Goal: Task Accomplishment & Management: Use online tool/utility

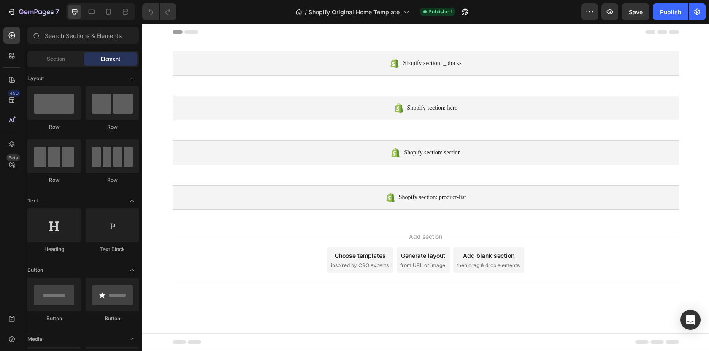
click at [272, 265] on div "Add section Choose templates inspired by CRO experts Generate layout from URL o…" at bounding box center [426, 260] width 506 height 46
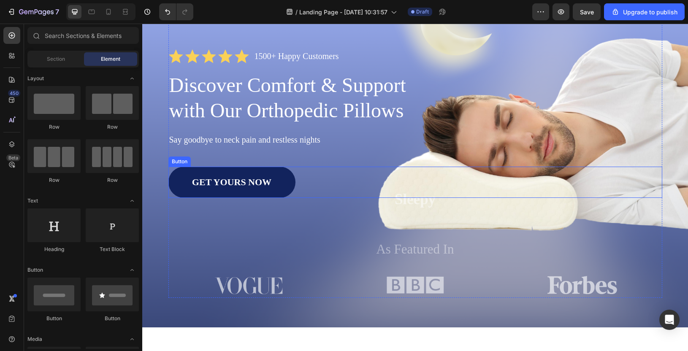
scroll to position [74, 0]
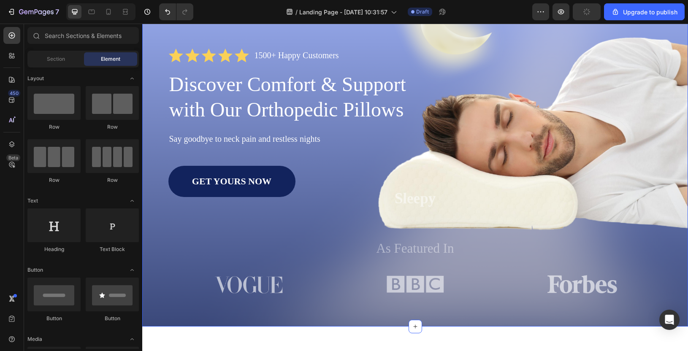
click at [438, 311] on div "Image Shop Now Button Row Icon Icon Icon Icon Icon Icon List 1500+ Happy Custom…" at bounding box center [415, 147] width 546 height 360
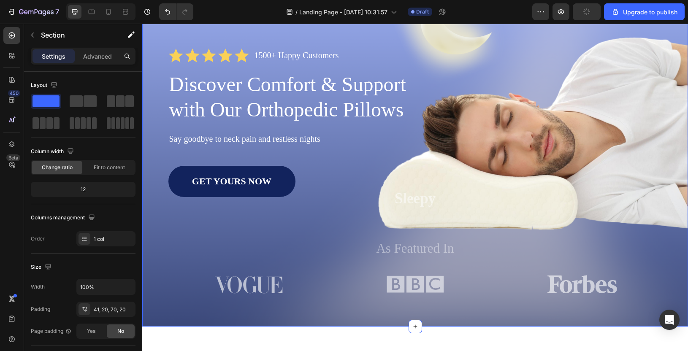
scroll to position [0, 0]
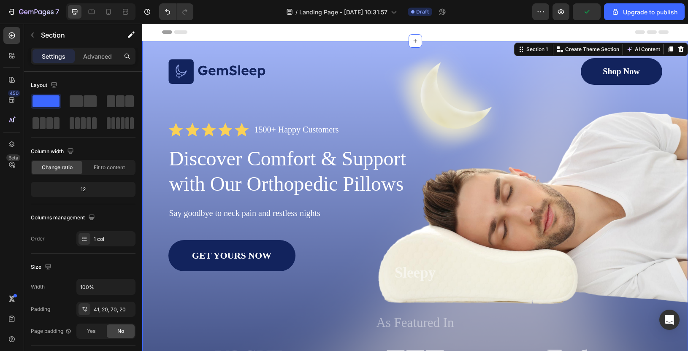
click at [307, 42] on div "Image Shop Now Button Row Icon Icon Icon Icon Icon Icon List 1500+ Happy Custom…" at bounding box center [415, 221] width 546 height 360
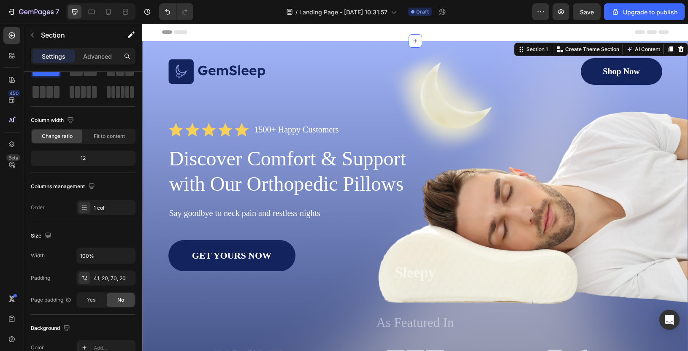
click at [465, 46] on div "Image Shop Now Button Row Icon Icon Icon Icon Icon Icon List 1500+ Happy Custom…" at bounding box center [415, 221] width 546 height 360
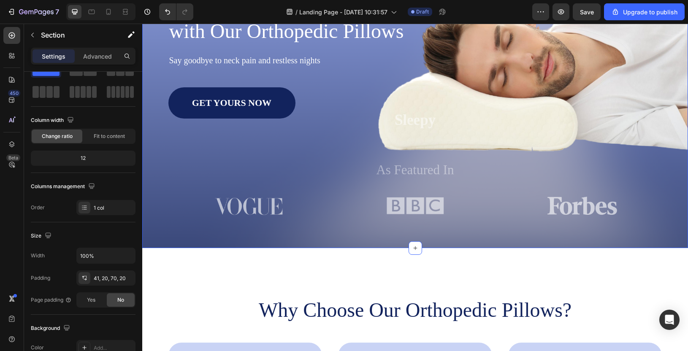
scroll to position [153, 0]
click at [381, 232] on div "Image Shop Now Button Row Icon Icon Icon Icon Icon Icon List 1500+ Happy Custom…" at bounding box center [415, 68] width 546 height 360
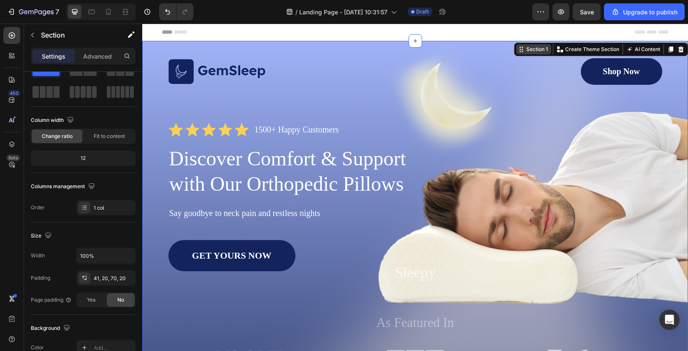
click at [532, 51] on div "Section 1" at bounding box center [537, 50] width 25 height 8
click at [329, 47] on div "Image Shop Now Button Row Icon Icon Icon Icon Icon Icon List 1500+ Happy Custom…" at bounding box center [415, 221] width 546 height 360
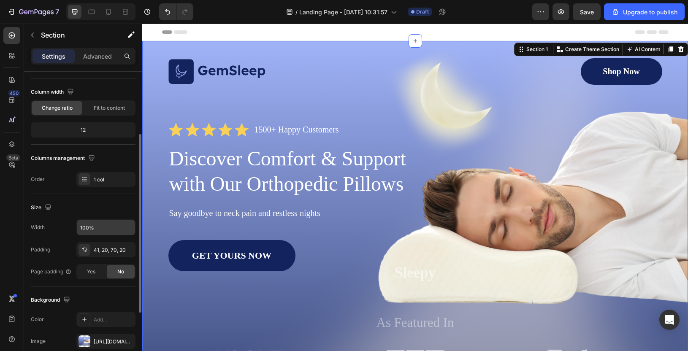
scroll to position [77, 0]
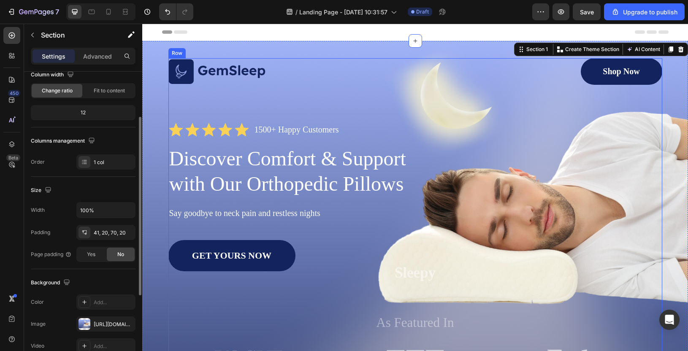
click at [221, 293] on div "Image Shop Now Button Row Icon Icon Icon Icon Icon Icon List 1500+ Happy Custom…" at bounding box center [415, 214] width 494 height 313
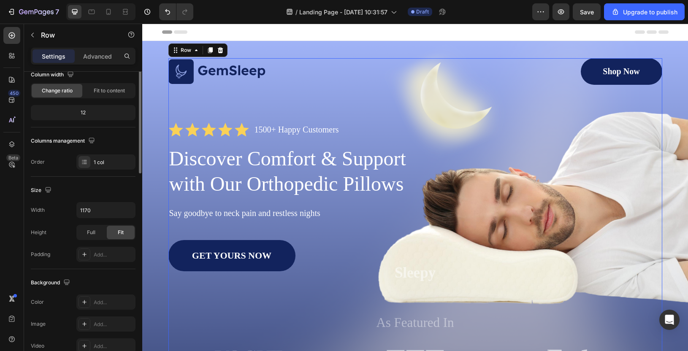
scroll to position [0, 0]
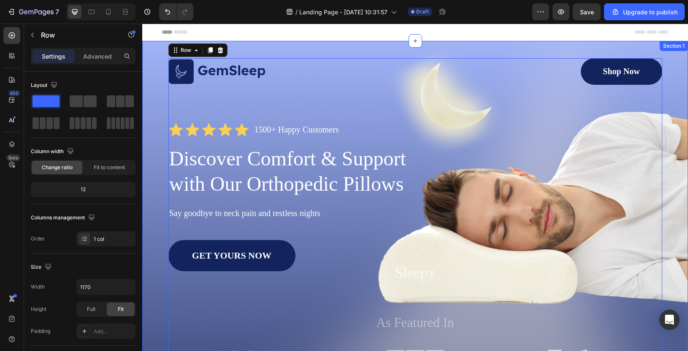
click at [258, 49] on div "Image Shop Now Button Row Icon Icon Icon Icon Icon Icon List 1500+ Happy Custom…" at bounding box center [415, 221] width 546 height 360
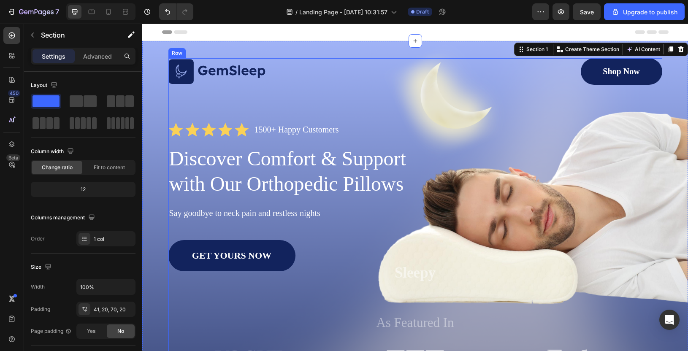
click at [258, 93] on div "Image Shop Now Button Row Icon Icon Icon Icon Icon Icon List 1500+ Happy Custom…" at bounding box center [415, 214] width 494 height 313
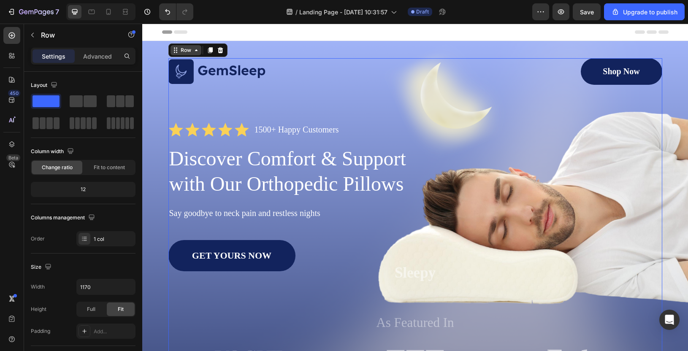
click at [194, 52] on icon at bounding box center [196, 50] width 7 height 7
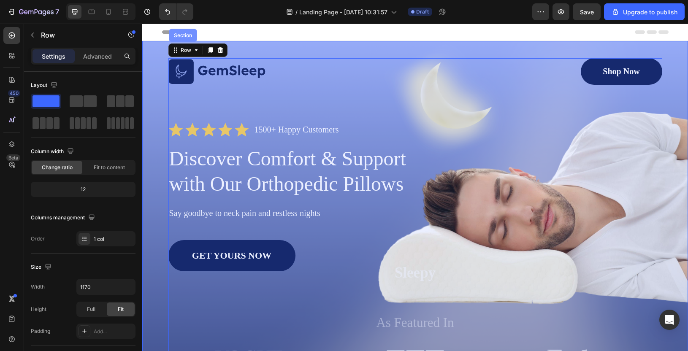
click at [187, 37] on div "Section" at bounding box center [183, 35] width 22 height 5
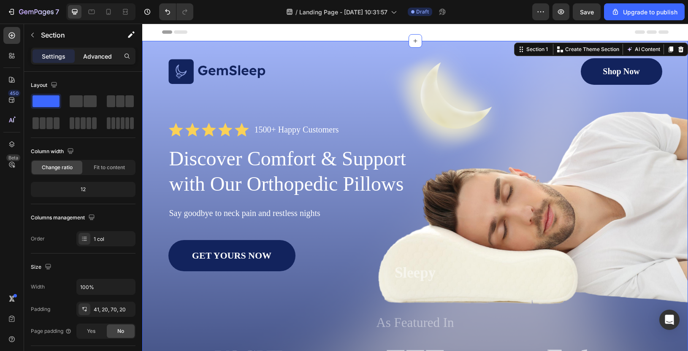
click at [84, 62] on div "Advanced" at bounding box center [97, 56] width 42 height 14
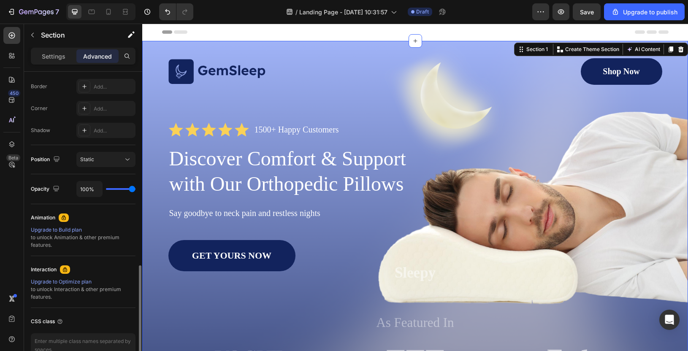
scroll to position [282, 0]
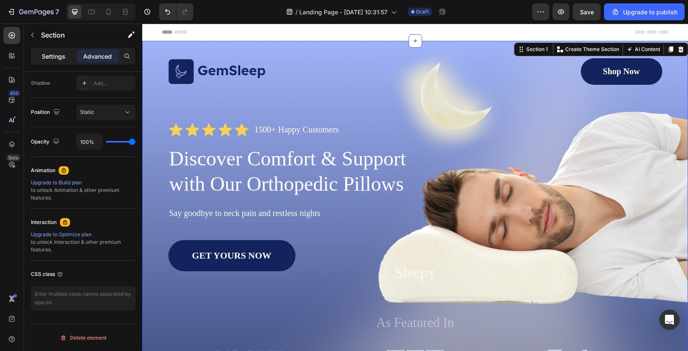
click at [54, 51] on div "Settings" at bounding box center [53, 56] width 42 height 14
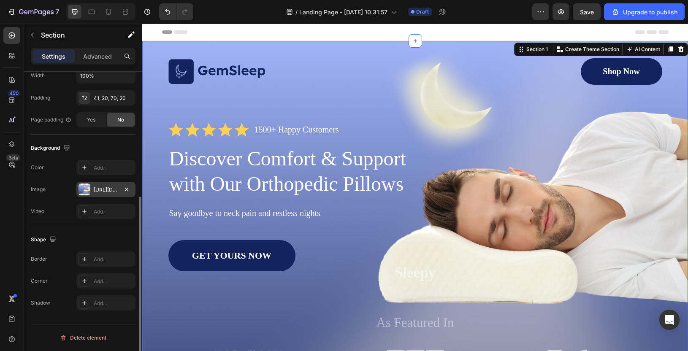
click at [100, 192] on div "https://cdn.shopify.com/s/files/1/0947/5463/6119/files/gempages_585562806514877…" at bounding box center [106, 190] width 24 height 8
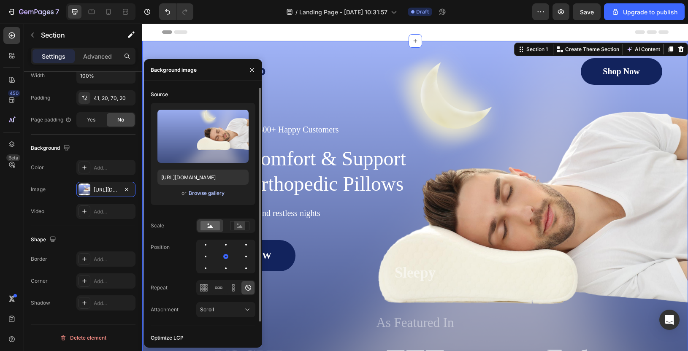
click at [204, 195] on div "Browse gallery" at bounding box center [207, 193] width 36 height 8
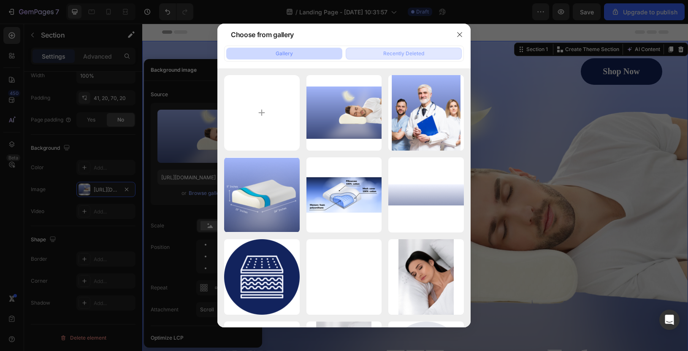
click at [397, 50] on div "Recently Deleted" at bounding box center [403, 54] width 41 height 8
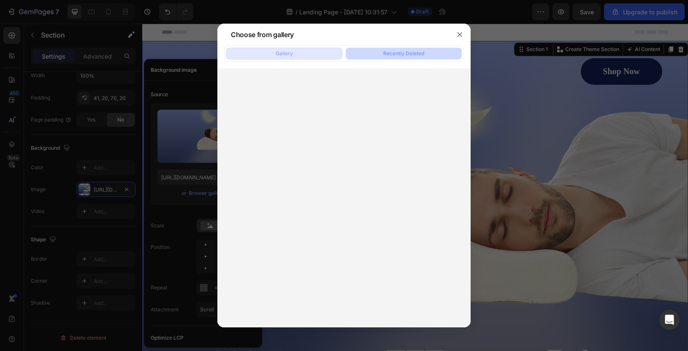
click at [290, 55] on div "Gallery" at bounding box center [284, 54] width 17 height 8
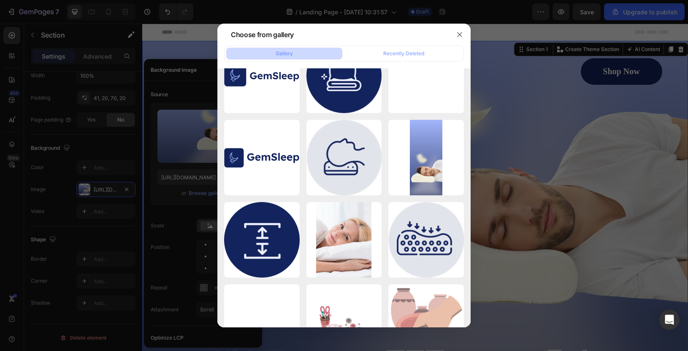
scroll to position [0, 0]
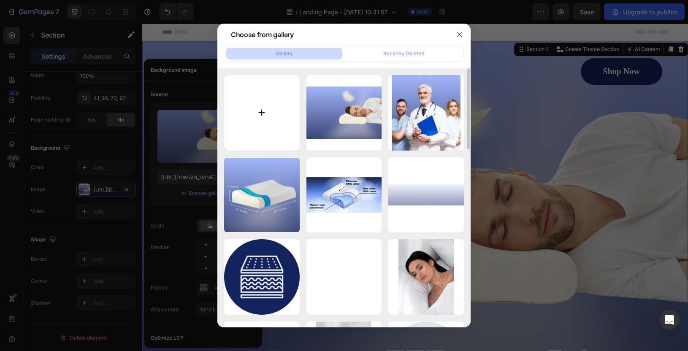
click at [276, 103] on input "file" at bounding box center [262, 113] width 76 height 76
type input "C:\fakepath\Your Home for DIY & Crafting Magic (5).png"
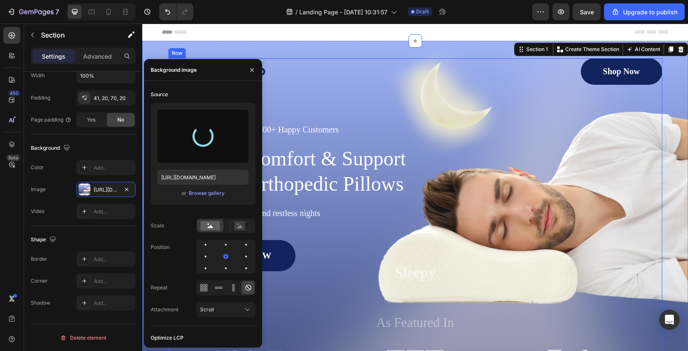
type input "https://cdn.shopify.com/s/files/1/0947/5463/6119/files/gempages_585562806514877…"
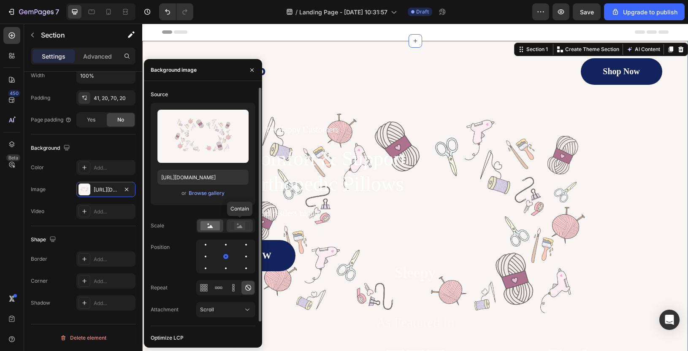
click at [237, 227] on rect at bounding box center [239, 226] width 11 height 8
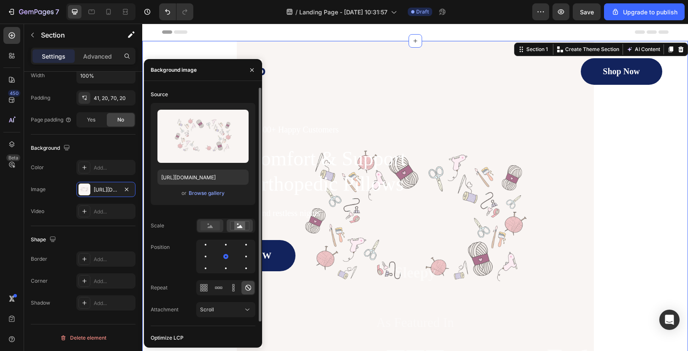
click at [215, 227] on rect at bounding box center [209, 225] width 19 height 9
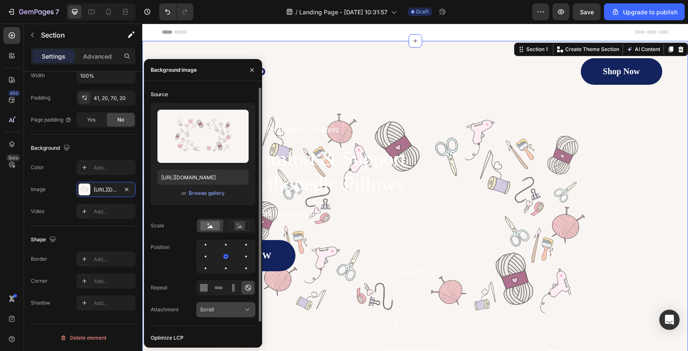
click at [226, 315] on button "Scroll" at bounding box center [225, 309] width 59 height 15
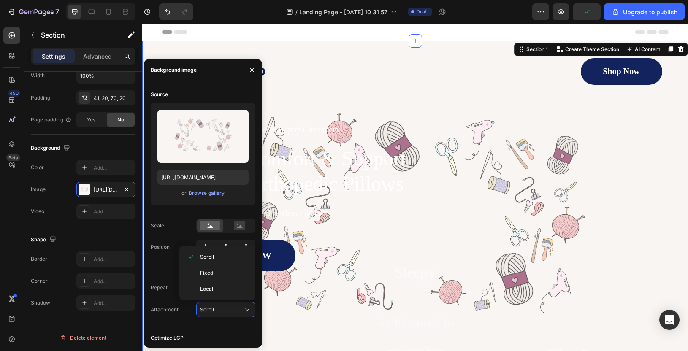
click at [207, 341] on div "Source Upload Image https://cdn.shopify.com/s/files/1/0947/5463/6119/files/gemp…" at bounding box center [203, 214] width 118 height 267
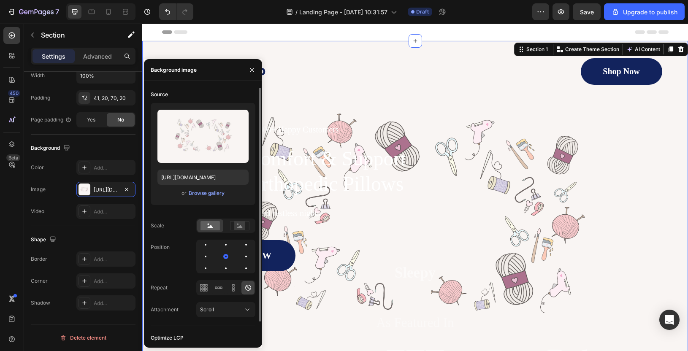
click at [171, 338] on div "Optimize LCP" at bounding box center [167, 338] width 33 height 8
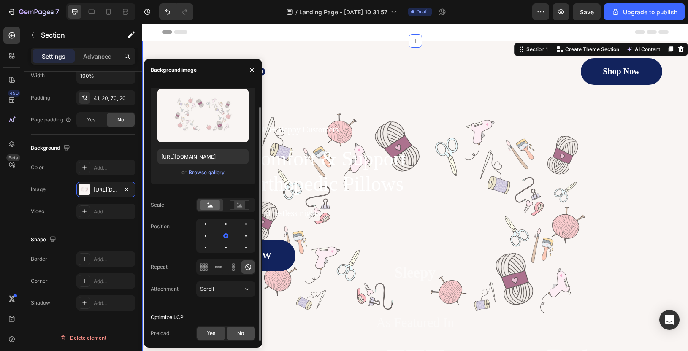
click at [249, 332] on div "No" at bounding box center [241, 334] width 28 height 14
click at [203, 334] on div "Yes" at bounding box center [211, 334] width 28 height 14
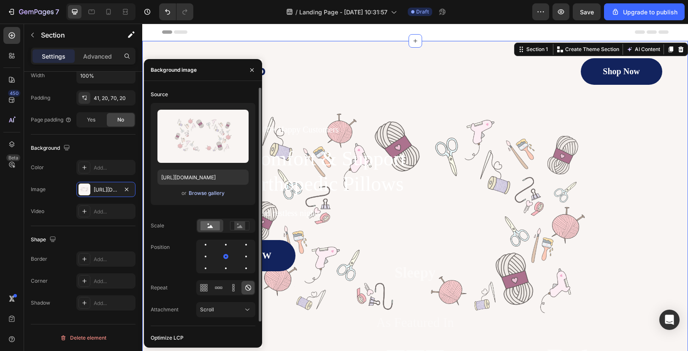
click at [204, 193] on div "Browse gallery" at bounding box center [207, 193] width 36 height 8
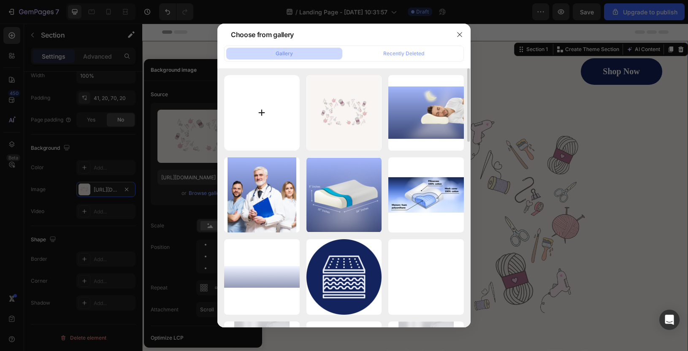
click at [264, 123] on input "file" at bounding box center [262, 113] width 76 height 76
type input "C:\fakepath\Your Home for DIY & Crafting Magic (5).png"
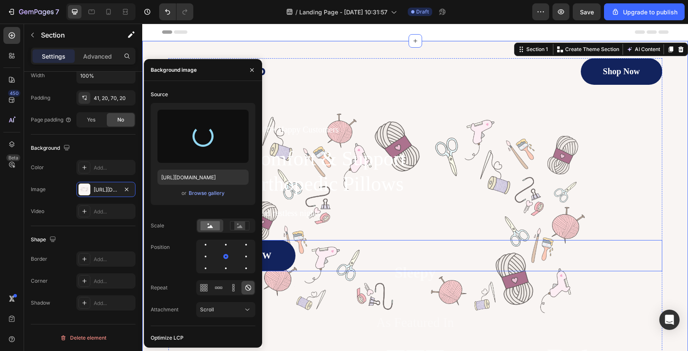
type input "https://cdn.shopify.com/s/files/1/0947/5463/6119/files/gempages_585562806514877…"
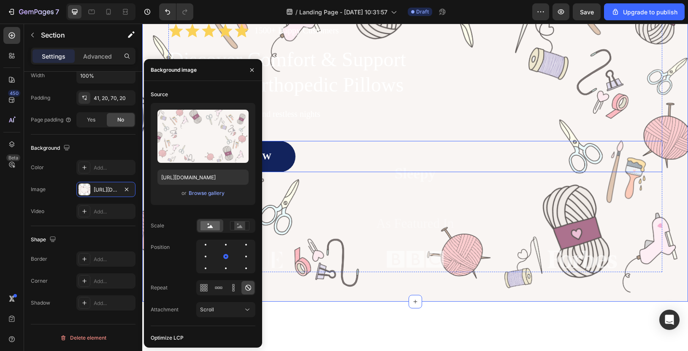
scroll to position [104, 0]
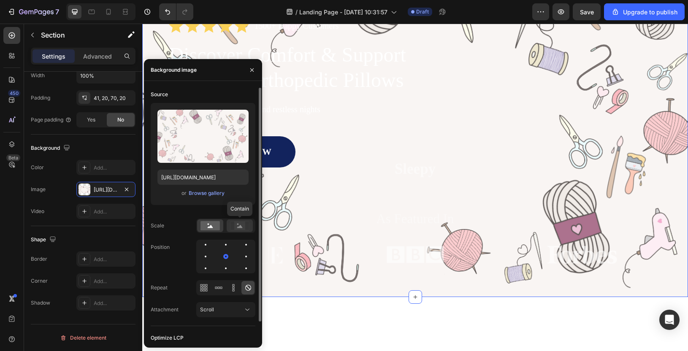
click at [237, 228] on rect at bounding box center [239, 226] width 11 height 8
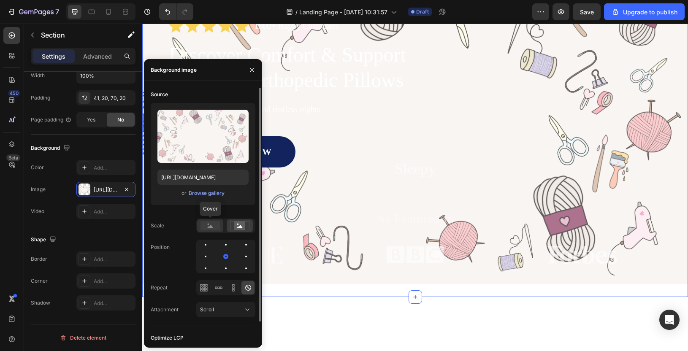
click at [217, 224] on rect at bounding box center [209, 225] width 19 height 9
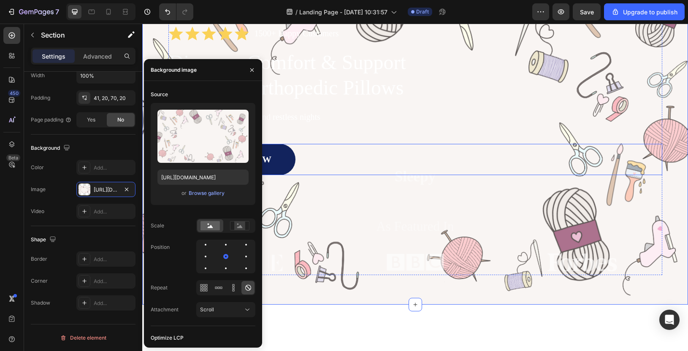
scroll to position [97, 0]
click at [251, 73] on icon "button" at bounding box center [252, 70] width 7 height 7
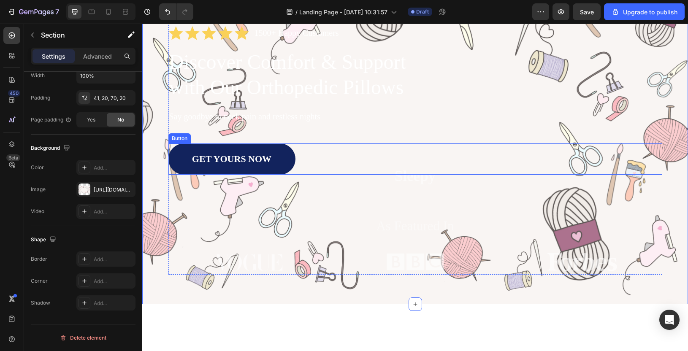
scroll to position [0, 0]
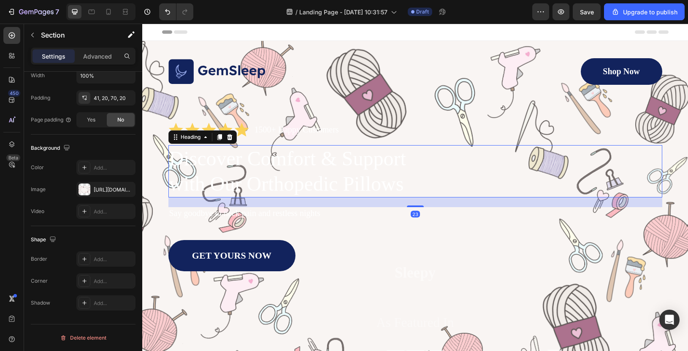
click at [365, 161] on h1 "Discover Comfort & Support with Our Orthopedic Pillows" at bounding box center [300, 171] width 265 height 52
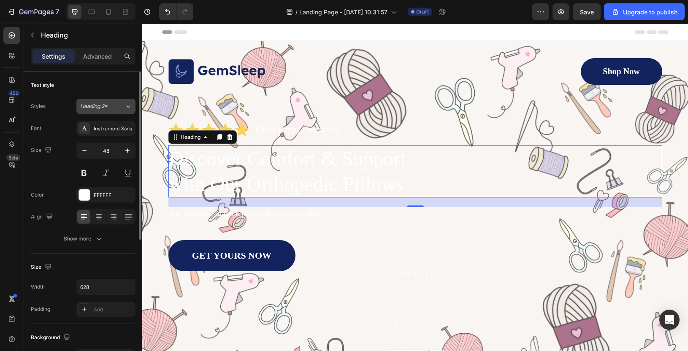
click at [98, 106] on span "Heading 2*" at bounding box center [93, 107] width 27 height 8
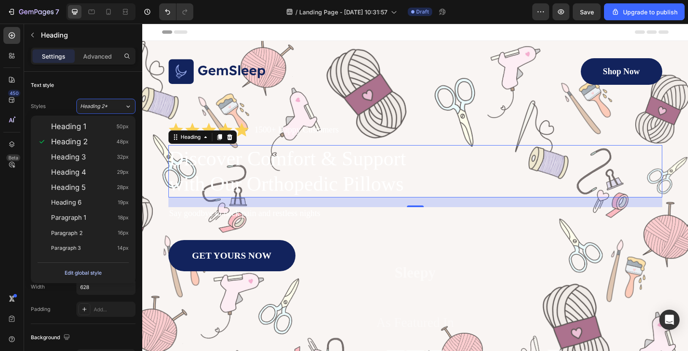
click at [88, 274] on div "Edit global style" at bounding box center [83, 273] width 37 height 10
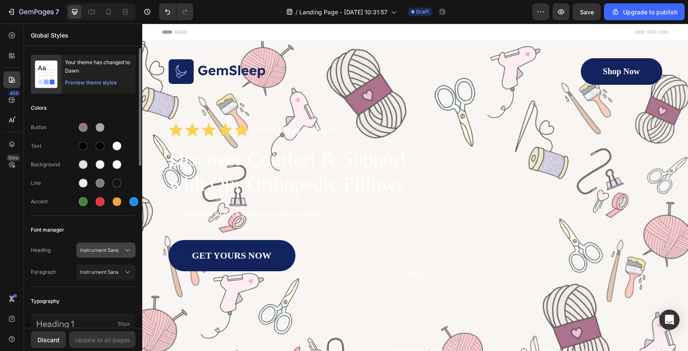
click at [111, 249] on span "Instrument Sans" at bounding box center [101, 250] width 43 height 8
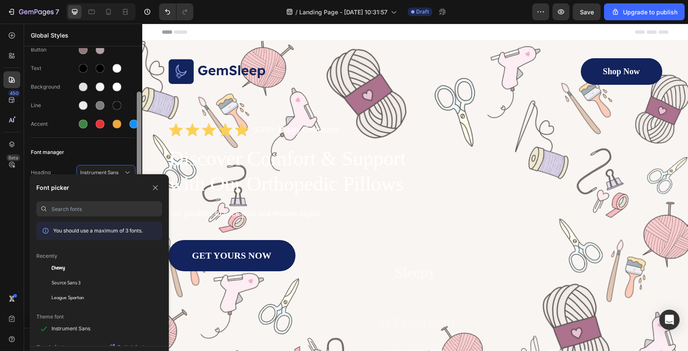
scroll to position [85, 0]
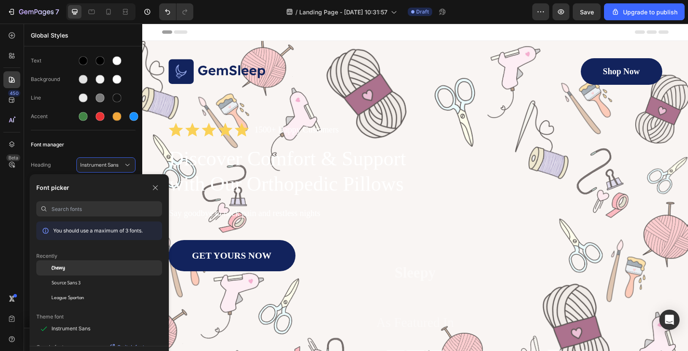
click at [74, 270] on div "Chewy" at bounding box center [106, 268] width 111 height 8
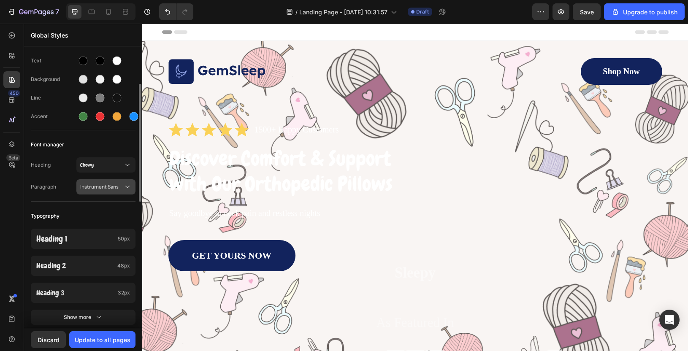
click at [99, 189] on span "Instrument Sans" at bounding box center [101, 187] width 43 height 8
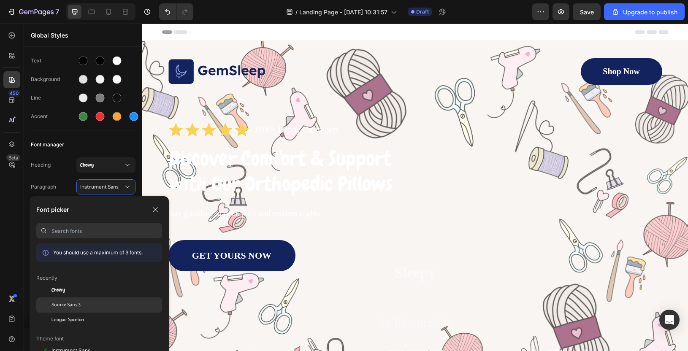
click at [67, 310] on div "Source Sans 3" at bounding box center [99, 304] width 126 height 15
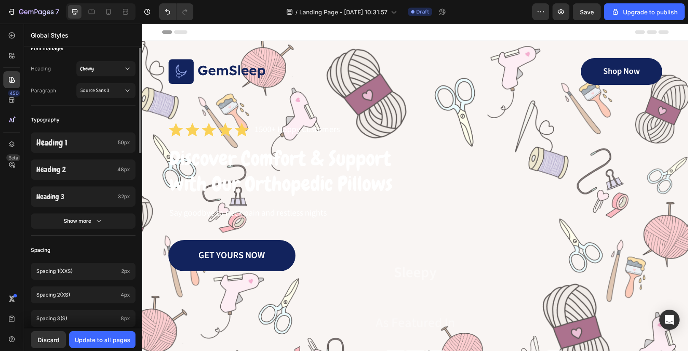
scroll to position [184, 0]
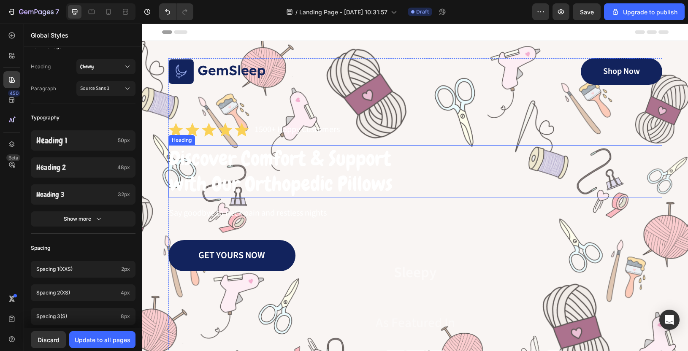
click at [314, 160] on h1 "Discover Comfort & Support with Our Orthopedic Pillows" at bounding box center [300, 171] width 265 height 52
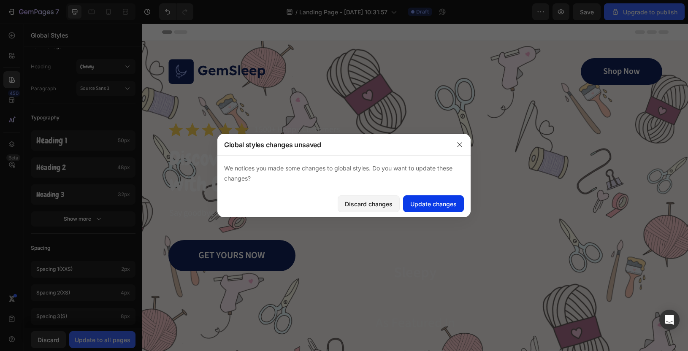
click at [439, 210] on button "Update changes" at bounding box center [433, 203] width 61 height 17
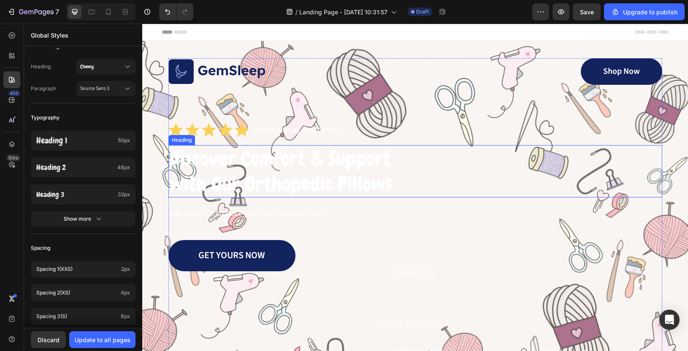
click at [292, 168] on h1 "Discover Comfort & Support with Our Orthopedic Pillows" at bounding box center [300, 171] width 265 height 52
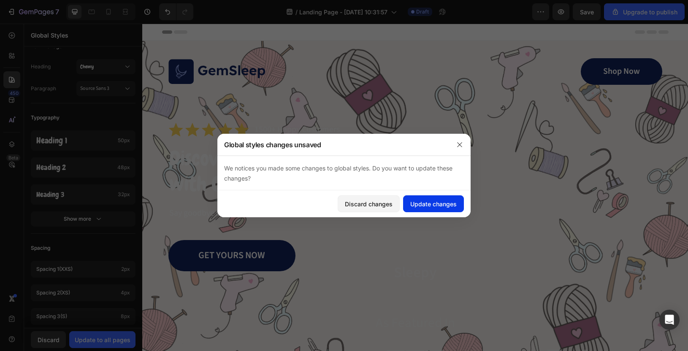
click at [433, 207] on div "Update changes" at bounding box center [433, 204] width 46 height 9
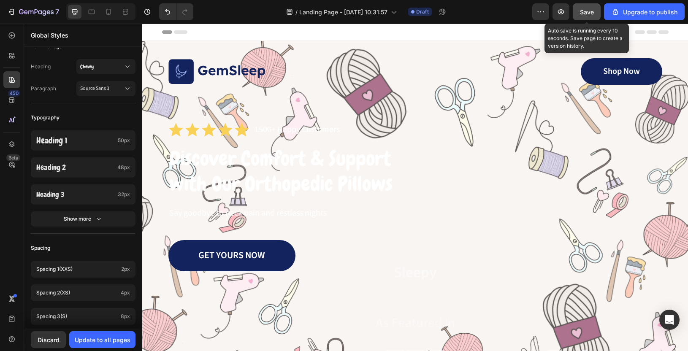
click at [589, 8] on div "Save" at bounding box center [587, 12] width 14 height 9
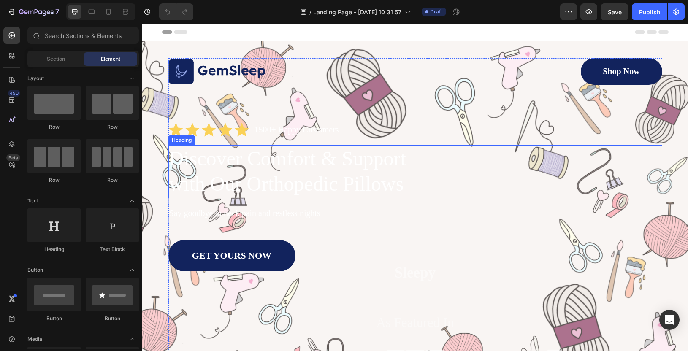
click at [256, 170] on h1 "Discover Comfort & Support with Our Orthopedic Pillows" at bounding box center [300, 171] width 265 height 52
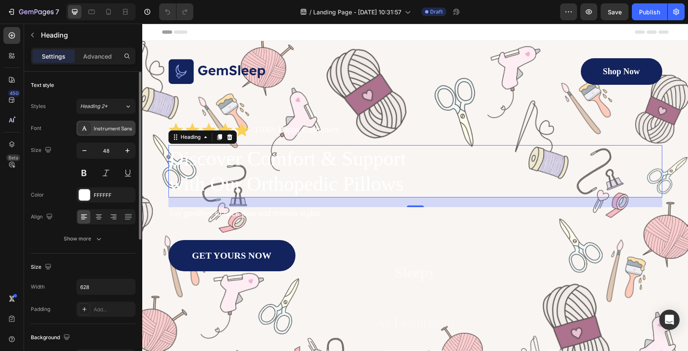
click at [104, 125] on div "Instrument Sans" at bounding box center [114, 129] width 40 height 8
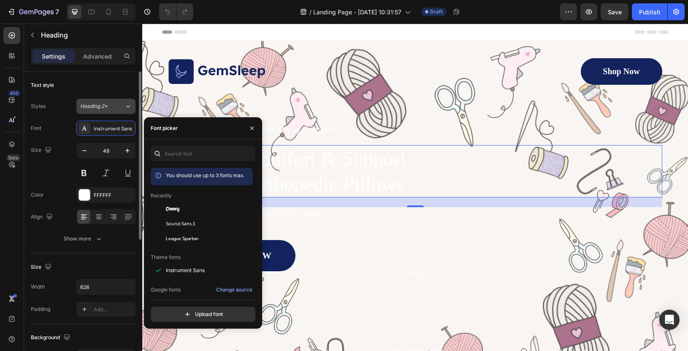
click at [106, 111] on button "Heading 2*" at bounding box center [105, 106] width 59 height 15
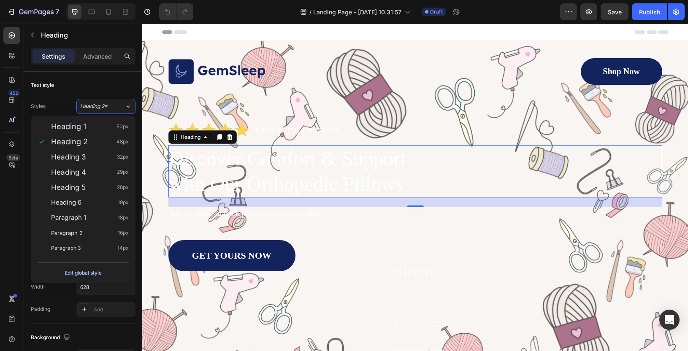
click at [77, 274] on div "Edit global style" at bounding box center [83, 273] width 37 height 10
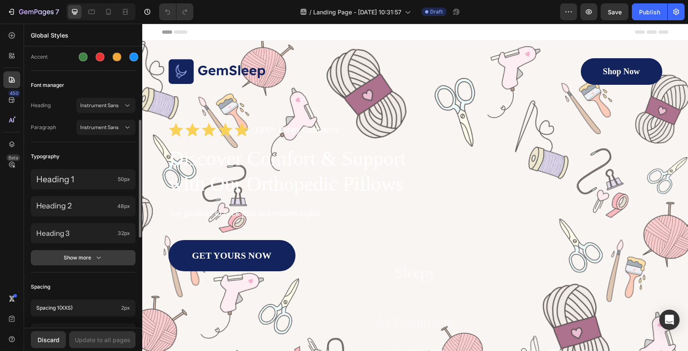
scroll to position [143, 0]
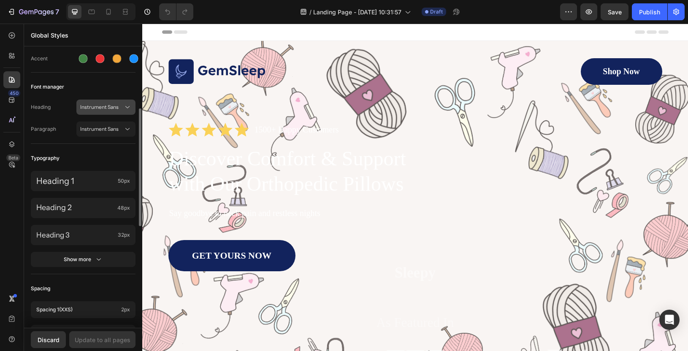
click at [85, 112] on button "Instrument Sans" at bounding box center [105, 107] width 59 height 15
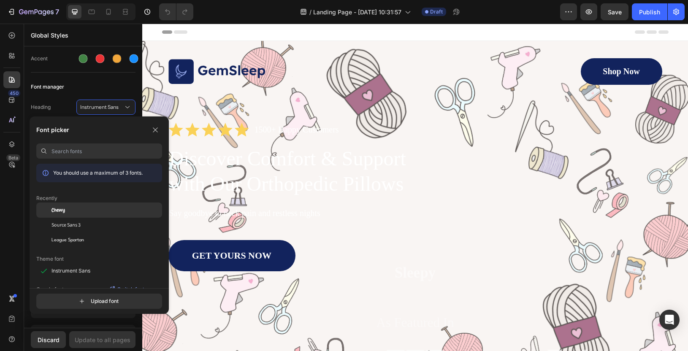
click at [72, 214] on div "Chewy" at bounding box center [99, 210] width 126 height 15
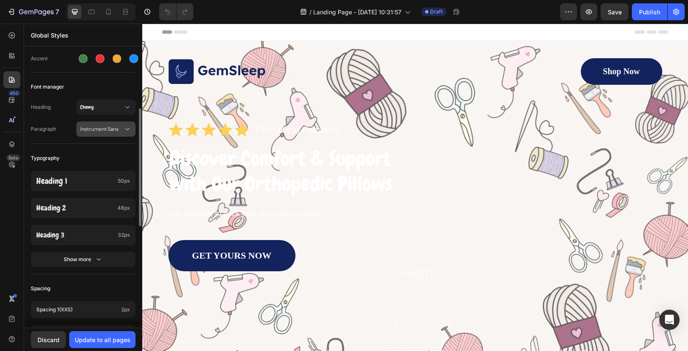
click at [100, 131] on span "Instrument Sans" at bounding box center [101, 129] width 43 height 8
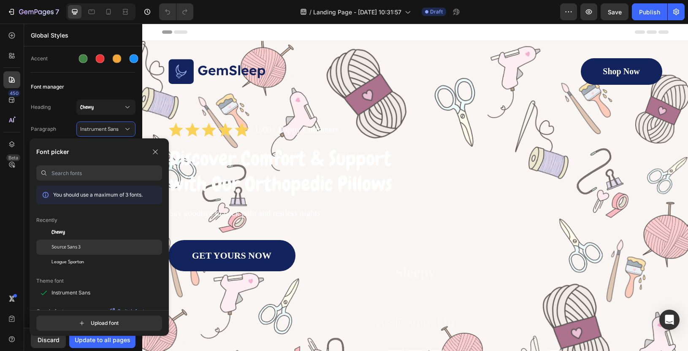
click at [72, 250] on span "Source Sans 3" at bounding box center [65, 247] width 29 height 8
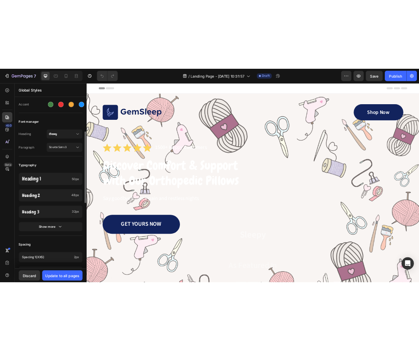
scroll to position [0, 0]
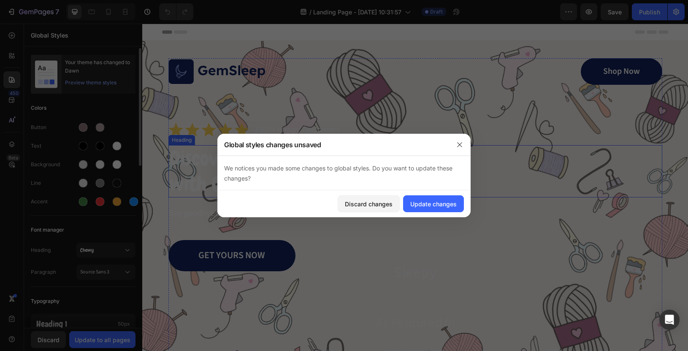
click at [336, 173] on h1 "Discover Comfort & Support with Our Orthopedic Pillows" at bounding box center [300, 171] width 265 height 52
click at [447, 206] on div "Update changes" at bounding box center [433, 204] width 46 height 9
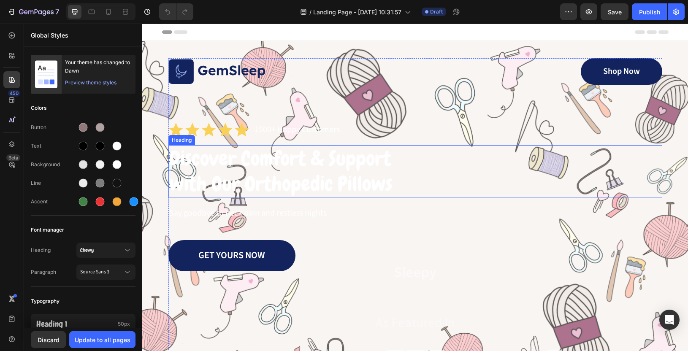
click at [372, 175] on h1 "Discover Comfort & Support with Our Orthopedic Pillows" at bounding box center [300, 171] width 265 height 52
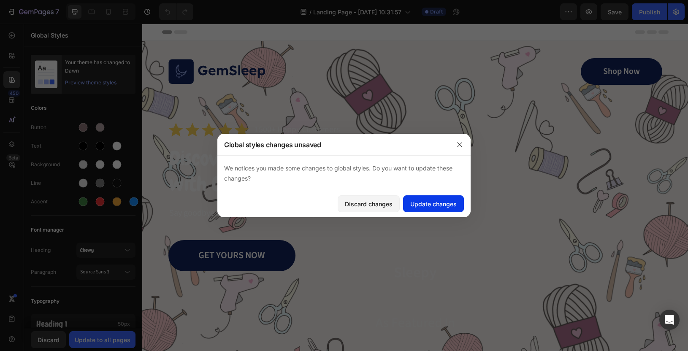
click at [433, 208] on div "Update changes" at bounding box center [433, 204] width 46 height 9
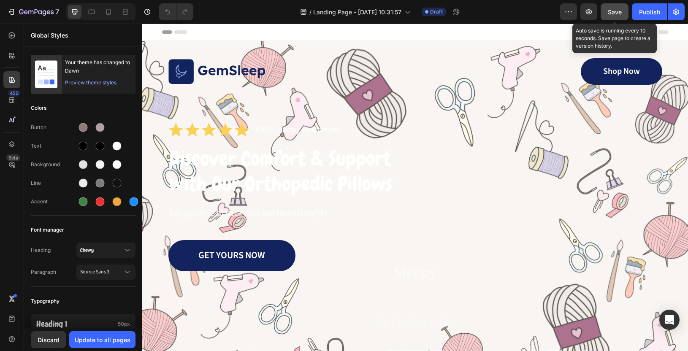
click at [609, 19] on button "Save" at bounding box center [614, 11] width 28 height 17
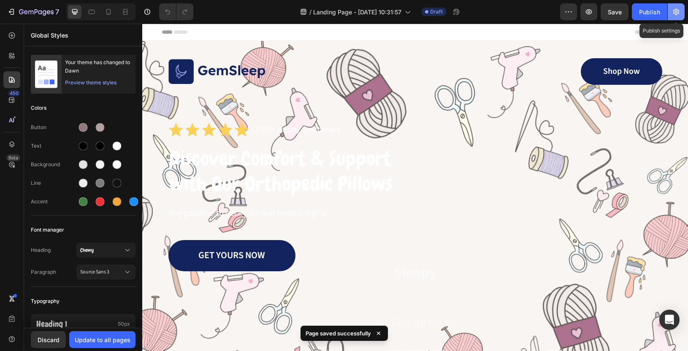
click at [676, 15] on icon "button" at bounding box center [676, 12] width 6 height 6
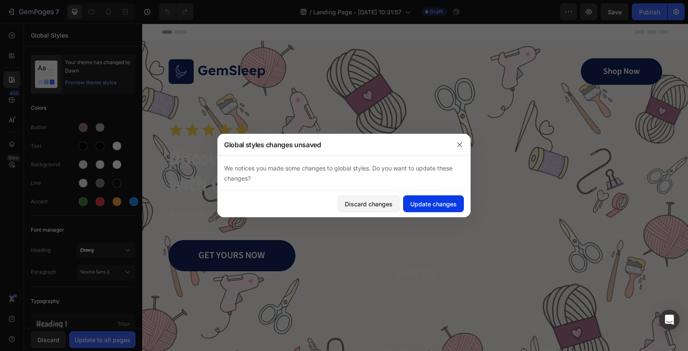
click at [435, 206] on div "Update changes" at bounding box center [433, 204] width 46 height 9
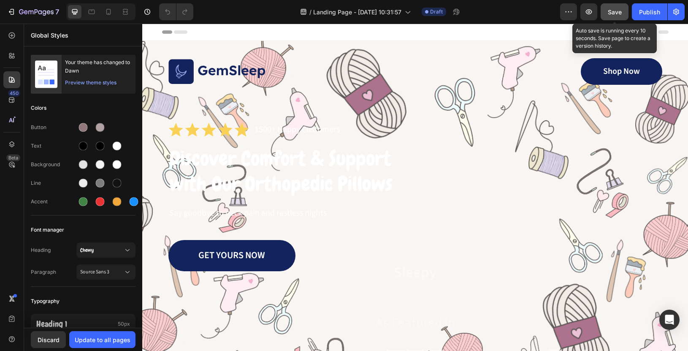
click at [613, 8] on span "Save" at bounding box center [615, 11] width 14 height 7
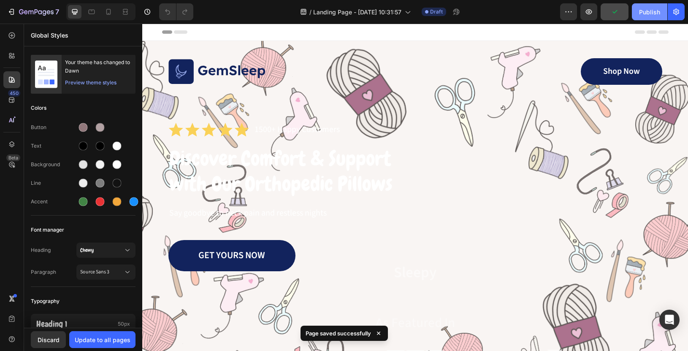
click at [659, 13] on div "Publish" at bounding box center [649, 12] width 21 height 9
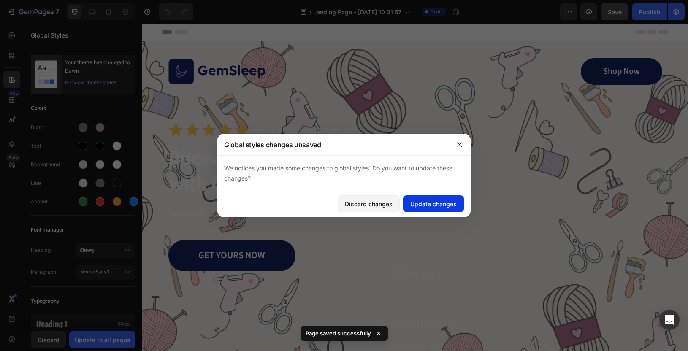
click at [441, 207] on div "Update changes" at bounding box center [433, 204] width 46 height 9
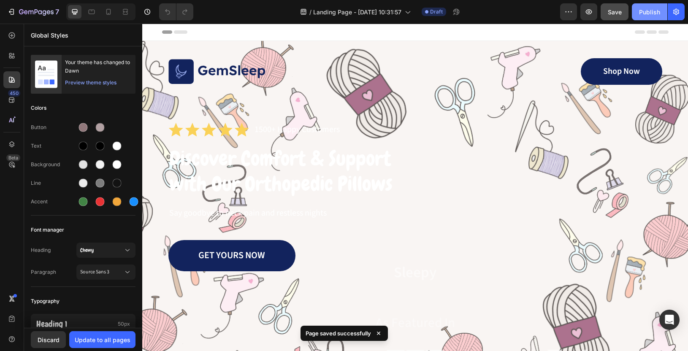
click at [654, 13] on div "Publish" at bounding box center [649, 12] width 21 height 9
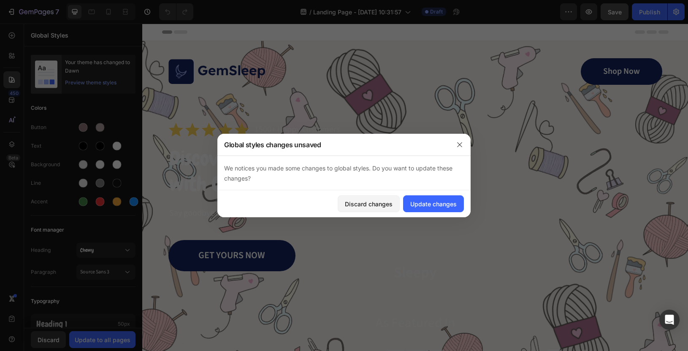
drag, startPoint x: 223, startPoint y: 168, endPoint x: 271, endPoint y: 187, distance: 51.7
click at [271, 187] on div "We notices you made some changes to global styles. Do you want to update these …" at bounding box center [343, 173] width 253 height 35
copy span "We notices you made some changes to global styles. Do you want to update these …"
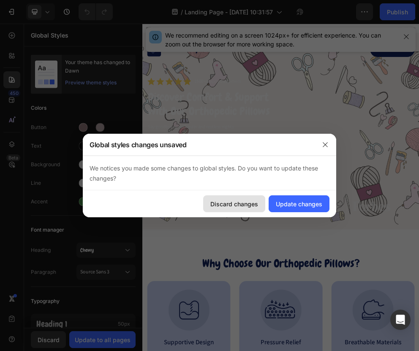
click at [232, 205] on div "Discard changes" at bounding box center [234, 204] width 48 height 9
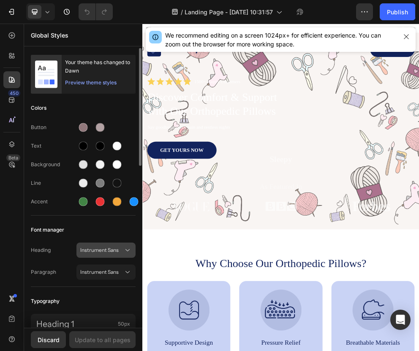
click at [97, 250] on span "Instrument Sans" at bounding box center [101, 250] width 43 height 8
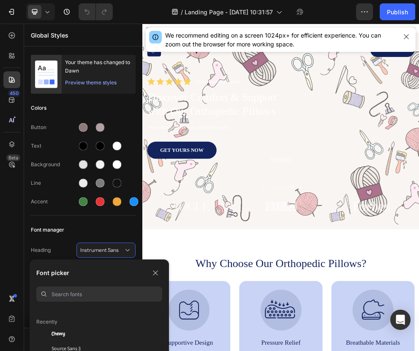
scroll to position [27, 0]
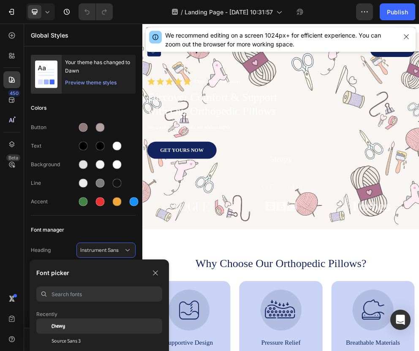
click at [63, 324] on span "Chewy" at bounding box center [58, 326] width 14 height 8
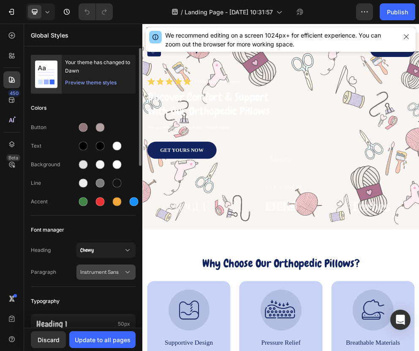
click at [102, 269] on span "Instrument Sans" at bounding box center [101, 272] width 43 height 8
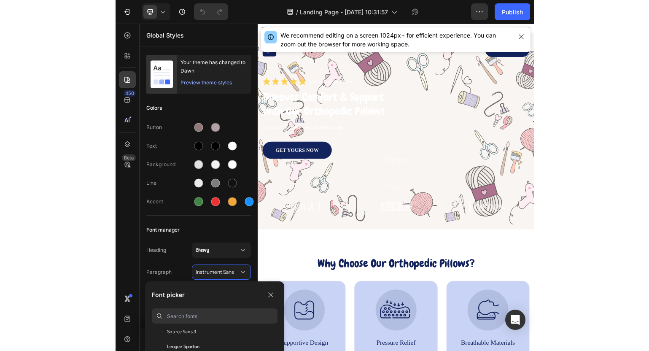
scroll to position [62, 0]
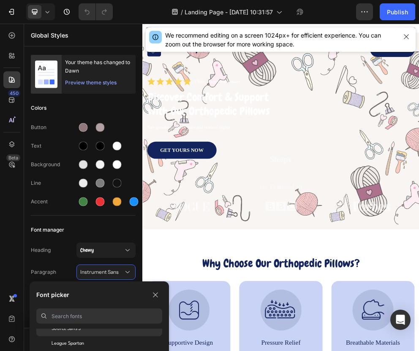
click at [65, 331] on span "Source Sans 3" at bounding box center [65, 329] width 29 height 8
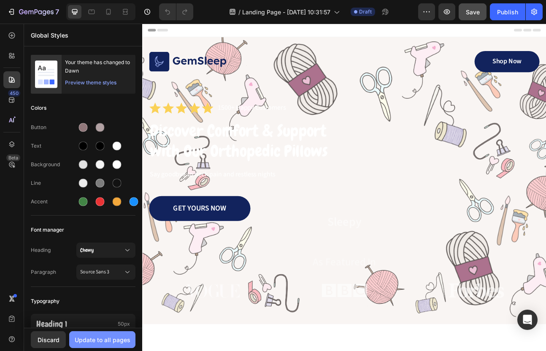
click at [94, 341] on div "Update to all pages" at bounding box center [103, 339] width 56 height 9
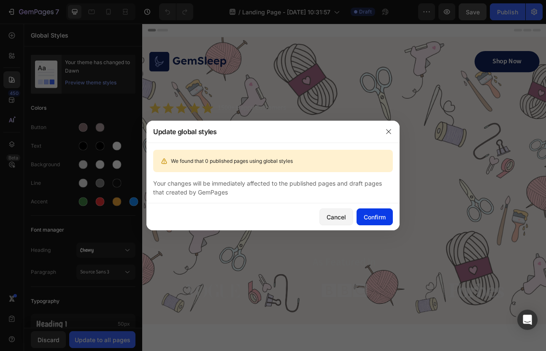
click at [371, 216] on div "Confirm" at bounding box center [375, 217] width 22 height 9
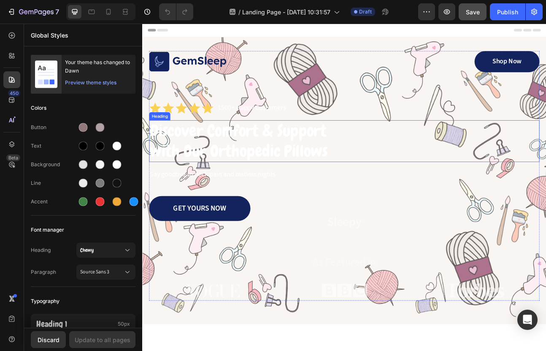
click at [288, 177] on h1 "Discover Comfort & Support with Our Orthopedic Pillows" at bounding box center [283, 171] width 265 height 52
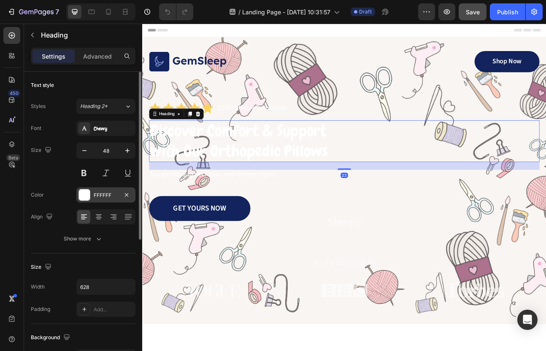
click at [94, 195] on div "FFFFFF" at bounding box center [106, 196] width 24 height 8
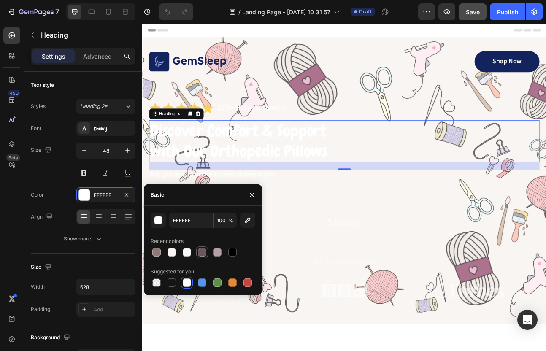
click at [202, 250] on div at bounding box center [202, 252] width 8 height 8
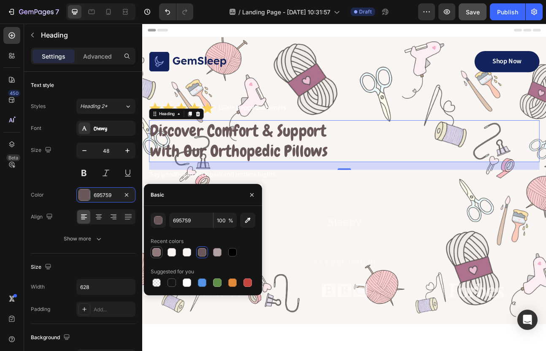
click at [157, 251] on div at bounding box center [156, 252] width 8 height 8
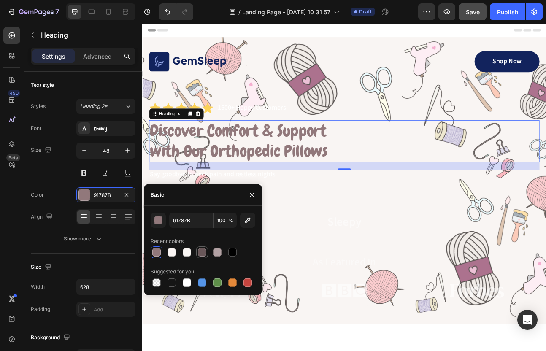
click at [200, 251] on div at bounding box center [202, 252] width 8 height 8
type input "695759"
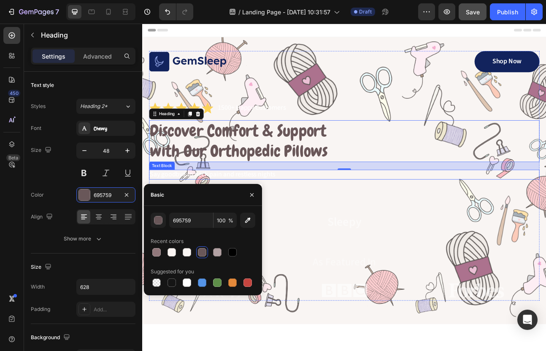
click at [220, 208] on p "Say goodbye to neck pain and restless nights" at bounding box center [395, 213] width 488 height 11
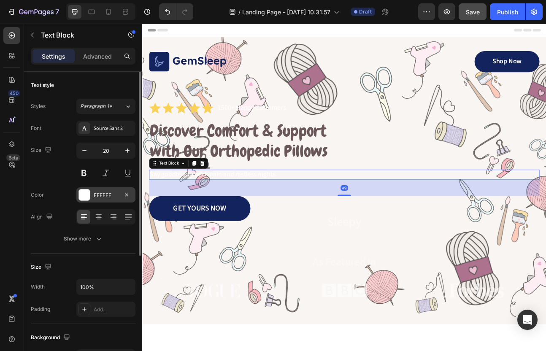
click at [92, 195] on div "FFFFFF" at bounding box center [105, 194] width 59 height 15
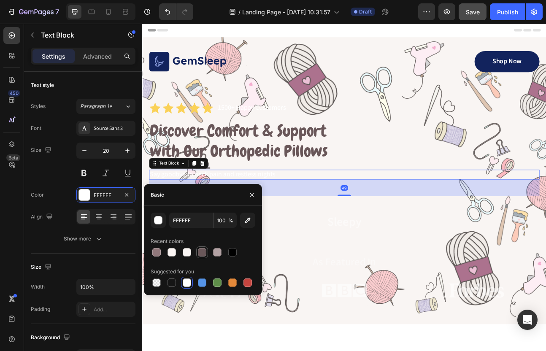
click at [203, 252] on div at bounding box center [202, 252] width 8 height 8
type input "695759"
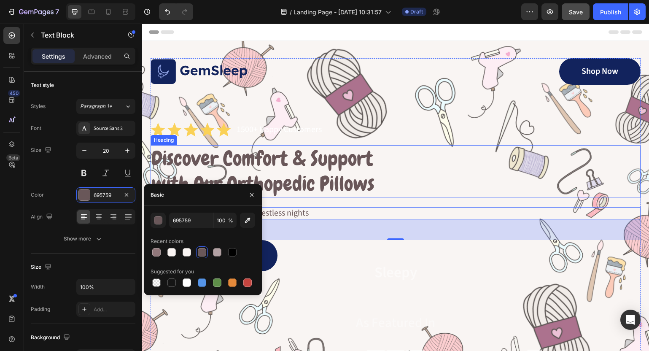
click at [309, 174] on h1 "Discover Comfort & Support with Our Orthopedic Pillows" at bounding box center [283, 171] width 265 height 52
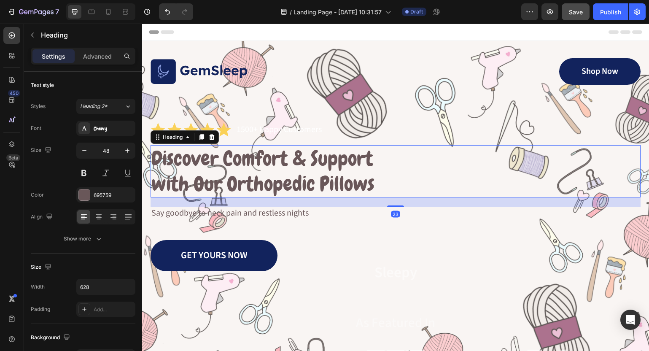
click at [309, 174] on h1 "Discover Comfort & Support with Our Orthopedic Pillows" at bounding box center [283, 171] width 265 height 52
click at [309, 174] on p "Discover Comfort & Support with Our Orthopedic Pillows" at bounding box center [282, 171] width 263 height 51
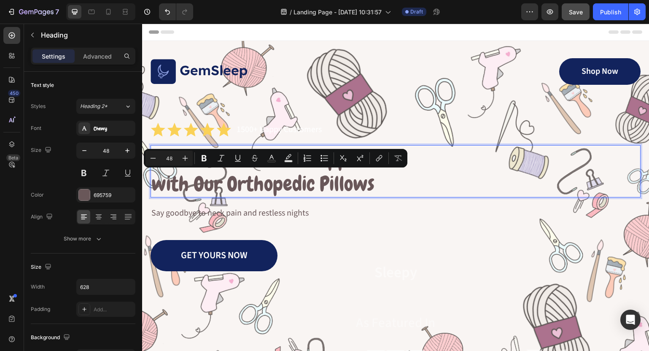
click at [378, 183] on p "Discover Comfort & Support with Our Orthopedic Pillows" at bounding box center [282, 171] width 263 height 51
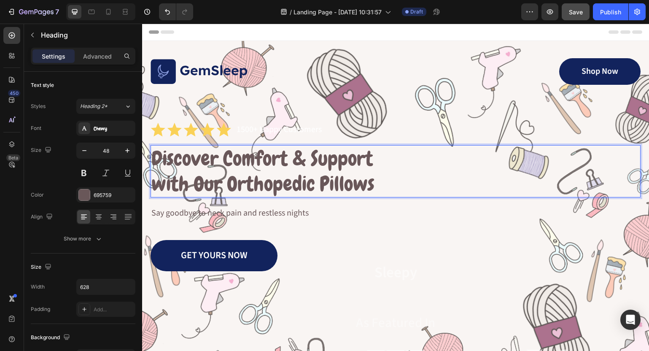
click at [378, 183] on p "Discover Comfort & Support with Our Orthopedic Pillows" at bounding box center [282, 171] width 263 height 51
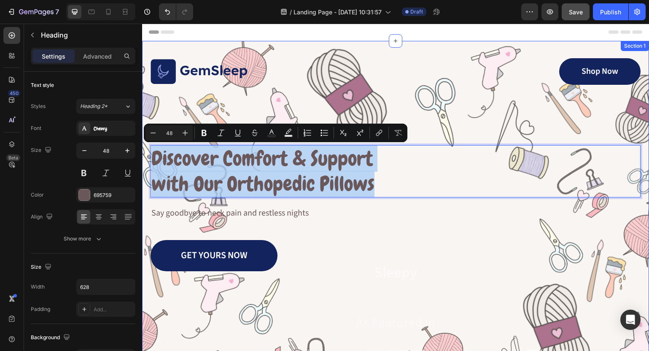
drag, startPoint x: 378, startPoint y: 183, endPoint x: 149, endPoint y: 150, distance: 231.9
click at [149, 150] on div "Image Shop Now Button Row Icon Icon Icon Icon Icon Icon List 1500+ Happy Custom…" at bounding box center [395, 221] width 507 height 360
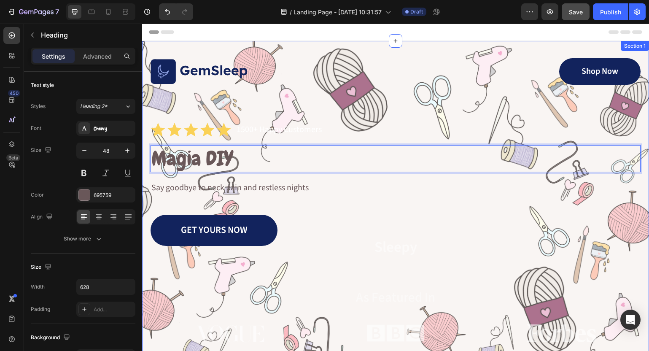
click at [149, 150] on div "Image Shop Now Button Row Icon Icon Icon Icon Icon Icon List 1500+ Happy Custom…" at bounding box center [395, 208] width 507 height 335
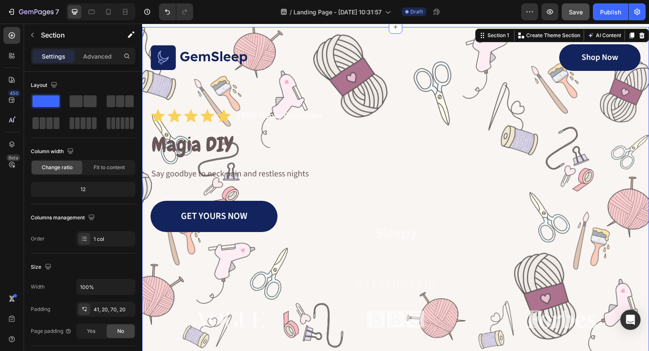
scroll to position [0, 0]
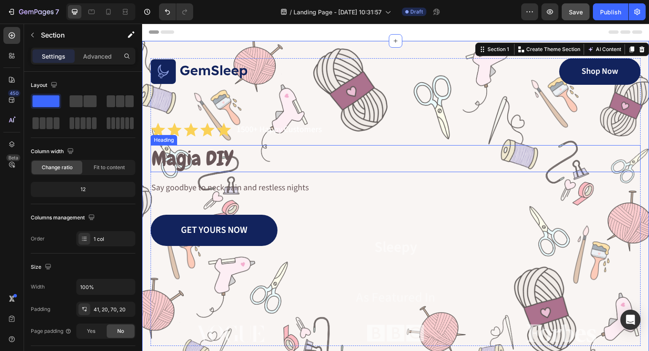
click at [241, 160] on p "Magia DIY" at bounding box center [282, 158] width 263 height 25
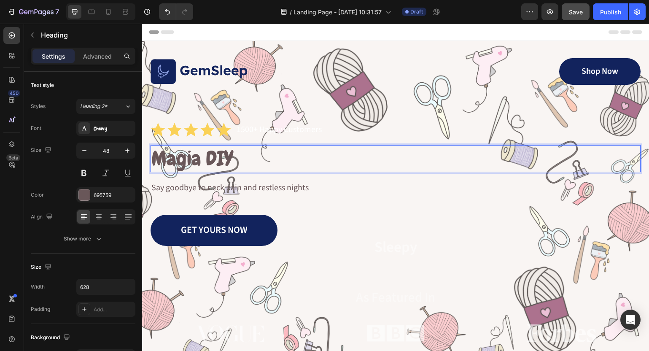
click at [231, 157] on p "Magia DIY" at bounding box center [282, 158] width 263 height 25
click at [242, 162] on p "Magia DIY incepe aici" at bounding box center [282, 158] width 263 height 25
click at [347, 162] on p "Magia DIY începe aici" at bounding box center [282, 158] width 263 height 25
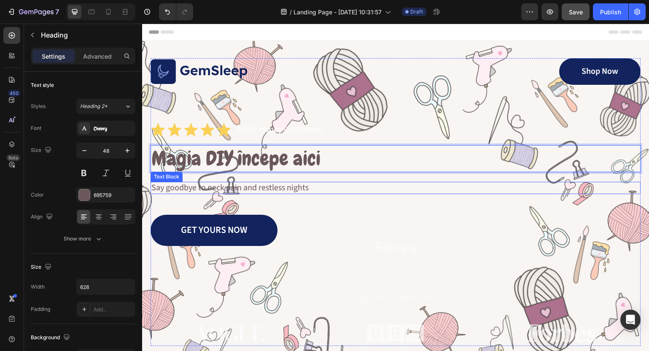
click at [275, 187] on p "Say goodbye to neck pain and restless nights" at bounding box center [395, 188] width 489 height 11
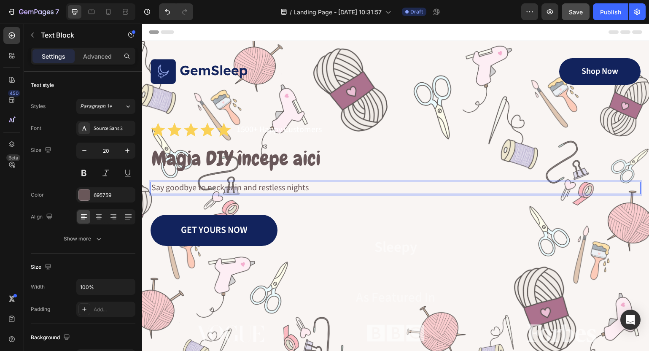
click at [275, 187] on p "Say goodbye to neck pain and restless nights" at bounding box center [395, 188] width 489 height 11
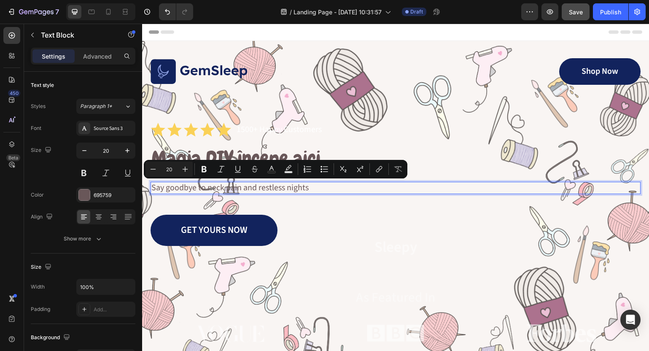
click at [312, 183] on p "Say goodbye to neck pain and restless nights" at bounding box center [395, 188] width 489 height 11
drag, startPoint x: 316, startPoint y: 187, endPoint x: 96, endPoint y: 189, distance: 220.3
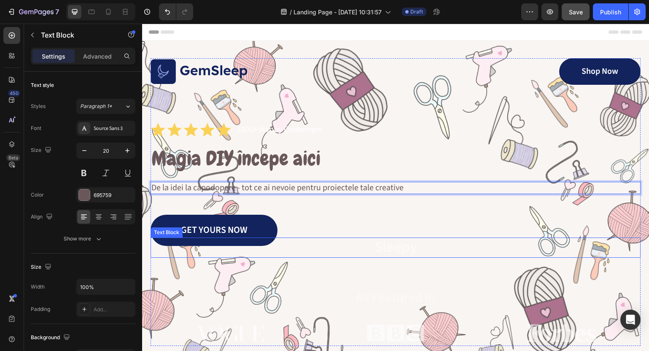
click at [353, 252] on p "Sleepy" at bounding box center [395, 247] width 489 height 19
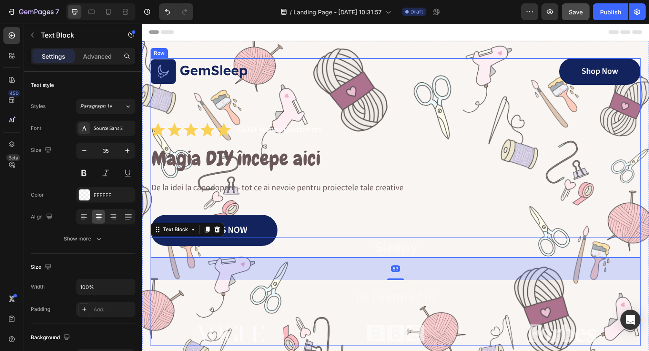
click at [361, 144] on div "Image Shop Now Button Row Icon Icon Icon Icon Icon Icon List 1500+ Happy Custom…" at bounding box center [396, 202] width 490 height 288
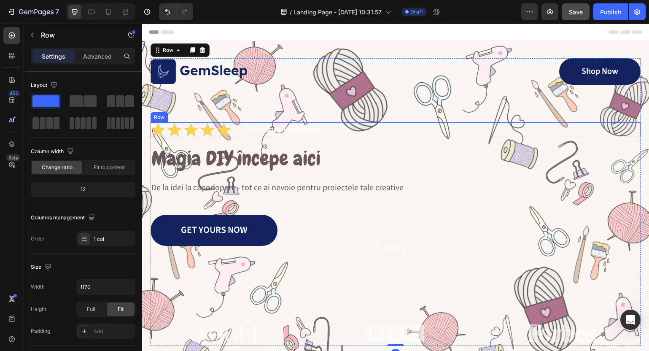
click at [326, 124] on div "Icon Icon Icon Icon Icon Icon List 1500+ Happy Customers Text Block Row" at bounding box center [396, 129] width 490 height 15
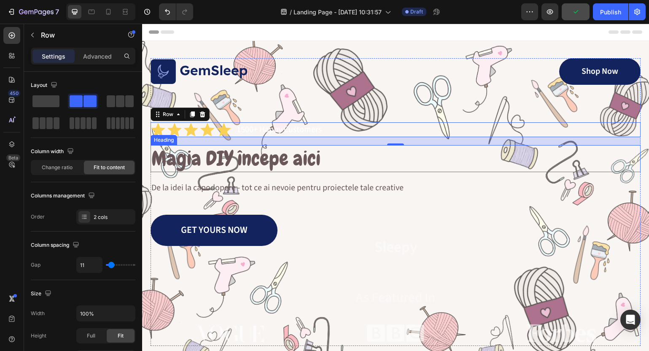
click at [279, 160] on p "Magia DIY începe aici" at bounding box center [282, 158] width 263 height 25
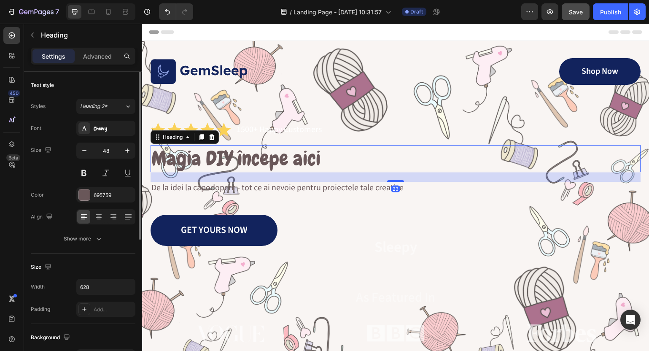
click at [105, 214] on div at bounding box center [105, 216] width 59 height 15
click at [103, 214] on div at bounding box center [98, 217] width 13 height 14
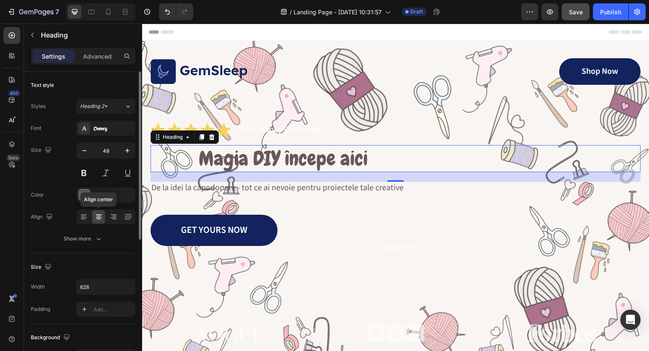
click at [98, 217] on icon at bounding box center [99, 217] width 8 height 8
click at [84, 216] on icon at bounding box center [83, 216] width 4 height 1
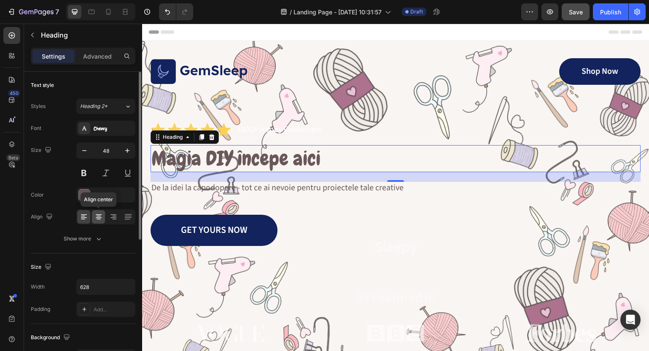
click at [95, 216] on icon at bounding box center [99, 217] width 8 height 8
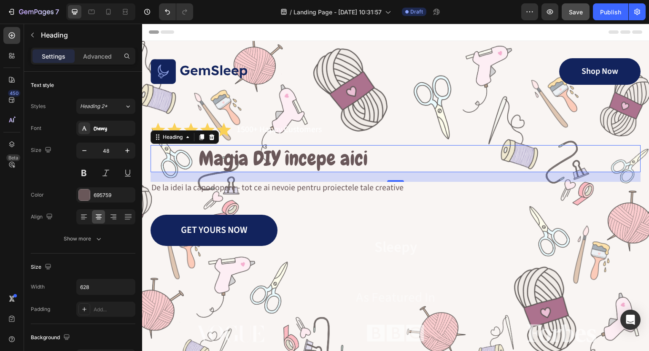
click at [317, 189] on p "De la idei la capodopere - tot ce ai nevoie pentru proiectele tale creative" at bounding box center [395, 188] width 489 height 11
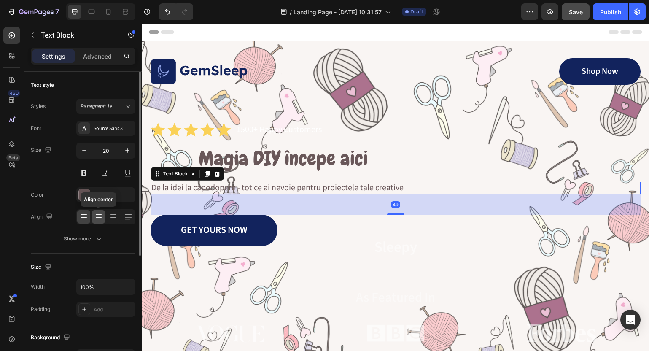
click at [97, 217] on icon at bounding box center [99, 217] width 8 height 8
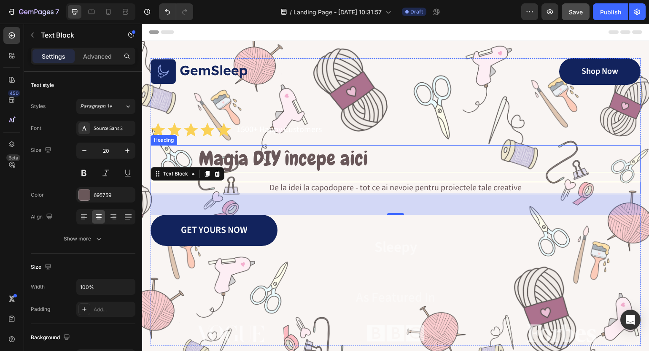
click at [365, 153] on p "Magia DIY începe aici" at bounding box center [282, 158] width 263 height 25
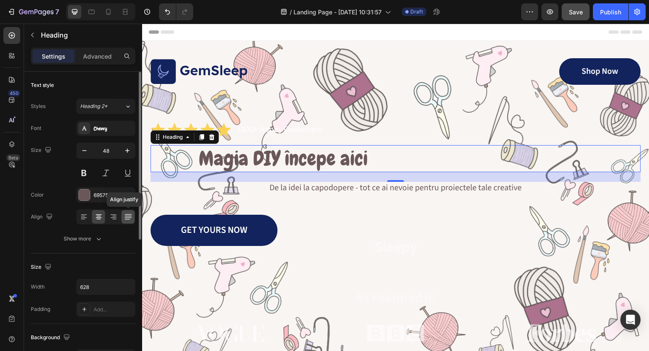
click at [126, 216] on icon at bounding box center [128, 217] width 8 height 8
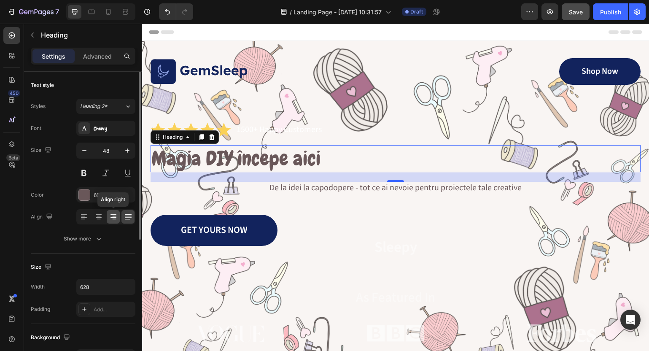
click at [108, 215] on div at bounding box center [113, 217] width 13 height 14
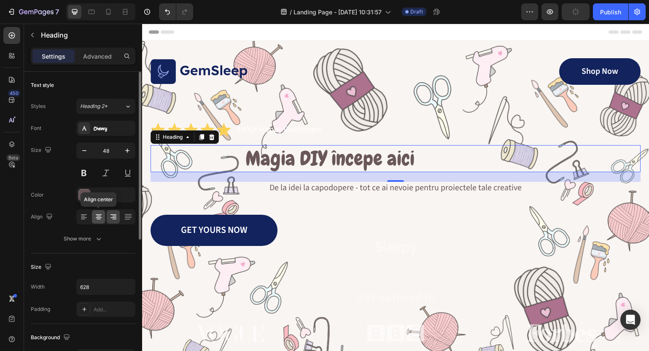
click at [98, 214] on icon at bounding box center [99, 214] width 6 height 1
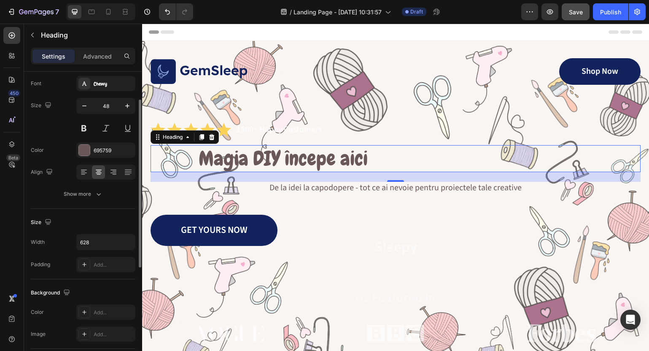
scroll to position [51, 0]
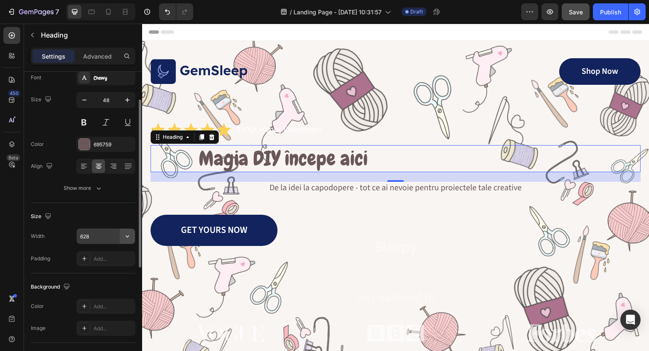
click at [126, 237] on icon "button" at bounding box center [127, 236] width 8 height 8
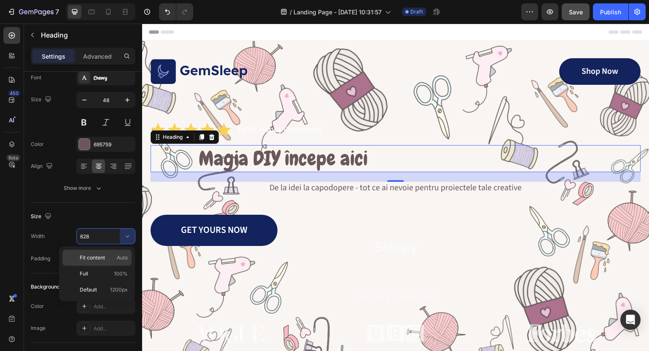
click at [100, 258] on span "Fit content" at bounding box center [92, 258] width 25 height 8
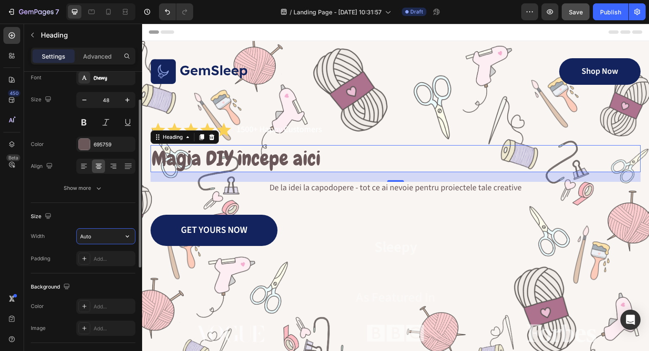
click at [111, 232] on input "Auto" at bounding box center [106, 236] width 58 height 15
click at [87, 165] on icon at bounding box center [84, 166] width 8 height 8
click at [111, 165] on icon at bounding box center [113, 166] width 8 height 8
click at [96, 165] on icon at bounding box center [99, 166] width 8 height 8
click at [111, 239] on input "Auto" at bounding box center [106, 236] width 58 height 15
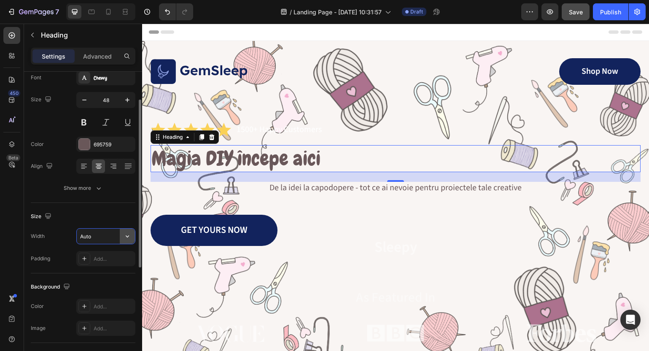
click at [129, 239] on icon "button" at bounding box center [127, 236] width 8 height 8
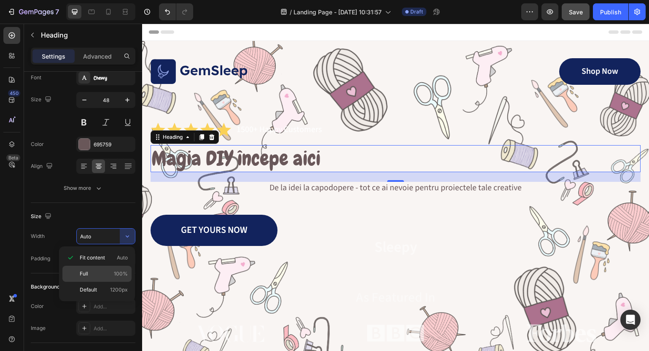
click at [93, 273] on p "Full 100%" at bounding box center [104, 274] width 48 height 8
type input "100%"
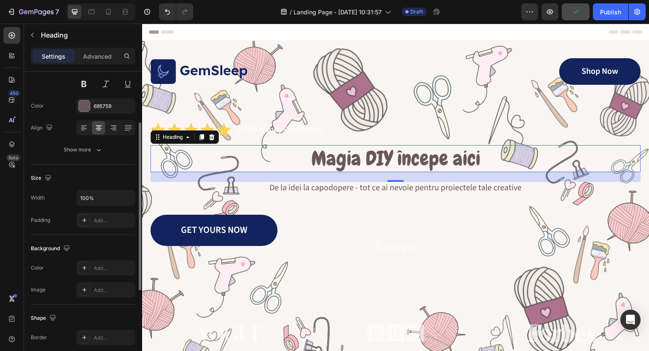
scroll to position [90, 0]
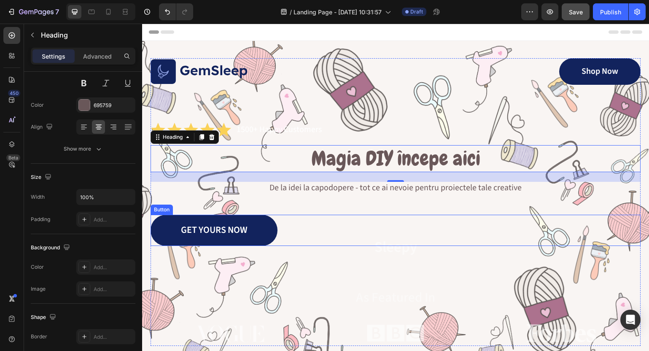
click at [269, 232] on link "GET YOURS NOW" at bounding box center [214, 230] width 127 height 31
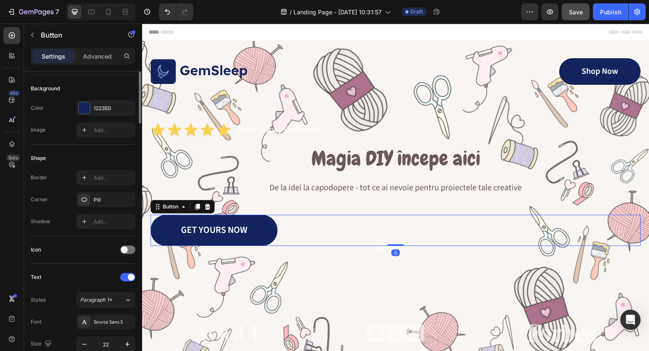
scroll to position [0, 0]
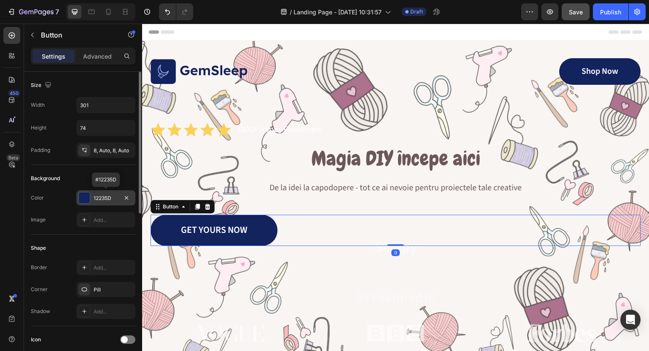
click at [108, 195] on div "12235D" at bounding box center [106, 199] width 24 height 8
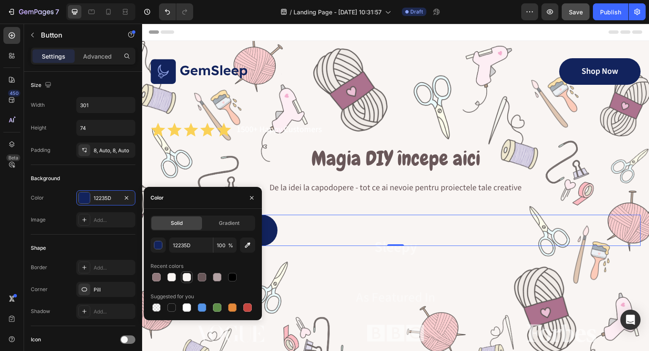
click at [183, 277] on div at bounding box center [187, 277] width 8 height 8
click at [252, 269] on div "Recent colors" at bounding box center [203, 267] width 105 height 14
click at [251, 197] on icon "button" at bounding box center [252, 198] width 7 height 7
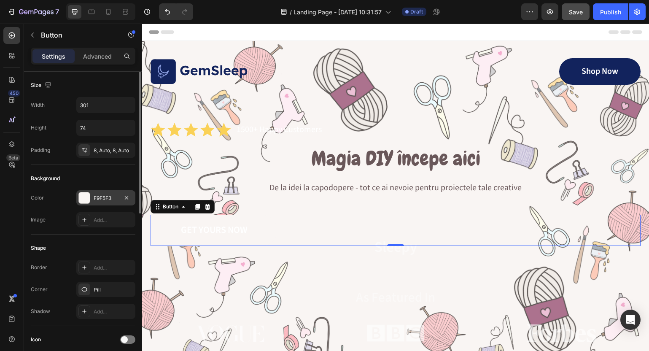
click at [95, 197] on div "F9F5F3" at bounding box center [106, 199] width 24 height 8
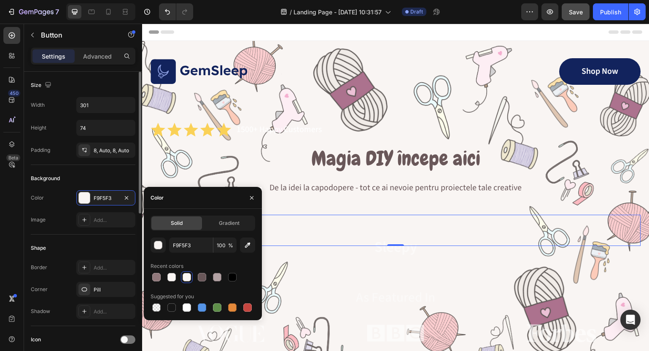
click at [69, 233] on div "Background Color F9F5F3 Image Add..." at bounding box center [83, 200] width 105 height 70
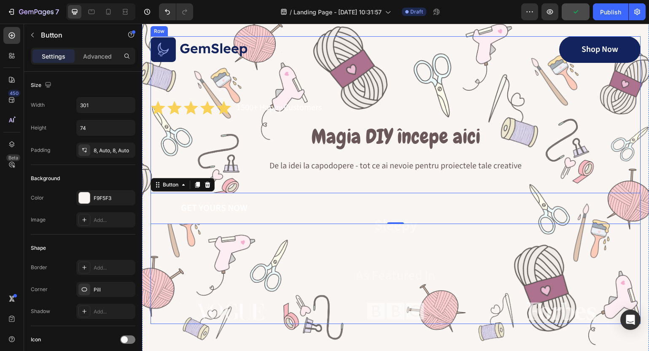
scroll to position [33, 0]
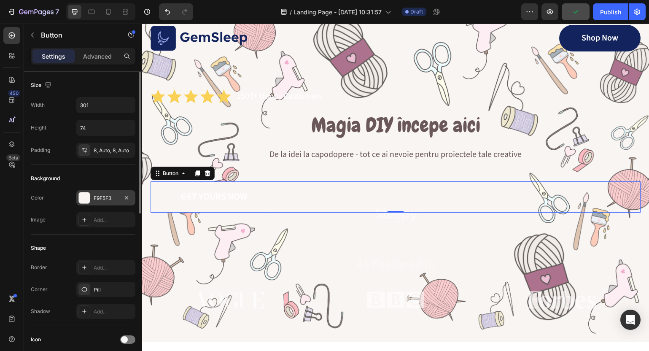
click at [98, 195] on div "F9F5F3" at bounding box center [106, 199] width 24 height 8
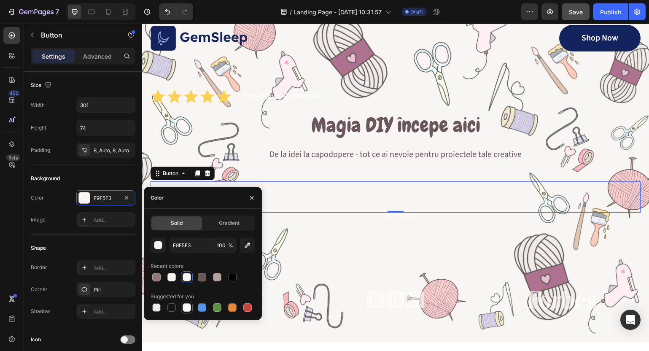
click at [184, 308] on div at bounding box center [187, 307] width 8 height 8
type input "FFFFFF"
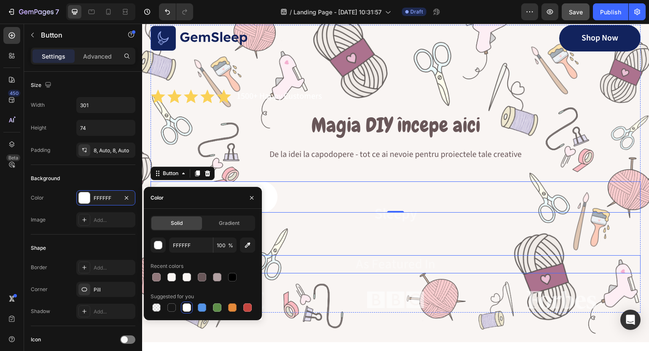
click at [310, 264] on p "As Featured In" at bounding box center [395, 264] width 489 height 16
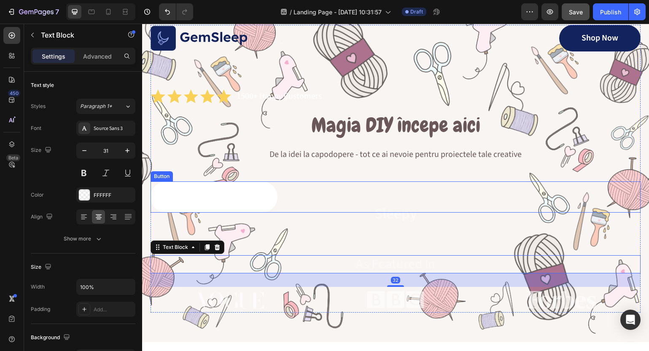
click at [296, 191] on div "GET YOURS NOW Button" at bounding box center [396, 196] width 490 height 31
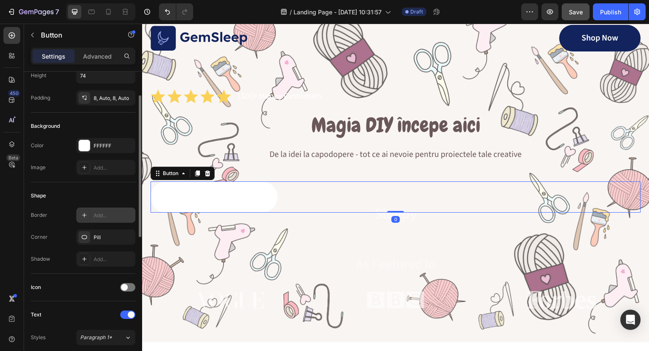
scroll to position [54, 0]
click at [98, 214] on div "Add..." at bounding box center [114, 215] width 40 height 8
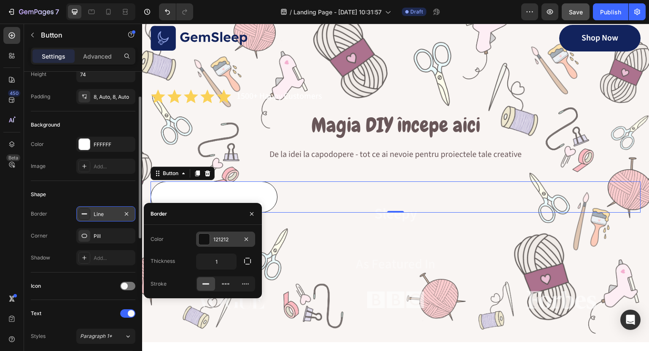
click at [230, 238] on div "121212" at bounding box center [226, 240] width 24 height 8
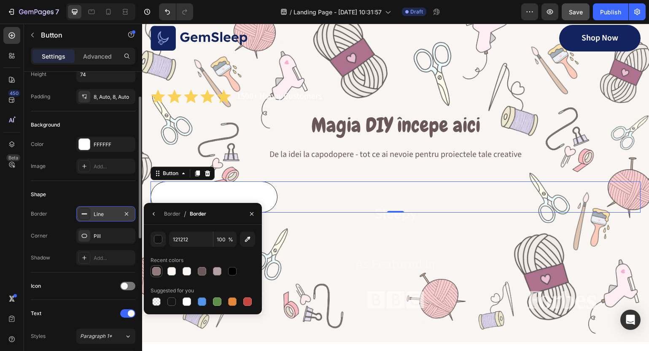
click at [157, 273] on div at bounding box center [156, 271] width 8 height 8
type input "91787B"
click at [44, 258] on div "Shadow" at bounding box center [40, 258] width 19 height 8
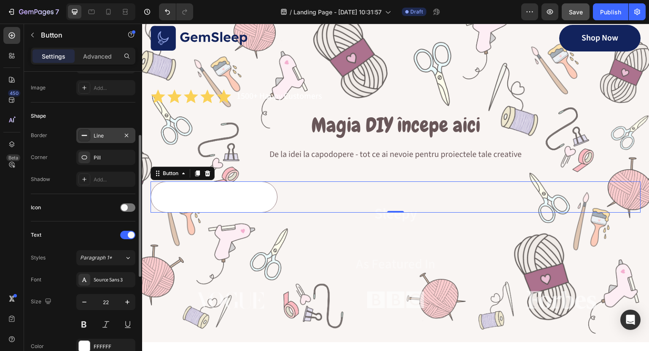
scroll to position [133, 0]
click at [108, 280] on div "Source Sans 3" at bounding box center [114, 279] width 40 height 8
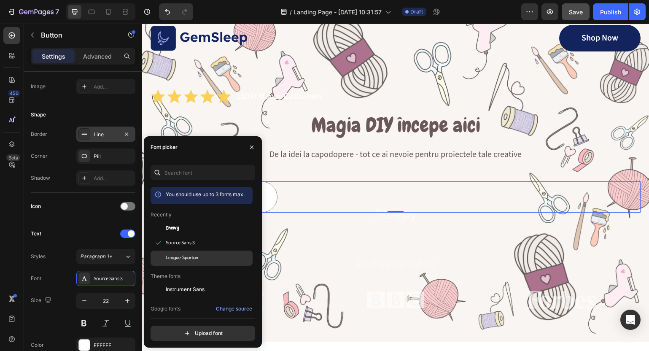
click at [185, 262] on span "League Spartan" at bounding box center [182, 258] width 32 height 8
click at [54, 290] on div "Font League Spartan Size 22 Color FFFFFF Show more" at bounding box center [83, 323] width 105 height 104
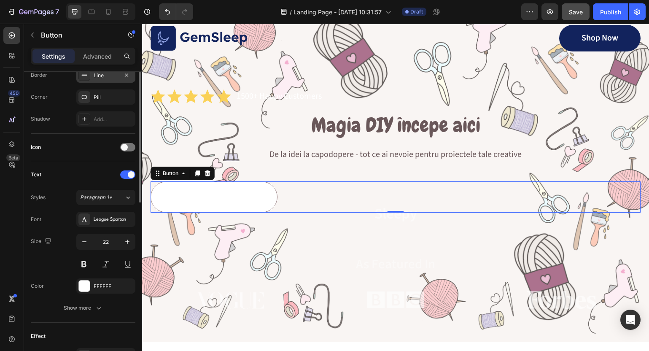
scroll to position [0, 0]
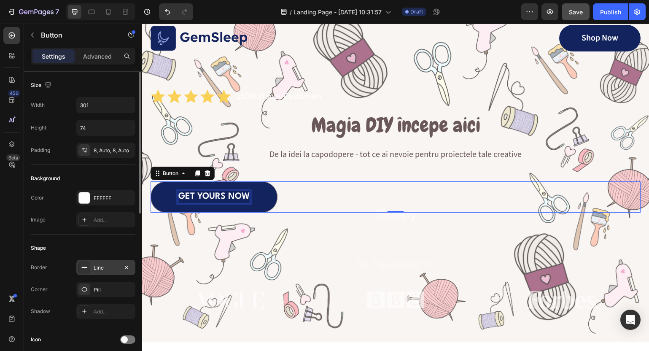
click at [212, 194] on p "GET YOURS NOW" at bounding box center [213, 197] width 71 height 12
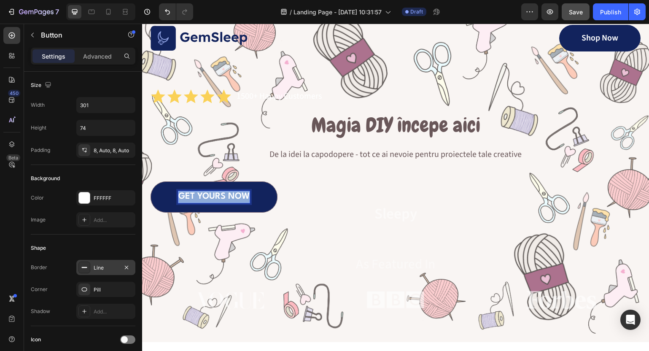
drag, startPoint x: 248, startPoint y: 195, endPoint x: 179, endPoint y: 195, distance: 68.8
click at [179, 195] on p "GET YOURS NOW" at bounding box center [213, 197] width 71 height 12
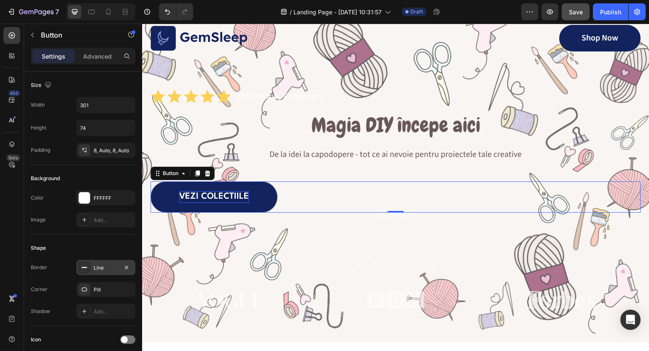
click at [292, 203] on div "Vezi colectiile Button 0" at bounding box center [396, 196] width 490 height 31
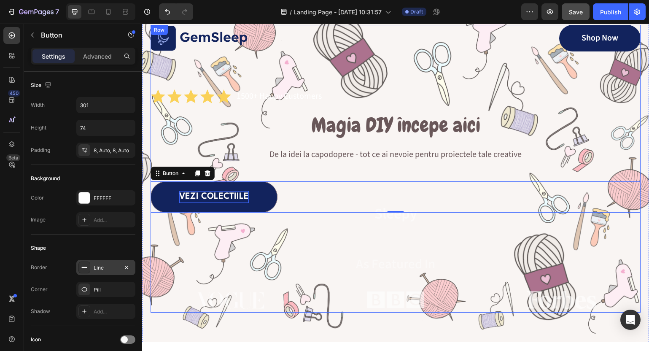
click at [253, 269] on p "As Featured In" at bounding box center [395, 264] width 489 height 16
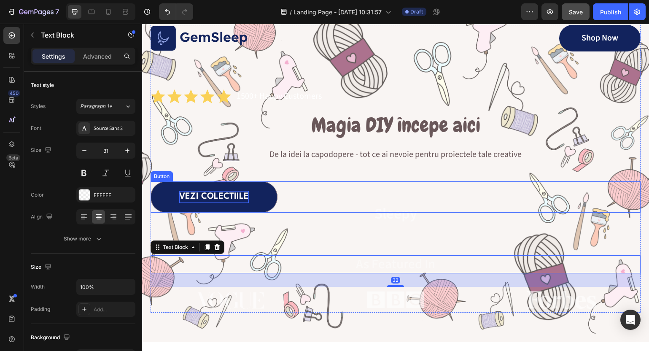
click at [229, 198] on p "Vezi colectiile" at bounding box center [214, 197] width 70 height 12
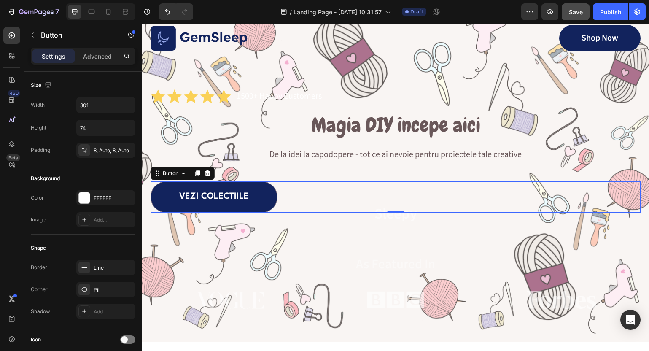
click at [261, 196] on link "Vezi colectiile" at bounding box center [214, 196] width 127 height 31
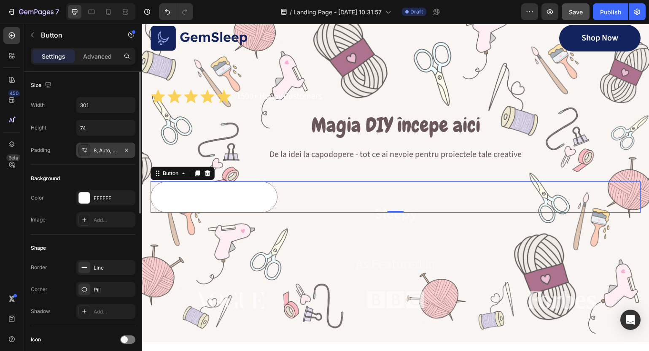
click at [99, 146] on div "8, Auto, 8, Auto" at bounding box center [105, 150] width 59 height 15
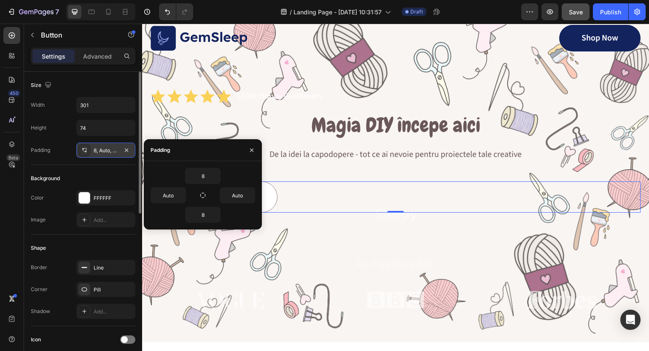
click at [102, 151] on div "8, Auto, 8, Auto" at bounding box center [106, 151] width 24 height 8
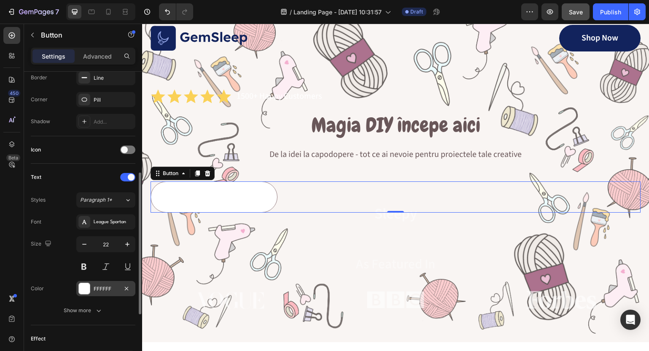
scroll to position [199, 0]
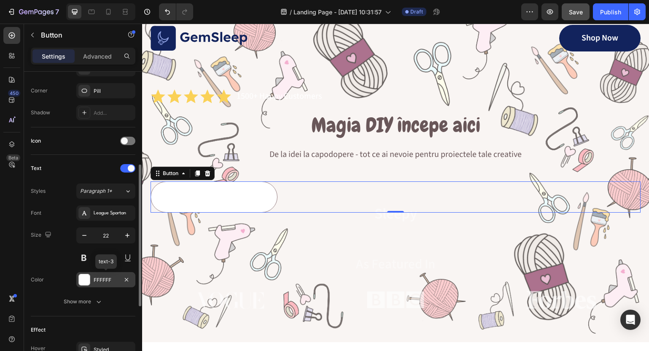
click at [95, 284] on div "FFFFFF" at bounding box center [105, 279] width 59 height 15
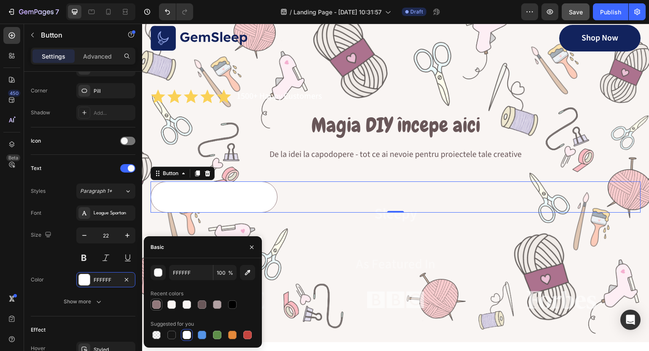
click at [155, 303] on div at bounding box center [156, 304] width 8 height 8
click at [197, 304] on div at bounding box center [202, 305] width 10 height 10
type input "695759"
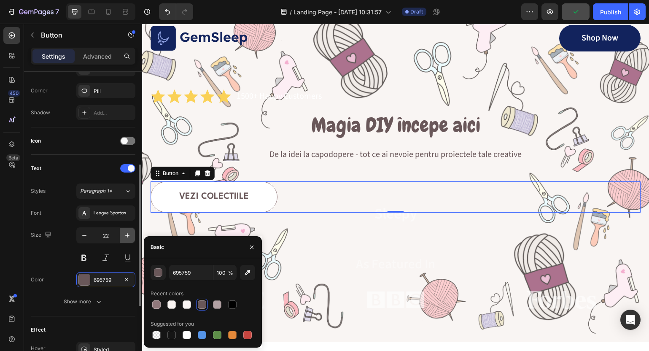
click at [130, 235] on icon "button" at bounding box center [127, 235] width 8 height 8
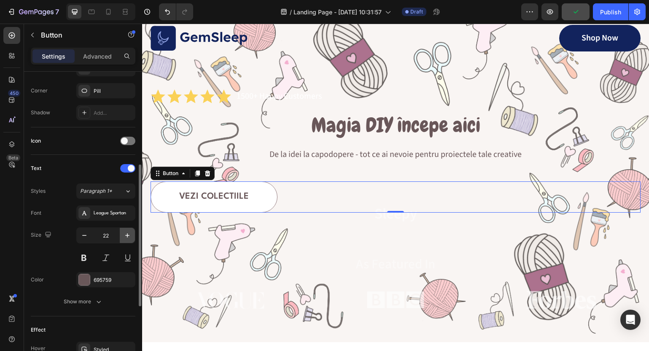
click at [130, 235] on icon "button" at bounding box center [127, 235] width 8 height 8
click at [85, 258] on button at bounding box center [83, 257] width 15 height 15
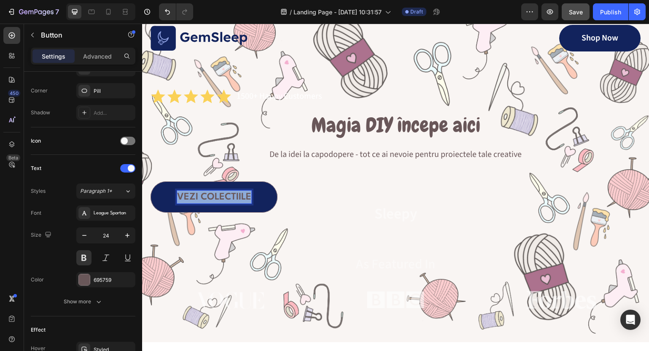
drag, startPoint x: 251, startPoint y: 196, endPoint x: 129, endPoint y: 197, distance: 122.0
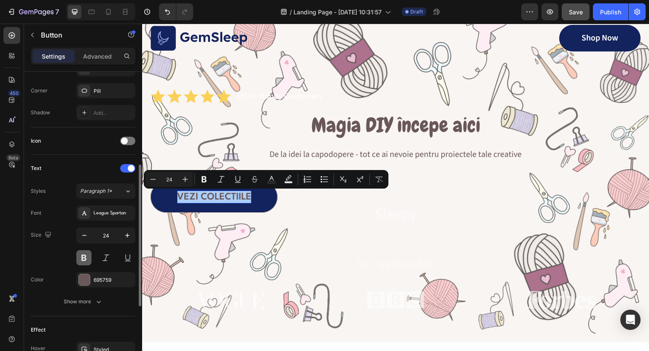
click at [85, 259] on button at bounding box center [83, 257] width 15 height 15
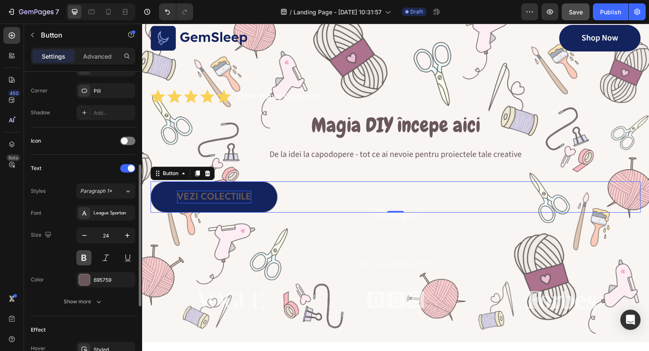
click at [85, 259] on button at bounding box center [83, 257] width 15 height 15
click at [128, 235] on icon "button" at bounding box center [127, 235] width 4 height 4
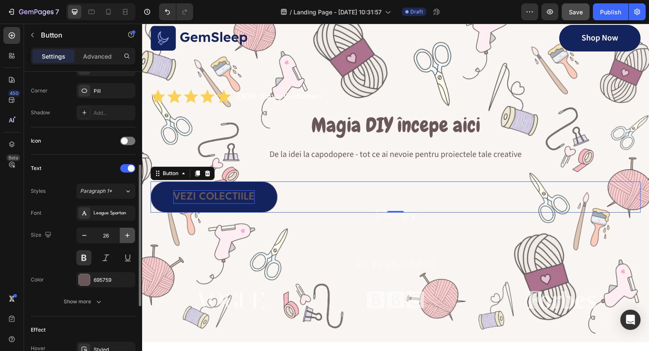
click at [128, 235] on icon "button" at bounding box center [127, 235] width 4 height 4
type input "28"
click at [103, 216] on div "League Spartan" at bounding box center [114, 214] width 40 height 8
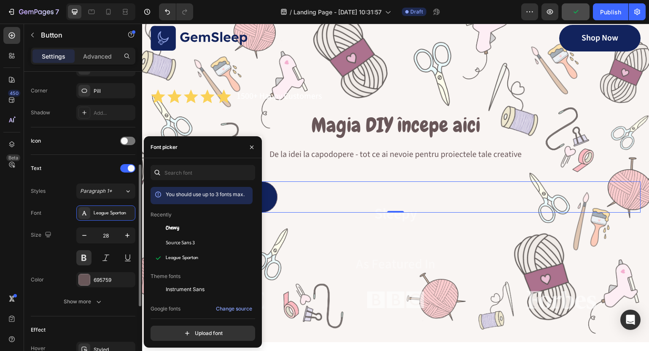
click at [56, 260] on div "Size 28" at bounding box center [83, 246] width 105 height 38
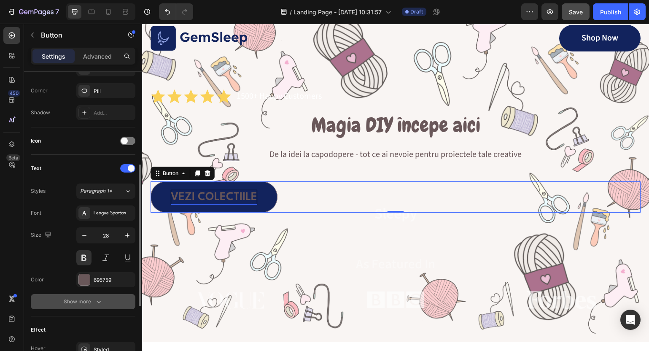
click at [88, 308] on button "Show more" at bounding box center [83, 301] width 105 height 15
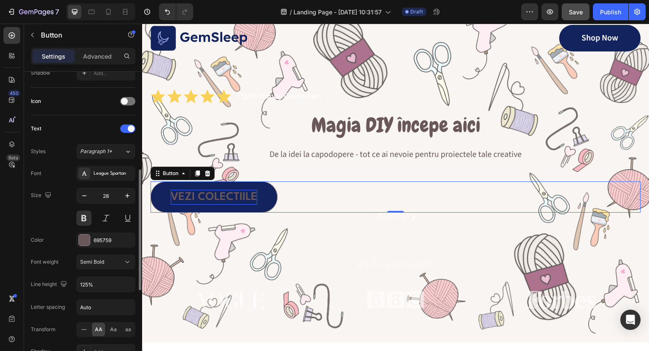
scroll to position [241, 0]
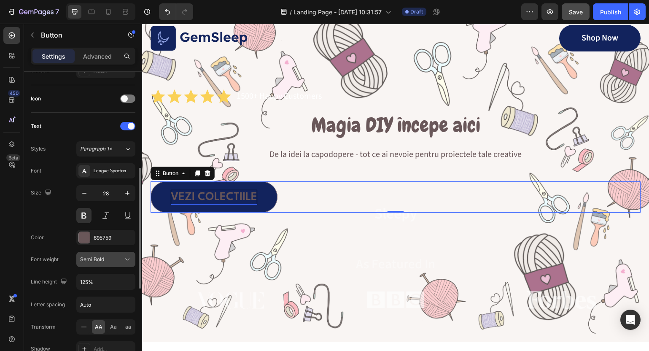
click at [125, 261] on icon at bounding box center [127, 259] width 8 height 8
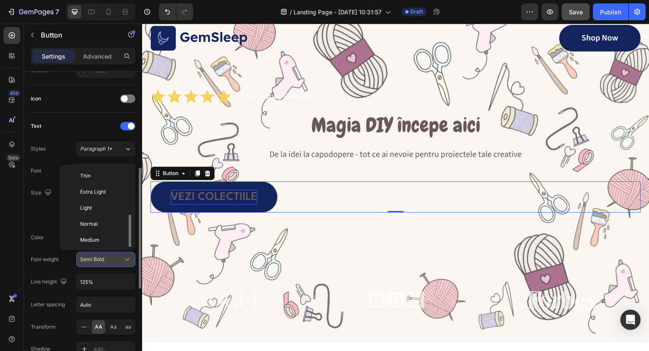
scroll to position [30, 0]
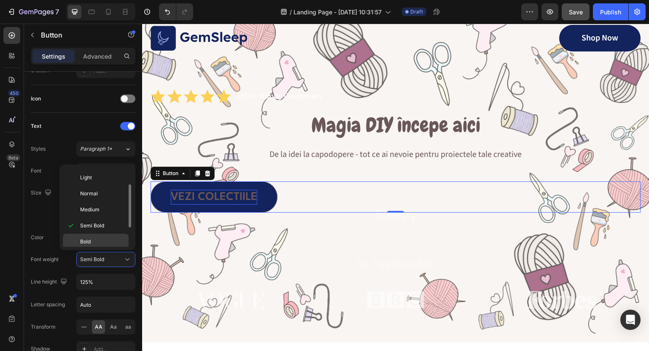
click at [90, 241] on span "Bold" at bounding box center [85, 242] width 11 height 8
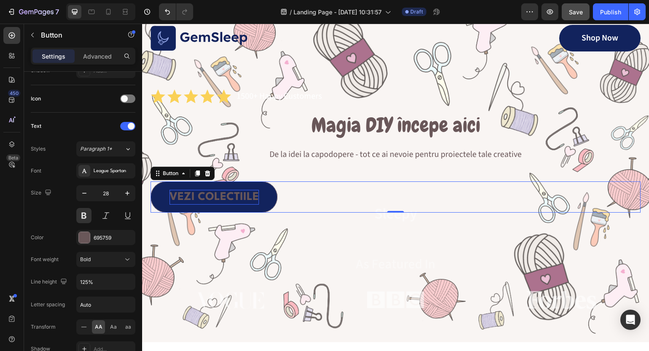
click at [288, 273] on div "As Featured In" at bounding box center [396, 264] width 490 height 18
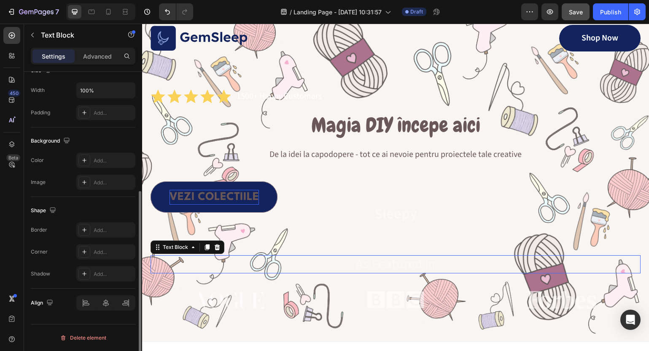
scroll to position [0, 0]
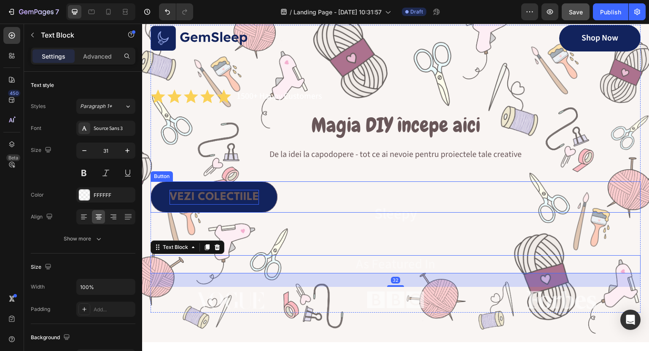
click at [264, 193] on link "Vezi colectiile" at bounding box center [214, 196] width 127 height 31
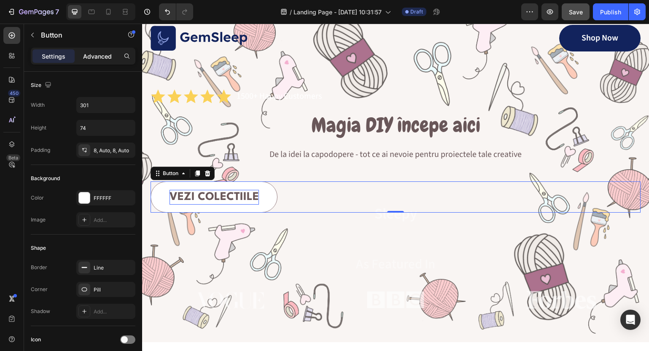
click at [105, 58] on p "Advanced" at bounding box center [97, 56] width 29 height 9
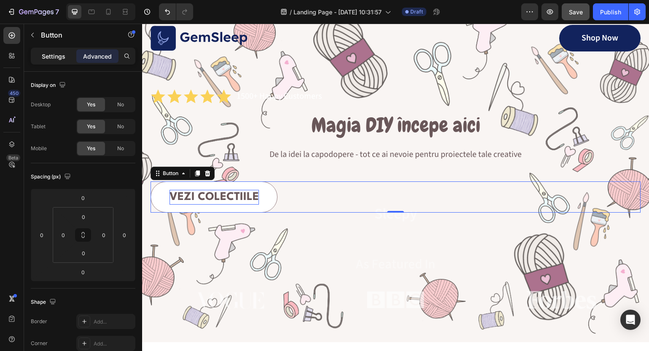
click at [52, 54] on p "Settings" at bounding box center [54, 56] width 24 height 9
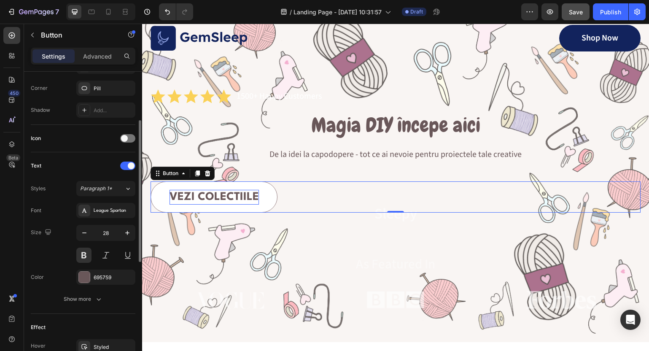
scroll to position [203, 0]
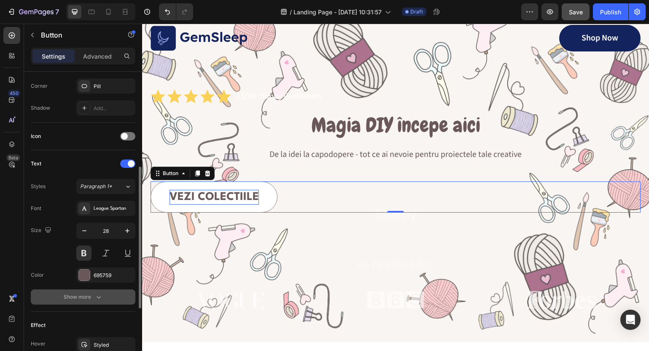
click at [90, 300] on div "Show more" at bounding box center [83, 297] width 39 height 8
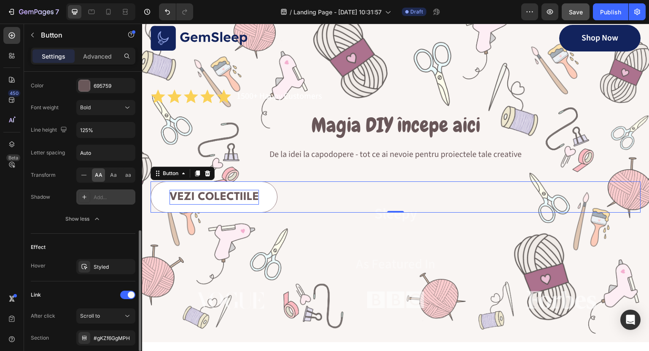
scroll to position [394, 0]
click at [102, 261] on div "Styled" at bounding box center [105, 265] width 59 height 15
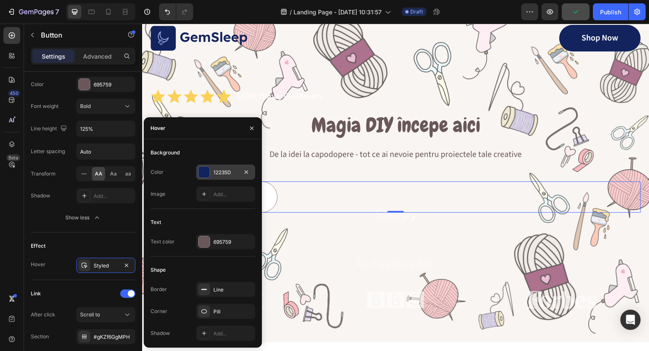
click at [214, 176] on div "12235D" at bounding box center [226, 173] width 24 height 8
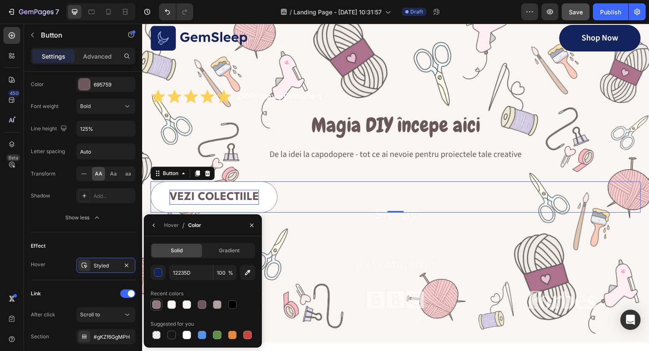
click at [160, 307] on div at bounding box center [156, 304] width 8 height 8
click at [201, 304] on div at bounding box center [202, 304] width 8 height 8
click at [156, 304] on div at bounding box center [156, 304] width 8 height 8
type input "91787B"
click at [89, 262] on div at bounding box center [84, 266] width 12 height 12
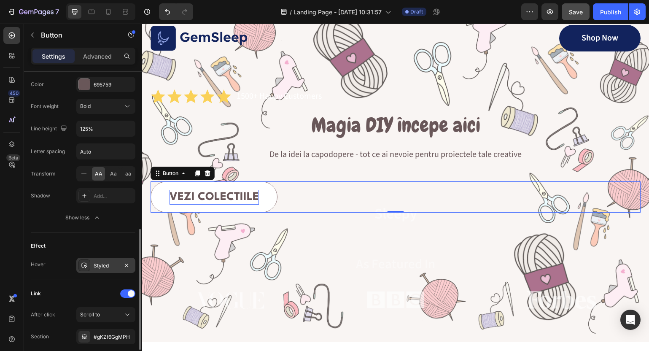
click at [90, 265] on div at bounding box center [84, 266] width 12 height 12
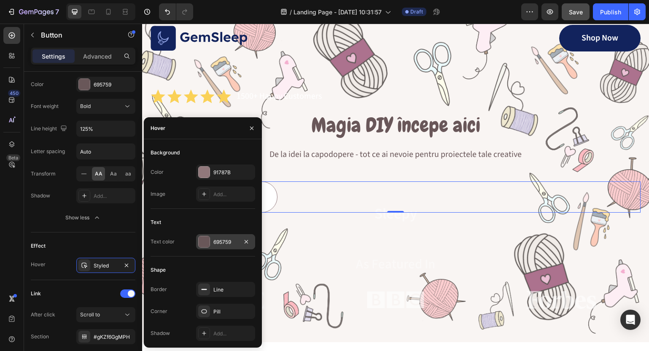
click at [222, 244] on div "695759" at bounding box center [226, 242] width 24 height 8
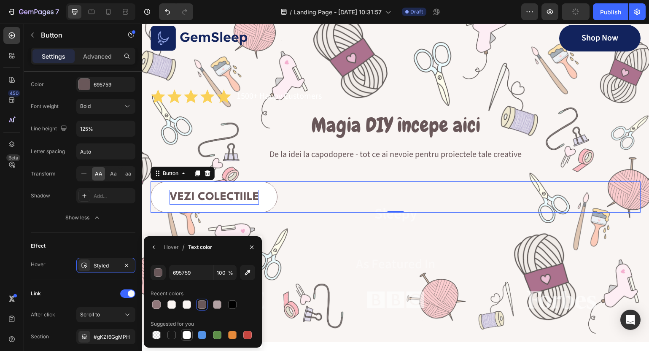
click at [186, 337] on div at bounding box center [187, 335] width 8 height 8
type input "FFFFFF"
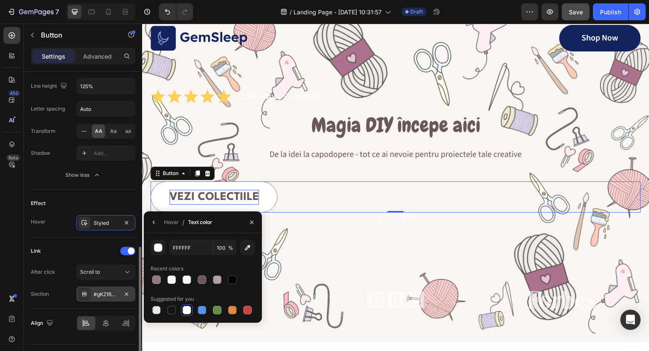
scroll to position [457, 0]
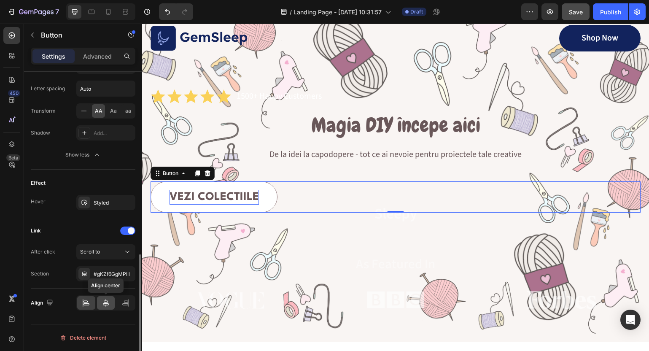
click at [105, 301] on icon at bounding box center [106, 303] width 6 height 8
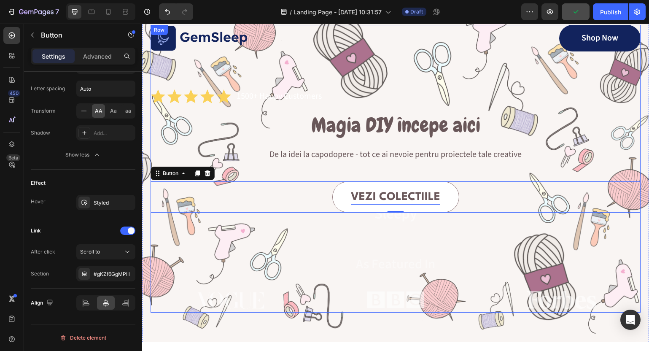
click at [335, 86] on div "Image Shop Now Button Row Icon Icon Icon Icon Icon Icon List 1500+ Happy Custom…" at bounding box center [396, 169] width 490 height 288
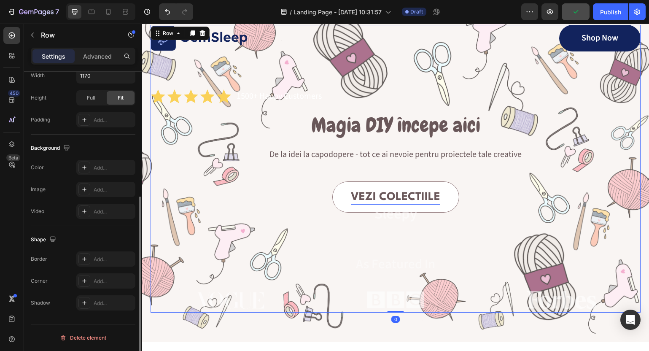
scroll to position [0, 0]
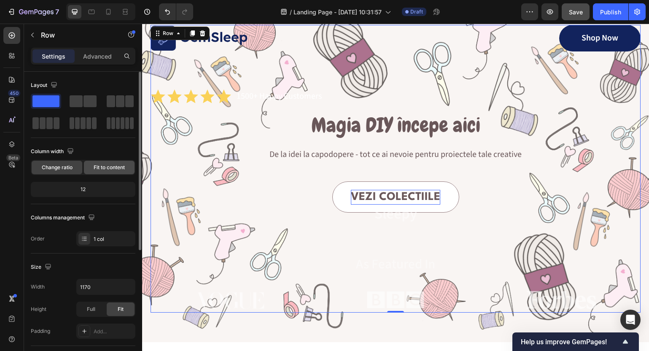
click at [118, 170] on span "Fit to content" at bounding box center [109, 168] width 31 height 8
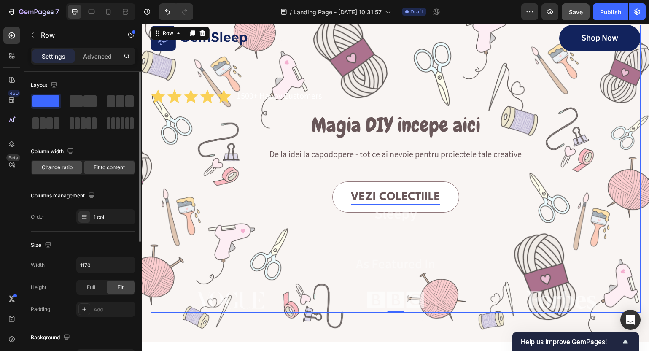
click at [66, 163] on div "Change ratio" at bounding box center [57, 168] width 51 height 14
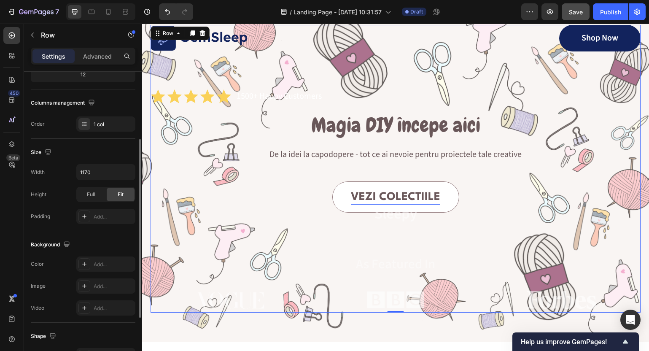
scroll to position [211, 0]
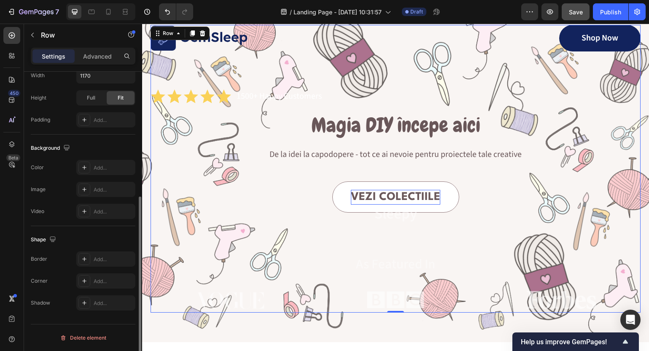
click at [107, 49] on div "Settings Advanced" at bounding box center [83, 56] width 105 height 17
click at [105, 55] on p "Advanced" at bounding box center [97, 56] width 29 height 9
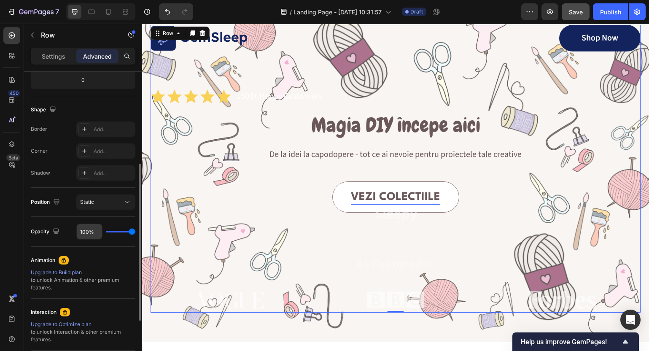
scroll to position [187, 0]
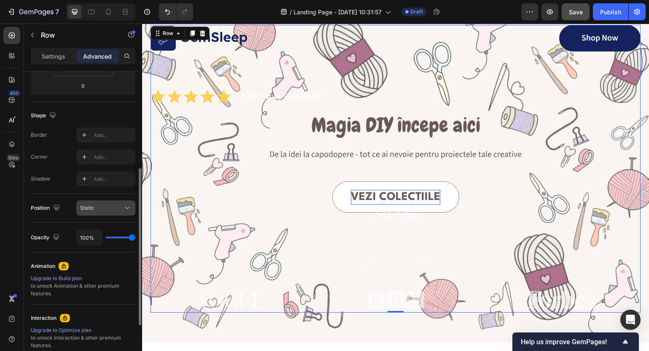
click at [104, 209] on div "Static" at bounding box center [101, 208] width 43 height 8
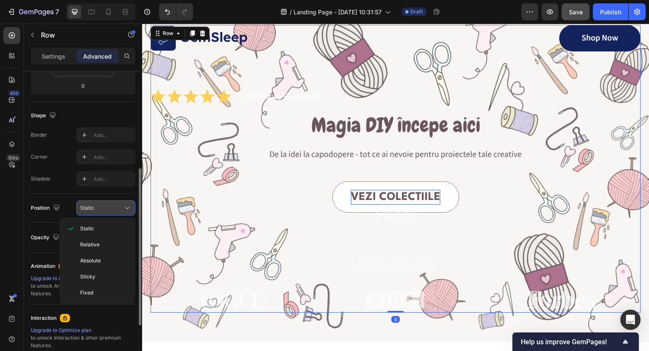
click at [104, 209] on div "Static" at bounding box center [101, 208] width 43 height 8
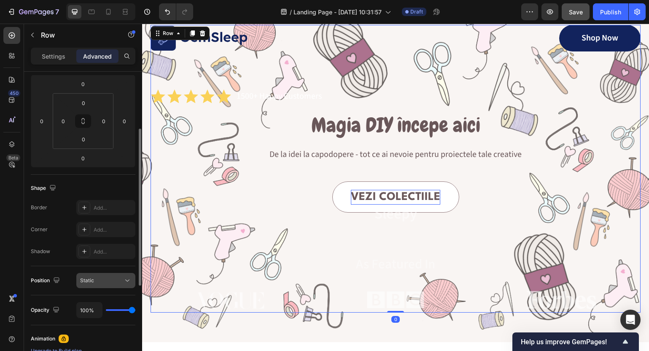
scroll to position [113, 0]
click at [84, 101] on input "0" at bounding box center [83, 104] width 17 height 13
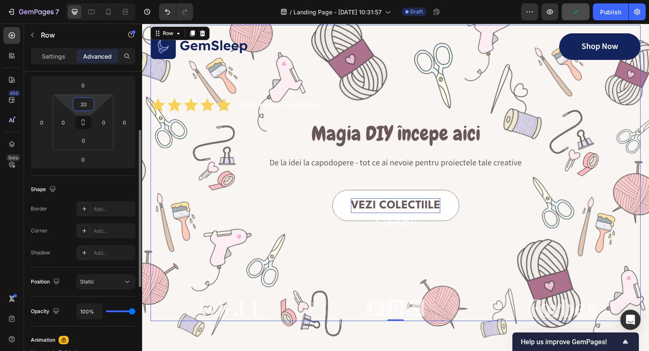
type input "2"
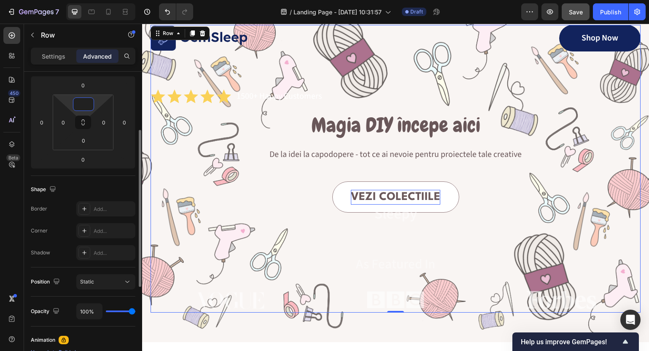
type input "0"
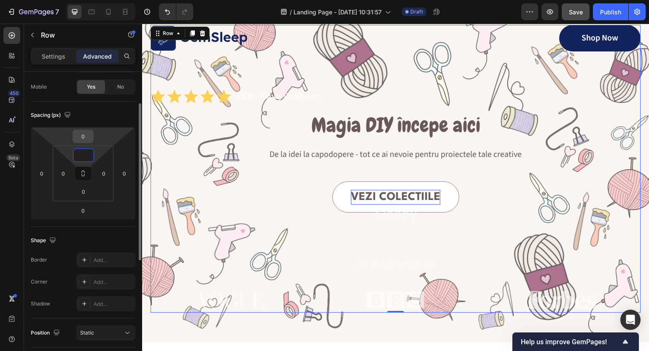
click at [84, 141] on input "0" at bounding box center [83, 136] width 17 height 13
type input "0"
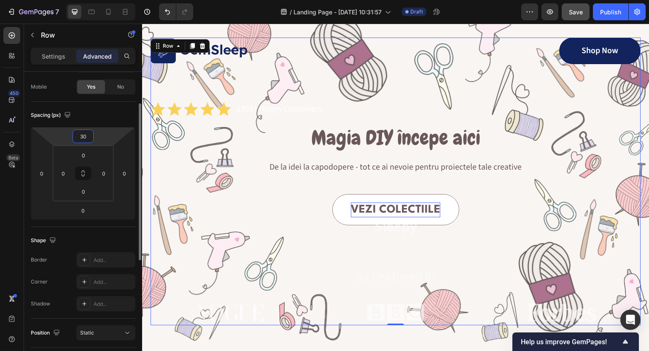
type input "3"
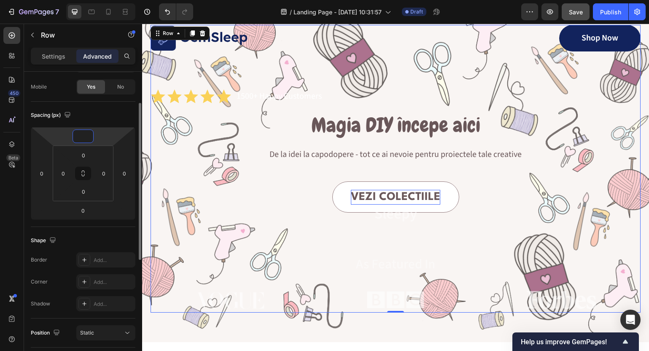
scroll to position [0, 0]
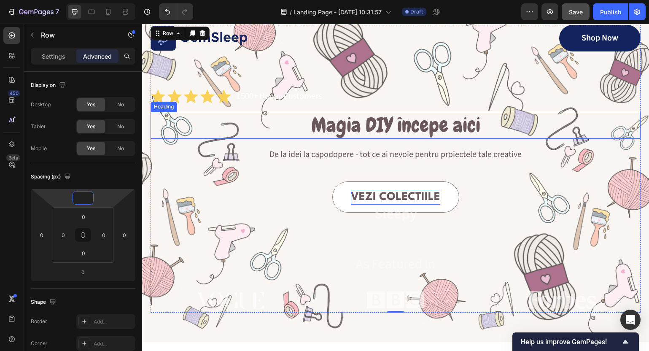
click at [340, 113] on p "Magia DIY începe aici" at bounding box center [395, 125] width 489 height 25
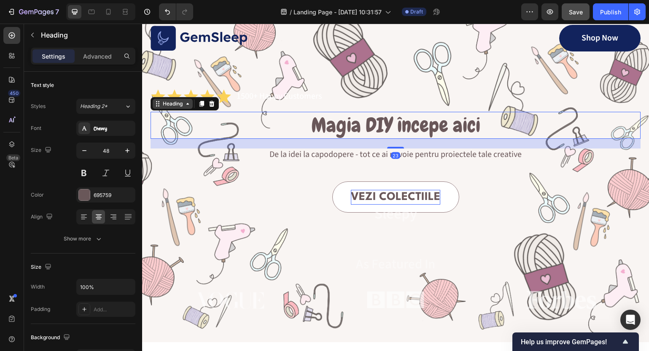
click at [188, 106] on icon at bounding box center [187, 103] width 7 height 7
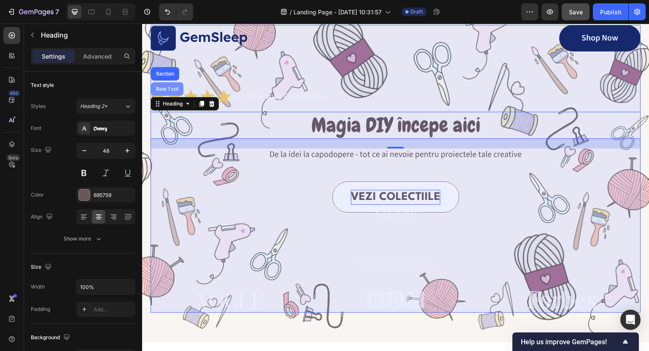
click at [166, 89] on div "Row 1 col" at bounding box center [167, 89] width 26 height 5
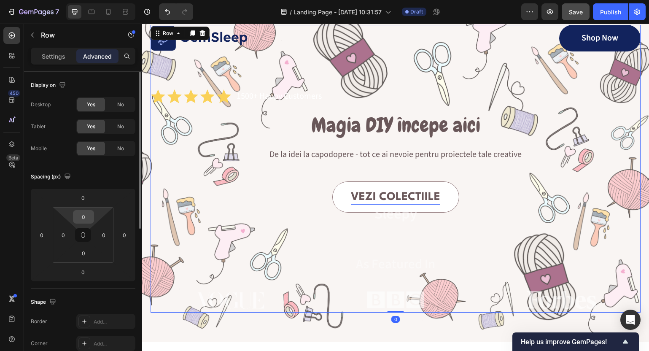
click at [85, 216] on input "0" at bounding box center [83, 217] width 17 height 13
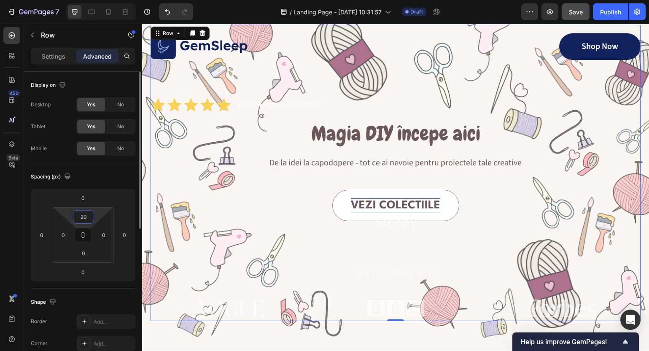
type input "2"
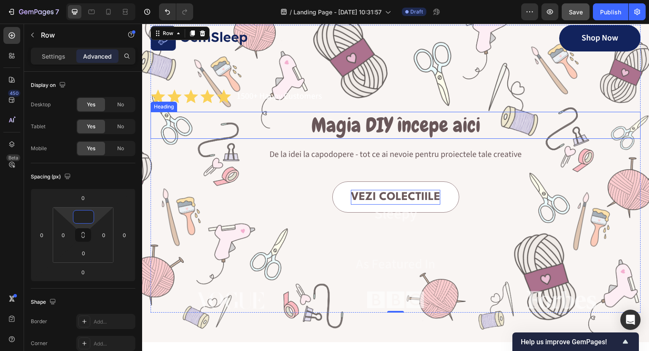
click at [371, 122] on p "Magia DIY începe aici" at bounding box center [395, 125] width 489 height 25
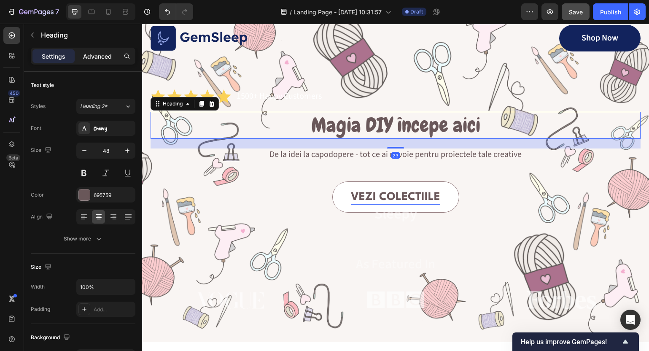
click at [99, 56] on p "Advanced" at bounding box center [97, 56] width 29 height 9
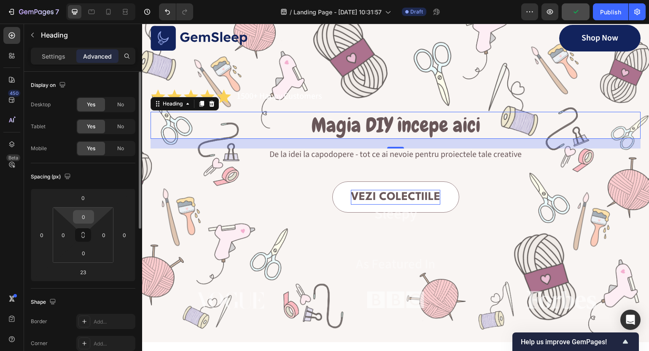
click at [84, 215] on input "0" at bounding box center [83, 217] width 17 height 13
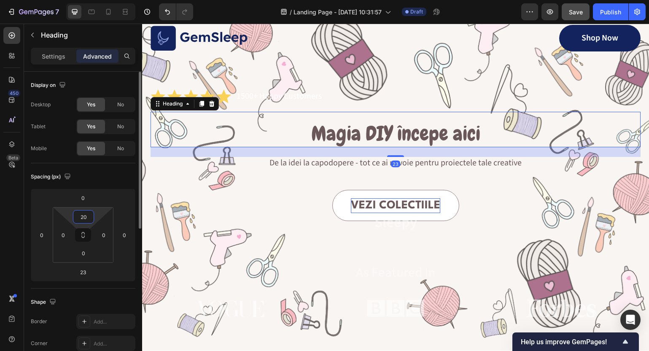
type input "2"
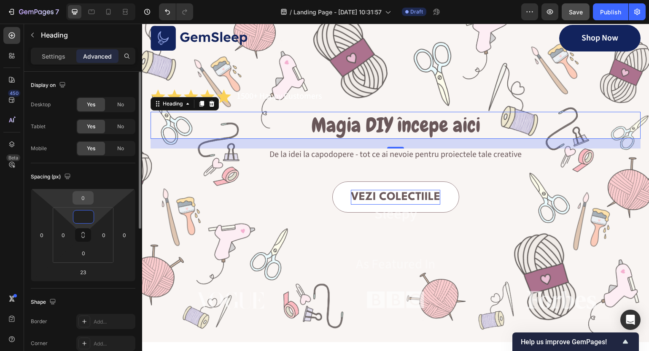
click at [81, 199] on input "0" at bounding box center [83, 198] width 17 height 13
type input "0"
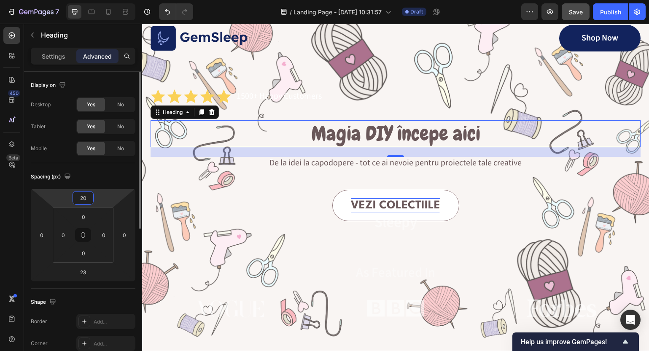
type input "2"
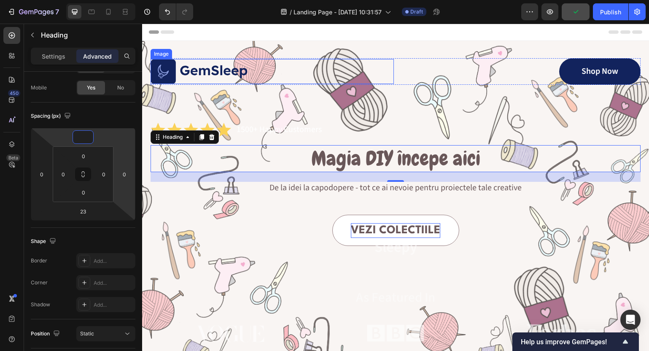
click at [197, 70] on img at bounding box center [199, 71] width 97 height 25
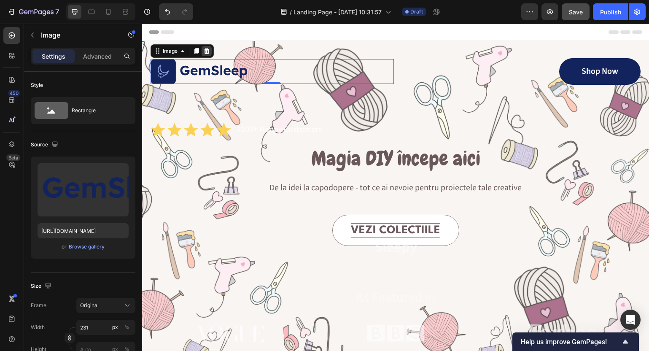
click at [208, 53] on icon at bounding box center [206, 51] width 5 height 6
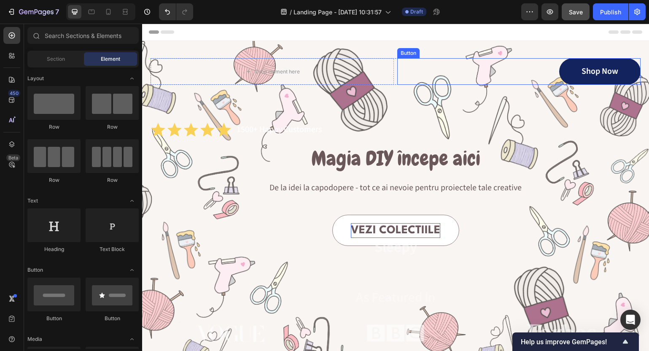
click at [567, 76] on link "Shop Now" at bounding box center [600, 71] width 81 height 27
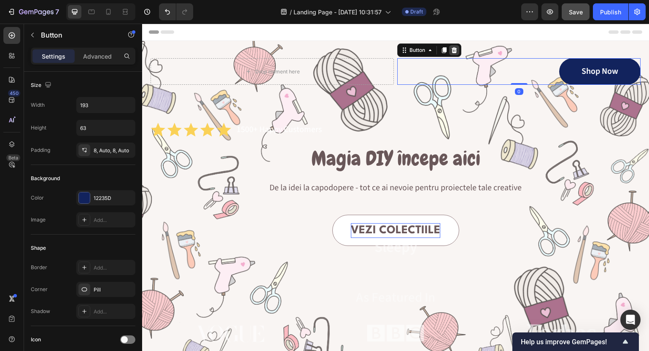
click at [456, 51] on icon at bounding box center [454, 50] width 5 height 6
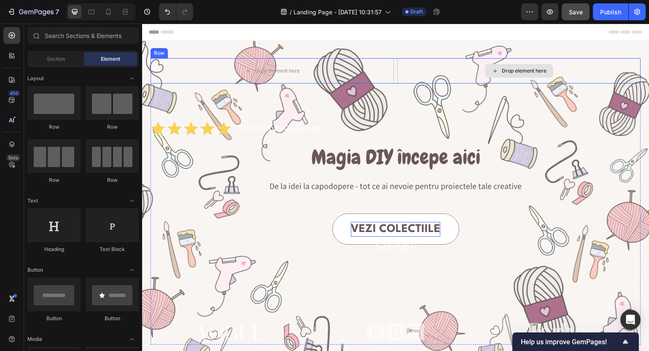
click at [457, 68] on div "Drop element here" at bounding box center [518, 70] width 243 height 25
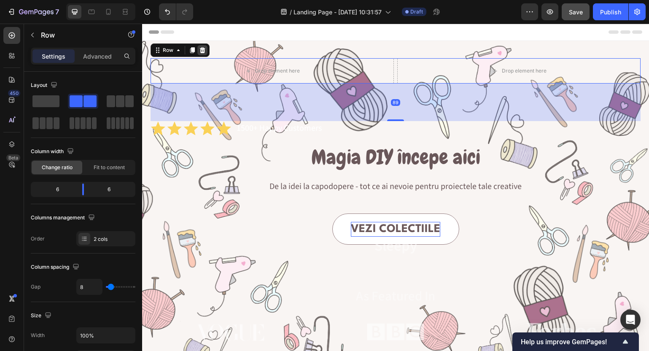
click at [202, 50] on icon at bounding box center [202, 50] width 5 height 6
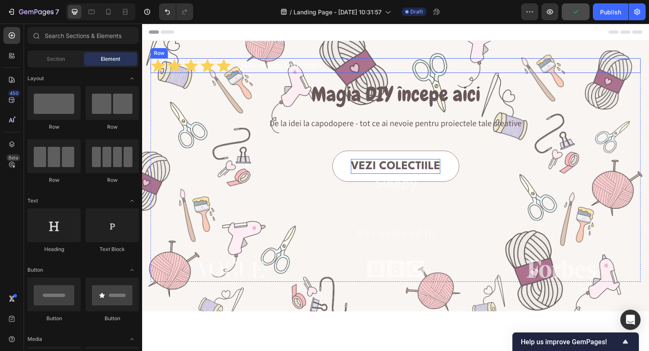
click at [342, 61] on div "Icon Icon Icon Icon Icon Icon List 1500+ Happy Customers Text Block Row" at bounding box center [396, 65] width 490 height 15
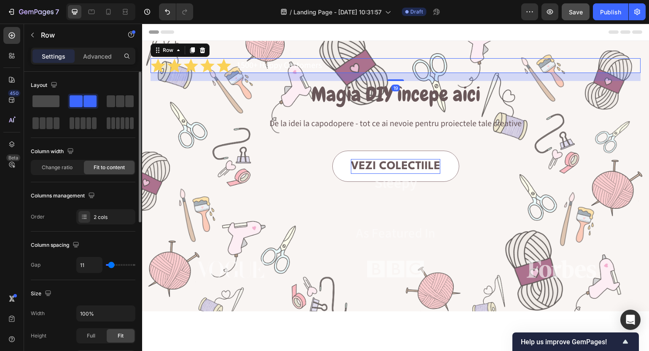
click at [43, 100] on span at bounding box center [45, 101] width 27 height 12
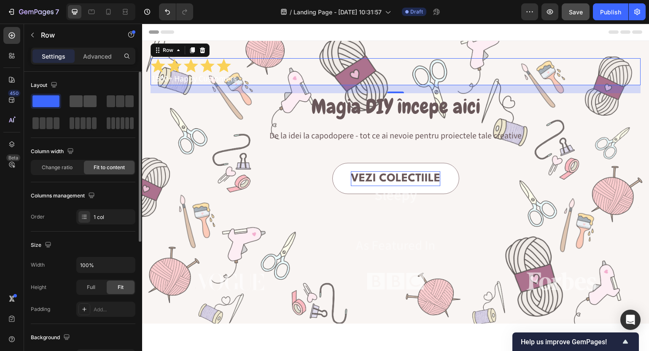
click at [75, 102] on span at bounding box center [76, 101] width 13 height 12
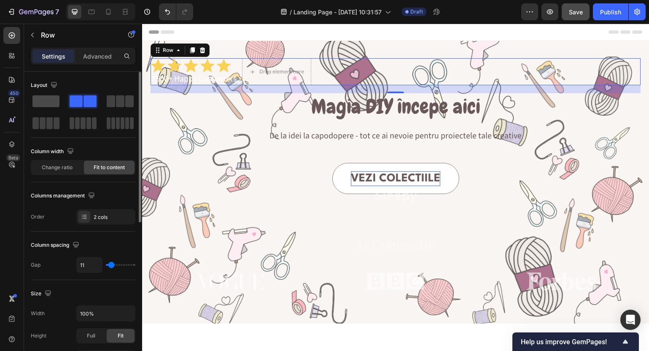
click at [43, 99] on span at bounding box center [45, 101] width 27 height 12
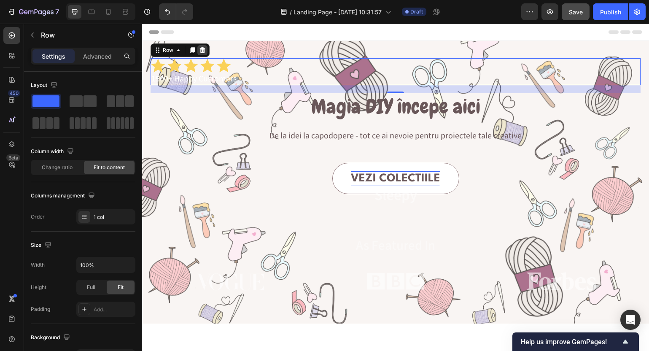
click at [202, 50] on icon at bounding box center [202, 50] width 5 height 6
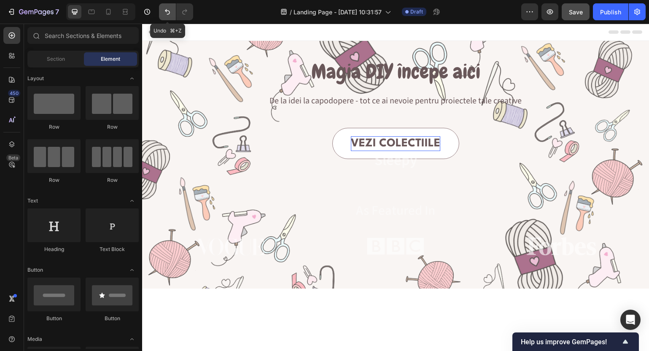
click at [165, 10] on icon "Undo/Redo" at bounding box center [167, 12] width 8 height 8
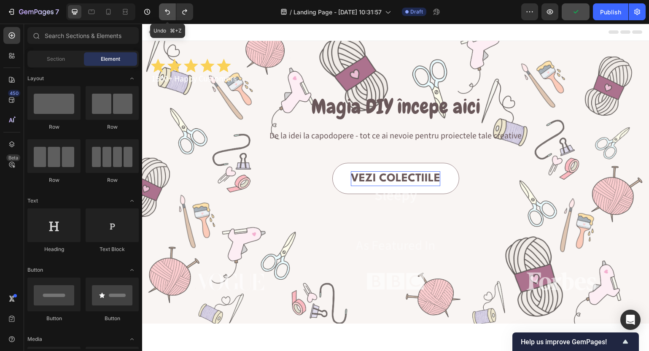
click at [165, 10] on icon "Undo/Redo" at bounding box center [167, 12] width 8 height 8
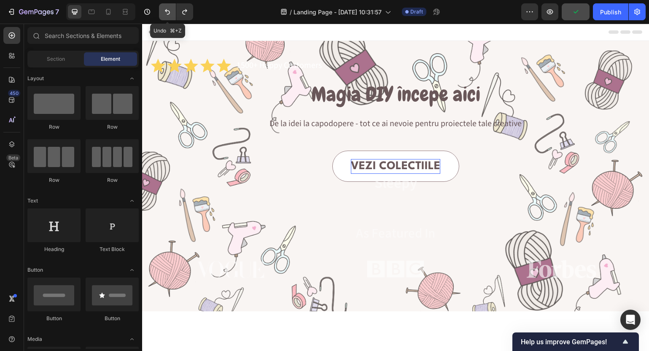
click at [165, 10] on icon "Undo/Redo" at bounding box center [167, 12] width 8 height 8
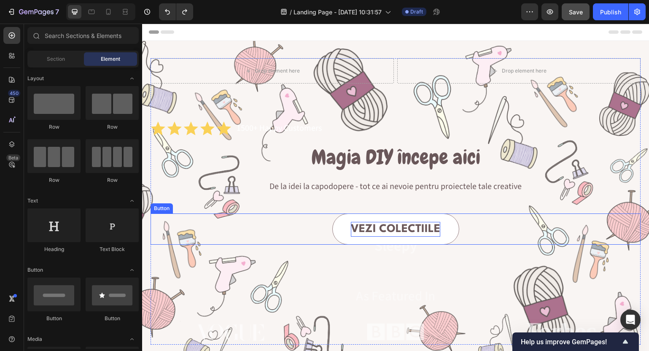
click at [262, 218] on div "Vezi colectiile Button" at bounding box center [396, 229] width 490 height 31
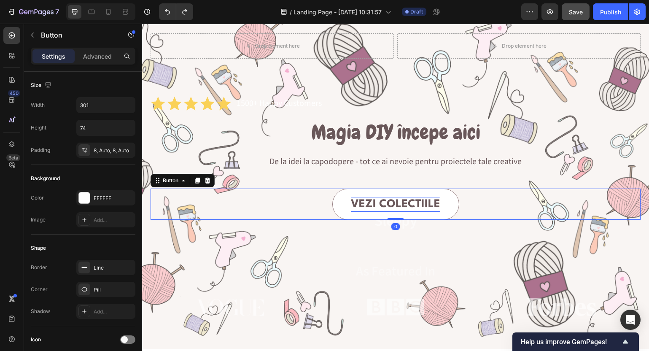
scroll to position [48, 0]
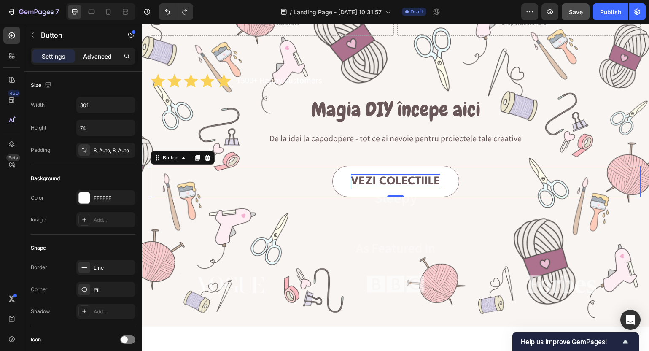
click at [105, 57] on p "Advanced" at bounding box center [97, 56] width 29 height 9
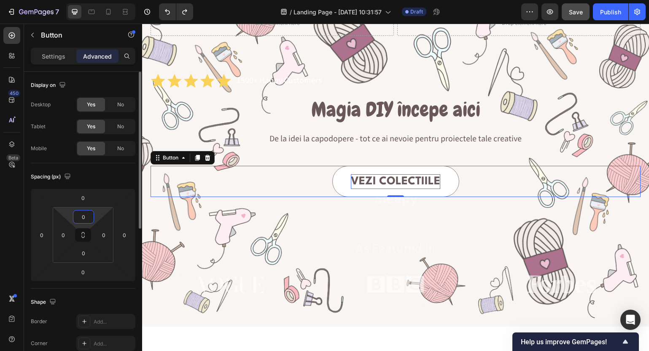
click at [84, 212] on input "0" at bounding box center [83, 217] width 17 height 13
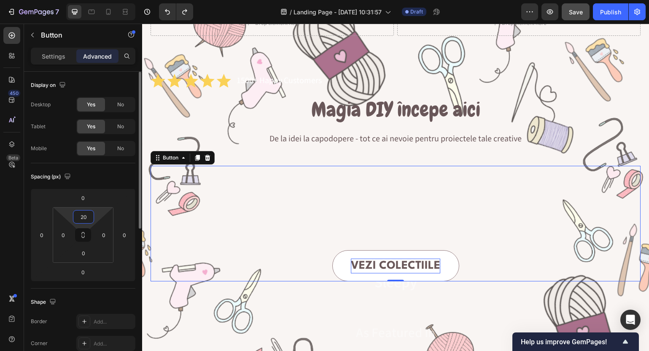
type input "2"
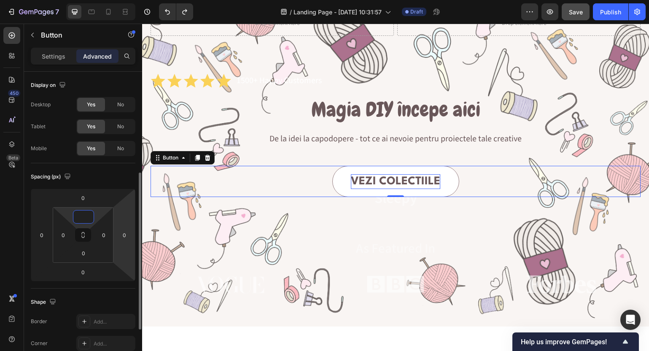
scroll to position [68, 0]
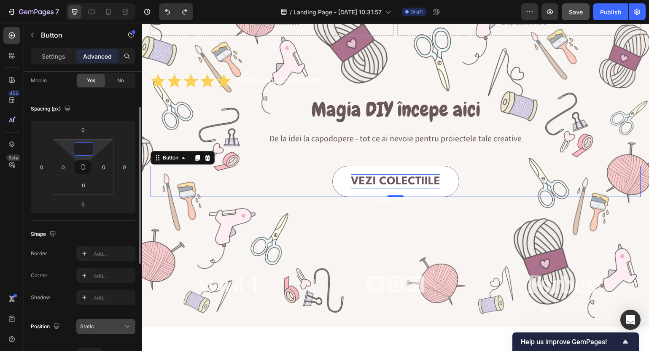
click at [86, 324] on span "Static" at bounding box center [87, 326] width 14 height 6
type input "0"
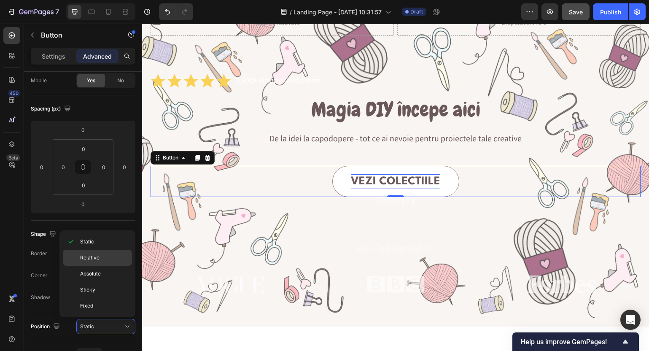
click at [91, 255] on span "Relative" at bounding box center [89, 258] width 19 height 8
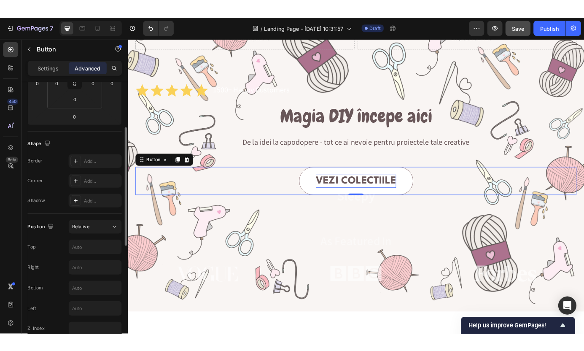
scroll to position [170, 0]
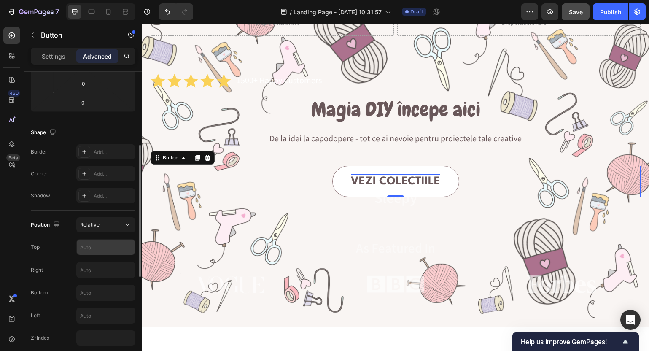
click at [91, 250] on input "text" at bounding box center [106, 247] width 58 height 15
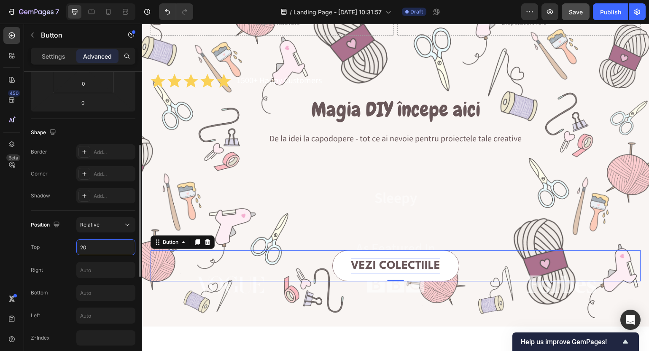
type input "2"
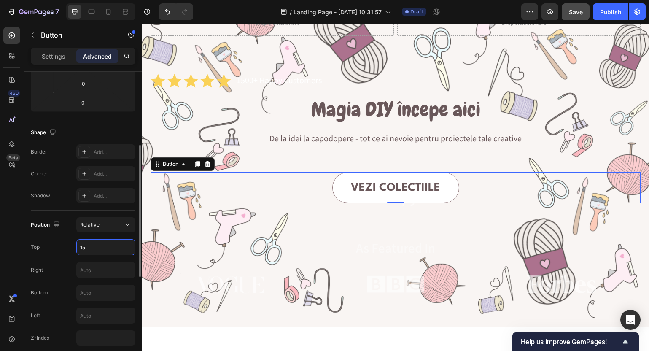
type input "1"
type input "2"
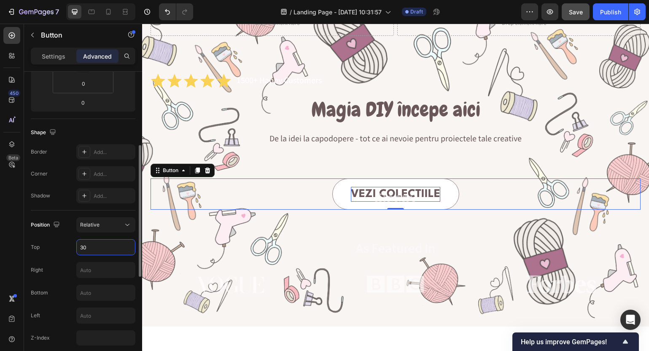
type input "3"
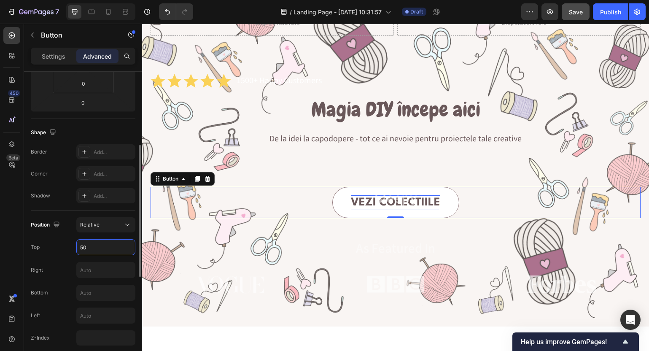
type input "5"
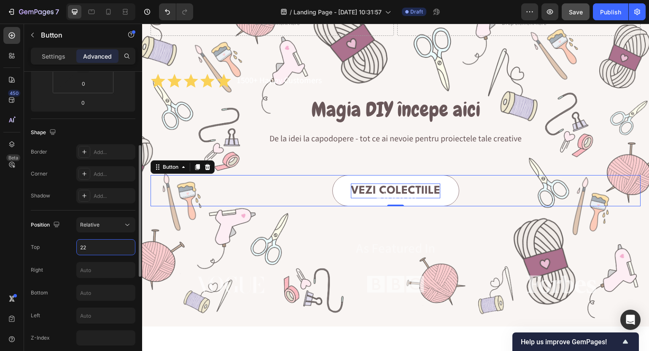
type input "2"
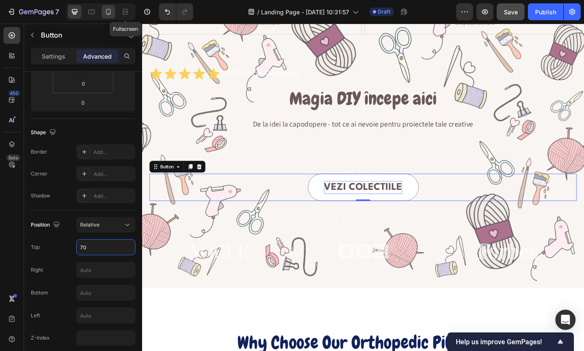
type input "70"
click at [110, 12] on icon at bounding box center [108, 12] width 5 height 6
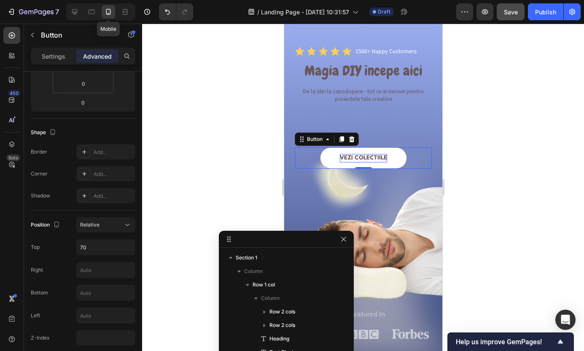
type input "403"
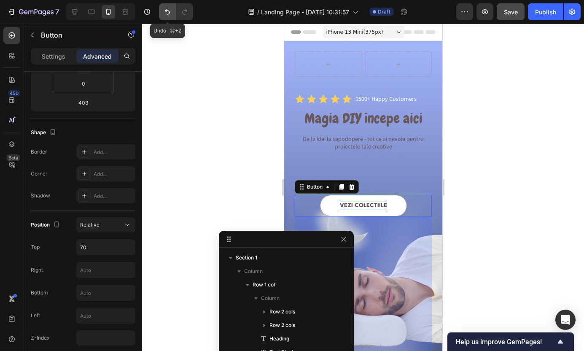
click at [168, 13] on icon "Undo/Redo" at bounding box center [167, 12] width 8 height 8
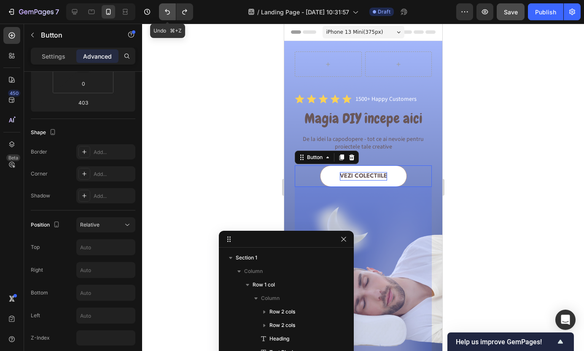
click at [168, 13] on icon "Undo/Redo" at bounding box center [167, 12] width 8 height 8
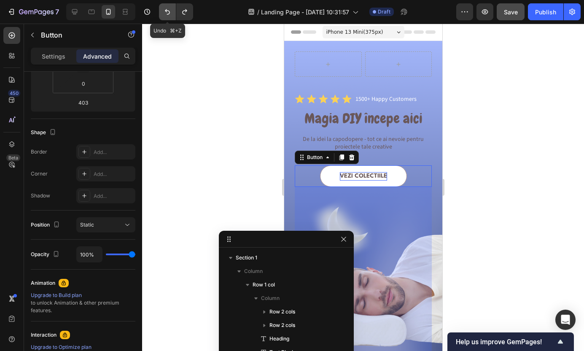
click at [168, 13] on icon "Undo/Redo" at bounding box center [167, 12] width 8 height 8
click at [168, 12] on icon "Undo/Redo" at bounding box center [167, 12] width 8 height 8
click at [168, 11] on icon "Undo/Redo" at bounding box center [167, 12] width 8 height 8
click at [164, 9] on icon "Undo/Redo" at bounding box center [167, 12] width 8 height 8
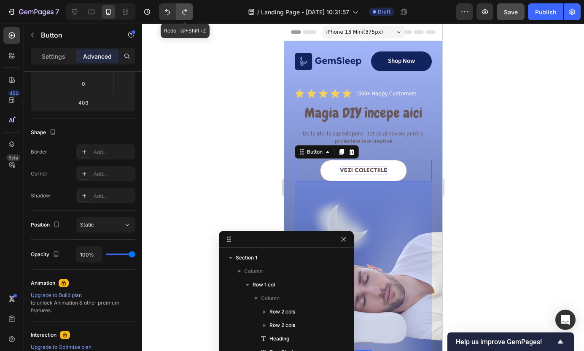
click at [183, 11] on icon "Undo/Redo" at bounding box center [184, 11] width 5 height 5
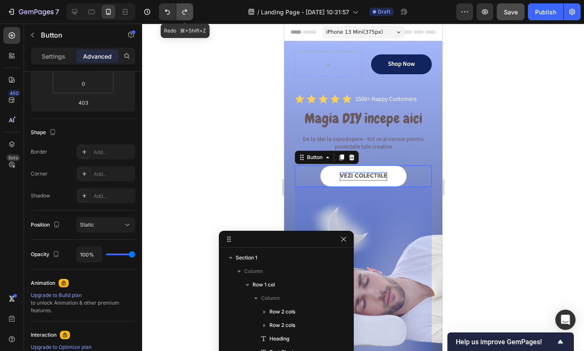
click at [183, 11] on icon "Undo/Redo" at bounding box center [184, 11] width 5 height 5
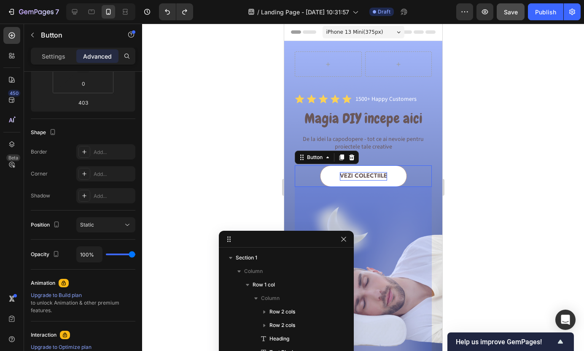
click at [223, 129] on div at bounding box center [363, 187] width 442 height 327
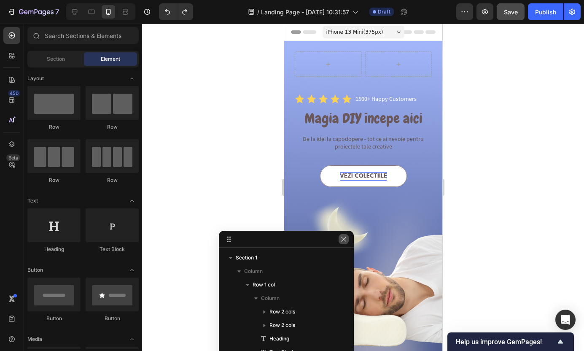
click at [348, 242] on button "button" at bounding box center [344, 239] width 10 height 10
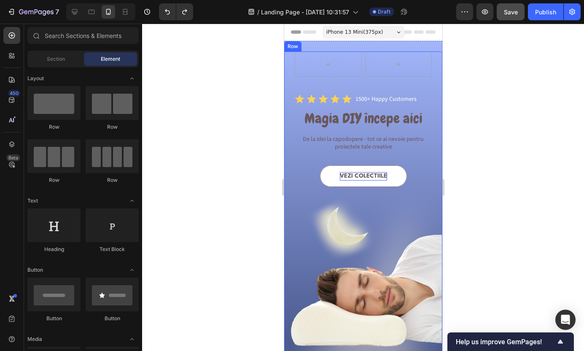
click at [431, 193] on div "Vezi colectiile Button" at bounding box center [363, 261] width 137 height 192
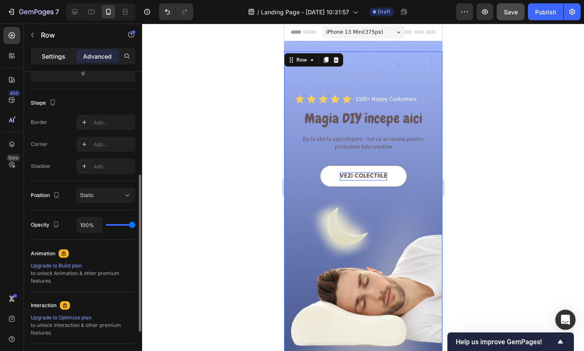
click at [51, 52] on p "Settings" at bounding box center [54, 56] width 24 height 9
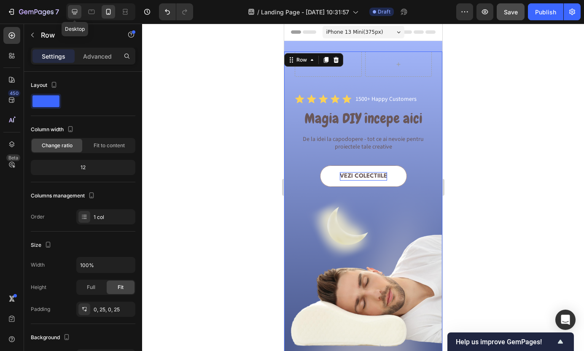
click at [74, 14] on icon at bounding box center [74, 12] width 8 height 8
type input "1170"
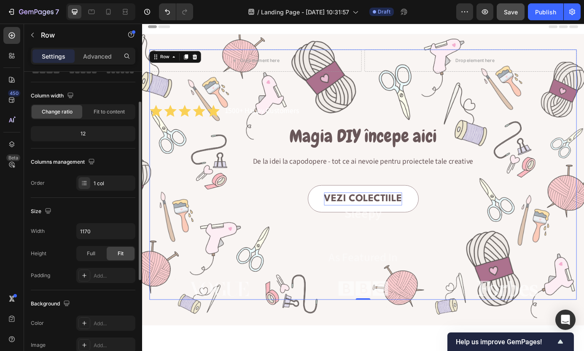
scroll to position [59, 0]
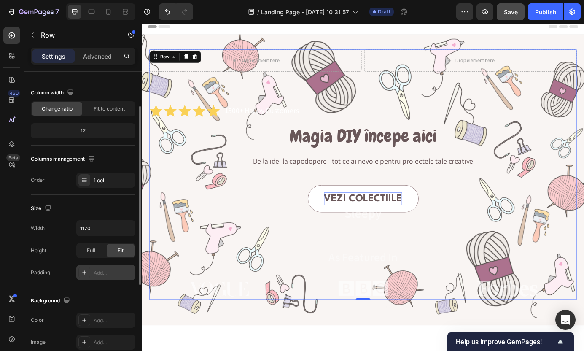
click at [98, 276] on div "Add..." at bounding box center [114, 273] width 40 height 8
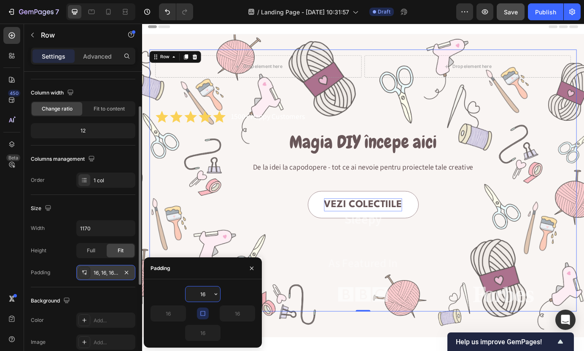
click at [210, 295] on input "16" at bounding box center [203, 294] width 35 height 15
type input "1"
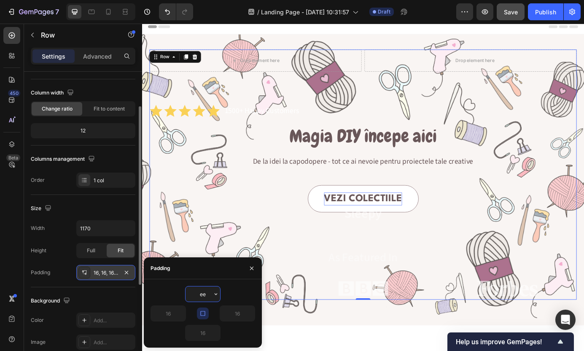
type input "e"
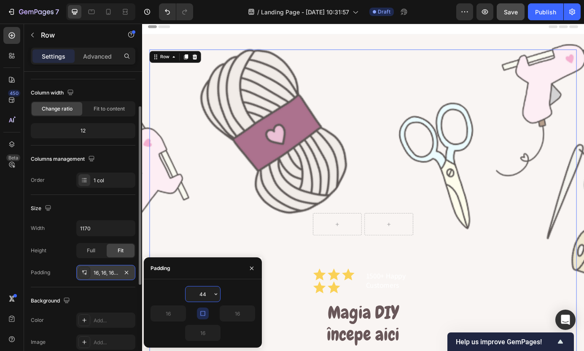
type input "4"
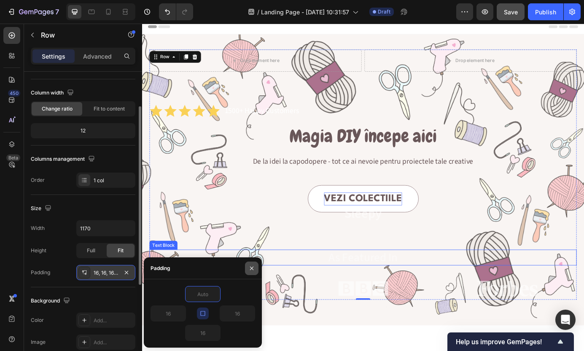
type input "0"
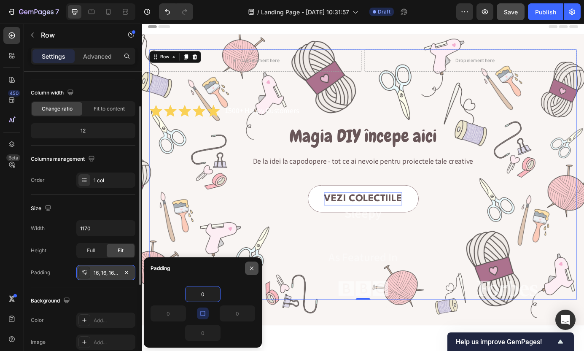
click at [251, 268] on icon "button" at bounding box center [252, 268] width 7 height 7
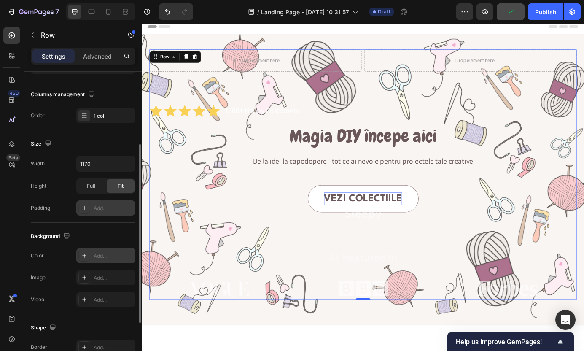
scroll to position [121, 0]
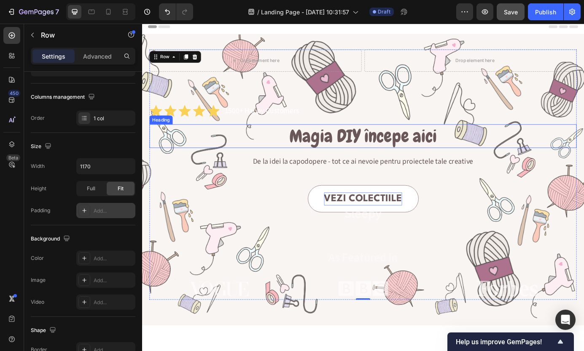
click at [349, 147] on p "Magia DIY începe aici" at bounding box center [395, 152] width 488 height 25
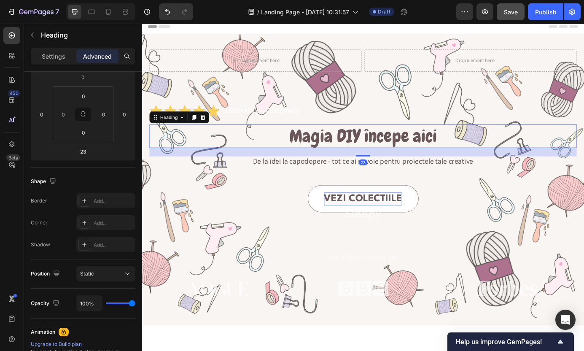
scroll to position [0, 0]
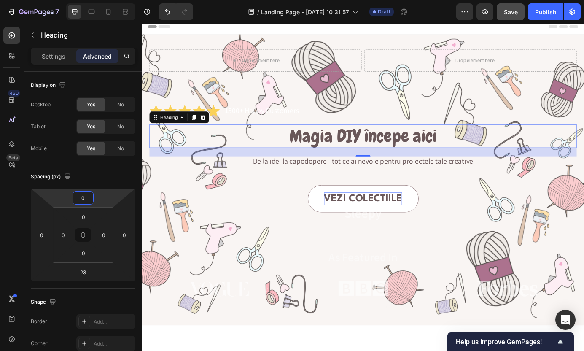
click at [87, 200] on input "0" at bounding box center [83, 198] width 17 height 13
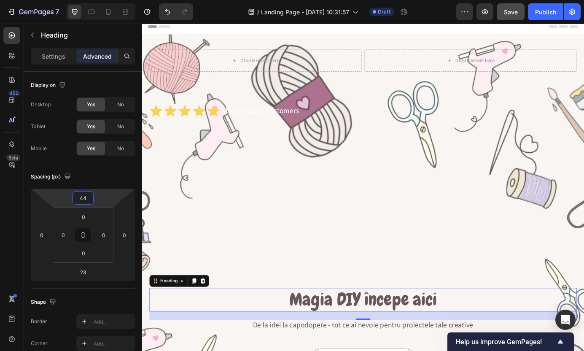
type input "4"
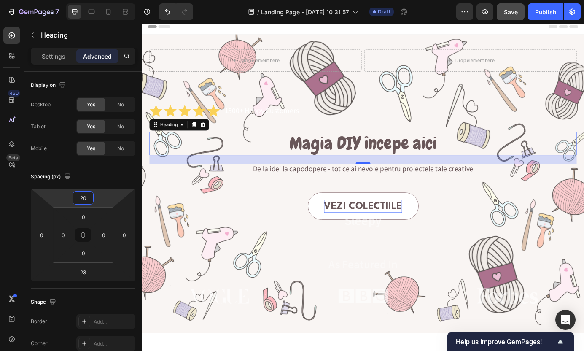
type input "2"
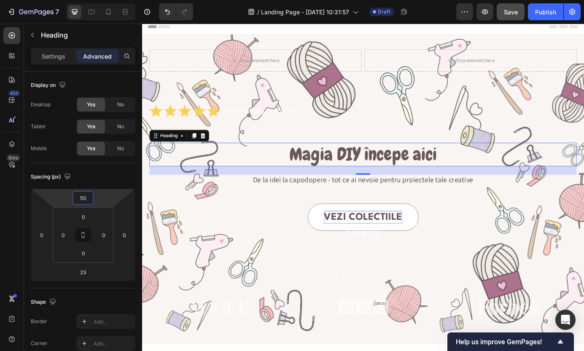
type input "5"
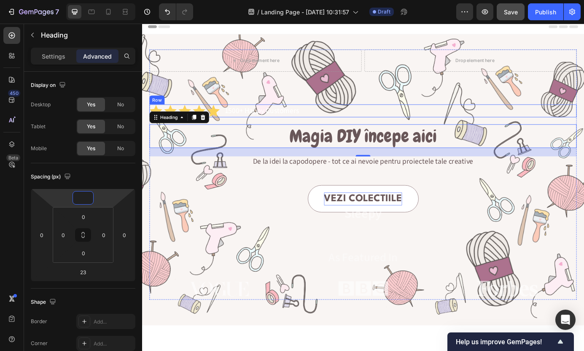
click at [478, 200] on div "Drop element here Drop element here Row Icon Icon Icon Icon Icon Icon List 1500…" at bounding box center [395, 196] width 489 height 287
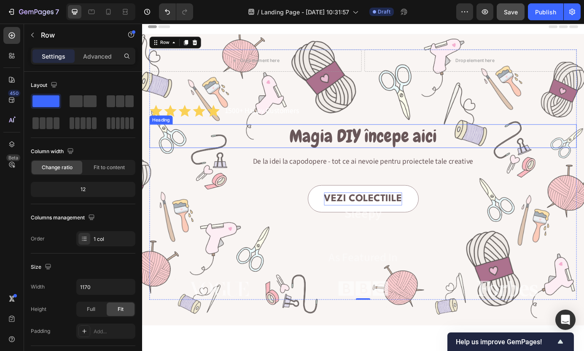
click at [475, 143] on p "Magia DIY începe aici" at bounding box center [395, 152] width 488 height 25
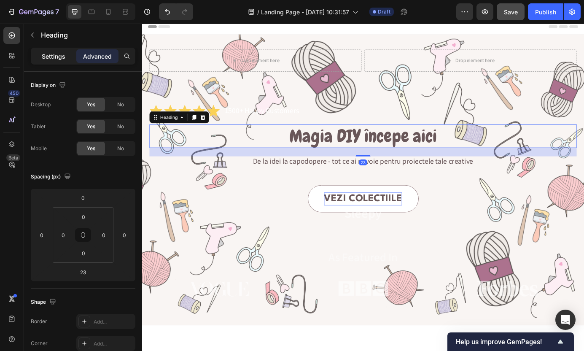
click at [51, 55] on p "Settings" at bounding box center [54, 56] width 24 height 9
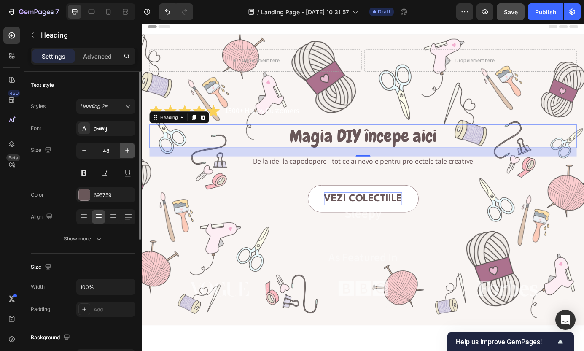
click at [128, 152] on icon "button" at bounding box center [127, 150] width 8 height 8
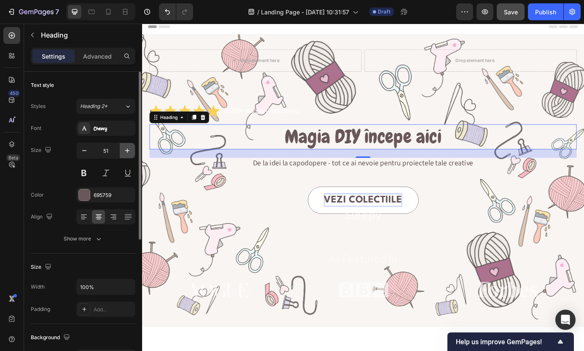
click at [128, 151] on icon "button" at bounding box center [127, 150] width 8 height 8
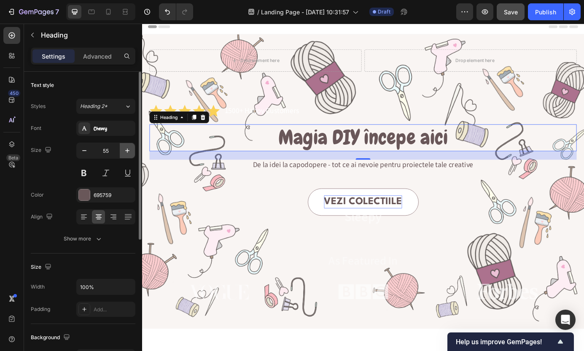
click at [128, 151] on icon "button" at bounding box center [127, 150] width 8 height 8
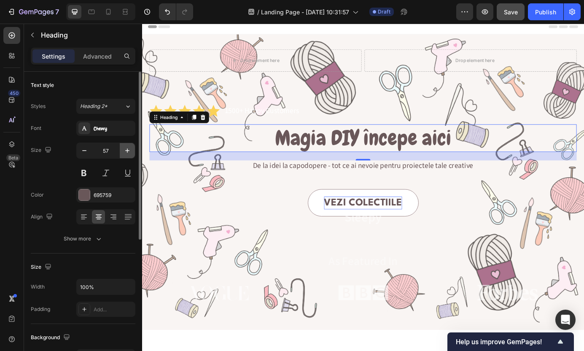
click at [128, 150] on icon "button" at bounding box center [127, 151] width 4 height 4
type input "60"
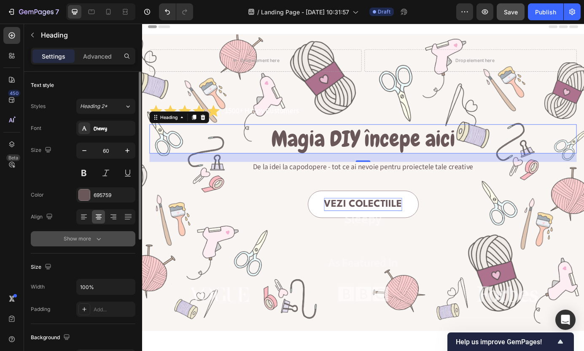
click at [103, 238] on icon "button" at bounding box center [99, 239] width 8 height 8
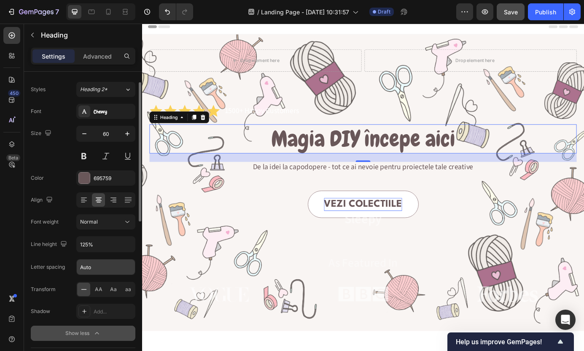
scroll to position [19, 0]
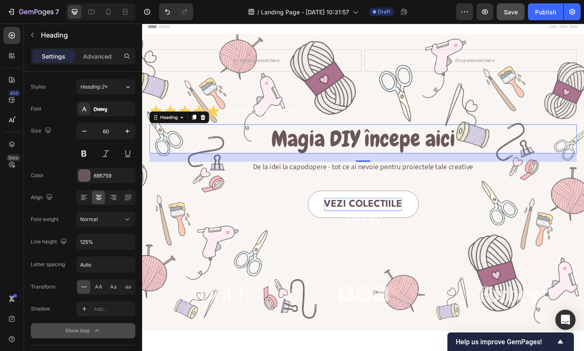
click at [335, 180] on div "23" at bounding box center [395, 177] width 489 height 10
click at [335, 187] on p "De la idei la capodopere - tot ce ai nevoie pentru proiectele tale creative" at bounding box center [395, 188] width 488 height 11
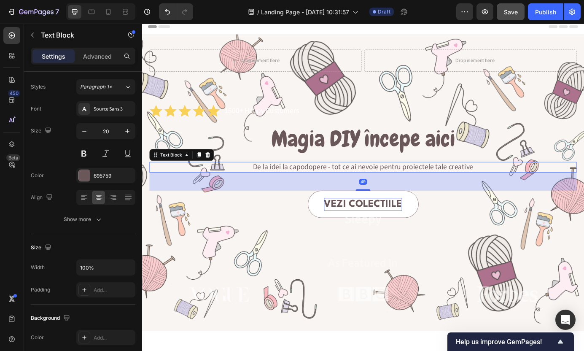
scroll to position [0, 0]
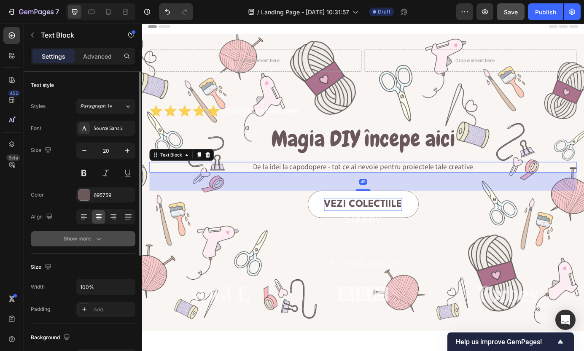
click at [99, 240] on icon "button" at bounding box center [99, 239] width 8 height 8
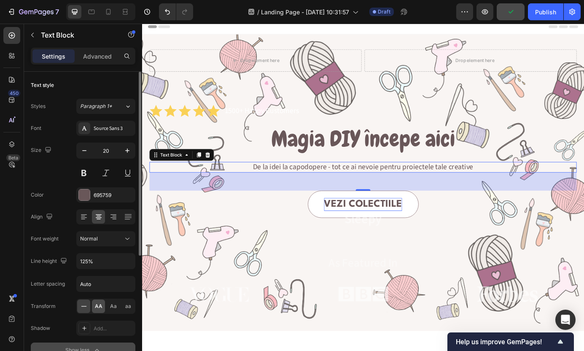
click at [99, 306] on span "AA" at bounding box center [99, 307] width 8 height 8
click at [112, 244] on button "Normal" at bounding box center [105, 238] width 59 height 15
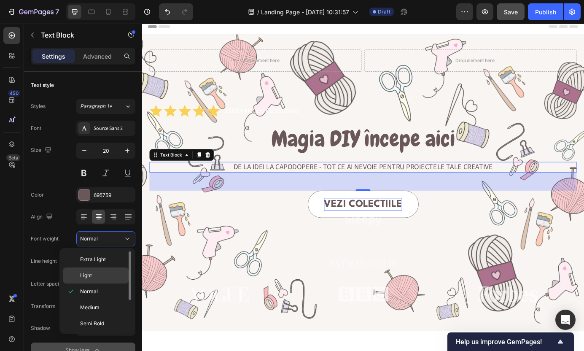
click at [109, 273] on p "Light" at bounding box center [102, 276] width 45 height 8
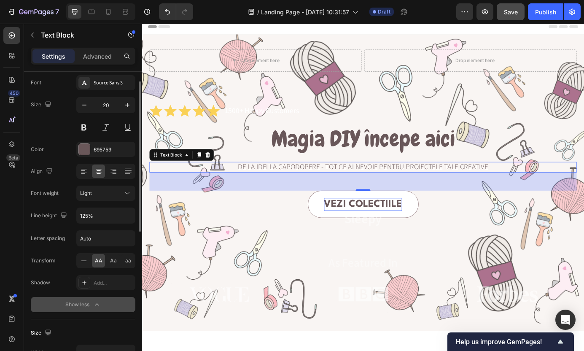
scroll to position [51, 0]
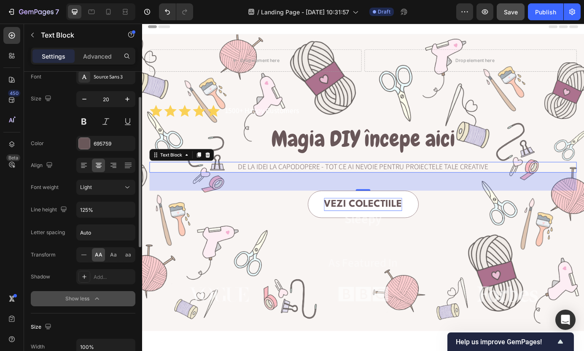
click at [95, 294] on button "Show less" at bounding box center [83, 298] width 105 height 15
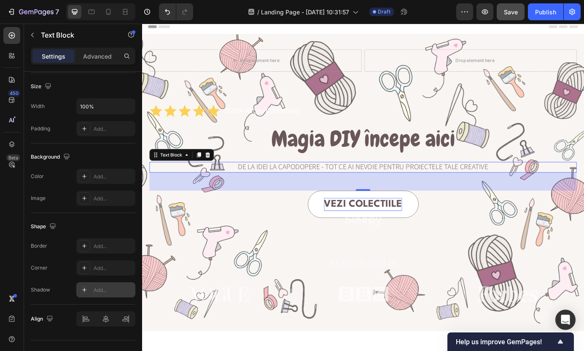
scroll to position [197, 0]
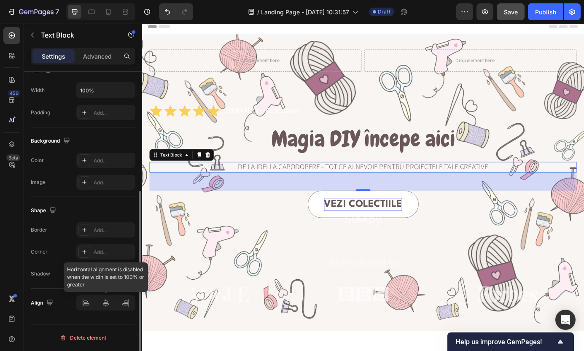
click at [106, 300] on div at bounding box center [105, 302] width 59 height 15
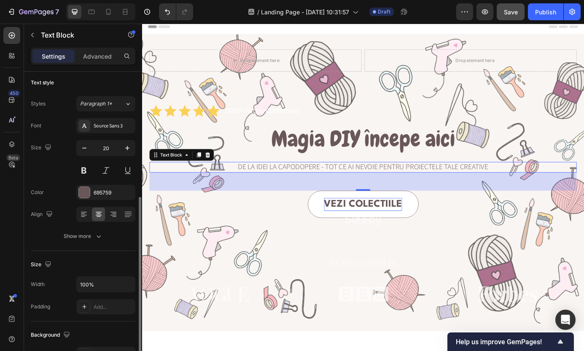
scroll to position [0, 0]
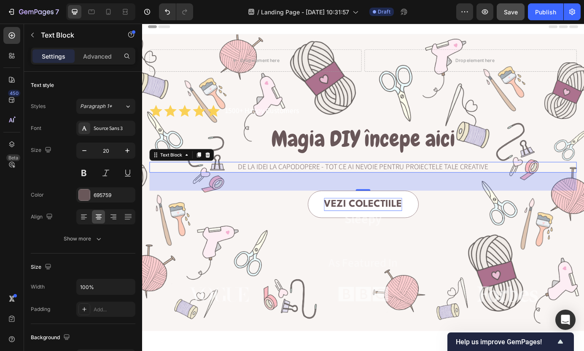
click at [96, 238] on icon "button" at bounding box center [99, 239] width 8 height 8
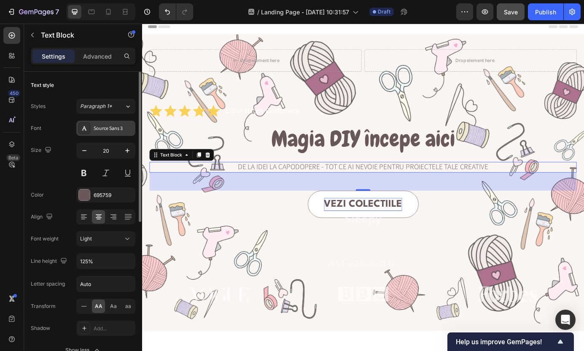
click at [109, 131] on div "Source Sans 3" at bounding box center [114, 129] width 40 height 8
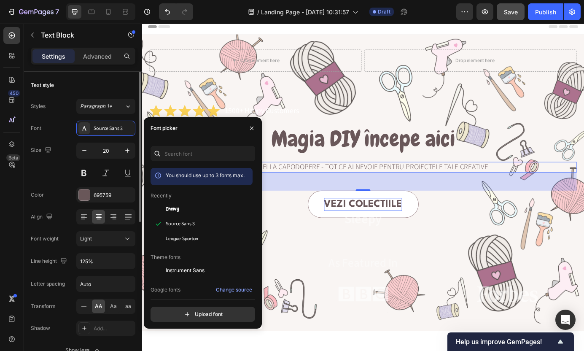
click at [47, 165] on div "Size 20" at bounding box center [83, 162] width 105 height 38
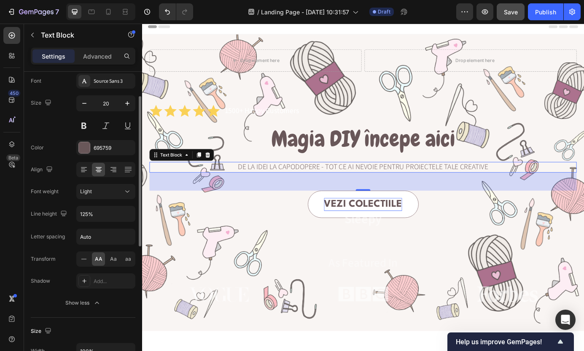
scroll to position [48, 0]
click at [398, 249] on p "Sleepy" at bounding box center [395, 247] width 488 height 19
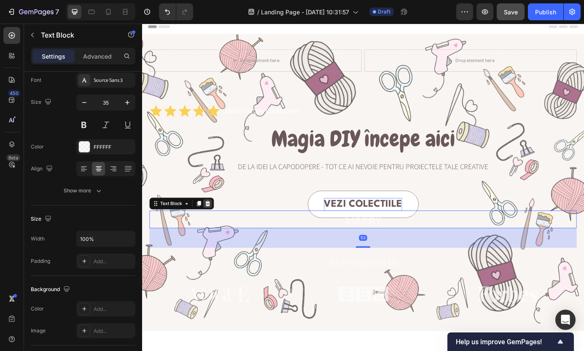
click at [216, 229] on icon at bounding box center [217, 230] width 5 height 6
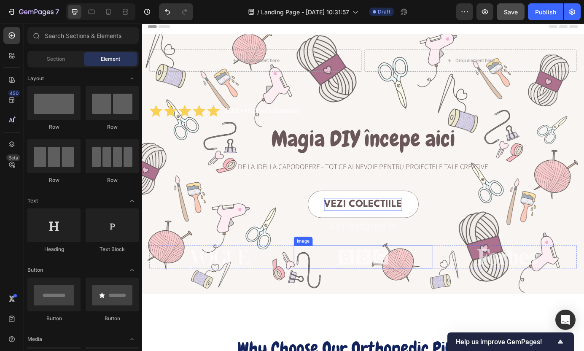
click at [396, 299] on img at bounding box center [395, 291] width 59 height 26
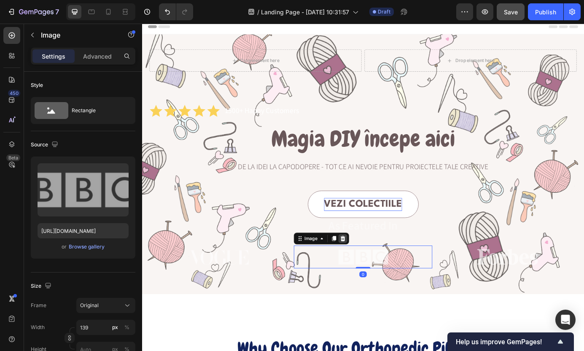
click at [371, 269] on icon at bounding box center [372, 269] width 7 height 7
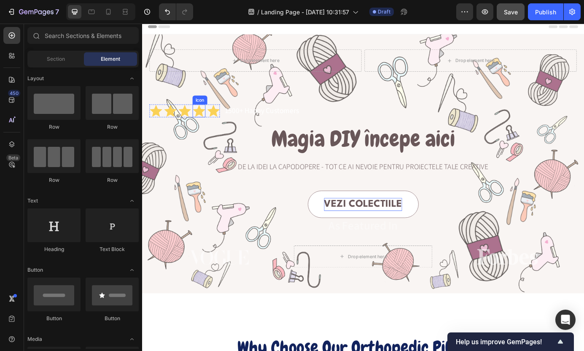
click at [207, 124] on icon at bounding box center [207, 123] width 14 height 14
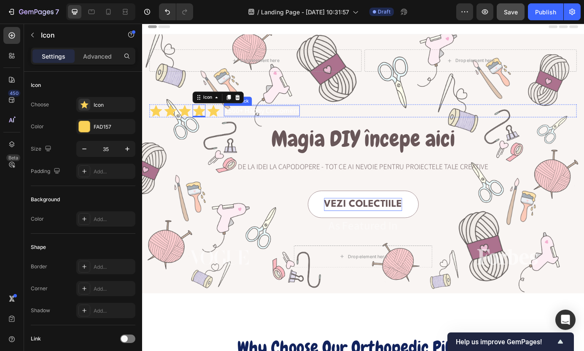
click at [248, 117] on div "1500+ Happy Customers Text Block" at bounding box center [279, 123] width 87 height 12
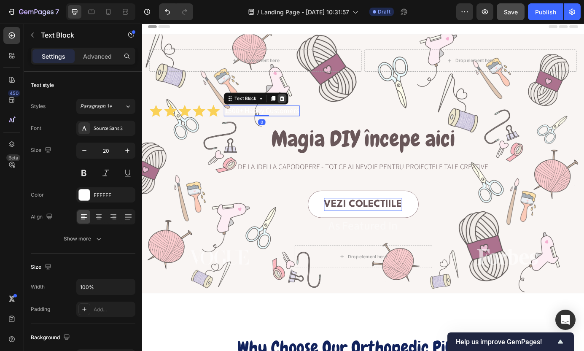
click at [301, 111] on icon at bounding box center [302, 109] width 5 height 6
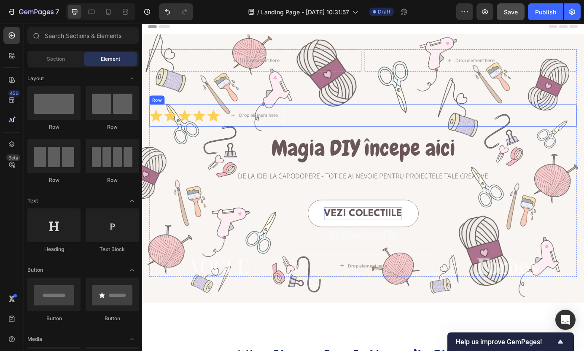
click at [214, 131] on icon at bounding box center [207, 129] width 15 height 15
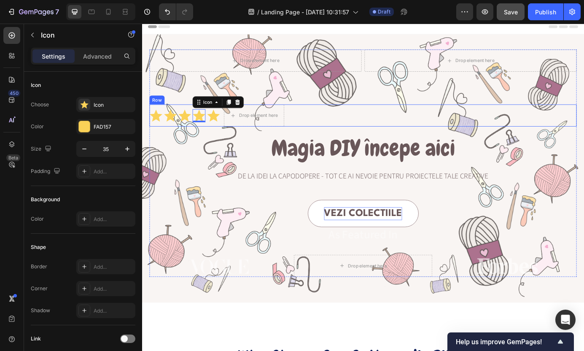
click at [234, 126] on div "Icon Icon Icon Icon 0 Icon Icon List Drop element here Row" at bounding box center [395, 128] width 489 height 25
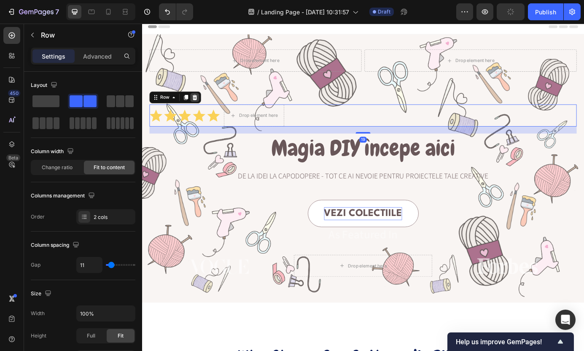
click at [207, 107] on div at bounding box center [202, 108] width 10 height 10
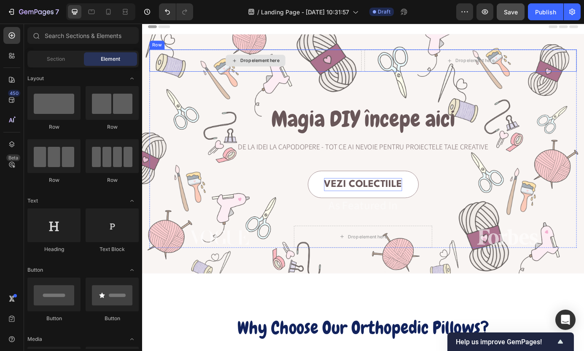
click at [330, 67] on div "Drop element here" at bounding box center [272, 65] width 243 height 25
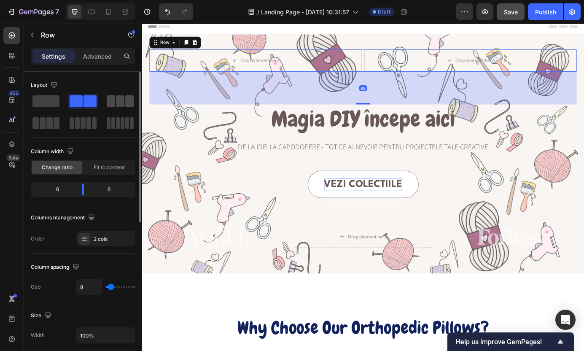
click at [114, 98] on span at bounding box center [111, 101] width 8 height 12
click at [71, 103] on span at bounding box center [76, 101] width 13 height 12
click at [40, 104] on span at bounding box center [45, 101] width 27 height 12
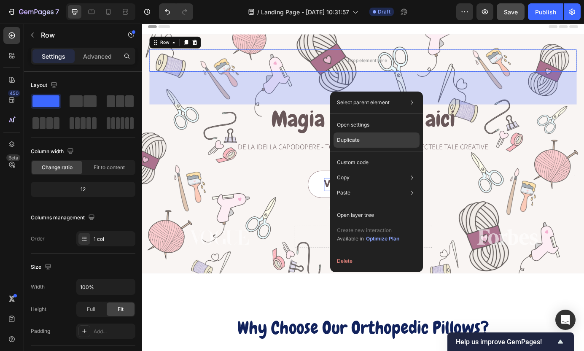
click at [372, 139] on div "Duplicate" at bounding box center [377, 139] width 86 height 15
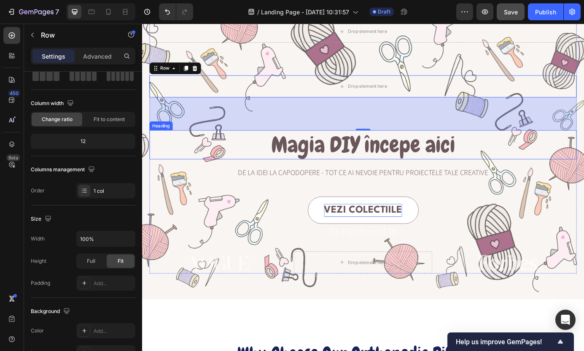
scroll to position [41, 0]
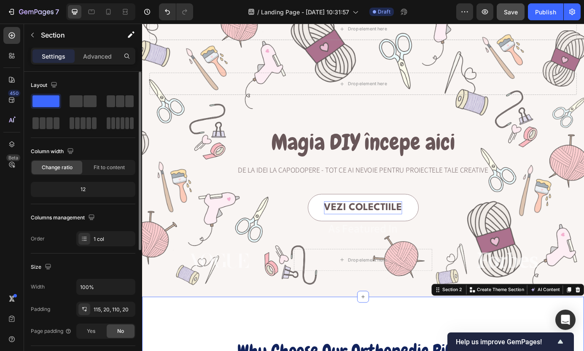
scroll to position [0, 0]
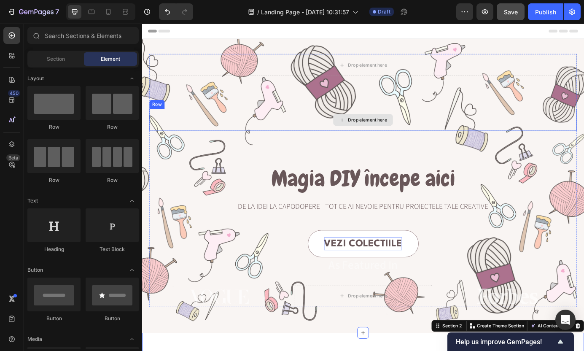
click at [405, 132] on div "Drop element here" at bounding box center [400, 133] width 45 height 7
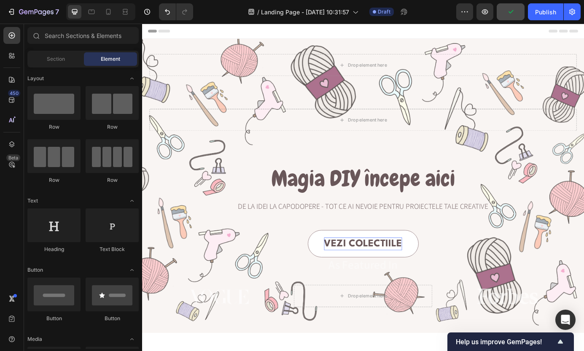
click at [54, 66] on div "Section Element" at bounding box center [82, 59] width 111 height 17
click at [53, 58] on span "Section" at bounding box center [56, 59] width 18 height 8
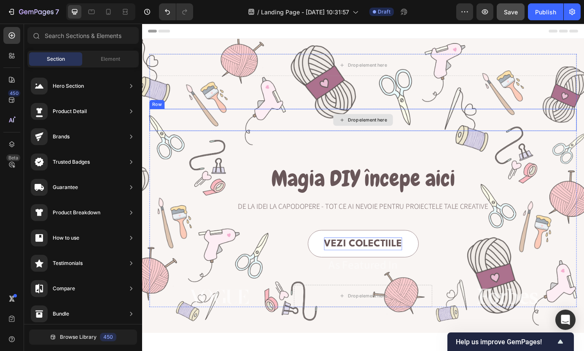
click at [308, 138] on div "Drop element here" at bounding box center [395, 133] width 489 height 25
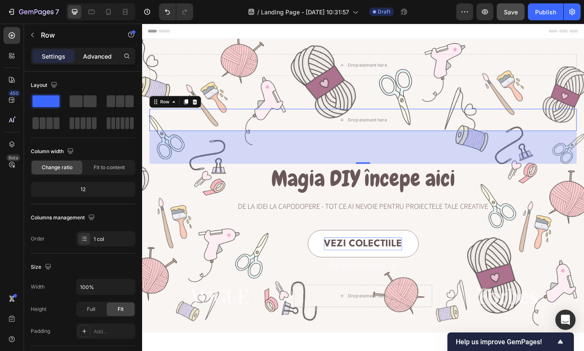
click at [101, 59] on p "Advanced" at bounding box center [97, 56] width 29 height 9
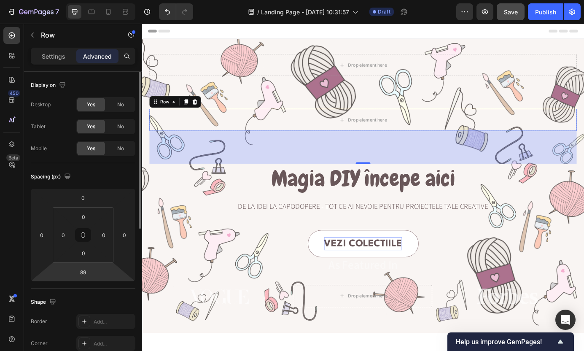
click at [85, 0] on html "7 / Landing Page - Sep 26, 10:31:57 Draft Preview Save Publish 450 Beta Section…" at bounding box center [292, 0] width 584 height 0
click at [85, 274] on input "89" at bounding box center [83, 272] width 17 height 13
type input "8"
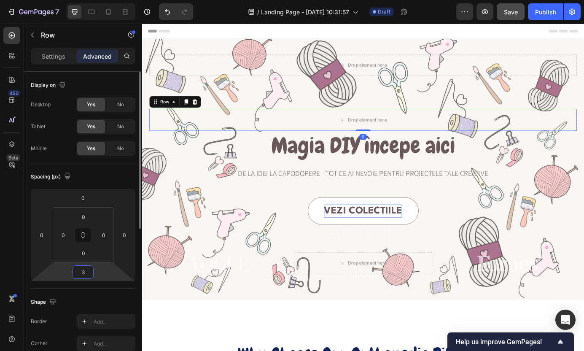
type input "30"
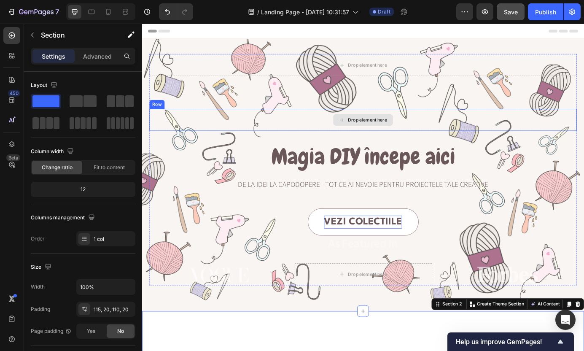
click at [417, 135] on div "Drop element here" at bounding box center [400, 133] width 45 height 7
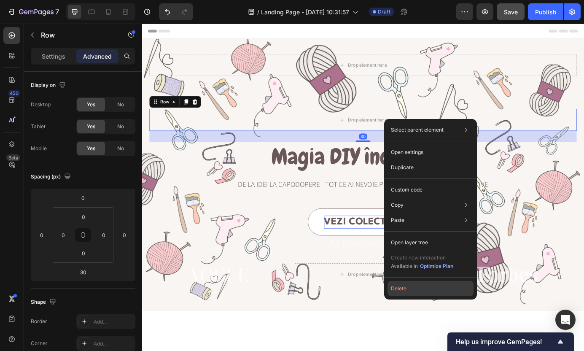
click at [403, 288] on button "Delete" at bounding box center [431, 288] width 86 height 15
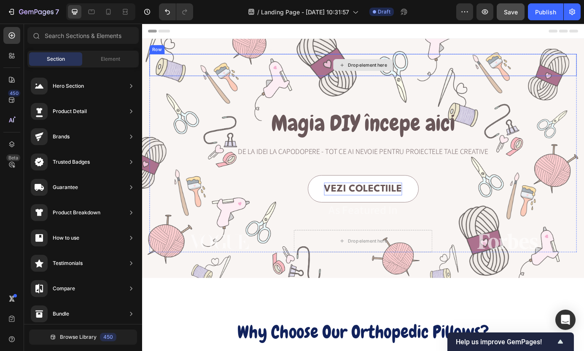
click at [314, 77] on div "Drop element here" at bounding box center [395, 70] width 489 height 25
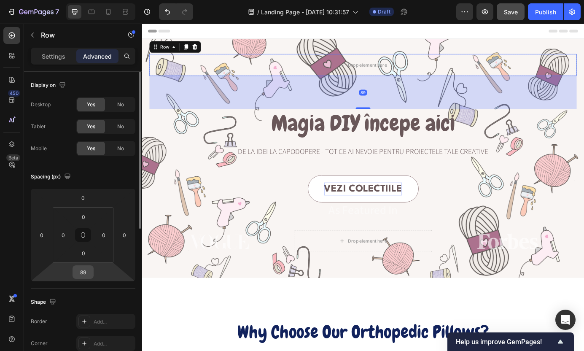
click at [81, 278] on input "89" at bounding box center [83, 272] width 17 height 13
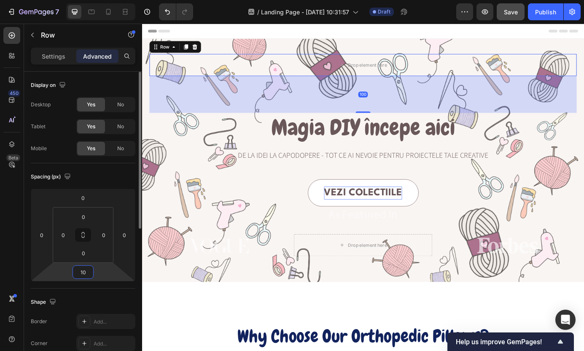
type input "1"
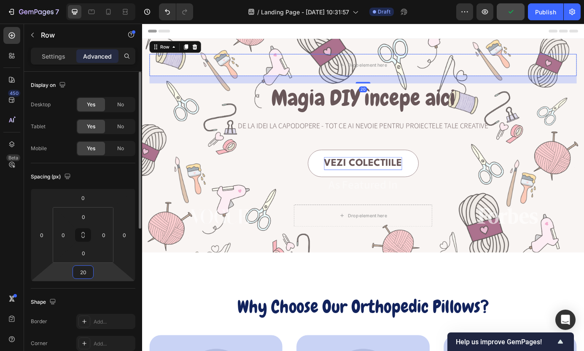
type input "2"
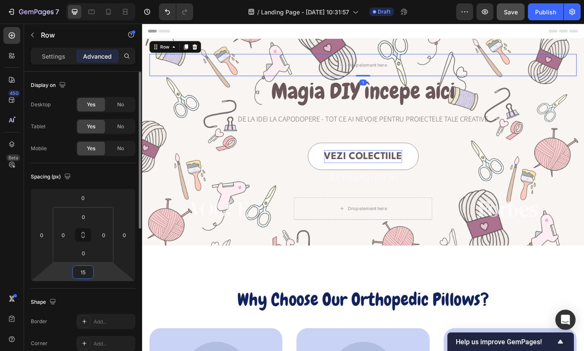
type input "150"
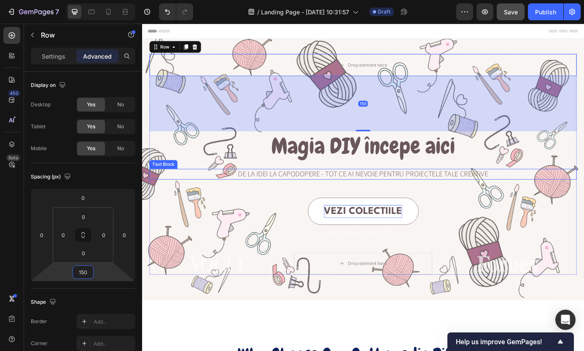
click at [415, 195] on p "De la idei la capodopere - tot ce ai nevoie pentru proiectele tale creative" at bounding box center [395, 196] width 488 height 11
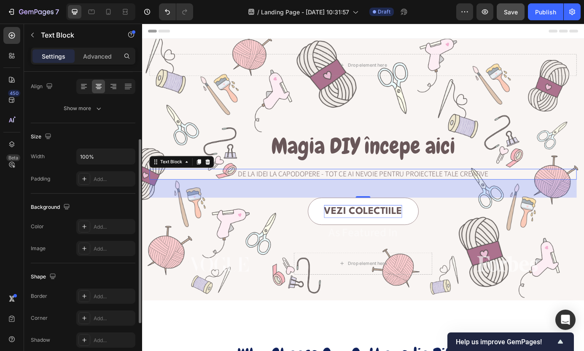
scroll to position [109, 0]
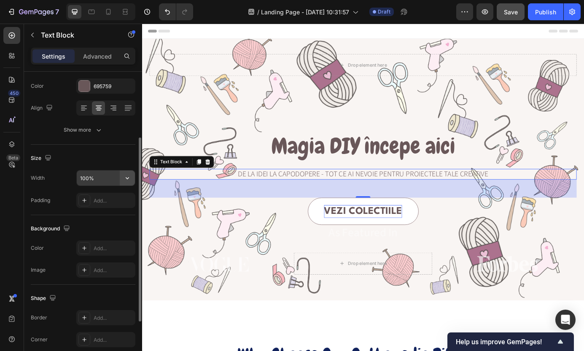
click at [125, 181] on icon "button" at bounding box center [127, 178] width 8 height 8
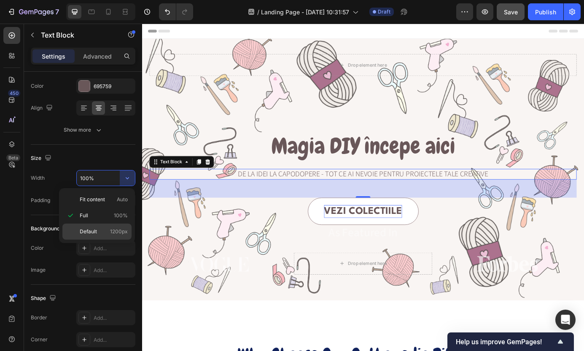
click at [95, 232] on span "Default" at bounding box center [88, 232] width 17 height 8
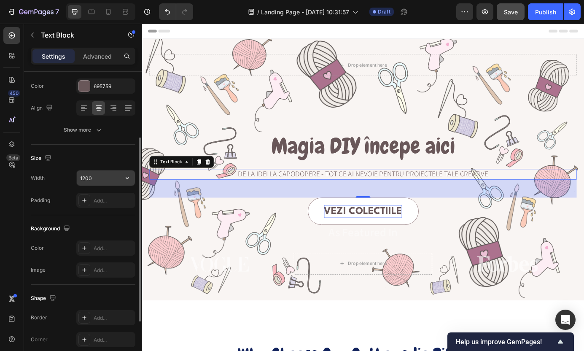
click at [113, 179] on input "1200" at bounding box center [106, 177] width 58 height 15
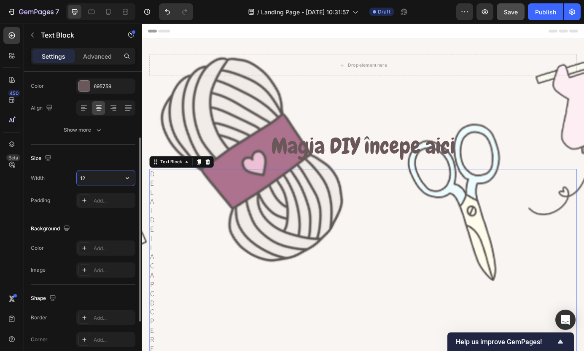
type input "1"
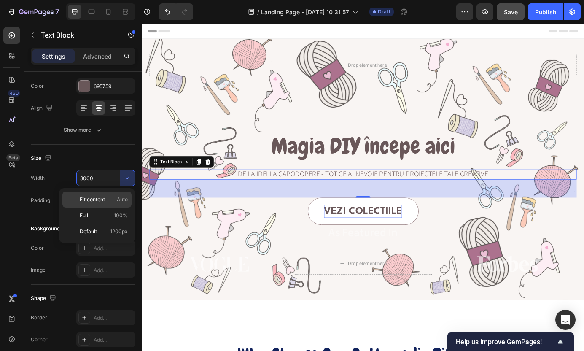
click at [93, 204] on div "Fit content Auto" at bounding box center [96, 200] width 69 height 16
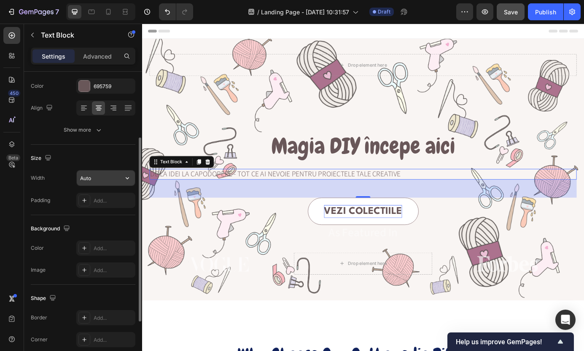
click at [113, 179] on input "Auto" at bounding box center [106, 177] width 58 height 15
click at [129, 177] on icon "button" at bounding box center [127, 178] width 3 height 2
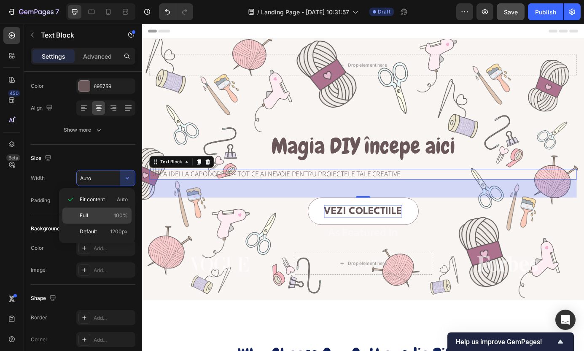
click at [97, 214] on p "Full 100%" at bounding box center [104, 216] width 48 height 8
type input "100%"
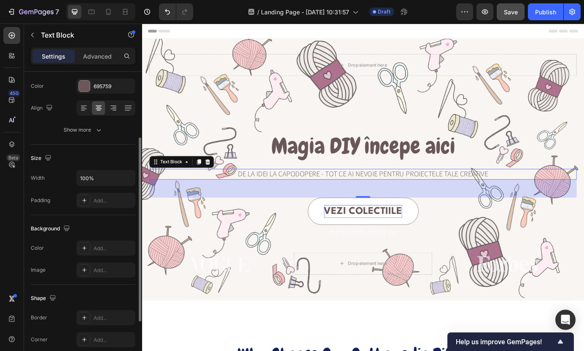
click at [103, 224] on div "Background" at bounding box center [83, 229] width 105 height 14
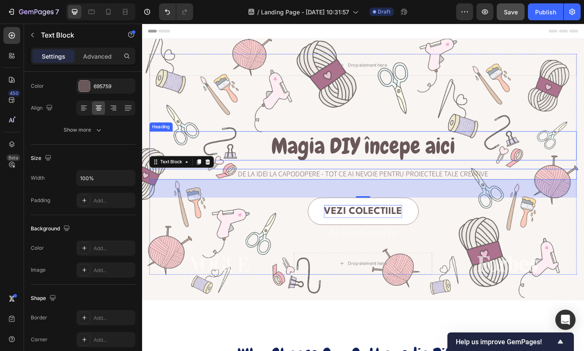
click at [340, 165] on p "Magia DIY începe aici" at bounding box center [395, 164] width 488 height 32
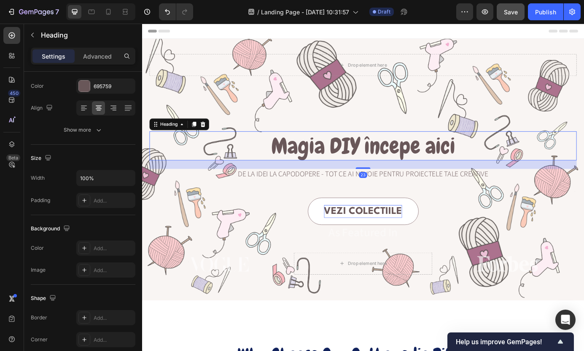
scroll to position [0, 0]
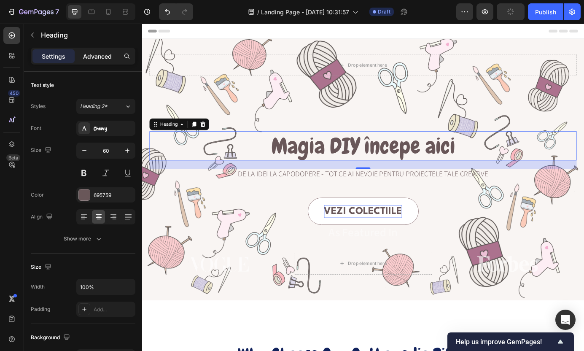
click at [95, 58] on p "Advanced" at bounding box center [97, 56] width 29 height 9
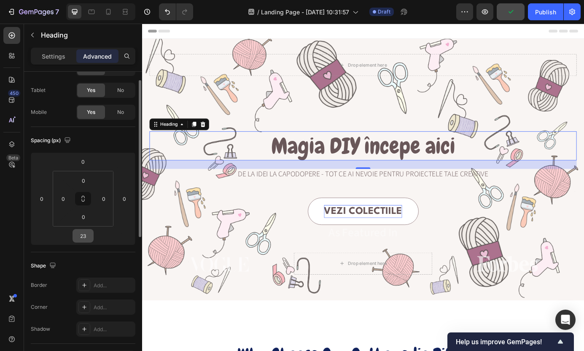
scroll to position [38, 0]
click at [83, 238] on input "23" at bounding box center [83, 234] width 17 height 13
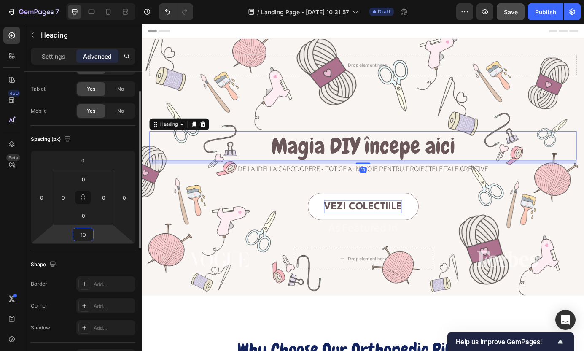
type input "10"
click at [117, 269] on div "Shape" at bounding box center [83, 265] width 105 height 14
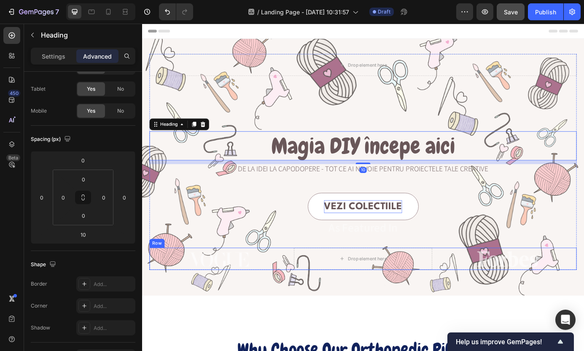
click at [295, 290] on div at bounding box center [230, 293] width 159 height 18
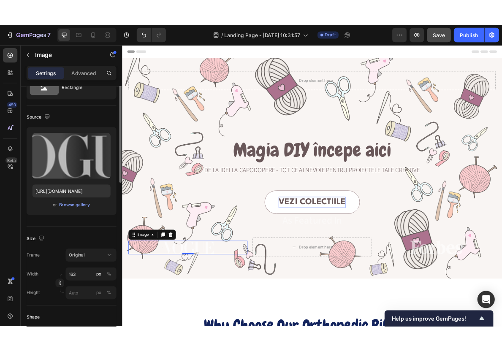
scroll to position [0, 0]
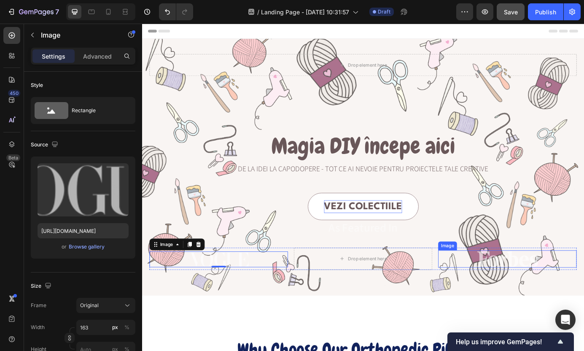
click at [563, 293] on img at bounding box center [561, 293] width 76 height 20
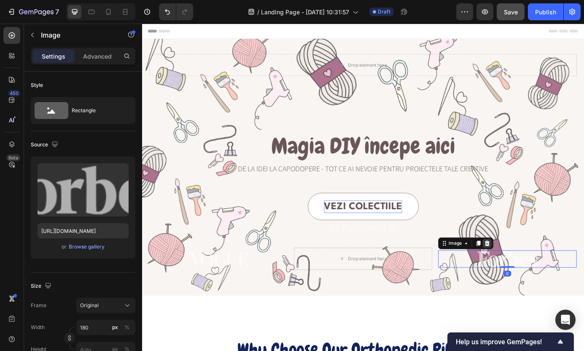
click at [537, 277] on icon at bounding box center [537, 275] width 5 height 6
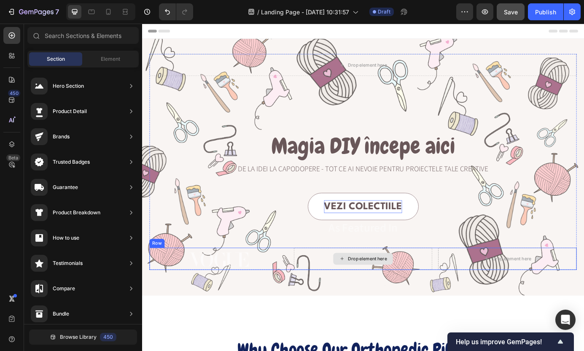
click at [446, 295] on div "Drop element here" at bounding box center [395, 292] width 159 height 25
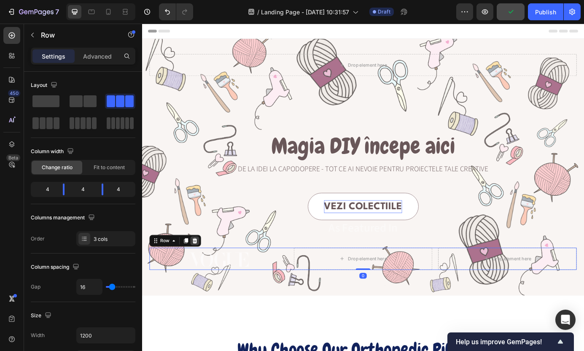
click at [202, 273] on icon at bounding box center [202, 272] width 5 height 6
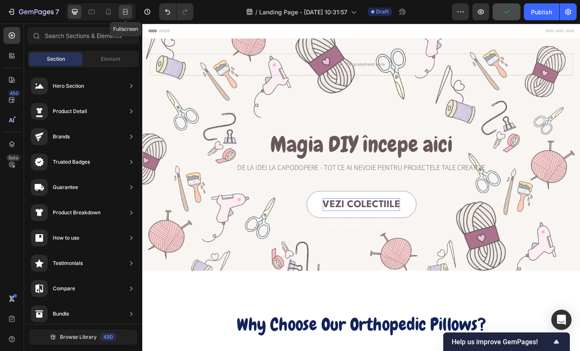
click at [126, 10] on icon at bounding box center [125, 12] width 8 height 8
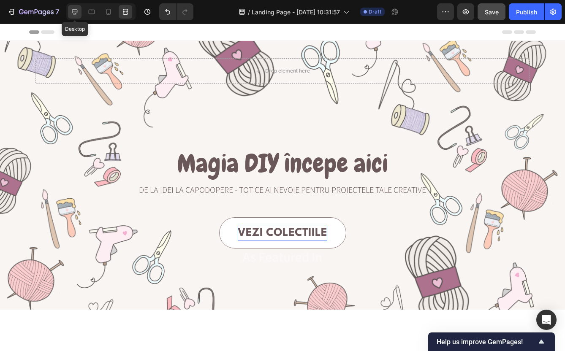
click at [74, 14] on icon at bounding box center [74, 11] width 5 height 5
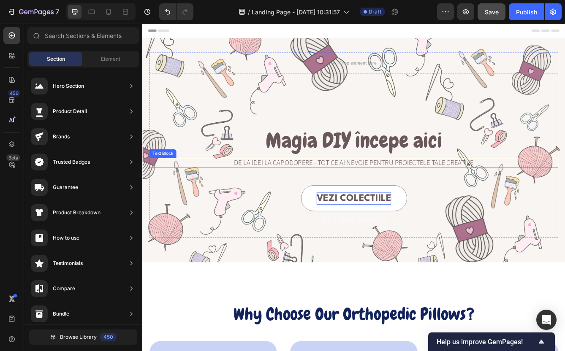
click at [462, 187] on p "De la idei la capodopere - tot ce ai nevoie pentru proiectele tale creative" at bounding box center [395, 190] width 488 height 11
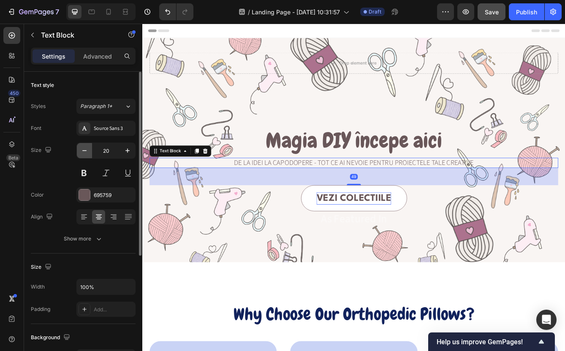
click at [80, 152] on icon "button" at bounding box center [84, 150] width 8 height 8
click at [82, 152] on icon "button" at bounding box center [84, 150] width 8 height 8
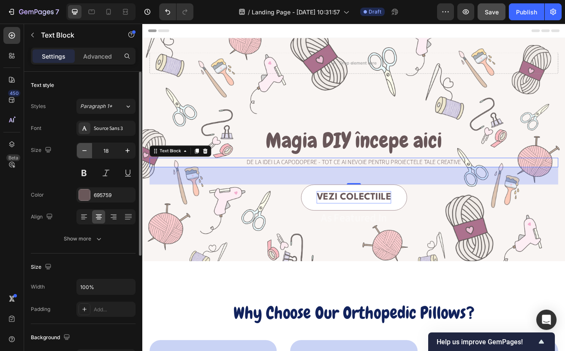
click at [82, 150] on icon "button" at bounding box center [84, 150] width 4 height 1
type input "17"
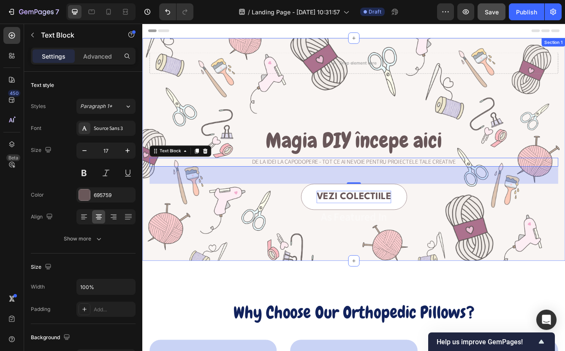
click at [511, 290] on div "Drop element here Row Magia DIY începe aici Heading De la idei la capodopere - …" at bounding box center [395, 174] width 506 height 267
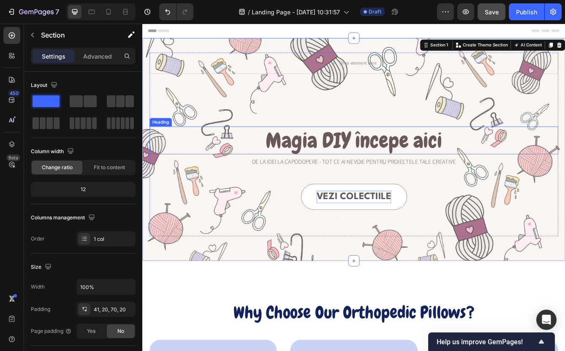
click at [427, 156] on p "Magia DIY începe aici" at bounding box center [395, 164] width 488 height 32
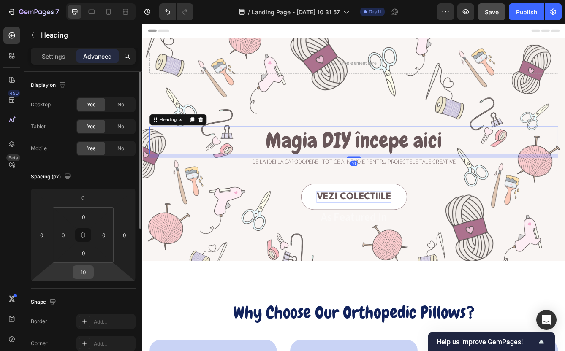
click at [87, 276] on input "10" at bounding box center [83, 272] width 17 height 13
type input "5"
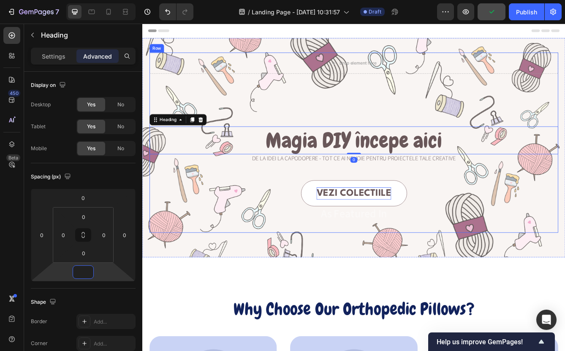
click at [349, 252] on p "As Featured In" at bounding box center [395, 251] width 488 height 16
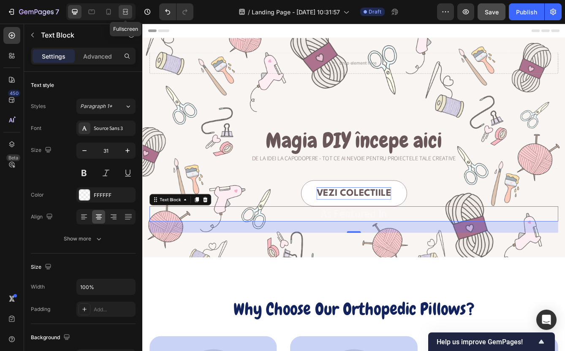
click at [123, 10] on icon at bounding box center [125, 10] width 5 height 2
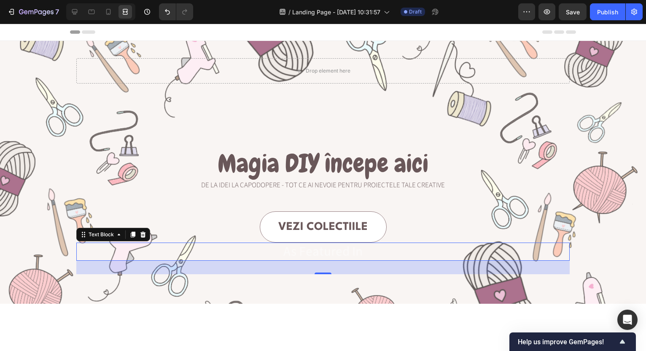
click at [347, 251] on p "As Featured In" at bounding box center [323, 251] width 492 height 16
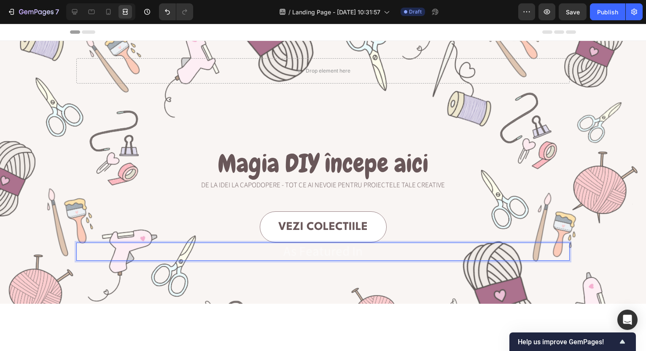
click at [368, 257] on p "As Featured In" at bounding box center [323, 251] width 492 height 16
click at [285, 268] on div "Drop element here Row Magia DIY începe aici Heading De la idei la capodopere - …" at bounding box center [323, 166] width 494 height 216
click at [306, 253] on p "As Featured In" at bounding box center [323, 251] width 492 height 16
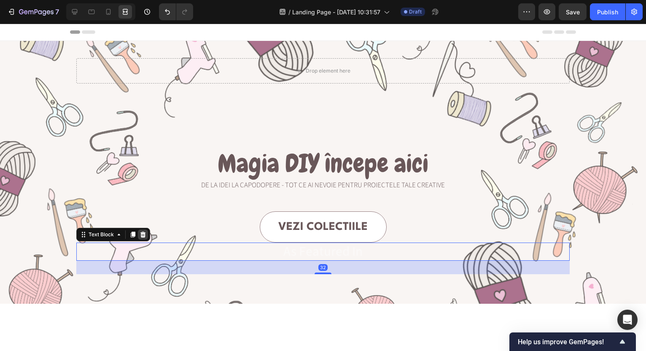
click at [142, 234] on icon at bounding box center [143, 234] width 7 height 7
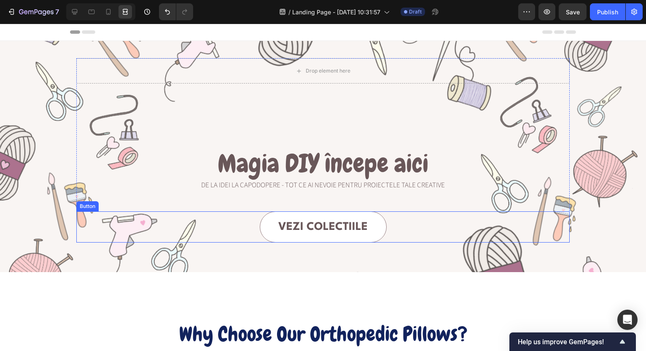
click at [248, 233] on div "Vezi colectiile Button" at bounding box center [323, 226] width 494 height 31
click at [75, 13] on icon at bounding box center [74, 11] width 5 height 5
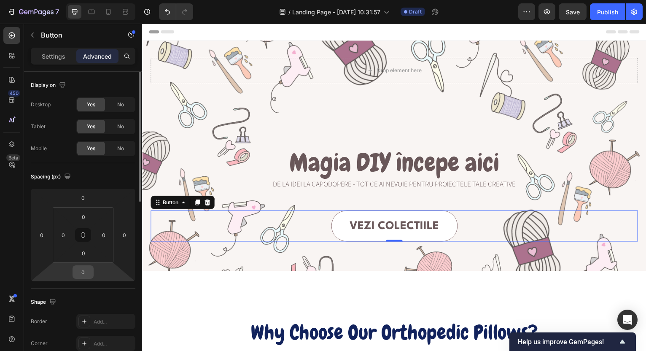
click at [87, 272] on input "0" at bounding box center [83, 272] width 17 height 13
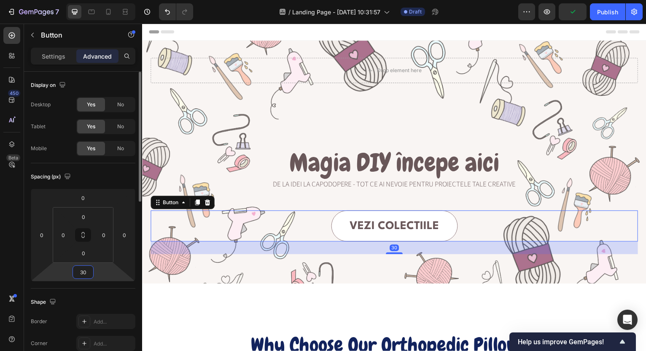
type input "3"
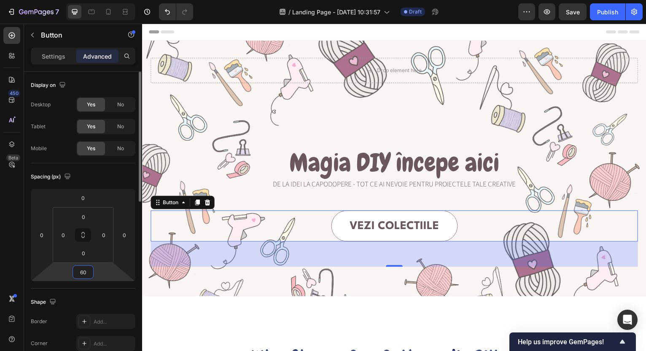
type input "6"
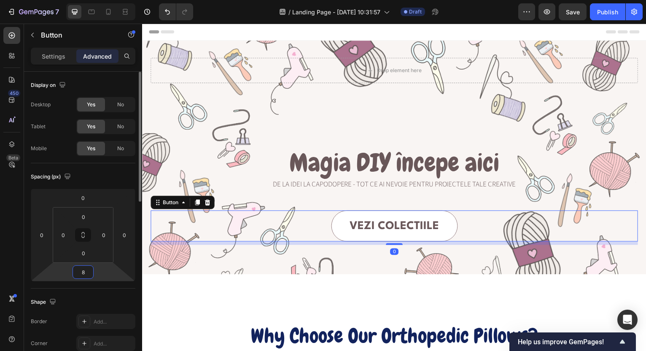
type input "80"
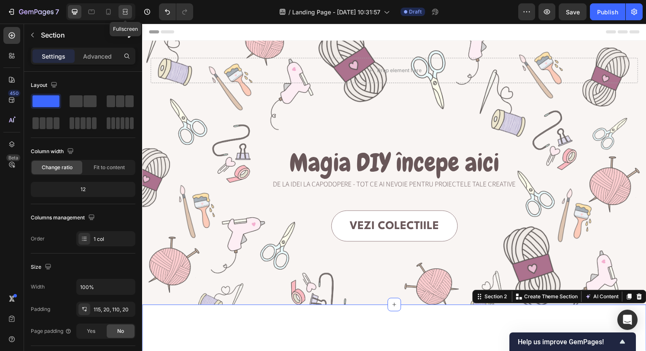
click at [127, 11] on icon at bounding box center [126, 12] width 3 height 2
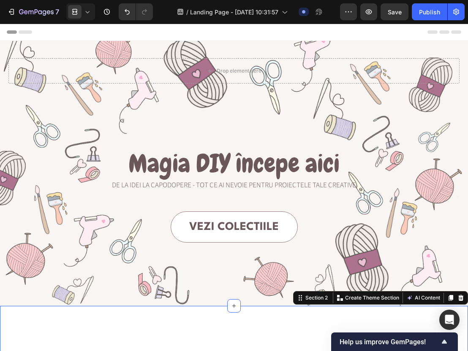
click at [264, 184] on p "De la idei la capodopere - tot ce ai nevoie pentru proiectele tale creative" at bounding box center [233, 185] width 449 height 9
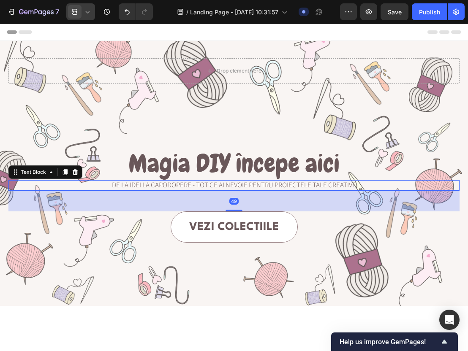
click at [74, 14] on icon at bounding box center [74, 12] width 8 height 8
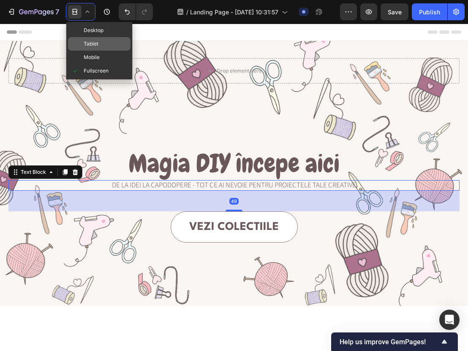
click at [102, 45] on div "Tablet" at bounding box center [99, 44] width 62 height 14
type input "20"
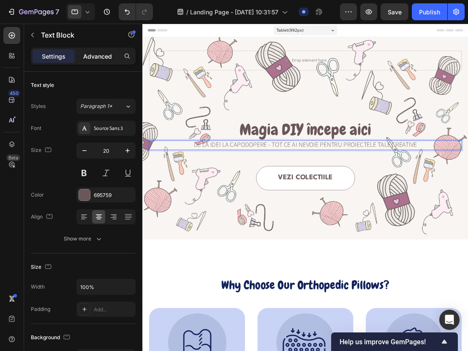
click at [97, 52] on p "Advanced" at bounding box center [97, 56] width 29 height 9
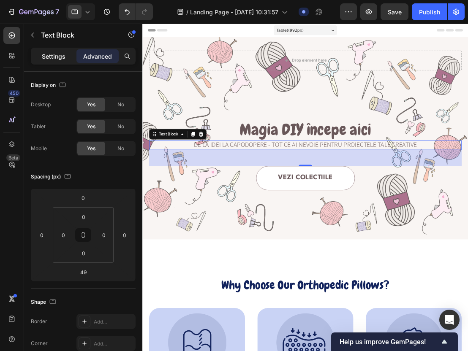
click at [47, 51] on div "Settings" at bounding box center [53, 56] width 42 height 14
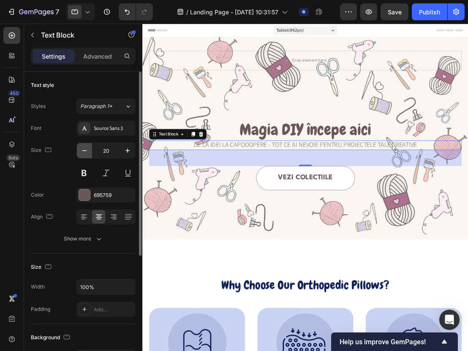
click at [83, 150] on icon "button" at bounding box center [84, 150] width 4 height 1
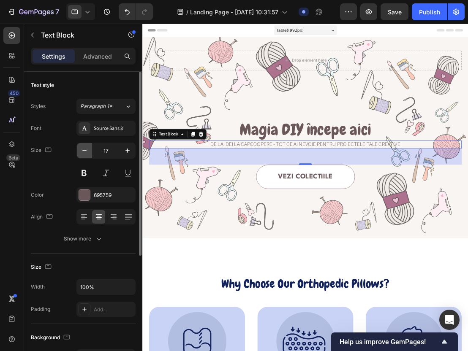
click at [83, 150] on icon "button" at bounding box center [84, 150] width 4 height 1
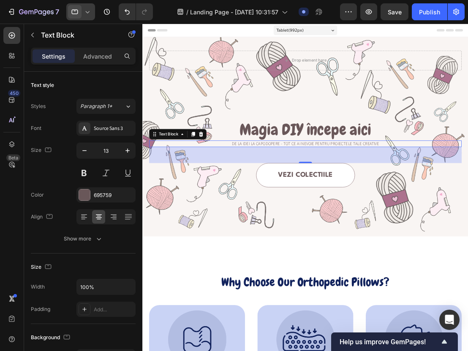
click at [86, 14] on icon at bounding box center [87, 12] width 8 height 8
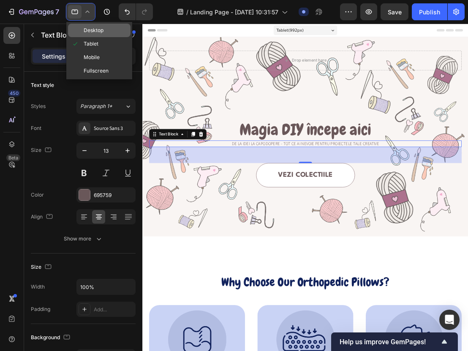
click at [97, 32] on span "Desktop" at bounding box center [94, 30] width 20 height 8
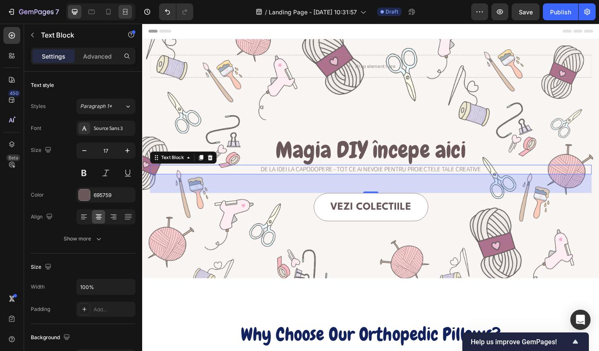
click at [124, 18] on div at bounding box center [126, 12] width 14 height 14
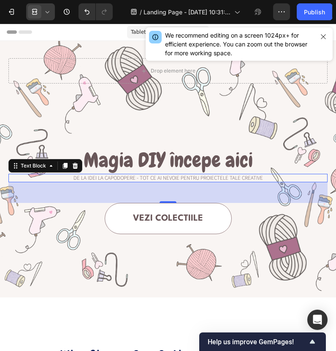
click at [47, 11] on icon at bounding box center [47, 12] width 8 height 8
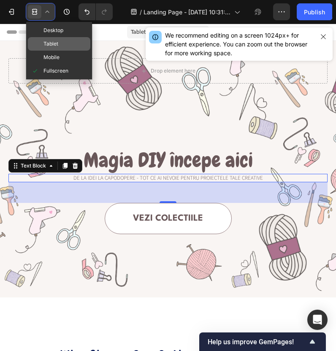
click at [60, 46] on div "Tablet" at bounding box center [59, 44] width 62 height 14
type input "13"
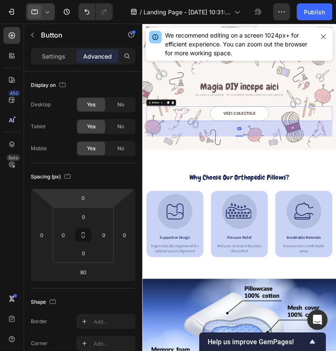
click at [53, 65] on div "Settings Advanced" at bounding box center [83, 60] width 118 height 24
click at [50, 55] on p "Settings" at bounding box center [54, 56] width 24 height 9
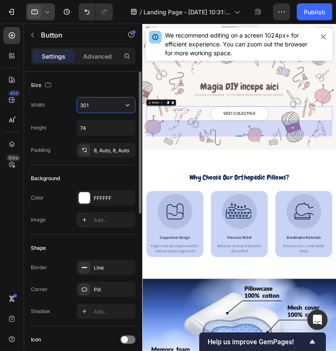
click at [86, 105] on input "301" at bounding box center [106, 104] width 58 height 15
type input "§"
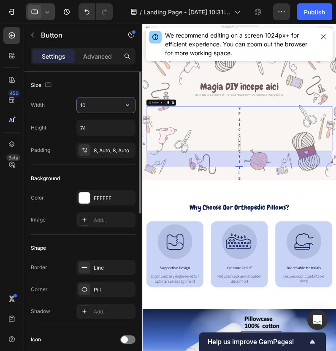
type input "1"
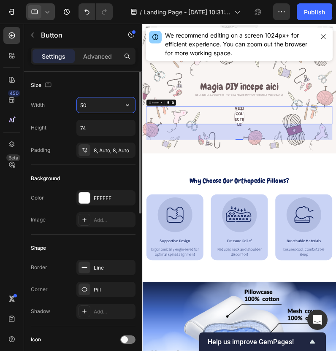
type input "5"
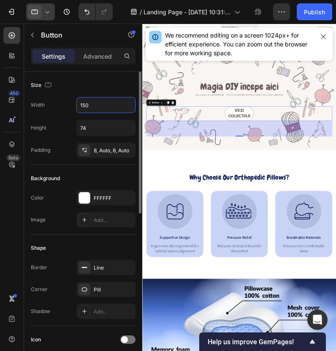
type input "150"
click at [132, 117] on div "Width 150 Height 74 Padding 8, Auto, 8, Auto" at bounding box center [83, 127] width 105 height 61
click at [92, 107] on input "150" at bounding box center [106, 104] width 58 height 15
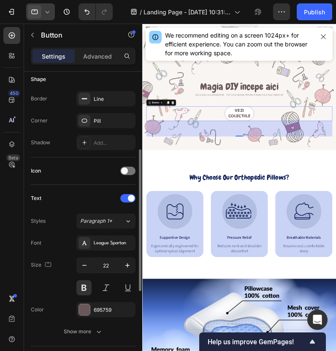
scroll to position [170, 0]
click at [84, 268] on icon "button" at bounding box center [84, 264] width 8 height 8
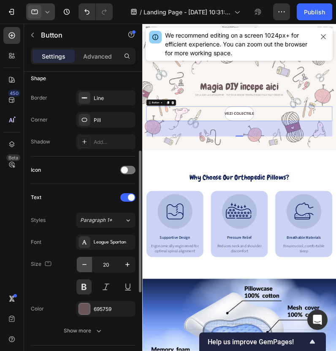
click at [84, 268] on icon "button" at bounding box center [84, 264] width 8 height 8
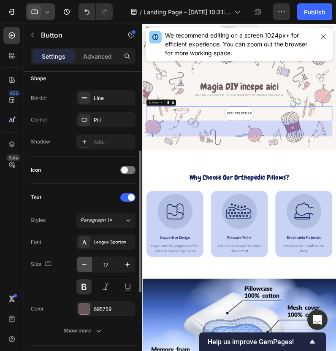
click at [84, 268] on icon "button" at bounding box center [84, 264] width 8 height 8
click at [84, 264] on icon "button" at bounding box center [84, 264] width 8 height 8
click at [128, 264] on icon "button" at bounding box center [127, 264] width 8 height 8
type input "16"
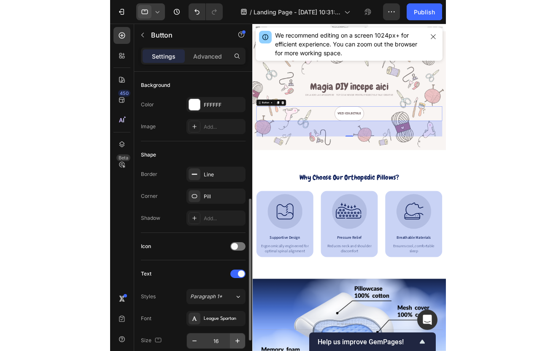
scroll to position [0, 0]
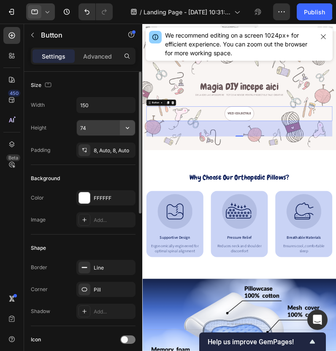
click at [127, 127] on icon "button" at bounding box center [127, 128] width 8 height 8
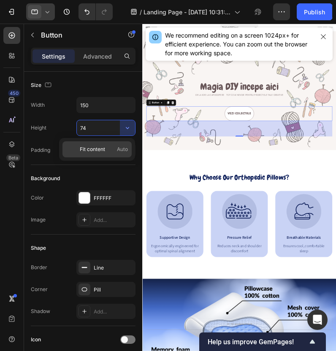
click at [92, 151] on span "Fit content" at bounding box center [92, 150] width 25 height 8
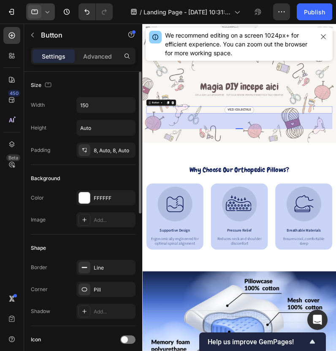
click at [64, 140] on div "Width 150 Height Auto Padding 8, Auto, 8, Auto" at bounding box center [83, 127] width 105 height 61
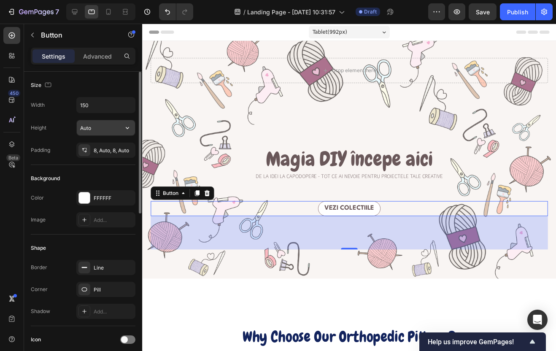
click at [113, 127] on input "Auto" at bounding box center [106, 127] width 58 height 15
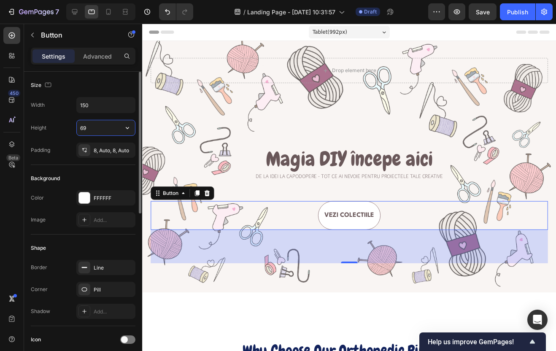
type input "6"
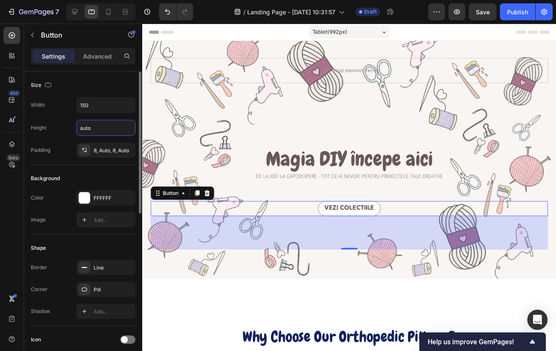
click at [103, 165] on div "Background Color FFFFFF Image Add..." at bounding box center [83, 200] width 105 height 70
type input "Auto"
click at [100, 147] on div "8, Auto, 8, Auto" at bounding box center [106, 151] width 24 height 8
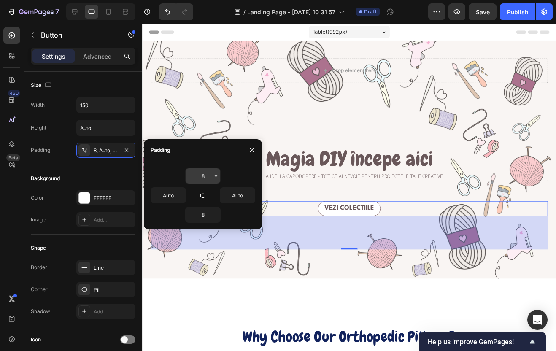
click at [204, 173] on input "8" at bounding box center [203, 175] width 35 height 15
click at [217, 174] on icon "button" at bounding box center [216, 176] width 7 height 7
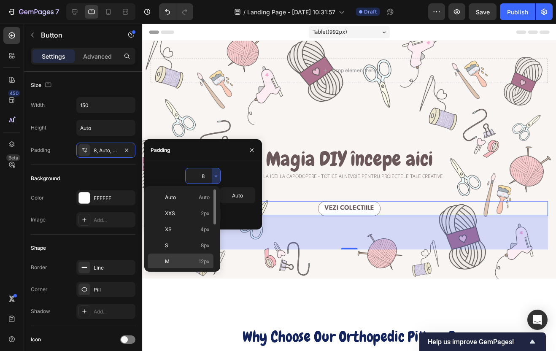
click at [182, 256] on div "M 12px" at bounding box center [181, 262] width 66 height 16
type input "12"
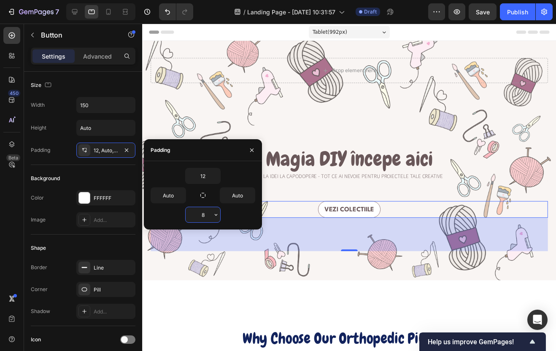
click at [196, 220] on input "8" at bounding box center [203, 214] width 35 height 15
click at [216, 215] on icon "button" at bounding box center [216, 215] width 3 height 2
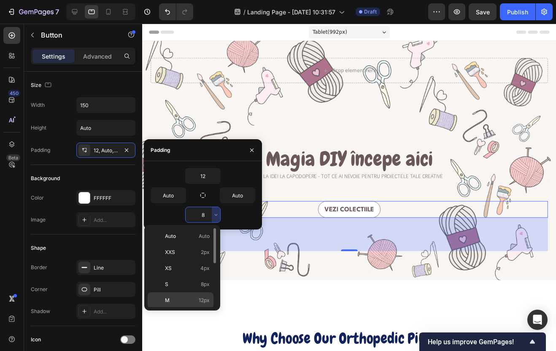
click at [181, 302] on p "M 12px" at bounding box center [187, 301] width 45 height 8
type input "12"
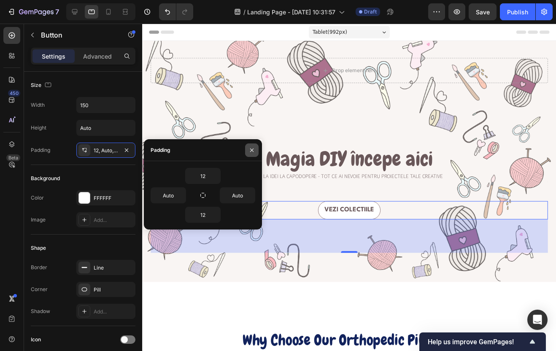
click at [252, 152] on icon "button" at bounding box center [252, 150] width 7 height 7
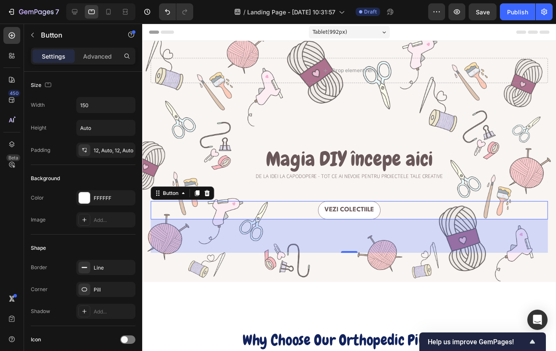
click at [260, 244] on div "80" at bounding box center [352, 239] width 402 height 34
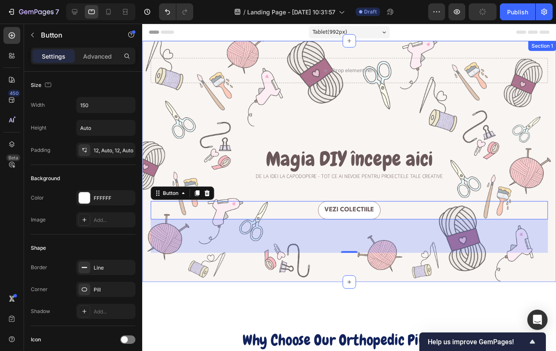
click at [268, 275] on div "Drop element here Row Magia DIY începe aici Heading De la idei la capodopere - …" at bounding box center [351, 163] width 419 height 244
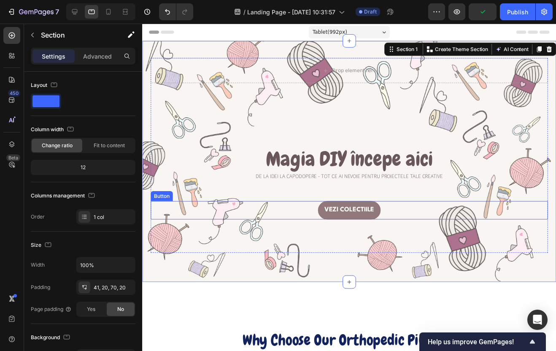
click at [337, 218] on link "Vezi colectiile" at bounding box center [351, 212] width 63 height 19
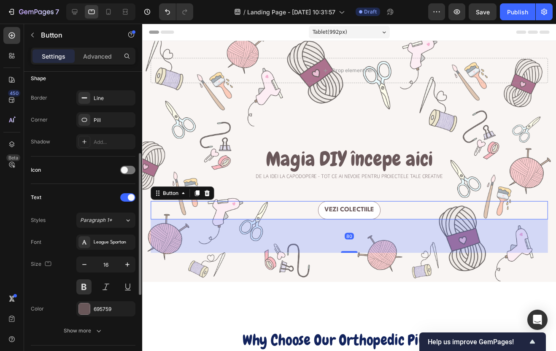
scroll to position [171, 0]
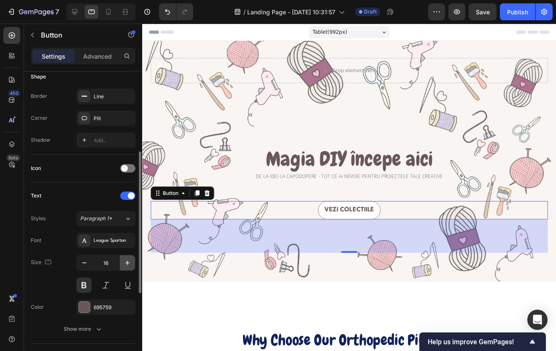
click at [127, 262] on icon "button" at bounding box center [127, 263] width 8 height 8
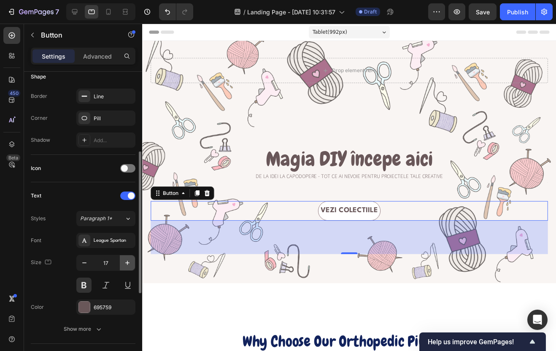
type input "18"
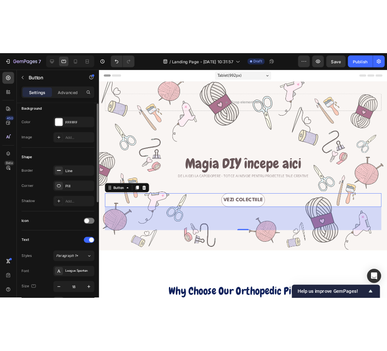
scroll to position [0, 0]
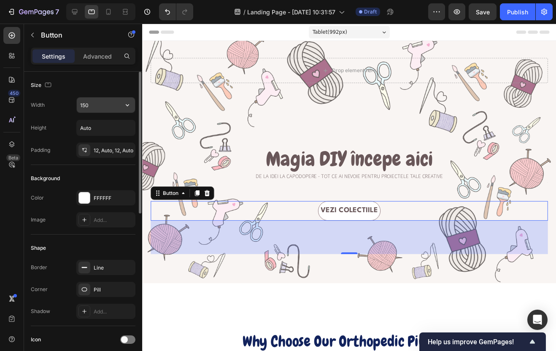
click at [91, 106] on input "150" at bounding box center [106, 104] width 58 height 15
type input "170"
click at [122, 181] on div "Background" at bounding box center [83, 179] width 105 height 14
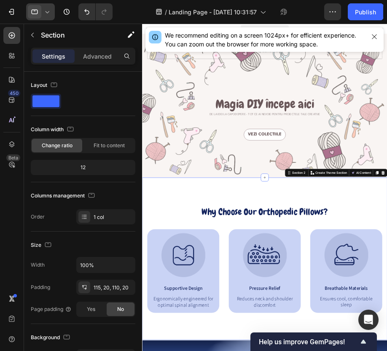
click at [43, 12] on icon at bounding box center [47, 12] width 8 height 8
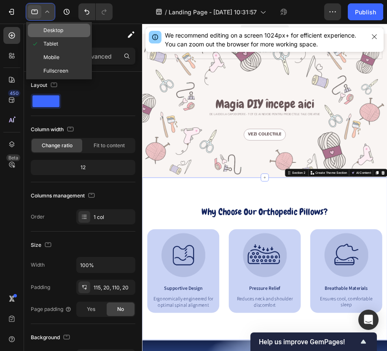
click at [56, 26] on span "Desktop" at bounding box center [53, 30] width 20 height 8
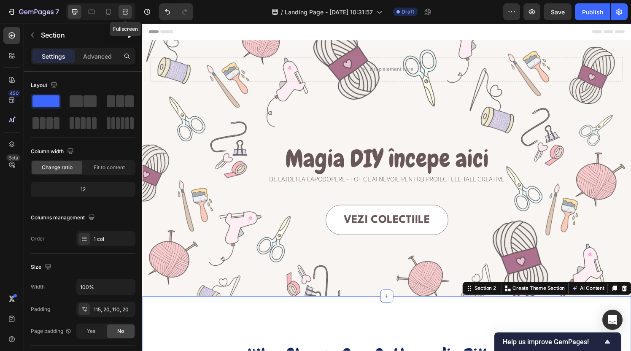
click at [130, 12] on div at bounding box center [126, 12] width 14 height 14
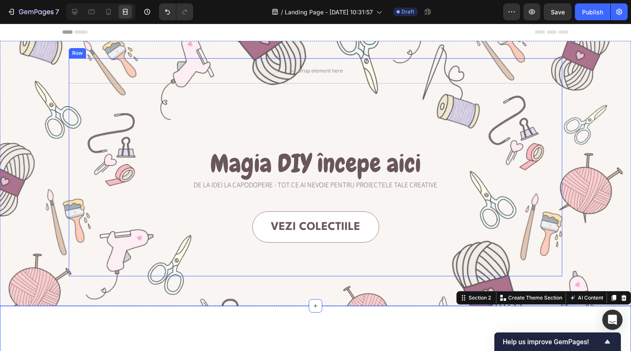
click at [542, 127] on div "Drop element here Row Magia DIY începe aici Heading De la idei la capodopere - …" at bounding box center [316, 167] width 494 height 218
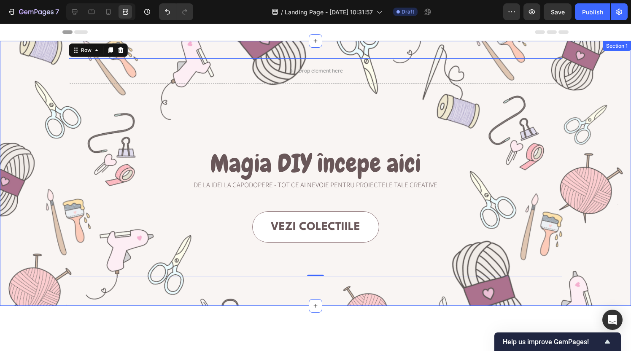
click at [568, 118] on div "Drop element here Row Magia DIY începe aici Heading De la idei la capodopere - …" at bounding box center [315, 167] width 614 height 218
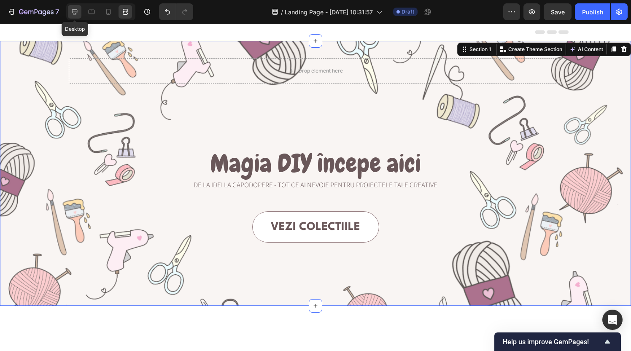
click at [72, 10] on icon at bounding box center [74, 11] width 5 height 5
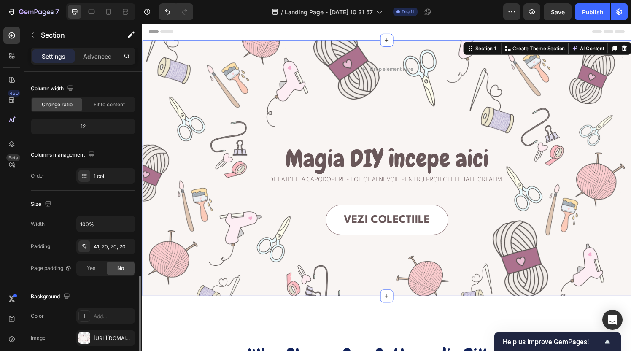
scroll to position [211, 0]
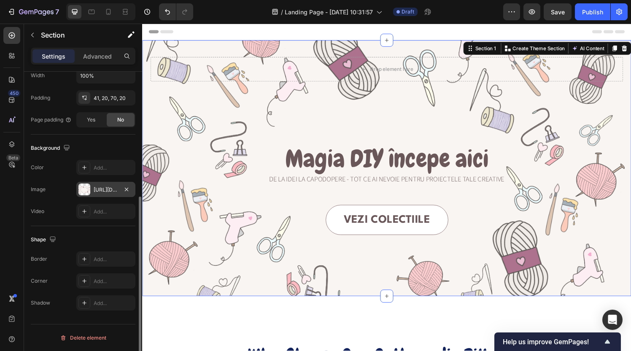
click at [94, 189] on div "https://cdn.shopify.com/s/files/1/0947/5463/6119/files/gempages_585562806514877…" at bounding box center [106, 190] width 24 height 8
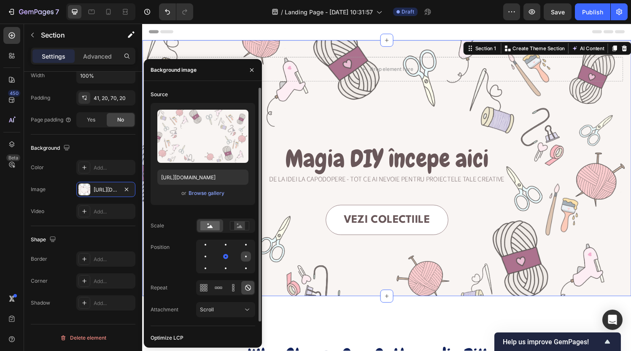
click at [248, 257] on div at bounding box center [246, 256] width 10 height 10
click at [232, 257] on div at bounding box center [225, 257] width 59 height 34
click at [225, 257] on div at bounding box center [226, 256] width 10 height 10
click at [228, 308] on div "Scroll" at bounding box center [221, 310] width 43 height 8
click at [172, 305] on div "Attachment" at bounding box center [165, 310] width 28 height 14
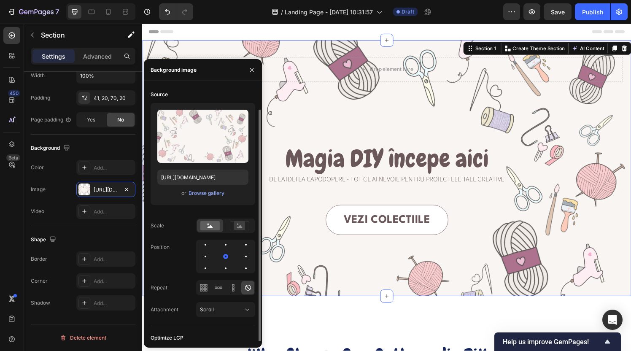
scroll to position [21, 0]
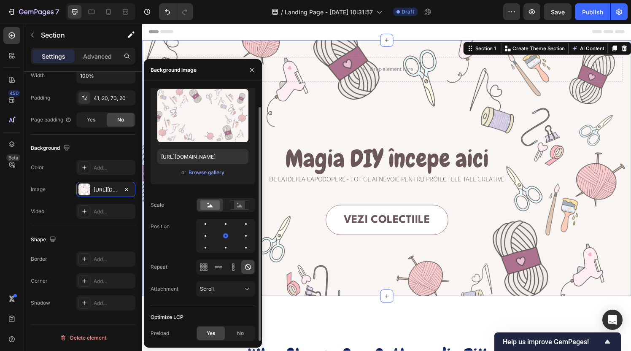
click at [243, 247] on div at bounding box center [246, 248] width 10 height 10
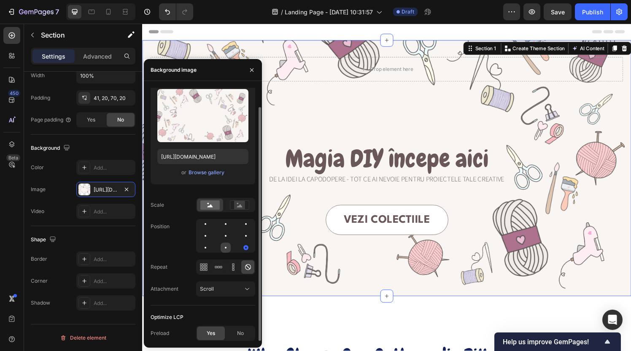
click at [229, 247] on div at bounding box center [226, 248] width 10 height 10
click at [227, 236] on div at bounding box center [226, 236] width 10 height 10
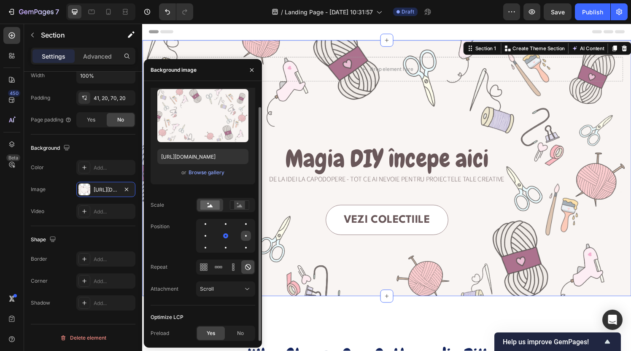
click at [244, 238] on div at bounding box center [246, 236] width 10 height 10
click at [246, 248] on div at bounding box center [246, 248] width 10 height 10
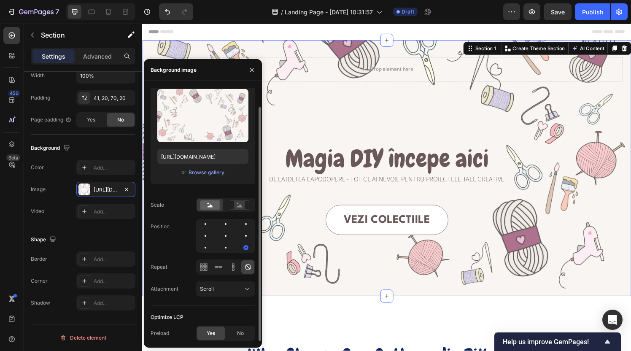
click at [233, 248] on div at bounding box center [225, 236] width 59 height 34
click at [225, 222] on div at bounding box center [226, 224] width 10 height 10
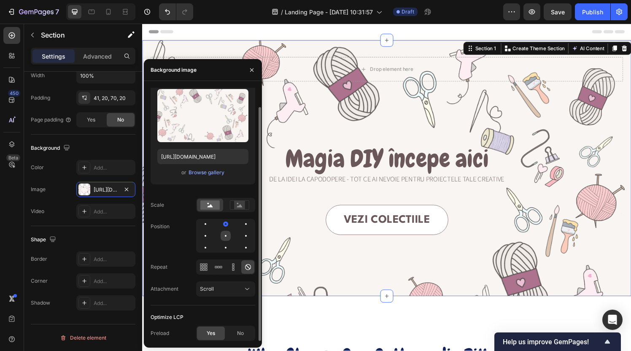
click at [224, 233] on div at bounding box center [226, 236] width 10 height 10
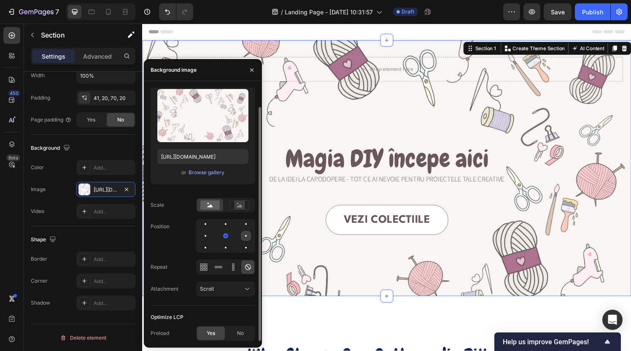
click at [243, 237] on div at bounding box center [246, 236] width 10 height 10
click at [245, 222] on div at bounding box center [246, 224] width 10 height 10
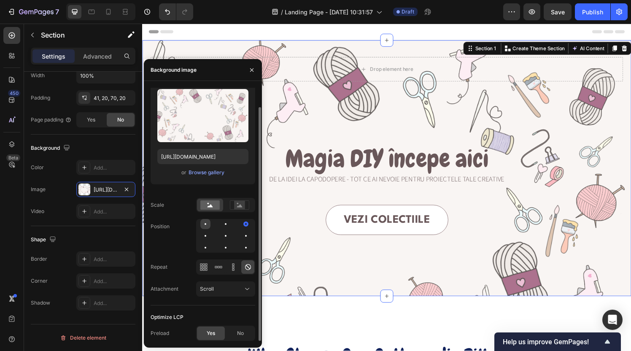
click at [204, 225] on div at bounding box center [205, 224] width 10 height 10
click at [204, 235] on div at bounding box center [205, 236] width 10 height 10
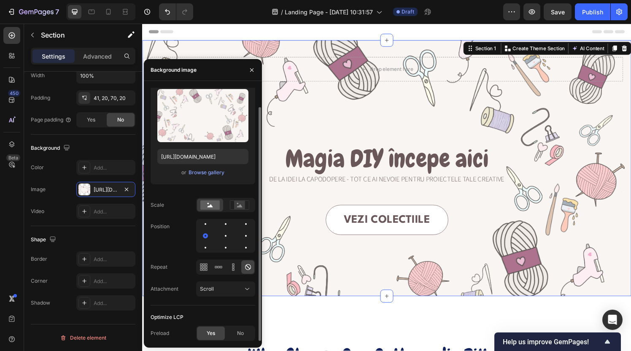
click at [219, 235] on div at bounding box center [225, 236] width 59 height 34
click at [228, 240] on div at bounding box center [226, 236] width 10 height 10
click at [247, 210] on div at bounding box center [240, 205] width 26 height 13
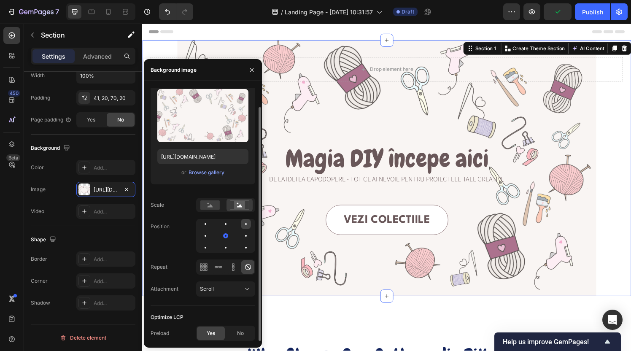
click at [246, 227] on div at bounding box center [246, 224] width 10 height 10
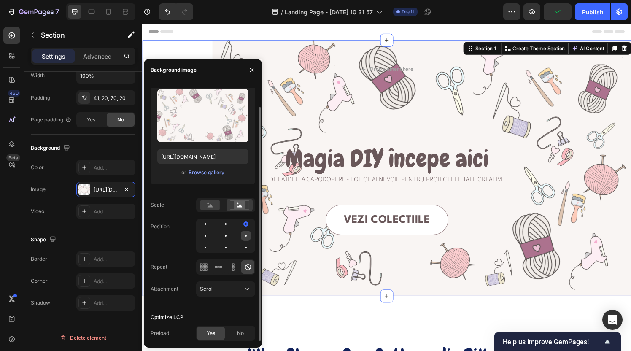
click at [243, 237] on div at bounding box center [246, 236] width 10 height 10
click at [227, 237] on div at bounding box center [226, 236] width 10 height 10
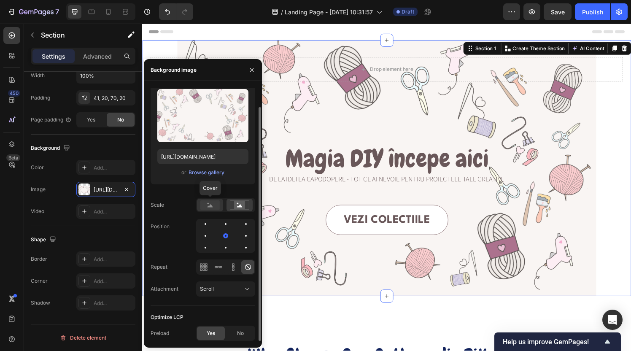
click at [211, 208] on rect at bounding box center [209, 204] width 19 height 9
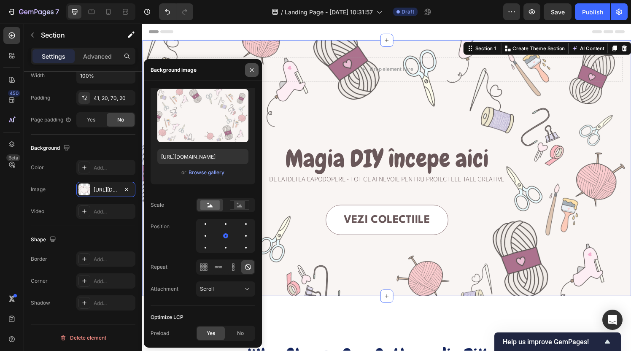
click at [253, 68] on icon "button" at bounding box center [252, 70] width 7 height 7
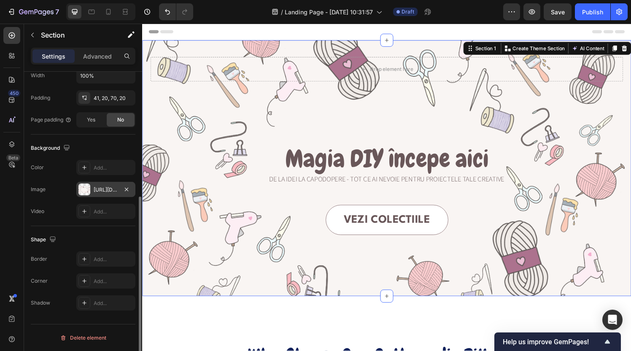
click at [95, 189] on div "https://cdn.shopify.com/s/files/1/0947/5463/6119/files/gempages_585562806514877…" at bounding box center [106, 190] width 24 height 8
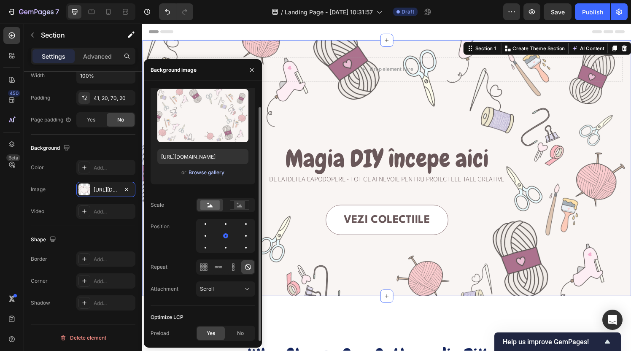
click at [209, 175] on div "Browse gallery" at bounding box center [207, 173] width 36 height 8
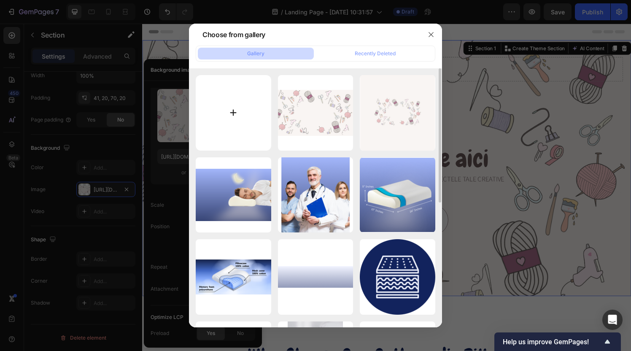
click at [227, 119] on input "file" at bounding box center [234, 113] width 76 height 76
type input "C:\fakepath\Your Home for DIY & Crafting Magic (5).png"
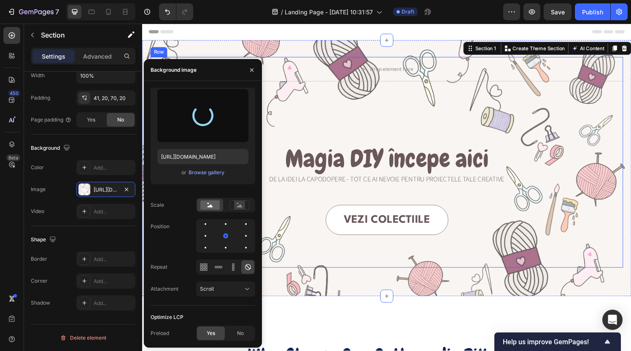
type input "https://cdn.shopify.com/s/files/1/0947/5463/6119/files/gempages_585562806514877…"
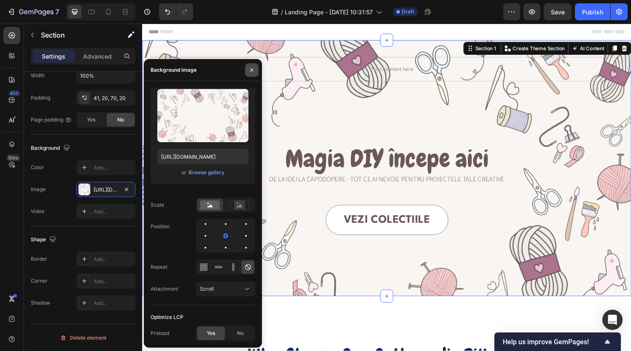
click at [254, 76] on button "button" at bounding box center [252, 70] width 14 height 14
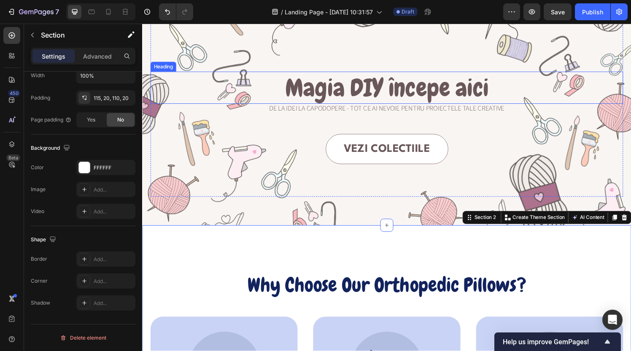
scroll to position [74, 0]
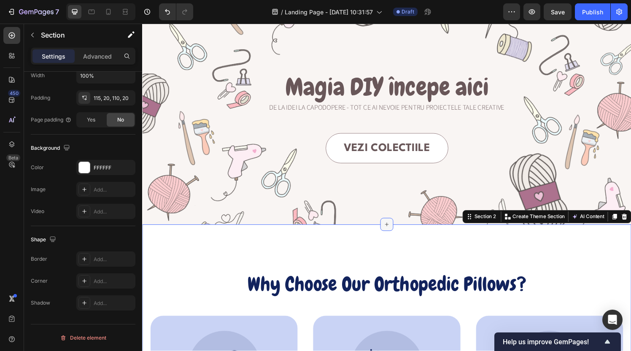
click at [391, 233] on div at bounding box center [396, 232] width 14 height 14
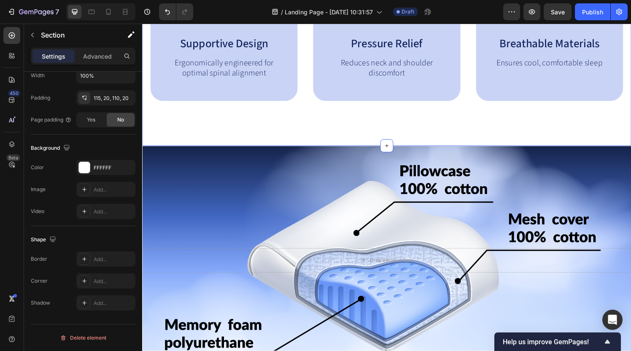
scroll to position [513, 0]
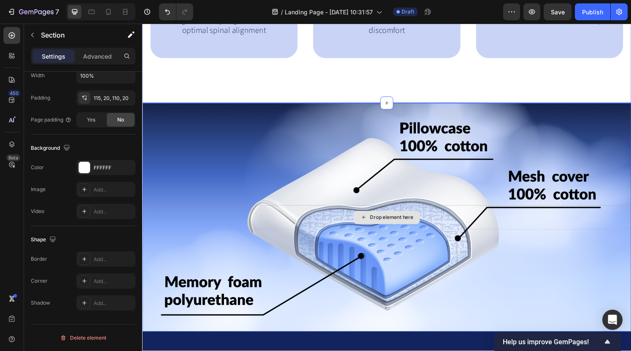
click at [263, 233] on div "Drop element here" at bounding box center [395, 224] width 506 height 25
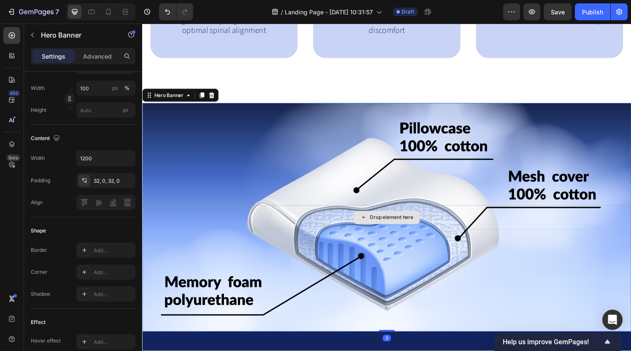
scroll to position [0, 0]
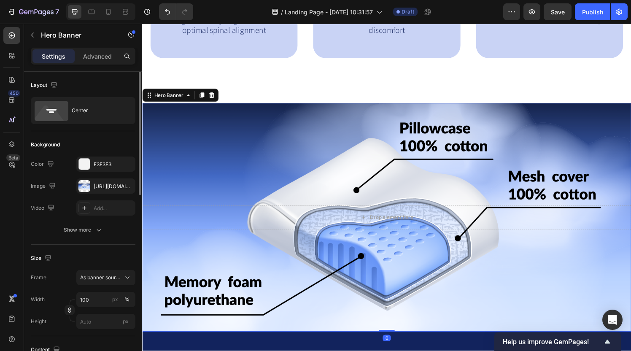
click at [272, 270] on div "Background Image" at bounding box center [395, 224] width 506 height 237
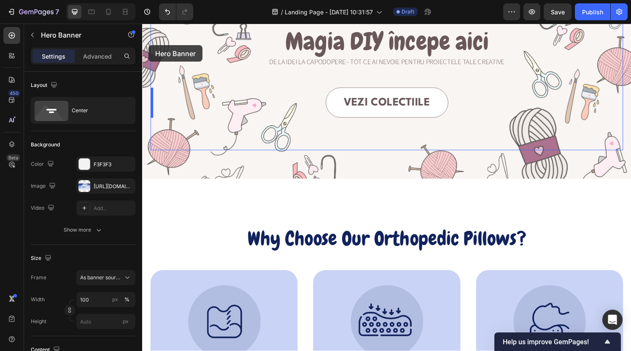
scroll to position [120, 0]
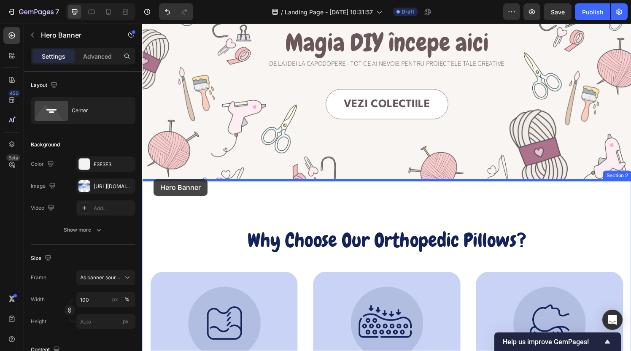
drag, startPoint x: 151, startPoint y: 98, endPoint x: 155, endPoint y: 186, distance: 87.9
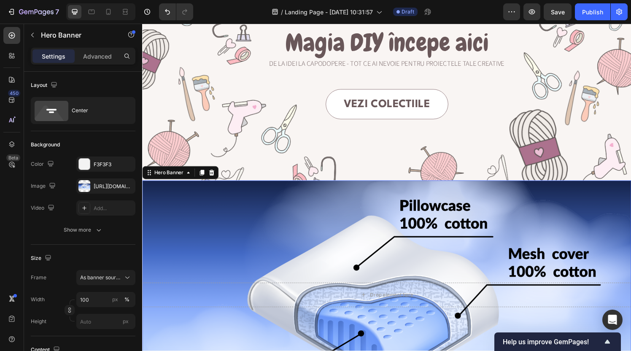
click at [284, 224] on div "Background Image" at bounding box center [395, 304] width 506 height 237
click at [100, 191] on div "https://cdn.shopify.com/s/files/1/0947/5463/6119/files/gempages_585562806514877…" at bounding box center [105, 185] width 59 height 15
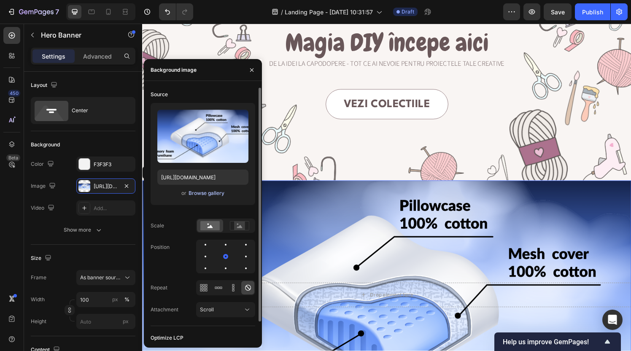
click at [201, 192] on div "Browse gallery" at bounding box center [207, 193] width 36 height 8
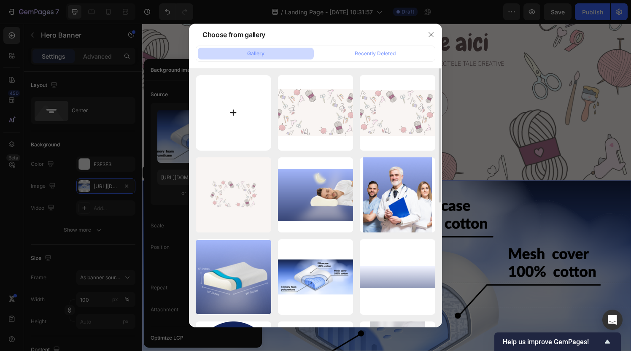
click at [234, 119] on input "file" at bounding box center [234, 113] width 76 height 76
type input "C:\fakepath\Shop Now (6).png"
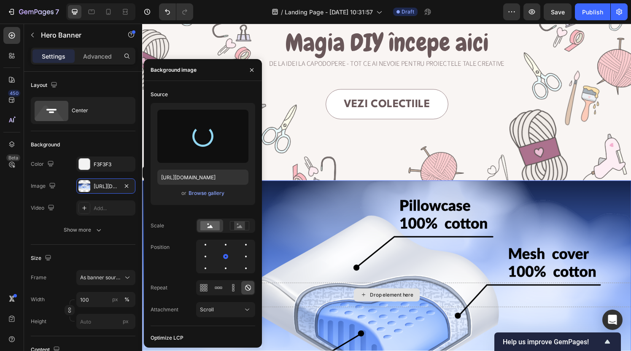
type input "[URL][DOMAIN_NAME]"
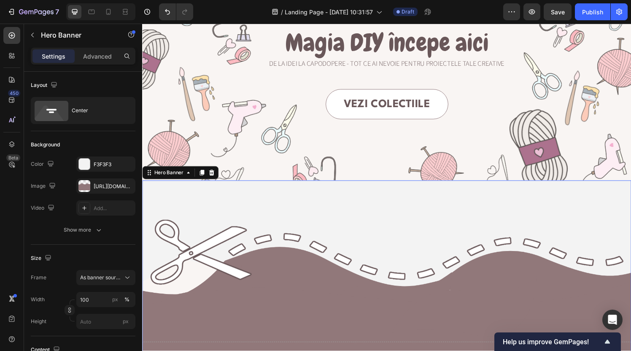
click at [585, 119] on div "Vezi colectiile Button" at bounding box center [395, 107] width 489 height 31
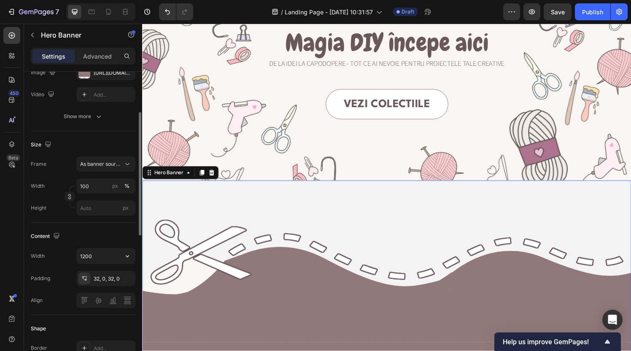
scroll to position [115, 0]
click at [106, 277] on div "32, 0, 32, 0" at bounding box center [106, 278] width 24 height 8
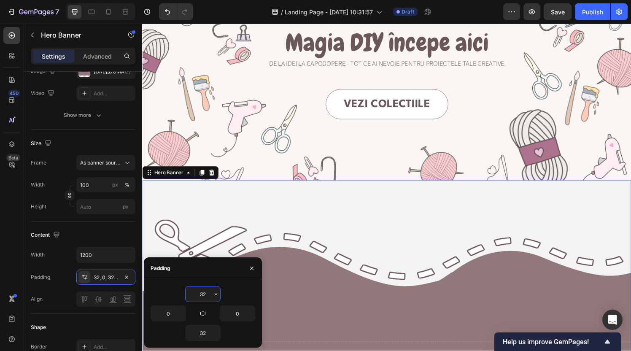
click at [201, 290] on input "32" at bounding box center [203, 294] width 35 height 15
drag, startPoint x: 211, startPoint y: 294, endPoint x: 177, endPoint y: 295, distance: 33.3
click at [177, 295] on div "32" at bounding box center [203, 294] width 105 height 16
click at [231, 287] on div "-66" at bounding box center [203, 294] width 105 height 16
click at [203, 295] on input "32" at bounding box center [203, 294] width 35 height 15
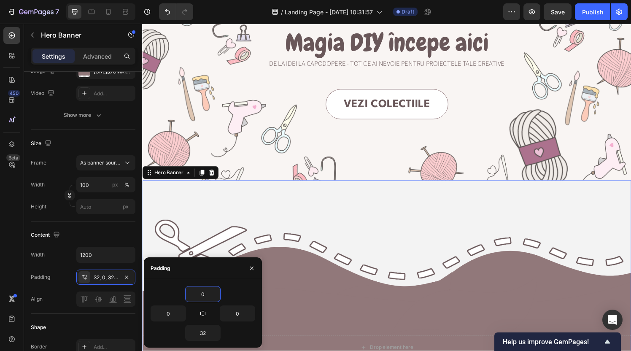
type input "0"
click at [222, 295] on div "0" at bounding box center [203, 294] width 105 height 16
click at [251, 269] on icon "button" at bounding box center [251, 267] width 3 height 3
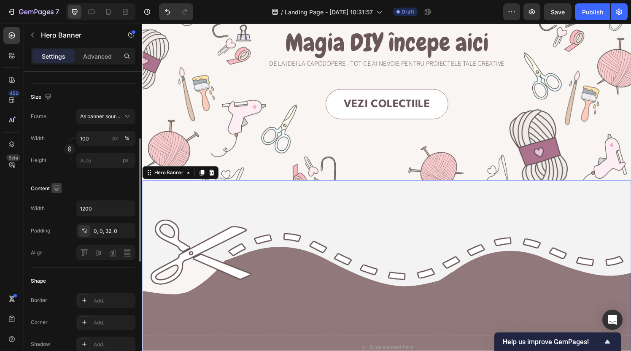
scroll to position [162, 0]
click at [97, 52] on p "Advanced" at bounding box center [97, 56] width 29 height 9
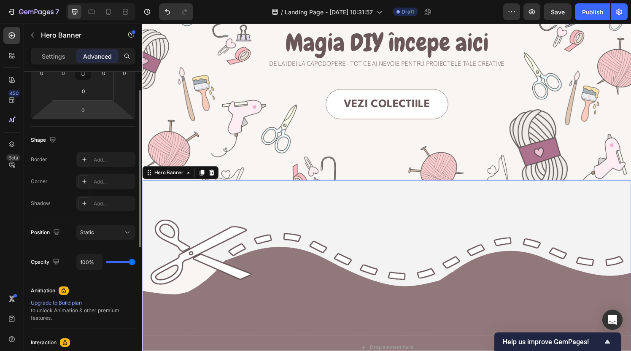
scroll to position [104, 0]
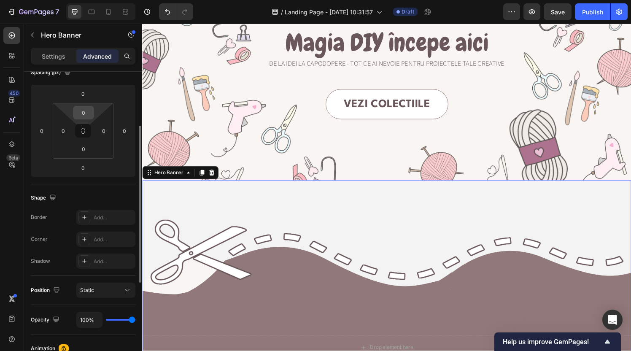
click at [89, 111] on input "0" at bounding box center [83, 112] width 17 height 13
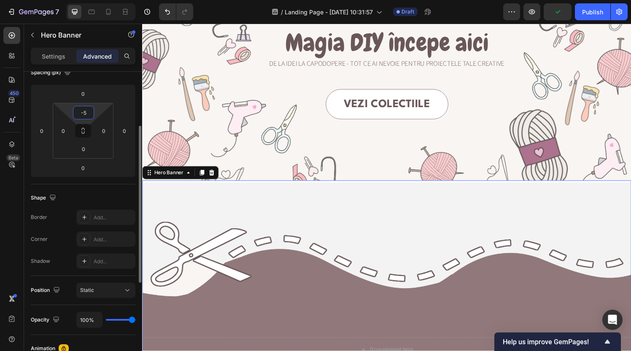
type input "-"
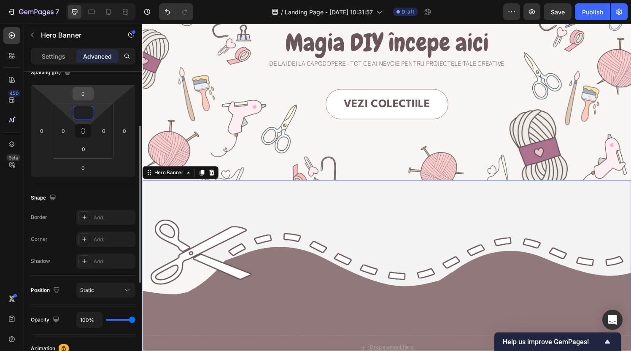
click at [87, 90] on input "0" at bounding box center [83, 93] width 17 height 13
type input "0"
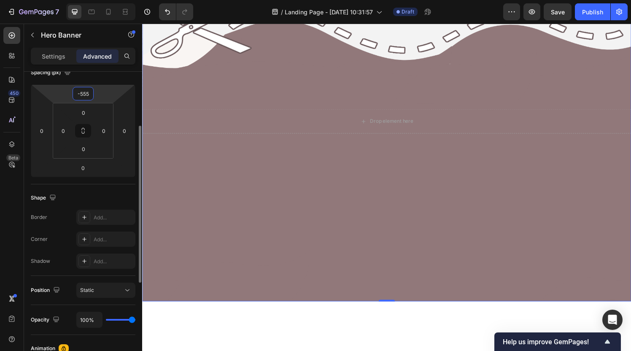
type input "-55"
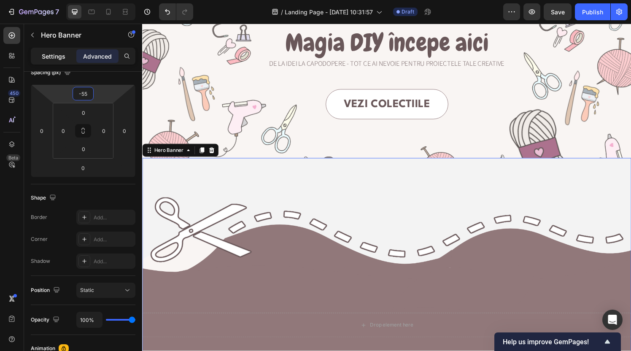
click at [48, 56] on p "Settings" at bounding box center [54, 56] width 24 height 9
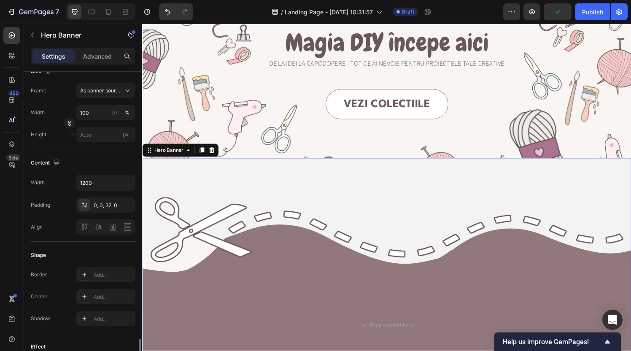
scroll to position [0, 0]
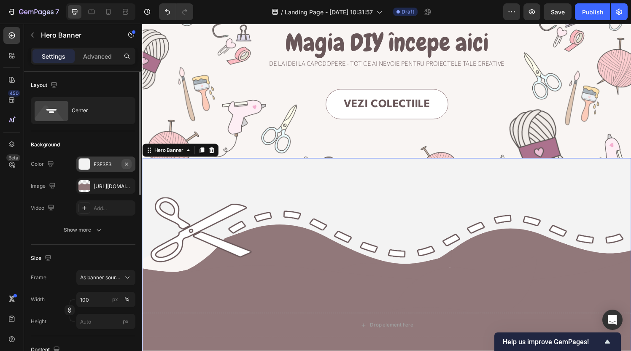
click at [129, 165] on icon "button" at bounding box center [126, 164] width 7 height 7
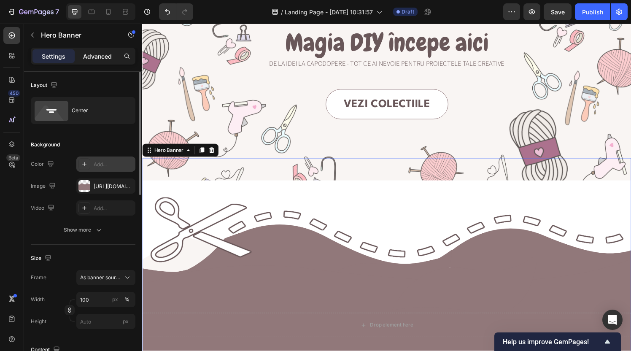
click at [95, 55] on p "Advanced" at bounding box center [97, 56] width 29 height 9
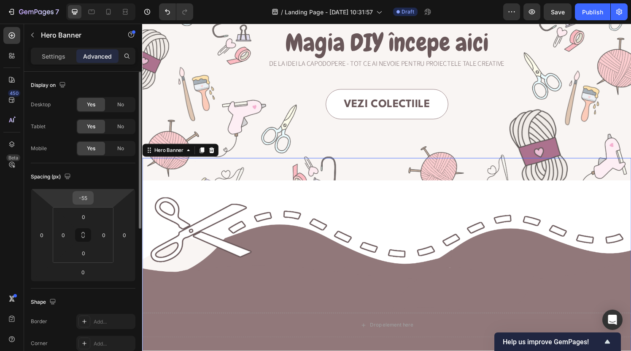
click at [83, 199] on input "-55" at bounding box center [83, 198] width 17 height 13
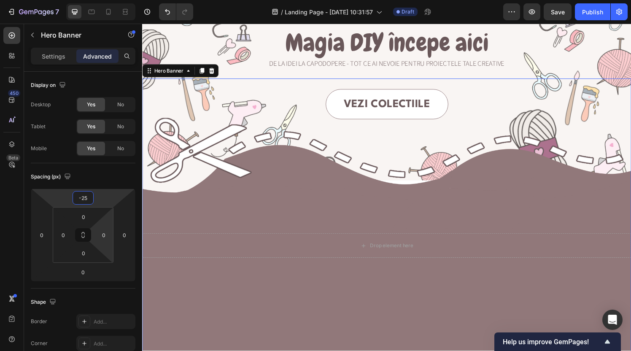
type input "-2"
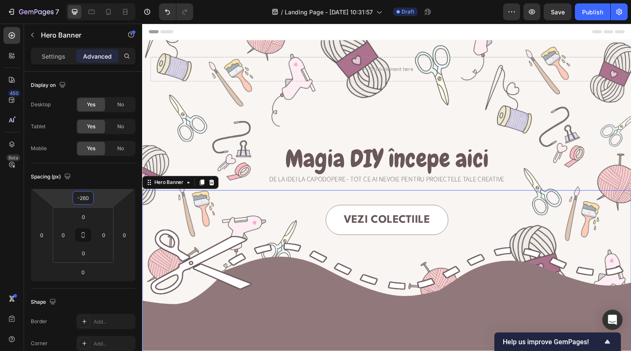
type input "-260"
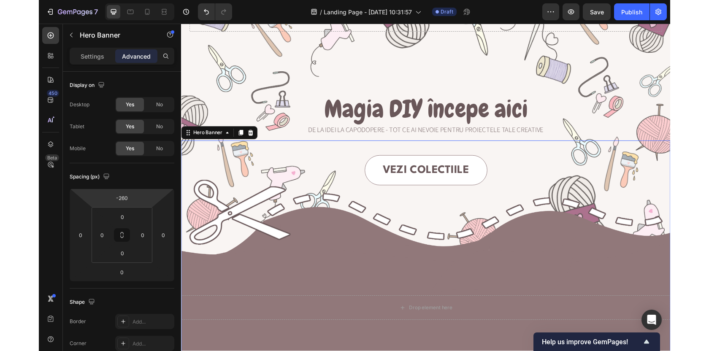
scroll to position [53, 0]
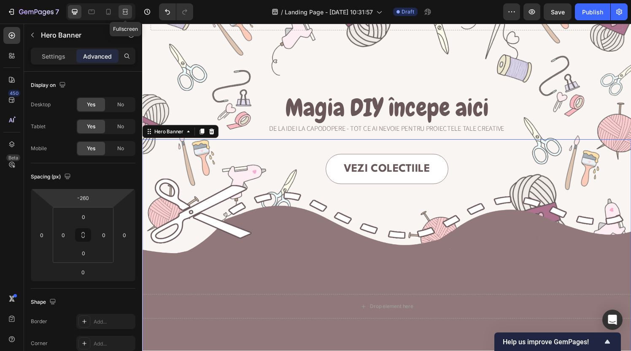
click at [125, 11] on icon at bounding box center [125, 12] width 8 height 8
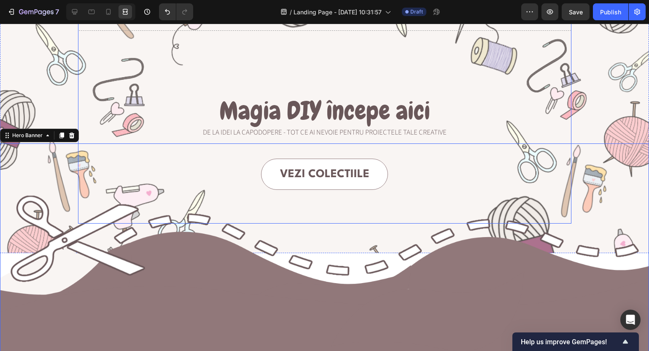
click at [535, 73] on div "Drop element here Row Magia DIY începe aici Heading De la idei la capodopere - …" at bounding box center [325, 114] width 494 height 218
click at [585, 41] on div "Drop element here Row Magia DIY începe aici Heading De la idei la capodopere - …" at bounding box center [324, 114] width 633 height 218
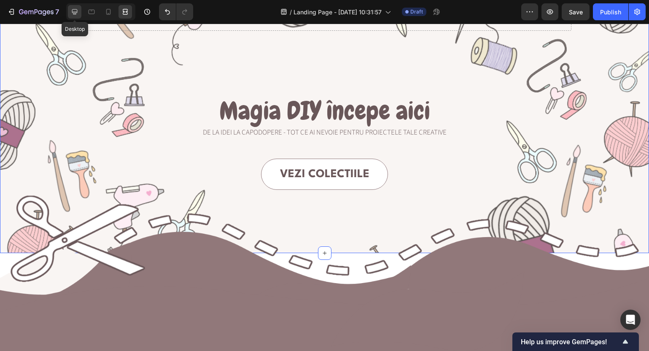
click at [73, 16] on icon at bounding box center [74, 12] width 8 height 8
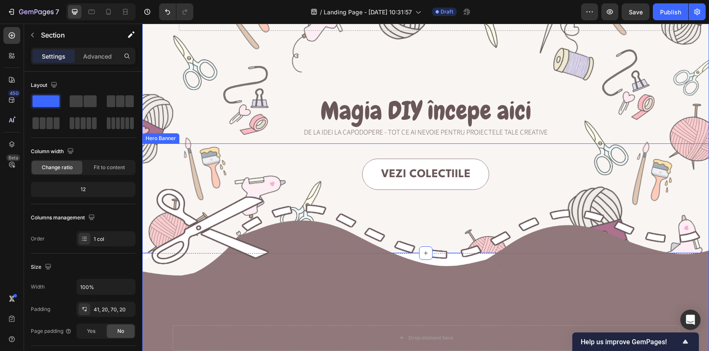
click at [338, 300] on div "Background Image" at bounding box center [425, 344] width 567 height 402
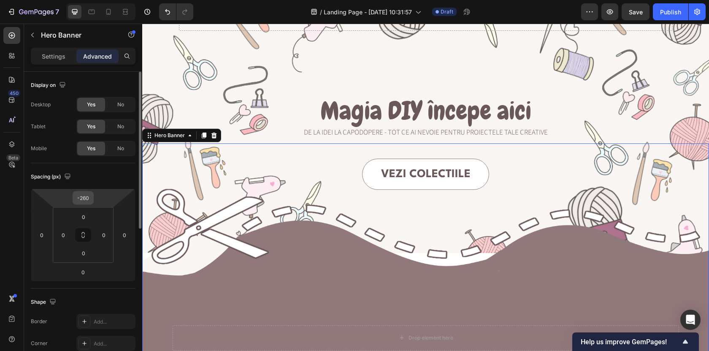
click at [84, 197] on input "-260" at bounding box center [83, 198] width 17 height 13
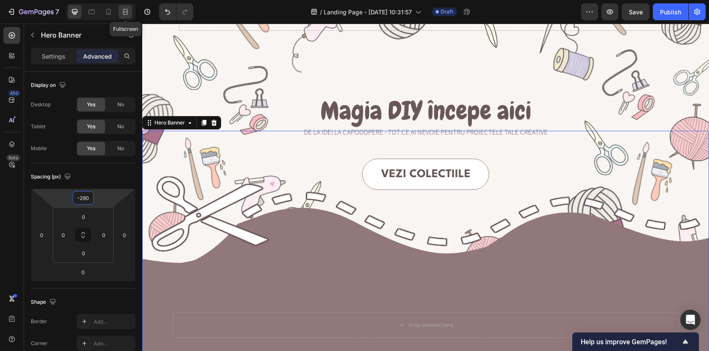
type input "-290"
click at [125, 12] on icon at bounding box center [125, 12] width 8 height 8
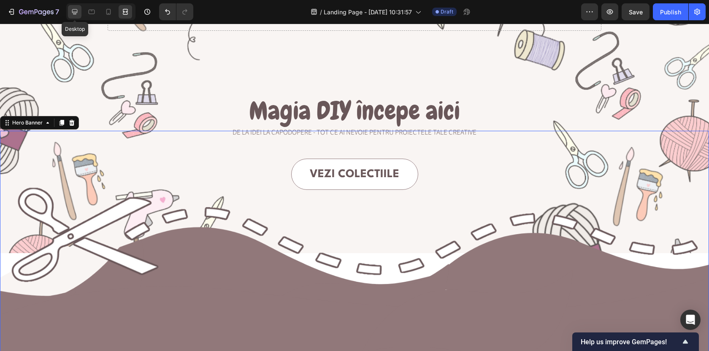
click at [71, 9] on icon at bounding box center [74, 12] width 8 height 8
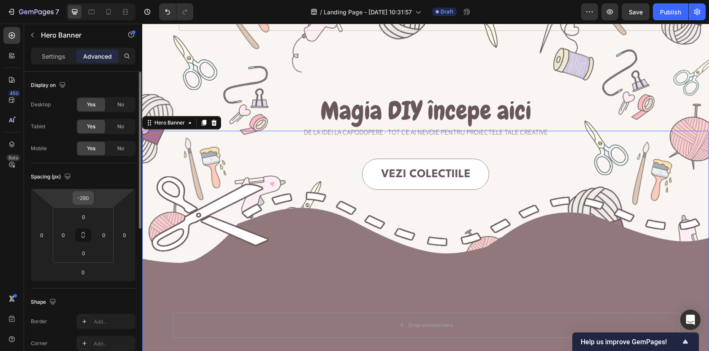
click at [87, 202] on input "-290" at bounding box center [83, 198] width 17 height 13
click at [108, 173] on div "Spacing (px)" at bounding box center [83, 177] width 105 height 14
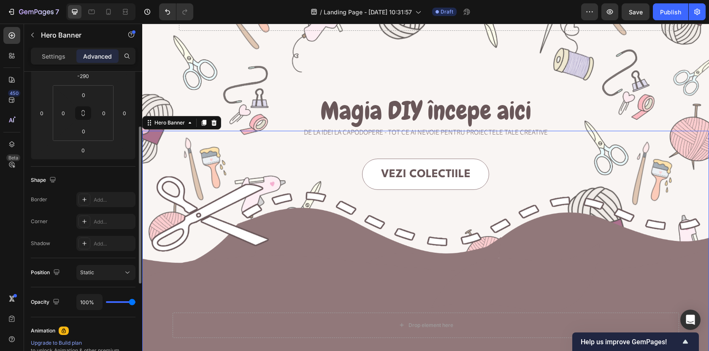
scroll to position [124, 0]
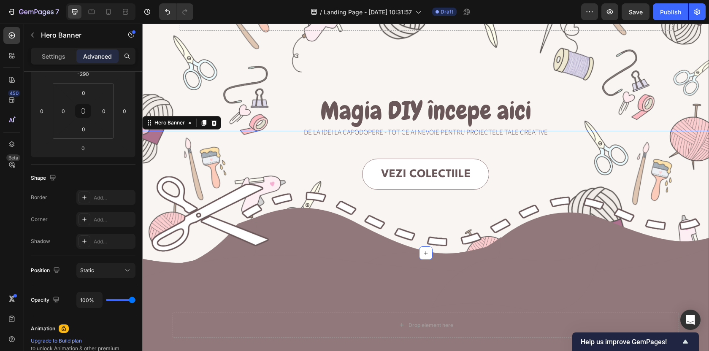
click at [165, 66] on div "Drop element here Row Magia DIY începe aici Heading De la idei la capodopere - …" at bounding box center [426, 114] width 550 height 218
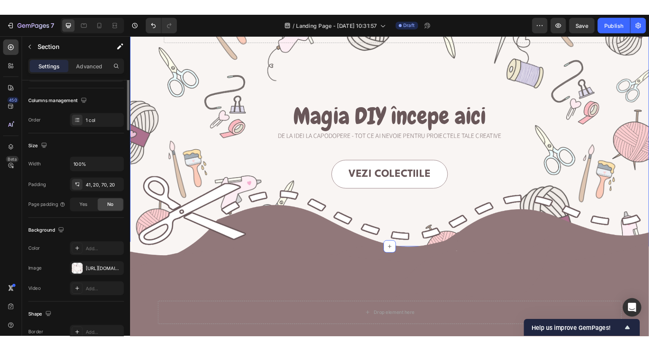
scroll to position [0, 0]
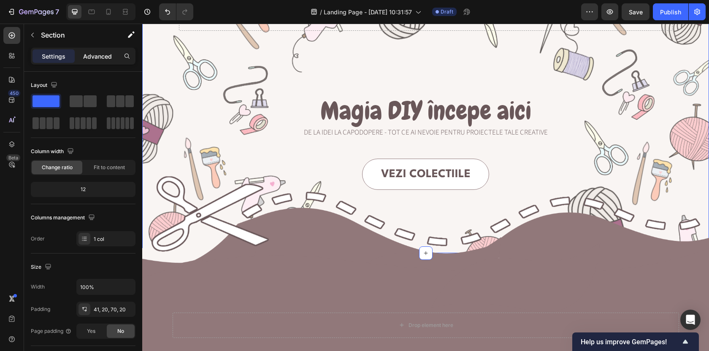
click at [96, 57] on p "Advanced" at bounding box center [97, 56] width 29 height 9
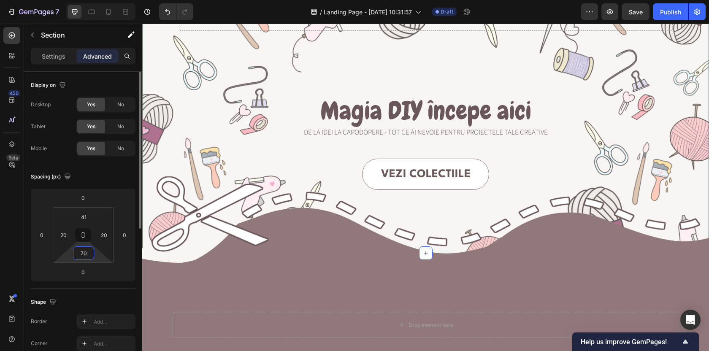
click at [84, 254] on input "70" at bounding box center [83, 253] width 17 height 13
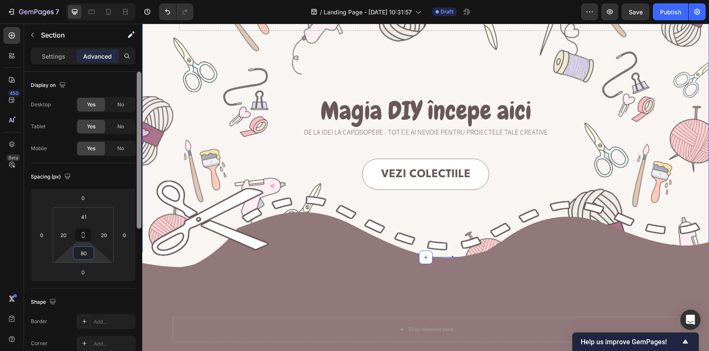
type input "8"
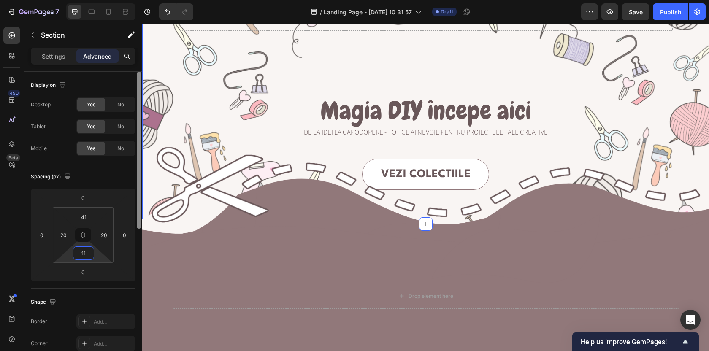
type input "110"
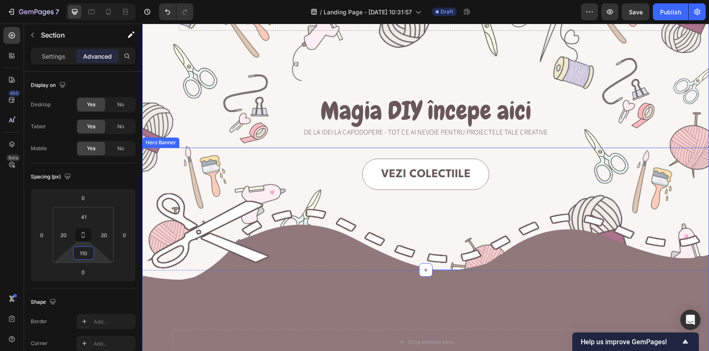
click at [288, 296] on div "Background Image" at bounding box center [425, 349] width 567 height 402
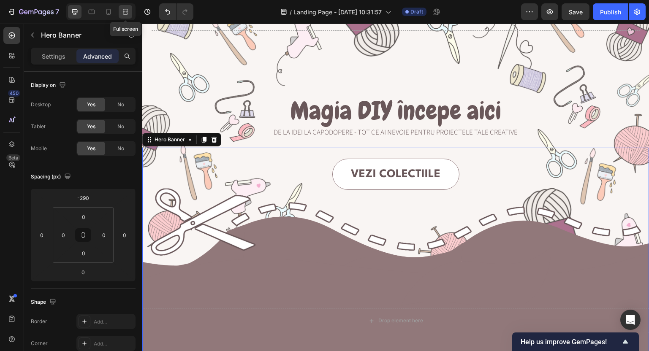
click at [127, 13] on icon at bounding box center [125, 12] width 8 height 8
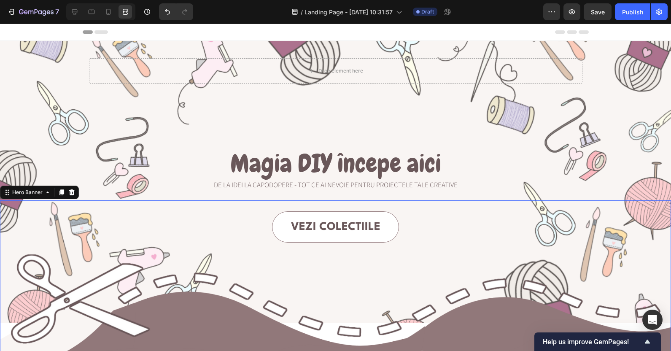
drag, startPoint x: 671, startPoint y: 155, endPoint x: 76, endPoint y: 11, distance: 613.0
click at [76, 11] on icon at bounding box center [74, 12] width 8 height 8
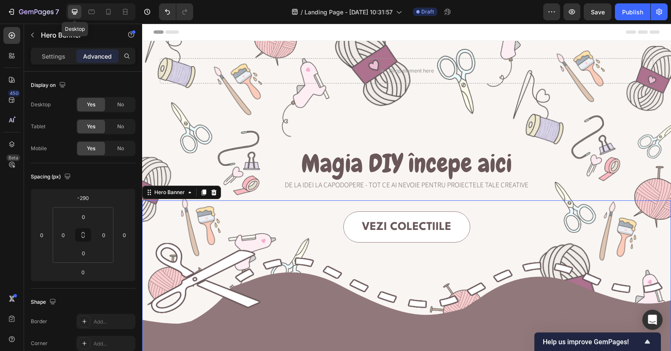
click at [85, 199] on input "-290" at bounding box center [83, 198] width 17 height 13
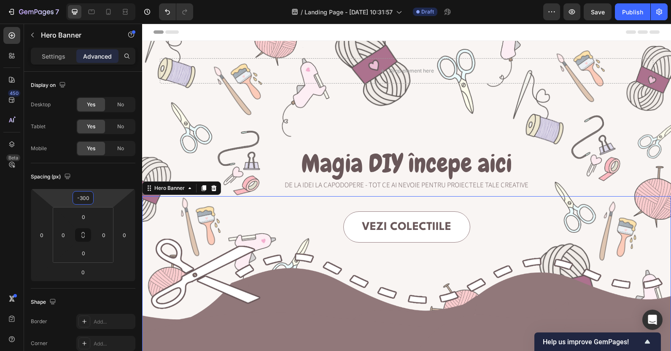
type input "-300"
drag, startPoint x: 76, startPoint y: 11, endPoint x: 125, endPoint y: 180, distance: 176.0
click at [125, 180] on div "Spacing (px)" at bounding box center [83, 177] width 105 height 14
drag, startPoint x: 125, startPoint y: 180, endPoint x: 122, endPoint y: 9, distance: 170.9
click at [122, 9] on icon at bounding box center [125, 12] width 8 height 8
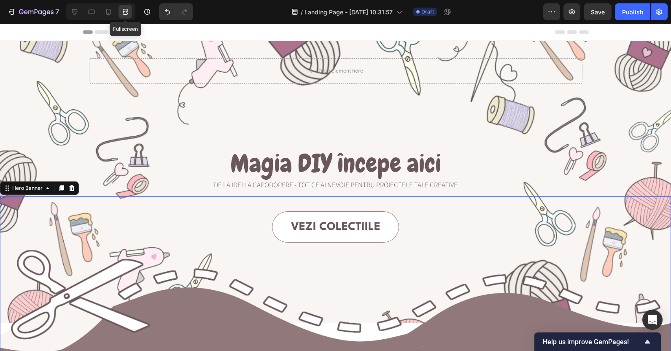
click at [71, 10] on icon at bounding box center [74, 12] width 8 height 8
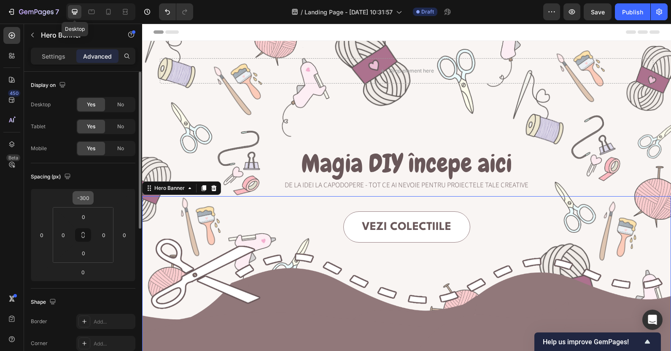
drag, startPoint x: 122, startPoint y: 9, endPoint x: 82, endPoint y: 197, distance: 191.9
click at [82, 197] on input "-300" at bounding box center [83, 198] width 17 height 13
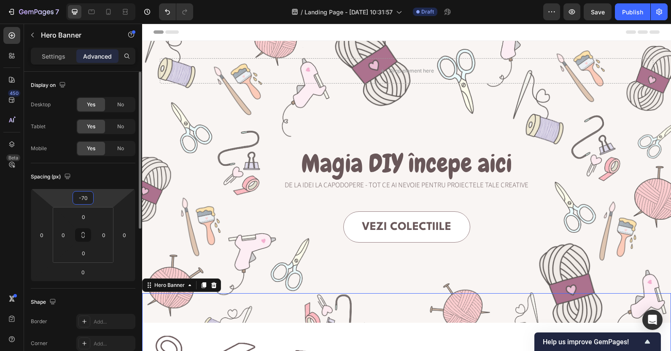
type input "-7"
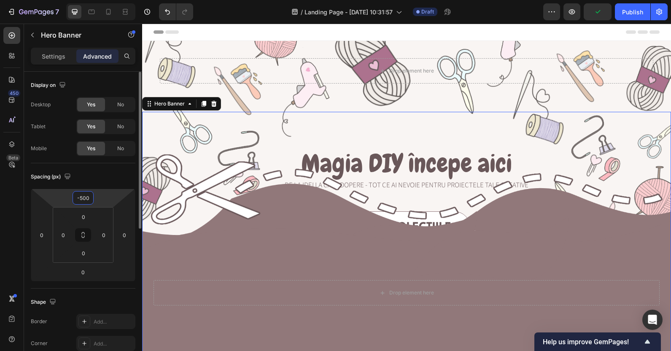
type input "-500"
drag, startPoint x: 82, startPoint y: 197, endPoint x: 124, endPoint y: 9, distance: 191.9
click at [124, 9] on icon at bounding box center [125, 12] width 8 height 8
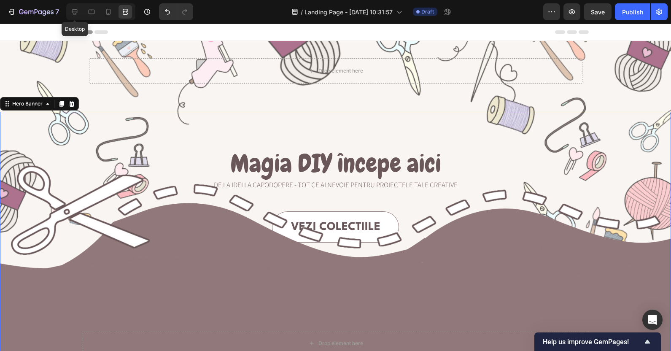
click at [71, 12] on icon at bounding box center [74, 12] width 8 height 8
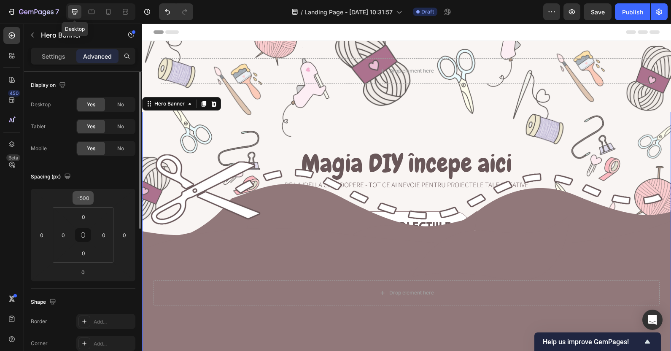
drag, startPoint x: 124, startPoint y: 9, endPoint x: 90, endPoint y: 197, distance: 191.1
click at [90, 197] on input "-500" at bounding box center [83, 198] width 17 height 13
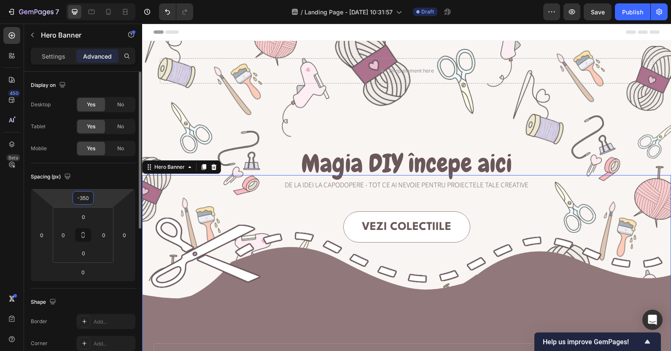
type input "-350"
drag, startPoint x: 90, startPoint y: 197, endPoint x: 122, endPoint y: 14, distance: 186.6
click at [122, 14] on icon at bounding box center [125, 12] width 8 height 8
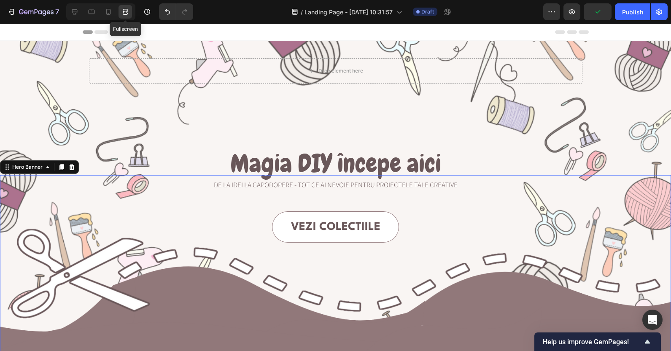
click at [87, 13] on div at bounding box center [92, 12] width 14 height 14
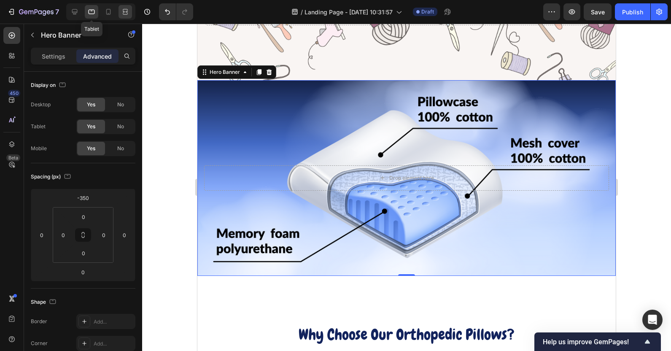
scroll to position [85, 0]
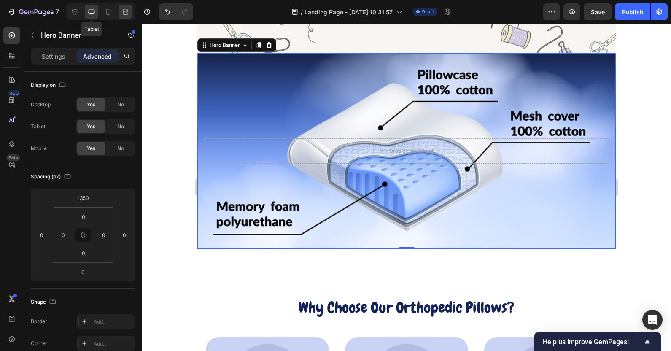
click at [75, 13] on icon at bounding box center [74, 11] width 5 height 5
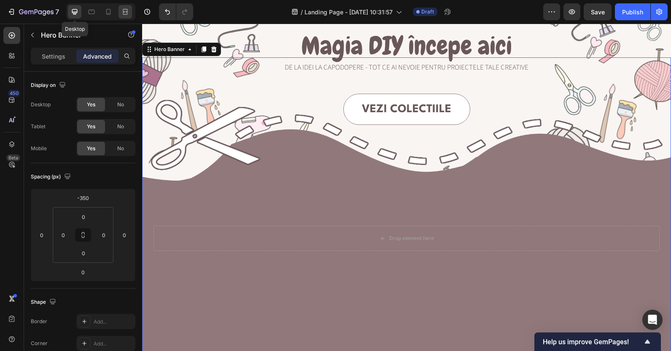
scroll to position [122, 0]
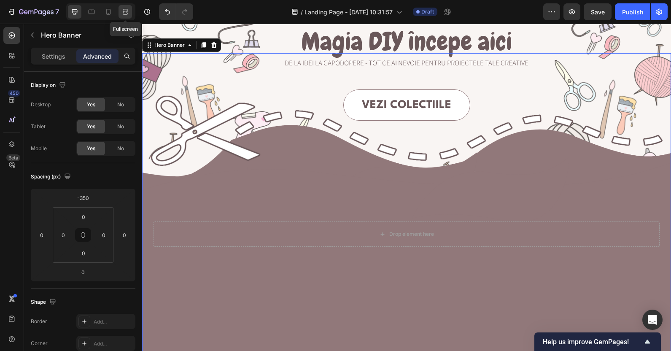
click at [125, 11] on icon at bounding box center [125, 12] width 8 height 8
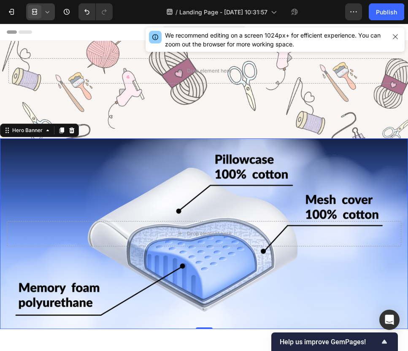
click at [40, 15] on span at bounding box center [35, 12] width 14 height 14
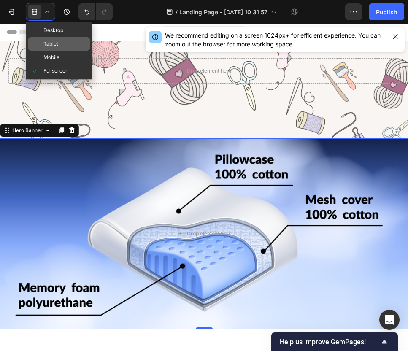
click at [54, 44] on span "Tablet" at bounding box center [50, 44] width 15 height 8
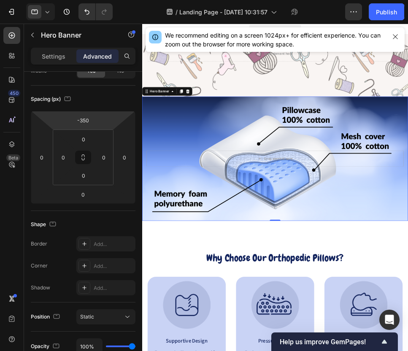
scroll to position [282, 0]
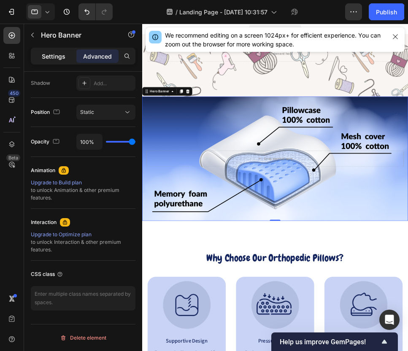
click at [39, 54] on div "Settings" at bounding box center [53, 56] width 42 height 14
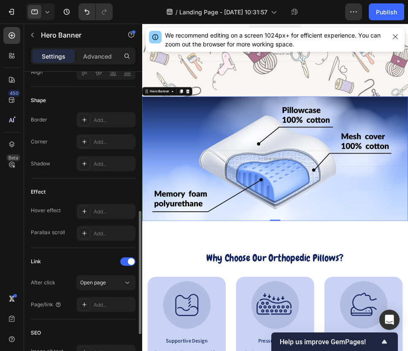
scroll to position [442, 0]
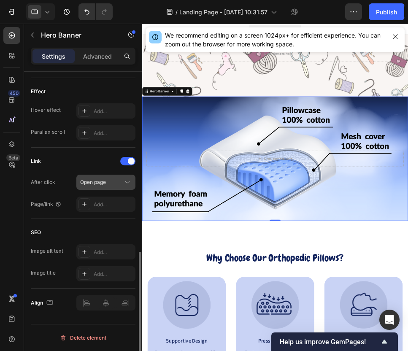
click at [98, 181] on span "Open page" at bounding box center [93, 182] width 26 height 6
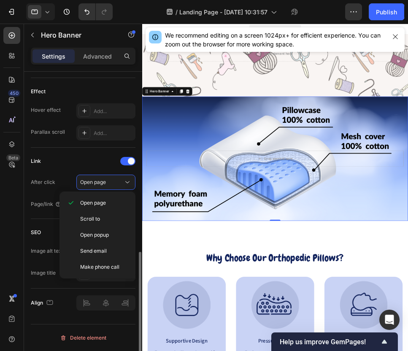
click at [76, 151] on div "Link After click Open page Page/link Add..." at bounding box center [83, 183] width 105 height 71
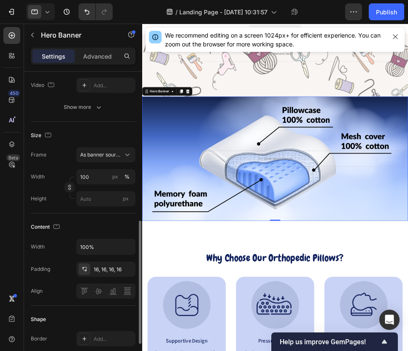
scroll to position [0, 0]
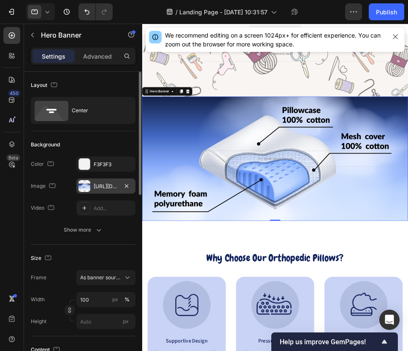
click at [104, 188] on div "https://cdn.shopify.com/s/files/1/0947/5463/6119/files/gempages_585562806514877…" at bounding box center [106, 187] width 24 height 8
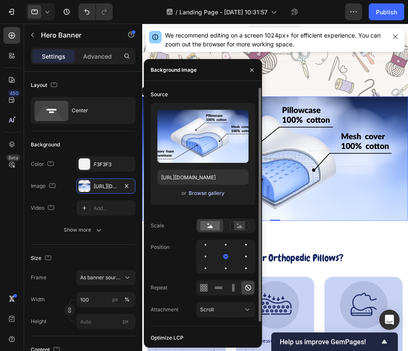
click at [208, 194] on div "Browse gallery" at bounding box center [207, 193] width 36 height 8
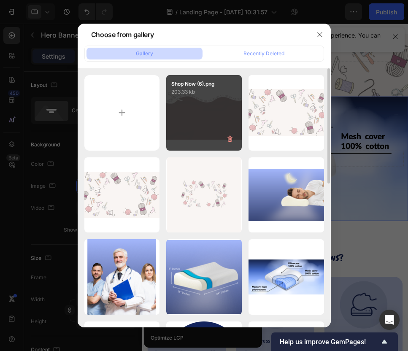
click at [190, 107] on div "Shop Now (6).png 203.33 kb" at bounding box center [204, 113] width 76 height 76
type input "[URL][DOMAIN_NAME]"
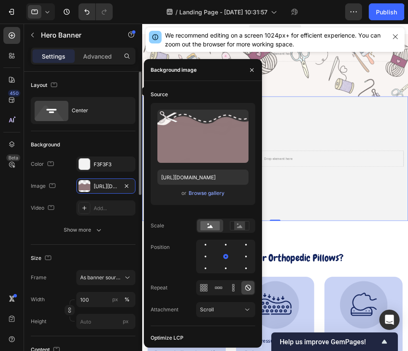
click at [114, 243] on div "Background The changes might be hidden by the image and the video. Color F3F3F3…" at bounding box center [83, 188] width 105 height 114
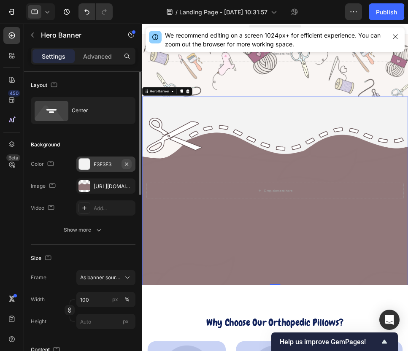
click at [126, 162] on icon "button" at bounding box center [126, 164] width 7 height 7
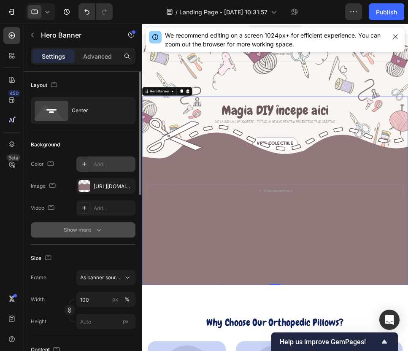
click at [90, 233] on div "Show more" at bounding box center [83, 230] width 39 height 8
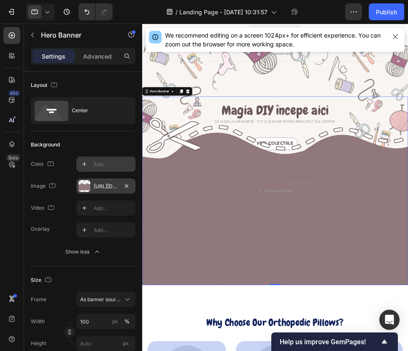
click at [103, 185] on div "[URL][DOMAIN_NAME]" at bounding box center [106, 187] width 24 height 8
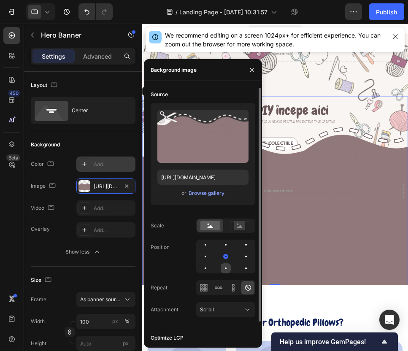
click at [225, 266] on div at bounding box center [226, 268] width 10 height 10
click at [223, 257] on div at bounding box center [226, 256] width 10 height 10
click at [236, 224] on rect at bounding box center [239, 226] width 11 height 8
click at [210, 226] on icon at bounding box center [210, 226] width 5 height 3
click at [233, 291] on icon at bounding box center [233, 288] width 8 height 8
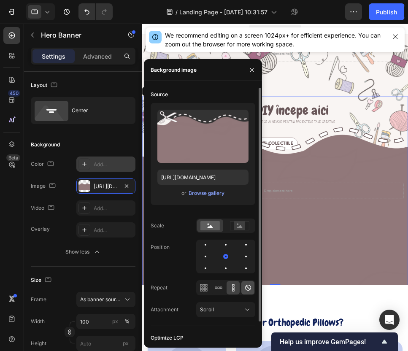
click at [243, 289] on div at bounding box center [247, 288] width 13 height 14
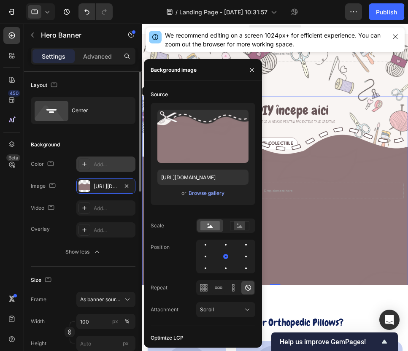
click at [57, 241] on div "Overlay Add... Show less" at bounding box center [83, 240] width 105 height 37
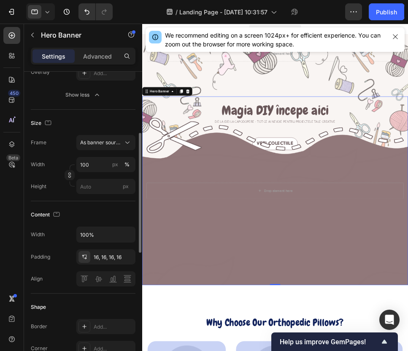
scroll to position [157, 0]
click at [99, 259] on div "16, 16, 16, 16" at bounding box center [106, 257] width 24 height 8
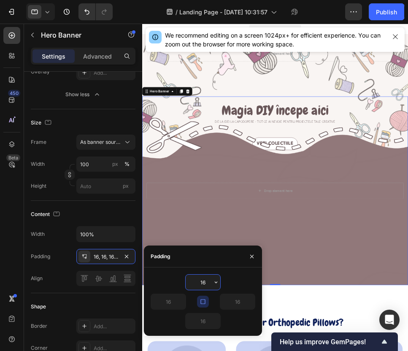
click at [208, 284] on input "16" at bounding box center [203, 282] width 35 height 15
type input "6"
type input "16"
click at [55, 305] on div "Shape" at bounding box center [83, 307] width 105 height 14
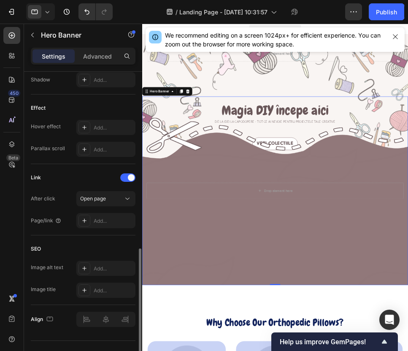
scroll to position [464, 0]
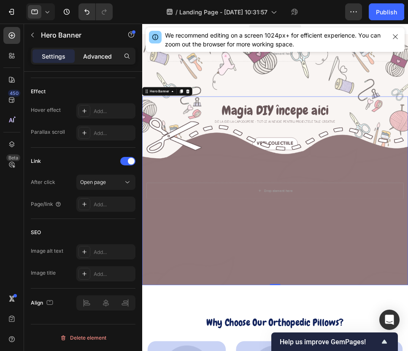
click at [93, 52] on p "Advanced" at bounding box center [97, 56] width 29 height 9
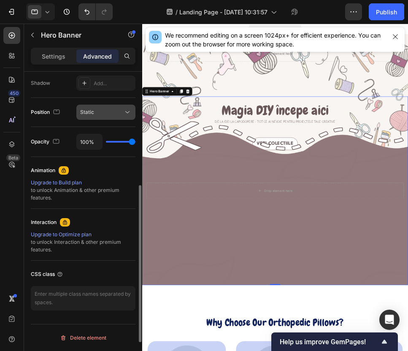
scroll to position [0, 0]
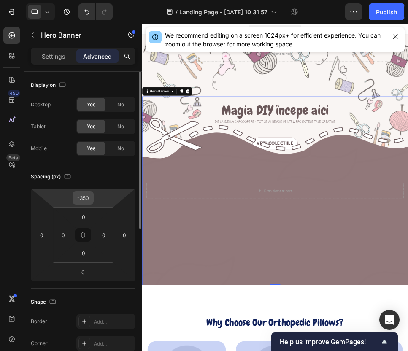
click at [84, 200] on input "-350" at bounding box center [83, 198] width 17 height 13
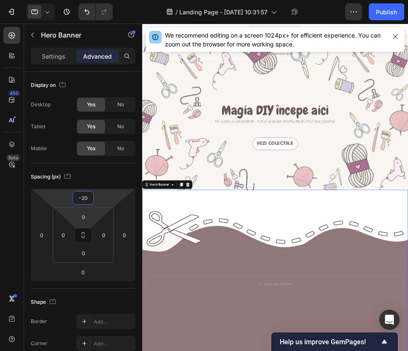
type input "-200"
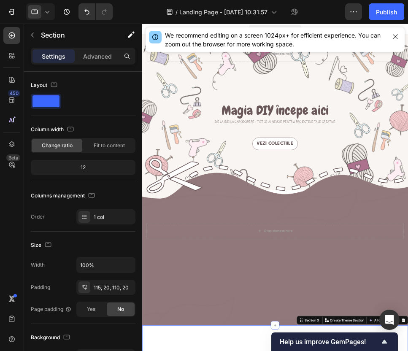
click at [260, 151] on h1 "Magia DIY începe aici" at bounding box center [352, 160] width 402 height 27
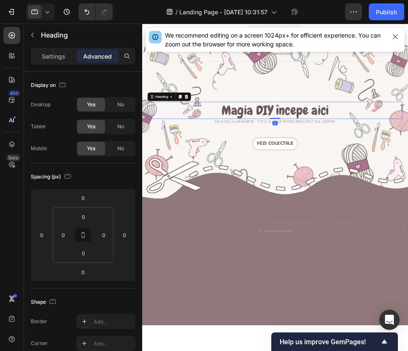
click at [50, 12] on icon at bounding box center [47, 12] width 8 height 8
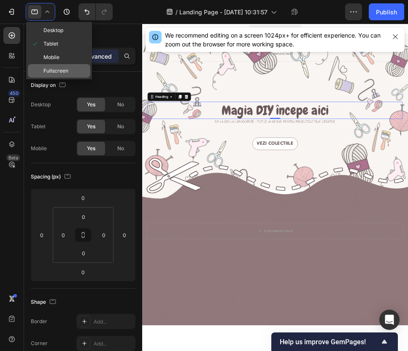
click at [58, 72] on span "Fullscreen" at bounding box center [55, 71] width 25 height 8
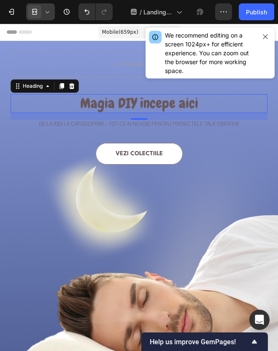
click at [32, 13] on icon at bounding box center [34, 12] width 8 height 8
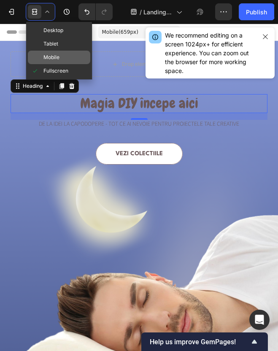
click at [59, 54] on div "Mobile" at bounding box center [59, 58] width 62 height 14
type input "16"
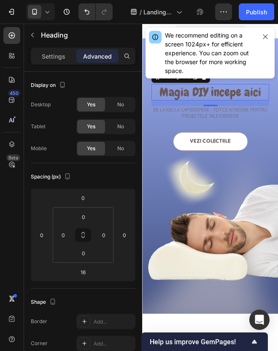
scroll to position [41, 0]
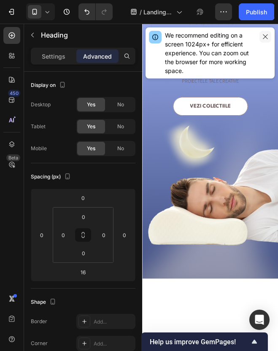
click at [265, 34] on icon "button" at bounding box center [265, 36] width 7 height 7
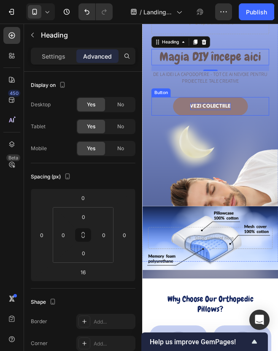
scroll to position [0, 0]
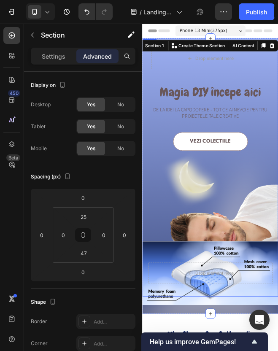
click at [152, 82] on div "Drop element here Row Magia DIY începe aici Heading De la idei la capodopere - …" at bounding box center [221, 196] width 158 height 290
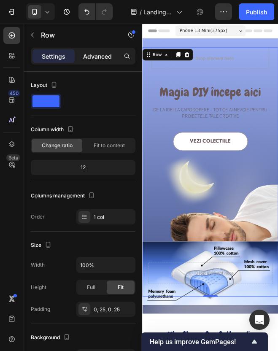
click at [87, 54] on p "Advanced" at bounding box center [97, 56] width 29 height 9
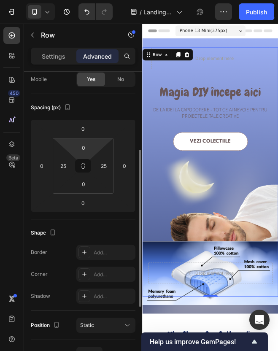
scroll to position [282, 0]
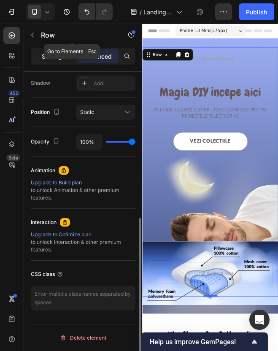
click at [43, 58] on p "Settings" at bounding box center [54, 56] width 24 height 9
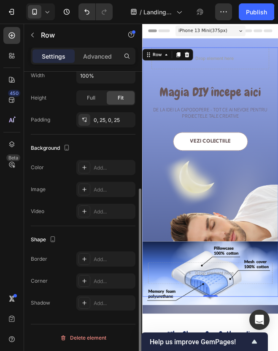
scroll to position [189, 0]
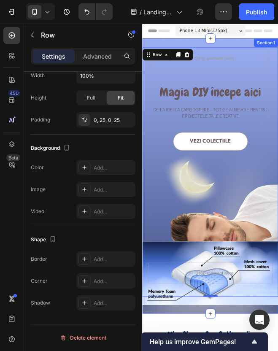
click at [235, 44] on div "Drop element here Row Magia DIY începe aici Heading De la idei la capodopere - …" at bounding box center [221, 201] width 158 height 321
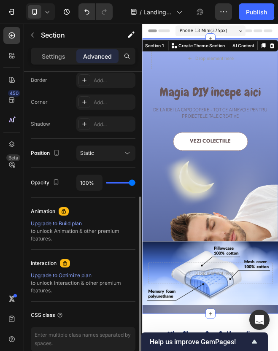
scroll to position [0, 0]
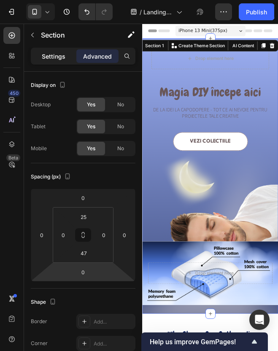
click at [50, 54] on p "Settings" at bounding box center [54, 56] width 24 height 9
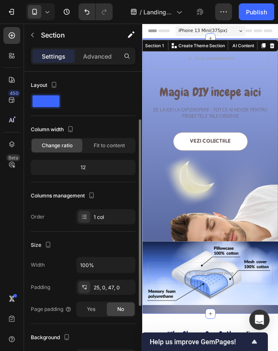
scroll to position [189, 0]
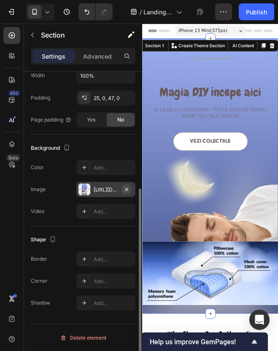
click at [126, 189] on icon "button" at bounding box center [126, 188] width 3 height 3
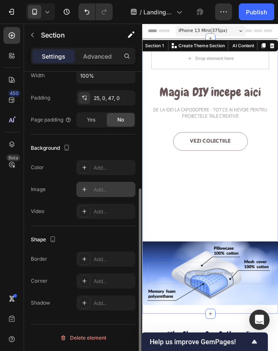
click at [102, 190] on div "Add..." at bounding box center [114, 190] width 40 height 8
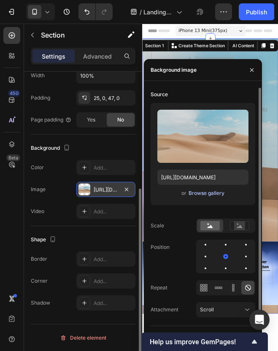
click at [207, 196] on div "Browse gallery" at bounding box center [207, 193] width 36 height 8
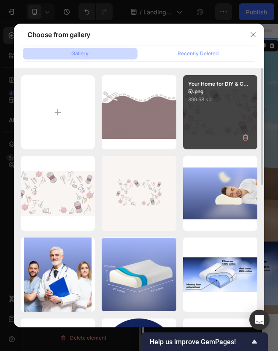
click at [200, 116] on div "Your Home for DIY & C...5).png 399.68 kb" at bounding box center [220, 112] width 74 height 74
type input "[URL][DOMAIN_NAME]"
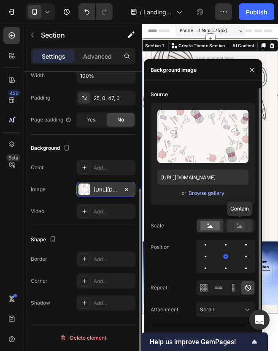
click at [245, 229] on icon at bounding box center [239, 225] width 19 height 9
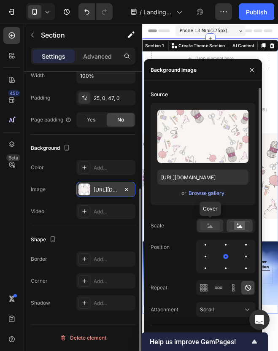
click at [214, 227] on rect at bounding box center [209, 225] width 19 height 9
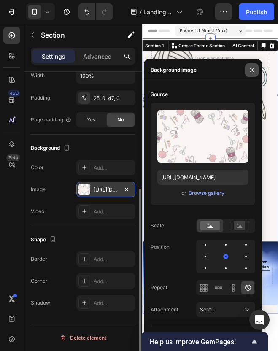
click at [251, 71] on icon "button" at bounding box center [251, 69] width 3 height 3
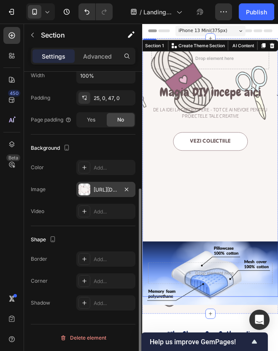
click at [225, 220] on div "Vezi colectiile Button" at bounding box center [221, 246] width 137 height 192
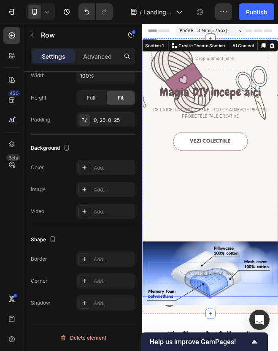
scroll to position [0, 0]
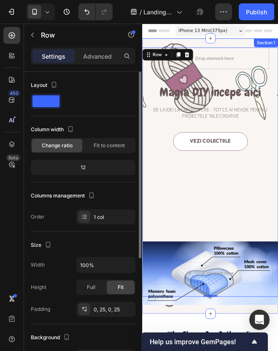
click at [241, 43] on div "Drop element here Row Magia DIY începe aici Heading De la idei la capodopere - …" at bounding box center [221, 201] width 158 height 321
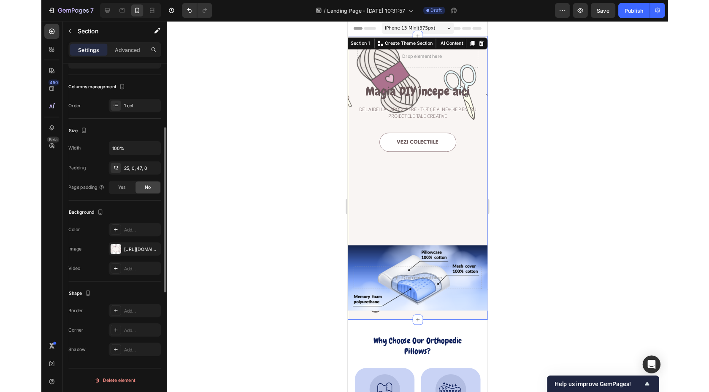
scroll to position [97, 0]
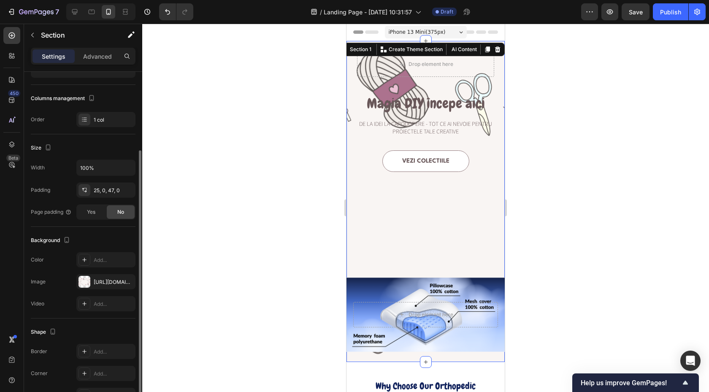
click at [447, 33] on div "iPhone 13 Mini ( 375 px)" at bounding box center [426, 32] width 82 height 13
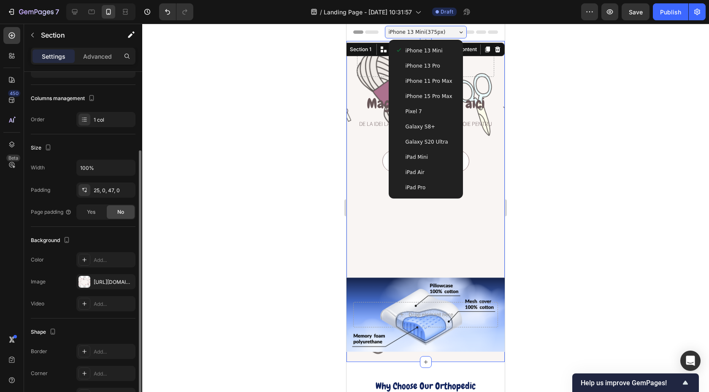
click at [431, 65] on span "iPhone 13 Pro" at bounding box center [423, 66] width 35 height 8
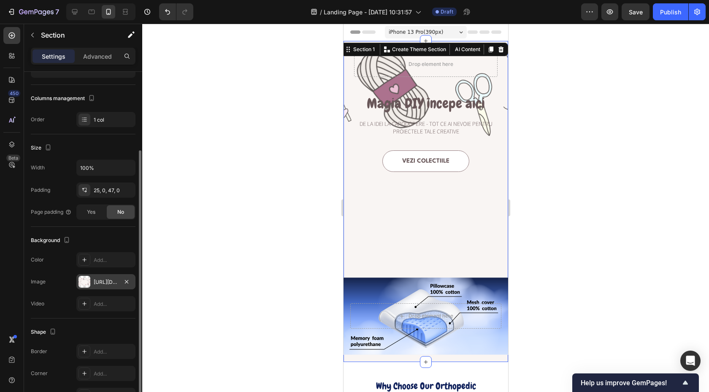
click at [91, 281] on div "[URL][DOMAIN_NAME]" at bounding box center [105, 281] width 59 height 15
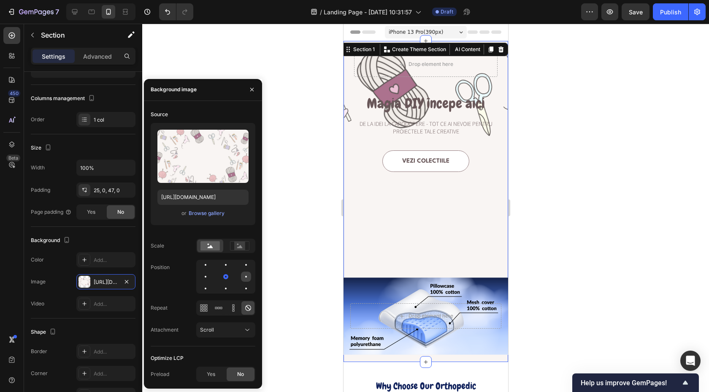
click at [243, 275] on div at bounding box center [246, 276] width 10 height 10
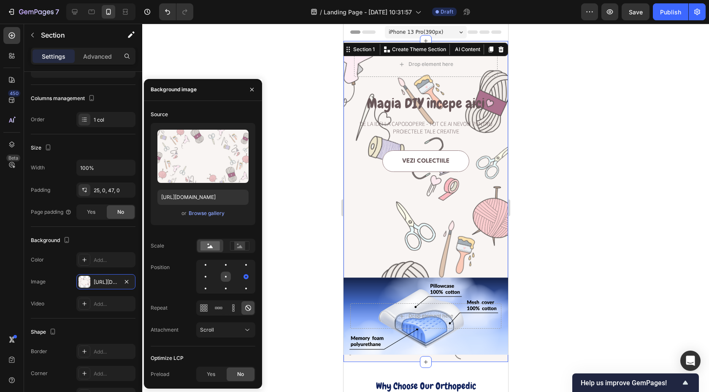
click at [226, 279] on div at bounding box center [226, 276] width 10 height 10
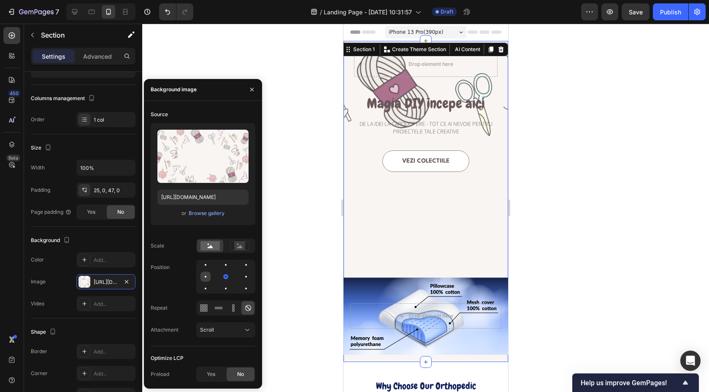
click at [209, 280] on div at bounding box center [205, 276] width 10 height 10
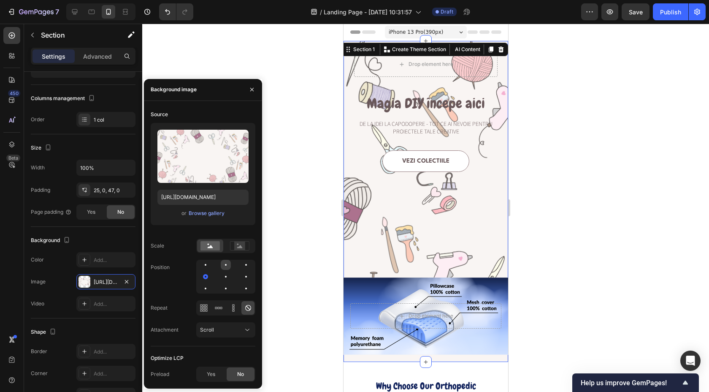
click at [222, 268] on div at bounding box center [226, 265] width 10 height 10
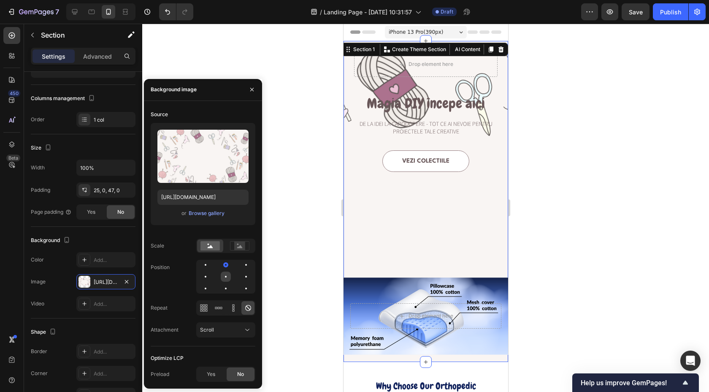
click at [224, 279] on div at bounding box center [226, 276] width 10 height 10
click at [233, 308] on icon at bounding box center [233, 307] width 8 height 8
click at [249, 308] on icon at bounding box center [248, 308] width 6 height 6
click at [236, 246] on rect at bounding box center [239, 245] width 11 height 8
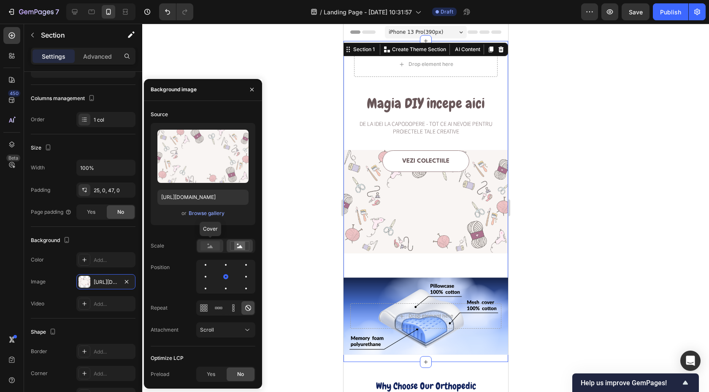
click at [210, 245] on rect at bounding box center [209, 245] width 19 height 9
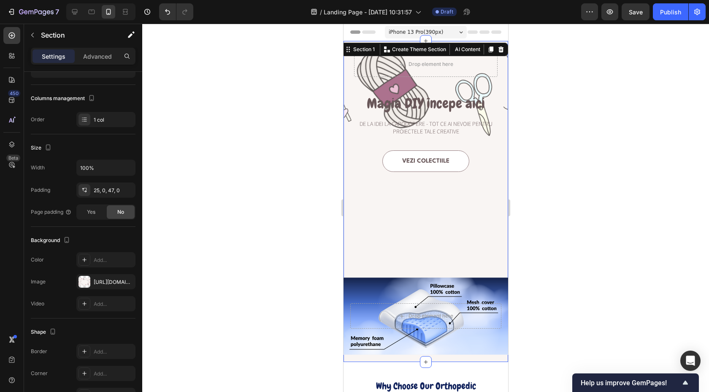
click at [274, 312] on div at bounding box center [425, 208] width 567 height 368
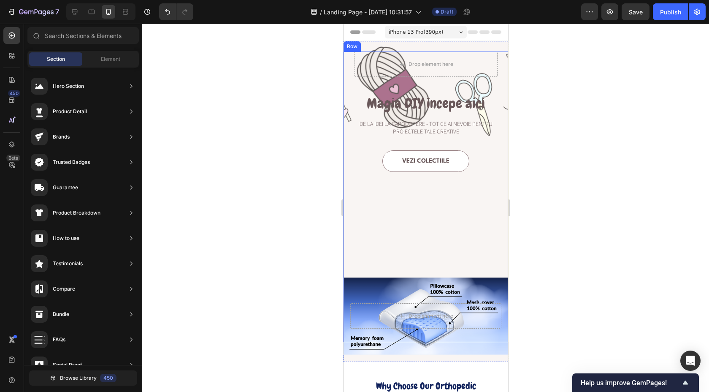
click at [351, 229] on div "Drop element here Row Magia DIY începe aici Heading De la idei la capodopere - …" at bounding box center [425, 196] width 165 height 290
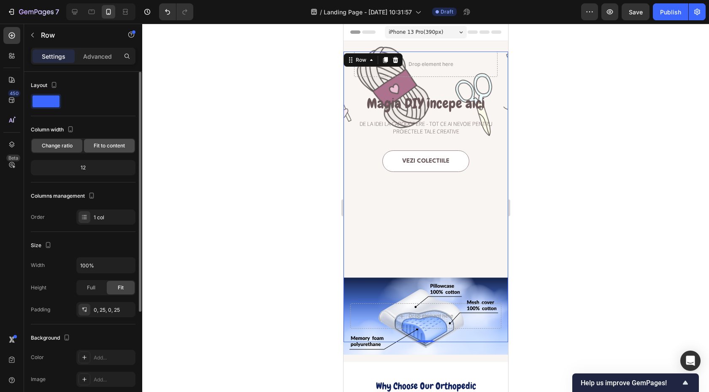
click at [95, 146] on span "Fit to content" at bounding box center [109, 146] width 31 height 8
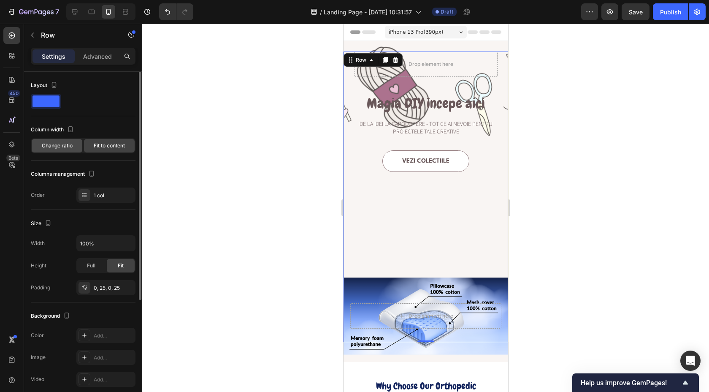
click at [58, 149] on span "Change ratio" at bounding box center [57, 146] width 31 height 8
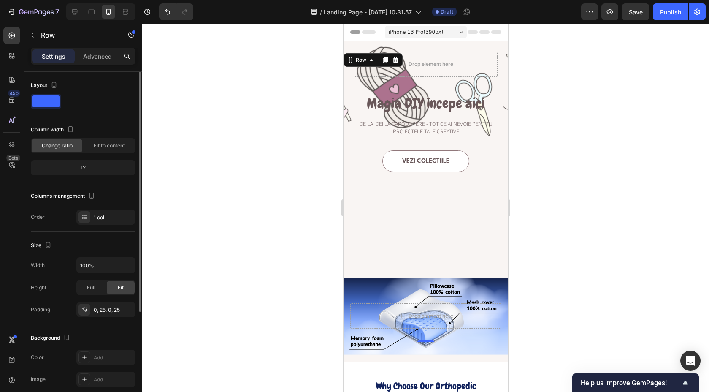
click at [82, 170] on div "12" at bounding box center [82, 168] width 101 height 12
click at [102, 217] on div "1 col" at bounding box center [114, 218] width 40 height 8
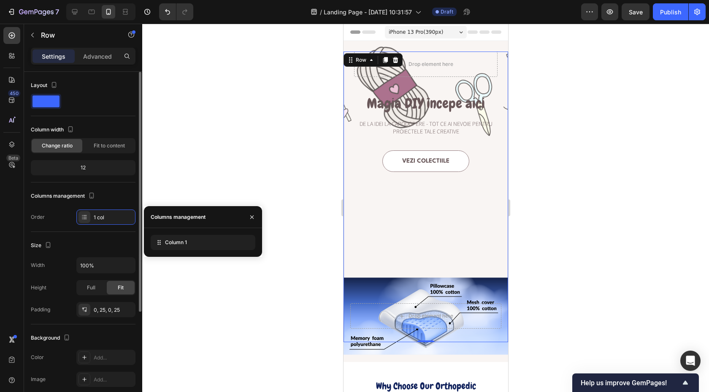
click at [94, 240] on div "Size" at bounding box center [83, 245] width 105 height 14
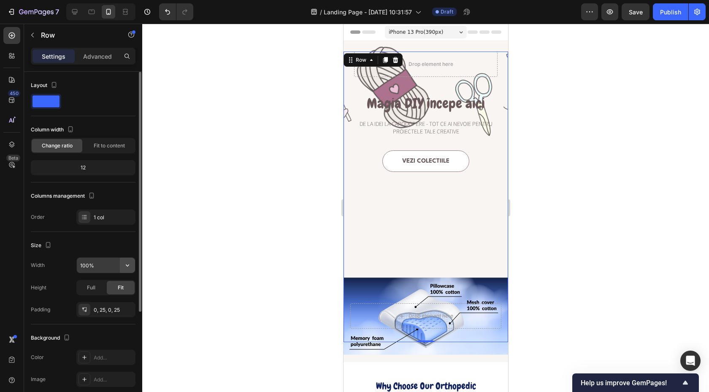
click at [131, 267] on icon "button" at bounding box center [127, 265] width 8 height 8
click at [113, 249] on div "Size" at bounding box center [83, 245] width 105 height 14
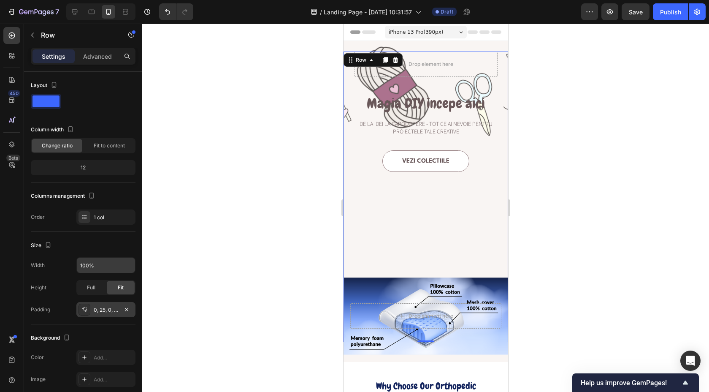
click at [108, 314] on div "0, 25, 0, 25" at bounding box center [105, 309] width 59 height 15
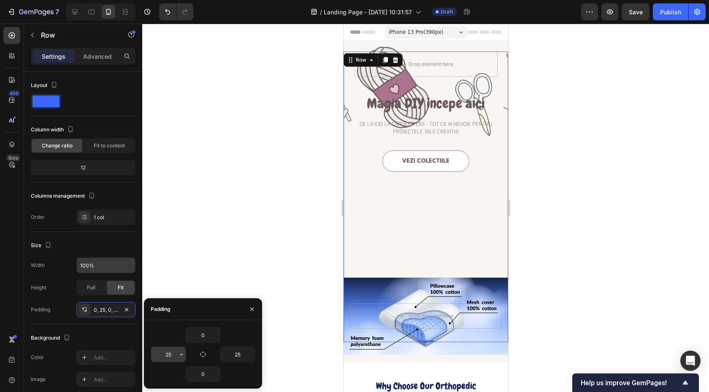
click at [165, 351] on input "25" at bounding box center [168, 353] width 35 height 15
type input "0"
type input "25"
click at [122, 242] on div "Size" at bounding box center [83, 245] width 105 height 14
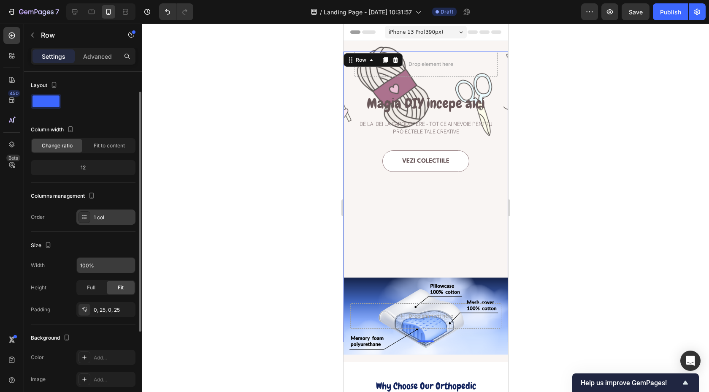
scroll to position [149, 0]
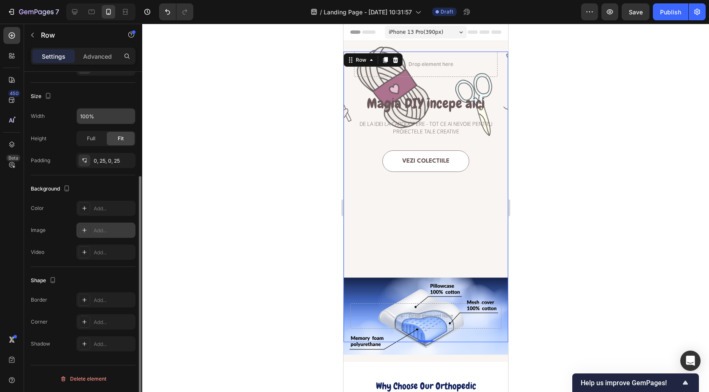
click at [92, 235] on div "Add..." at bounding box center [105, 229] width 59 height 15
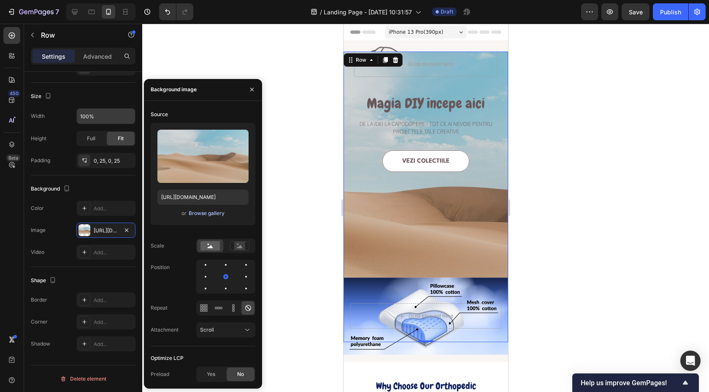
click at [208, 215] on div "Browse gallery" at bounding box center [207, 213] width 36 height 8
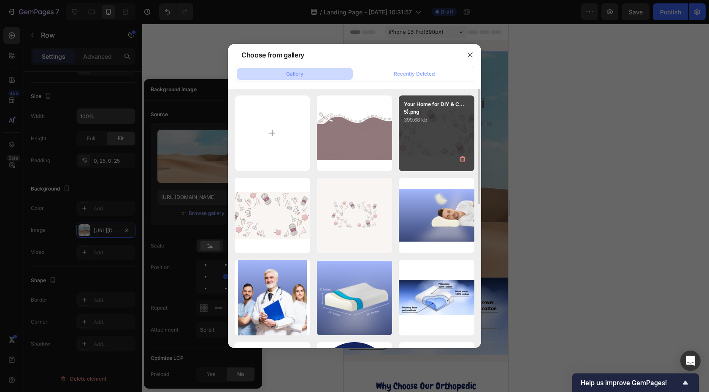
click at [431, 145] on div "Your Home for DIY & C...5).png 399.68 kb" at bounding box center [437, 133] width 76 height 76
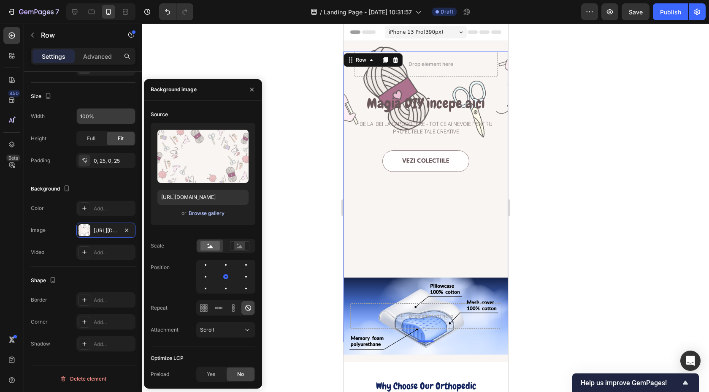
click at [199, 214] on div "Browse gallery" at bounding box center [207, 213] width 36 height 8
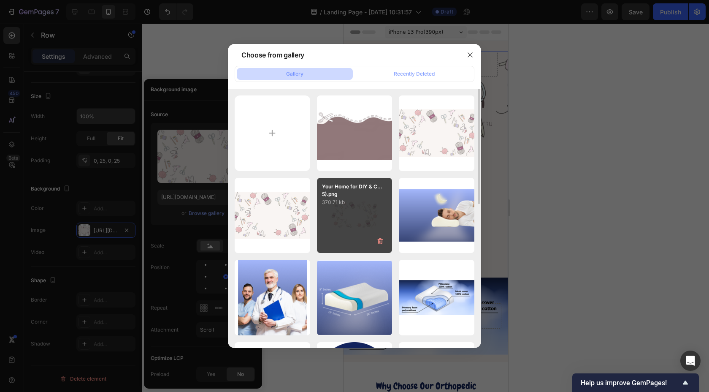
click at [363, 217] on div "Your Home for DIY & C...5).png 370.71 kb" at bounding box center [355, 216] width 76 height 76
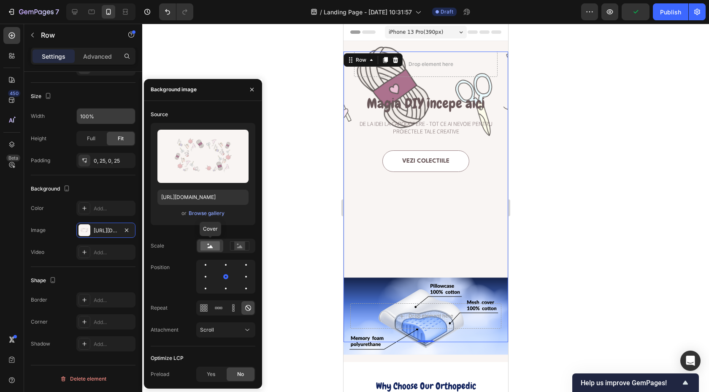
click at [215, 245] on rect at bounding box center [209, 245] width 19 height 9
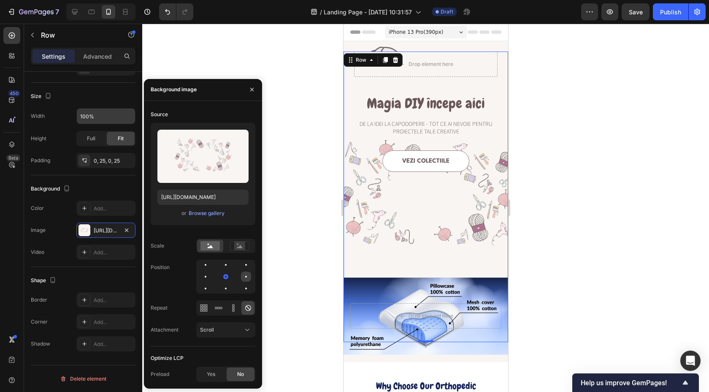
click at [243, 280] on div at bounding box center [246, 276] width 10 height 10
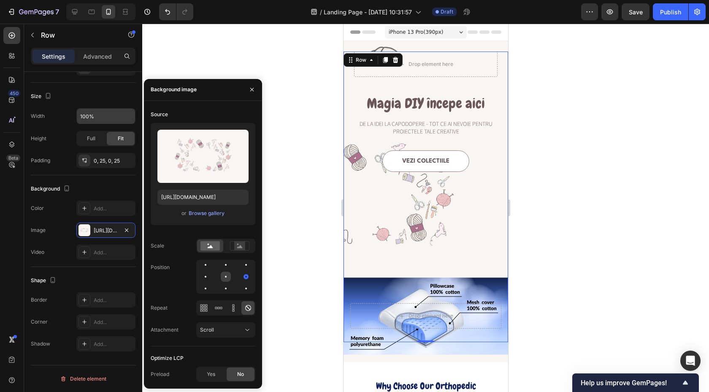
click at [227, 278] on div at bounding box center [226, 276] width 10 height 10
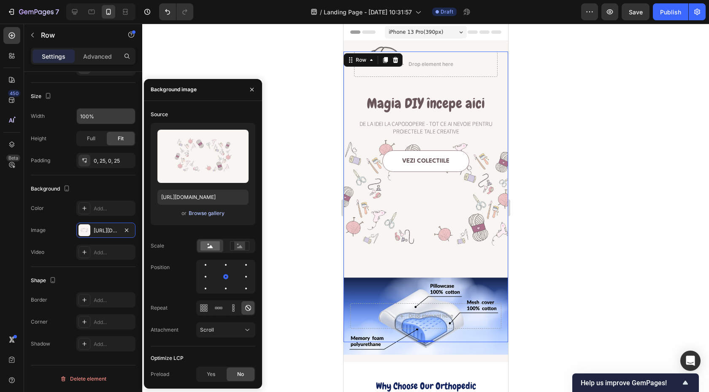
click at [202, 210] on div "Browse gallery" at bounding box center [207, 213] width 36 height 8
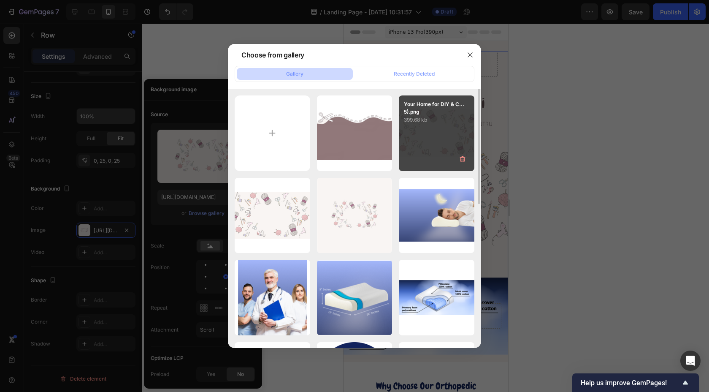
click at [441, 138] on div "Your Home for DIY & C...5).png 399.68 kb" at bounding box center [437, 133] width 76 height 76
type input "[URL][DOMAIN_NAME]"
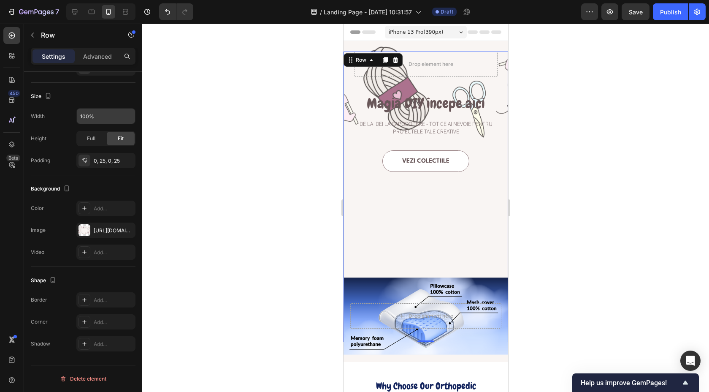
click at [293, 218] on div at bounding box center [425, 208] width 567 height 368
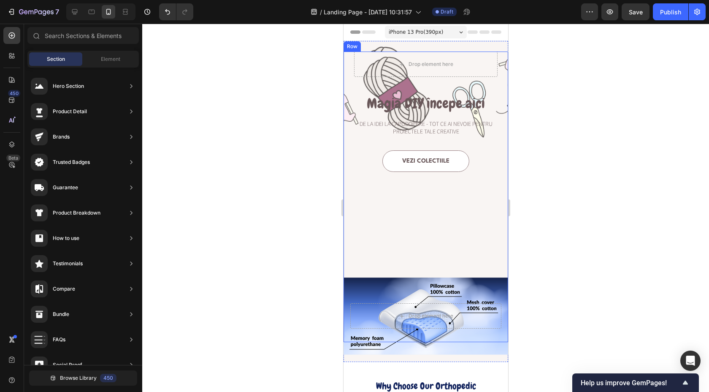
click at [357, 216] on div "Vezi colectiile Button" at bounding box center [425, 246] width 143 height 192
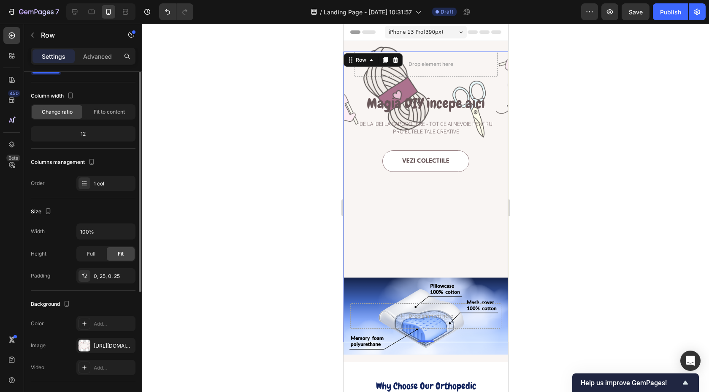
scroll to position [0, 0]
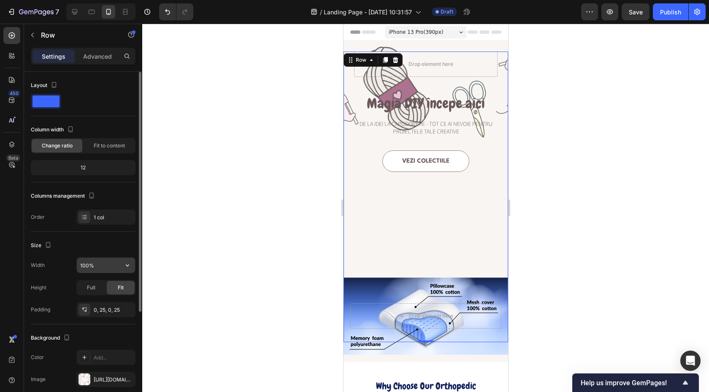
click at [99, 269] on input "100%" at bounding box center [106, 264] width 58 height 15
click at [133, 268] on button "button" at bounding box center [127, 264] width 15 height 15
click at [101, 260] on input "100%" at bounding box center [106, 264] width 58 height 15
click at [83, 267] on input "100%" at bounding box center [106, 264] width 58 height 15
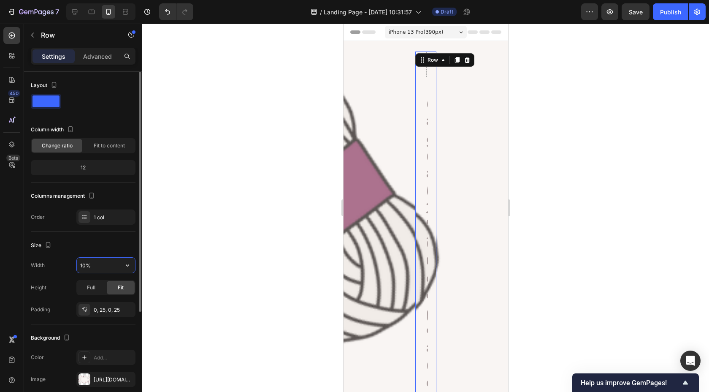
type input "100%"
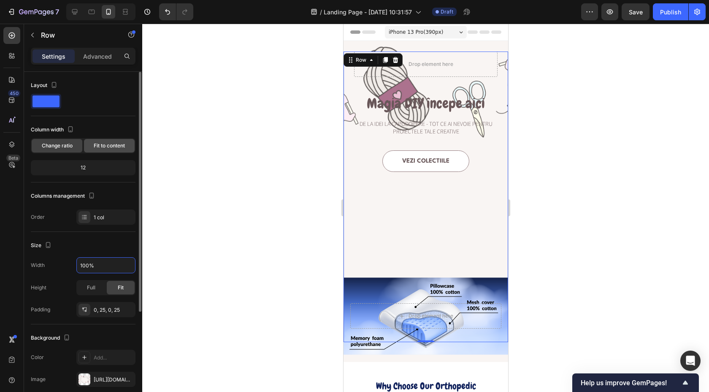
click at [113, 142] on span "Fit to content" at bounding box center [109, 146] width 31 height 8
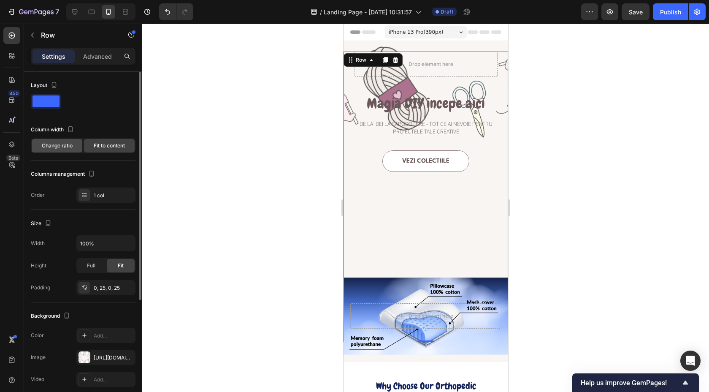
click at [49, 149] on div "Change ratio" at bounding box center [57, 146] width 51 height 14
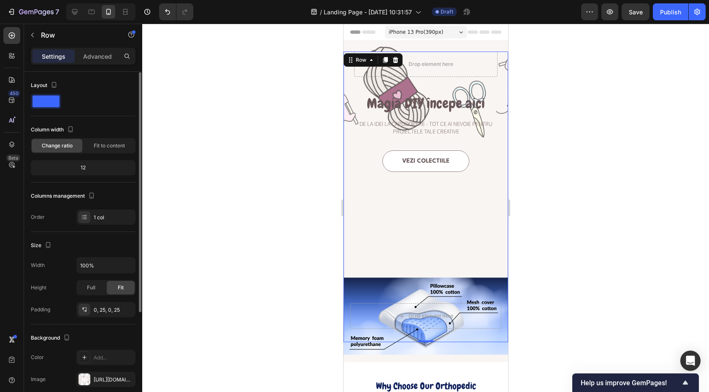
scroll to position [149, 0]
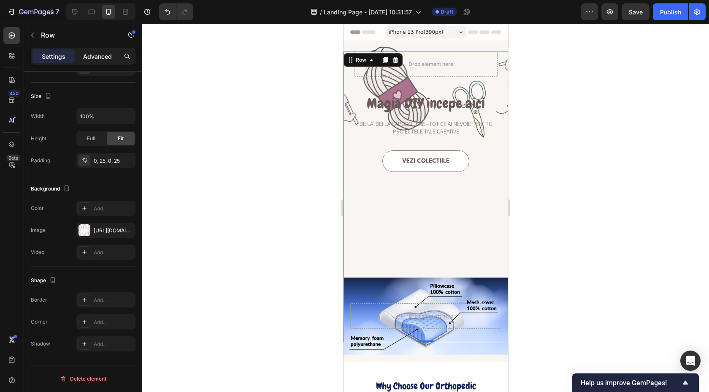
click at [101, 57] on p "Advanced" at bounding box center [97, 56] width 29 height 9
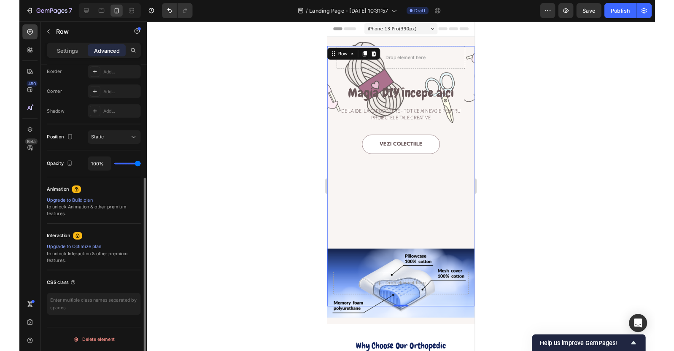
scroll to position [0, 0]
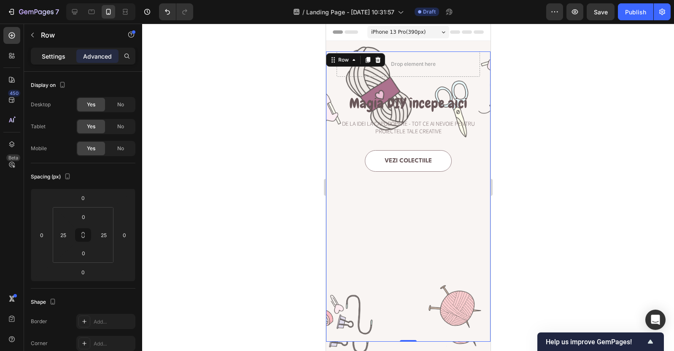
click at [52, 55] on p "Settings" at bounding box center [54, 56] width 24 height 9
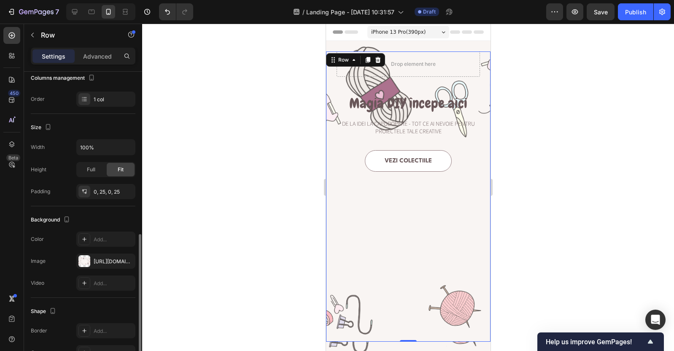
scroll to position [189, 0]
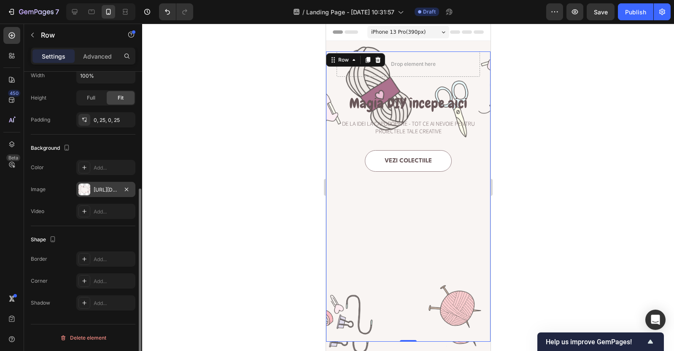
click at [107, 193] on div "[URL][DOMAIN_NAME]" at bounding box center [105, 189] width 59 height 15
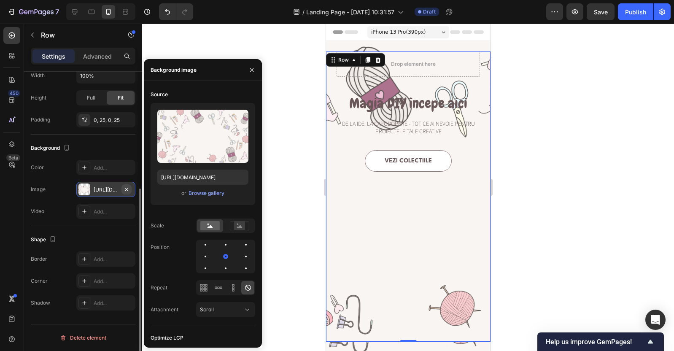
click at [124, 192] on icon "button" at bounding box center [126, 189] width 7 height 7
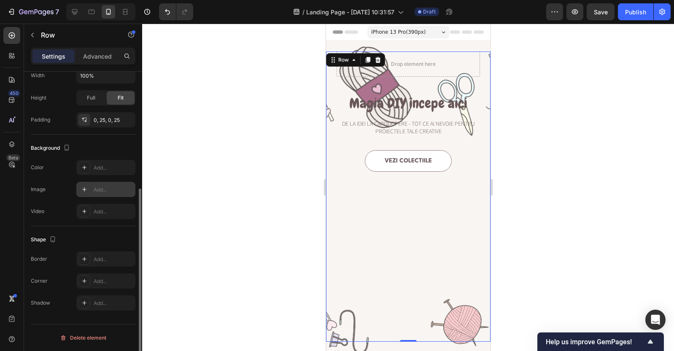
click at [108, 190] on div "Add..." at bounding box center [114, 190] width 40 height 8
type input "https://cdn.shopify.com/s/files/1/2005/9307/files/background_settings.jpg"
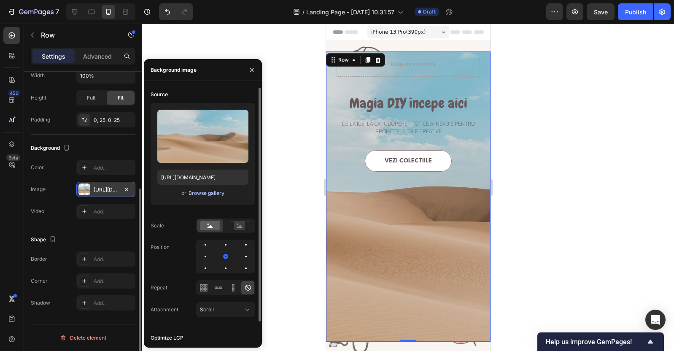
click at [198, 192] on div "Browse gallery" at bounding box center [207, 193] width 36 height 8
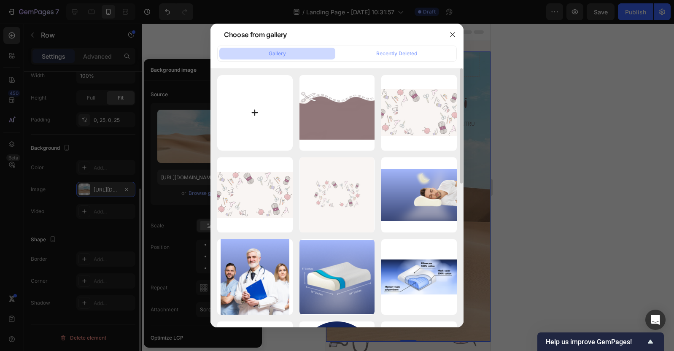
click at [238, 102] on input "file" at bounding box center [255, 113] width 76 height 76
type input "C:\fakepath\Shop Now (7).png"
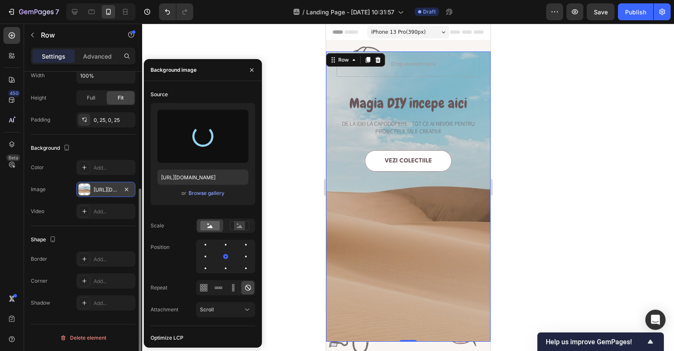
type input "https://cdn.shopify.com/s/files/1/0947/5463/6119/files/gempages_585562806514877…"
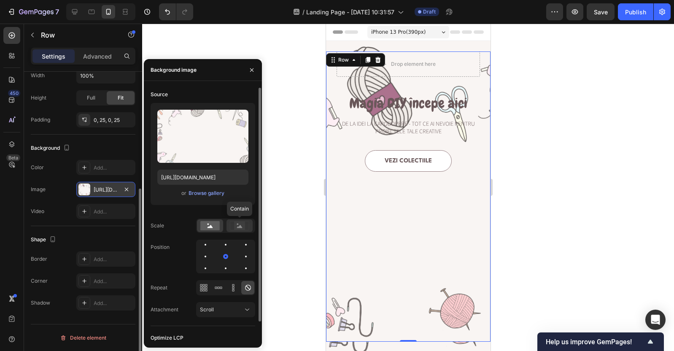
click at [227, 229] on div at bounding box center [240, 225] width 26 height 13
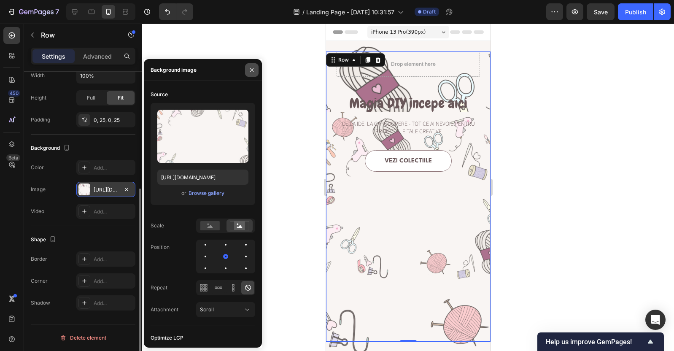
click at [253, 67] on icon "button" at bounding box center [252, 70] width 7 height 7
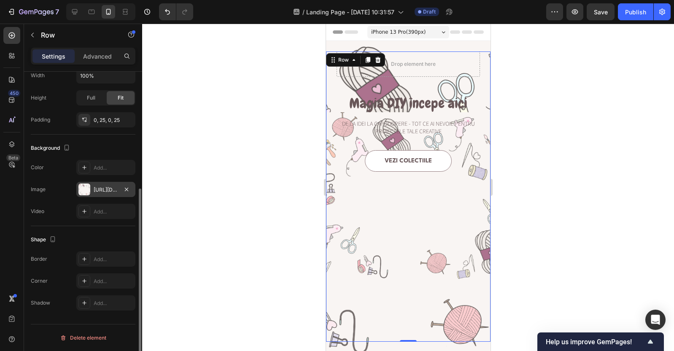
click at [86, 194] on div at bounding box center [84, 190] width 12 height 12
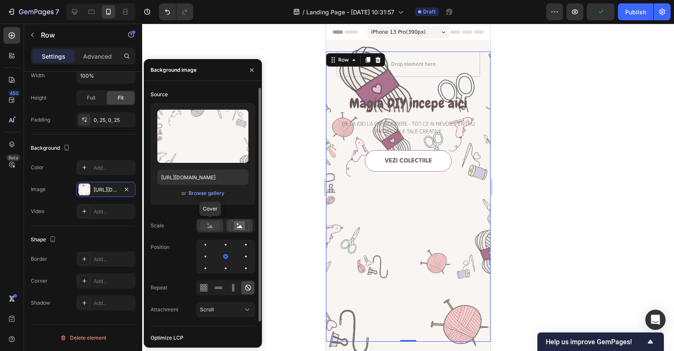
click at [203, 223] on rect at bounding box center [209, 225] width 19 height 9
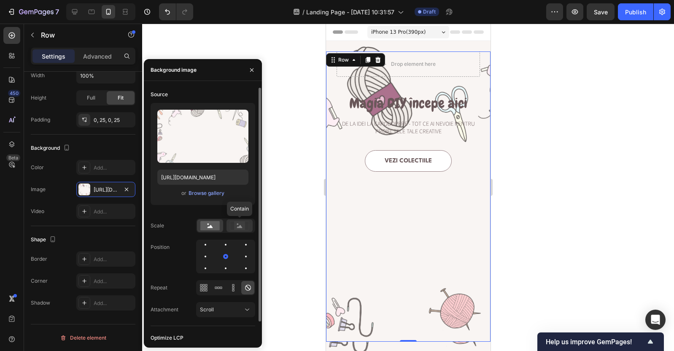
click at [235, 231] on div at bounding box center [240, 225] width 26 height 13
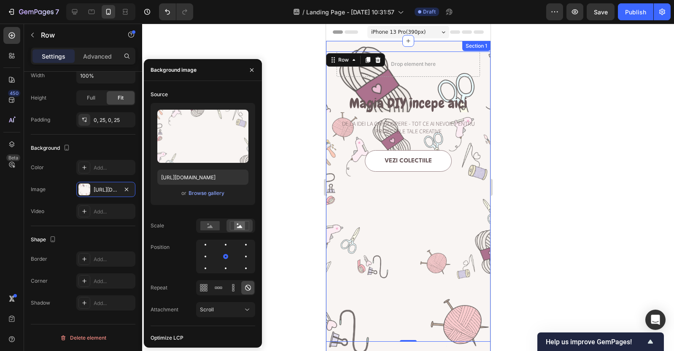
click at [368, 344] on div "Drop element here Row Magia DIY începe aici Heading De la idei la capodopere - …" at bounding box center [408, 201] width 165 height 321
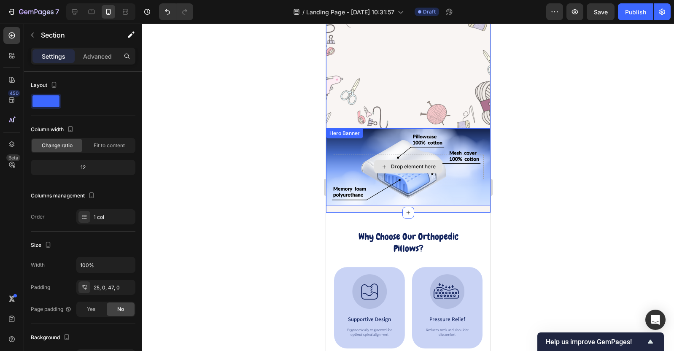
scroll to position [147, 0]
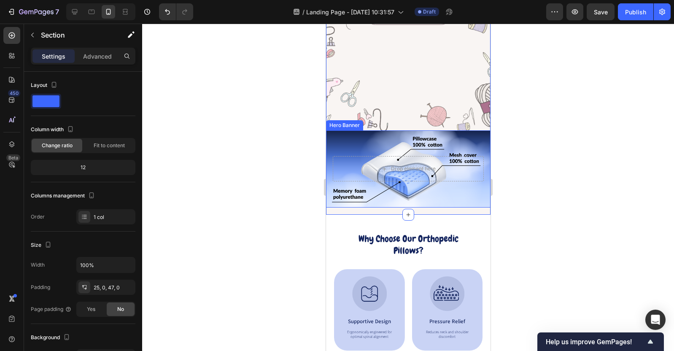
click at [380, 132] on div "Background Image" at bounding box center [408, 168] width 165 height 77
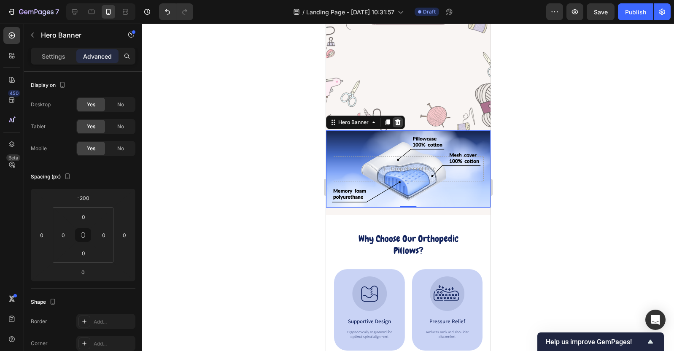
click at [397, 122] on icon at bounding box center [397, 122] width 7 height 7
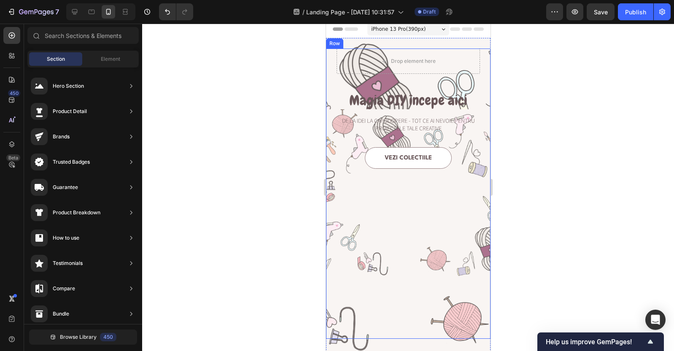
scroll to position [69, 0]
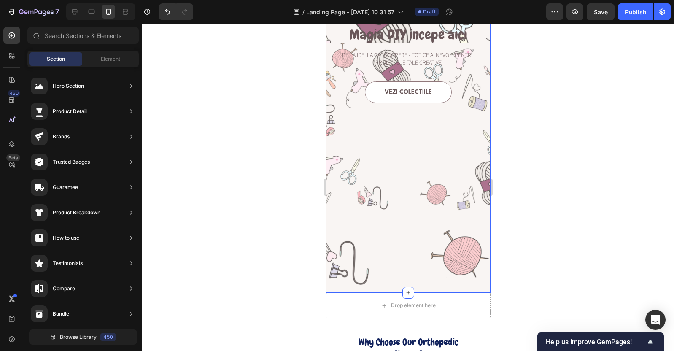
click at [466, 287] on div "Drop element here Row Magia DIY începe aici Heading De la idei la capodopere - …" at bounding box center [408, 132] width 165 height 321
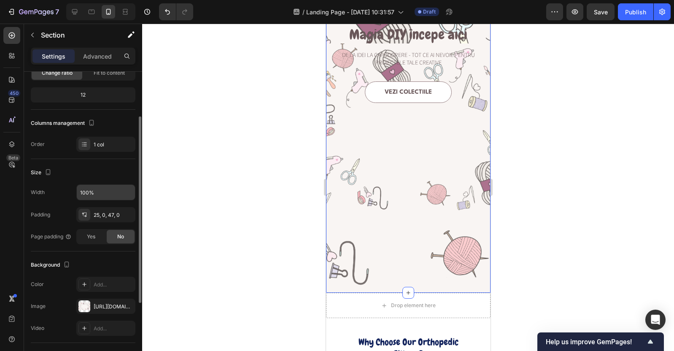
scroll to position [111, 0]
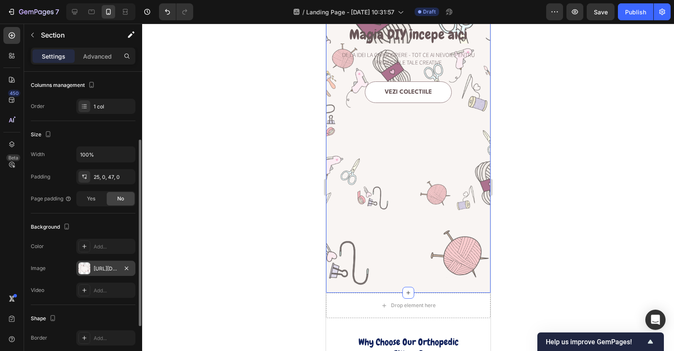
click at [92, 268] on div "[URL][DOMAIN_NAME]" at bounding box center [105, 268] width 59 height 15
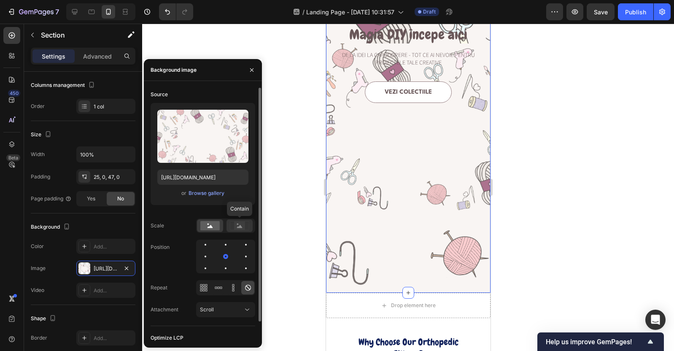
click at [246, 228] on icon at bounding box center [239, 225] width 19 height 9
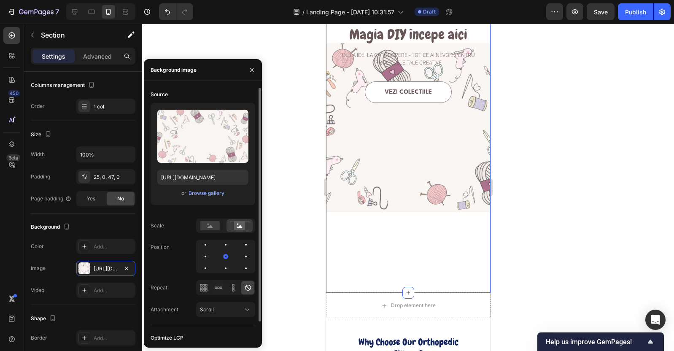
click at [246, 286] on icon at bounding box center [248, 288] width 6 height 6
click at [197, 191] on div "Browse gallery" at bounding box center [207, 193] width 36 height 8
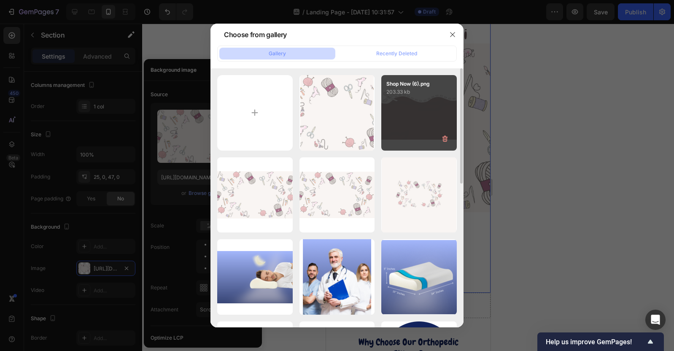
click at [408, 103] on div "Shop Now (6).png 203.33 kb" at bounding box center [419, 113] width 76 height 76
type input "[URL][DOMAIN_NAME]"
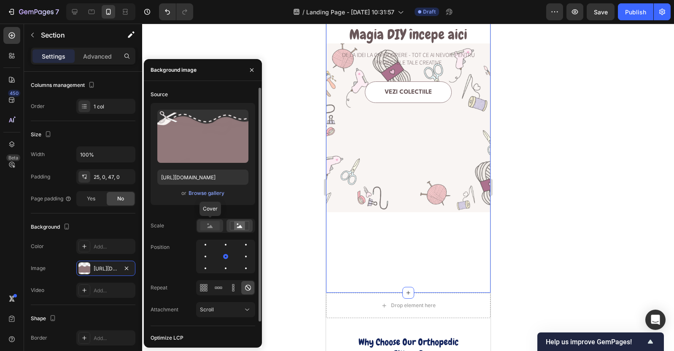
click at [209, 224] on rect at bounding box center [209, 225] width 19 height 9
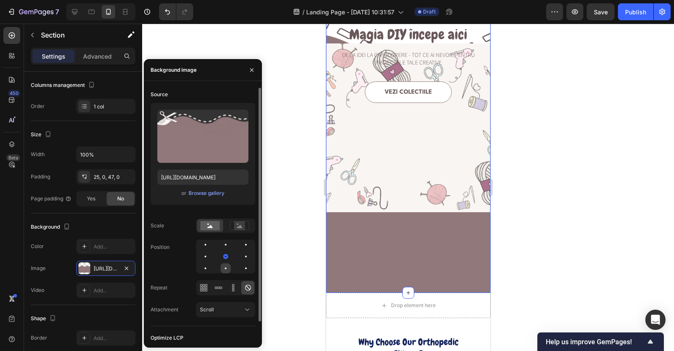
click at [229, 270] on div at bounding box center [226, 268] width 10 height 10
click at [224, 241] on div at bounding box center [226, 245] width 10 height 10
click at [244, 261] on div at bounding box center [246, 256] width 10 height 10
click at [244, 271] on div at bounding box center [246, 268] width 10 height 10
click at [244, 268] on div at bounding box center [245, 268] width 5 height 5
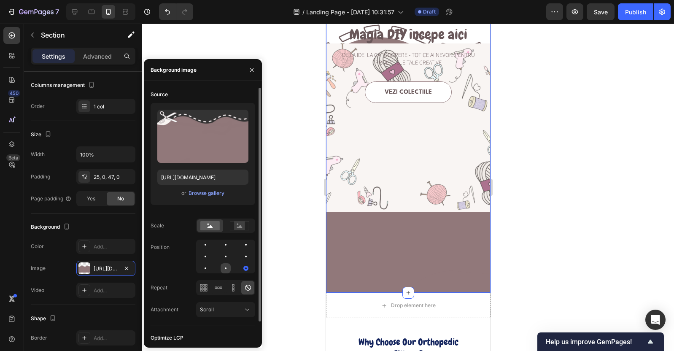
click at [227, 268] on div at bounding box center [226, 268] width 10 height 10
click at [224, 253] on div at bounding box center [226, 256] width 10 height 10
click at [223, 243] on div at bounding box center [226, 245] width 10 height 10
click at [239, 256] on div at bounding box center [225, 257] width 59 height 34
click at [222, 268] on div at bounding box center [226, 268] width 10 height 10
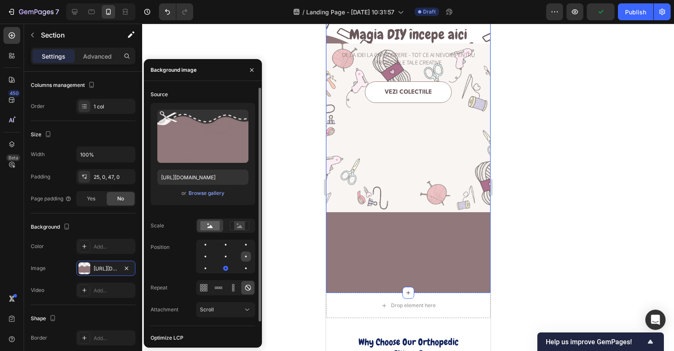
click at [249, 254] on div at bounding box center [246, 256] width 10 height 10
click at [240, 226] on icon at bounding box center [239, 226] width 5 height 3
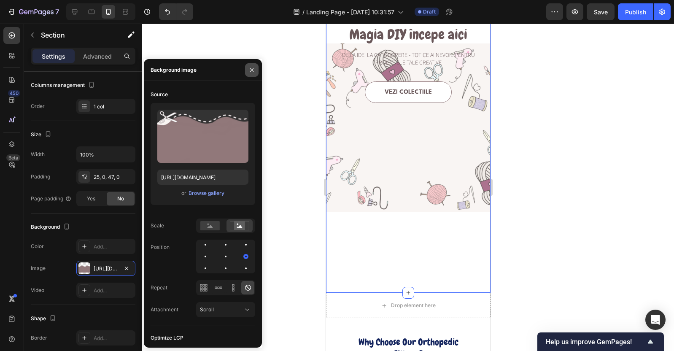
click at [254, 70] on icon "button" at bounding box center [252, 70] width 7 height 7
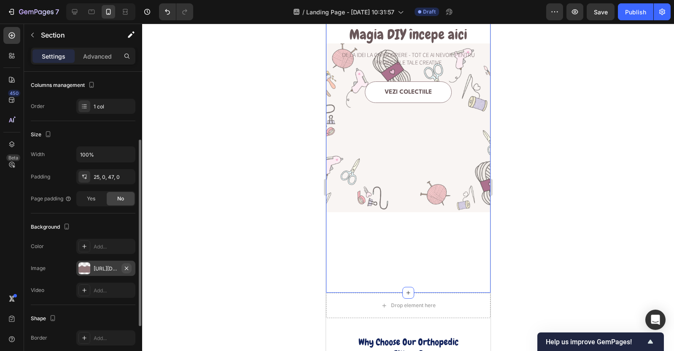
click at [127, 268] on icon "button" at bounding box center [126, 268] width 7 height 7
click at [274, 278] on div at bounding box center [408, 187] width 532 height 327
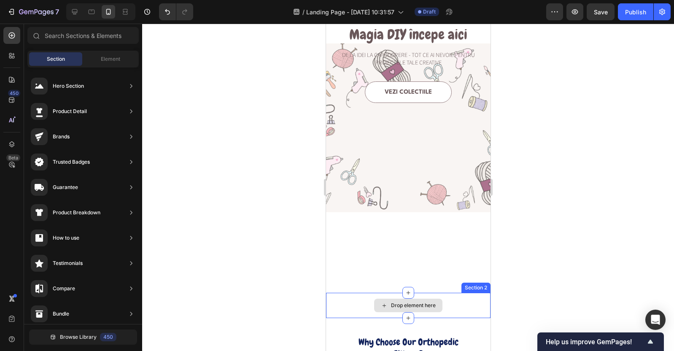
scroll to position [0, 0]
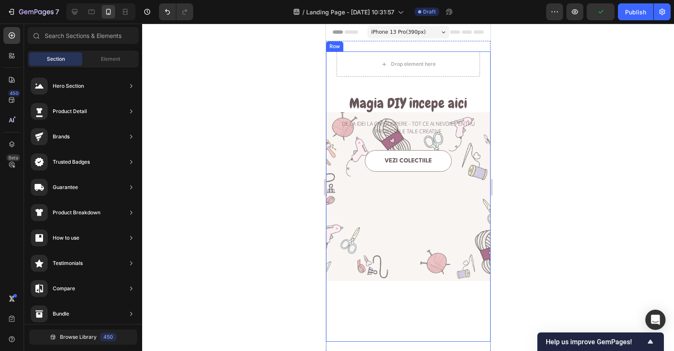
click at [405, 249] on div "Vezi colectiile Button" at bounding box center [407, 246] width 143 height 192
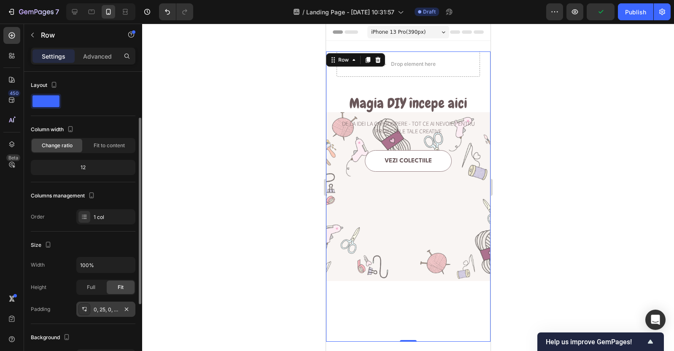
scroll to position [189, 0]
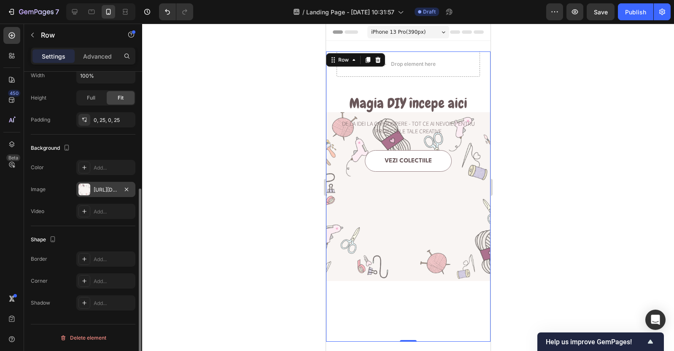
click at [100, 189] on div "https://cdn.shopify.com/s/files/1/0947/5463/6119/files/gempages_585562806514877…" at bounding box center [106, 190] width 24 height 8
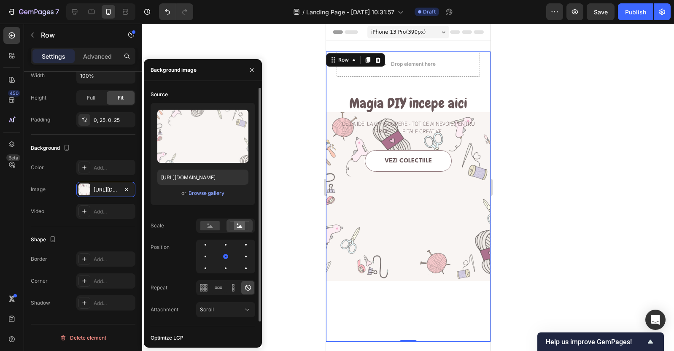
click at [217, 245] on div at bounding box center [225, 257] width 59 height 34
click at [224, 245] on div at bounding box center [226, 245] width 10 height 10
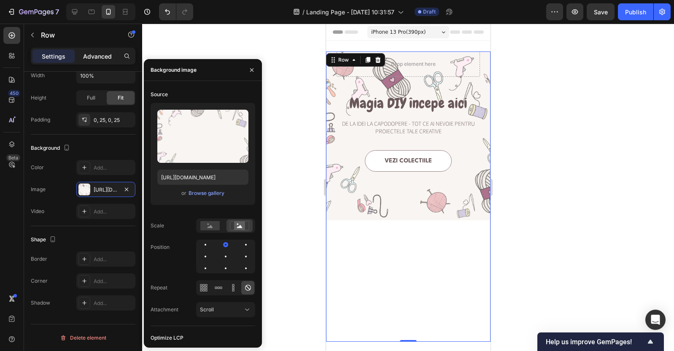
click at [87, 57] on p "Advanced" at bounding box center [97, 56] width 29 height 9
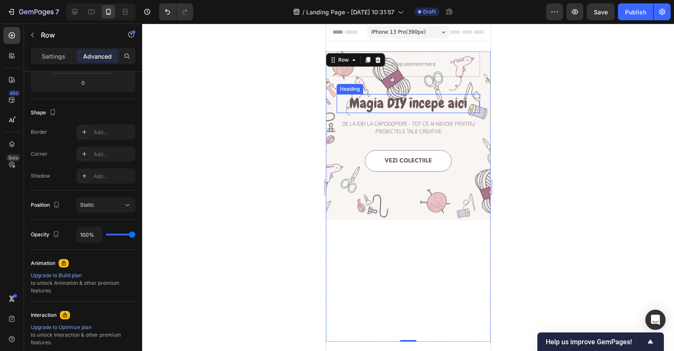
click at [408, 103] on h1 "Magia DIY începe aici" at bounding box center [407, 103] width 143 height 19
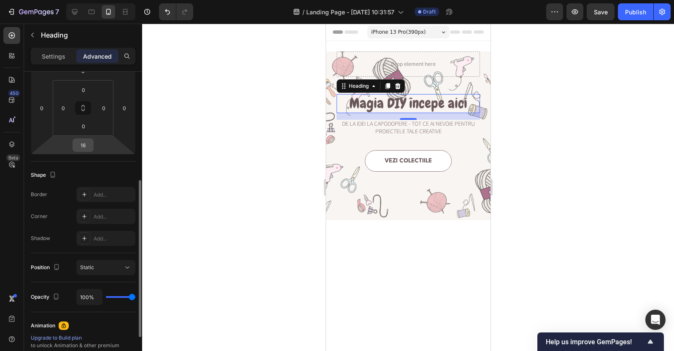
scroll to position [0, 0]
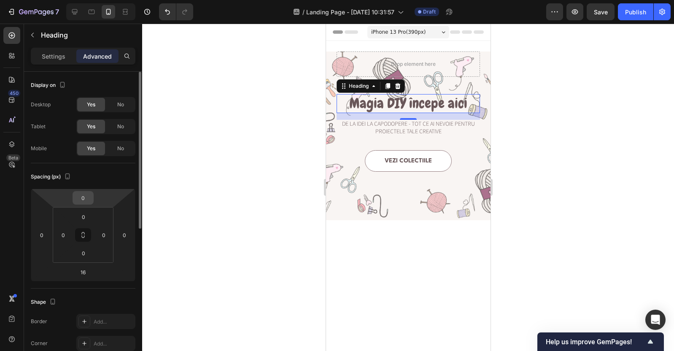
click at [83, 195] on input "0" at bounding box center [83, 198] width 17 height 13
type input "35"
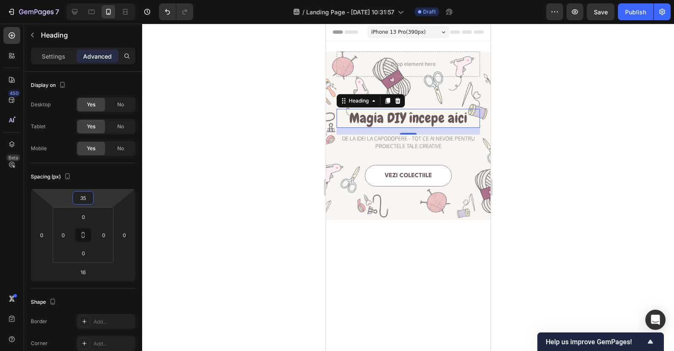
click at [216, 231] on div at bounding box center [408, 187] width 532 height 327
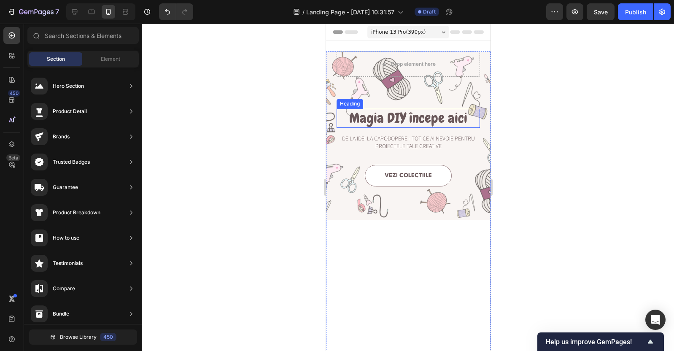
click at [384, 124] on h1 "Magia DIY începe aici" at bounding box center [407, 118] width 143 height 19
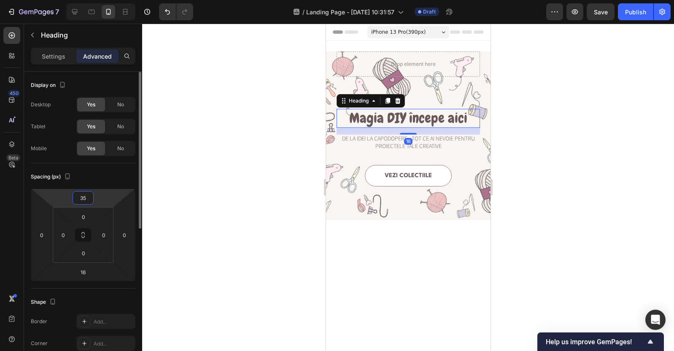
click at [83, 199] on input "35" at bounding box center [83, 198] width 17 height 13
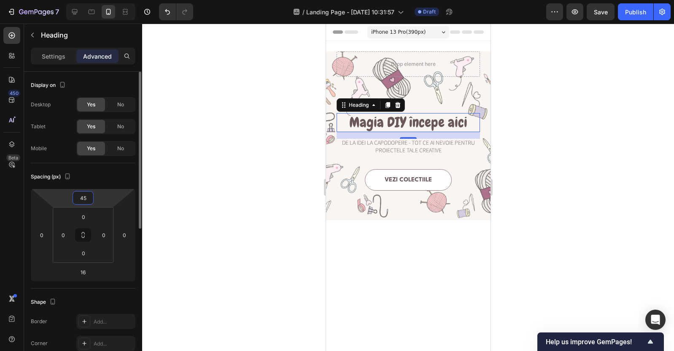
type input "4"
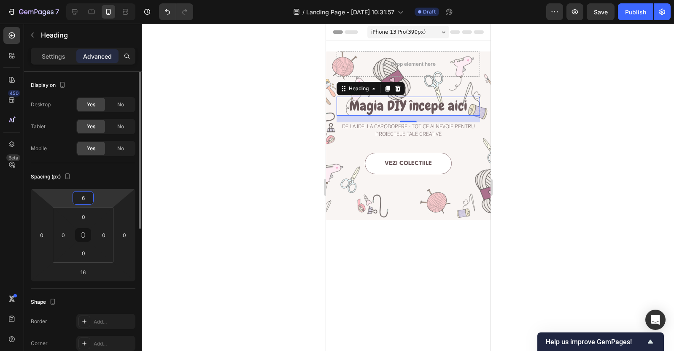
type input "60"
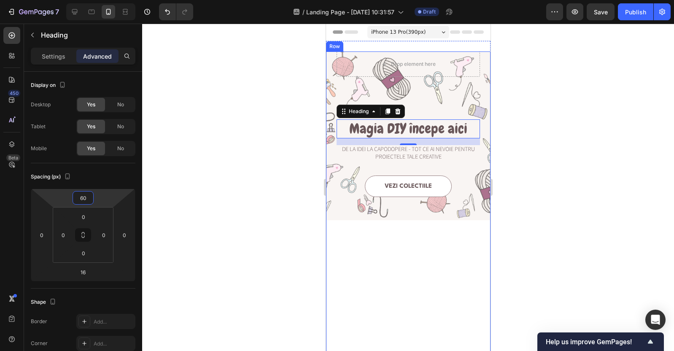
click at [401, 154] on p "De la idei la capodopere - tot ce ai nevoie pentru proiectele tale creative" at bounding box center [408, 153] width 142 height 15
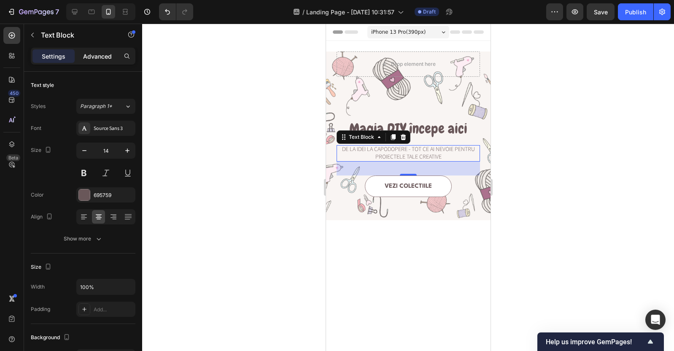
click at [96, 57] on p "Advanced" at bounding box center [97, 56] width 29 height 9
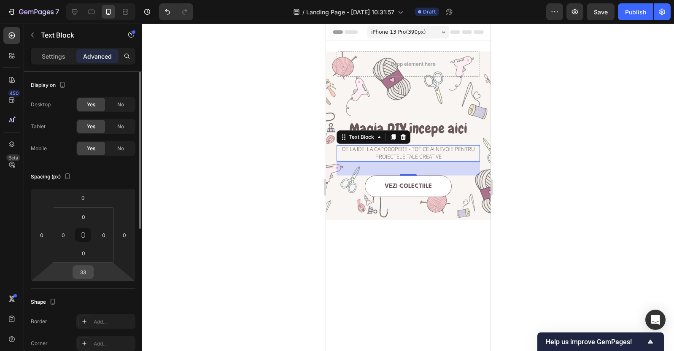
click at [85, 274] on input "33" at bounding box center [83, 272] width 17 height 13
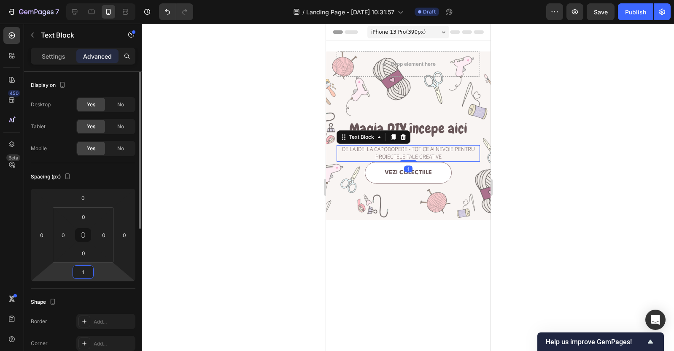
type input "10"
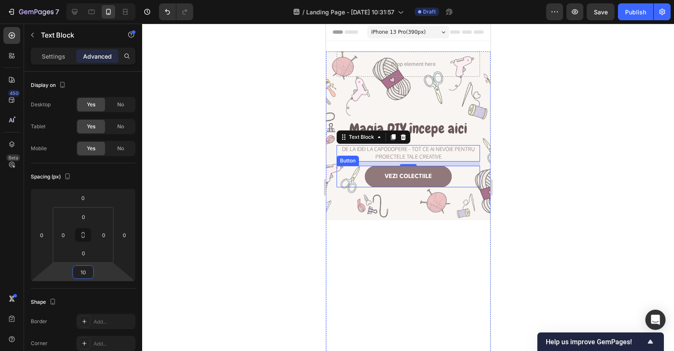
click at [382, 185] on link "Vezi colectiile" at bounding box center [408, 177] width 87 height 22
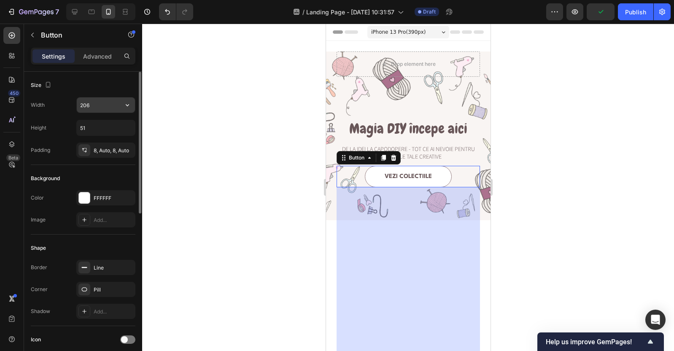
click at [102, 105] on input "206" at bounding box center [106, 104] width 58 height 15
type input "100"
click at [94, 127] on input "51" at bounding box center [106, 127] width 58 height 15
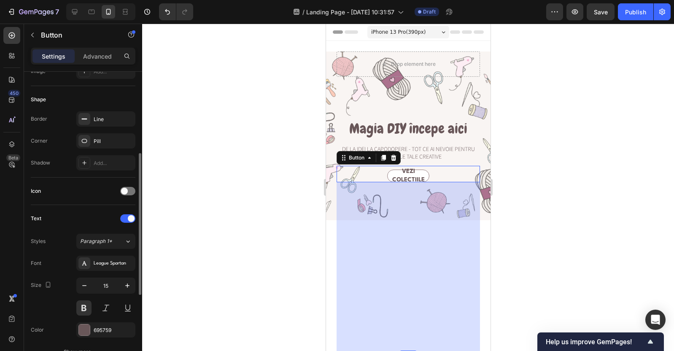
scroll to position [157, 0]
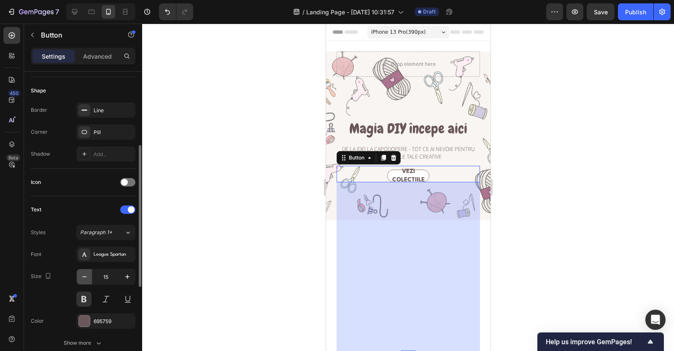
type input "30"
click at [87, 278] on icon "button" at bounding box center [84, 277] width 8 height 8
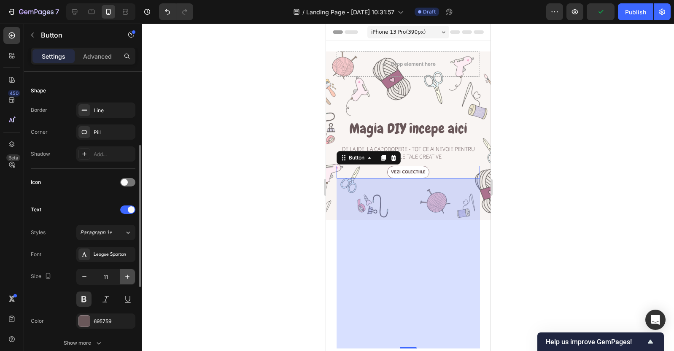
click at [124, 275] on icon "button" at bounding box center [127, 277] width 8 height 8
type input "12"
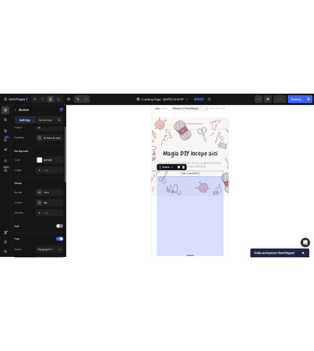
scroll to position [0, 0]
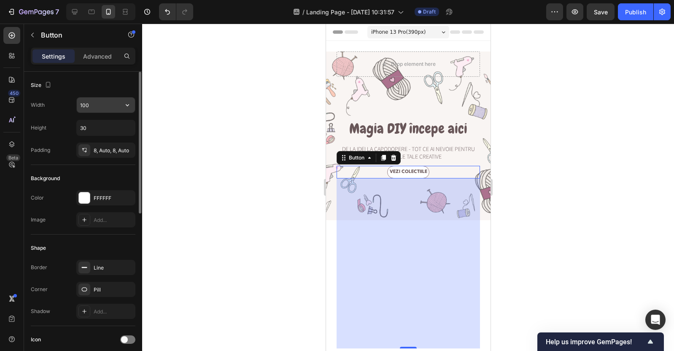
click at [86, 103] on input "100" at bounding box center [106, 104] width 58 height 15
type input "110"
click at [187, 123] on div at bounding box center [408, 187] width 532 height 327
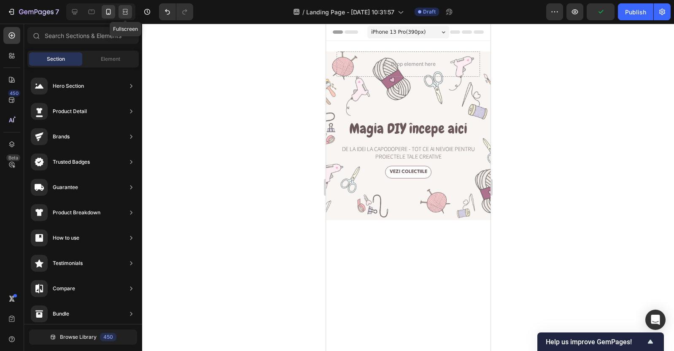
click at [125, 14] on icon at bounding box center [125, 12] width 8 height 8
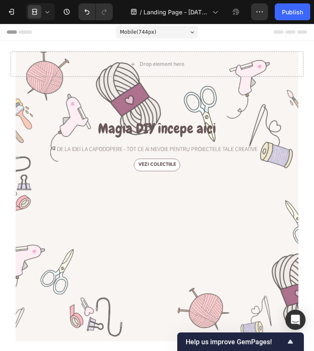
click at [174, 130] on h1 "Magia DIY începe aici" at bounding box center [157, 128] width 293 height 19
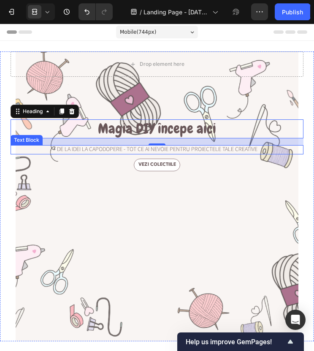
click at [22, 147] on p "De la idei la capodopere - tot ce ai nevoie pentru proiectele tale creative" at bounding box center [156, 150] width 291 height 8
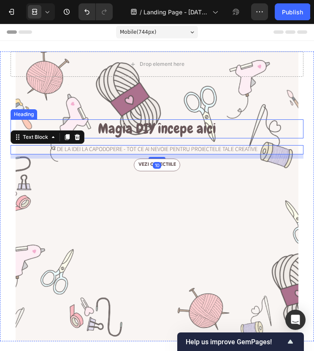
click at [24, 122] on h1 "Magia DIY începe aici" at bounding box center [157, 128] width 293 height 19
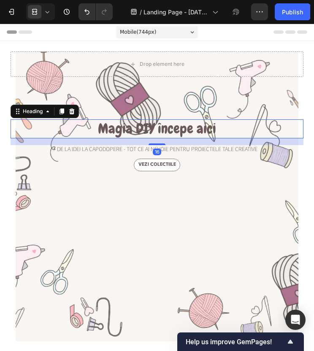
click at [48, 9] on icon at bounding box center [47, 12] width 8 height 8
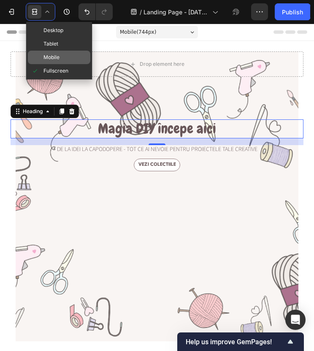
click at [56, 55] on span "Mobile" at bounding box center [51, 57] width 16 height 8
type input "60"
type input "16"
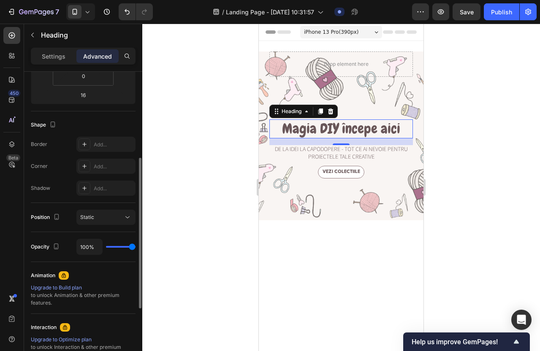
scroll to position [180, 0]
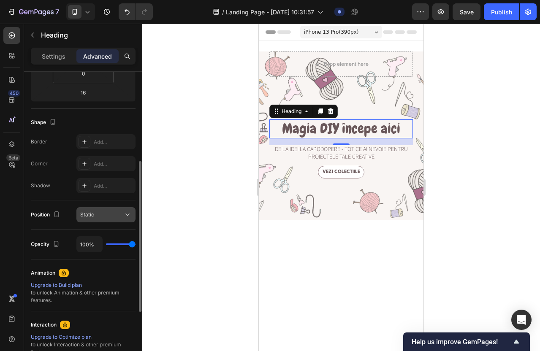
click at [111, 211] on div "Static" at bounding box center [105, 215] width 51 height 8
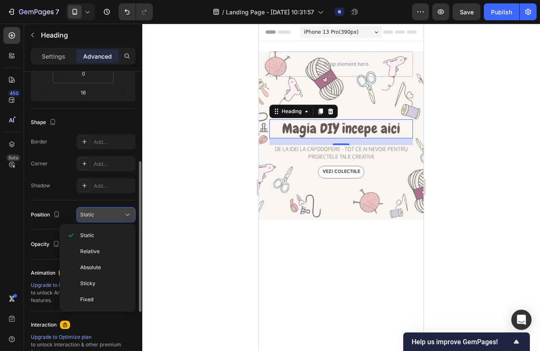
click at [111, 210] on button "Static" at bounding box center [105, 214] width 59 height 15
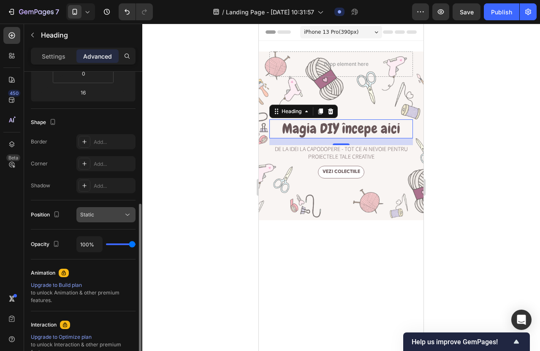
scroll to position [307, 0]
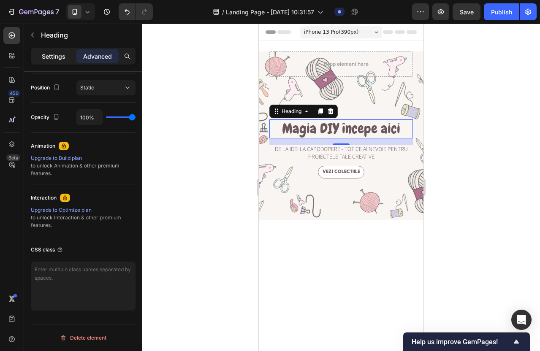
click at [52, 57] on p "Settings" at bounding box center [54, 56] width 24 height 9
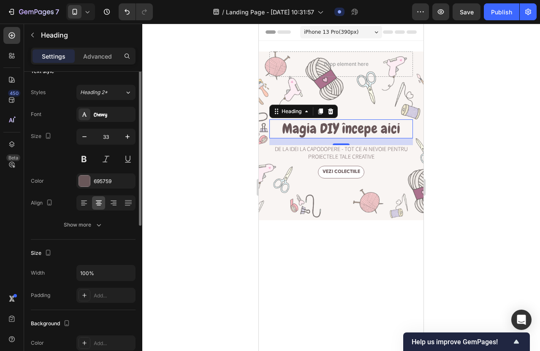
scroll to position [0, 0]
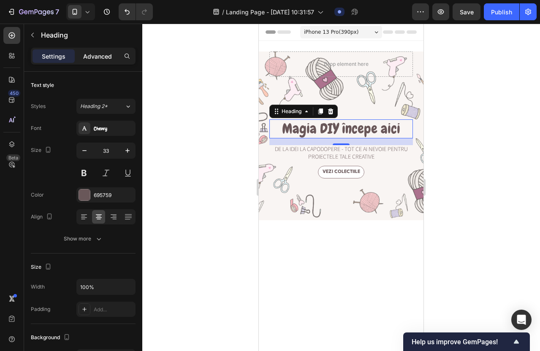
click at [89, 57] on p "Advanced" at bounding box center [97, 56] width 29 height 9
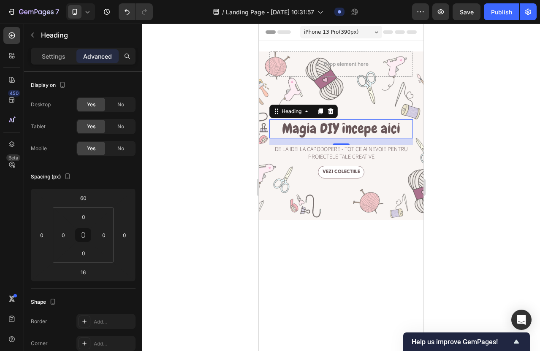
click at [86, 11] on icon at bounding box center [88, 12] width 4 height 2
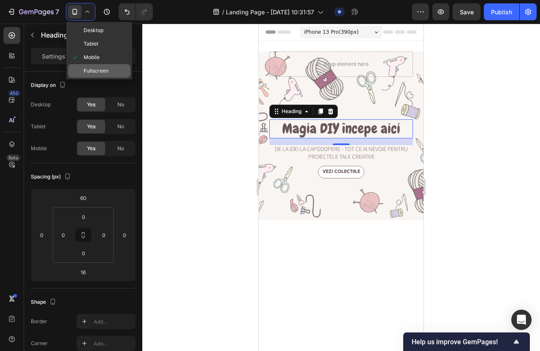
click at [93, 68] on span "Fullscreen" at bounding box center [96, 71] width 25 height 8
type input "0"
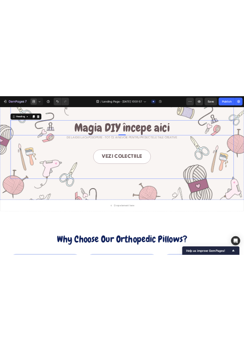
scroll to position [94, 0]
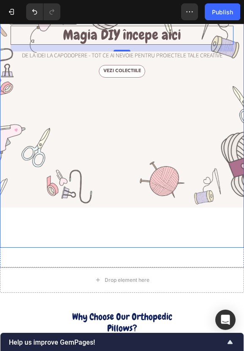
click at [207, 148] on div "Vezi colectiile Button" at bounding box center [122, 156] width 223 height 183
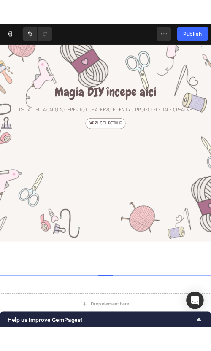
scroll to position [0, 0]
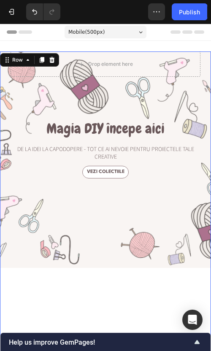
click at [195, 134] on h1 "Magia DIY începe aici" at bounding box center [106, 128] width 190 height 19
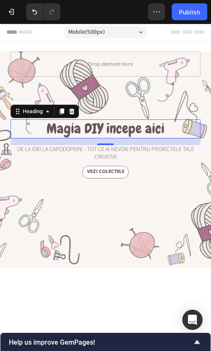
click at [87, 31] on span "Mobile ( 500 px)" at bounding box center [86, 32] width 36 height 8
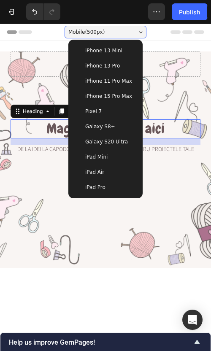
click at [104, 68] on span "iPhone 13 Pro" at bounding box center [102, 66] width 35 height 8
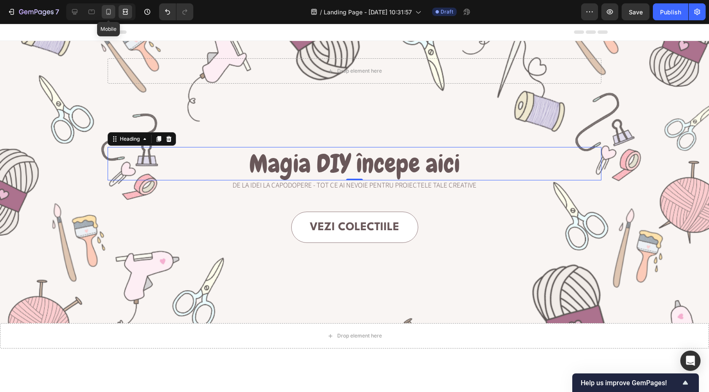
click at [107, 13] on icon at bounding box center [108, 12] width 5 height 6
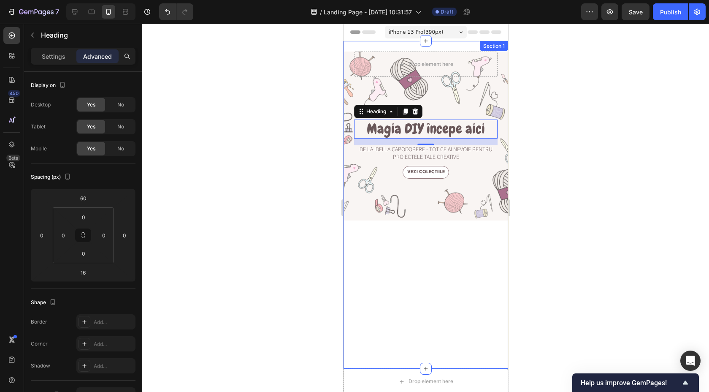
click at [445, 34] on div "iPhone 13 Pro ( 390 px)" at bounding box center [425, 32] width 82 height 13
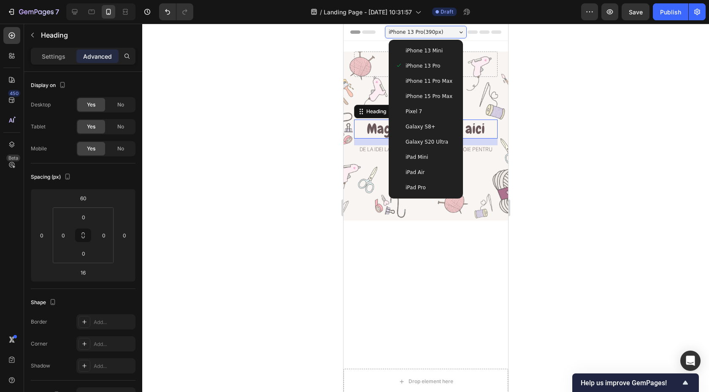
click at [430, 156] on div "iPad Mini" at bounding box center [425, 157] width 61 height 8
type input "0"
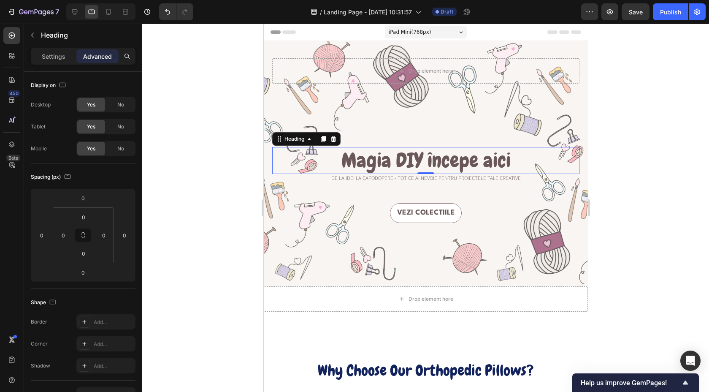
click at [410, 32] on span "iPad Mini ( 768 px)" at bounding box center [409, 32] width 42 height 8
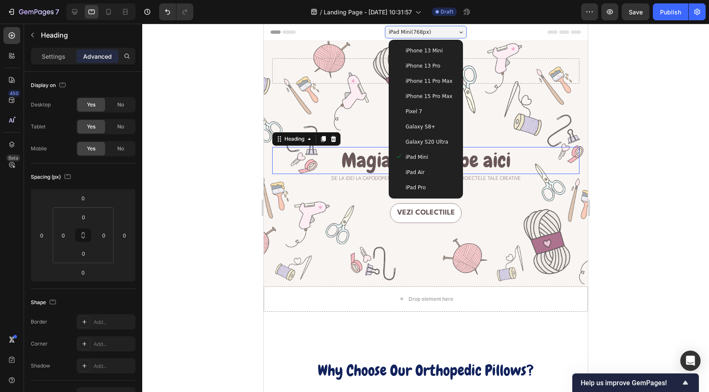
click at [414, 171] on span "iPad Air" at bounding box center [414, 172] width 19 height 8
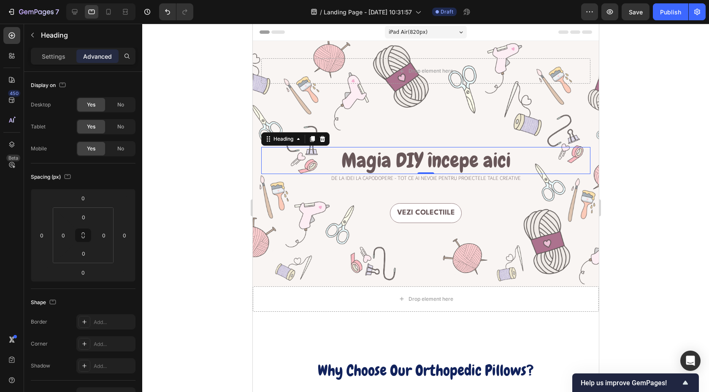
click at [403, 25] on div "iPad Air ( 820 px) iPhone 13 Mini iPhone 13 Pro iPhone 11 Pro Max iPhone 15 Pro…" at bounding box center [425, 32] width 82 height 17
click at [403, 28] on span "iPad Air ( 820 px)" at bounding box center [407, 32] width 39 height 8
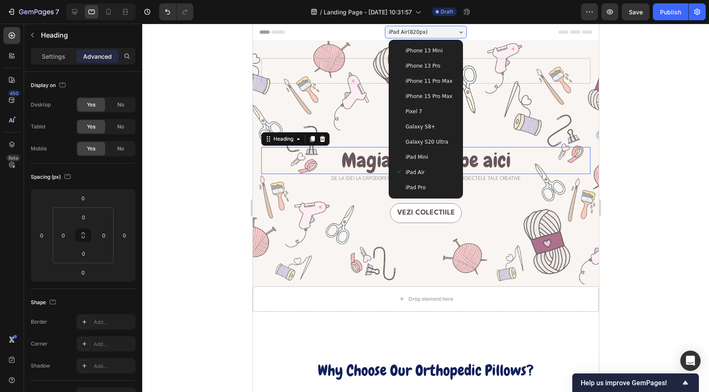
click at [422, 92] on span "iPhone 15 Pro Max" at bounding box center [428, 96] width 47 height 8
type input "60"
type input "16"
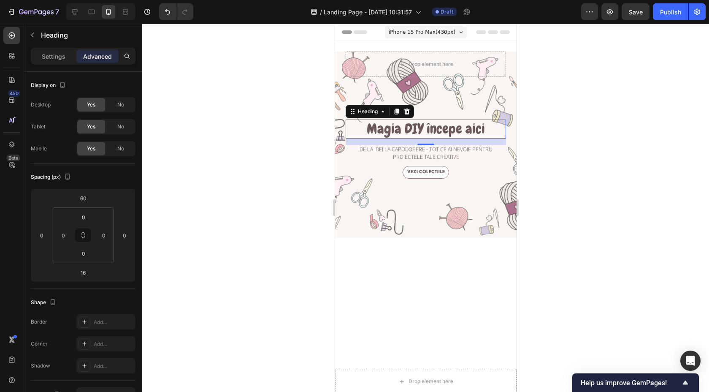
click at [415, 32] on span "iPhone 15 Pro Max ( 430 px)" at bounding box center [421, 32] width 67 height 8
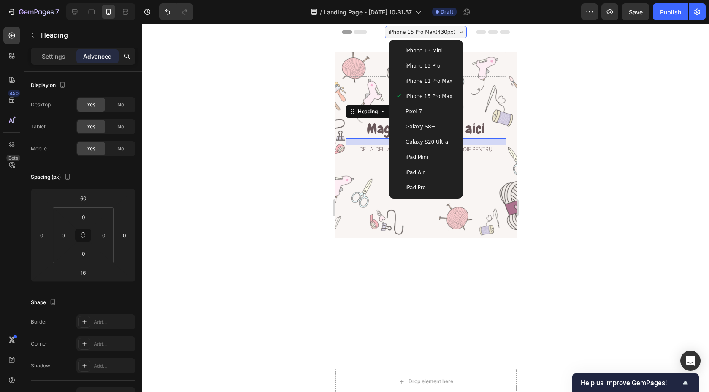
click at [412, 46] on div "iPhone 13 Mini" at bounding box center [426, 50] width 68 height 15
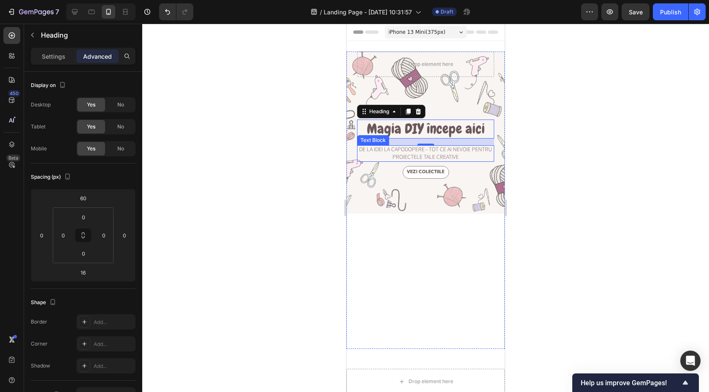
click at [423, 156] on p "De la idei la capodopere - tot ce ai nevoie pentru proiectele tale creative" at bounding box center [425, 153] width 135 height 15
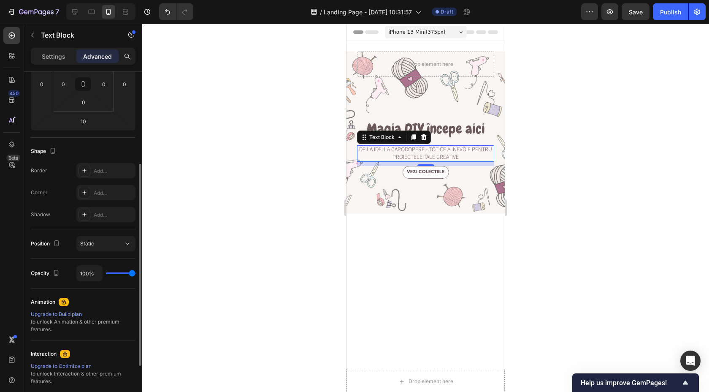
scroll to position [153, 0]
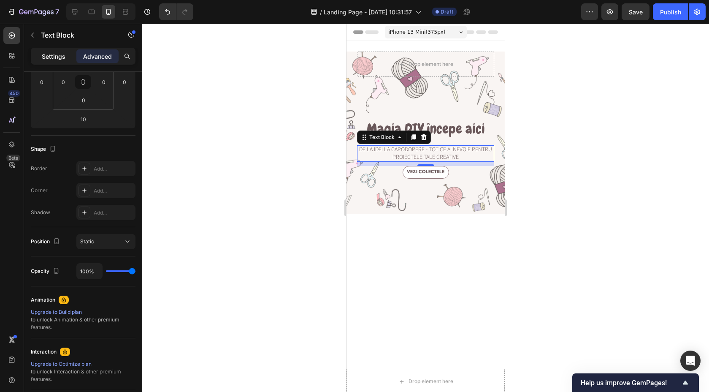
click at [52, 60] on div "Settings" at bounding box center [53, 56] width 42 height 14
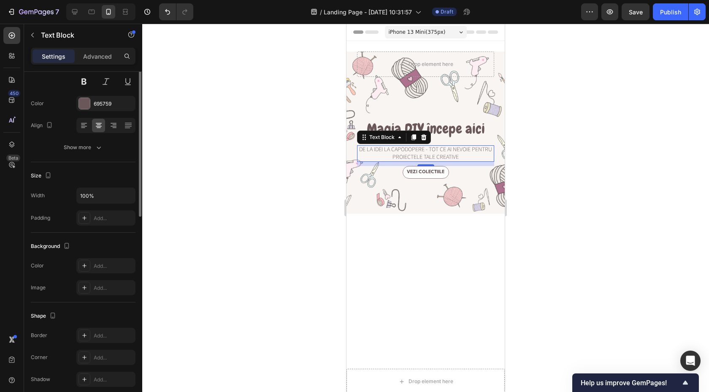
scroll to position [0, 0]
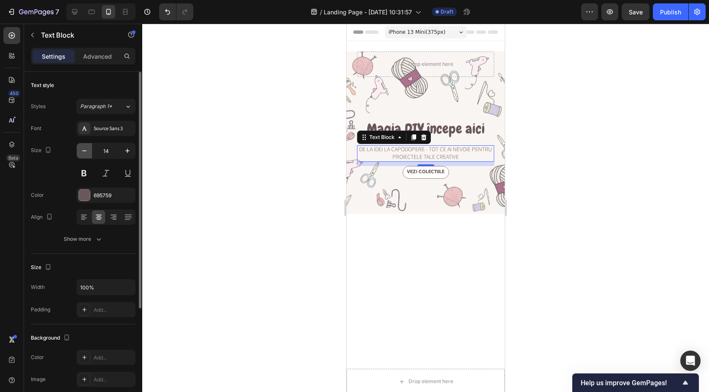
click at [82, 151] on icon "button" at bounding box center [84, 150] width 8 height 8
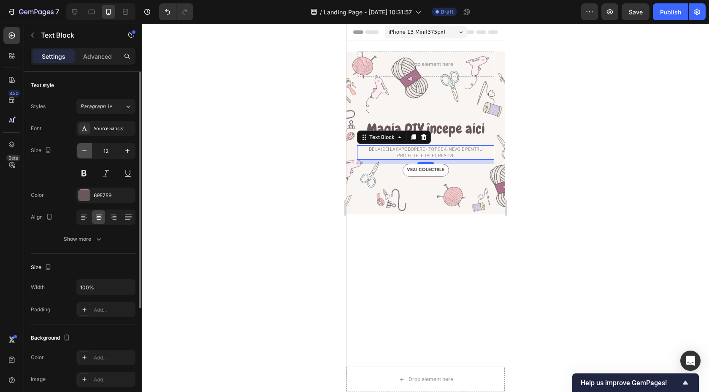
click at [82, 151] on icon "button" at bounding box center [84, 150] width 8 height 8
type input "8"
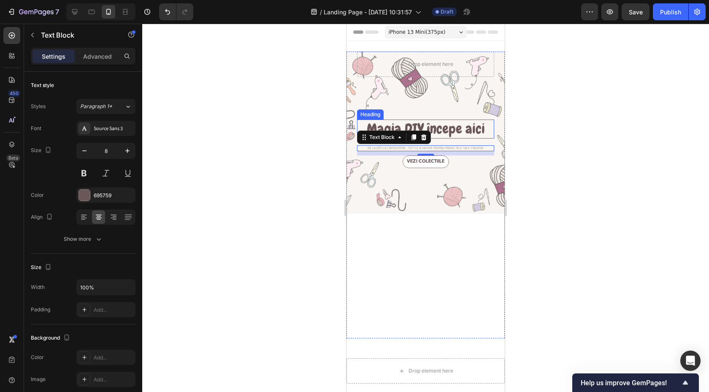
click at [472, 131] on h1 "Magia DIY începe aici" at bounding box center [425, 128] width 137 height 19
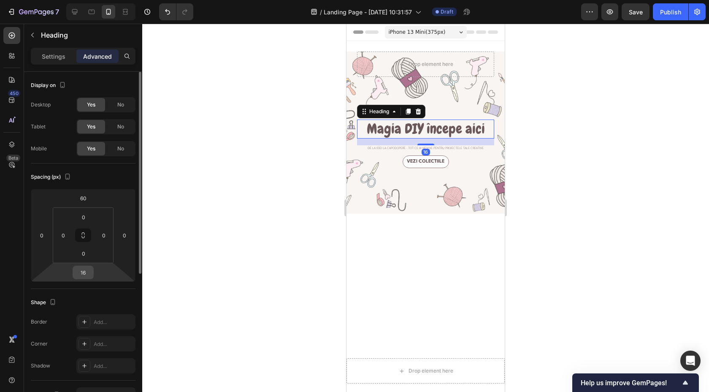
click at [88, 269] on input "16" at bounding box center [83, 272] width 17 height 13
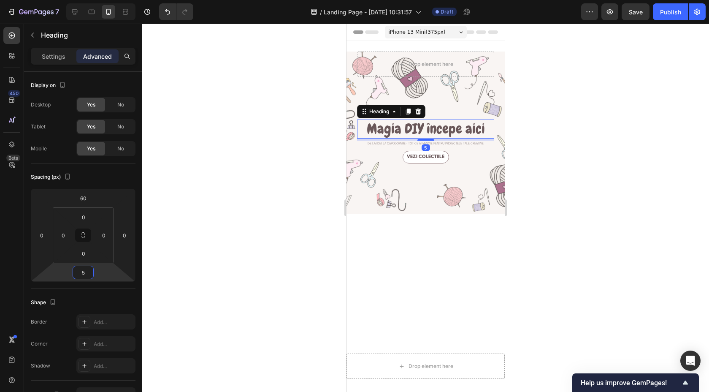
type input "5"
click at [236, 276] on div at bounding box center [425, 208] width 567 height 368
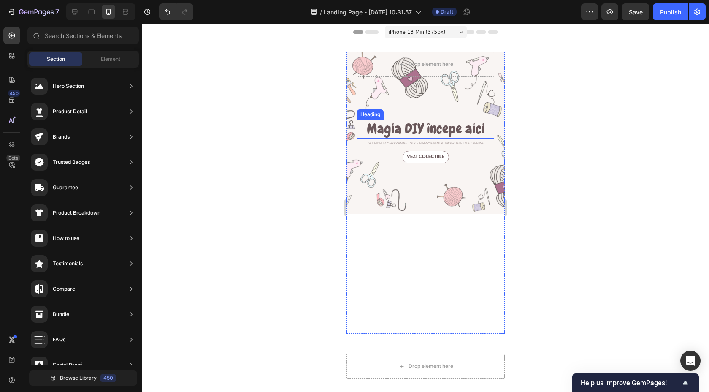
click at [424, 132] on h1 "Magia DIY începe aici" at bounding box center [425, 128] width 137 height 19
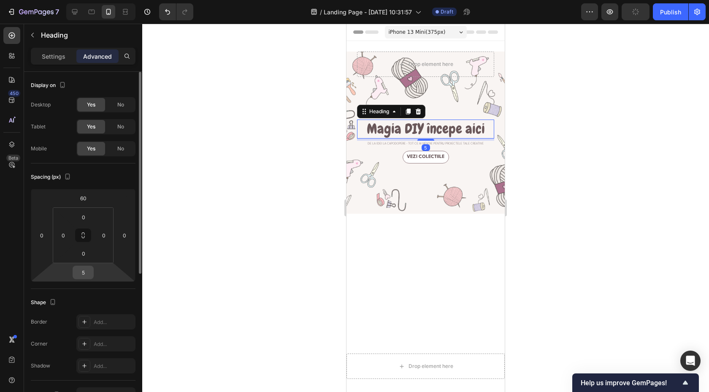
click at [84, 274] on input "5" at bounding box center [83, 272] width 17 height 13
type input "0"
click at [263, 266] on div at bounding box center [425, 208] width 567 height 368
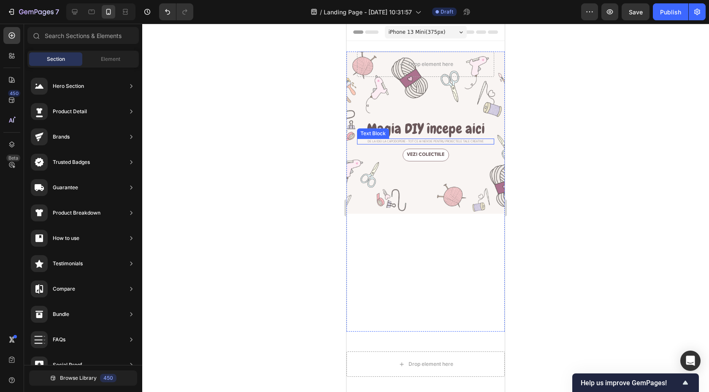
click at [449, 140] on p "De la idei la capodopere - tot ce ai nevoie pentru proiectele tale creative" at bounding box center [425, 141] width 135 height 4
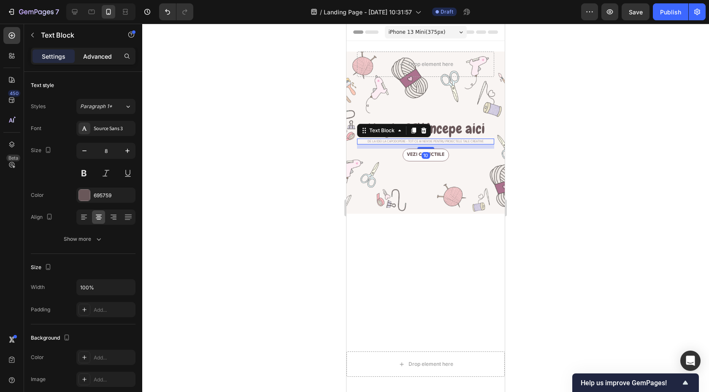
click at [105, 55] on p "Advanced" at bounding box center [97, 56] width 29 height 9
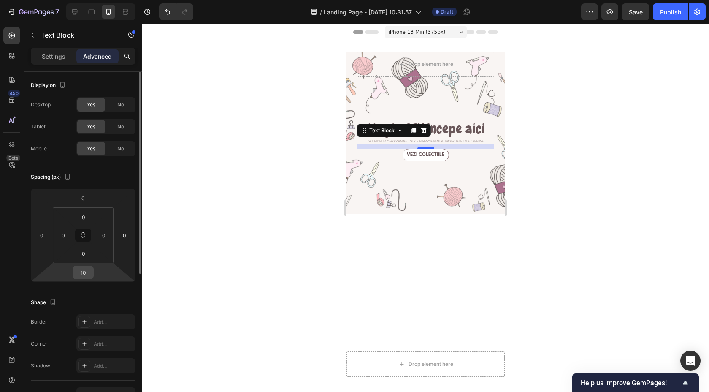
click at [87, 275] on input "10" at bounding box center [83, 272] width 17 height 13
type input "20"
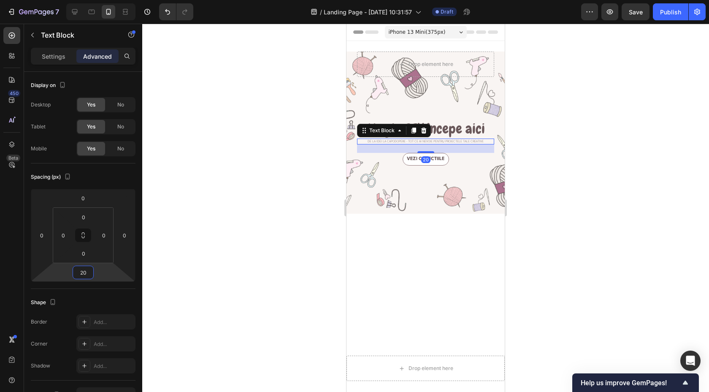
click at [246, 284] on div at bounding box center [425, 208] width 567 height 368
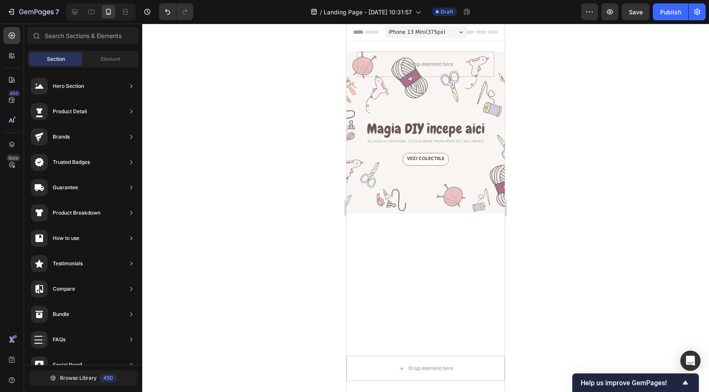
click at [412, 27] on div "iPhone 13 Mini ( 375 px)" at bounding box center [426, 32] width 82 height 13
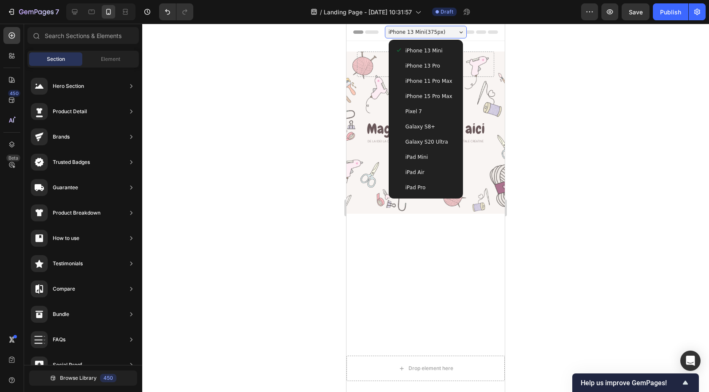
click at [406, 62] on span "iPhone 13 Pro" at bounding box center [423, 66] width 35 height 8
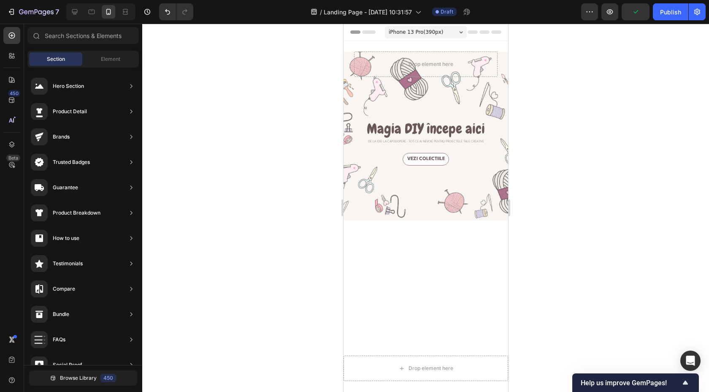
click at [410, 37] on div "iPhone 13 Pro ( 390 px)" at bounding box center [425, 32] width 82 height 13
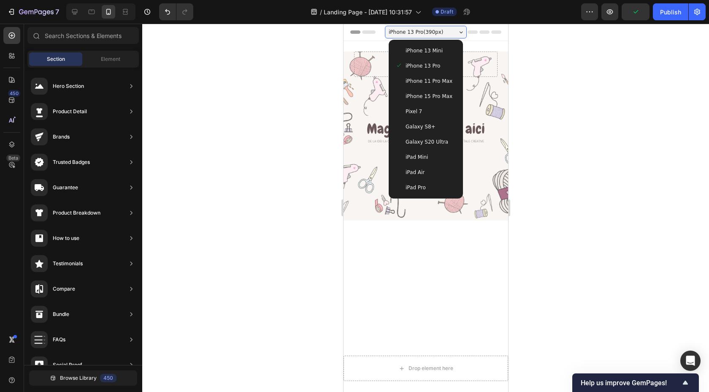
click at [410, 79] on span "iPhone 11 Pro Max" at bounding box center [428, 81] width 47 height 8
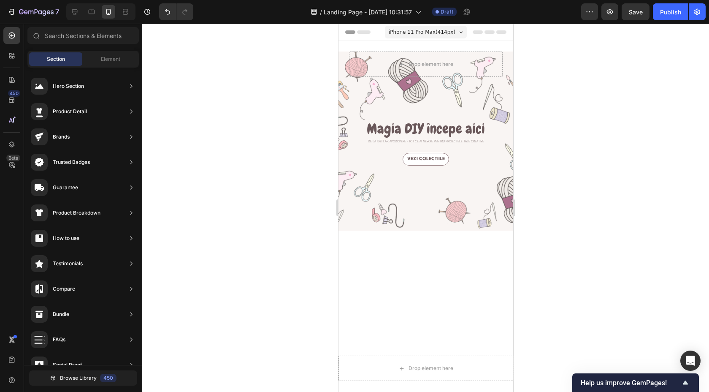
click at [414, 30] on span "iPhone 11 Pro Max ( 414 px)" at bounding box center [421, 32] width 67 height 8
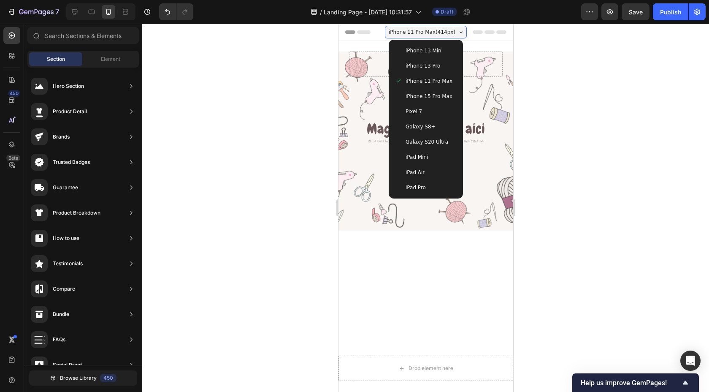
click at [413, 94] on span "iPhone 15 Pro Max" at bounding box center [428, 96] width 47 height 8
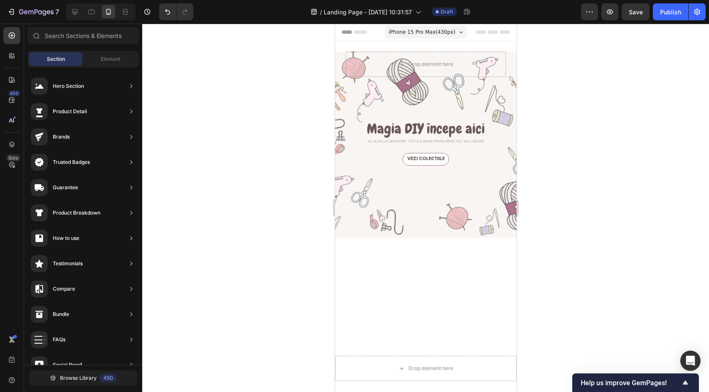
click at [415, 26] on div "iPhone 15 Pro Max ( 430 px)" at bounding box center [425, 32] width 82 height 13
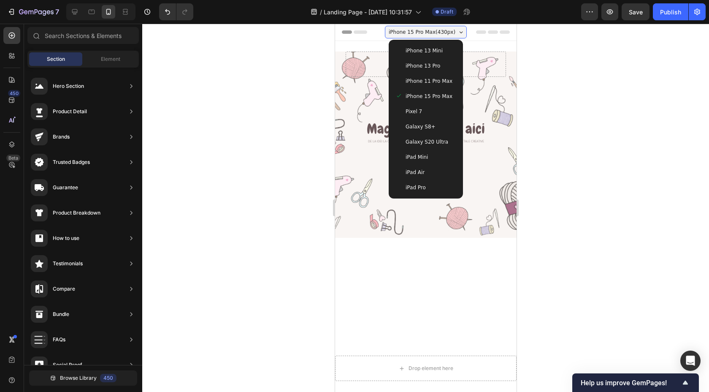
click at [418, 112] on span "Pixel 7" at bounding box center [413, 111] width 16 height 8
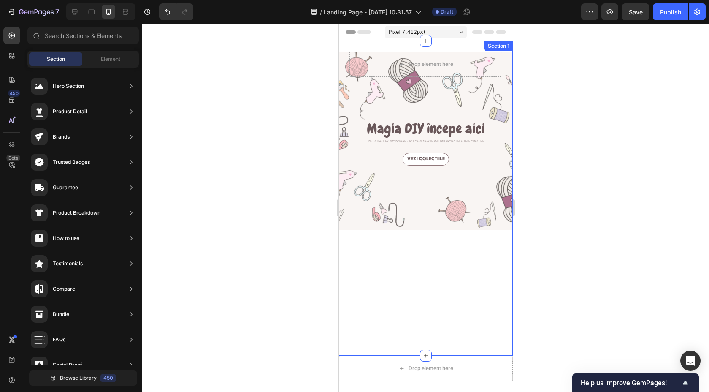
click at [419, 35] on span "Pixel 7 ( 412 px)" at bounding box center [406, 32] width 36 height 8
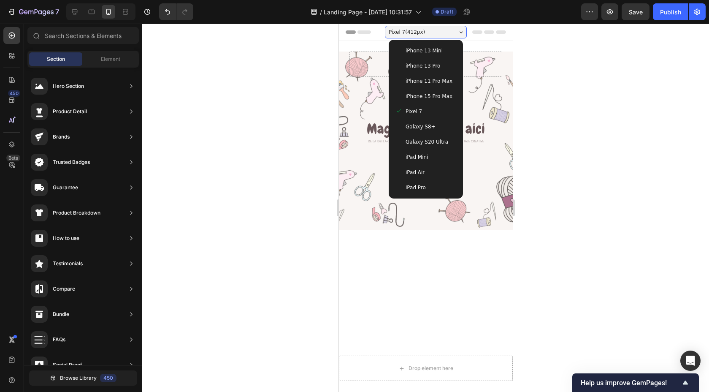
click at [418, 126] on span "Galaxy S8+" at bounding box center [420, 126] width 30 height 8
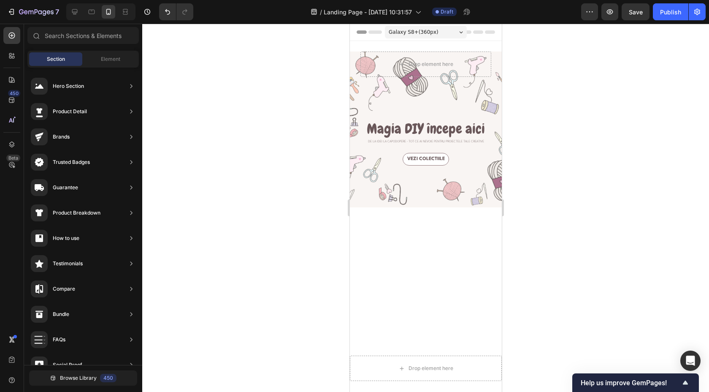
click at [422, 31] on span "Galaxy S8+ ( 360 px)" at bounding box center [413, 32] width 50 height 8
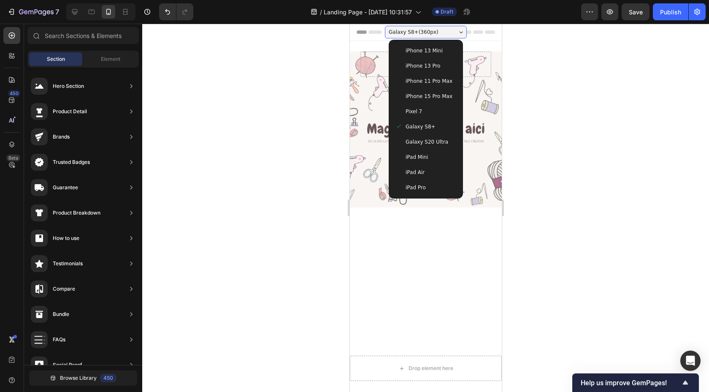
click at [412, 140] on span "Galaxy S20 Ultra" at bounding box center [426, 142] width 43 height 8
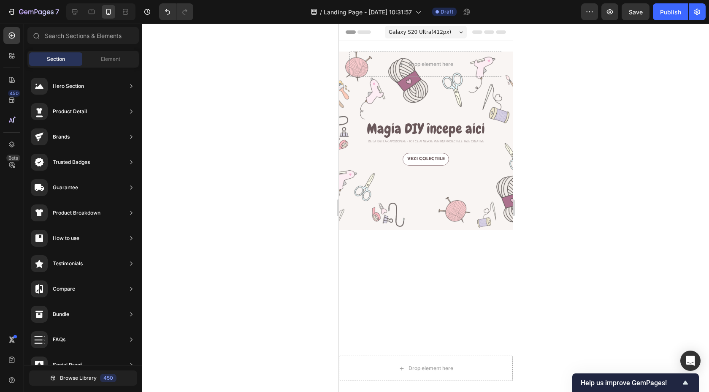
click at [431, 30] on span "Galaxy S20 Ultra ( 412 px)" at bounding box center [419, 32] width 62 height 8
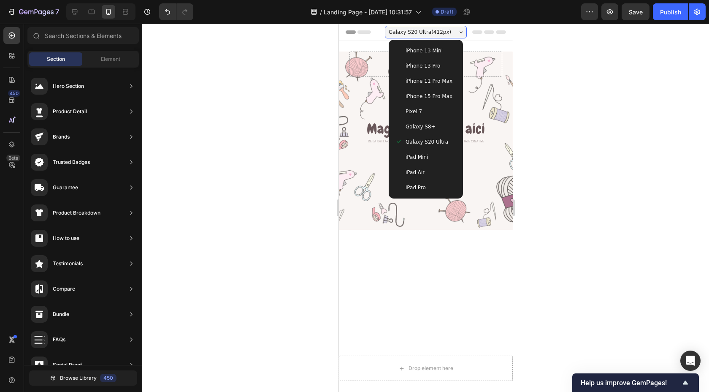
click at [426, 158] on span "iPad Mini" at bounding box center [416, 157] width 22 height 8
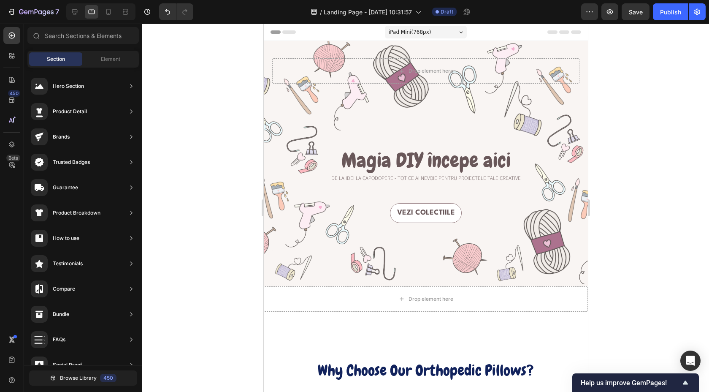
click at [416, 29] on span "iPad Mini ( 768 px)" at bounding box center [409, 32] width 42 height 8
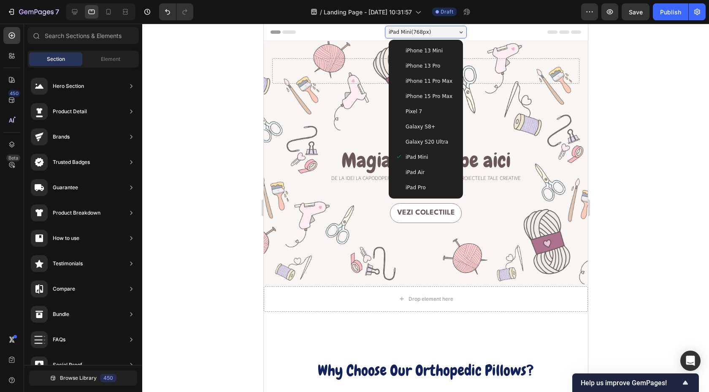
click at [421, 171] on span "iPad Air" at bounding box center [414, 172] width 19 height 8
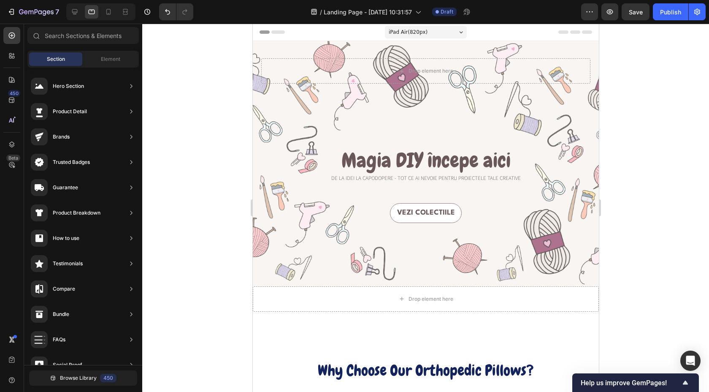
click at [418, 35] on span "iPad Air ( 820 px)" at bounding box center [407, 32] width 39 height 8
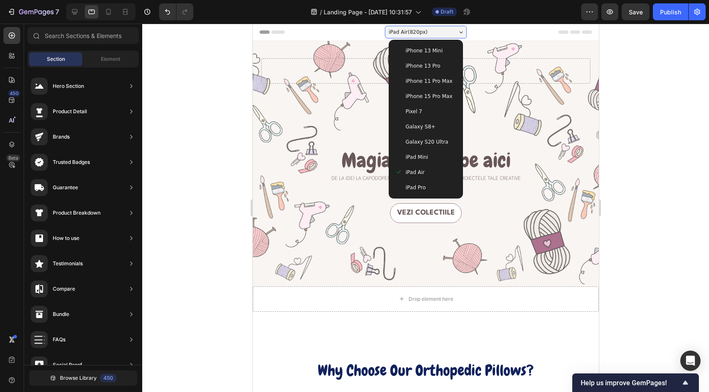
click at [417, 188] on span "iPad Pro" at bounding box center [415, 187] width 20 height 8
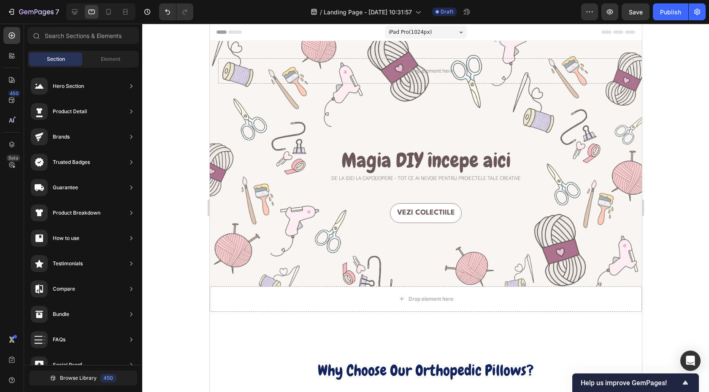
click at [406, 32] on span "iPad Pro ( 1024 px)" at bounding box center [409, 32] width 43 height 8
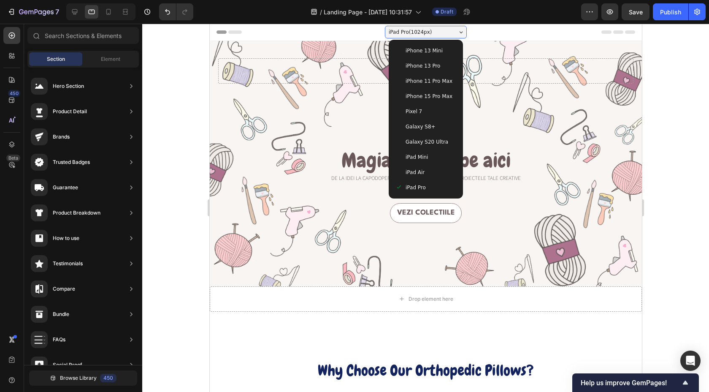
click at [408, 68] on span "iPhone 13 Pro" at bounding box center [422, 66] width 35 height 8
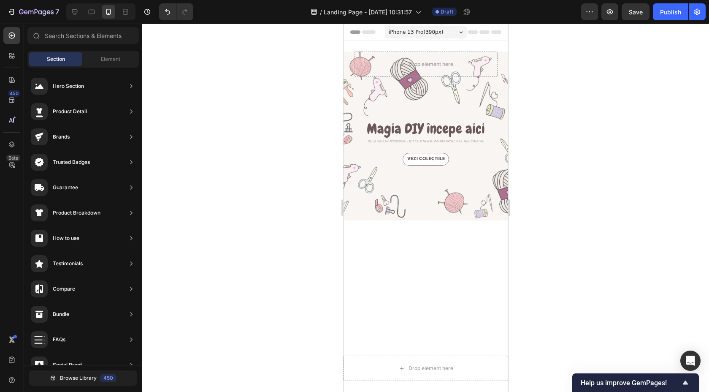
click at [561, 141] on div at bounding box center [425, 208] width 567 height 368
click at [535, 98] on div at bounding box center [425, 208] width 567 height 368
click at [79, 12] on div at bounding box center [75, 12] width 14 height 14
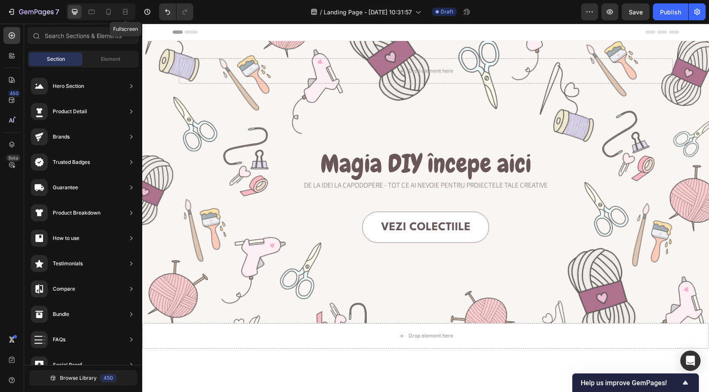
click at [118, 11] on div "Fullscreen" at bounding box center [100, 11] width 69 height 17
click at [124, 13] on icon at bounding box center [125, 12] width 8 height 8
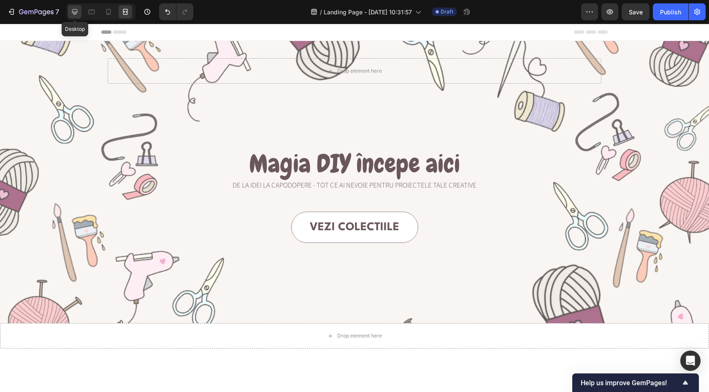
click at [73, 15] on icon at bounding box center [74, 12] width 8 height 8
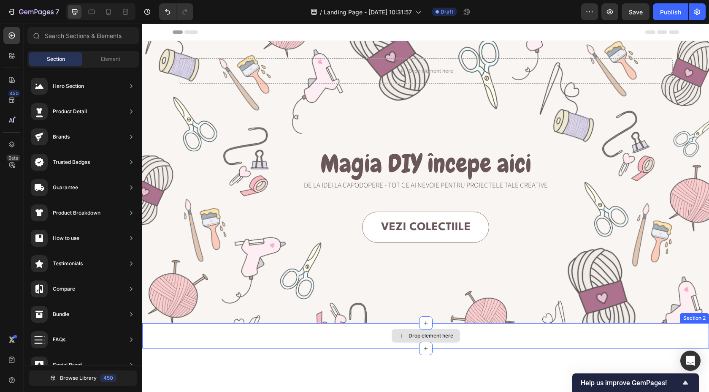
click at [394, 338] on div "Drop element here" at bounding box center [426, 336] width 68 height 14
click at [106, 57] on span "Element" at bounding box center [110, 59] width 19 height 8
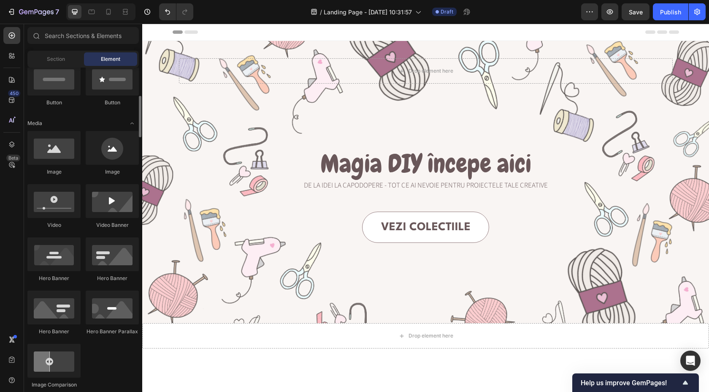
scroll to position [216, 0]
click at [63, 264] on div at bounding box center [53, 254] width 53 height 34
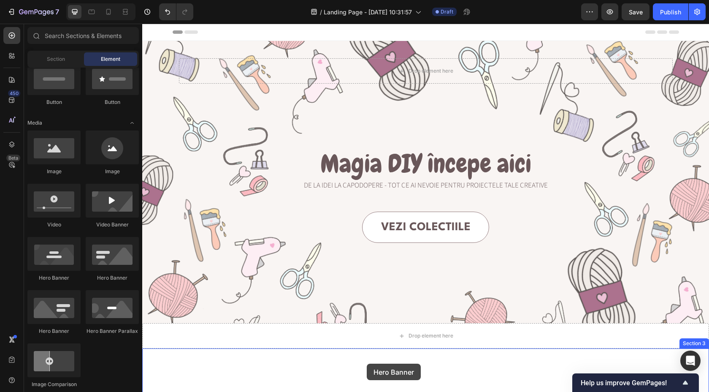
scroll to position [8, 0]
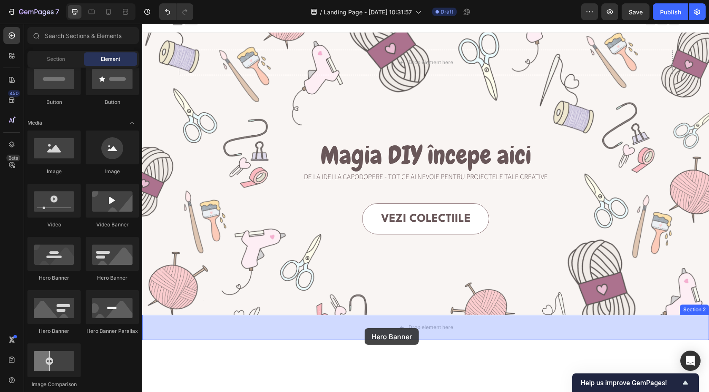
drag, startPoint x: 201, startPoint y: 277, endPoint x: 365, endPoint y: 328, distance: 171.1
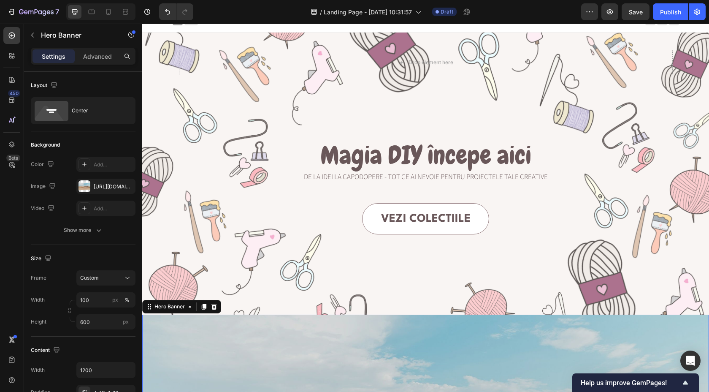
click at [127, 186] on icon "button" at bounding box center [126, 186] width 7 height 7
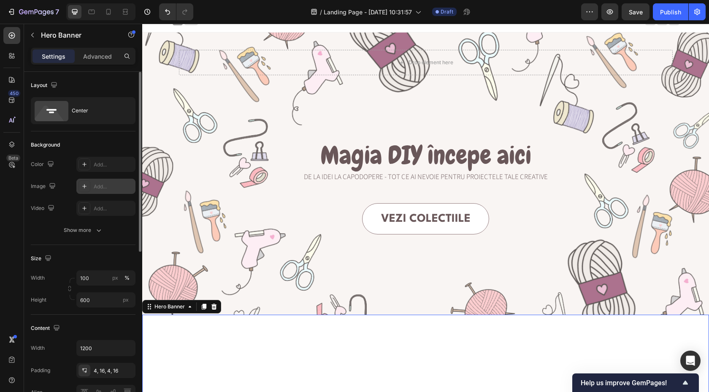
click at [87, 185] on icon at bounding box center [84, 186] width 7 height 7
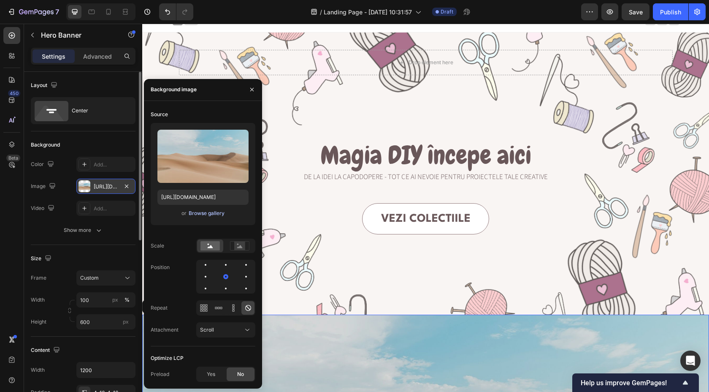
click at [211, 214] on div "Browse gallery" at bounding box center [207, 213] width 36 height 8
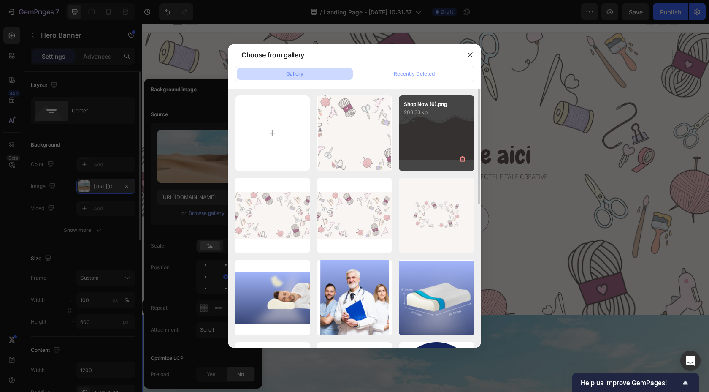
click at [419, 142] on div "Shop Now (6).png 203.33 kb" at bounding box center [437, 133] width 76 height 76
type input "[URL][DOMAIN_NAME]"
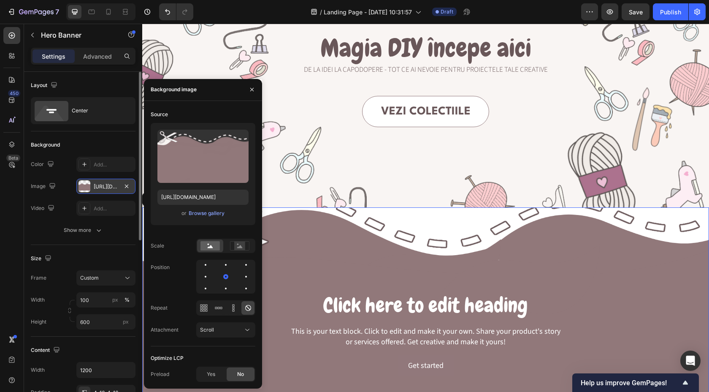
scroll to position [129, 0]
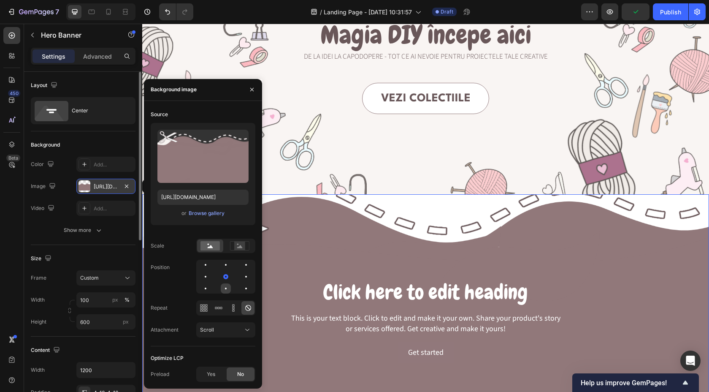
click at [228, 285] on div at bounding box center [226, 288] width 10 height 10
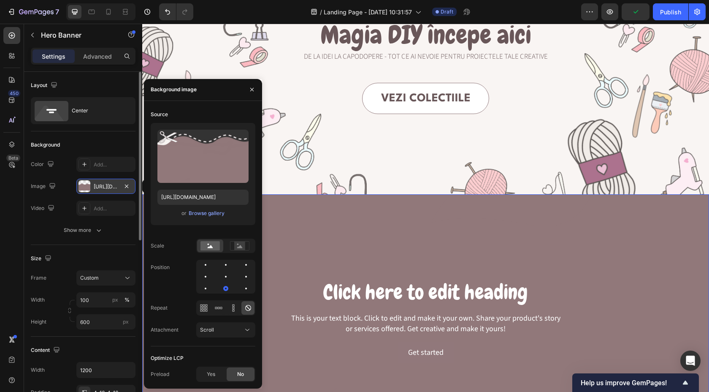
click at [241, 275] on div at bounding box center [225, 277] width 59 height 34
click at [226, 288] on div at bounding box center [225, 288] width 5 height 5
click at [226, 273] on div at bounding box center [226, 276] width 10 height 10
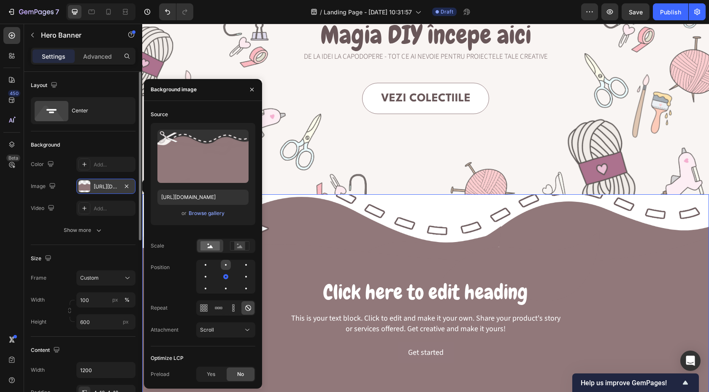
click at [224, 261] on div at bounding box center [226, 265] width 10 height 10
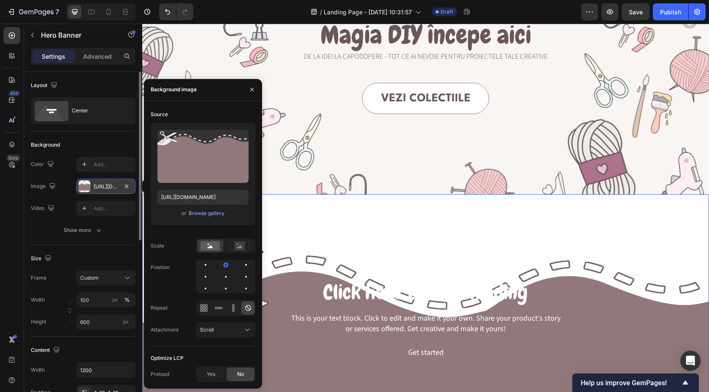
click at [247, 270] on div at bounding box center [225, 277] width 59 height 34
click at [246, 265] on div at bounding box center [246, 265] width 2 height 2
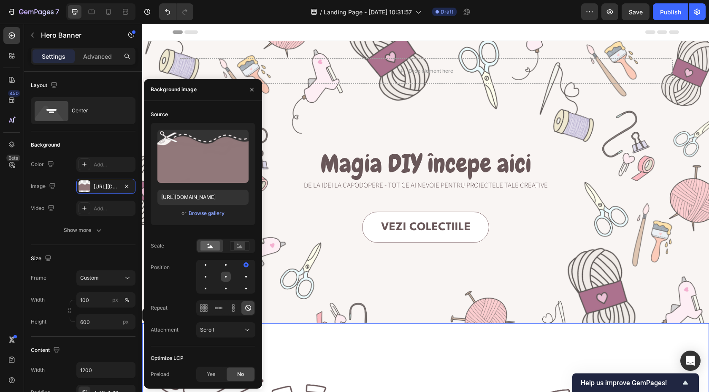
scroll to position [129, 0]
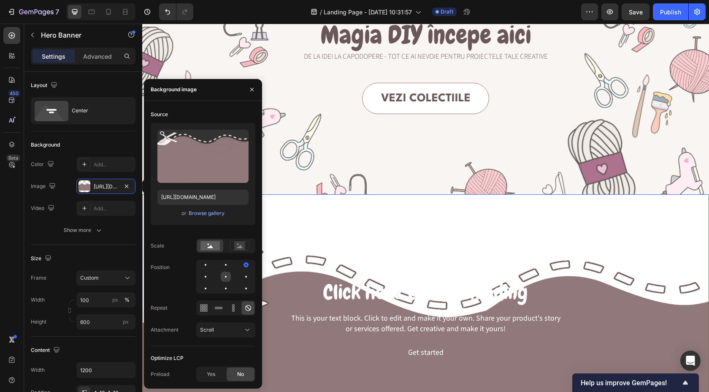
click at [228, 274] on div at bounding box center [226, 276] width 10 height 10
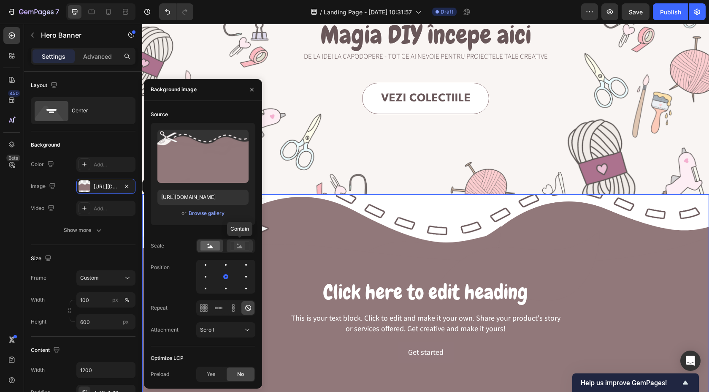
click at [244, 242] on rect at bounding box center [239, 245] width 11 height 8
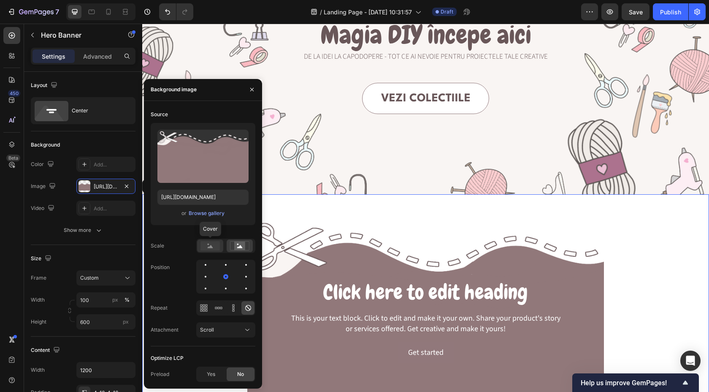
click at [211, 248] on icon at bounding box center [210, 246] width 5 height 3
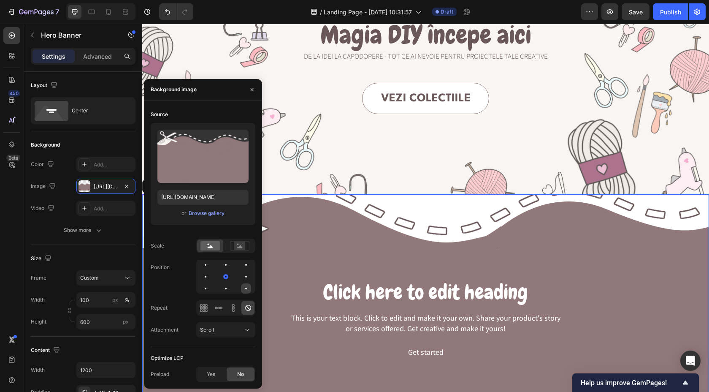
click at [249, 289] on div at bounding box center [246, 288] width 10 height 10
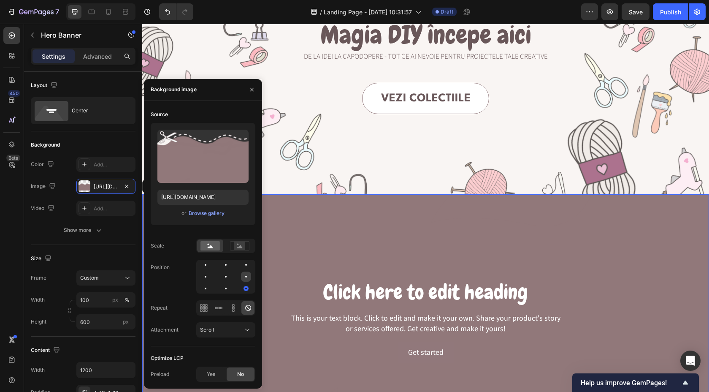
click at [245, 276] on div at bounding box center [246, 277] width 2 height 2
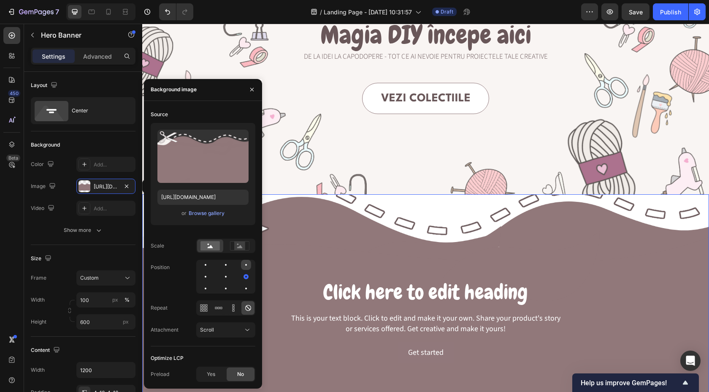
click at [243, 261] on div at bounding box center [246, 265] width 10 height 10
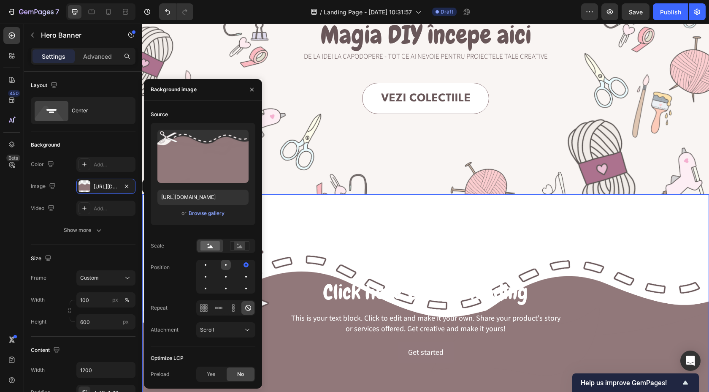
click at [225, 261] on div at bounding box center [226, 265] width 10 height 10
click at [227, 275] on div at bounding box center [226, 276] width 10 height 10
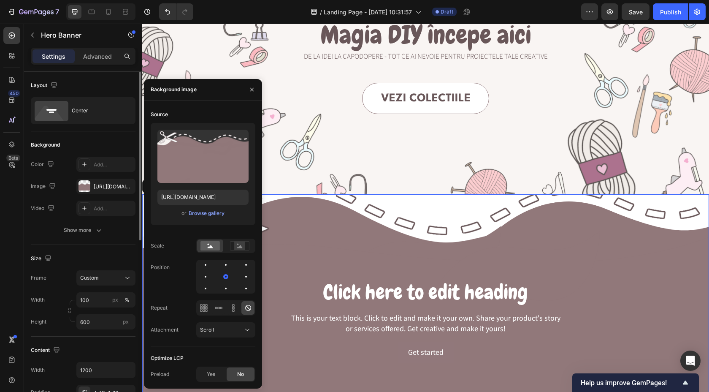
click at [113, 244] on div "Background The changes might be hidden by the video. Color Add... Image [URL][D…" at bounding box center [83, 188] width 105 height 114
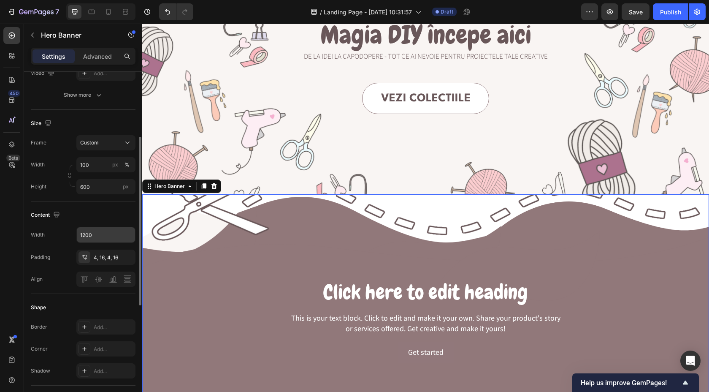
scroll to position [135, 0]
click at [90, 53] on p "Advanced" at bounding box center [97, 56] width 29 height 9
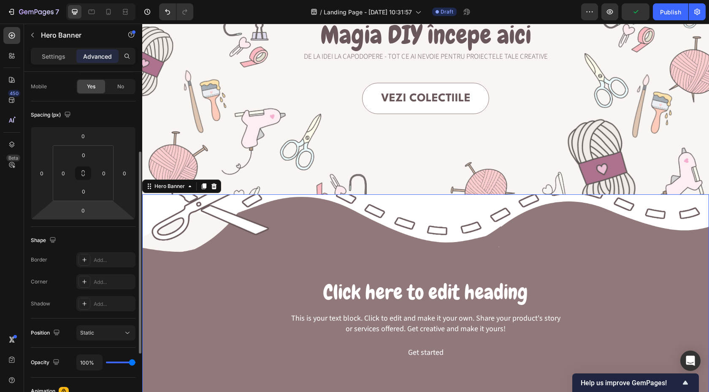
scroll to position [62, 0]
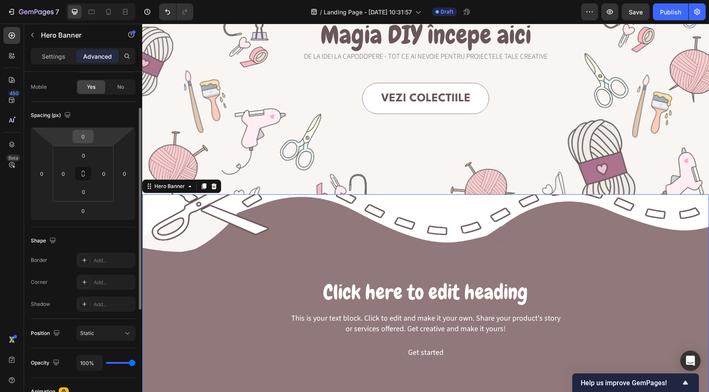
click at [86, 136] on input "0" at bounding box center [83, 136] width 17 height 13
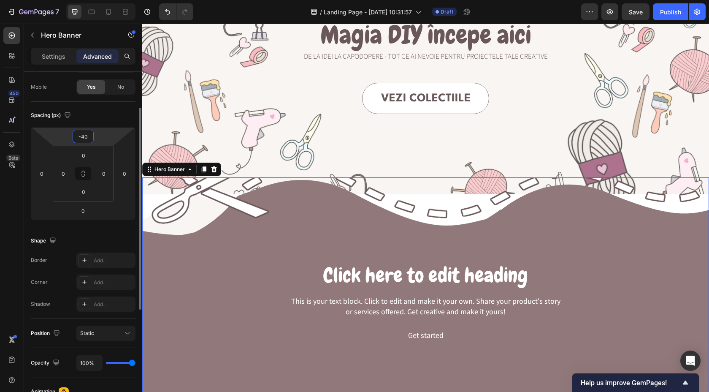
type input "-4"
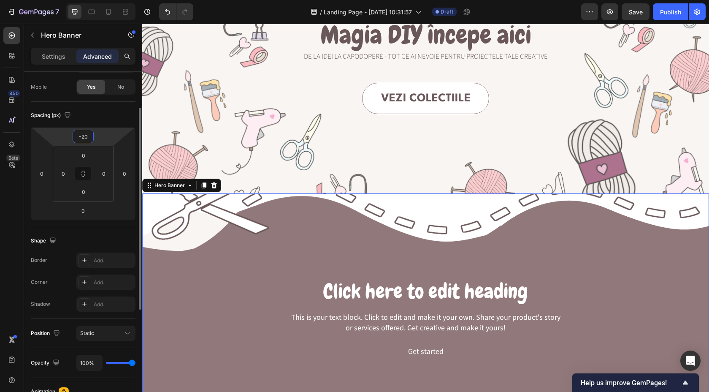
type input "-200"
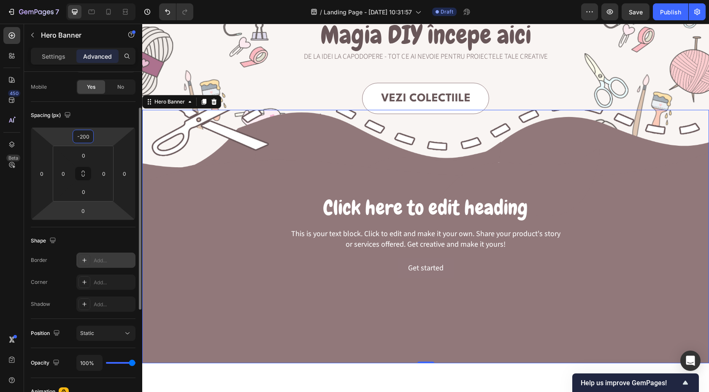
scroll to position [0, 0]
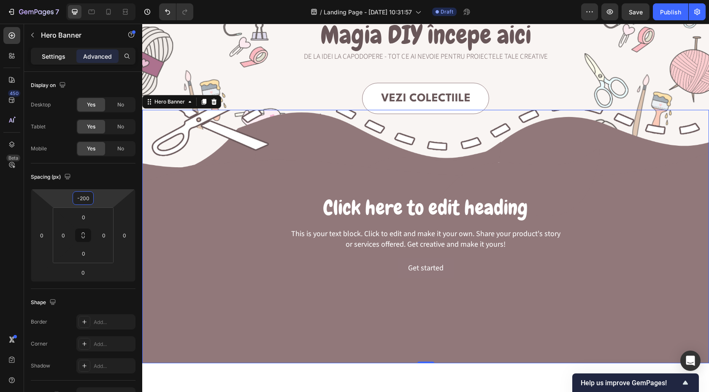
click at [57, 52] on p "Settings" at bounding box center [54, 56] width 24 height 9
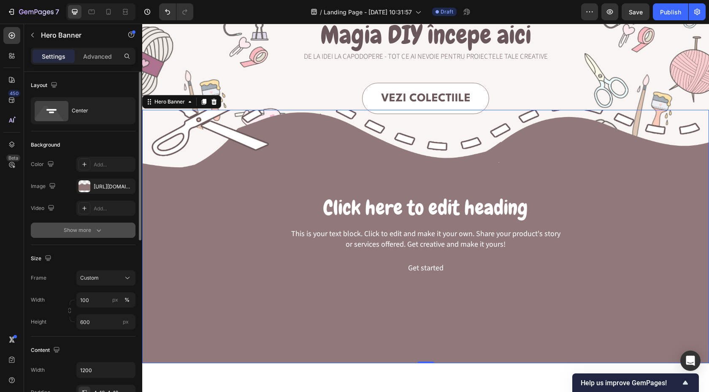
click at [92, 233] on div "Show more" at bounding box center [83, 230] width 39 height 8
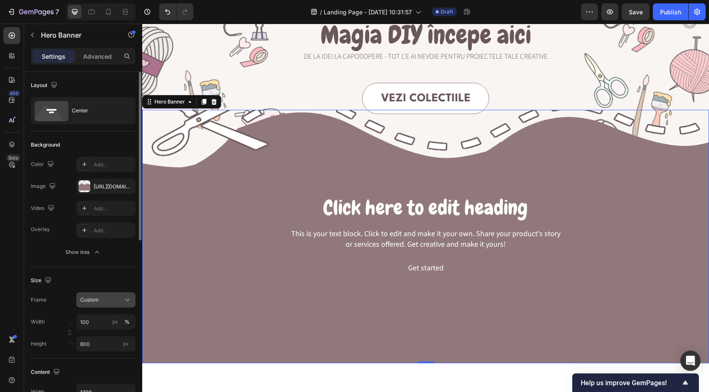
click at [111, 303] on div "Custom" at bounding box center [105, 299] width 51 height 8
click at [96, 323] on span "As banner source" at bounding box center [101, 320] width 42 height 8
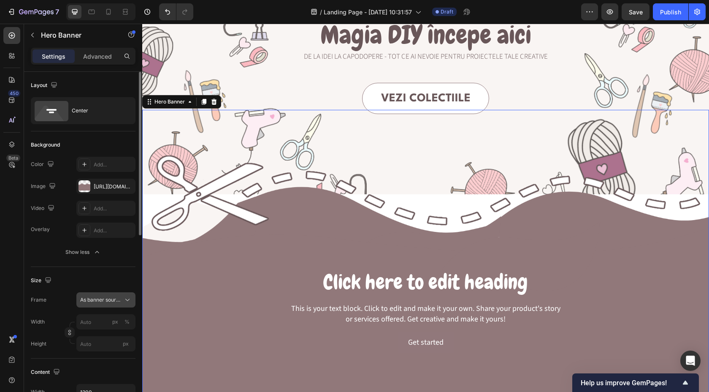
click at [107, 297] on span "As banner source" at bounding box center [100, 300] width 41 height 8
click at [99, 330] on div "Custom" at bounding box center [99, 334] width 68 height 15
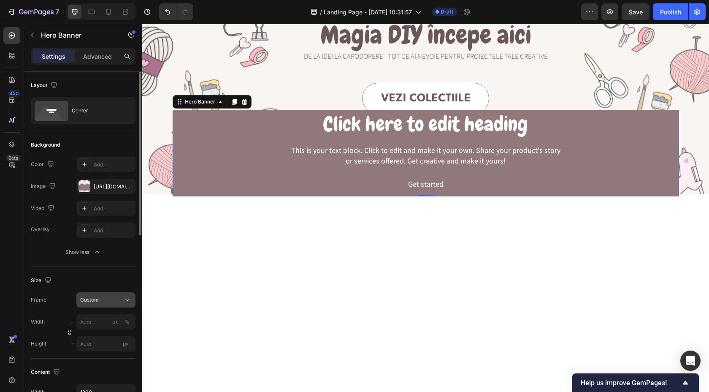
click at [105, 301] on div "Custom" at bounding box center [100, 300] width 41 height 8
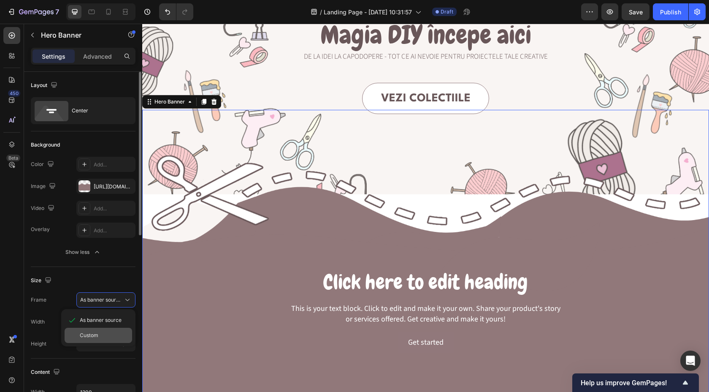
click at [97, 337] on span "Custom" at bounding box center [89, 335] width 19 height 8
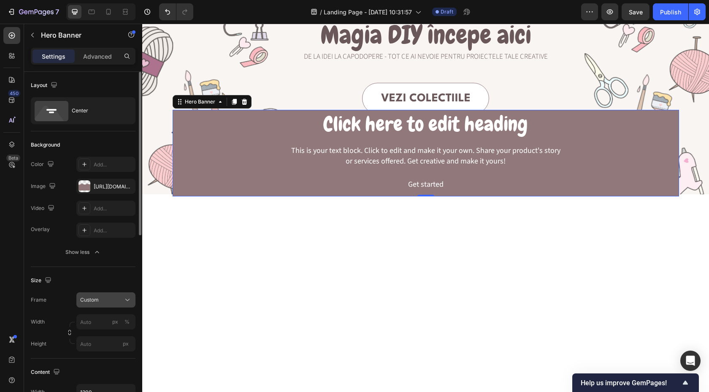
click at [106, 301] on div "Custom" at bounding box center [100, 300] width 41 height 8
click at [103, 323] on span "As banner source" at bounding box center [101, 320] width 42 height 8
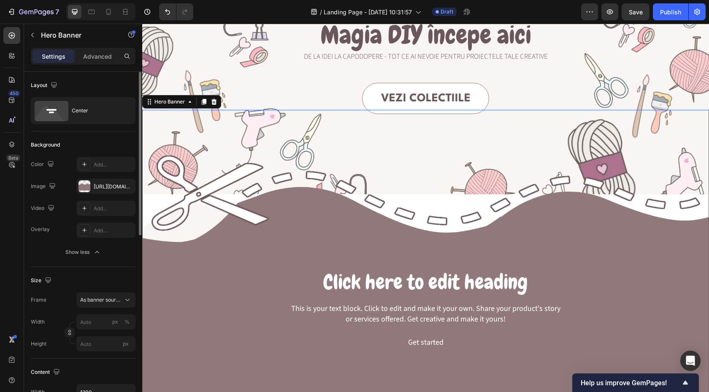
click at [50, 356] on div "Size Frame As banner source Width px % Height px" at bounding box center [83, 313] width 105 height 92
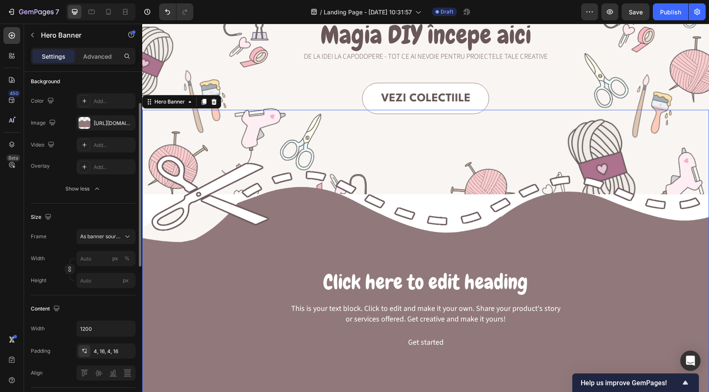
scroll to position [64, 0]
click at [128, 328] on icon "button" at bounding box center [127, 327] width 8 height 8
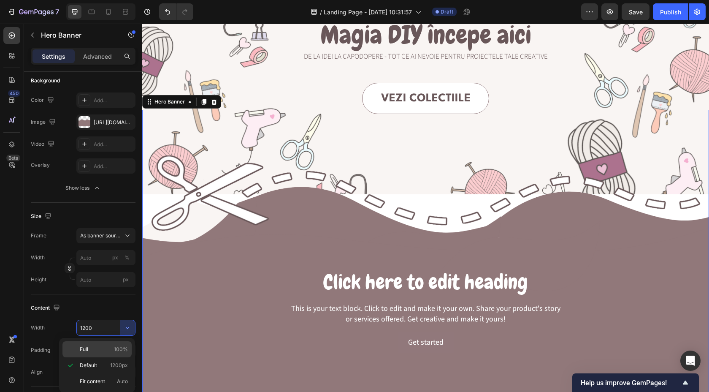
click at [97, 348] on p "Full 100%" at bounding box center [104, 349] width 48 height 8
type input "100%"
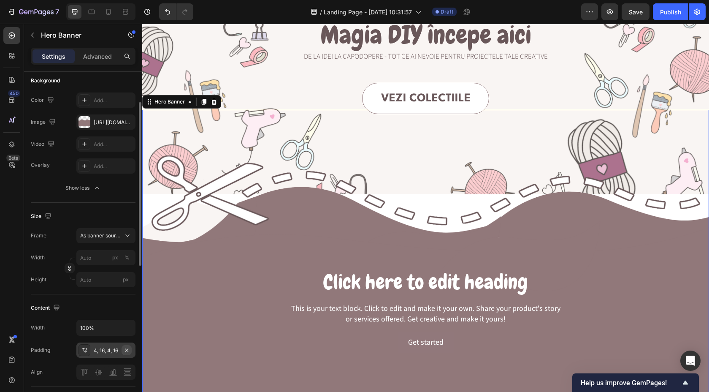
click at [128, 352] on icon "button" at bounding box center [126, 349] width 7 height 7
click at [87, 60] on p "Advanced" at bounding box center [97, 56] width 29 height 9
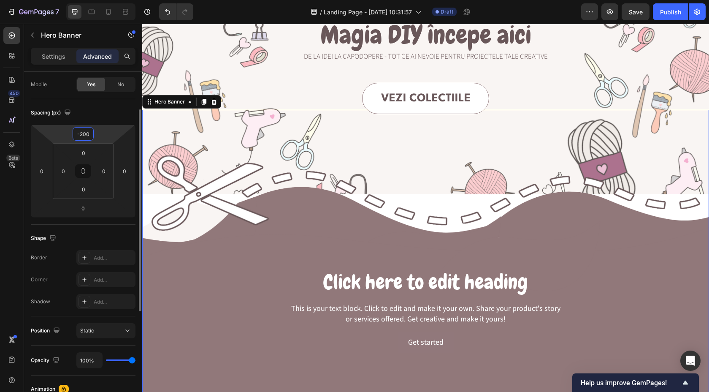
click at [88, 135] on input "-200" at bounding box center [83, 133] width 17 height 13
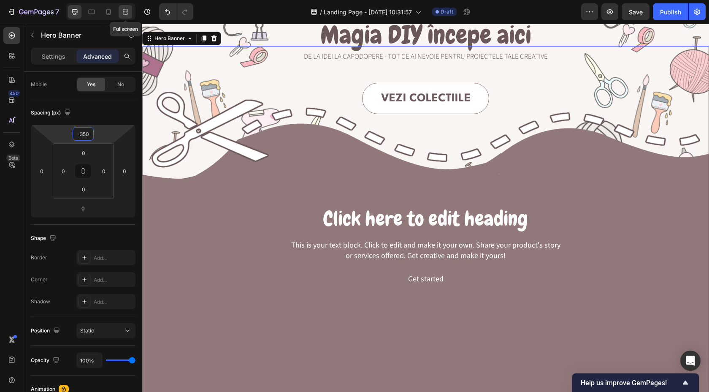
type input "-350"
click at [122, 9] on icon at bounding box center [125, 12] width 8 height 8
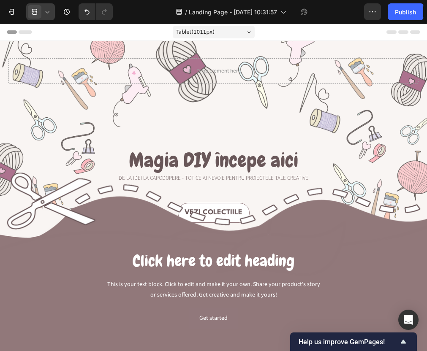
click at [39, 12] on span at bounding box center [35, 12] width 14 height 14
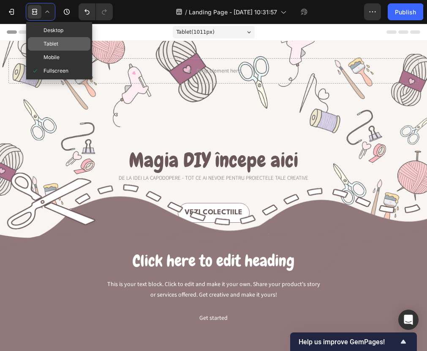
drag, startPoint x: 39, startPoint y: 12, endPoint x: 52, endPoint y: 45, distance: 35.0
click at [52, 45] on span "Tablet" at bounding box center [50, 44] width 15 height 8
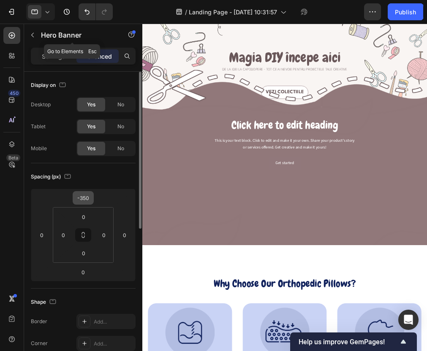
drag, startPoint x: 52, startPoint y: 45, endPoint x: 81, endPoint y: 195, distance: 153.4
click at [81, 195] on input "-350" at bounding box center [83, 198] width 17 height 13
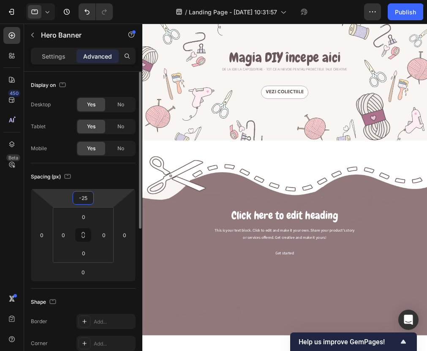
type input "-250"
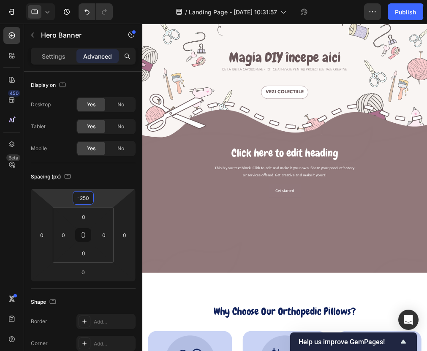
drag, startPoint x: 223, startPoint y: 219, endPoint x: 187, endPoint y: 426, distance: 210.4
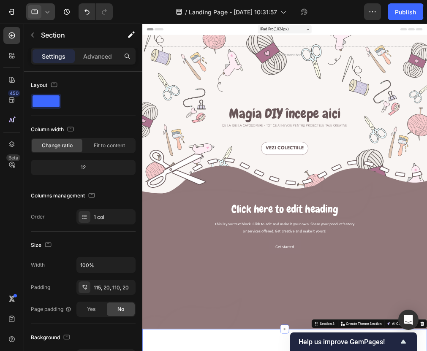
click at [42, 16] on div at bounding box center [40, 11] width 29 height 17
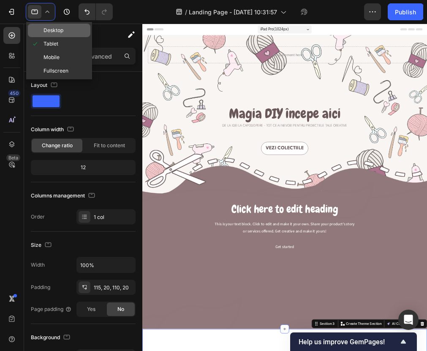
click at [53, 30] on span "Desktop" at bounding box center [53, 30] width 20 height 8
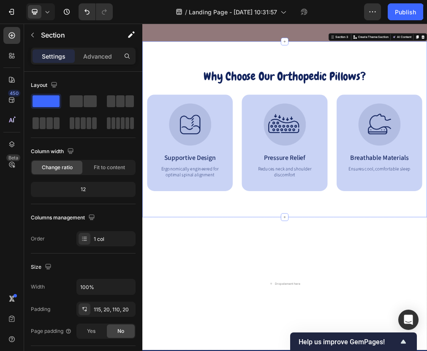
scroll to position [481, 0]
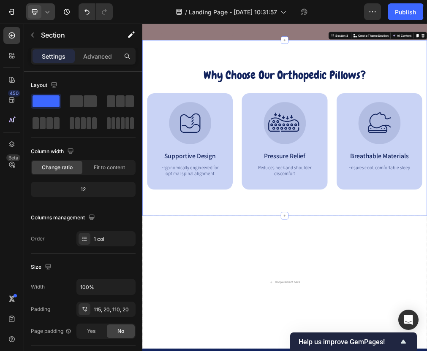
click at [36, 16] on span at bounding box center [35, 12] width 14 height 14
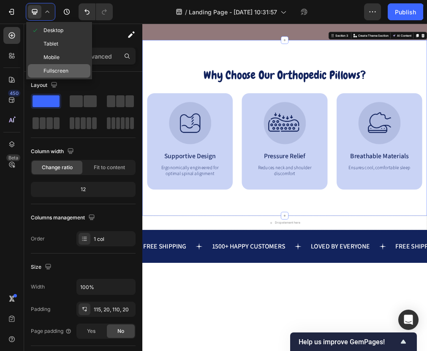
click at [67, 75] on span "Fullscreen" at bounding box center [55, 71] width 25 height 8
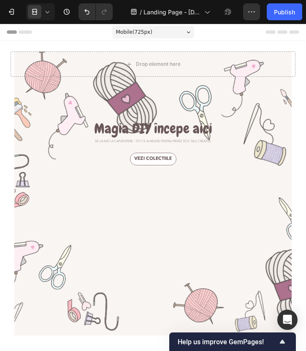
click at [155, 34] on div "Mobile ( 725 px)" at bounding box center [153, 32] width 82 height 13
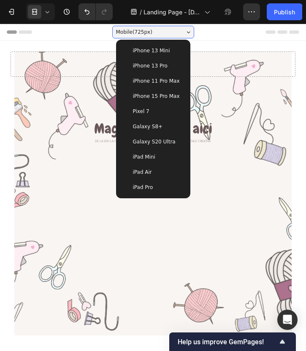
click at [149, 50] on span "iPhone 13 Mini" at bounding box center [151, 50] width 37 height 8
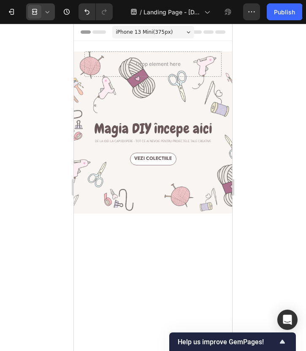
click at [46, 14] on icon at bounding box center [47, 12] width 8 height 8
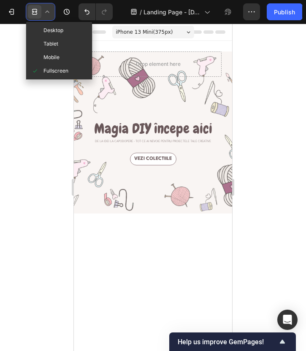
click at [46, 12] on icon at bounding box center [47, 12] width 8 height 8
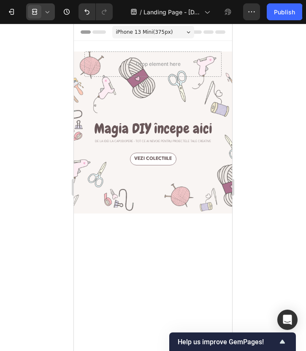
click at [46, 12] on icon at bounding box center [48, 12] width 4 height 2
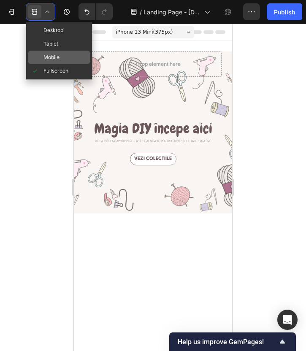
click at [57, 54] on span "Mobile" at bounding box center [51, 57] width 16 height 8
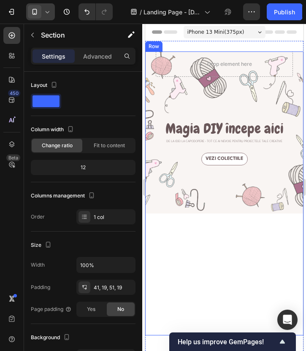
click at [211, 247] on div "Vezi colectiile Button" at bounding box center [223, 244] width 137 height 183
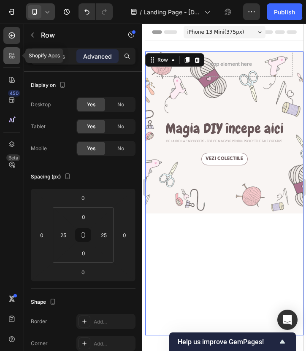
click at [10, 57] on icon at bounding box center [12, 55] width 8 height 8
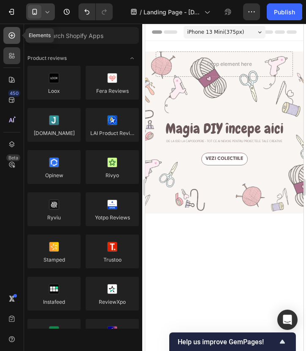
click at [8, 39] on icon at bounding box center [12, 35] width 8 height 8
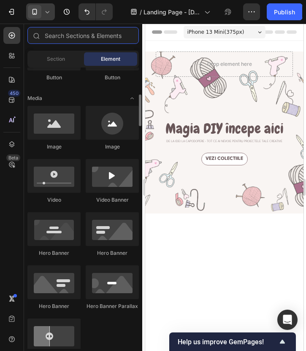
scroll to position [242, 0]
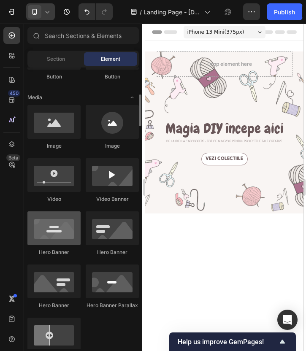
click at [57, 237] on div at bounding box center [53, 228] width 53 height 34
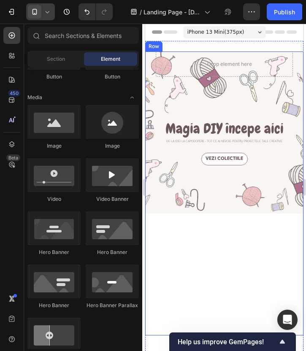
click at [185, 219] on div "Vezi colectiile Button" at bounding box center [223, 244] width 137 height 183
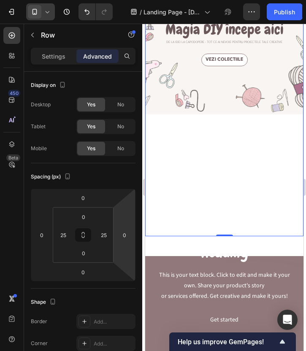
scroll to position [118, 0]
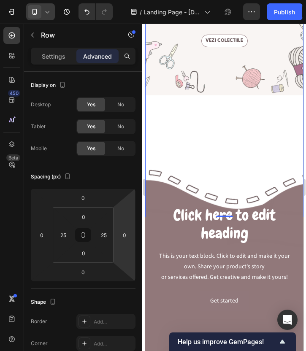
click at [224, 214] on div "0" at bounding box center [224, 217] width 8 height 7
drag, startPoint x: 224, startPoint y: 215, endPoint x: 224, endPoint y: 130, distance: 85.2
click at [224, 130] on div "Drop element here Row Magia DIY începe aici Heading De la idei la capodopere - …" at bounding box center [224, 75] width 158 height 284
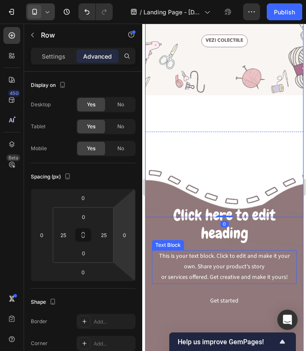
click at [166, 259] on div "This is your text block. Click to edit and make it your own. Share your product…" at bounding box center [223, 267] width 145 height 34
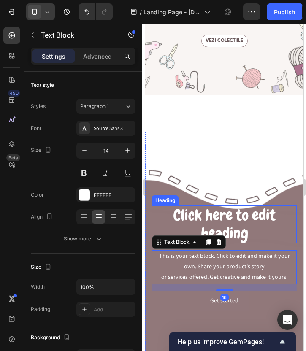
click at [153, 206] on h2 "Click here to edit heading" at bounding box center [223, 224] width 145 height 38
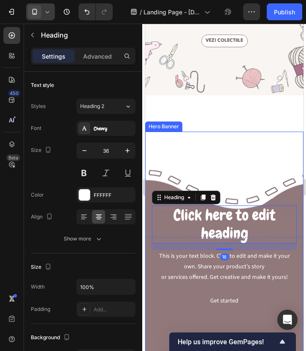
click at [145, 196] on div "Background Image" at bounding box center [224, 258] width 158 height 253
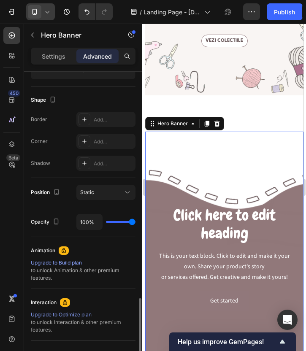
scroll to position [282, 0]
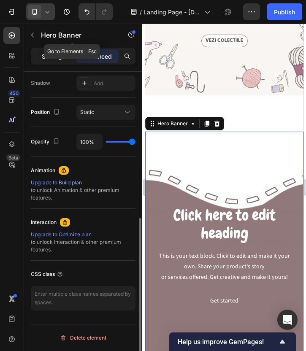
click at [49, 54] on p "Settings" at bounding box center [54, 56] width 24 height 9
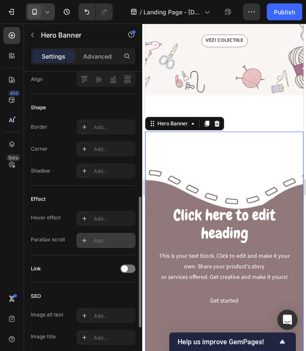
scroll to position [0, 0]
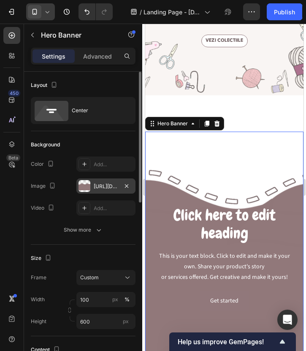
click at [97, 189] on div "[URL][DOMAIN_NAME]" at bounding box center [106, 187] width 24 height 8
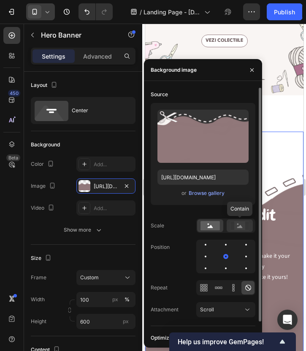
click at [238, 227] on icon at bounding box center [239, 226] width 5 height 3
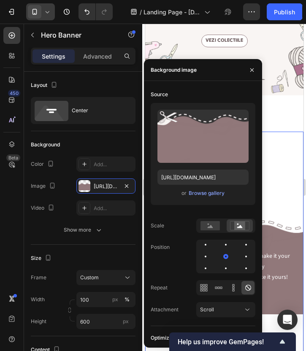
click at [277, 141] on div "Background Image" at bounding box center [224, 258] width 158 height 253
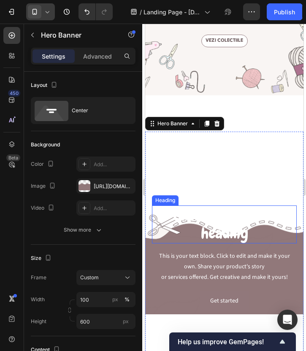
click at [221, 235] on h2 "Click here to edit heading" at bounding box center [223, 224] width 145 height 38
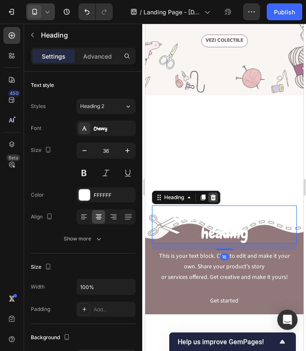
click at [213, 192] on div at bounding box center [213, 197] width 10 height 10
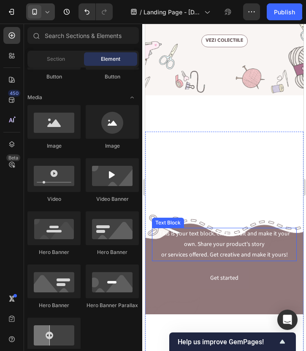
click at [213, 254] on div "This is your text block. Click to edit and make it your own. Share your product…" at bounding box center [223, 245] width 145 height 34
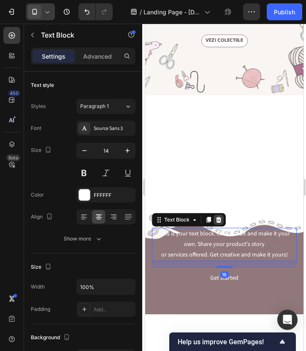
click at [220, 220] on icon at bounding box center [218, 219] width 7 height 7
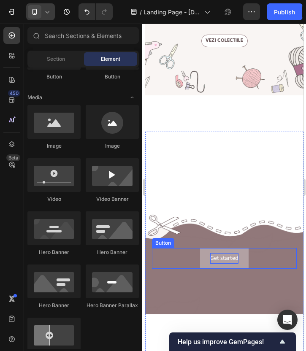
click at [225, 260] on div "Get started" at bounding box center [224, 258] width 28 height 11
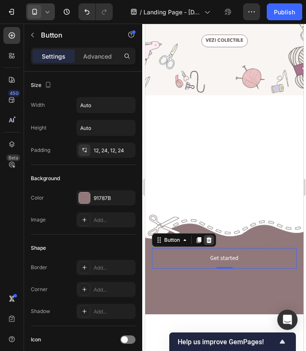
click at [211, 240] on icon at bounding box center [208, 240] width 5 height 6
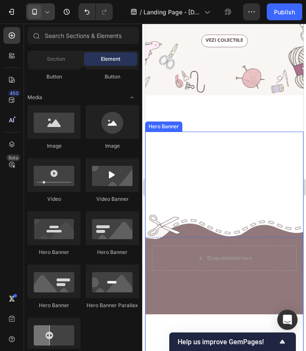
click at [234, 235] on div "Background Image" at bounding box center [224, 258] width 158 height 253
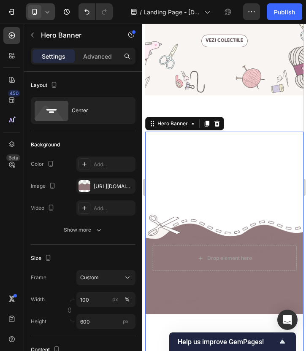
click at [259, 285] on div "Background Image" at bounding box center [224, 258] width 158 height 253
click at [87, 62] on div "Advanced" at bounding box center [97, 56] width 42 height 14
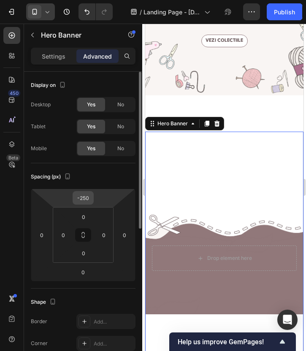
click at [84, 198] on input "-250" at bounding box center [83, 198] width 17 height 13
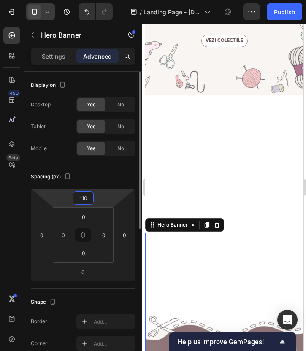
type input "-1"
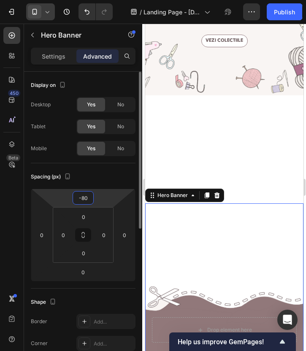
type input "-8"
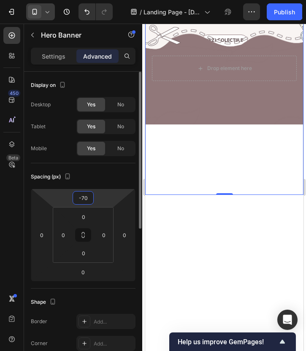
type input "-7"
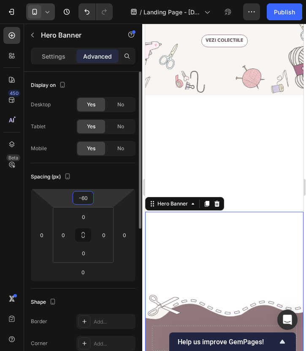
type input "-600"
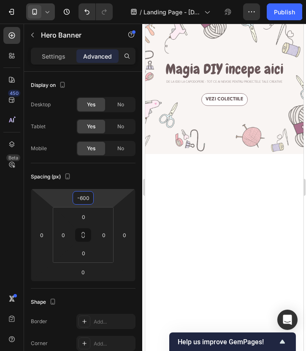
scroll to position [61, 0]
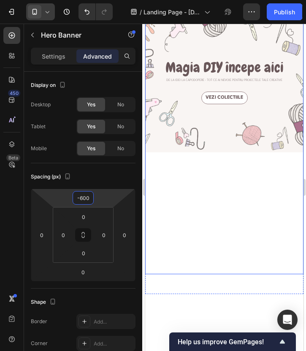
click at [186, 227] on div "Vezi colectiile Button" at bounding box center [223, 183] width 137 height 183
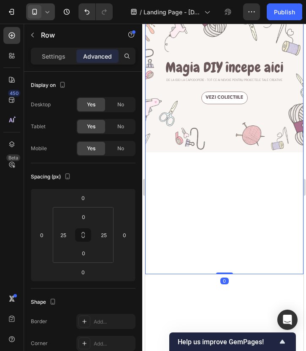
scroll to position [0, 0]
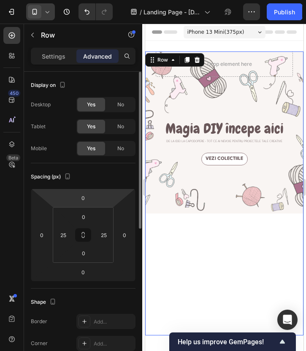
click at [127, 180] on div "Spacing (px)" at bounding box center [83, 177] width 105 height 14
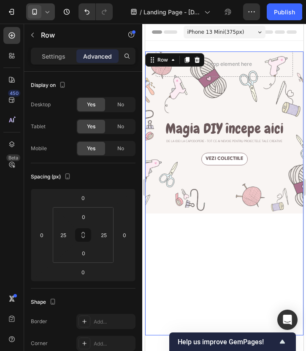
click at [214, 262] on div "Vezi colectiile Button" at bounding box center [223, 244] width 137 height 183
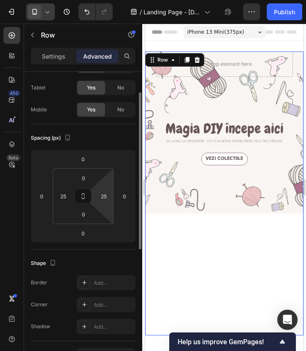
scroll to position [39, 0]
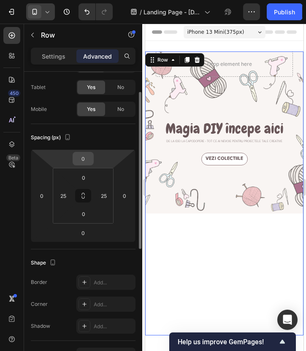
click at [84, 157] on input "0" at bounding box center [83, 158] width 17 height 13
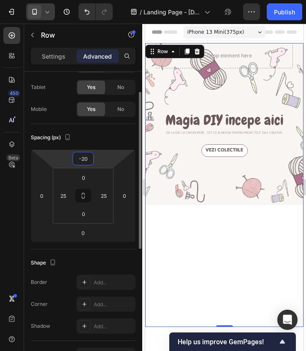
type input "-2"
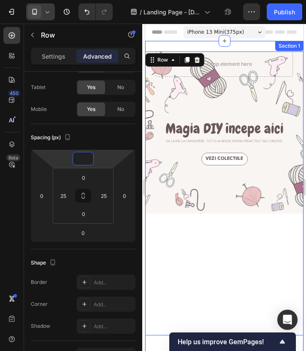
click at [153, 45] on div "Drop element here Row Magia DIY începe aici Heading De la idei la capodopere - …" at bounding box center [224, 198] width 158 height 314
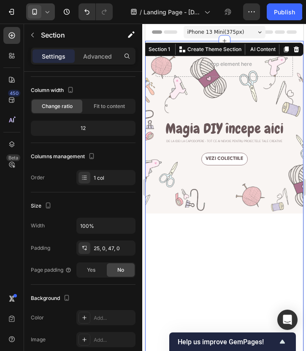
scroll to position [0, 0]
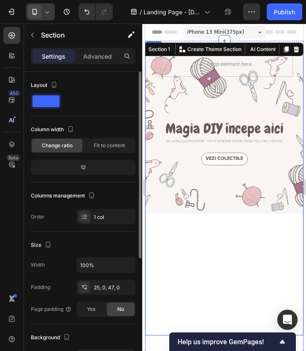
click at [167, 248] on div "Vezi colectiile Button" at bounding box center [223, 244] width 137 height 183
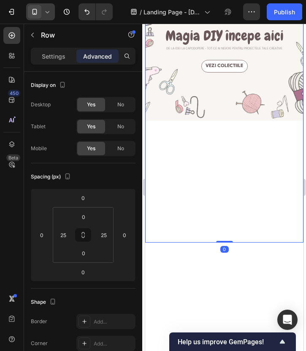
scroll to position [103, 0]
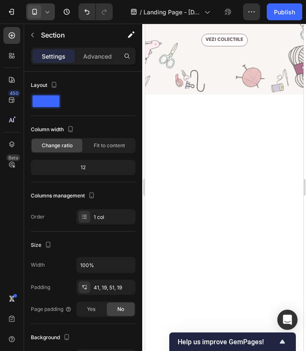
scroll to position [122, 0]
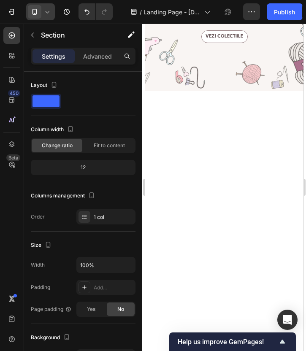
click at [173, 261] on div "Drop element here Hero Banner" at bounding box center [224, 338] width 158 height 211
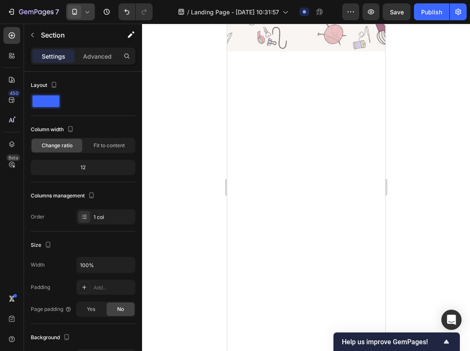
scroll to position [229, 0]
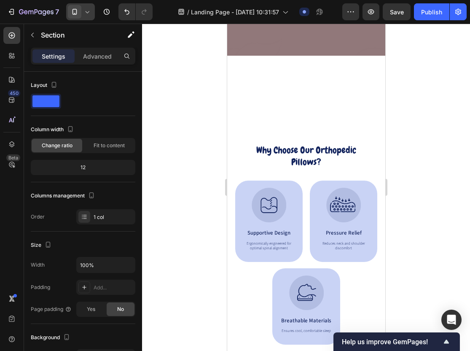
click at [432, 137] on div at bounding box center [306, 187] width 328 height 327
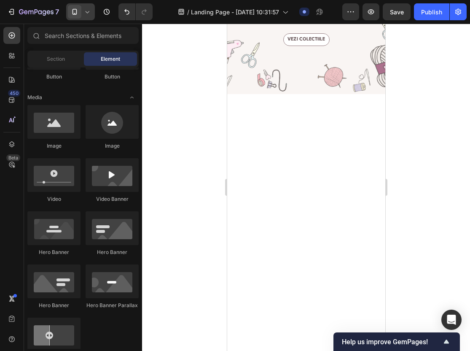
scroll to position [0, 0]
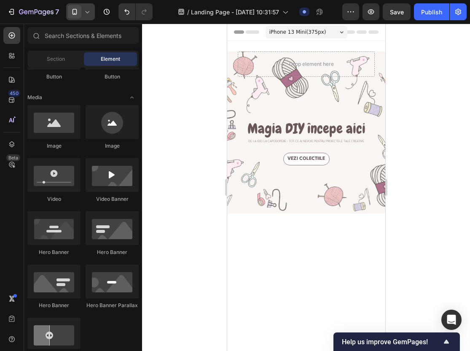
click at [393, 142] on div at bounding box center [306, 187] width 328 height 327
click at [289, 30] on span "iPhone 13 Mini ( 375 px)" at bounding box center [297, 32] width 57 height 8
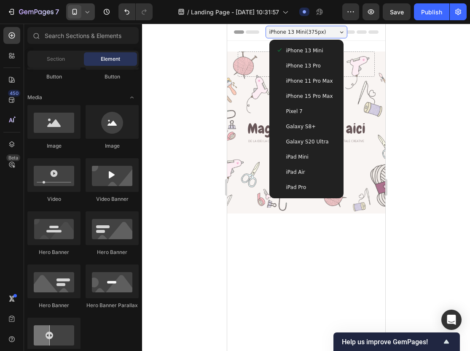
click at [291, 64] on span "iPhone 13 Pro" at bounding box center [303, 66] width 35 height 8
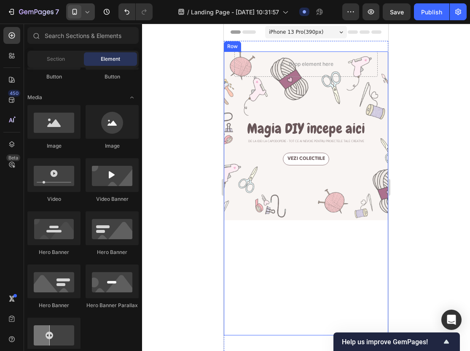
click at [182, 196] on div at bounding box center [306, 187] width 328 height 327
click at [277, 253] on div "Vezi colectiile Button" at bounding box center [306, 244] width 143 height 183
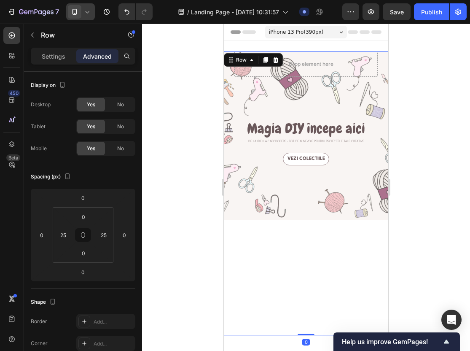
scroll to position [59, 0]
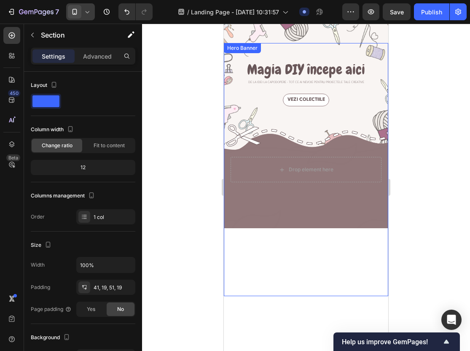
click at [276, 209] on div "Background Image" at bounding box center [306, 169] width 165 height 253
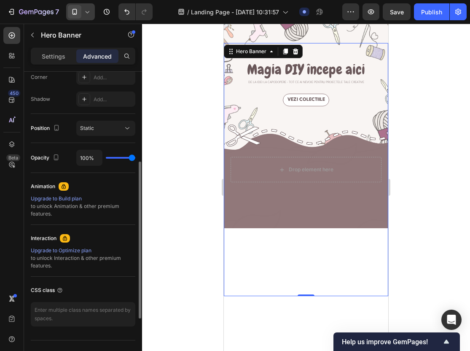
scroll to position [282, 0]
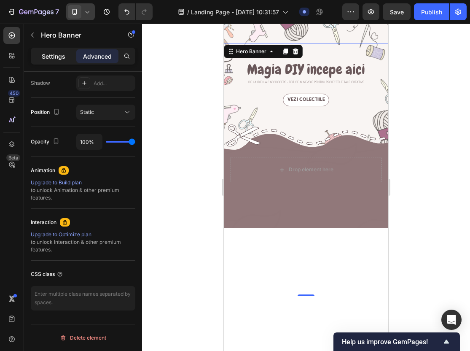
click at [45, 53] on p "Settings" at bounding box center [54, 56] width 24 height 9
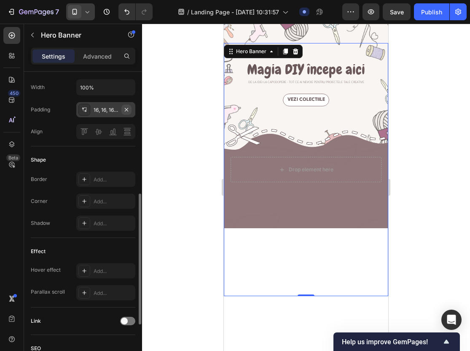
click at [128, 108] on icon "button" at bounding box center [126, 109] width 7 height 7
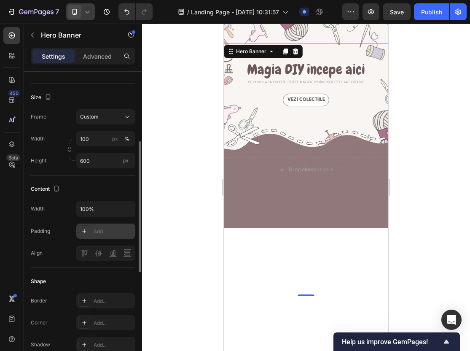
scroll to position [162, 0]
click at [101, 119] on div "Custom" at bounding box center [100, 116] width 41 height 8
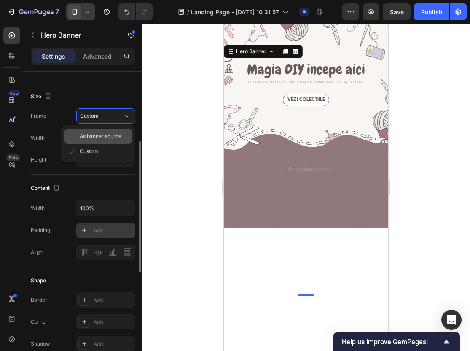
click at [99, 137] on span "As banner source" at bounding box center [101, 136] width 42 height 8
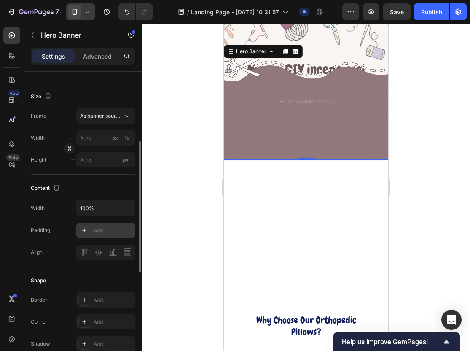
scroll to position [18, 0]
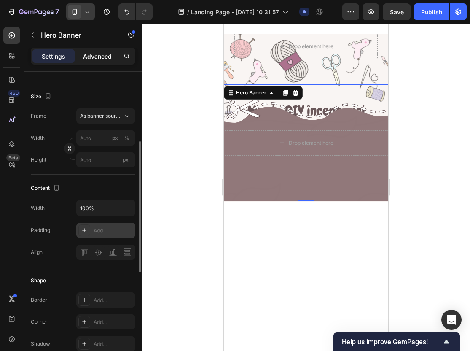
click at [100, 57] on p "Advanced" at bounding box center [97, 56] width 29 height 9
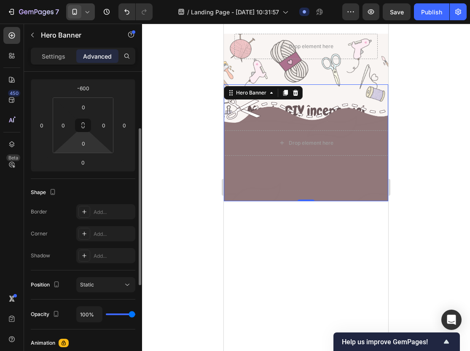
scroll to position [110, 0]
click at [86, 88] on input "-600" at bounding box center [83, 87] width 17 height 13
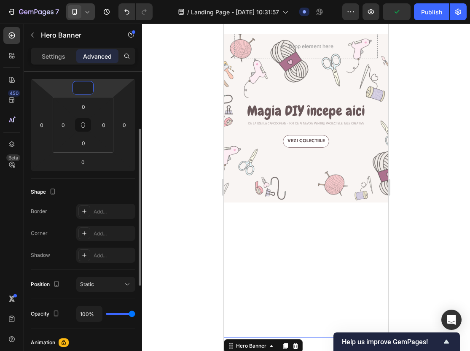
type input "5"
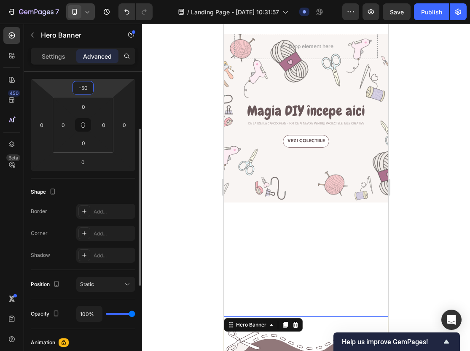
type input "-500"
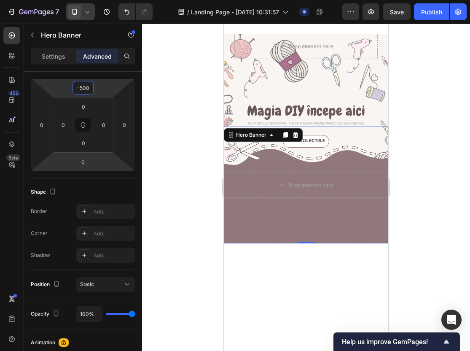
click at [161, 181] on div at bounding box center [306, 187] width 328 height 327
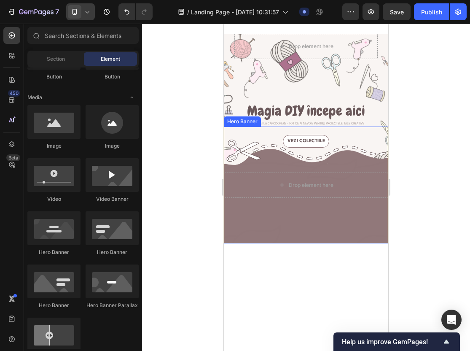
click at [274, 211] on div "Background Image" at bounding box center [306, 185] width 165 height 117
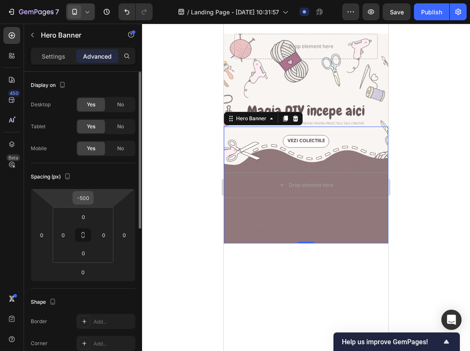
click at [88, 196] on input "-500" at bounding box center [83, 198] width 17 height 13
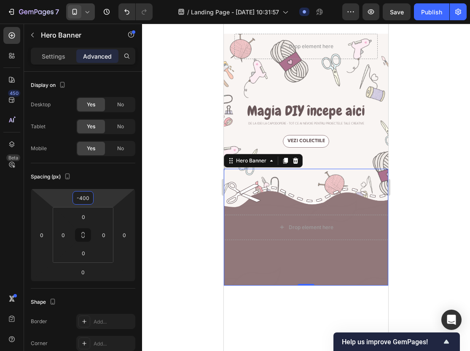
type input "-400"
click at [165, 188] on div at bounding box center [306, 187] width 328 height 327
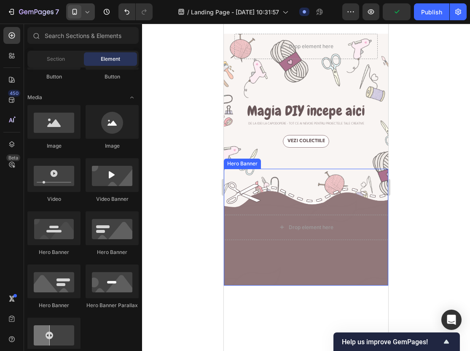
click at [338, 263] on div "Background Image" at bounding box center [306, 227] width 165 height 117
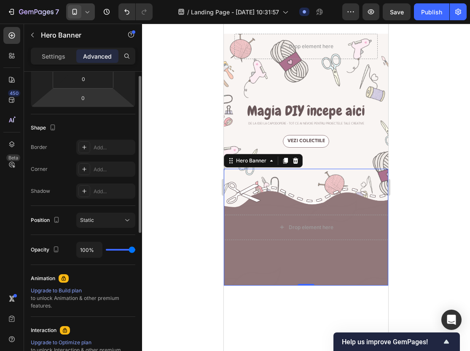
scroll to position [175, 0]
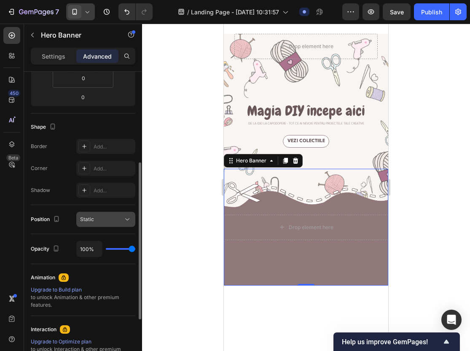
click at [103, 219] on div "Static" at bounding box center [101, 220] width 43 height 8
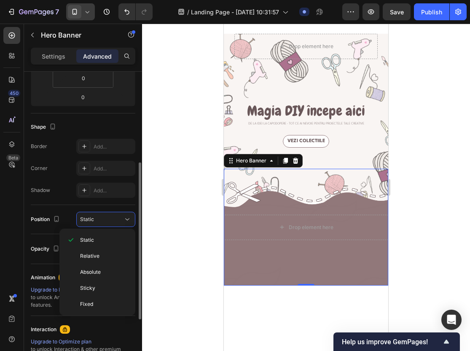
click at [40, 279] on div "Animation" at bounding box center [43, 278] width 24 height 8
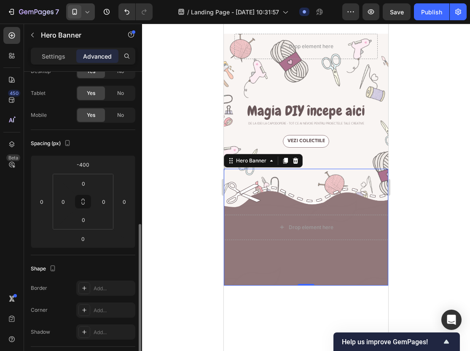
scroll to position [0, 0]
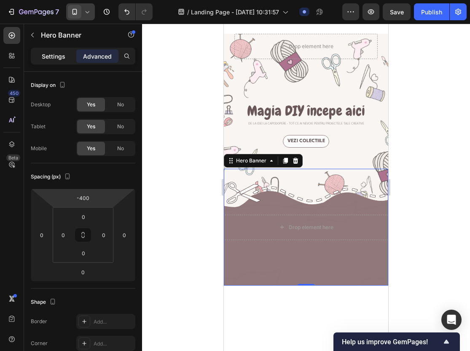
click at [49, 55] on p "Settings" at bounding box center [54, 56] width 24 height 9
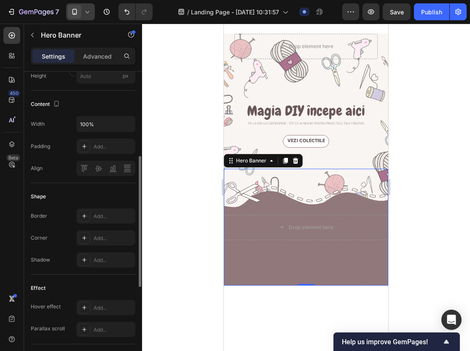
scroll to position [254, 0]
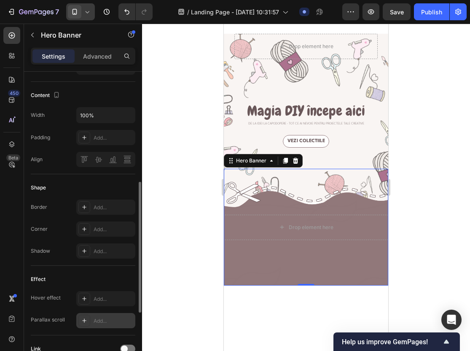
click at [101, 319] on div "Add..." at bounding box center [114, 321] width 40 height 8
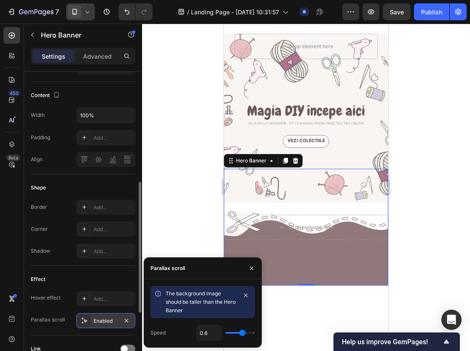
type input "0.7"
type input "0.6"
type input "0.4"
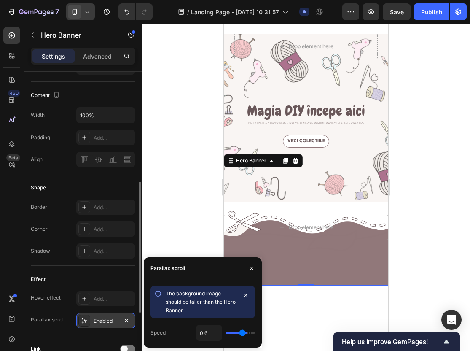
type input "0.4"
type input "0.1"
type input "0"
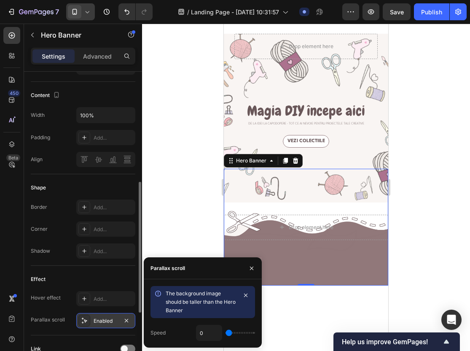
type input "0.3"
type input "1"
type input "0.9"
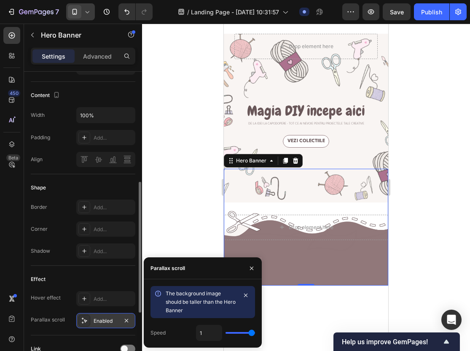
type input "0.9"
type input "0.8"
type input "0.7"
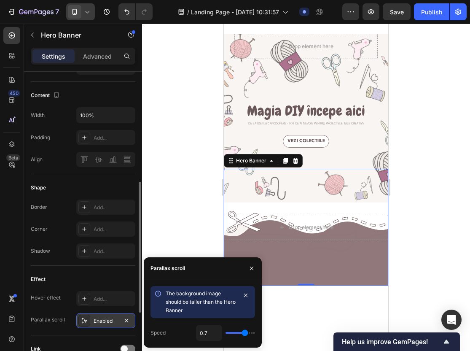
click at [244, 332] on input "range" at bounding box center [241, 333] width 30 height 2
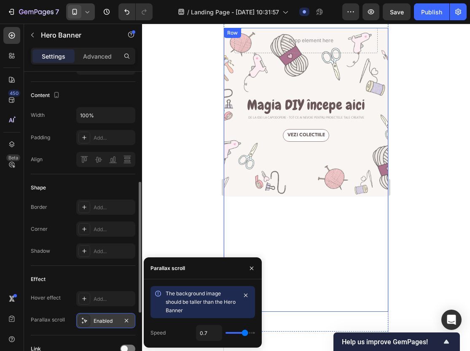
scroll to position [0, 0]
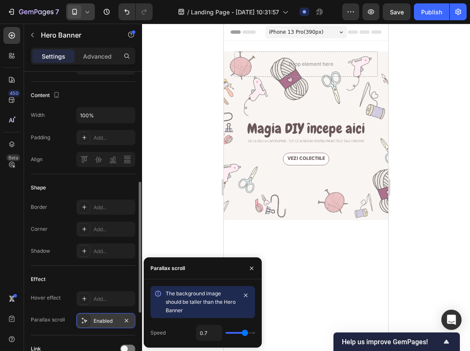
type input "0.6"
type input "0.5"
click at [240, 333] on input "range" at bounding box center [241, 333] width 30 height 2
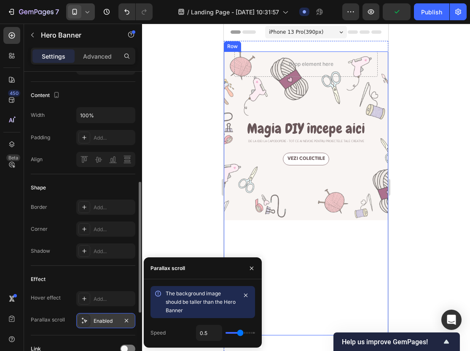
scroll to position [28, 0]
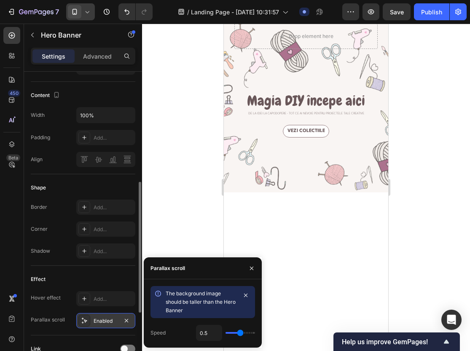
type input "0.6"
type input "0.7"
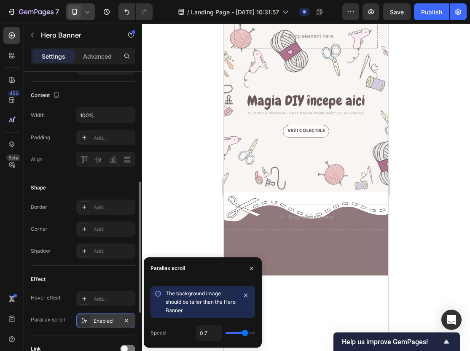
type input "0.7"
drag, startPoint x: 240, startPoint y: 332, endPoint x: 245, endPoint y: 332, distance: 5.1
click at [245, 332] on input "range" at bounding box center [241, 333] width 30 height 2
type input "0.8"
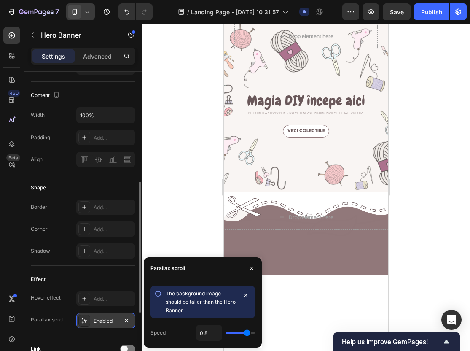
type input "0.9"
type input "1"
type input "0.8"
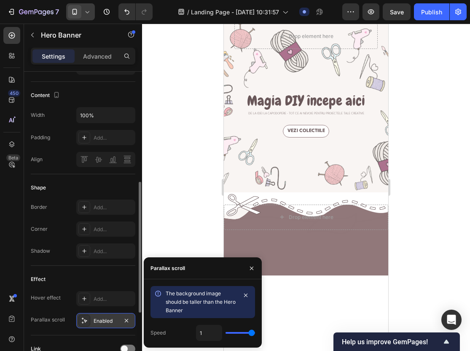
type input "0.8"
type input "0.1"
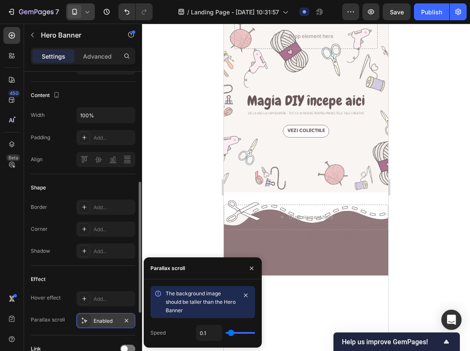
type input "0"
type input "0.1"
type input "0.2"
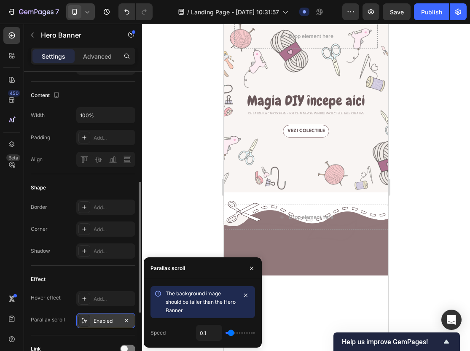
type input "0.2"
type input "0.5"
type input "0.7"
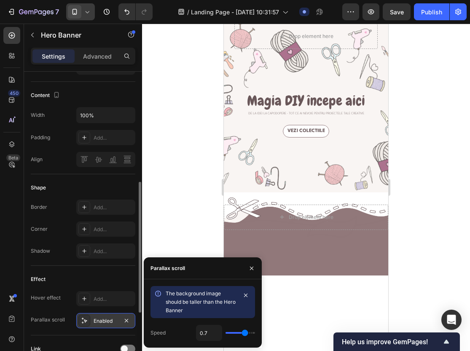
type input "0.8"
type input "0.9"
type input "1"
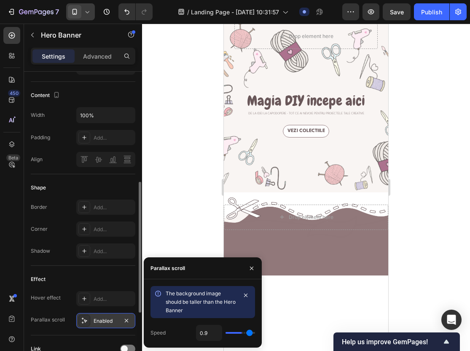
type input "1"
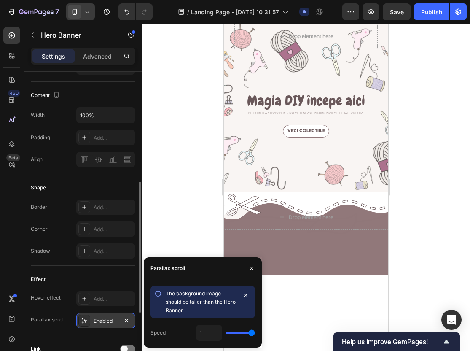
type input "0.9"
type input "0.7"
type input "0.5"
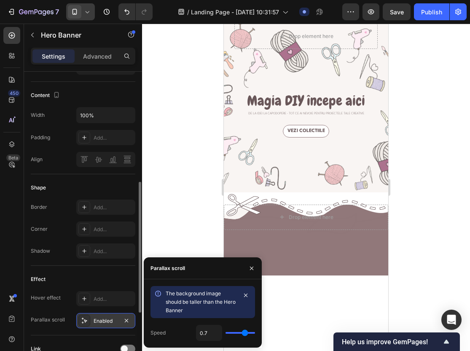
type input "0.5"
type input "0.4"
type input "0.3"
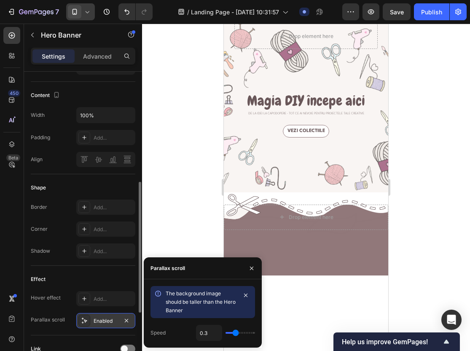
type input "0.2"
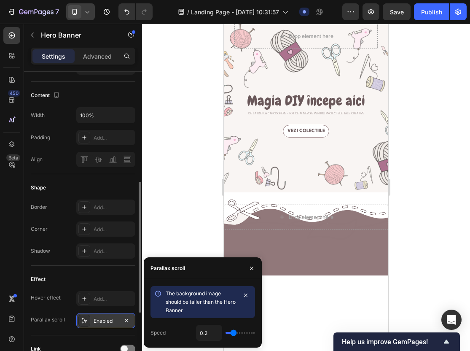
type input "0.3"
type input "0.4"
type input "0.5"
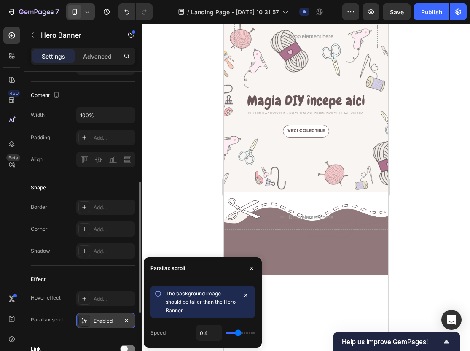
type input "0.5"
type input "0.6"
type input "0.7"
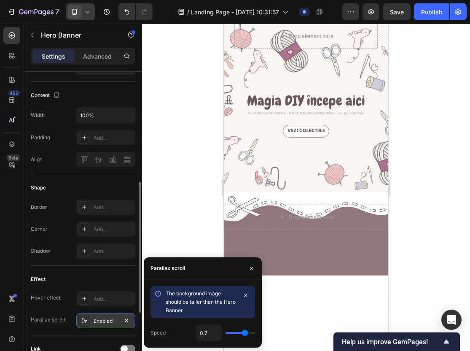
type input "0.8"
type input "0.9"
type input "1"
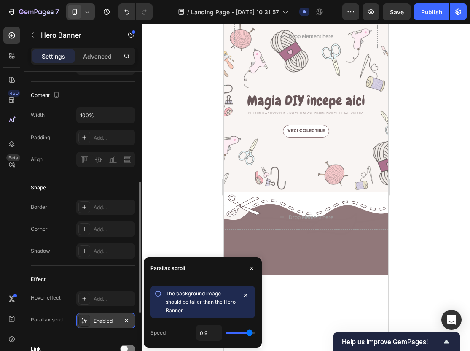
type input "1"
type input "0.9"
type input "0.8"
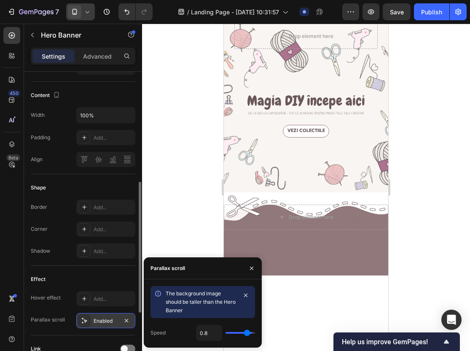
type input "0.7"
type input "0.8"
type input "0.7"
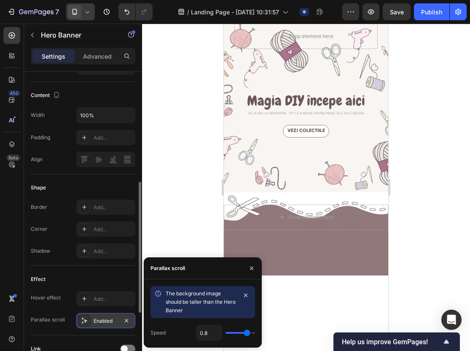
type input "0.7"
type input "0.6"
click at [242, 332] on input "range" at bounding box center [241, 333] width 30 height 2
click at [316, 122] on div "Drop element here Row Magia DIY începe aici Heading De la idei la capodopere - …" at bounding box center [306, 166] width 143 height 284
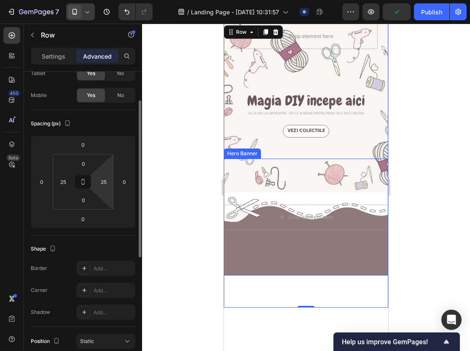
scroll to position [54, 0]
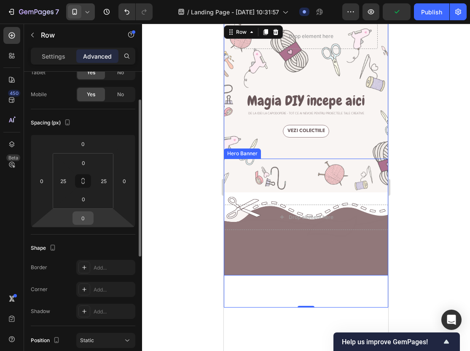
click at [84, 222] on input "0" at bounding box center [83, 218] width 17 height 13
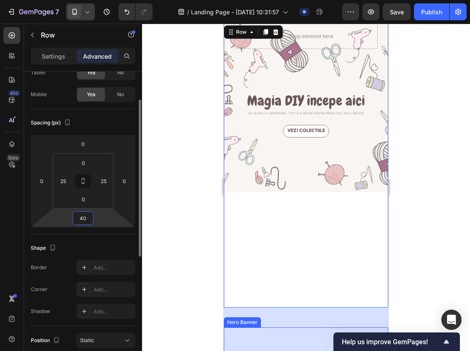
type input "4"
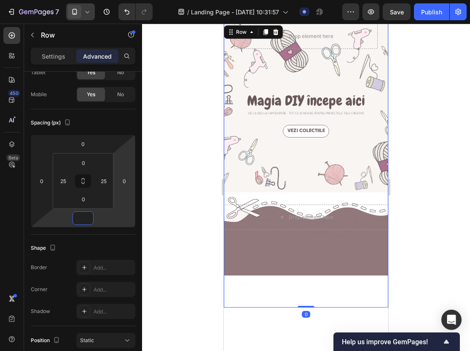
click at [381, 58] on div "Drop element here Row Magia DIY începe aici Heading De la idei la capodopere - …" at bounding box center [306, 166] width 165 height 284
type input "0"
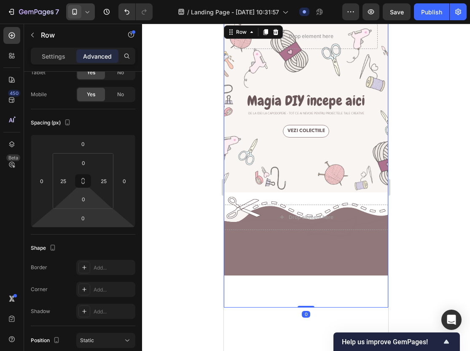
click at [85, 0] on html "7 / Landing Page - Sep 26, 10:31:57 Draft Preview Save Publish 450 Beta Section…" at bounding box center [235, 0] width 470 height 0
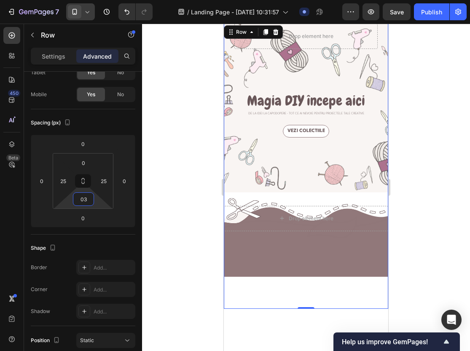
type input "0"
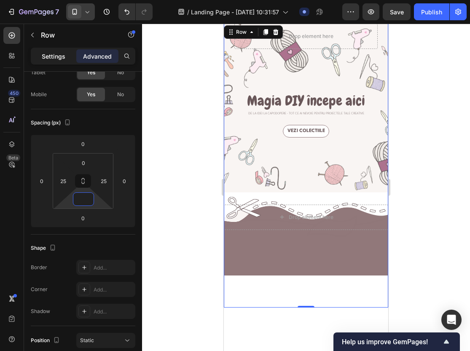
click at [57, 57] on p "Settings" at bounding box center [54, 56] width 24 height 9
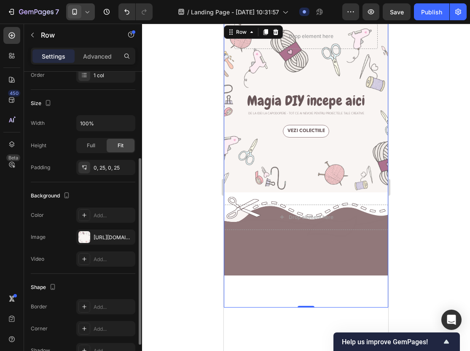
scroll to position [141, 0]
click at [119, 169] on div "0, 25, 0, 25" at bounding box center [105, 167] width 59 height 15
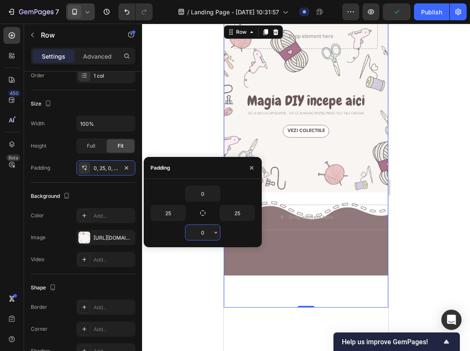
click at [209, 234] on input "0" at bounding box center [203, 232] width 35 height 15
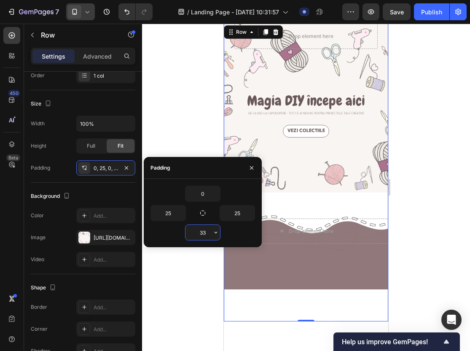
type input "3"
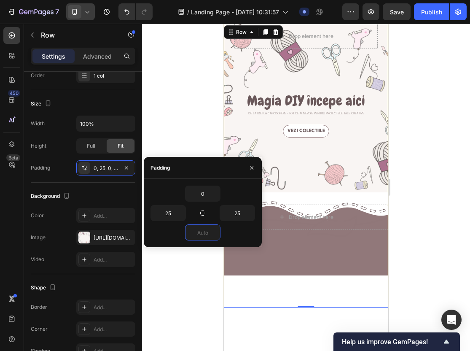
click at [208, 288] on div at bounding box center [306, 187] width 328 height 327
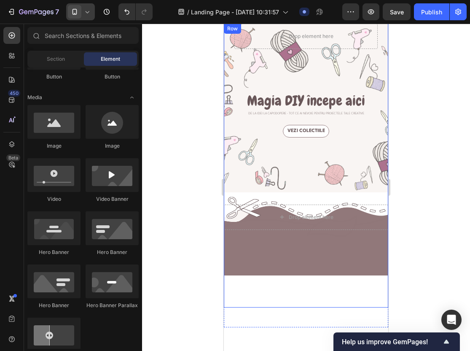
click at [251, 141] on div "Vezi colectiile Button" at bounding box center [306, 216] width 143 height 183
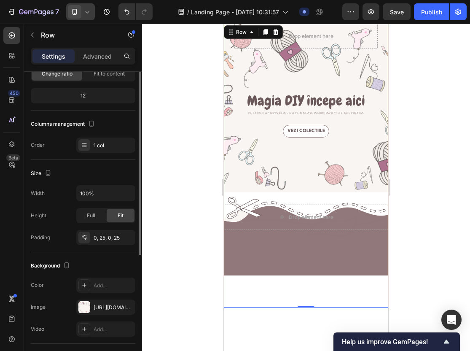
scroll to position [75, 0]
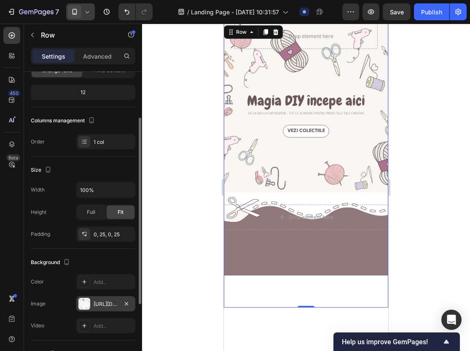
click at [98, 306] on div "https://cdn.shopify.com/s/files/1/0947/5463/6119/files/gempages_585562806514877…" at bounding box center [106, 304] width 24 height 8
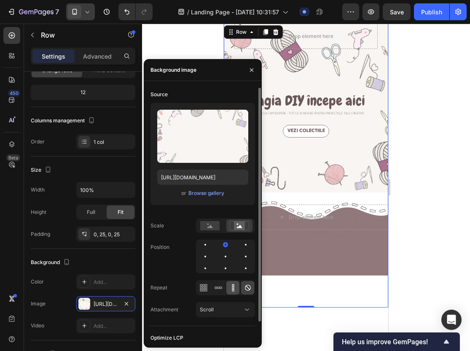
click at [237, 288] on icon at bounding box center [233, 288] width 8 height 8
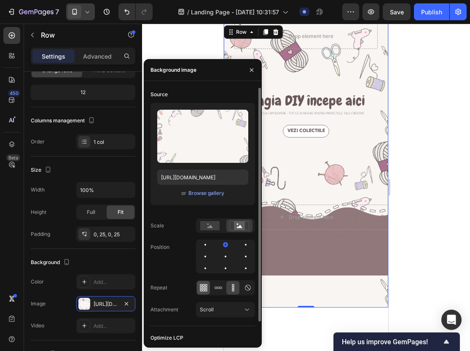
click at [204, 288] on icon at bounding box center [204, 288] width 8 height 8
click at [233, 287] on icon at bounding box center [233, 288] width 8 height 8
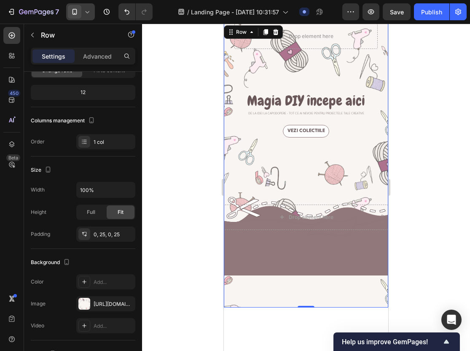
click at [460, 164] on div at bounding box center [306, 187] width 328 height 327
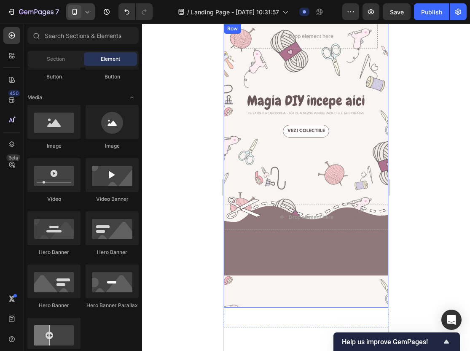
click at [314, 299] on div "Vezi colectiile Button" at bounding box center [306, 216] width 143 height 183
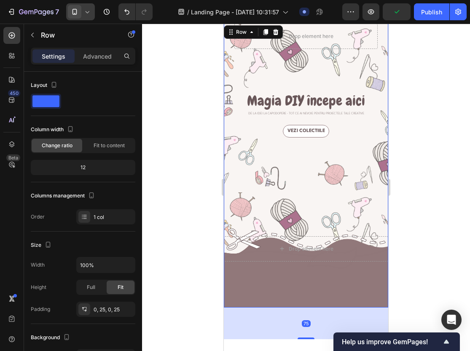
drag, startPoint x: 306, startPoint y: 307, endPoint x: 289, endPoint y: 338, distance: 35.7
click at [289, 308] on div "75" at bounding box center [306, 308] width 165 height 0
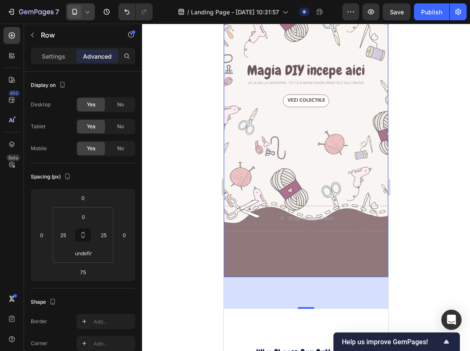
scroll to position [55, 0]
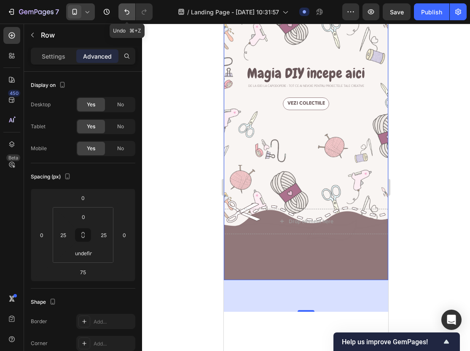
click at [124, 9] on icon "Undo/Redo" at bounding box center [127, 12] width 8 height 8
type input "0"
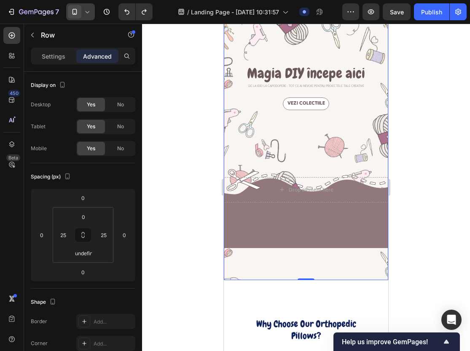
click at [375, 54] on div "Drop element here Row Magia DIY începe aici Heading De la idei la capodopere - …" at bounding box center [306, 138] width 143 height 284
click at [85, 256] on input "undefined" at bounding box center [83, 253] width 17 height 13
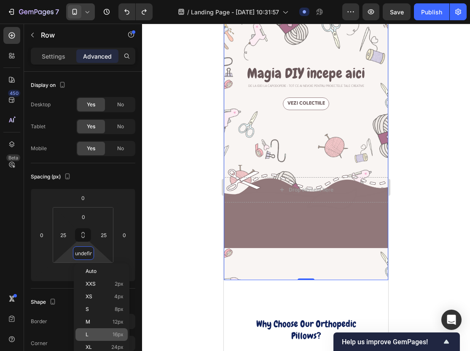
click at [97, 338] on div "L 16px" at bounding box center [102, 334] width 52 height 13
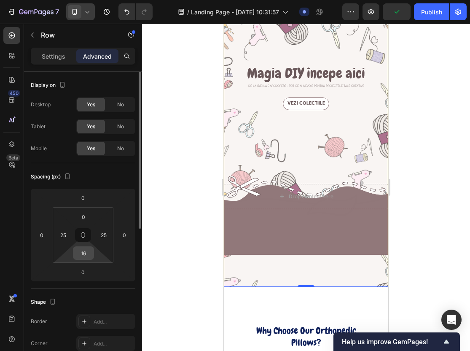
click at [85, 258] on input "16" at bounding box center [83, 253] width 17 height 13
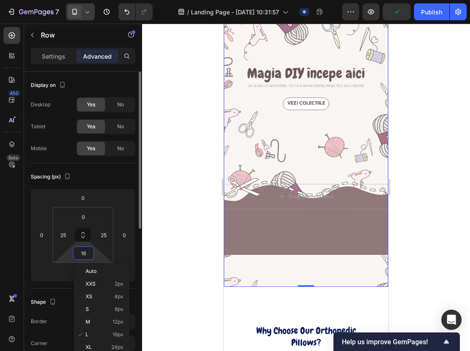
type input "0"
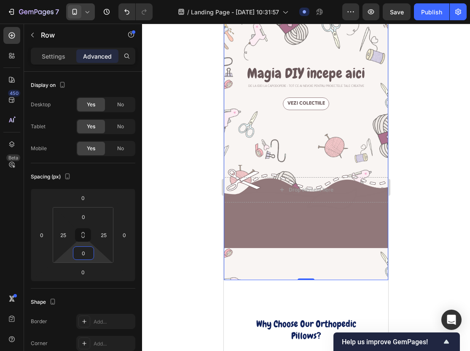
click at [167, 279] on div at bounding box center [306, 187] width 328 height 327
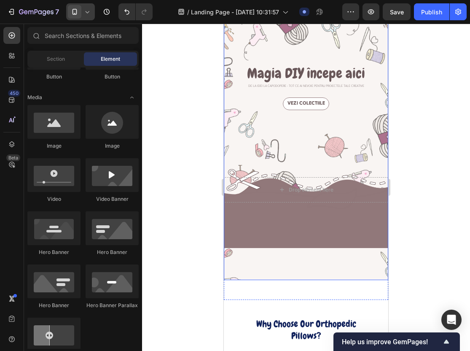
click at [367, 47] on div "Drop element here Row Magia DIY începe aici Heading De la idei la capodopere - …" at bounding box center [306, 138] width 143 height 284
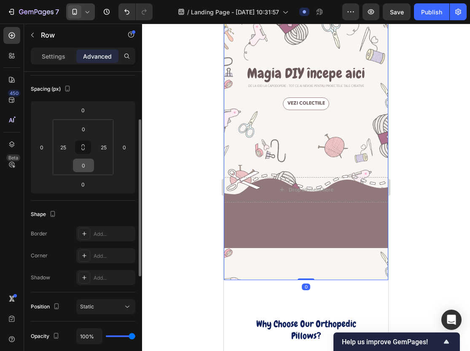
scroll to position [89, 0]
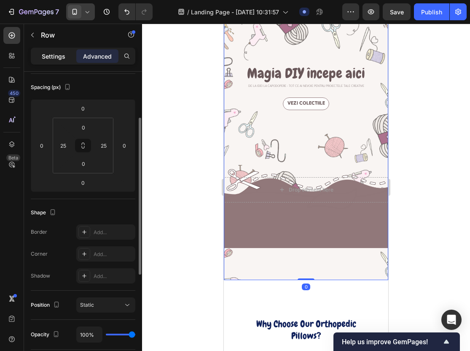
click at [66, 59] on div "Settings" at bounding box center [53, 56] width 42 height 14
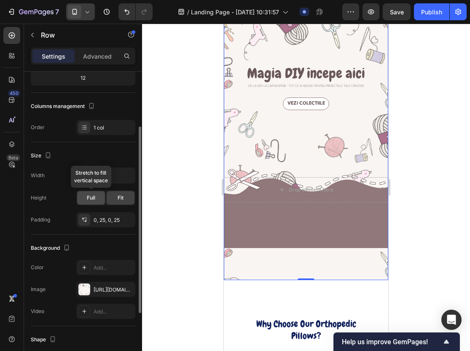
click at [93, 199] on span "Full" at bounding box center [91, 198] width 8 height 8
click at [121, 199] on span "Fit" at bounding box center [121, 198] width 6 height 8
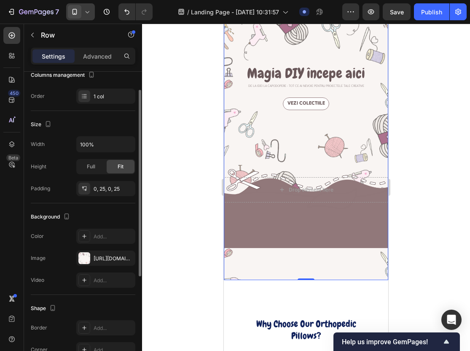
scroll to position [122, 0]
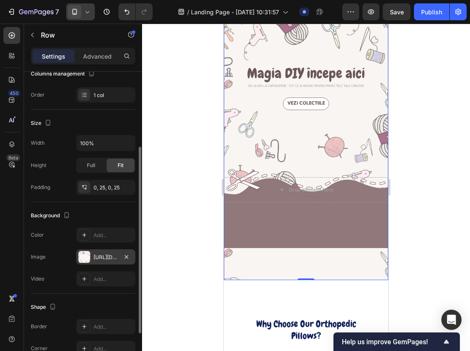
click at [91, 259] on div "https://cdn.shopify.com/s/files/1/0947/5463/6119/files/gempages_585562806514877…" at bounding box center [105, 256] width 59 height 15
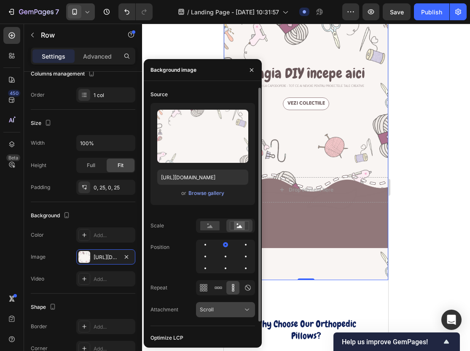
click at [218, 307] on div "Scroll" at bounding box center [221, 310] width 43 height 8
click at [218, 308] on div "Scroll" at bounding box center [221, 310] width 43 height 8
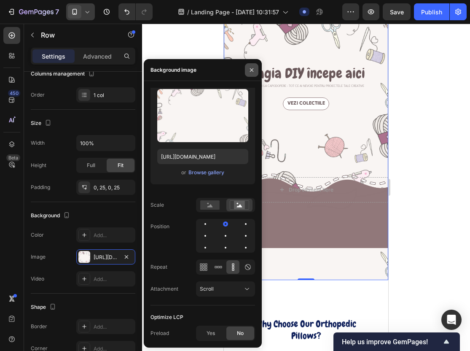
click at [252, 64] on button "button" at bounding box center [252, 70] width 14 height 14
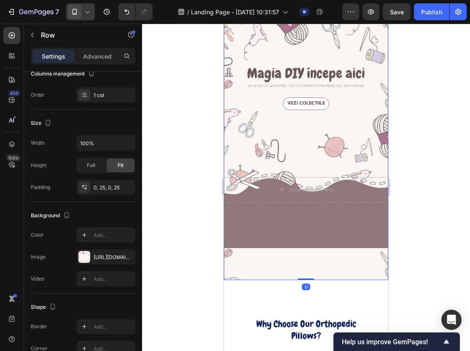
drag, startPoint x: 305, startPoint y: 279, endPoint x: 307, endPoint y: 182, distance: 97.5
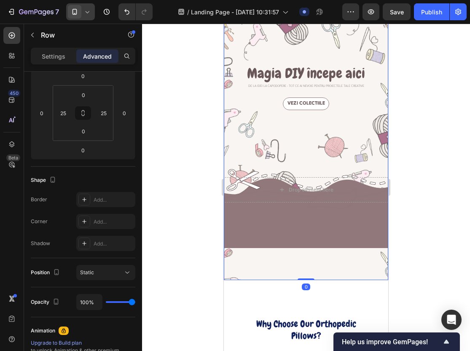
click at [376, 43] on div "Drop element here Row Magia DIY începe aici Heading De la idei la capodopere - …" at bounding box center [306, 138] width 143 height 284
click at [336, 109] on div "Vezi colectiile Button" at bounding box center [306, 103] width 143 height 13
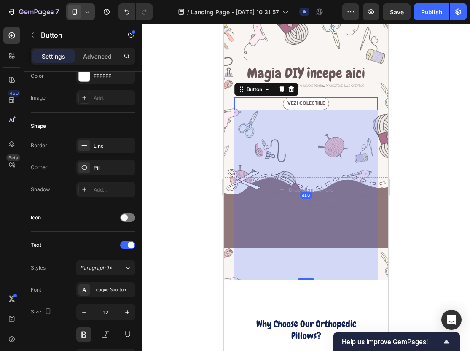
scroll to position [0, 0]
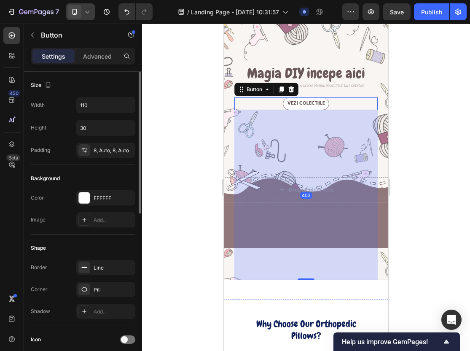
click at [366, 65] on h1 "Magia DIY începe aici" at bounding box center [306, 73] width 143 height 19
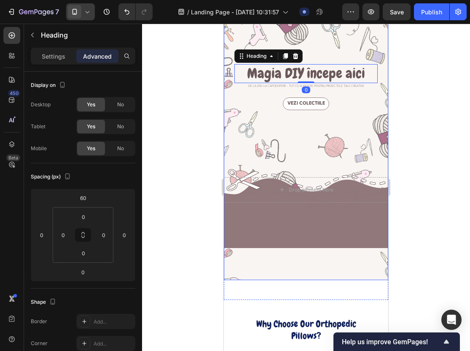
click at [376, 39] on div "Drop element here Row Magia DIY începe aici Heading 0 De la idei la capodopere …" at bounding box center [306, 138] width 143 height 284
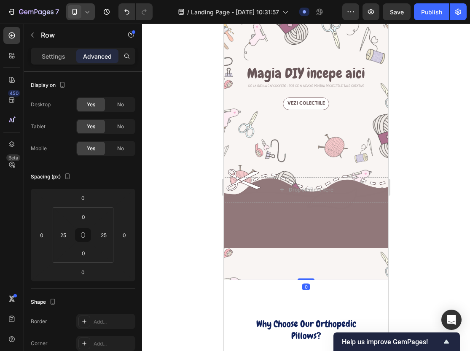
drag, startPoint x: 303, startPoint y: 280, endPoint x: 307, endPoint y: 219, distance: 61.3
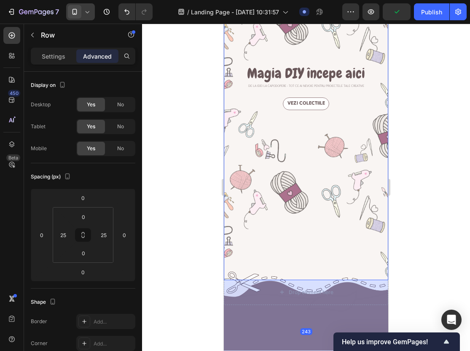
drag, startPoint x: 308, startPoint y: 279, endPoint x: 275, endPoint y: 381, distance: 107.7
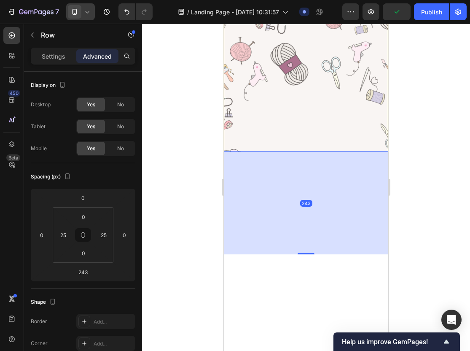
scroll to position [192, 0]
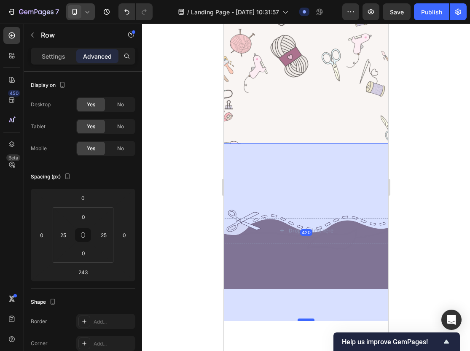
drag, startPoint x: 308, startPoint y: 245, endPoint x: 309, endPoint y: 320, distance: 74.7
click at [309, 320] on div at bounding box center [306, 320] width 17 height 3
type input "420"
click at [317, 97] on div "Vezi colectiile Button" at bounding box center [306, 52] width 143 height 183
click at [407, 129] on div at bounding box center [306, 187] width 328 height 327
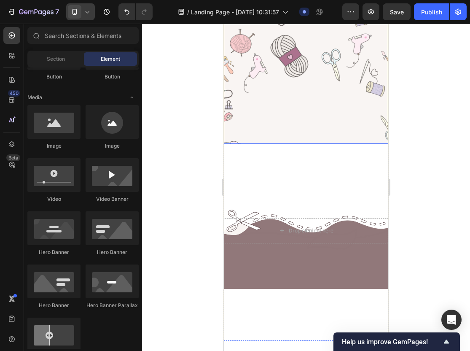
click at [347, 120] on div "Vezi colectiile Button" at bounding box center [306, 52] width 143 height 183
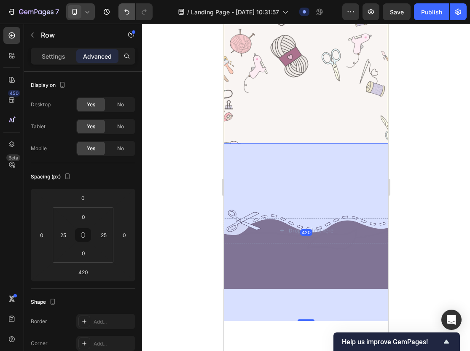
click at [130, 6] on button "Undo/Redo" at bounding box center [127, 11] width 17 height 17
click at [129, 6] on button "Undo/Redo" at bounding box center [127, 11] width 17 height 17
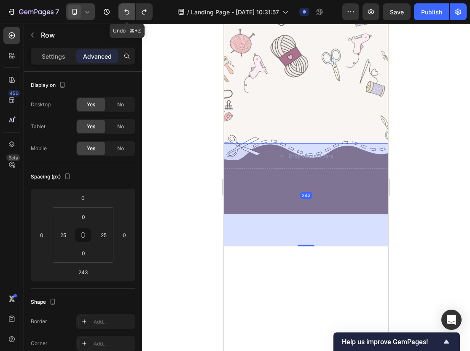
click at [129, 6] on button "Undo/Redo" at bounding box center [127, 11] width 17 height 17
type input "0"
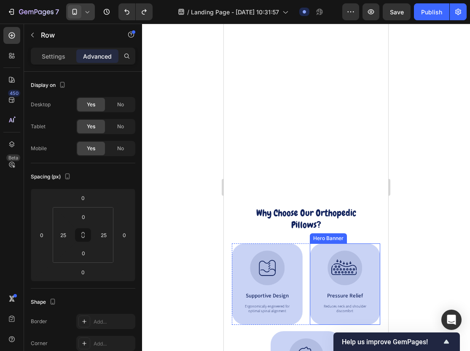
scroll to position [0, 0]
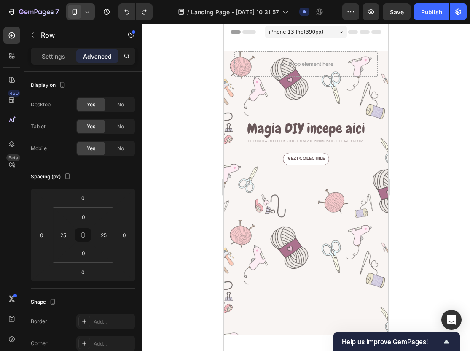
click at [408, 224] on div at bounding box center [306, 187] width 328 height 327
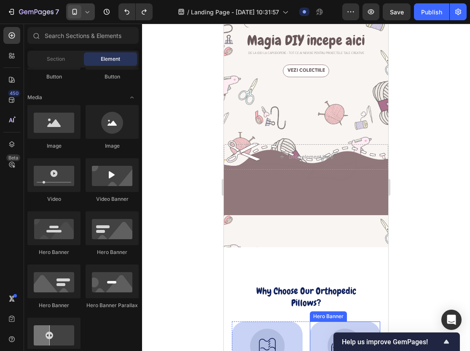
scroll to position [85, 0]
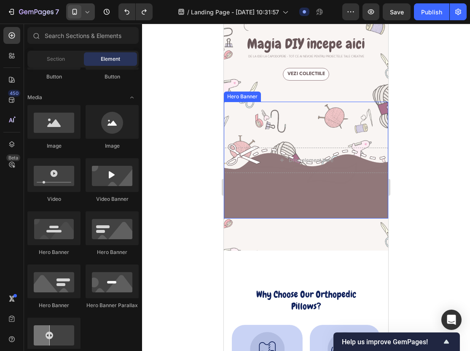
click at [353, 196] on div "Background Image" at bounding box center [306, 189] width 165 height 175
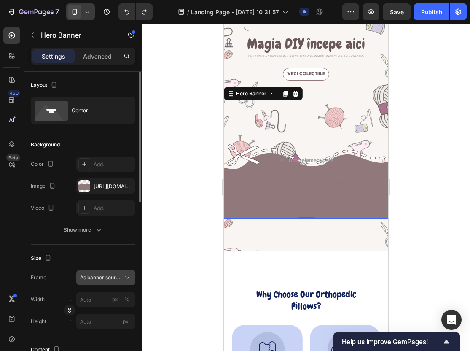
click at [104, 282] on button "As banner source" at bounding box center [105, 277] width 59 height 15
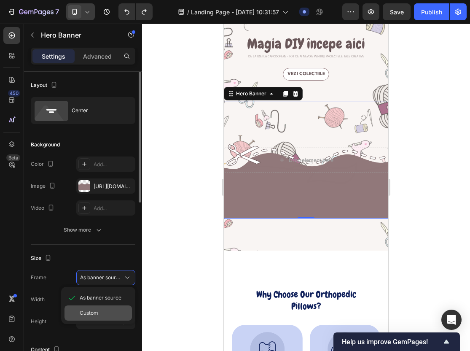
click at [107, 316] on div "Custom" at bounding box center [104, 313] width 49 height 8
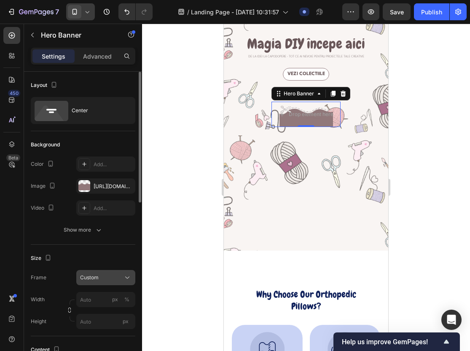
click at [111, 281] on div "Custom" at bounding box center [100, 278] width 41 height 8
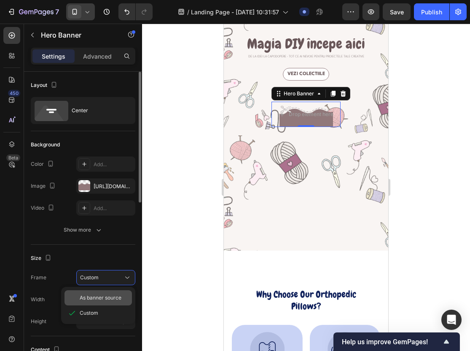
click at [108, 294] on span "As banner source" at bounding box center [101, 298] width 42 height 8
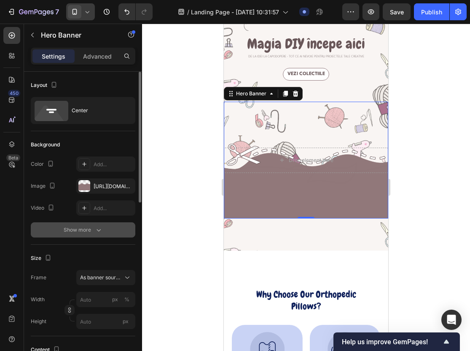
click at [88, 232] on div "Show more" at bounding box center [83, 230] width 39 height 8
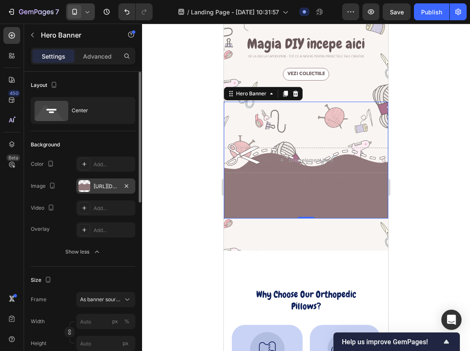
click at [90, 189] on div "[URL][DOMAIN_NAME]" at bounding box center [105, 185] width 59 height 15
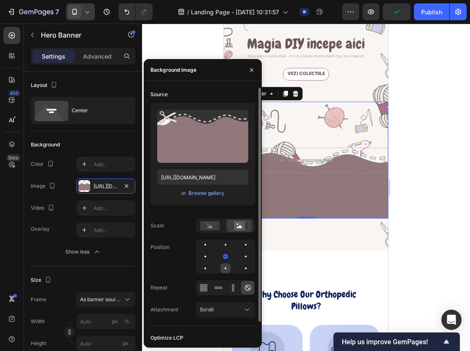
click at [223, 268] on div at bounding box center [226, 268] width 10 height 10
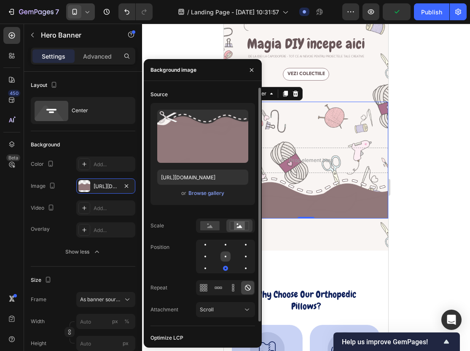
click at [225, 259] on div at bounding box center [226, 256] width 10 height 10
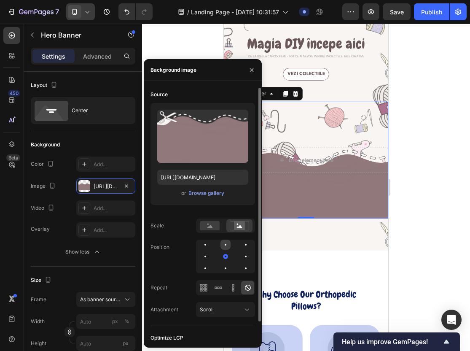
click at [226, 247] on div at bounding box center [226, 245] width 10 height 10
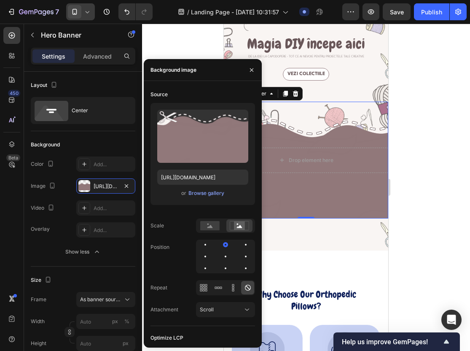
click at [127, 273] on div "Size" at bounding box center [83, 280] width 105 height 14
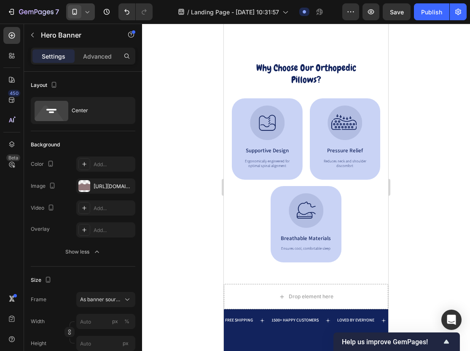
scroll to position [0, 0]
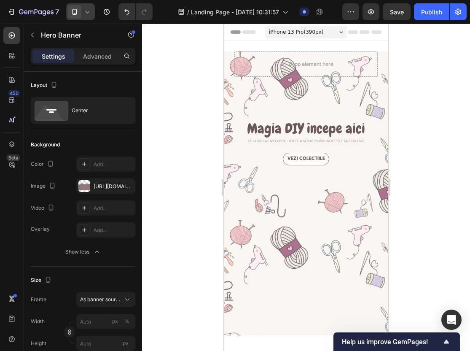
click at [456, 174] on div at bounding box center [306, 187] width 328 height 327
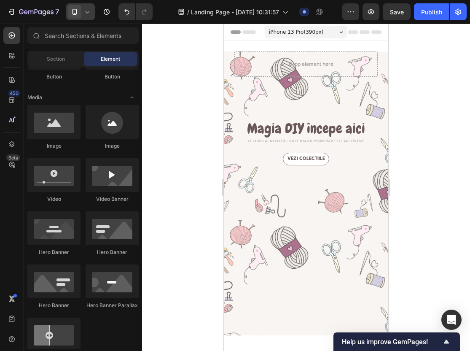
click at [318, 34] on span "iPhone 13 Pro ( 390 px)" at bounding box center [296, 32] width 54 height 8
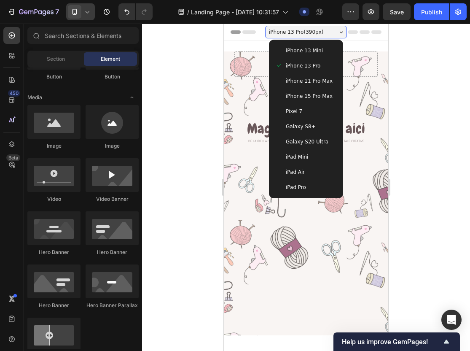
click at [305, 47] on span "iPhone 13 Mini" at bounding box center [304, 50] width 37 height 8
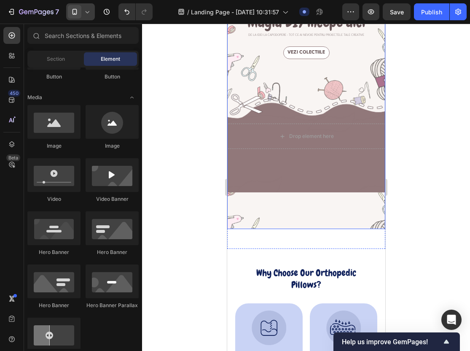
scroll to position [101, 0]
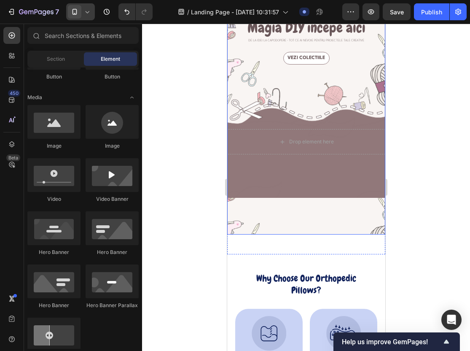
click at [323, 190] on div "Background Image" at bounding box center [306, 171] width 158 height 168
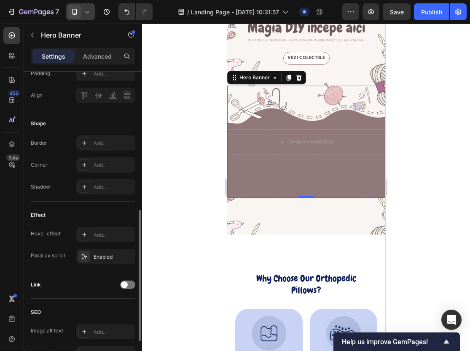
scroll to position [319, 0]
click at [101, 236] on div "Add..." at bounding box center [114, 234] width 40 height 8
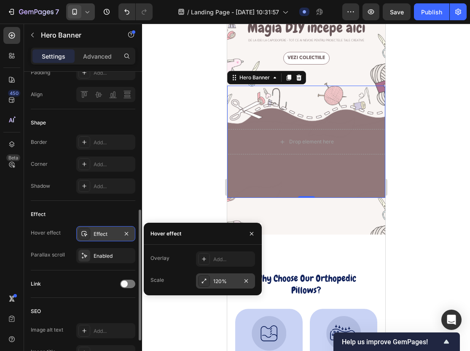
click at [226, 281] on div "120%" at bounding box center [226, 282] width 24 height 8
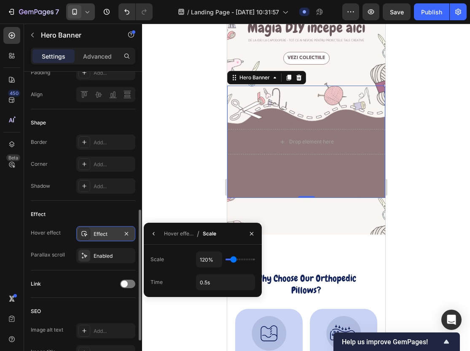
type input "125%"
type input "125"
type input "135%"
type input "135"
type input "175%"
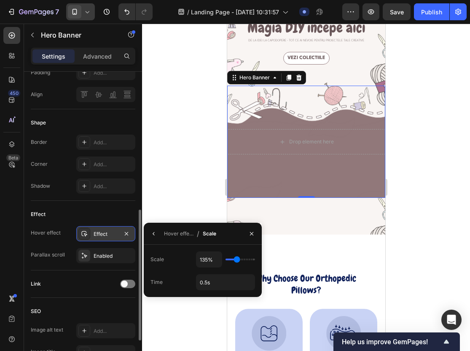
type input "175"
type input "180%"
type input "180"
type input "185%"
type input "185"
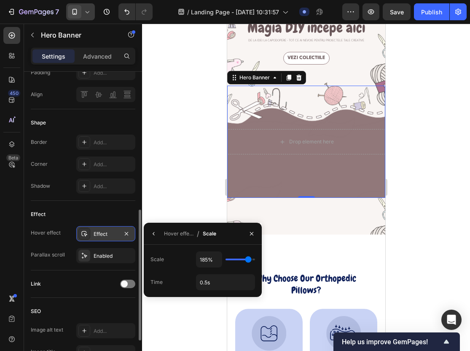
type input "190%"
type input "190"
type input "150%"
type input "150"
type input "135%"
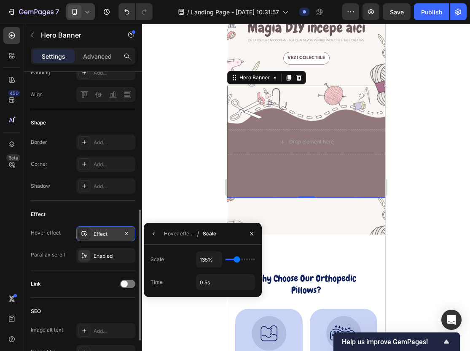
type input "135"
click at [237, 259] on input "range" at bounding box center [241, 260] width 30 height 2
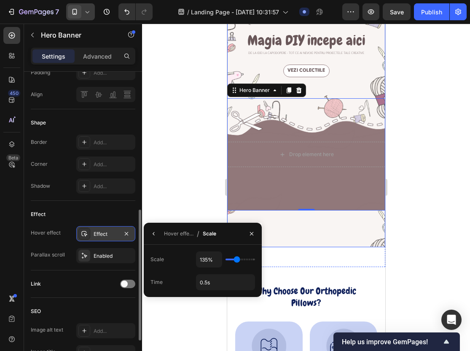
scroll to position [89, 0]
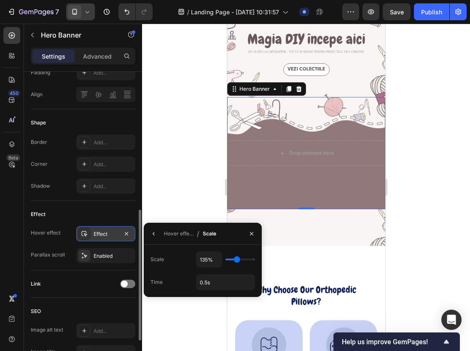
type input "140%"
type input "140"
type input "130%"
type input "130"
type input "100%"
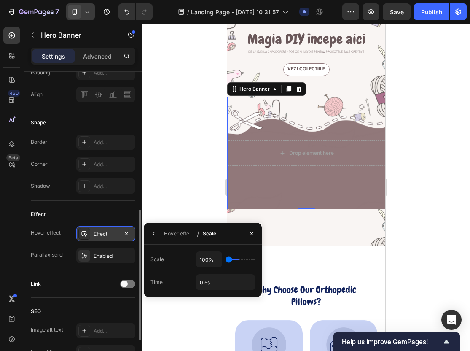
drag, startPoint x: 238, startPoint y: 259, endPoint x: 205, endPoint y: 259, distance: 32.9
type input "100"
click at [226, 259] on input "range" at bounding box center [241, 260] width 30 height 2
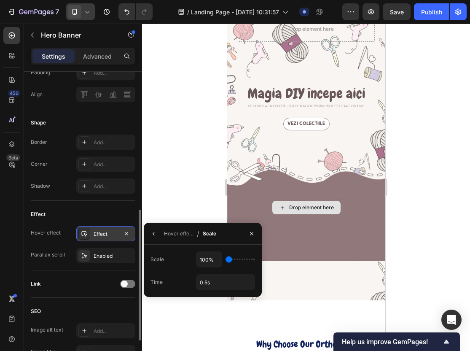
scroll to position [24, 0]
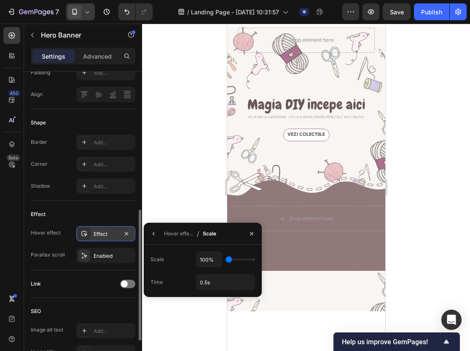
type input "105%"
type input "105"
type input "110%"
type input "110"
type input "115%"
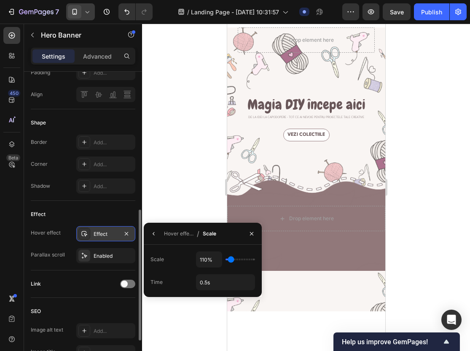
type input "115"
type input "120%"
type input "120"
type input "125%"
drag, startPoint x: 230, startPoint y: 261, endPoint x: 234, endPoint y: 261, distance: 4.6
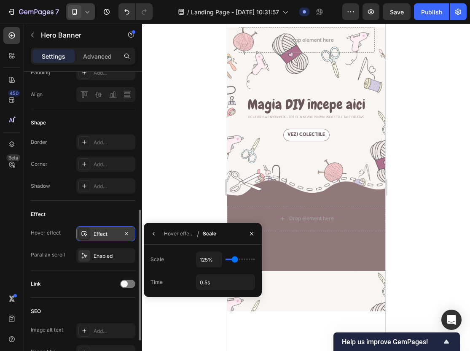
type input "125"
click at [234, 260] on input "range" at bounding box center [241, 260] width 30 height 2
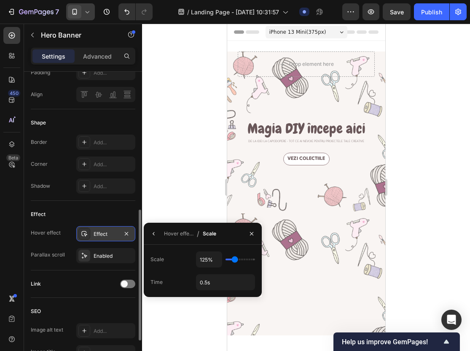
scroll to position [3, 0]
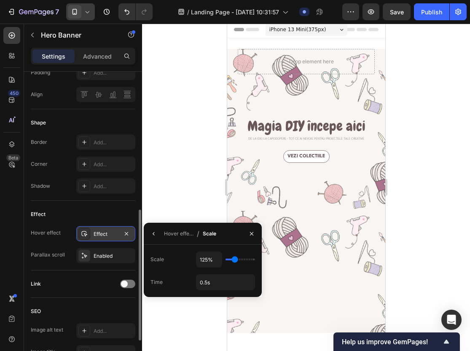
type input "120%"
type input "120"
type input "115%"
type input "115"
type input "110%"
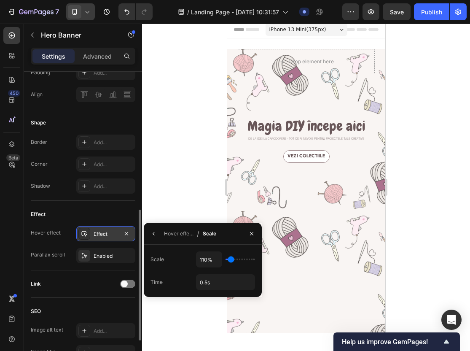
type input "110"
click at [231, 259] on input "range" at bounding box center [241, 260] width 30 height 2
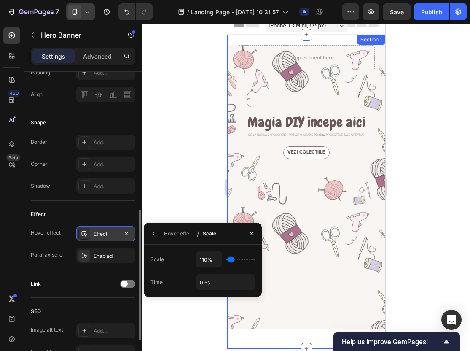
scroll to position [0, 0]
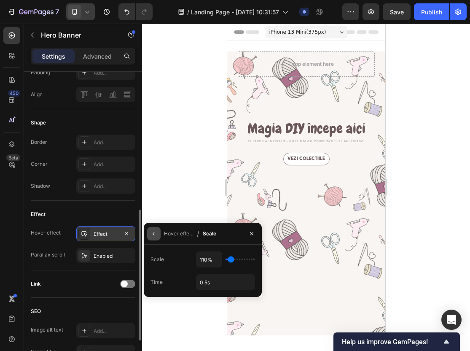
click at [157, 236] on icon "button" at bounding box center [154, 233] width 7 height 7
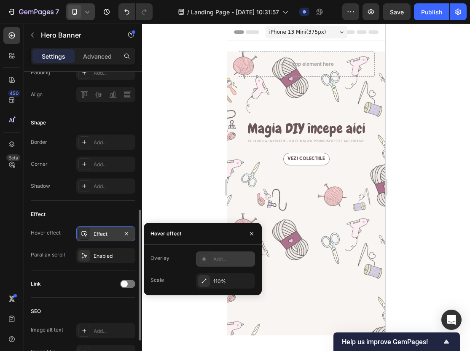
click at [215, 260] on div "Add..." at bounding box center [234, 260] width 40 height 8
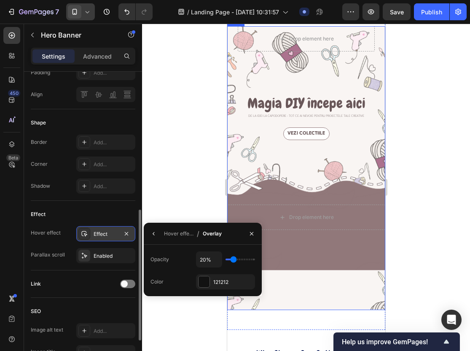
scroll to position [21, 0]
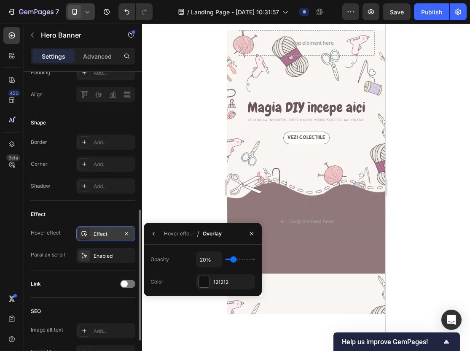
type input "12%"
type input "12"
type input "0%"
drag, startPoint x: 232, startPoint y: 261, endPoint x: 207, endPoint y: 261, distance: 25.3
type input "0"
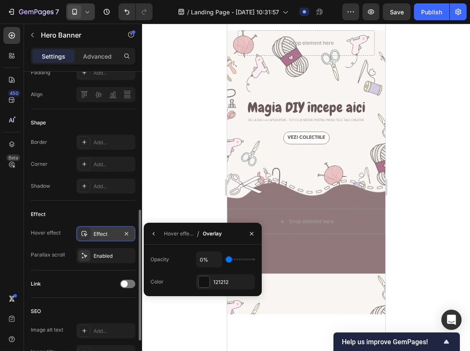
click at [226, 260] on input "range" at bounding box center [241, 260] width 30 height 2
type input "0%"
click at [156, 230] on button "button" at bounding box center [154, 234] width 14 height 14
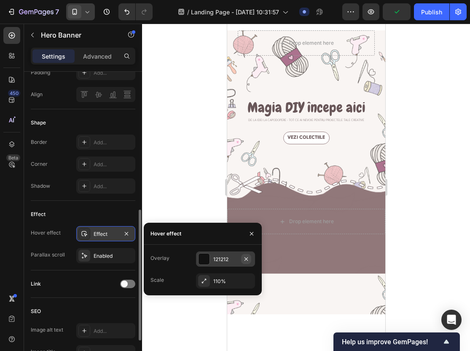
click at [246, 262] on icon "button" at bounding box center [246, 259] width 7 height 7
click at [248, 236] on button "button" at bounding box center [252, 234] width 14 height 14
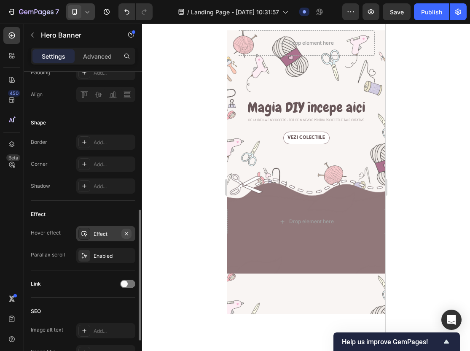
click at [129, 234] on icon "button" at bounding box center [126, 233] width 7 height 7
click at [104, 262] on div "Enabled" at bounding box center [105, 255] width 59 height 15
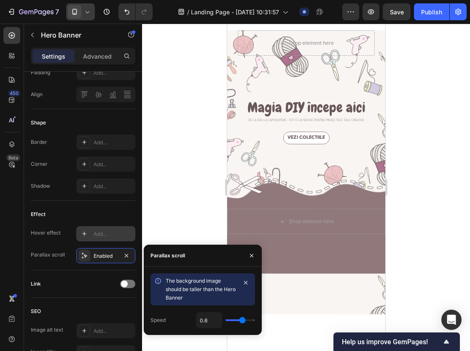
click at [212, 287] on span "The background image should be taller than the Hero Banner" at bounding box center [201, 289] width 70 height 23
type input "0.5"
type input "0.4"
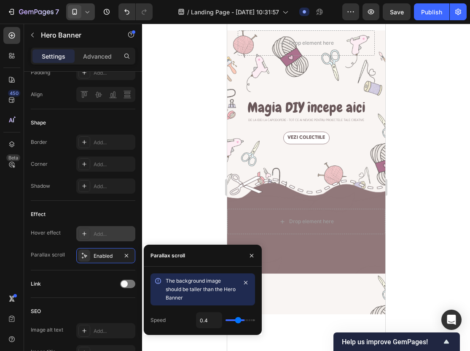
type input "0.2"
type input "0.1"
type input "0"
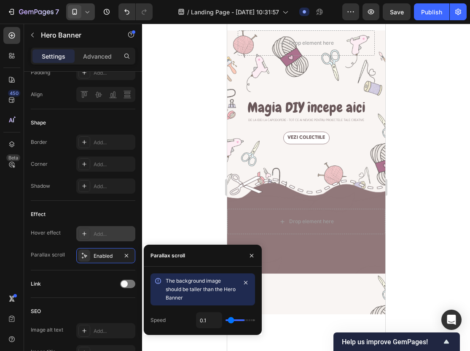
type input "0"
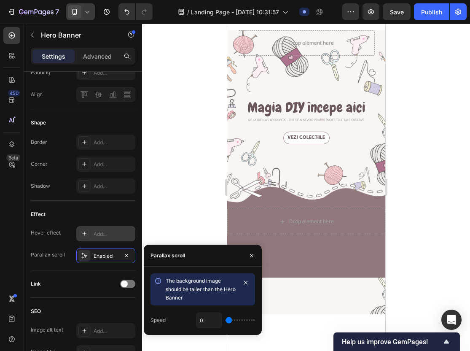
type input "0.1"
type input "0.2"
type input "0.3"
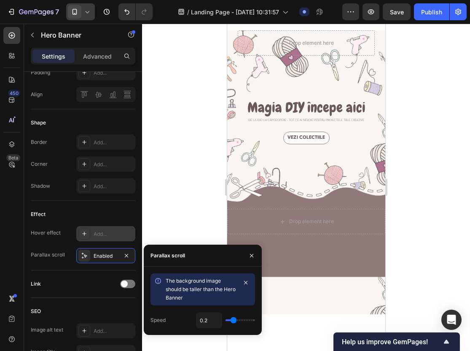
type input "0.3"
type input "0.4"
type input "0.5"
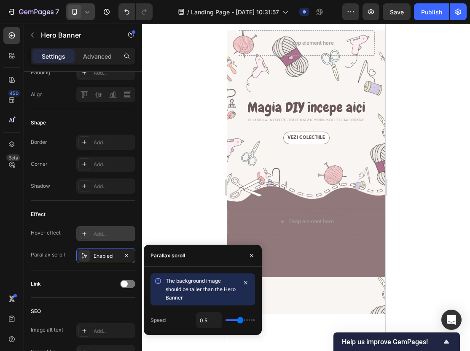
type input "0.7"
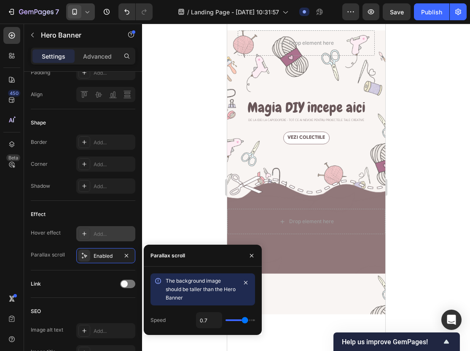
type input "0.8"
type input "0.9"
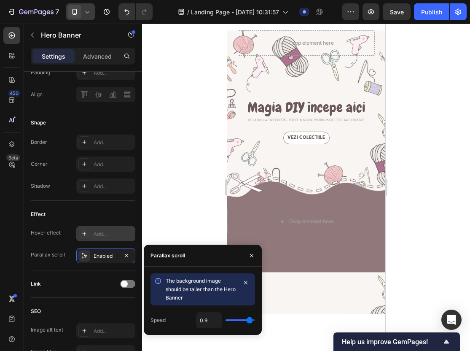
type input "1"
type input "0.9"
type input "0.2"
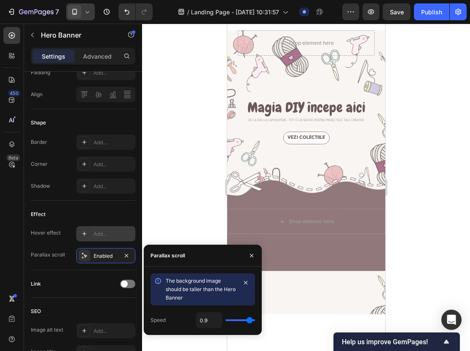
type input "0.2"
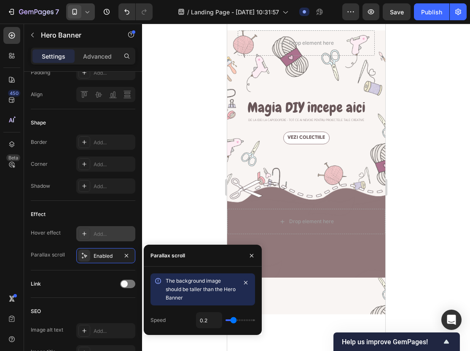
type input "0"
drag, startPoint x: 242, startPoint y: 318, endPoint x: 187, endPoint y: 319, distance: 54.9
type input "0"
click at [226, 319] on input "range" at bounding box center [241, 320] width 30 height 2
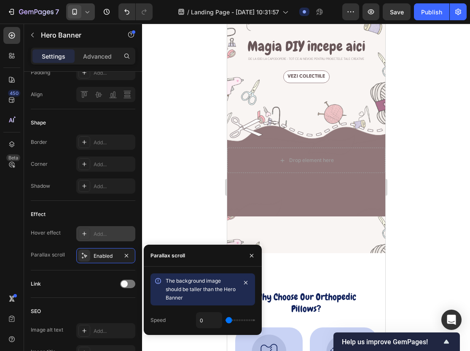
scroll to position [43, 0]
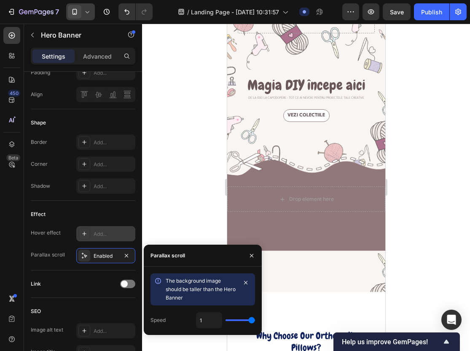
drag, startPoint x: 456, startPoint y: 346, endPoint x: 517, endPoint y: 347, distance: 61.2
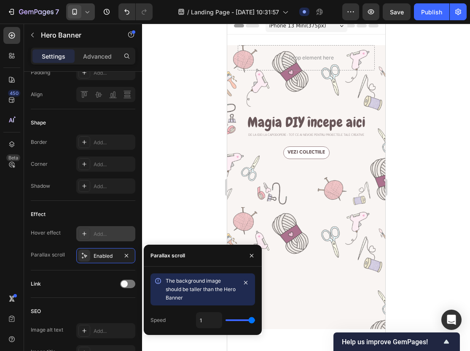
scroll to position [0, 0]
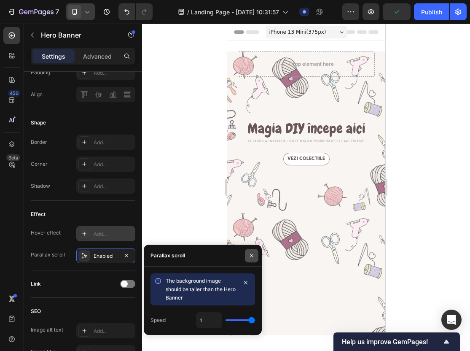
click at [248, 260] on button "button" at bounding box center [252, 256] width 14 height 14
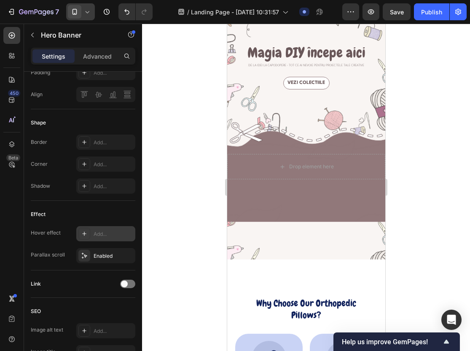
scroll to position [65, 0]
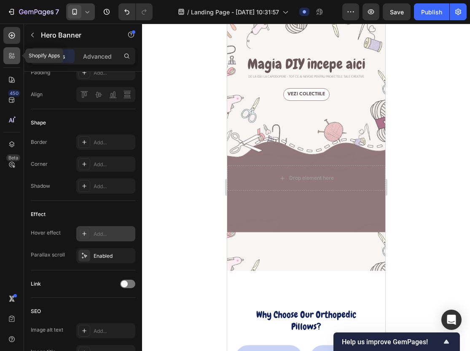
click at [9, 54] on icon at bounding box center [10, 54] width 3 height 3
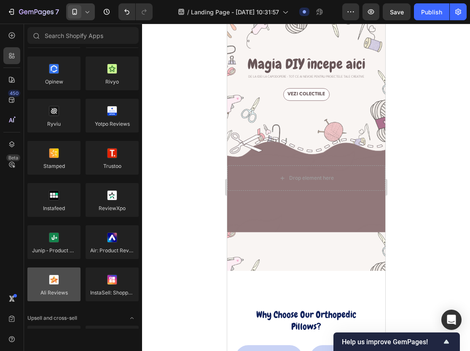
scroll to position [0, 0]
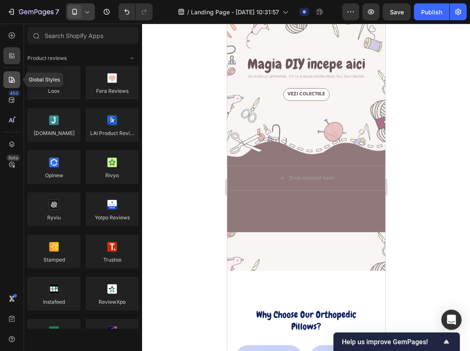
click at [16, 84] on div at bounding box center [11, 79] width 17 height 17
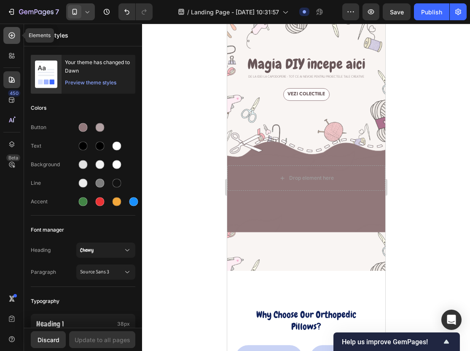
click at [13, 35] on icon at bounding box center [11, 35] width 3 height 3
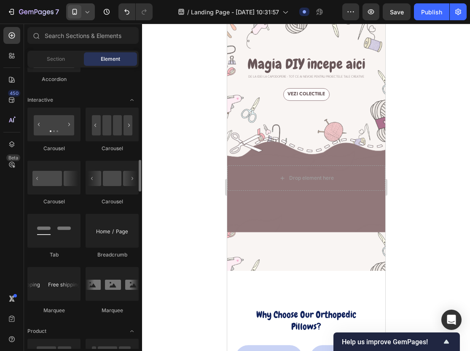
scroll to position [808, 0]
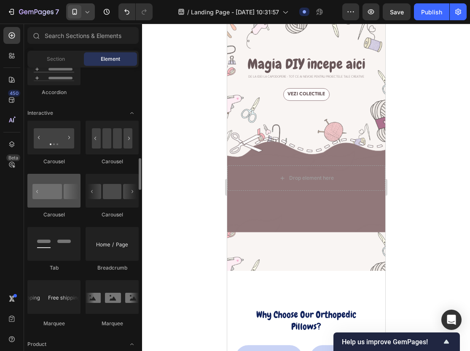
click at [59, 206] on div at bounding box center [53, 191] width 53 height 34
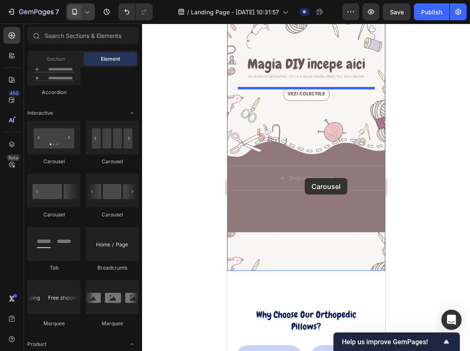
drag, startPoint x: 278, startPoint y: 221, endPoint x: 305, endPoint y: 178, distance: 50.8
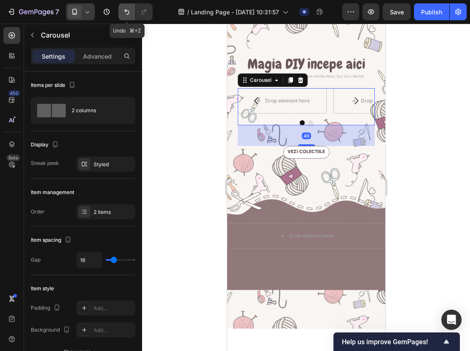
click at [127, 13] on icon "Undo/Redo" at bounding box center [127, 12] width 8 height 8
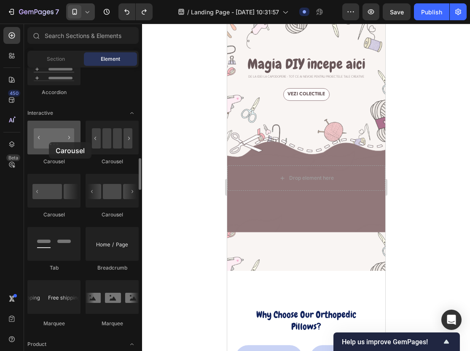
drag, startPoint x: 55, startPoint y: 189, endPoint x: 49, endPoint y: 142, distance: 48.0
click at [49, 142] on div "Carousel Carousel Carousel Carousel Tab Breadcrumb Marquee" at bounding box center [82, 228] width 111 height 214
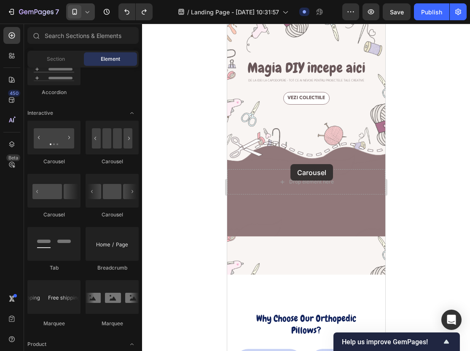
scroll to position [48, 0]
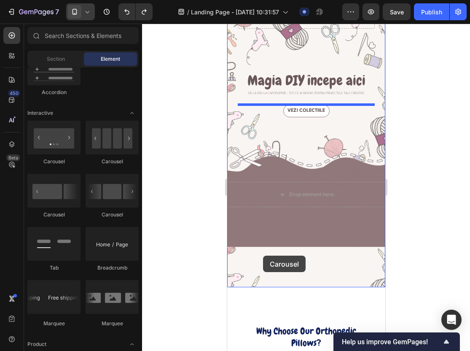
drag, startPoint x: 268, startPoint y: 165, endPoint x: 263, endPoint y: 256, distance: 90.4
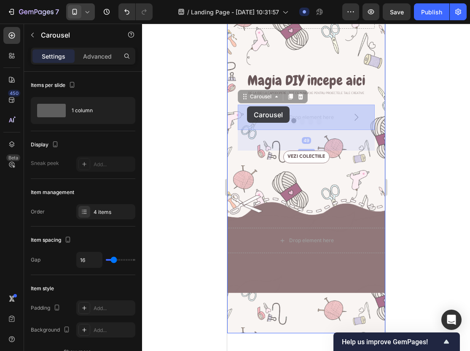
drag, startPoint x: 247, startPoint y: 98, endPoint x: 247, endPoint y: 106, distance: 8.0
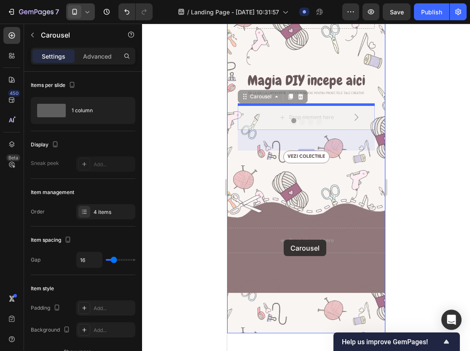
drag, startPoint x: 245, startPoint y: 97, endPoint x: 284, endPoint y: 243, distance: 151.1
drag, startPoint x: 246, startPoint y: 97, endPoint x: 281, endPoint y: 237, distance: 143.7
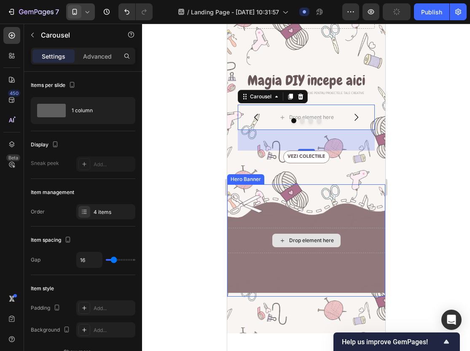
click at [299, 242] on div "Drop element here" at bounding box center [311, 240] width 45 height 7
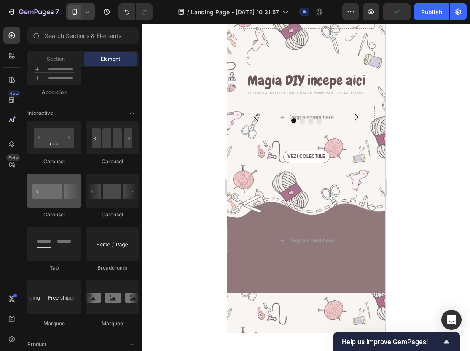
click at [48, 200] on div at bounding box center [53, 191] width 53 height 34
drag, startPoint x: 49, startPoint y: 189, endPoint x: 38, endPoint y: 192, distance: 11.5
click at [38, 192] on div at bounding box center [53, 191] width 53 height 34
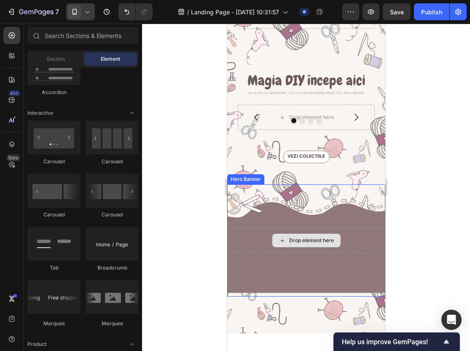
click at [295, 243] on div "Drop element here" at bounding box center [311, 240] width 45 height 7
click at [281, 242] on icon at bounding box center [282, 240] width 7 height 7
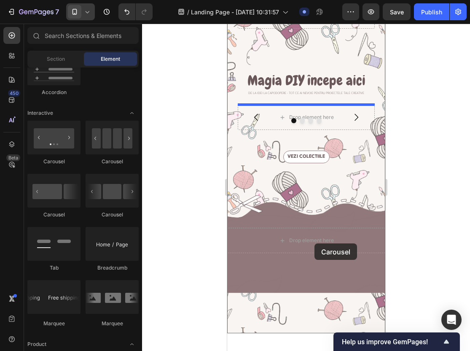
drag, startPoint x: 275, startPoint y: 225, endPoint x: 313, endPoint y: 243, distance: 41.7
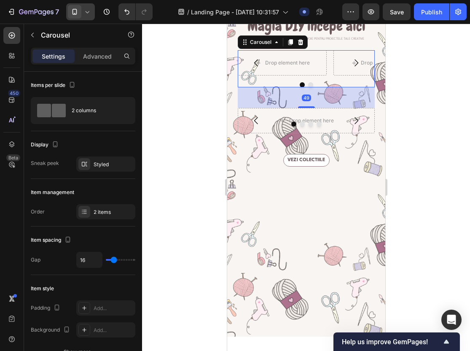
scroll to position [106, 0]
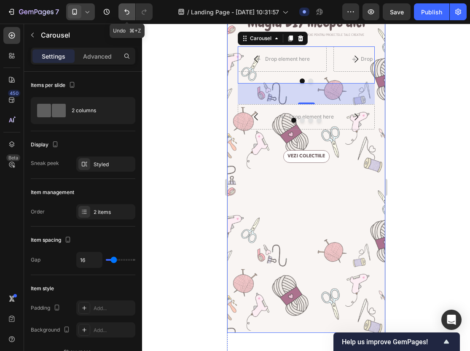
click at [126, 9] on icon "Undo/Redo" at bounding box center [127, 12] width 8 height 8
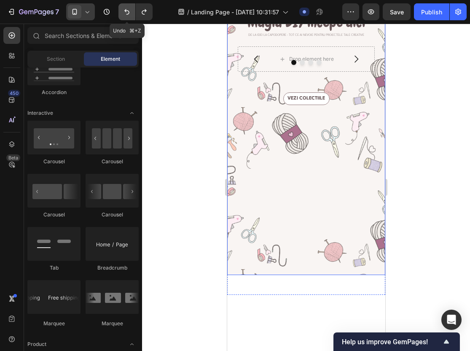
click at [123, 14] on icon "Undo/Redo" at bounding box center [127, 12] width 8 height 8
click at [127, 12] on icon "Undo/Redo" at bounding box center [127, 12] width 8 height 8
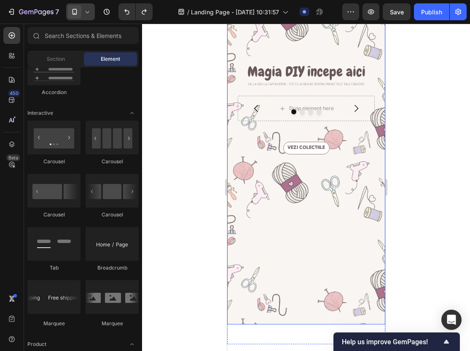
scroll to position [41, 0]
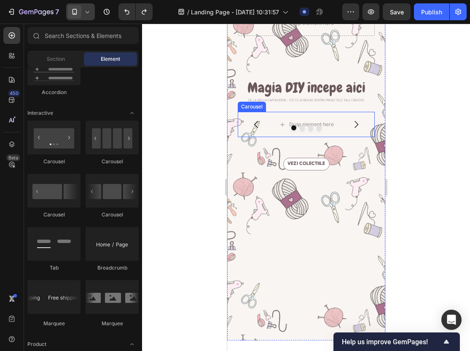
click at [331, 132] on div "Drop element here" at bounding box center [306, 124] width 137 height 25
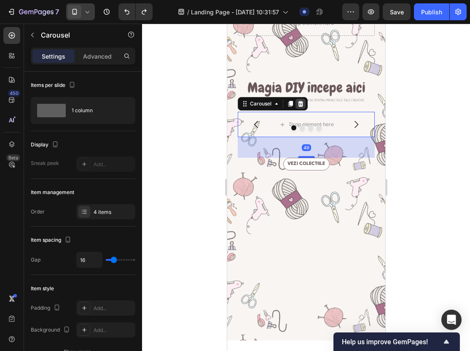
click at [302, 108] on div at bounding box center [300, 104] width 10 height 10
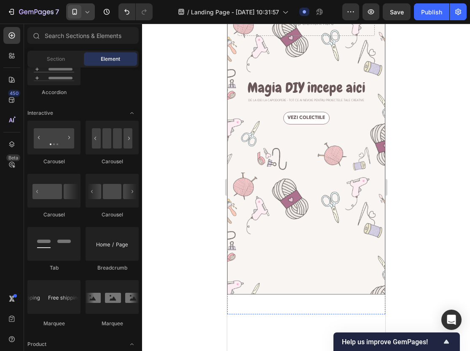
click at [399, 131] on div at bounding box center [306, 187] width 328 height 327
click at [418, 251] on div at bounding box center [306, 187] width 328 height 327
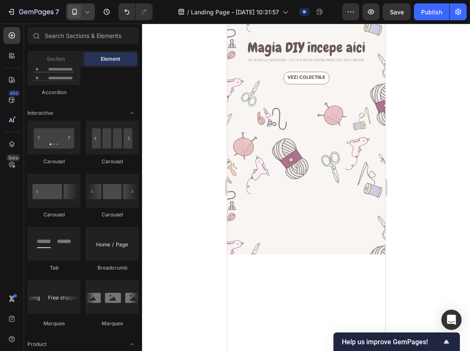
scroll to position [82, 0]
click at [435, 270] on div at bounding box center [306, 187] width 328 height 327
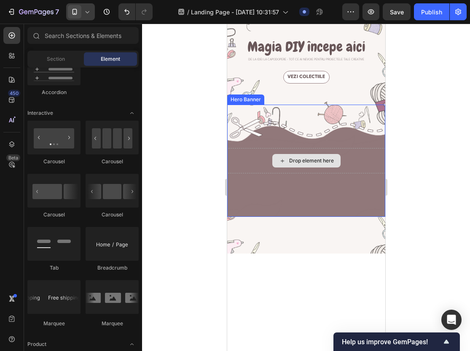
click at [306, 159] on div "Drop element here" at bounding box center [311, 160] width 45 height 7
click at [335, 213] on div "Overlay" at bounding box center [306, 161] width 158 height 112
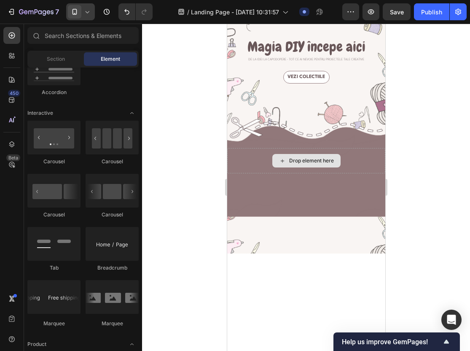
click at [309, 159] on div "Drop element here" at bounding box center [311, 160] width 45 height 7
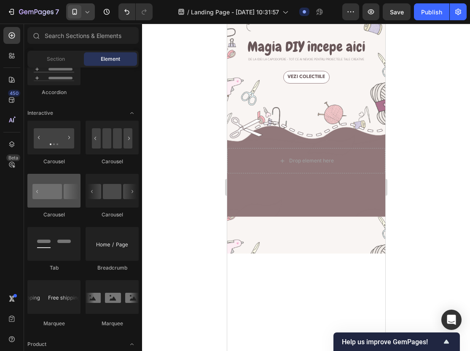
click at [59, 189] on div at bounding box center [53, 191] width 53 height 34
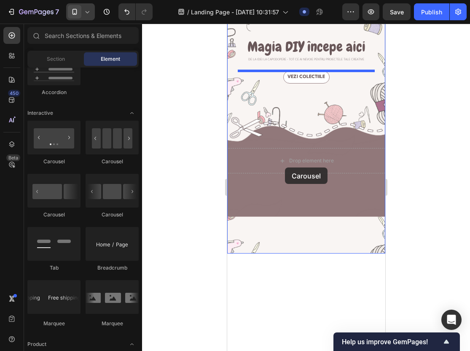
drag, startPoint x: 279, startPoint y: 224, endPoint x: 288, endPoint y: 162, distance: 62.6
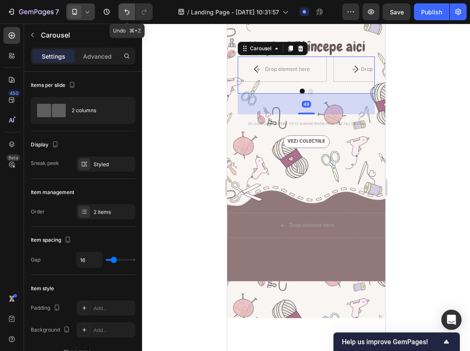
click at [129, 14] on icon "Undo/Redo" at bounding box center [126, 11] width 5 height 5
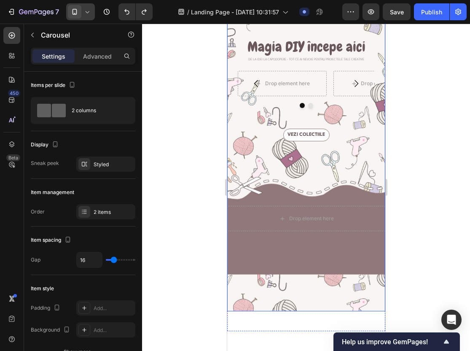
click at [308, 70] on div "Drop element here Row Magia DIY începe aici Heading De la idei la capodopere - …" at bounding box center [306, 141] width 137 height 342
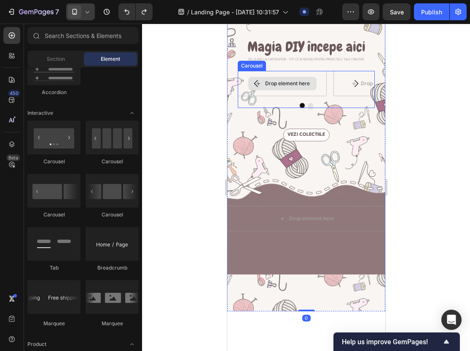
click at [310, 85] on div "Drop element here" at bounding box center [282, 84] width 68 height 14
click at [257, 104] on div at bounding box center [306, 105] width 137 height 5
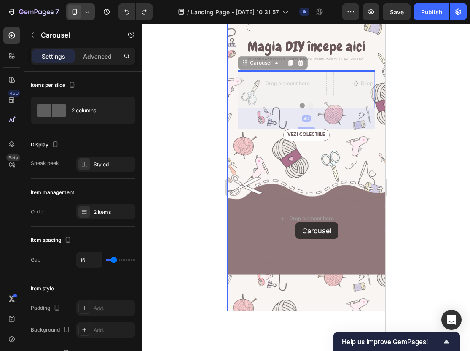
drag, startPoint x: 246, startPoint y: 65, endPoint x: 295, endPoint y: 223, distance: 165.9
drag, startPoint x: 246, startPoint y: 64, endPoint x: 300, endPoint y: 225, distance: 169.7
drag, startPoint x: 245, startPoint y: 64, endPoint x: 321, endPoint y: 192, distance: 149.4
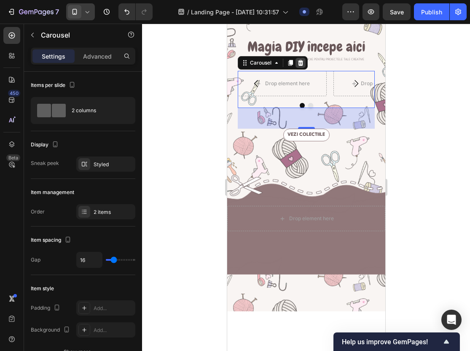
click at [300, 62] on icon at bounding box center [300, 63] width 5 height 6
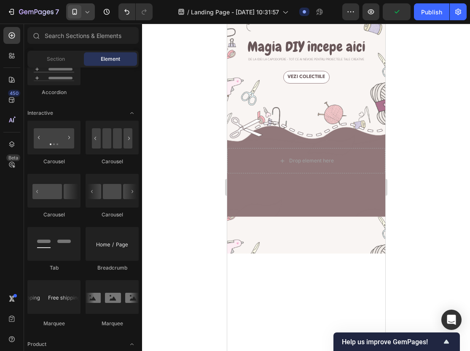
click at [89, 15] on icon at bounding box center [87, 12] width 8 height 8
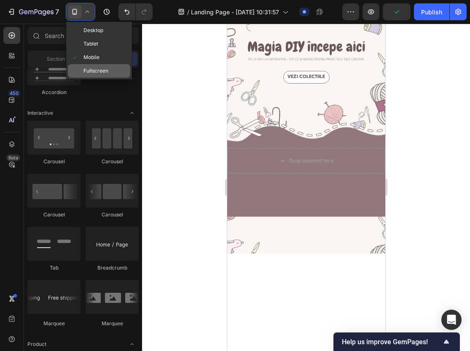
click at [104, 73] on span "Fullscreen" at bounding box center [96, 71] width 25 height 8
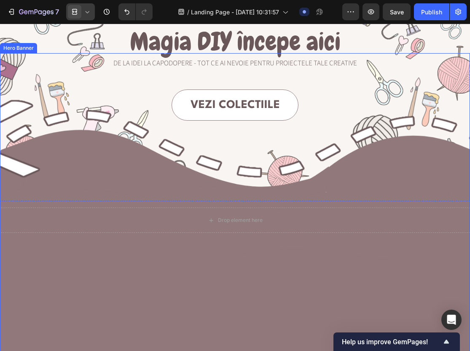
scroll to position [135, 0]
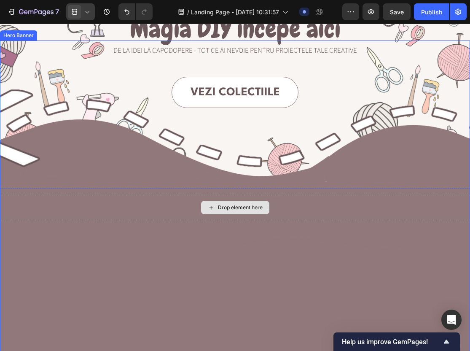
click at [238, 210] on div "Drop element here" at bounding box center [240, 207] width 45 height 7
click at [228, 209] on div "Drop element here" at bounding box center [240, 207] width 45 height 7
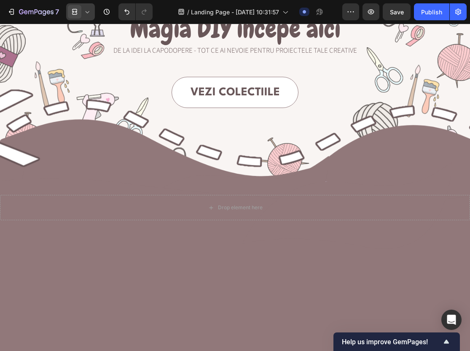
click at [87, 8] on icon at bounding box center [87, 12] width 8 height 8
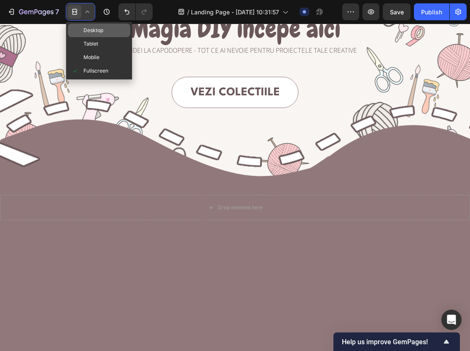
click at [103, 30] on span "Desktop" at bounding box center [94, 30] width 20 height 8
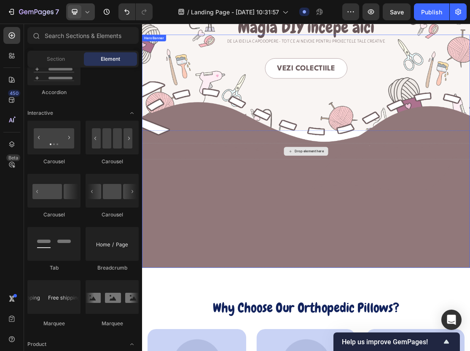
click at [388, 224] on div "Drop element here" at bounding box center [395, 221] width 68 height 14
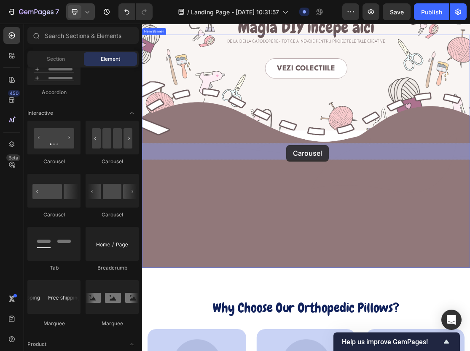
drag, startPoint x: 252, startPoint y: 172, endPoint x: 365, endPoint y: 216, distance: 120.9
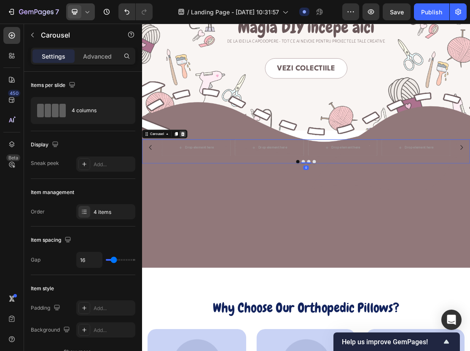
click at [205, 192] on icon at bounding box center [205, 194] width 5 height 6
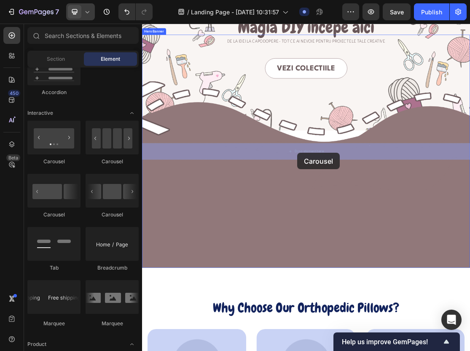
drag, startPoint x: 192, startPoint y: 232, endPoint x: 381, endPoint y: 223, distance: 189.3
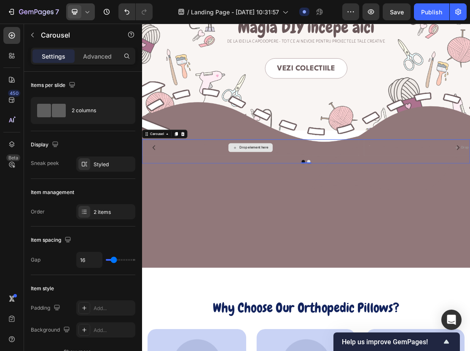
click at [304, 214] on div "Drop element here" at bounding box center [314, 214] width 45 height 7
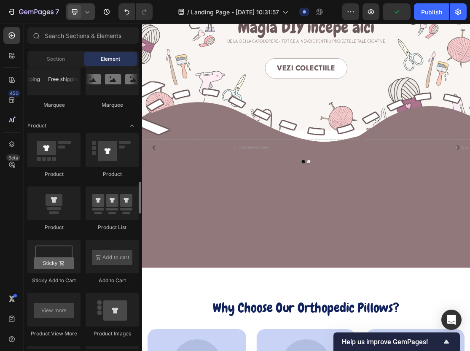
scroll to position [1027, 0]
click at [52, 203] on div at bounding box center [53, 203] width 53 height 34
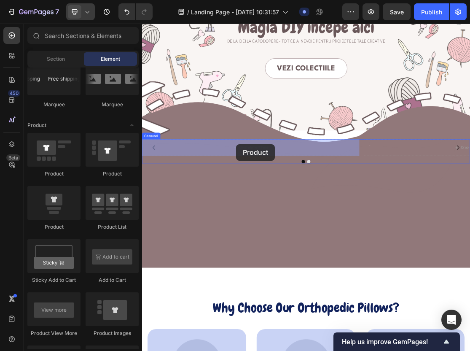
drag, startPoint x: 190, startPoint y: 238, endPoint x: 287, endPoint y: 210, distance: 101.1
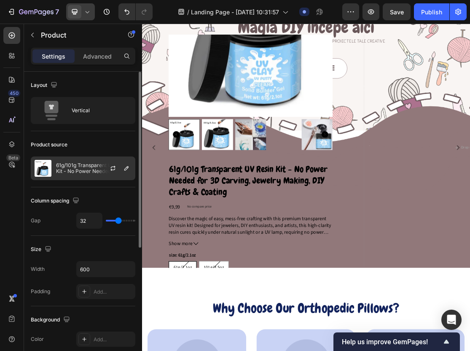
click at [68, 175] on div "61g/101g Transparent UV Resin Kit - No Power Needed for 3D Carving, Jewelry Mak…" at bounding box center [83, 169] width 105 height 24
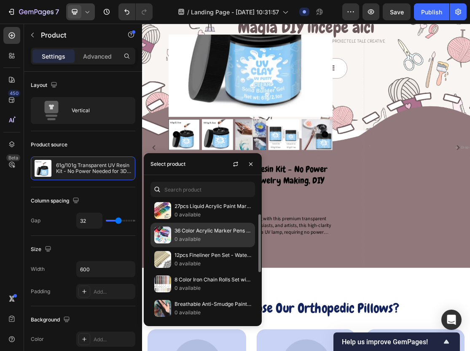
scroll to position [27, 0]
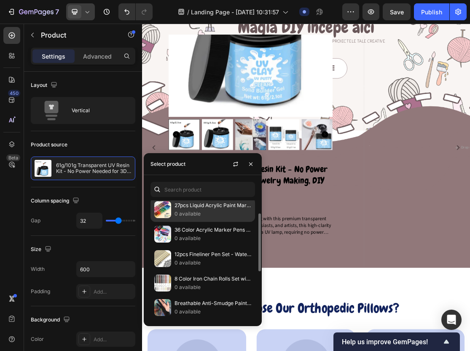
click at [220, 206] on p "27pcs Liquid Acrylic Paint Markers Set" at bounding box center [213, 205] width 77 height 8
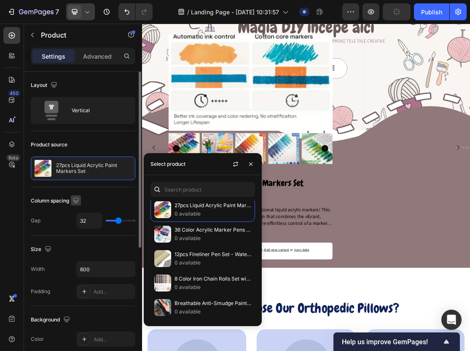
click at [78, 195] on button "button" at bounding box center [76, 200] width 10 height 10
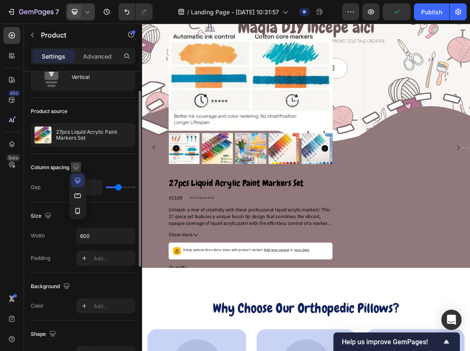
scroll to position [34, 0]
click at [59, 234] on div "Width 600" at bounding box center [83, 235] width 105 height 16
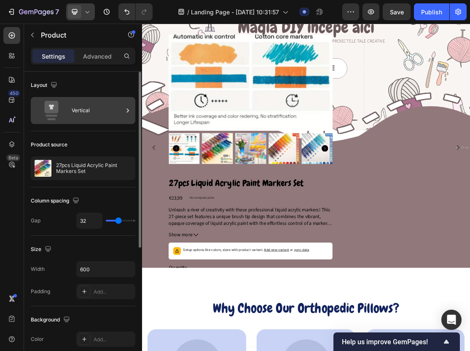
click at [95, 110] on div "Vertical" at bounding box center [97, 110] width 51 height 19
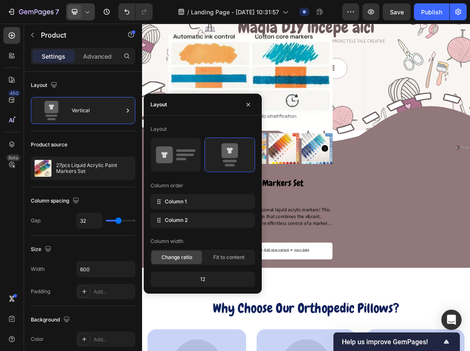
click at [229, 188] on div "Column order" at bounding box center [203, 186] width 105 height 14
click at [174, 154] on icon at bounding box center [176, 155] width 40 height 24
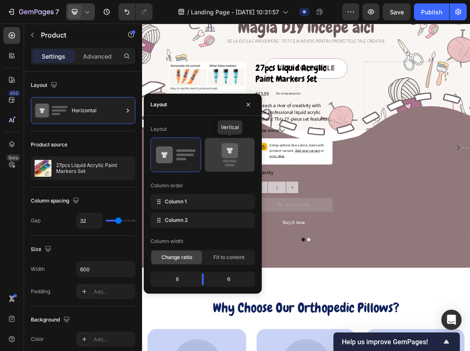
click at [230, 157] on icon at bounding box center [230, 150] width 16 height 15
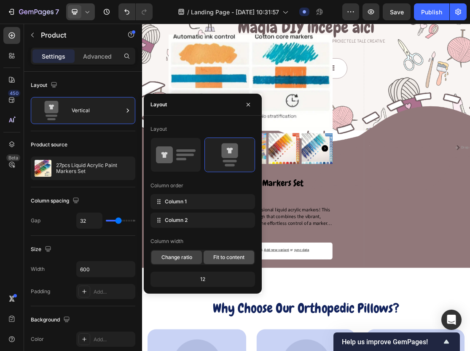
click at [230, 258] on span "Fit to content" at bounding box center [229, 258] width 31 height 8
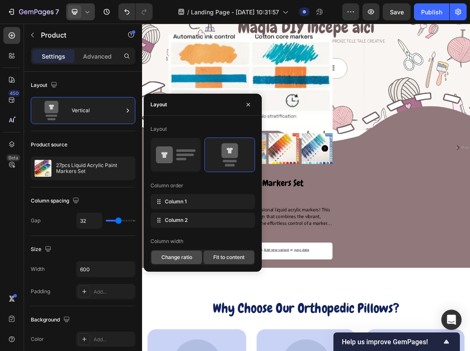
click at [176, 255] on span "Change ratio" at bounding box center [177, 258] width 31 height 8
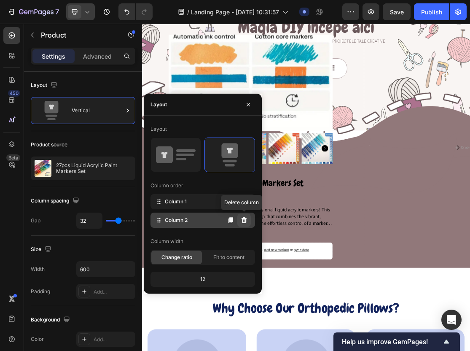
click at [247, 220] on icon at bounding box center [244, 220] width 7 height 7
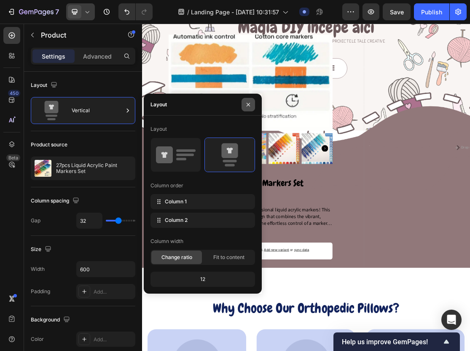
click at [251, 98] on button "button" at bounding box center [249, 105] width 14 height 14
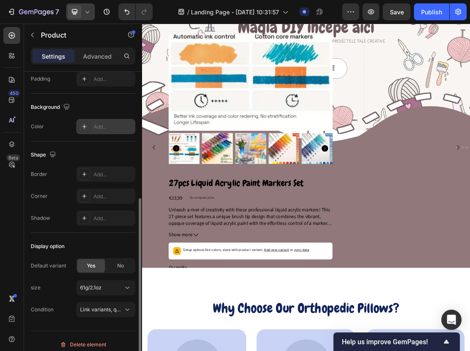
scroll to position [216, 0]
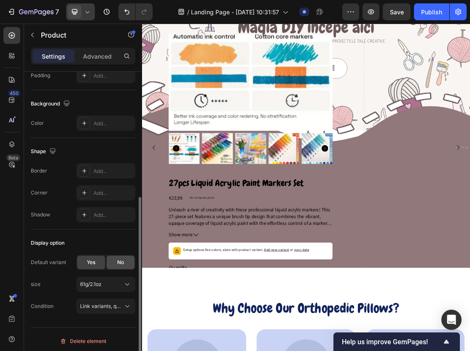
click at [116, 263] on div "No" at bounding box center [121, 263] width 28 height 14
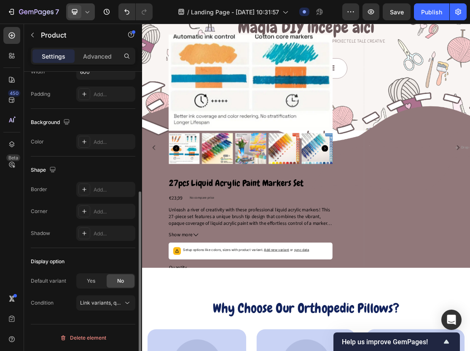
scroll to position [197, 0]
click at [94, 283] on span "Yes" at bounding box center [91, 281] width 8 height 8
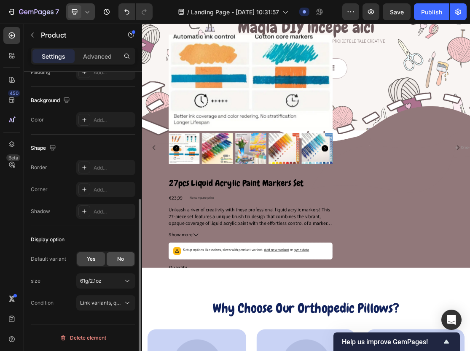
click at [119, 260] on span "No" at bounding box center [120, 259] width 7 height 8
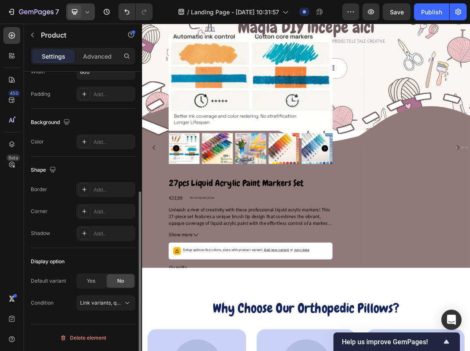
scroll to position [197, 0]
click at [86, 283] on div "Yes" at bounding box center [91, 281] width 28 height 14
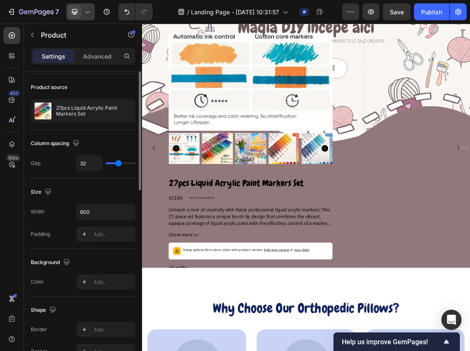
scroll to position [0, 0]
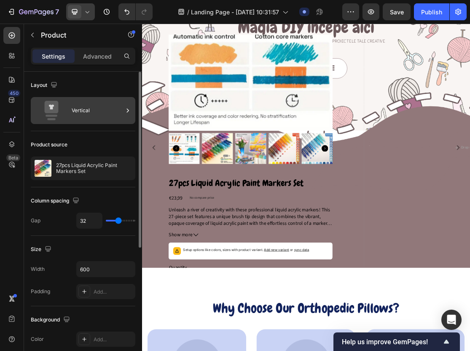
click at [46, 105] on icon at bounding box center [52, 107] width 14 height 13
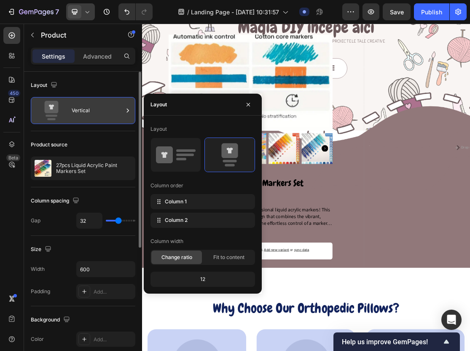
click at [46, 105] on icon at bounding box center [52, 107] width 14 height 13
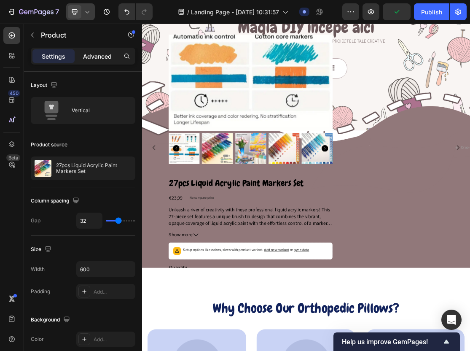
click at [97, 54] on p "Advanced" at bounding box center [97, 56] width 29 height 9
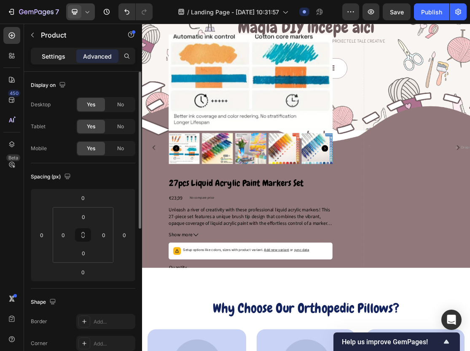
click at [55, 54] on p "Settings" at bounding box center [54, 56] width 24 height 9
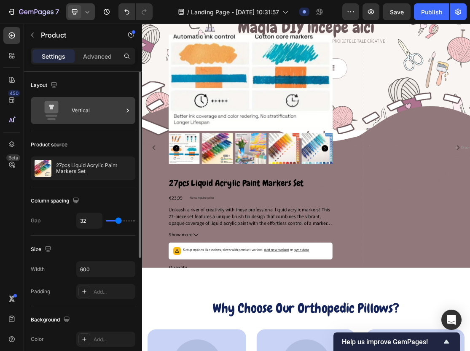
click at [112, 115] on div "Vertical" at bounding box center [97, 110] width 51 height 19
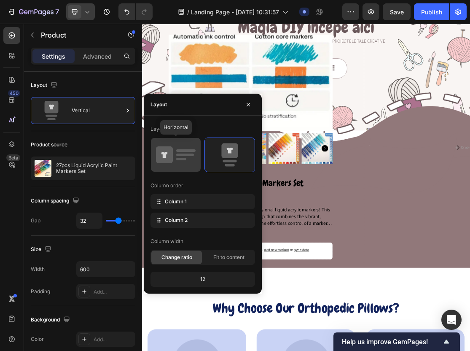
click at [161, 166] on icon at bounding box center [176, 155] width 40 height 24
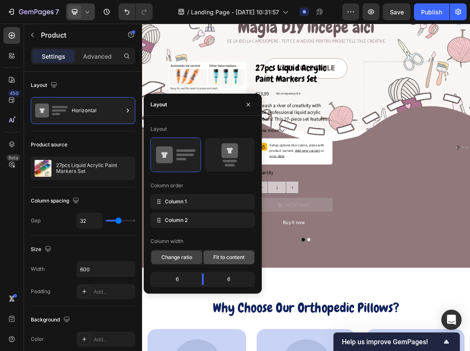
click at [224, 258] on span "Fit to content" at bounding box center [229, 258] width 31 height 8
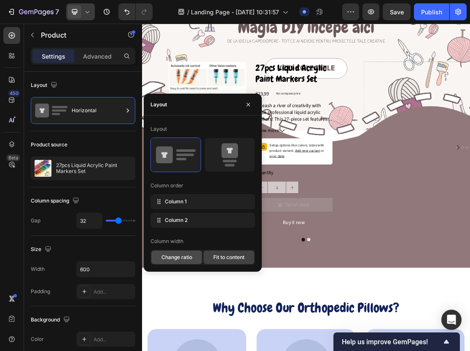
click at [184, 254] on span "Change ratio" at bounding box center [177, 258] width 31 height 8
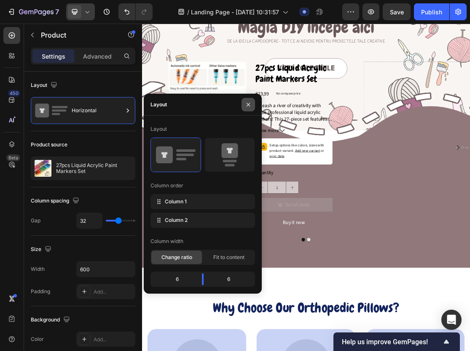
click at [252, 101] on button "button" at bounding box center [249, 105] width 14 height 14
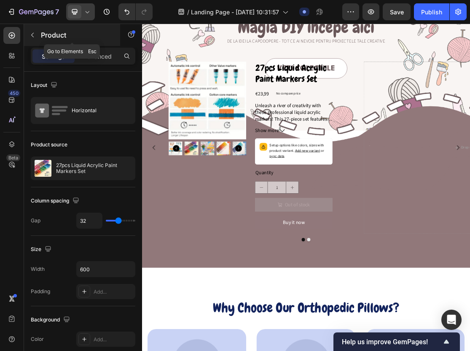
click at [34, 37] on icon "button" at bounding box center [32, 35] width 7 height 7
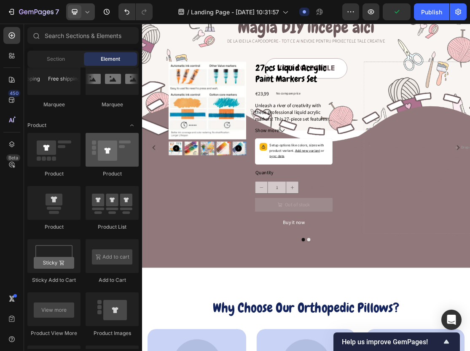
click at [105, 164] on div at bounding box center [112, 150] width 53 height 34
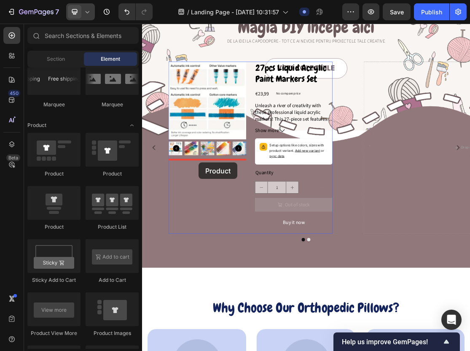
drag, startPoint x: 243, startPoint y: 186, endPoint x: 229, endPoint y: 238, distance: 53.3
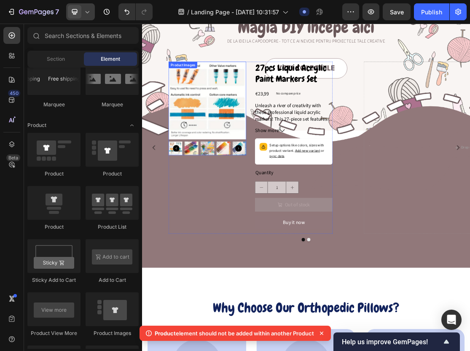
drag, startPoint x: 265, startPoint y: 219, endPoint x: 339, endPoint y: 160, distance: 94.8
click at [265, 219] on img at bounding box center [267, 215] width 21 height 21
click at [339, 160] on span "Unleash a river of creativity with these professional liquid acrylic markers! T…" at bounding box center [376, 207] width 120 height 127
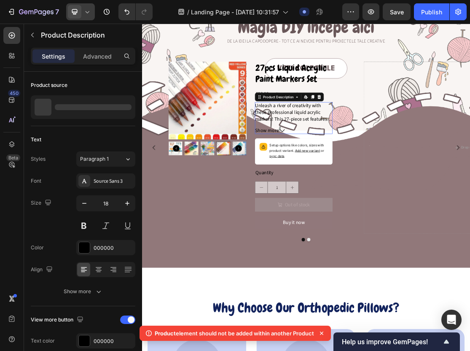
scroll to position [123, 0]
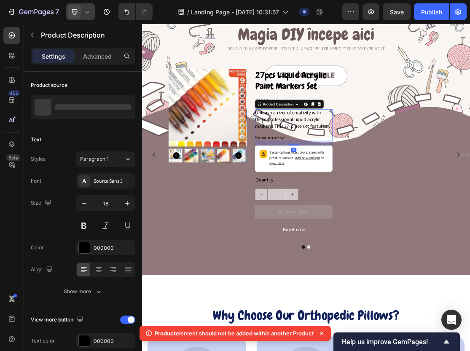
click at [217, 359] on div "Product Images" at bounding box center [243, 225] width 120 height 265
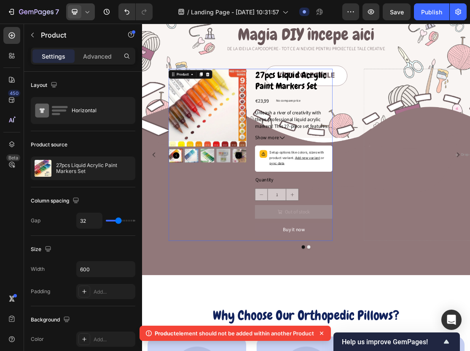
scroll to position [75, 0]
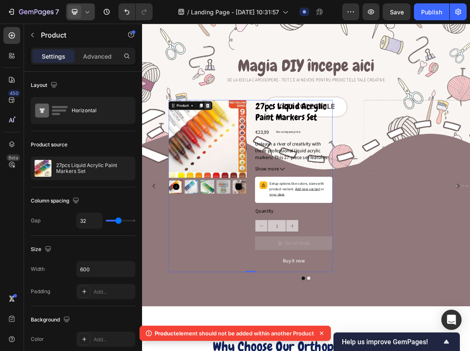
click at [245, 147] on icon at bounding box center [243, 149] width 7 height 7
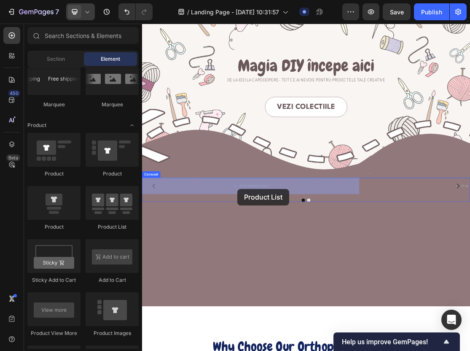
drag, startPoint x: 251, startPoint y: 239, endPoint x: 289, endPoint y: 279, distance: 54.3
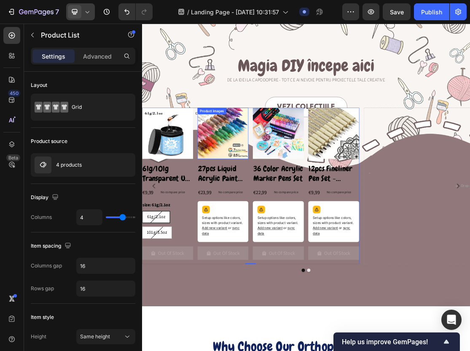
click at [271, 206] on img at bounding box center [267, 192] width 79 height 79
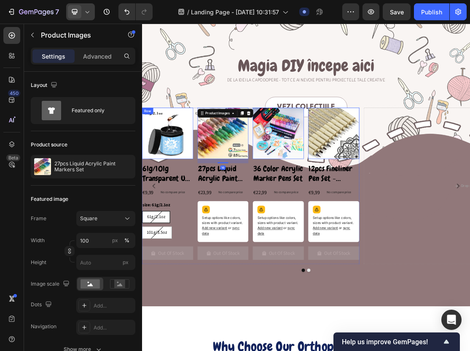
click at [197, 265] on h2 "61g/101g Transparent UV Resin Kit - No Power Needed for 3D Carving, Jewelry Mak…" at bounding box center [181, 255] width 79 height 32
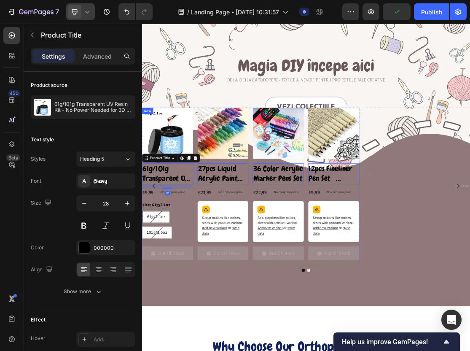
click at [208, 294] on div "Product Images 61g/101g Transparent UV Resin Kit - No Power Needed for 3D Carvi…" at bounding box center [181, 273] width 79 height 241
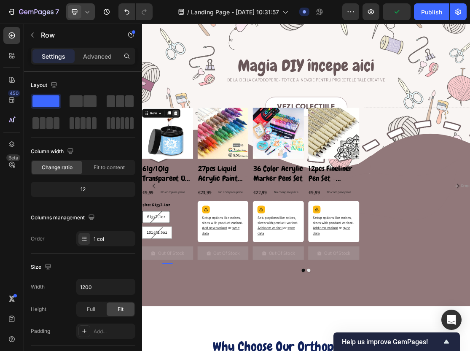
click at [195, 162] on icon at bounding box center [194, 162] width 5 height 6
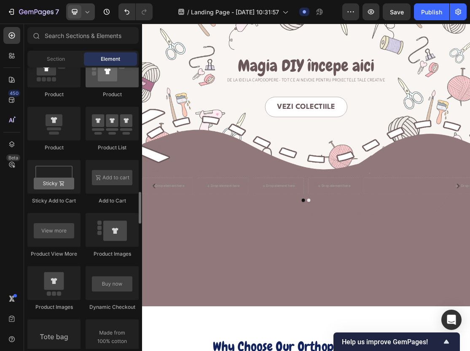
scroll to position [1107, 0]
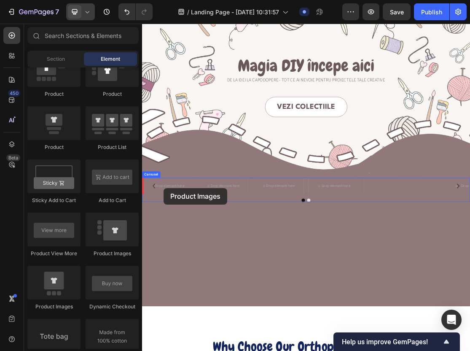
drag, startPoint x: 202, startPoint y: 312, endPoint x: 175, endPoint y: 277, distance: 43.9
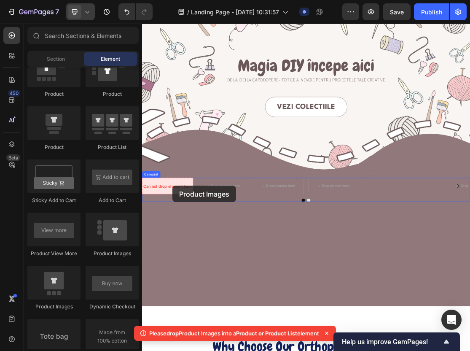
drag, startPoint x: 187, startPoint y: 317, endPoint x: 189, endPoint y: 274, distance: 43.1
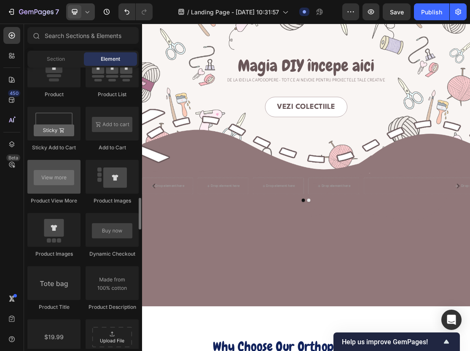
scroll to position [1158, 0]
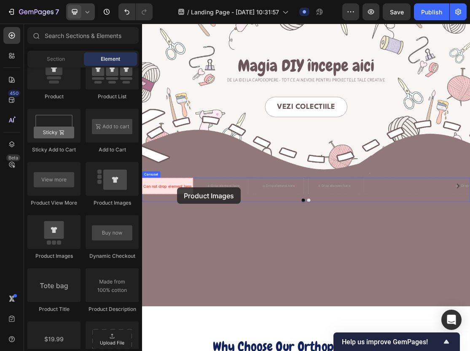
drag, startPoint x: 253, startPoint y: 212, endPoint x: 196, endPoint y: 276, distance: 85.5
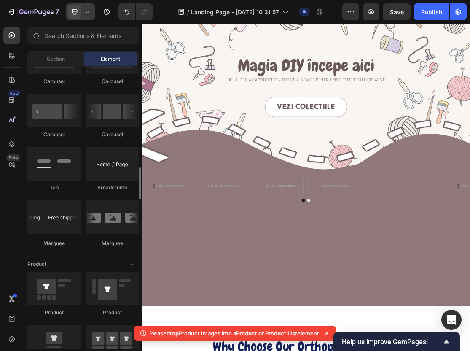
scroll to position [888, 0]
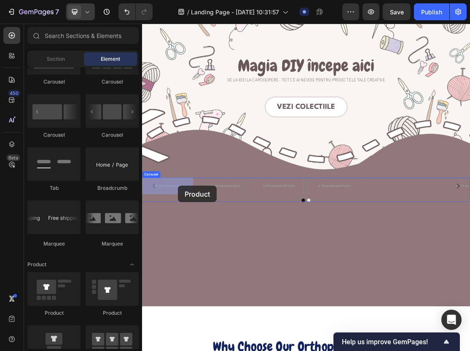
drag, startPoint x: 190, startPoint y: 306, endPoint x: 197, endPoint y: 275, distance: 32.5
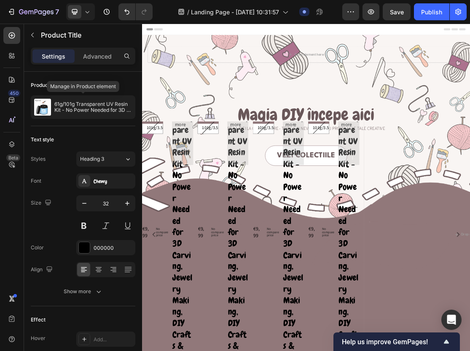
click at [103, 105] on p "61g/101g Transparent UV Resin Kit - No Power Needed for 3D Carving, Jewelry Mak…" at bounding box center [93, 107] width 78 height 12
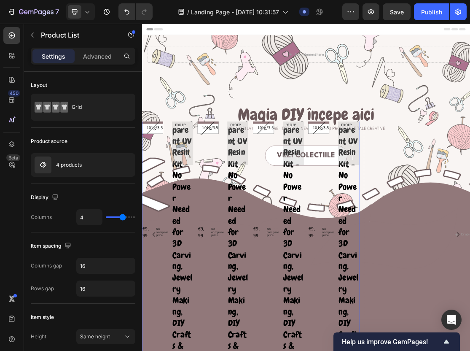
scroll to position [75, 0]
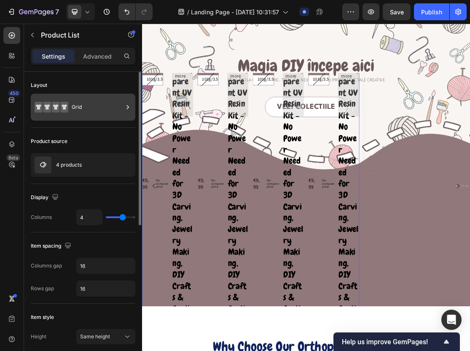
click at [129, 109] on icon at bounding box center [128, 107] width 8 height 8
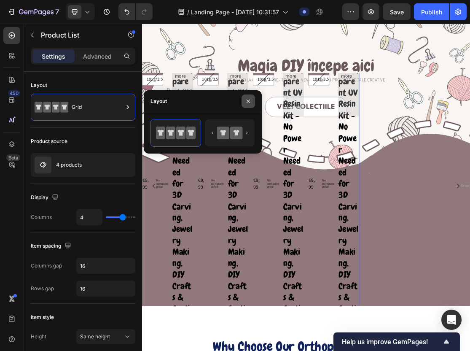
click at [250, 100] on icon "button" at bounding box center [248, 101] width 7 height 7
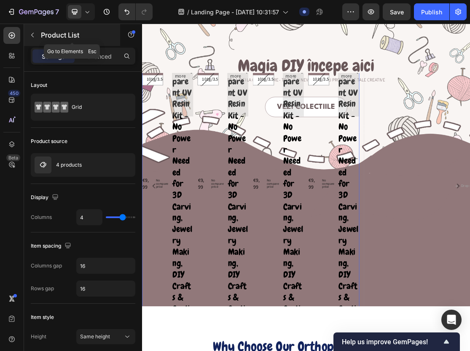
click at [37, 42] on div "Product List" at bounding box center [72, 35] width 96 height 22
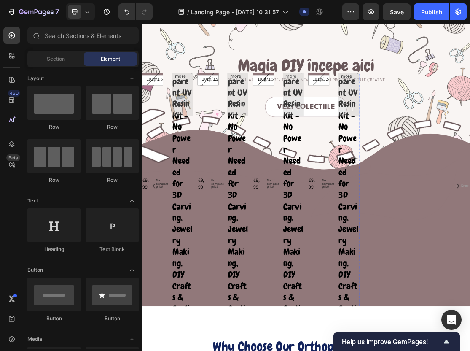
click at [186, 261] on div "Product Images 61g/101g Transparent UV Resin Kit - No Power Needed for 3D Carvi…" at bounding box center [181, 273] width 79 height 447
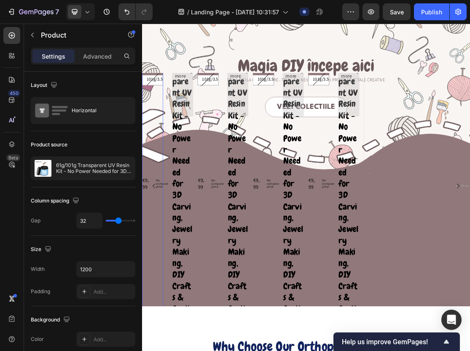
scroll to position [69, 0]
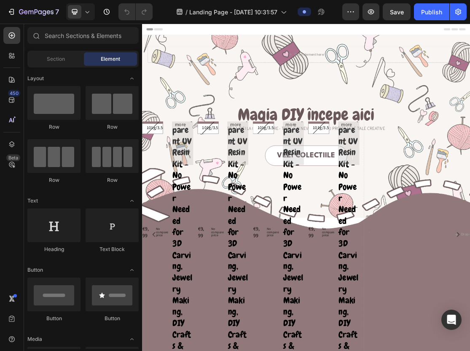
scroll to position [53, 0]
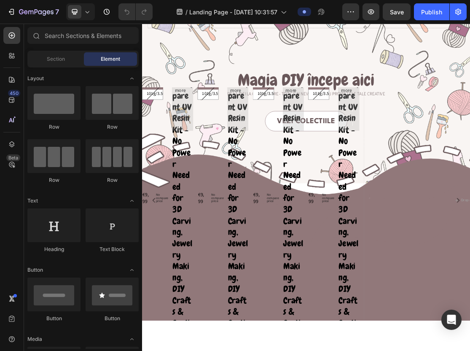
radio input "false"
click at [314, 195] on div "Buy it now Dynamic Checkout" at bounding box center [329, 292] width 32 height 441
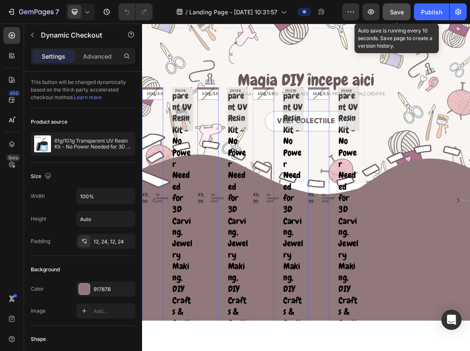
click at [398, 12] on span "Save" at bounding box center [397, 11] width 14 height 7
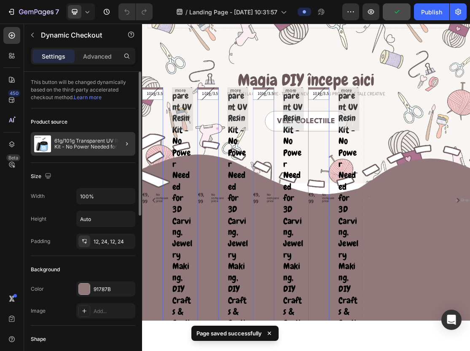
click at [120, 143] on div at bounding box center [124, 144] width 24 height 24
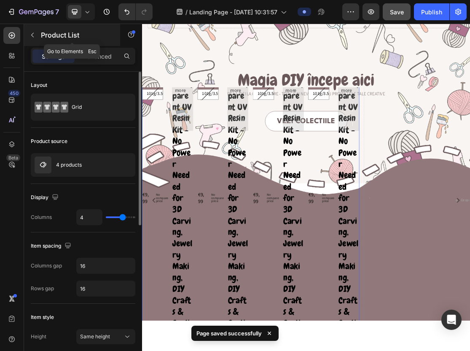
click at [36, 37] on button "button" at bounding box center [33, 35] width 14 height 14
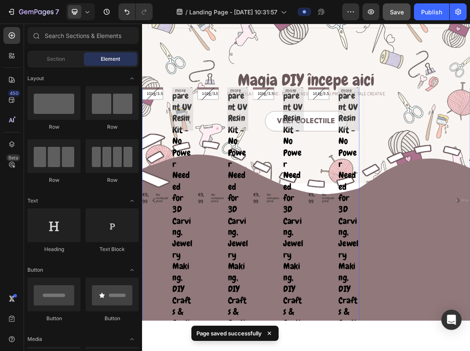
click at [225, 211] on div "Product Images 61g/101g Transparent UV Resin Kit - No Power Needed for 3D Carvi…" at bounding box center [309, 295] width 335 height 447
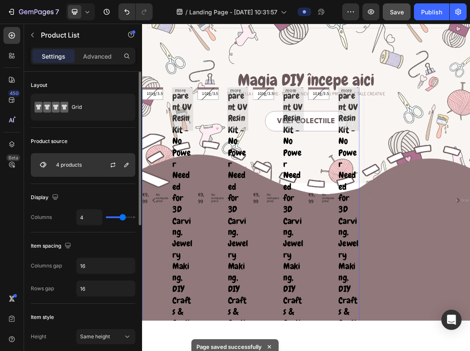
click at [81, 160] on div "4 products" at bounding box center [83, 165] width 105 height 24
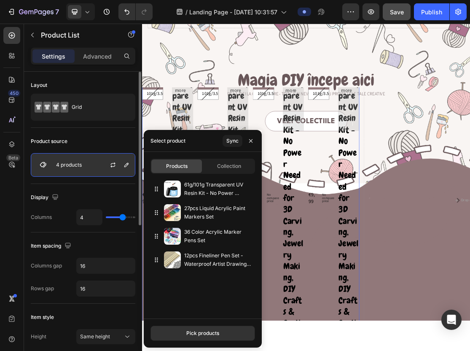
click at [94, 168] on div "4 products" at bounding box center [83, 165] width 105 height 24
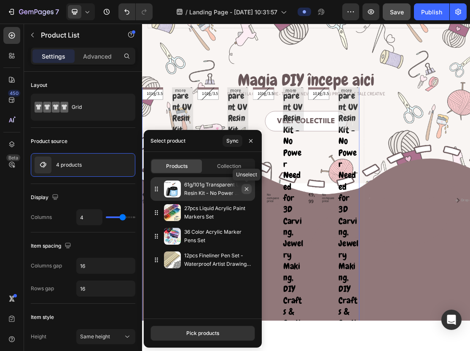
click at [245, 189] on icon "button" at bounding box center [246, 189] width 7 height 7
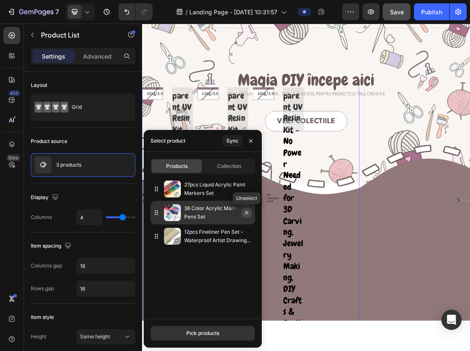
click at [246, 215] on icon "button" at bounding box center [246, 212] width 7 height 7
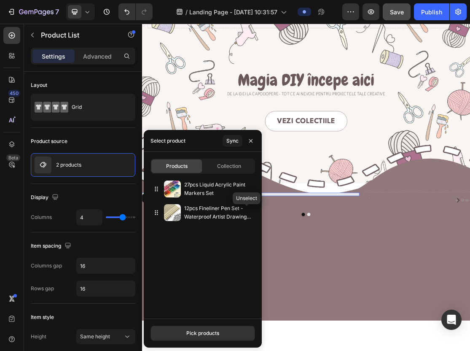
click at [0, 0] on icon "button" at bounding box center [0, 0] width 0 height 0
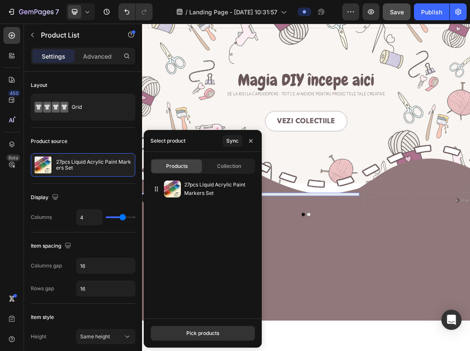
click at [401, 351] on div "Overlay" at bounding box center [395, 302] width 506 height 360
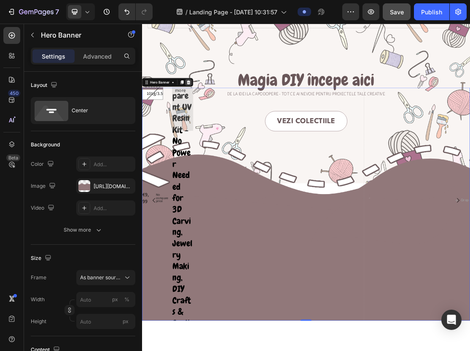
click at [215, 114] on icon at bounding box center [214, 114] width 7 height 7
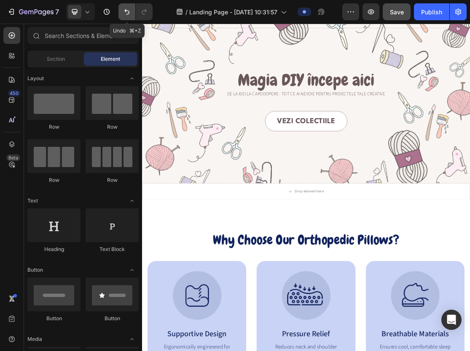
click at [124, 13] on icon "Undo/Redo" at bounding box center [127, 12] width 8 height 8
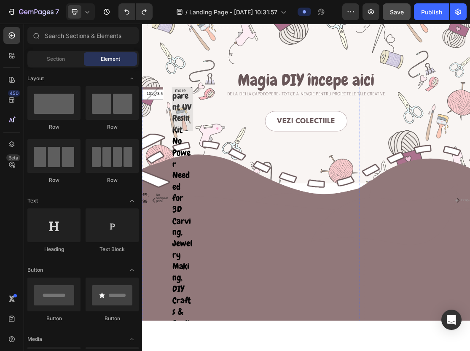
click at [197, 222] on div "Quantity Text Block" at bounding box center [204, 292] width 32 height 441
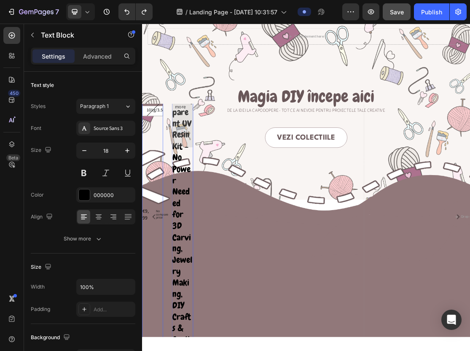
scroll to position [21, 0]
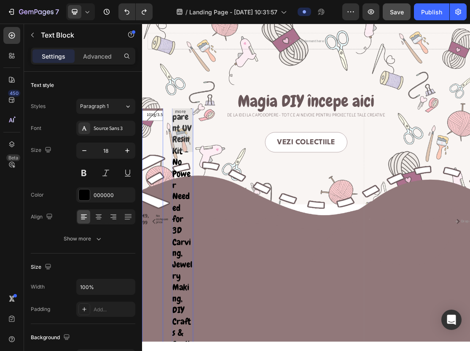
click at [159, 187] on div "Buy it now Dynamic Checkout" at bounding box center [158, 325] width 32 height 441
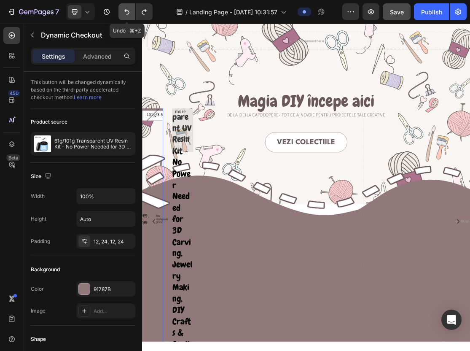
click at [126, 11] on icon "Undo/Redo" at bounding box center [126, 11] width 5 height 5
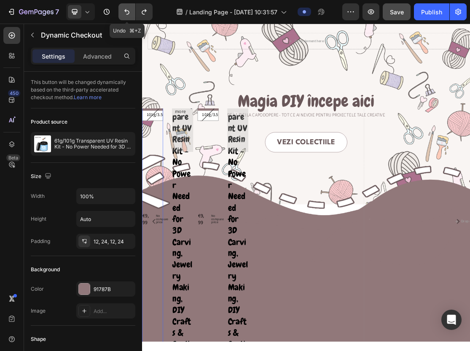
click at [126, 11] on icon "Undo/Redo" at bounding box center [126, 11] width 5 height 5
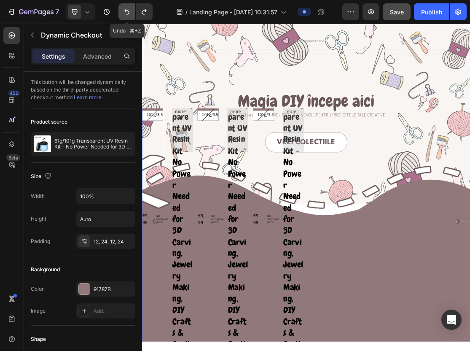
click at [126, 11] on icon "Undo/Redo" at bounding box center [126, 11] width 5 height 5
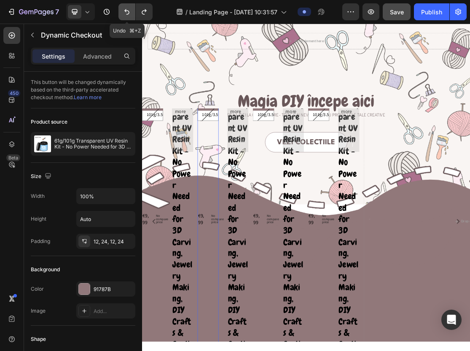
click at [126, 11] on icon "Undo/Redo" at bounding box center [126, 11] width 5 height 5
click at [200, 233] on div "Quantity Text Block" at bounding box center [204, 325] width 32 height 441
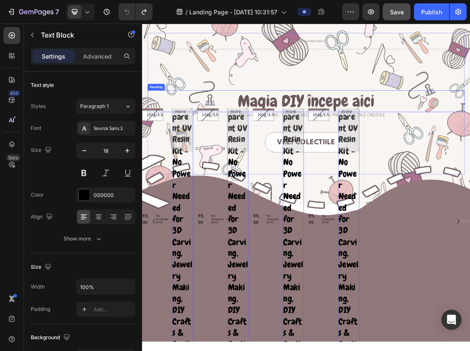
click at [178, 146] on h1 "Magia DIY începe aici" at bounding box center [395, 142] width 489 height 33
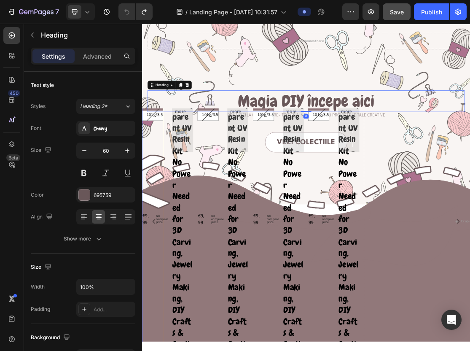
click at [160, 187] on div "Buy it now Dynamic Checkout" at bounding box center [158, 325] width 32 height 441
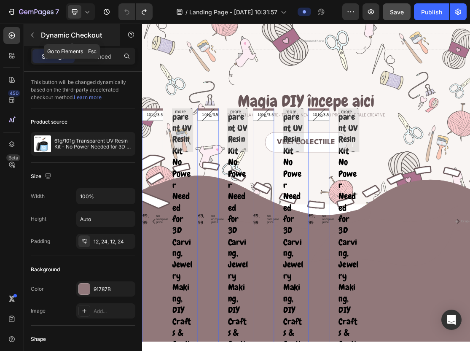
click at [36, 34] on button "button" at bounding box center [33, 35] width 14 height 14
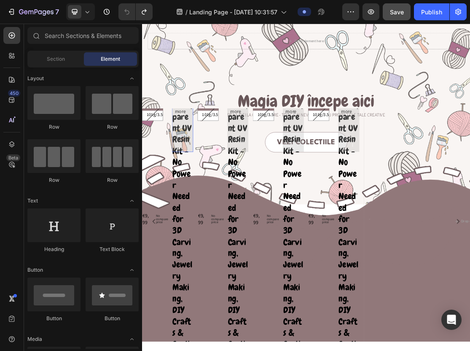
click at [205, 217] on button "Out of stock" at bounding box center [204, 163] width 32 height 116
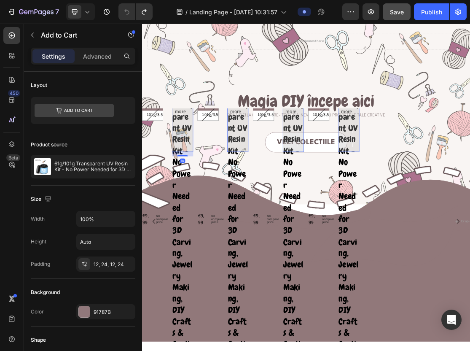
click at [203, 158] on span "Out of stock" at bounding box center [202, 163] width 8 height 106
click at [207, 146] on h1 "Magia DIY începe aici" at bounding box center [395, 142] width 489 height 33
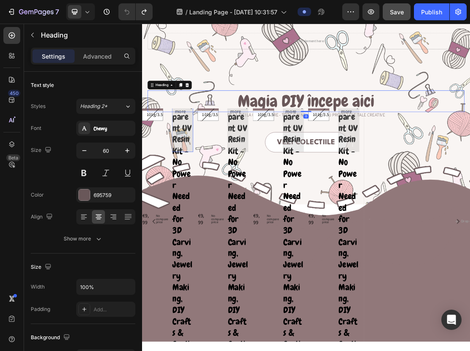
click at [205, 176] on span "Out of stock" at bounding box center [202, 163] width 8 height 106
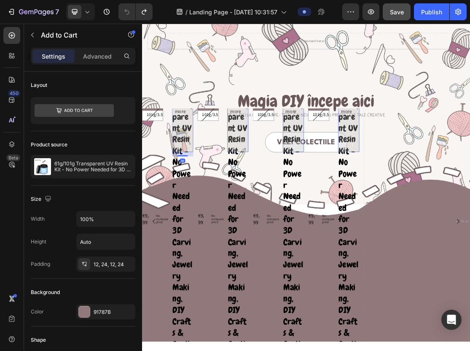
click at [211, 294] on div "Quantity Text Block" at bounding box center [204, 325] width 32 height 441
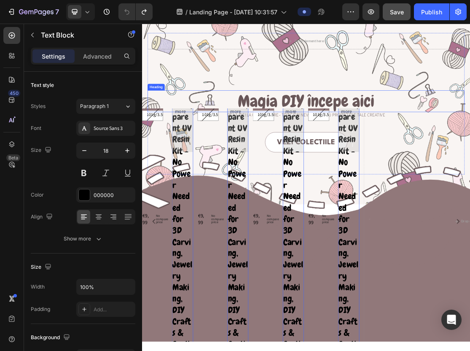
click at [209, 135] on h1 "Magia DIY începe aici" at bounding box center [395, 142] width 489 height 33
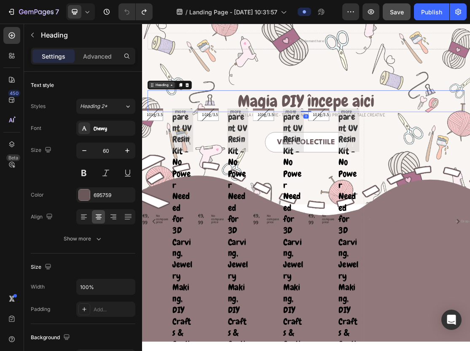
click at [181, 115] on div "Heading" at bounding box center [172, 118] width 23 height 8
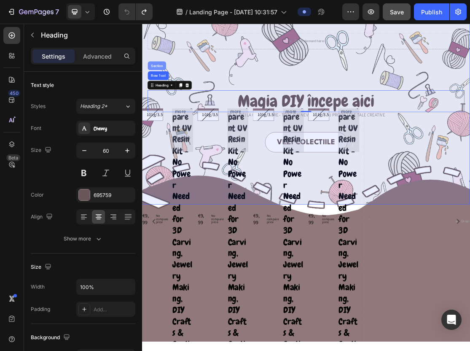
click at [166, 87] on div "Section" at bounding box center [165, 88] width 22 height 5
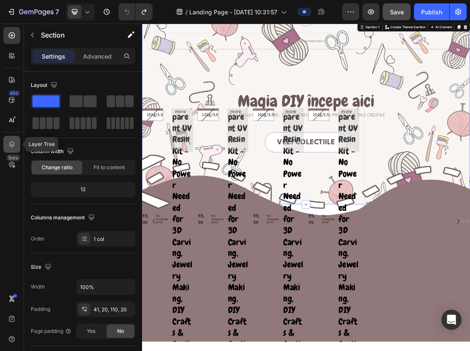
click at [12, 139] on div at bounding box center [11, 144] width 17 height 17
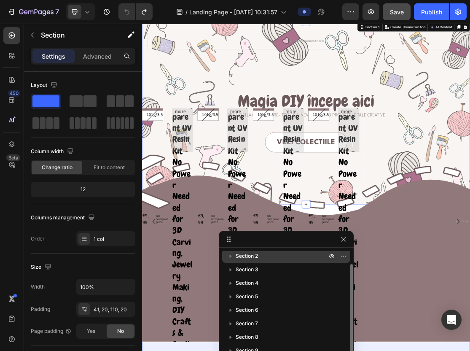
scroll to position [13, 0]
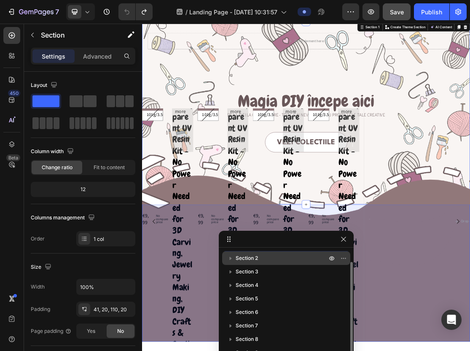
click at [243, 262] on div "Section 2" at bounding box center [287, 258] width 122 height 14
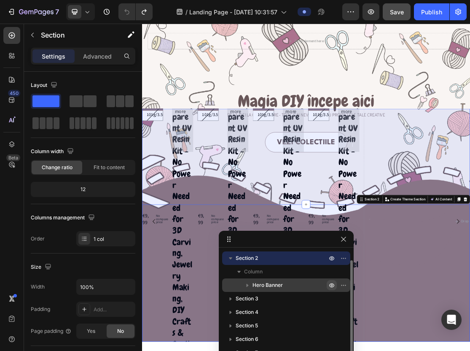
click at [331, 287] on icon "button" at bounding box center [332, 286] width 5 height 4
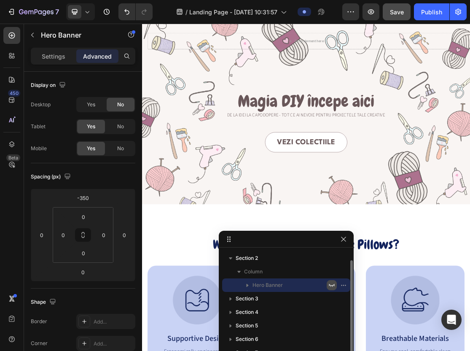
click at [332, 286] on icon "button" at bounding box center [332, 285] width 7 height 7
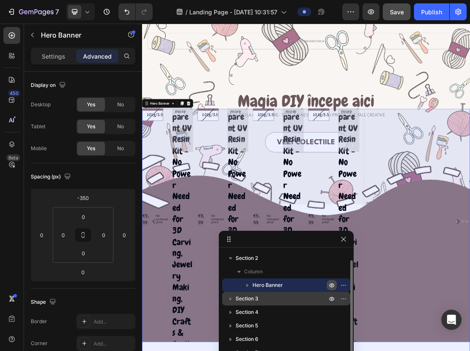
click at [232, 297] on icon "button" at bounding box center [231, 299] width 8 height 8
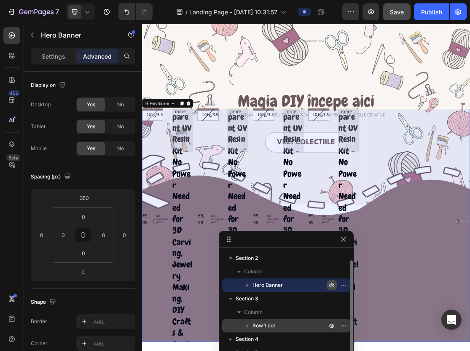
click at [258, 325] on span "Row 1 col" at bounding box center [264, 326] width 22 height 8
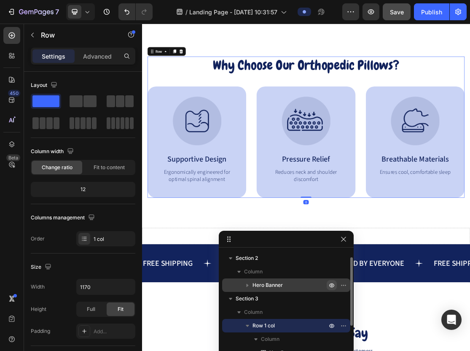
scroll to position [530, 0]
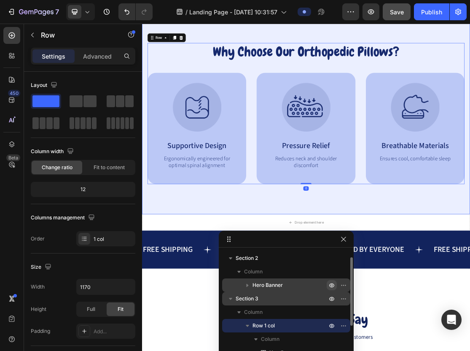
click at [233, 299] on icon "button" at bounding box center [231, 299] width 8 height 8
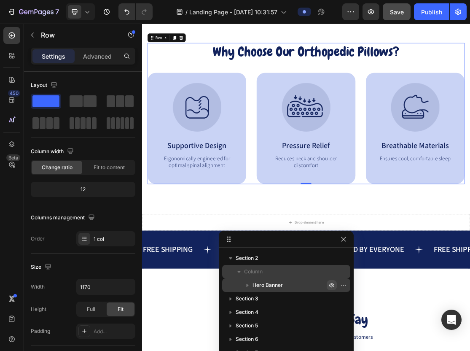
click at [239, 273] on icon "button" at bounding box center [239, 272] width 8 height 8
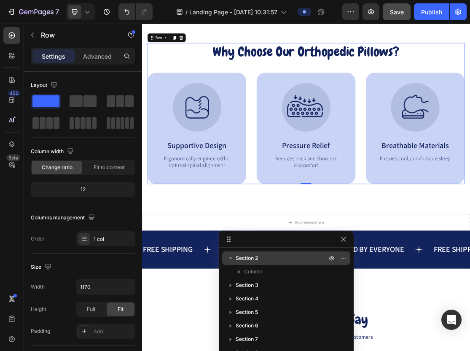
click at [233, 259] on icon "button" at bounding box center [231, 258] width 8 height 8
click at [230, 257] on icon "button" at bounding box center [231, 258] width 2 height 3
click at [329, 285] on icon "button" at bounding box center [332, 284] width 7 height 7
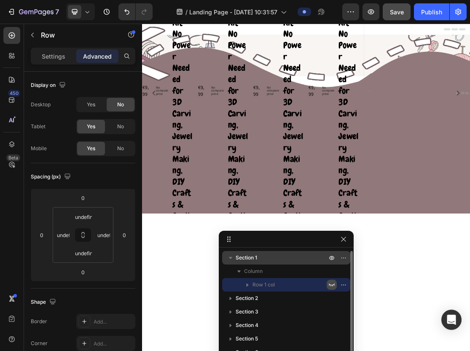
click at [333, 284] on icon "button" at bounding box center [332, 285] width 6 height 3
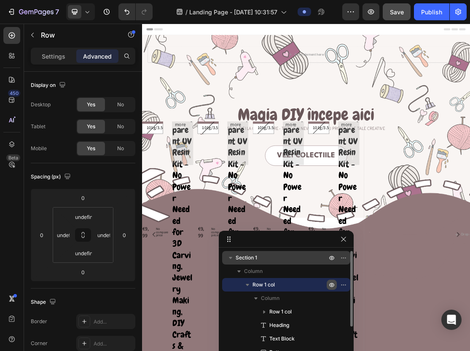
click at [248, 284] on icon "button" at bounding box center [247, 285] width 8 height 8
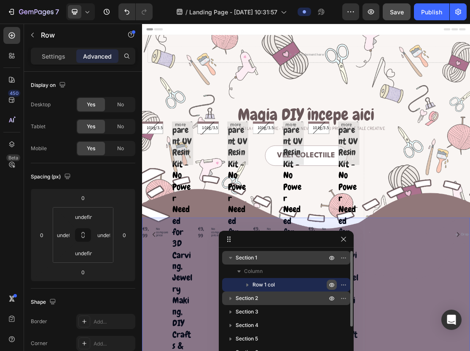
click at [230, 299] on icon "button" at bounding box center [231, 298] width 2 height 3
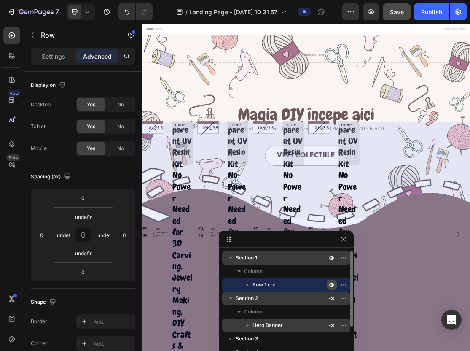
click at [249, 324] on icon "button" at bounding box center [247, 325] width 8 height 8
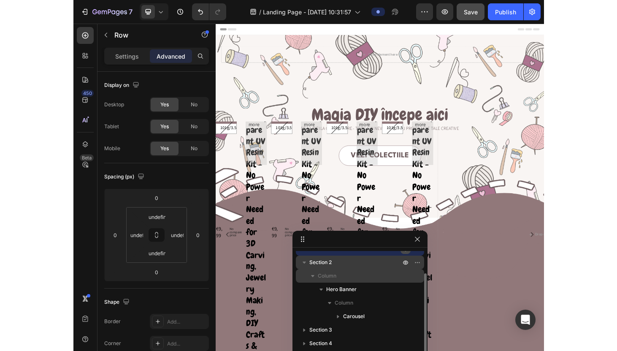
scroll to position [40, 0]
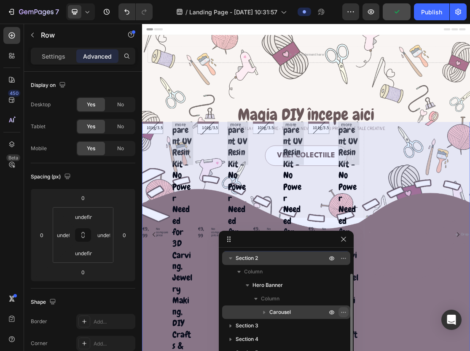
click at [343, 313] on icon "button" at bounding box center [344, 312] width 7 height 7
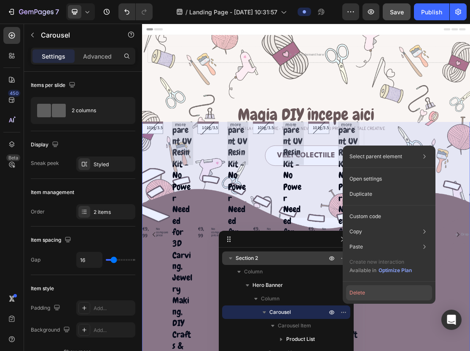
click at [364, 291] on button "Delete" at bounding box center [389, 292] width 86 height 15
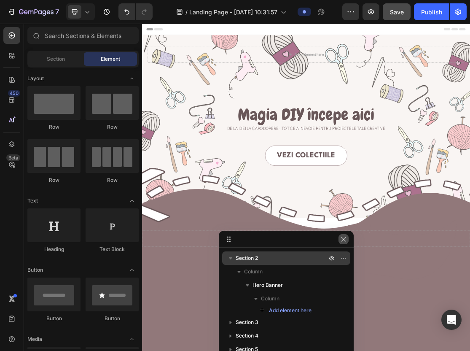
click at [345, 238] on icon "button" at bounding box center [343, 239] width 5 height 5
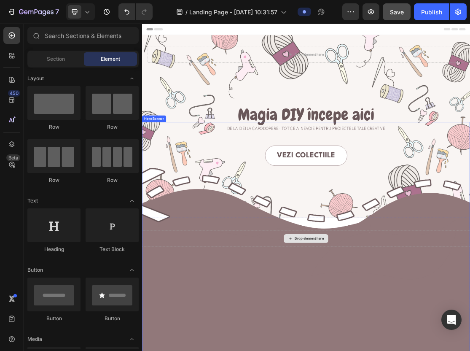
click at [404, 351] on div "Drop element here" at bounding box center [400, 355] width 45 height 7
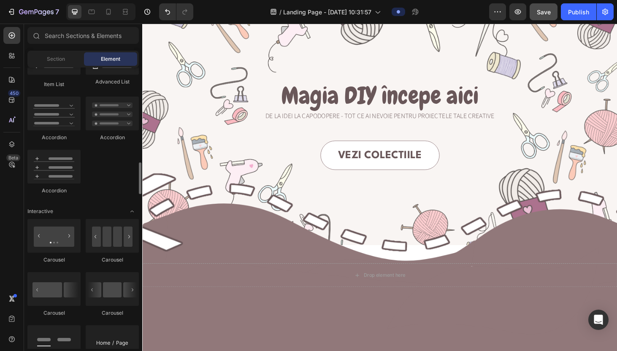
scroll to position [776, 0]
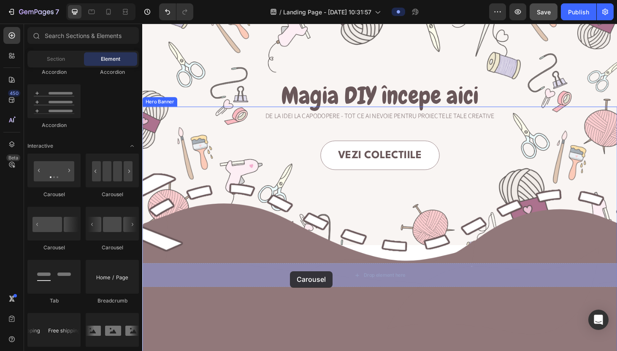
drag, startPoint x: 197, startPoint y: 258, endPoint x: 300, endPoint y: 288, distance: 107.2
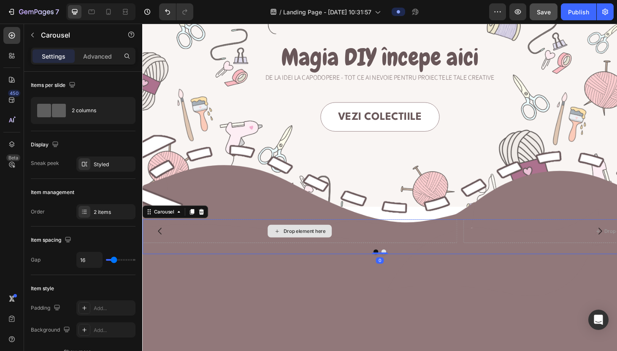
scroll to position [105, 0]
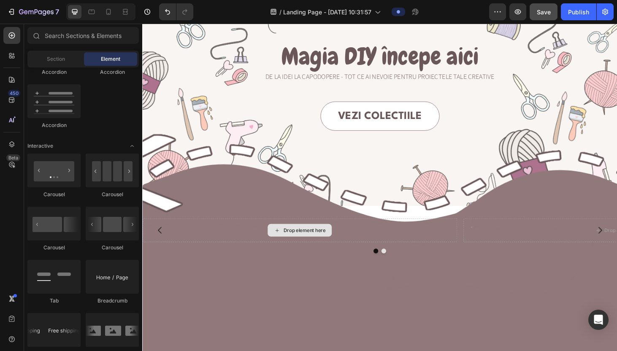
click at [303, 245] on div "Drop element here" at bounding box center [314, 244] width 45 height 7
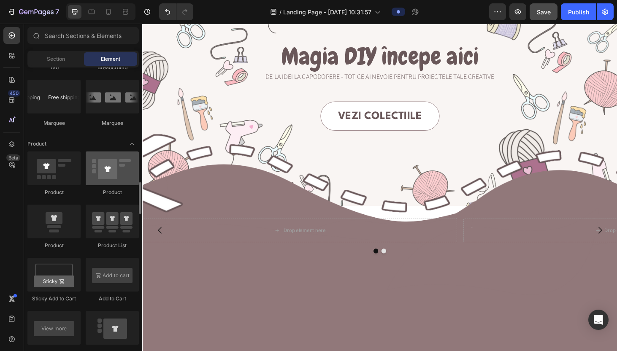
scroll to position [1011, 0]
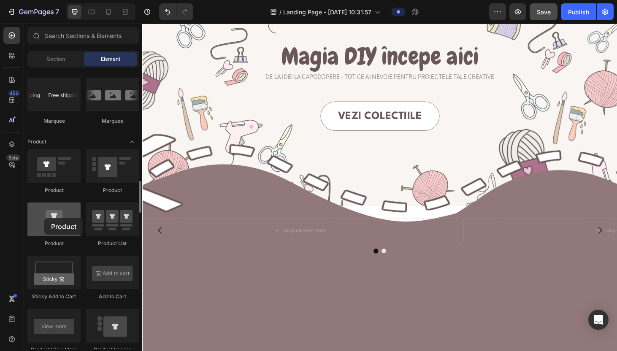
drag, startPoint x: 63, startPoint y: 228, endPoint x: 45, endPoint y: 219, distance: 20.0
click at [45, 219] on div at bounding box center [53, 220] width 53 height 34
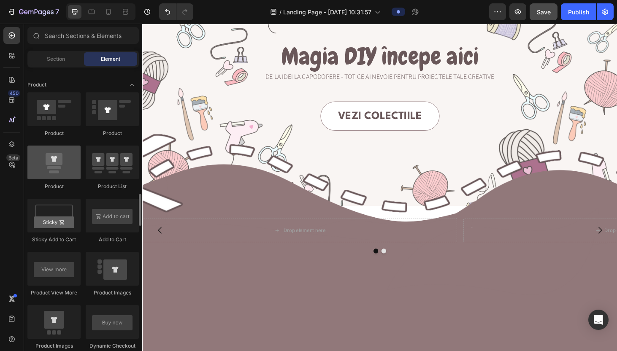
scroll to position [1074, 0]
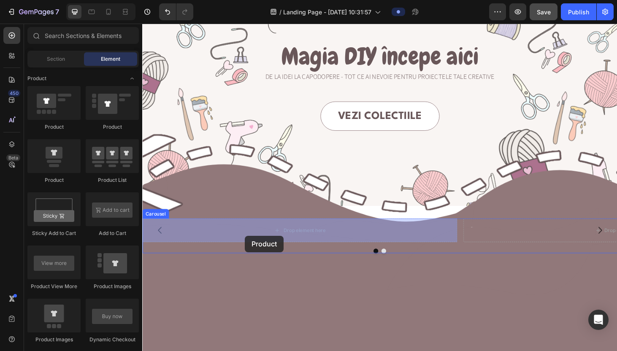
drag, startPoint x: 196, startPoint y: 181, endPoint x: 251, endPoint y: 249, distance: 87.9
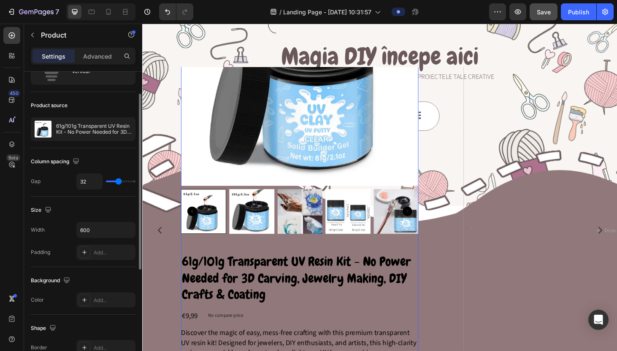
scroll to position [40, 0]
click at [179, 249] on div "Product Images 61g/101g Transparent UV Resin Kit - No Power Needed for 3D Carvi…" at bounding box center [309, 244] width 335 height 601
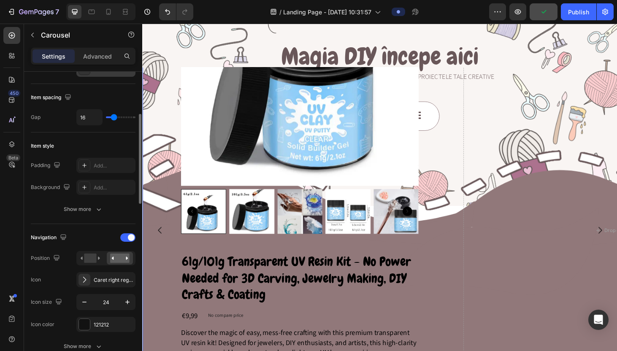
scroll to position [143, 0]
click at [200, 264] on div "Product Title" at bounding box center [202, 264] width 34 height 8
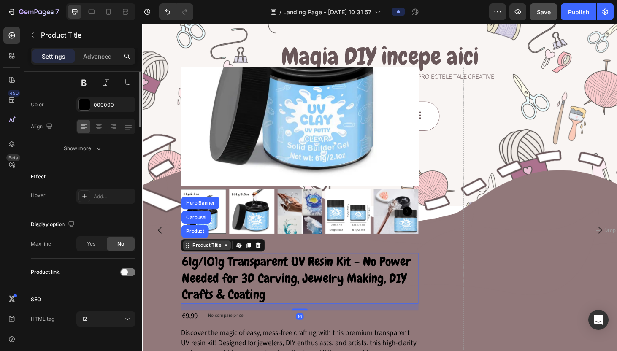
scroll to position [0, 0]
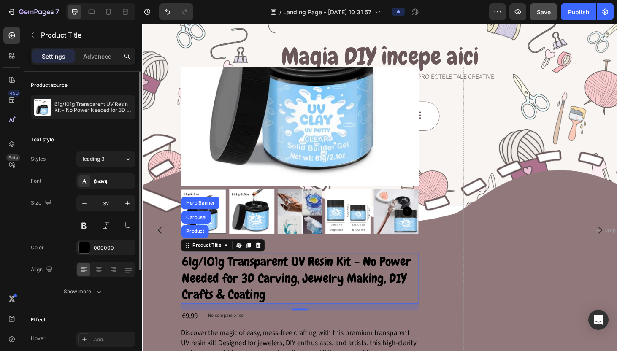
click at [57, 222] on div "Size 32" at bounding box center [83, 214] width 105 height 38
click at [453, 265] on div "Product Images 61g/101g Transparent UV Resin Kit - No Power Needed for 3D Carvi…" at bounding box center [309, 244] width 335 height 601
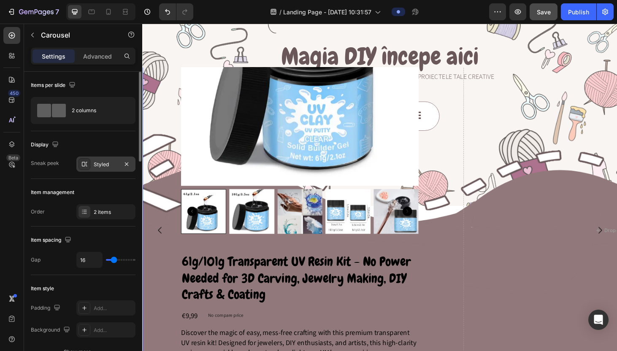
click at [108, 164] on div "Styled" at bounding box center [106, 165] width 24 height 8
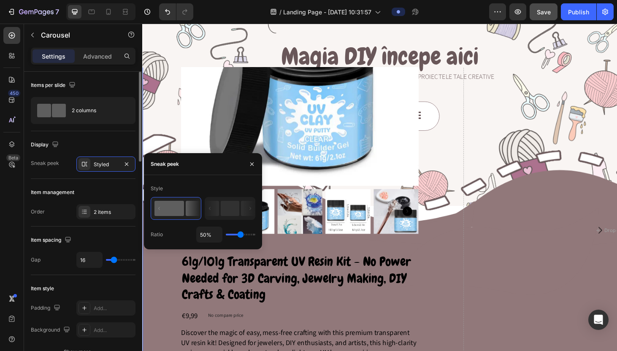
click at [62, 188] on div "Item management" at bounding box center [83, 193] width 105 height 14
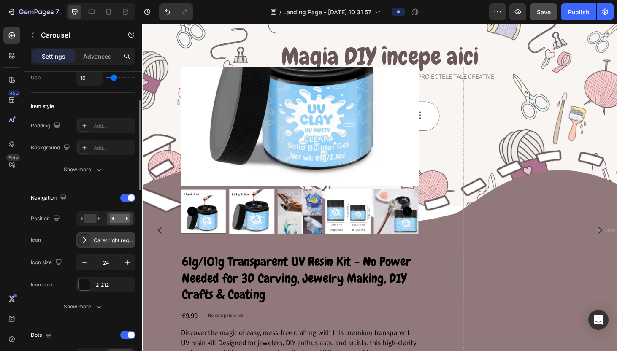
scroll to position [183, 0]
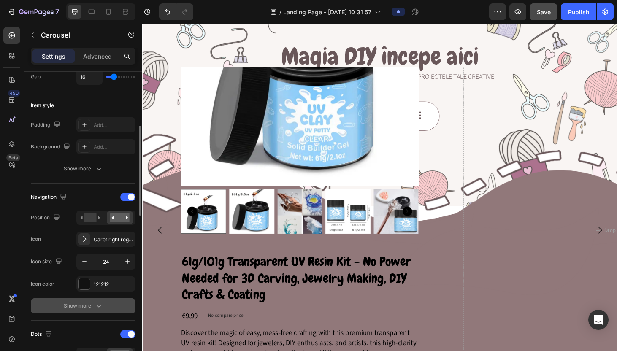
click at [89, 306] on div "Show more" at bounding box center [83, 306] width 39 height 8
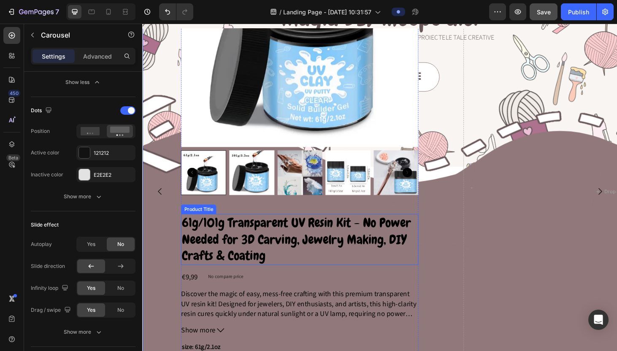
scroll to position [167, 0]
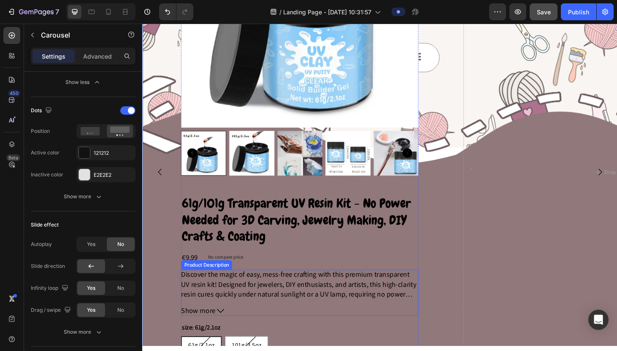
click at [226, 299] on span "Discover the magic of easy, mess-free crafting with this premium transparent UV…" at bounding box center [309, 312] width 252 height 53
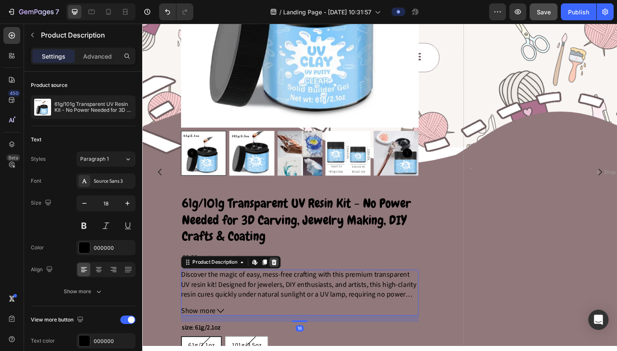
click at [284, 277] on icon at bounding box center [282, 278] width 5 height 6
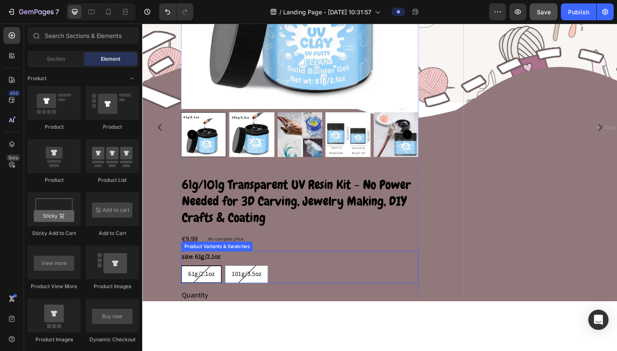
scroll to position [217, 0]
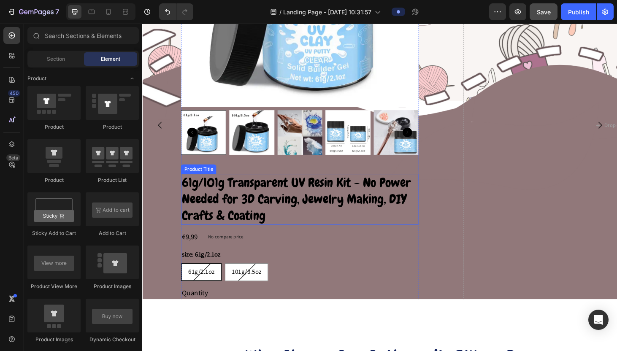
click at [265, 210] on h2 "61g/101g Transparent UV Resin Kit - No Power Needed for 3D Carving, Jewelry Mak…" at bounding box center [309, 211] width 253 height 54
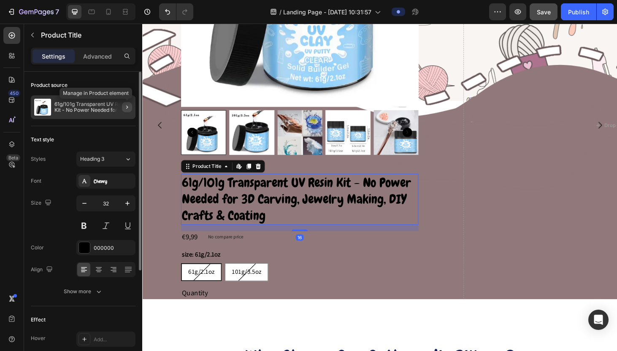
click at [125, 108] on icon "button" at bounding box center [127, 107] width 7 height 7
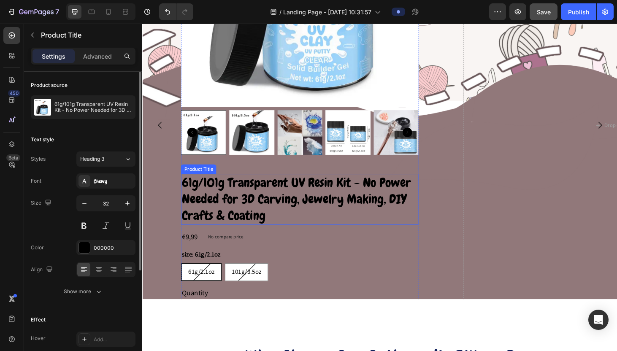
click at [254, 209] on h2 "61g/101g Transparent UV Resin Kit - No Power Needed for 3D Carving, Jewelry Mak…" at bounding box center [309, 211] width 253 height 54
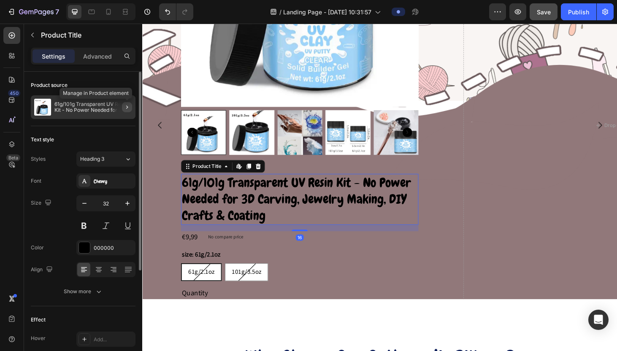
click at [122, 109] on button "button" at bounding box center [127, 107] width 10 height 10
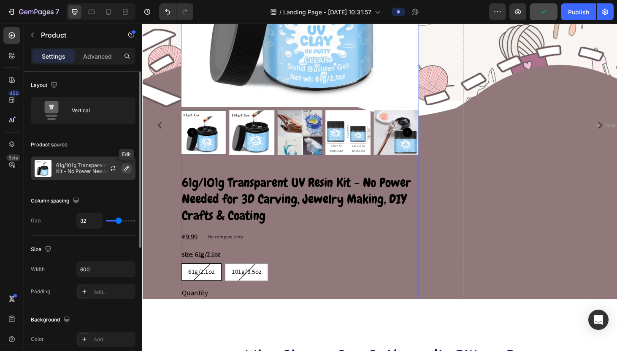
click at [127, 171] on icon "button" at bounding box center [126, 168] width 7 height 7
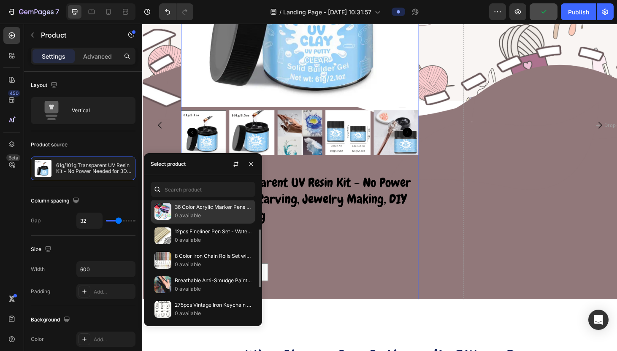
scroll to position [54, 0]
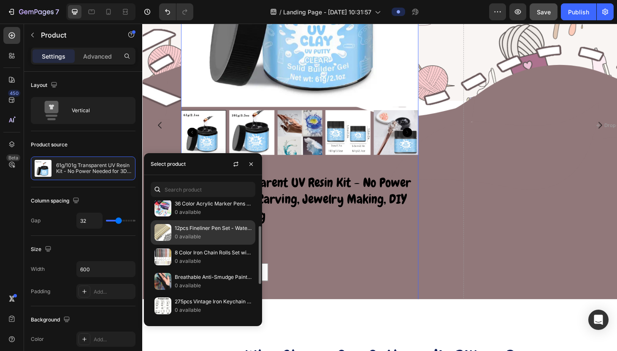
click at [199, 227] on p "12pcs Fineliner Pen Set - Waterproof Artist Drawing Pens for Sketching, Anime, …" at bounding box center [213, 228] width 77 height 8
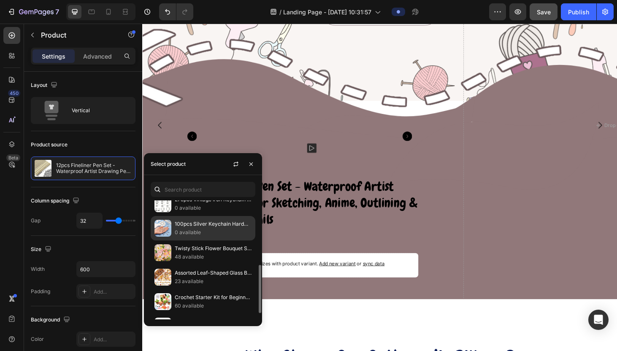
scroll to position [157, 0]
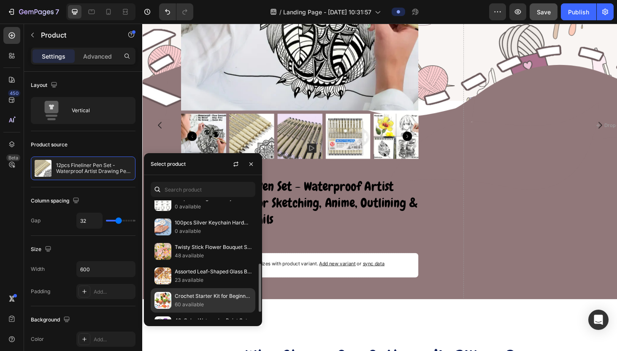
click at [237, 299] on p "Crochet Starter Kit for Beginners" at bounding box center [213, 296] width 77 height 8
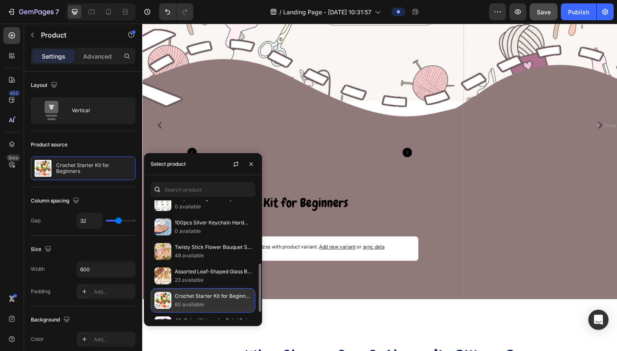
scroll to position [175, 0]
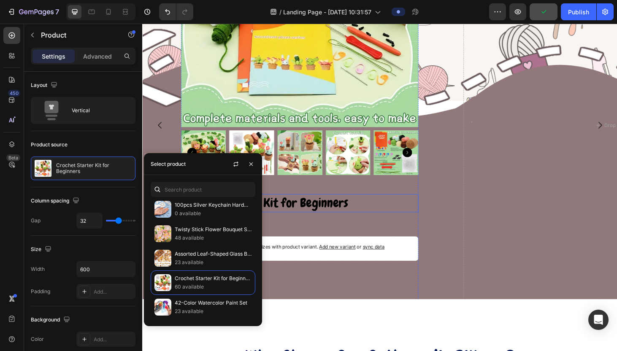
click at [383, 222] on h2 "Crochet Starter Kit for Beginners" at bounding box center [309, 214] width 253 height 19
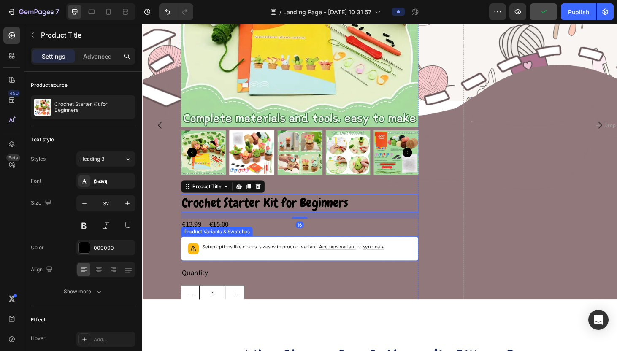
click at [285, 268] on div "Setup options like colors, sizes with product variant. Add new variant or sync …" at bounding box center [302, 264] width 195 height 12
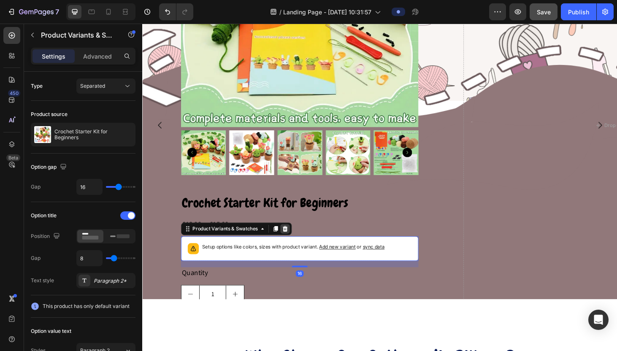
click at [293, 244] on icon at bounding box center [294, 243] width 5 height 6
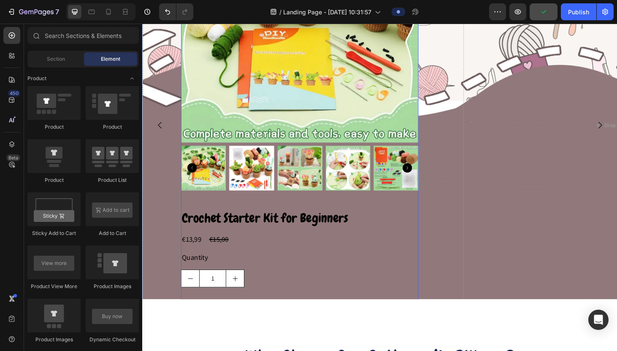
click at [376, 218] on div "Product Images Crochet Starter Kit for Beginners Product Title €13,99 Product P…" at bounding box center [309, 132] width 253 height 470
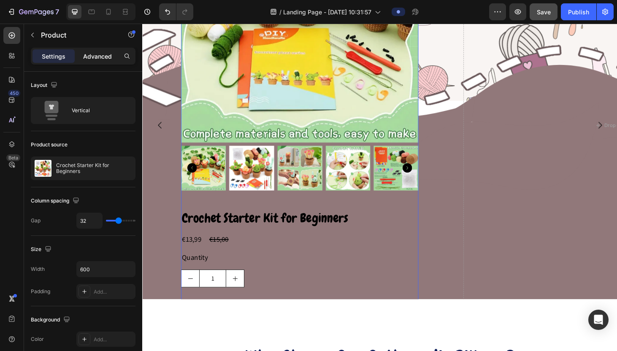
click at [104, 52] on p "Advanced" at bounding box center [97, 56] width 29 height 9
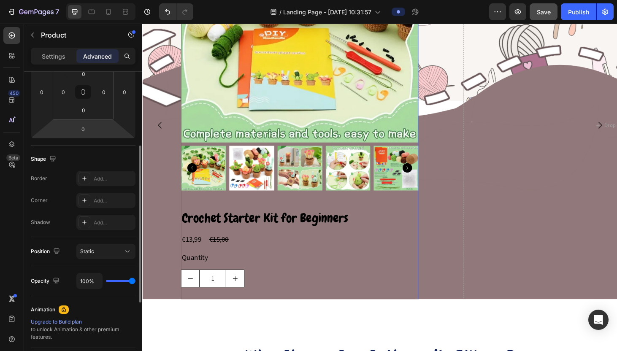
scroll to position [144, 0]
click at [86, 176] on icon at bounding box center [84, 177] width 7 height 7
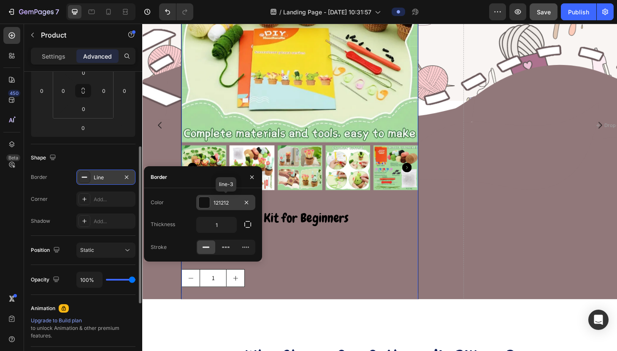
click at [233, 205] on div "121212" at bounding box center [226, 203] width 24 height 8
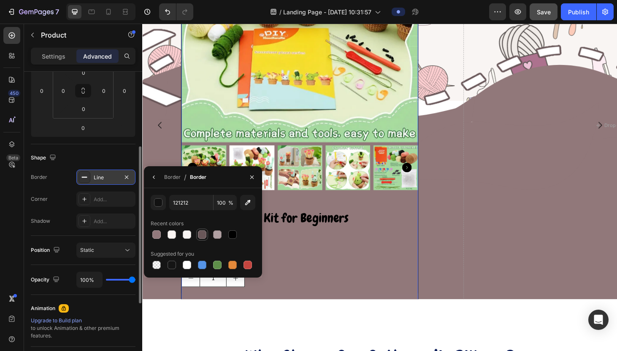
click at [200, 236] on div at bounding box center [202, 234] width 8 height 8
type input "695759"
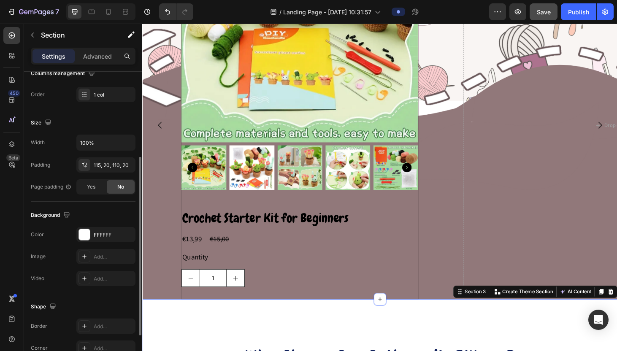
scroll to position [0, 0]
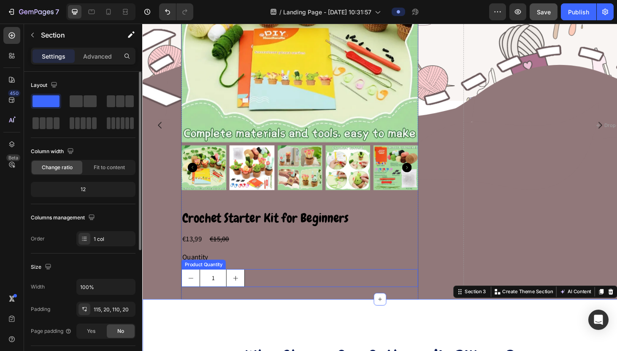
click at [374, 268] on div "Quantity" at bounding box center [310, 273] width 252 height 12
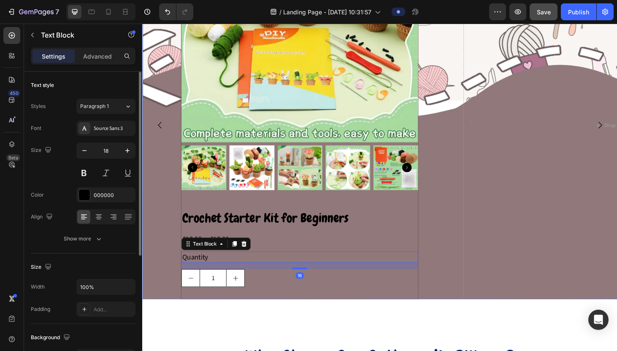
click at [438, 227] on div "Product Images Crochet Starter Kit for Beginners Product Title €13,99 Product P…" at bounding box center [309, 132] width 335 height 470
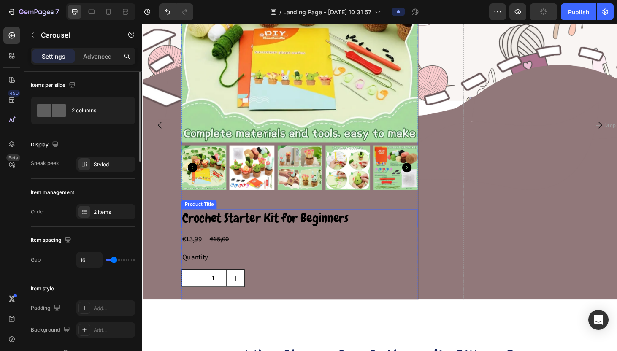
click at [272, 204] on div "Product Images" at bounding box center [310, 53] width 252 height 310
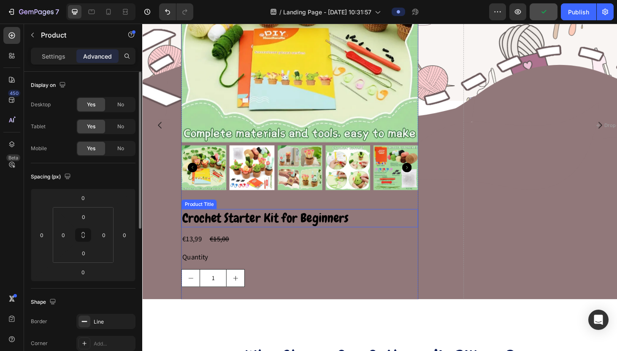
click at [270, 229] on h2 "Crochet Starter Kit for Beginners" at bounding box center [310, 231] width 252 height 19
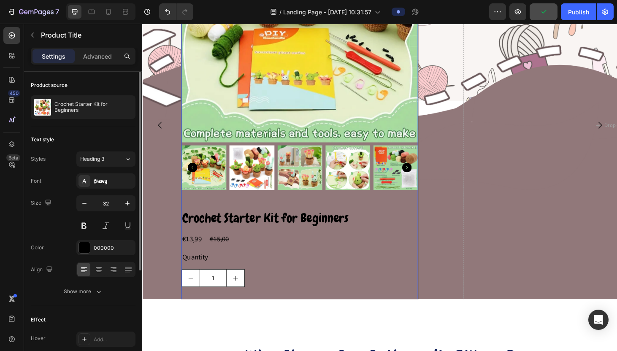
click at [315, 202] on div "Product Images" at bounding box center [310, 53] width 252 height 310
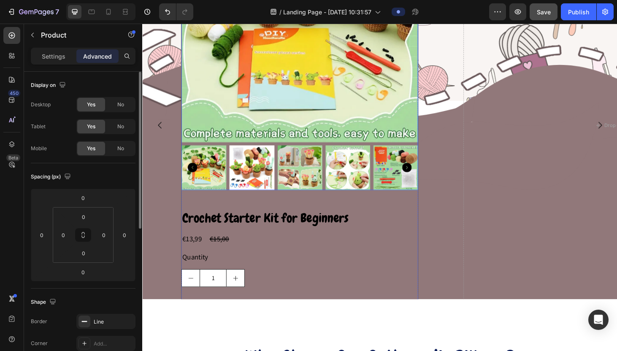
click at [315, 189] on img at bounding box center [310, 178] width 48 height 48
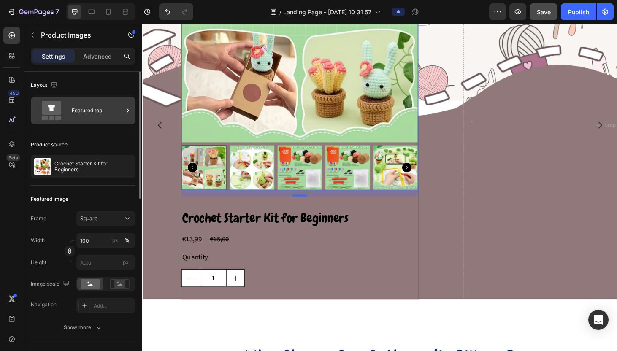
click at [133, 114] on div "Featured top" at bounding box center [83, 110] width 105 height 27
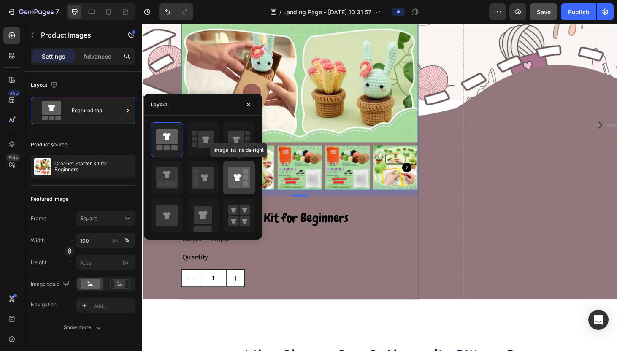
click at [242, 177] on icon at bounding box center [239, 178] width 22 height 22
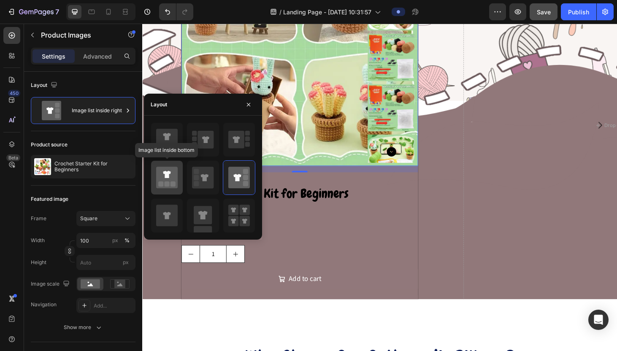
click at [176, 186] on icon at bounding box center [167, 178] width 22 height 22
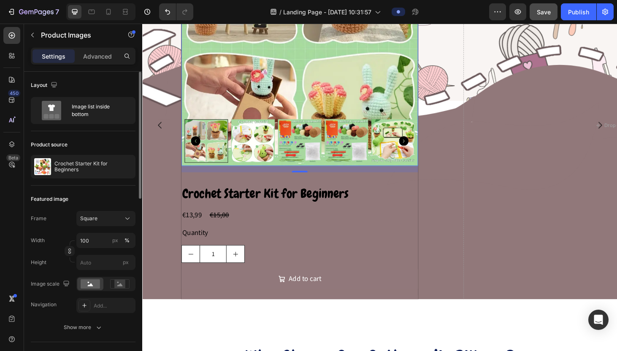
click at [75, 200] on div "Featured image" at bounding box center [83, 199] width 105 height 14
click at [97, 221] on div "Square" at bounding box center [100, 219] width 41 height 8
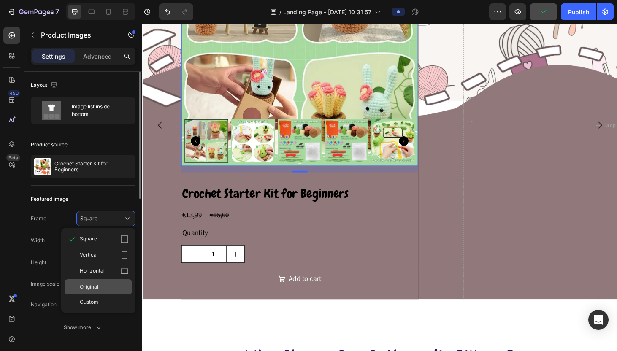
click at [107, 289] on div "Original" at bounding box center [104, 287] width 49 height 8
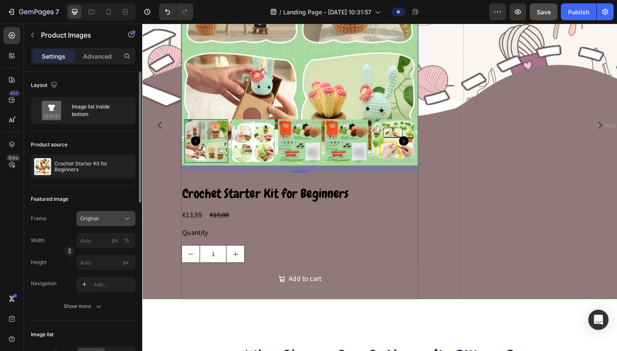
click at [111, 224] on button "Original" at bounding box center [105, 218] width 59 height 15
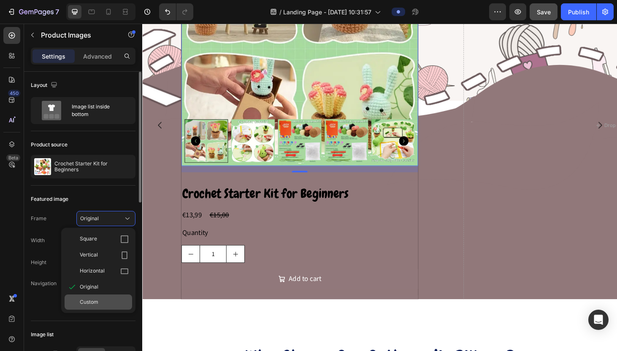
click at [102, 301] on div "Custom" at bounding box center [104, 302] width 49 height 8
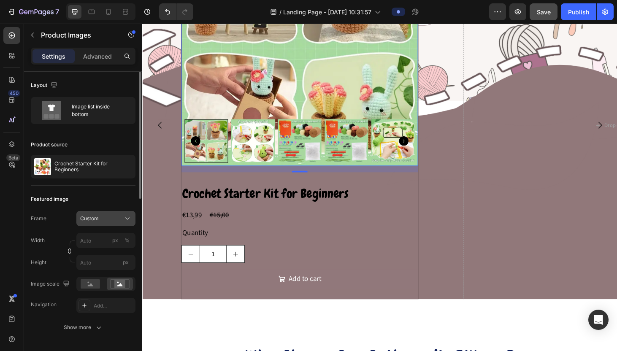
click at [106, 222] on div "Custom" at bounding box center [105, 218] width 51 height 8
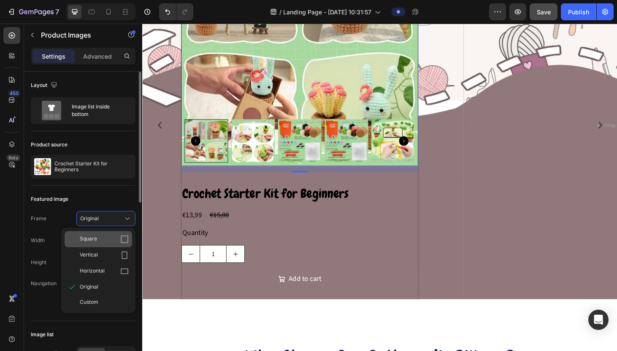
click at [89, 240] on span "Square" at bounding box center [88, 239] width 17 height 8
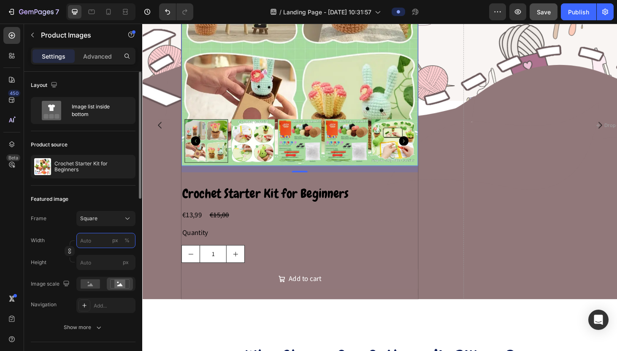
click at [105, 245] on input "px %" at bounding box center [105, 240] width 59 height 15
type input "3"
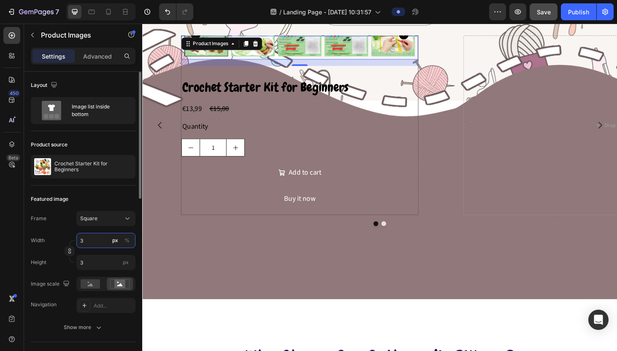
type input "30"
type input "3"
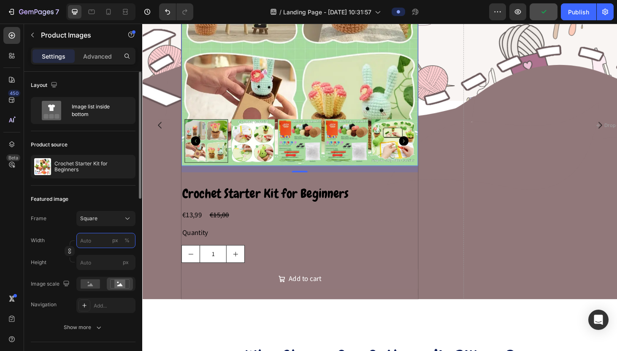
type input "3"
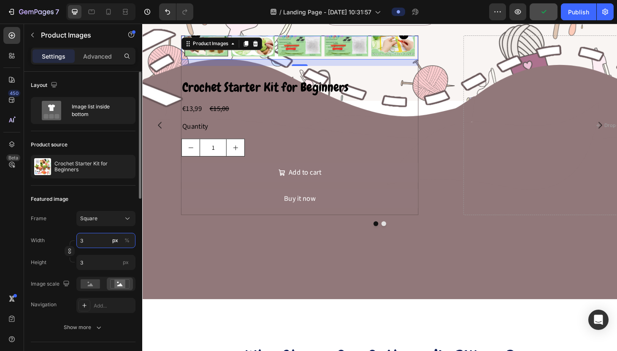
type input "35"
type input "350"
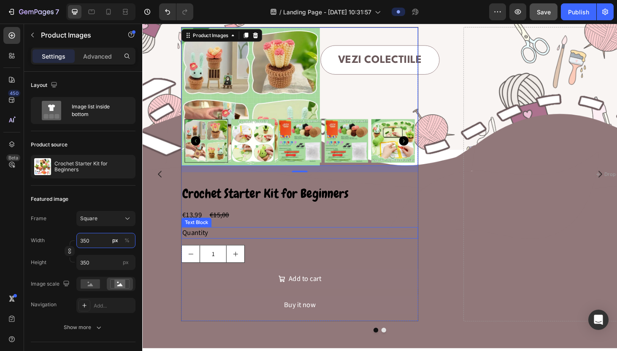
scroll to position [161, 0]
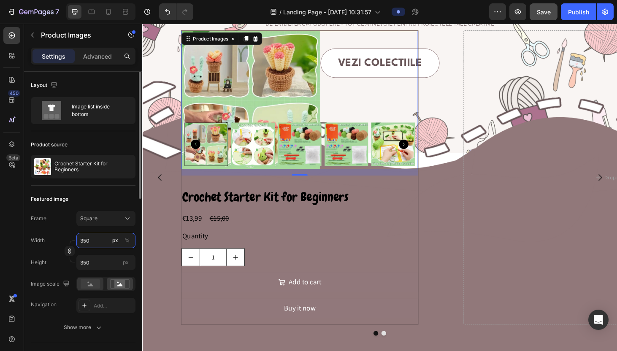
type input "350"
click at [91, 287] on rect at bounding box center [90, 283] width 19 height 9
click at [117, 286] on rect at bounding box center [119, 284] width 11 height 8
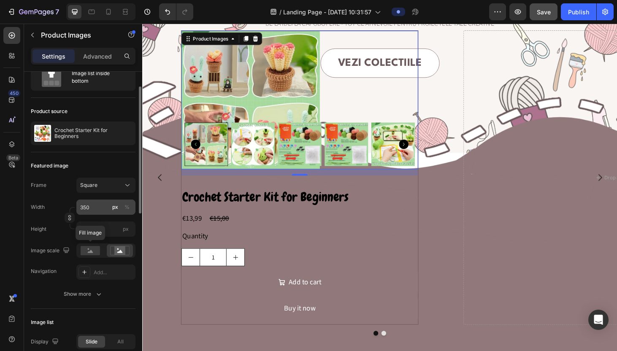
scroll to position [34, 0]
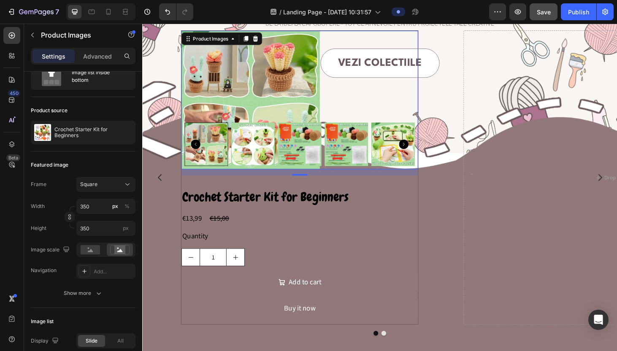
click at [273, 150] on img at bounding box center [260, 152] width 46 height 46
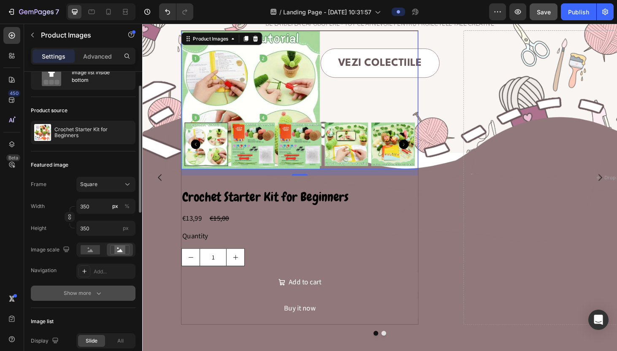
click at [84, 294] on div "Show more" at bounding box center [83, 293] width 39 height 8
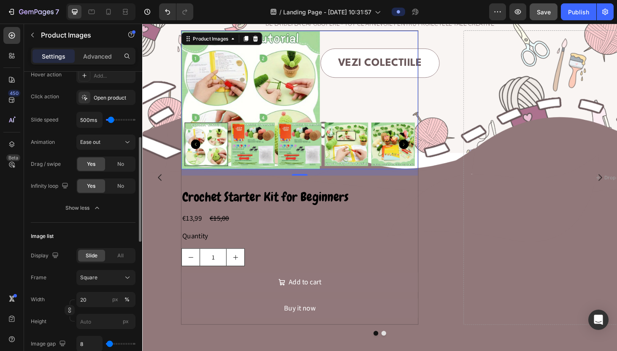
scroll to position [276, 0]
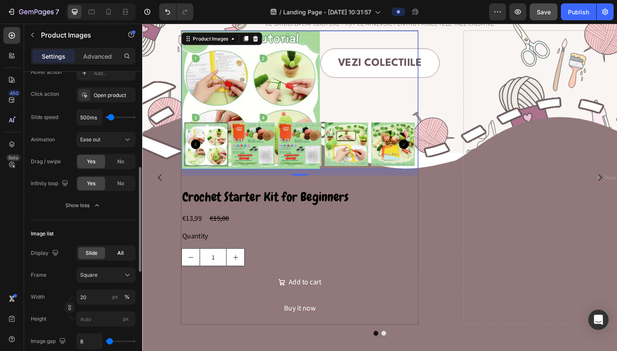
click at [123, 256] on div "All" at bounding box center [120, 253] width 27 height 12
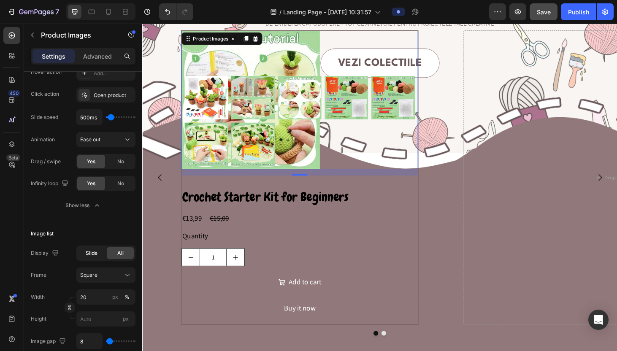
click at [89, 254] on span "Slide" at bounding box center [92, 253] width 12 height 8
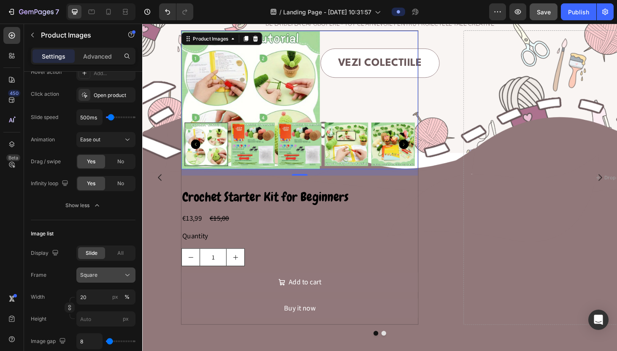
click at [100, 276] on div "Square" at bounding box center [100, 275] width 41 height 8
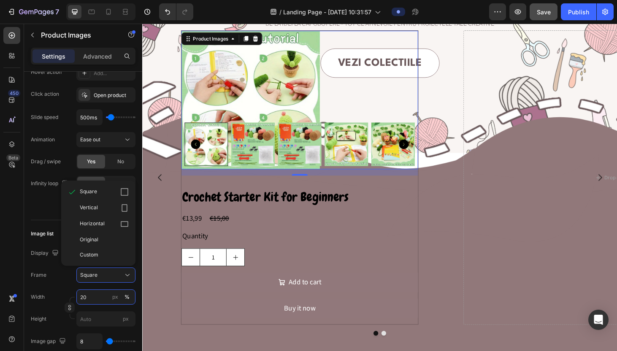
click at [91, 300] on input "20" at bounding box center [105, 296] width 59 height 15
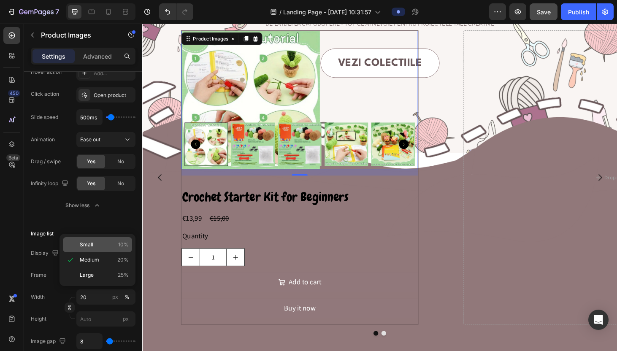
click at [88, 247] on span "Small" at bounding box center [87, 245] width 14 height 8
type input "10"
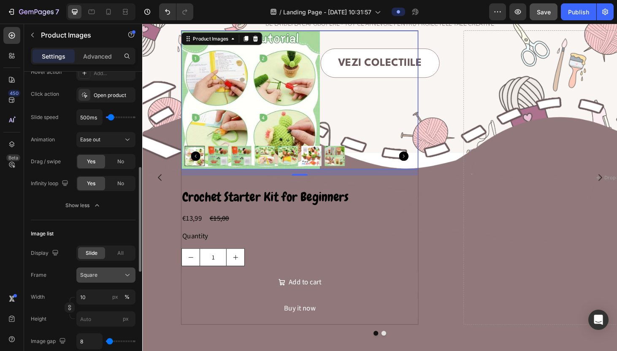
click at [105, 275] on div "Square" at bounding box center [100, 275] width 41 height 8
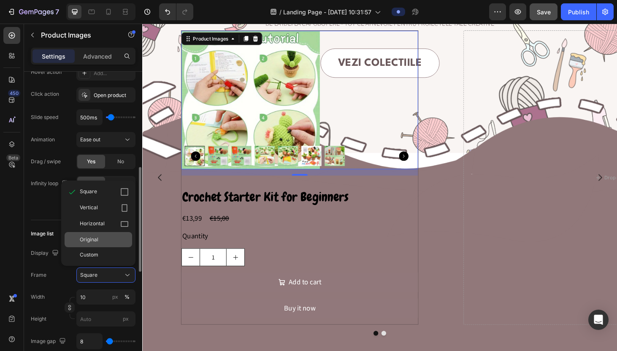
click at [102, 243] on div "Original" at bounding box center [104, 240] width 49 height 8
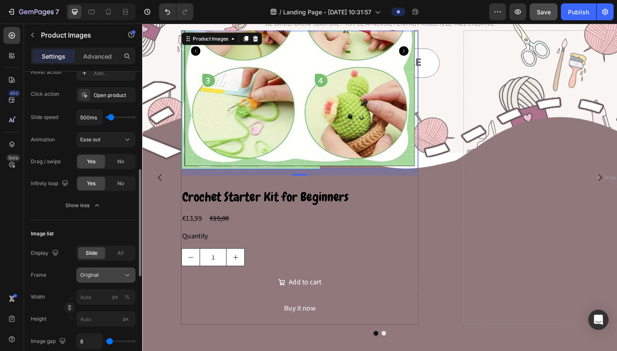
click at [108, 277] on div "Original" at bounding box center [100, 275] width 41 height 8
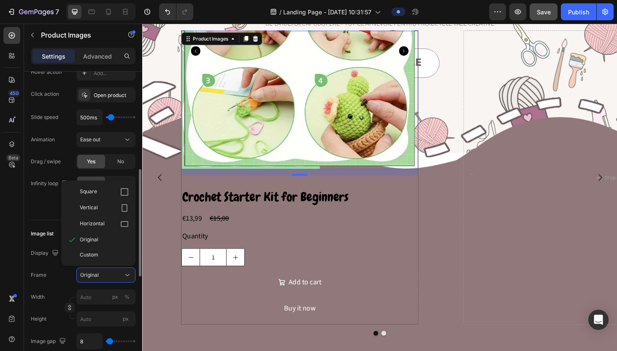
click at [98, 191] on div "Square" at bounding box center [104, 192] width 49 height 8
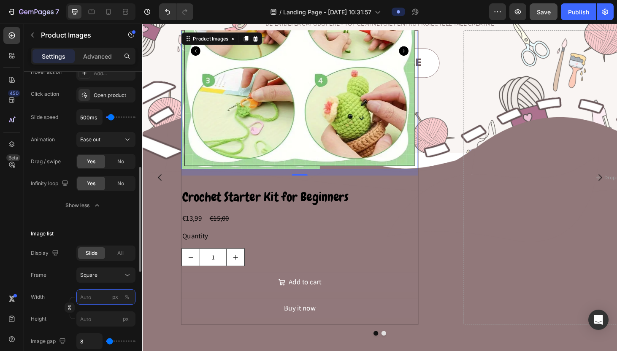
click at [104, 299] on input "px %" at bounding box center [105, 296] width 59 height 15
click at [92, 311] on div "Width px % Height px" at bounding box center [83, 307] width 105 height 37
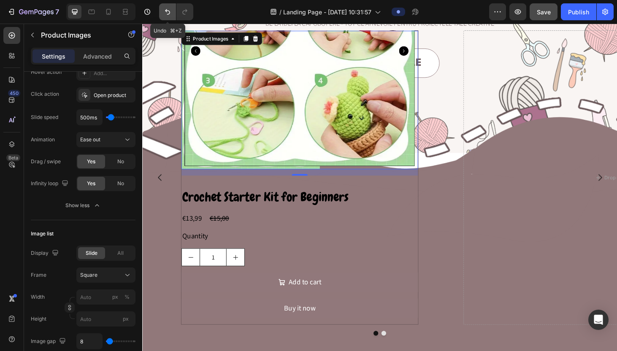
click at [168, 14] on icon "Undo/Redo" at bounding box center [167, 11] width 5 height 5
click at [166, 13] on icon "Undo/Redo" at bounding box center [167, 12] width 8 height 8
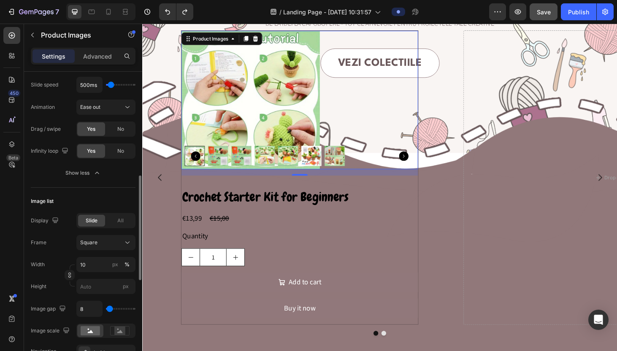
scroll to position [313, 0]
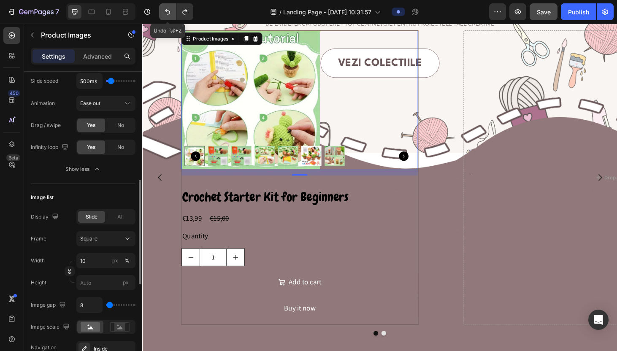
click at [162, 5] on button "Undo/Redo" at bounding box center [167, 11] width 17 height 17
type input "20"
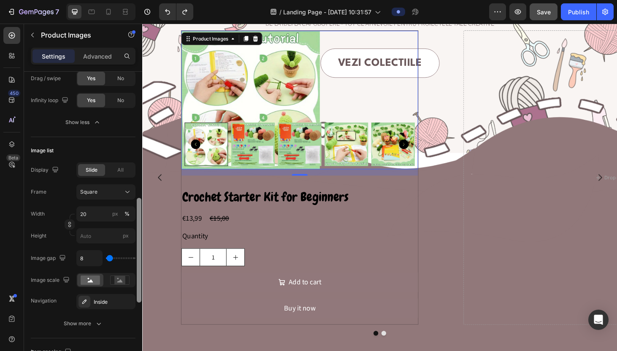
scroll to position [361, 0]
type input "0"
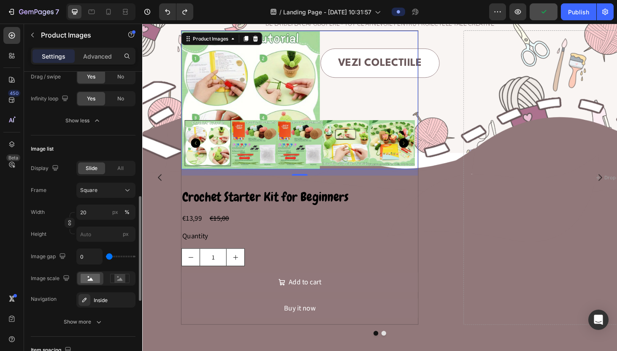
drag, startPoint x: 109, startPoint y: 255, endPoint x: 100, endPoint y: 255, distance: 9.3
type input "0"
click at [106, 256] on input "range" at bounding box center [121, 257] width 30 height 2
type input "135"
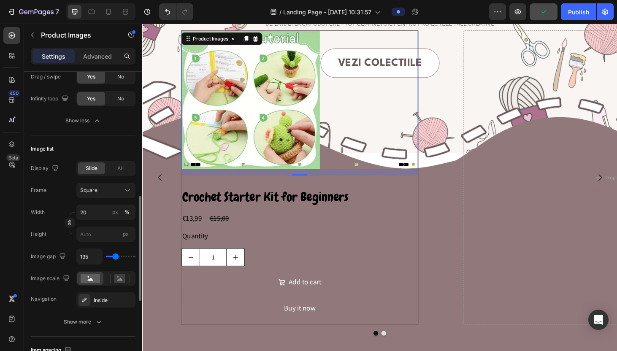
type input "52"
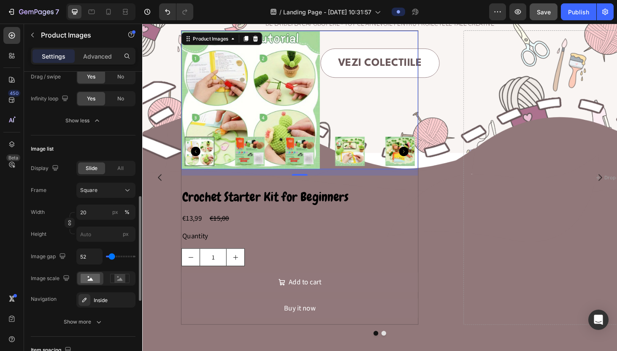
type input "49"
type input "46"
type input "27"
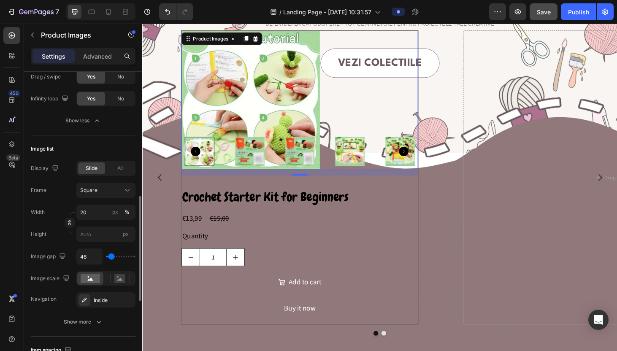
type input "27"
type input "10"
type input "0"
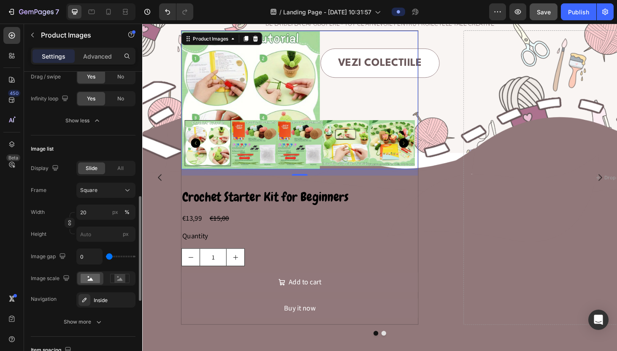
type input "19"
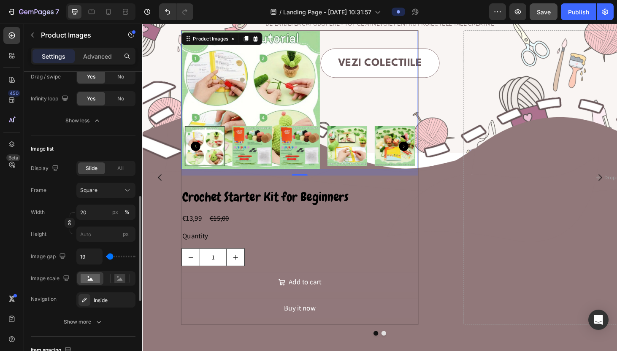
type input "12"
type input "1"
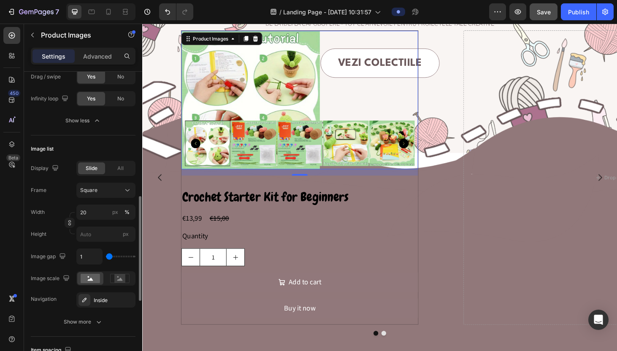
type input "0"
type input "2"
click at [109, 256] on input "range" at bounding box center [121, 257] width 30 height 2
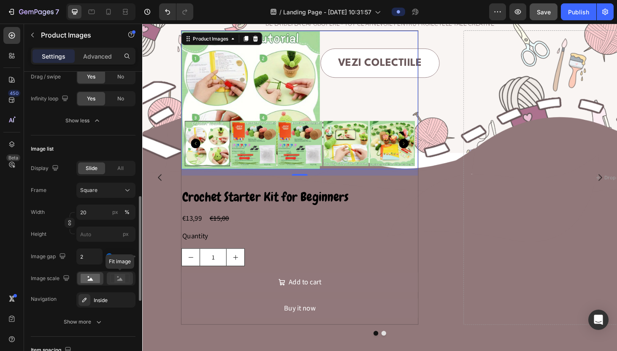
click at [116, 280] on rect at bounding box center [119, 278] width 11 height 8
click at [87, 282] on rect at bounding box center [90, 278] width 19 height 9
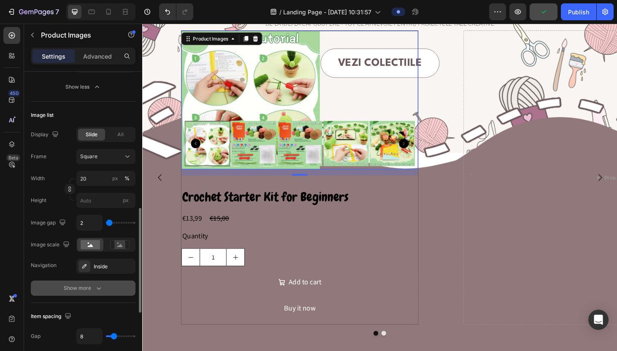
click at [89, 288] on div "Show more" at bounding box center [83, 288] width 39 height 8
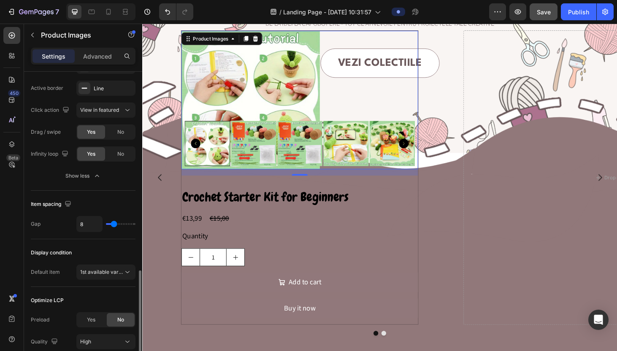
scroll to position [625, 0]
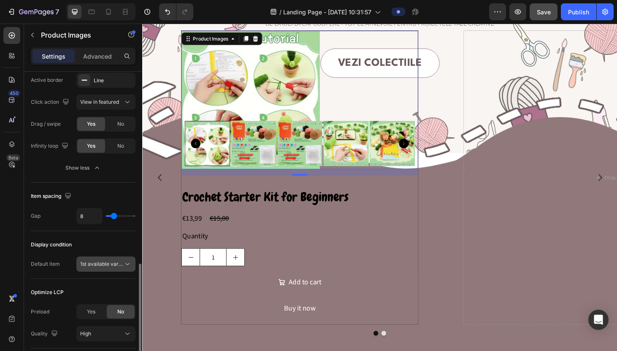
click at [103, 267] on span "1st available variant" at bounding box center [101, 264] width 43 height 8
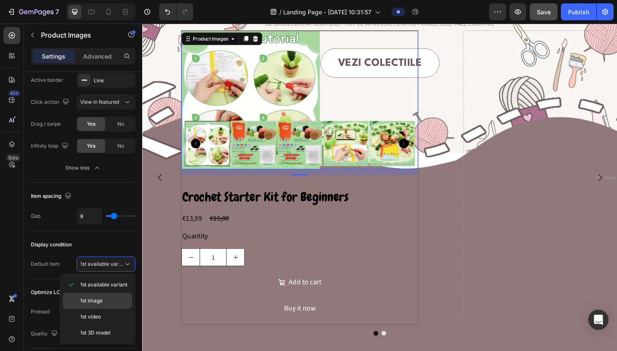
click at [97, 300] on span "1st image" at bounding box center [91, 301] width 22 height 8
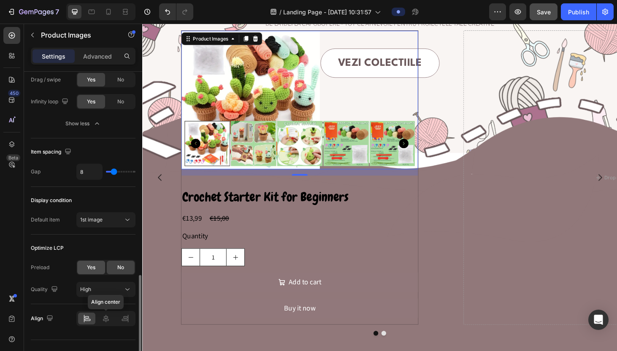
scroll to position [671, 0]
click at [109, 321] on icon at bounding box center [106, 317] width 8 height 8
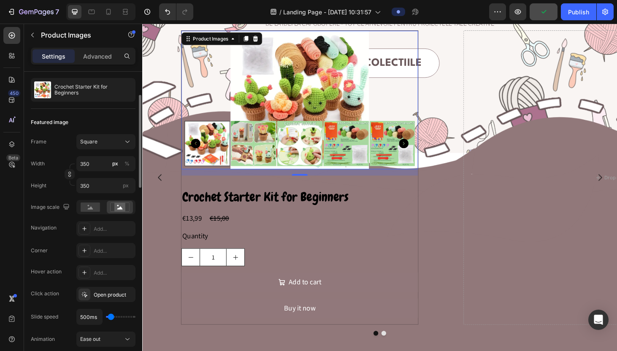
scroll to position [0, 0]
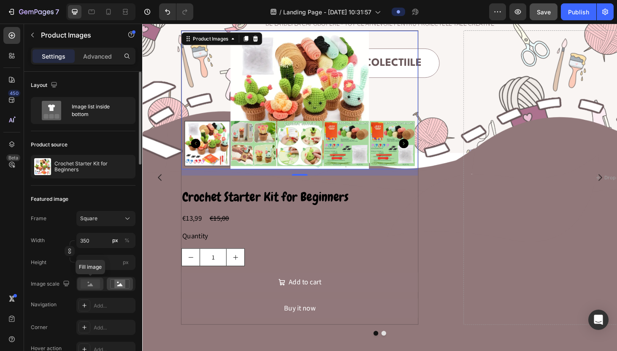
click at [94, 288] on rect at bounding box center [90, 283] width 19 height 9
click at [124, 285] on rect at bounding box center [119, 284] width 11 height 8
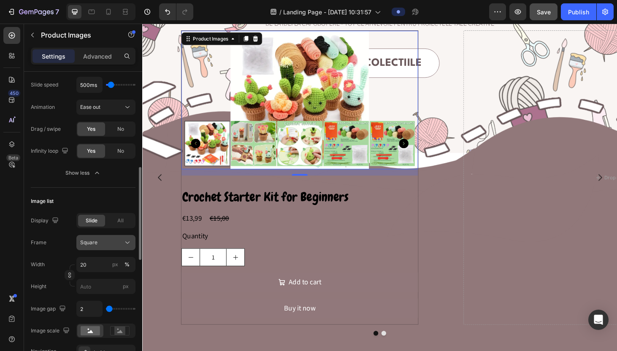
scroll to position [321, 0]
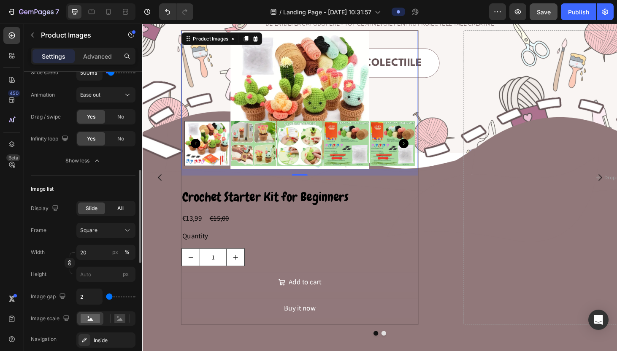
click at [122, 207] on span "All" at bounding box center [120, 209] width 6 height 8
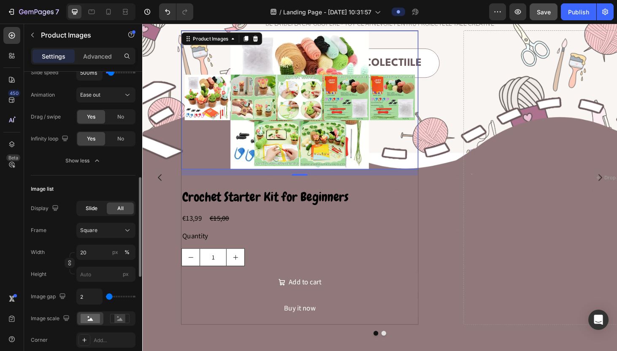
click at [95, 207] on span "Slide" at bounding box center [92, 209] width 12 height 8
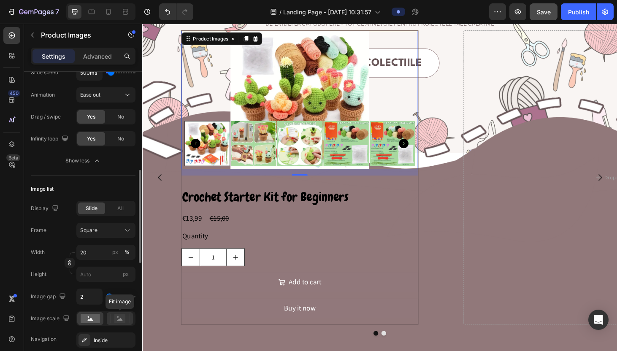
click at [115, 323] on rect at bounding box center [119, 318] width 19 height 9
click at [86, 322] on rect at bounding box center [90, 318] width 19 height 9
click at [93, 339] on div "Inside" at bounding box center [105, 340] width 59 height 15
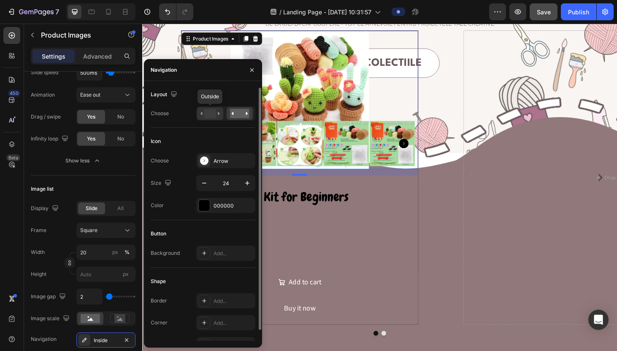
click at [213, 114] on rect at bounding box center [210, 113] width 12 height 9
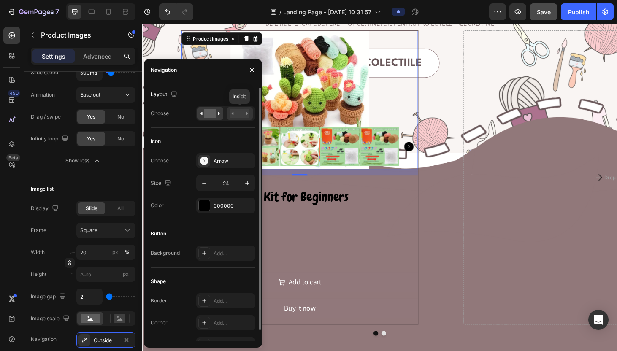
click at [235, 114] on rect at bounding box center [239, 113] width 19 height 9
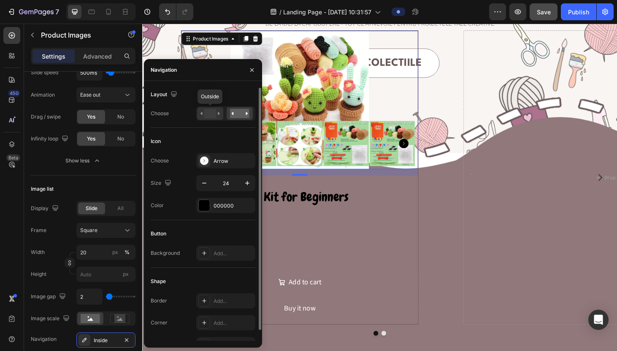
click at [211, 114] on rect at bounding box center [210, 113] width 12 height 9
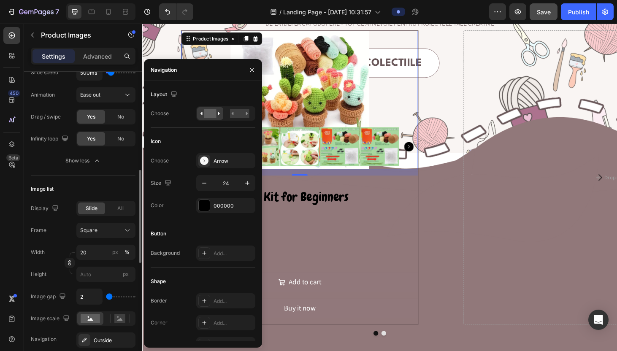
click at [64, 342] on div "Navigation Outside" at bounding box center [83, 340] width 105 height 15
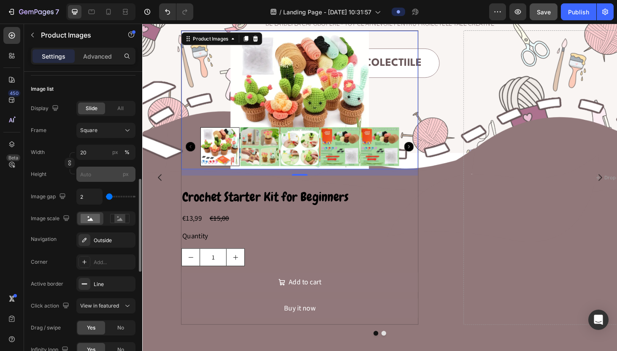
scroll to position [422, 0]
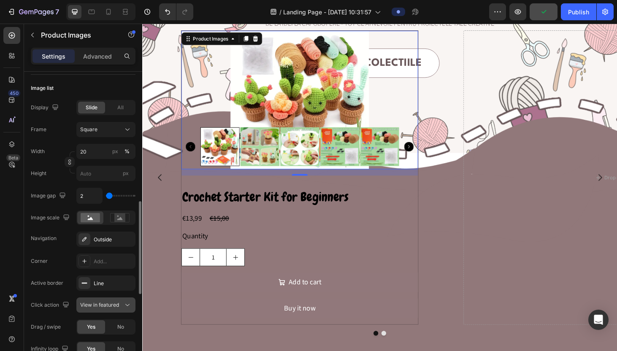
click at [99, 303] on span "View in featured" at bounding box center [99, 305] width 39 height 6
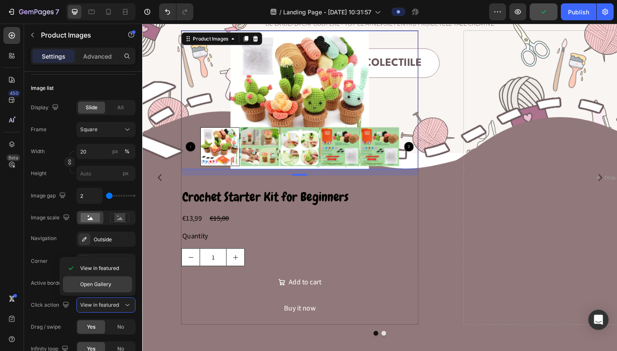
click at [101, 283] on span "Open Gallery" at bounding box center [95, 285] width 31 height 8
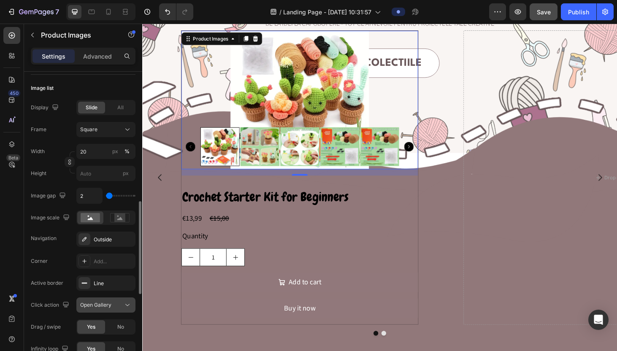
click at [102, 300] on button "Open Gallery" at bounding box center [105, 304] width 59 height 15
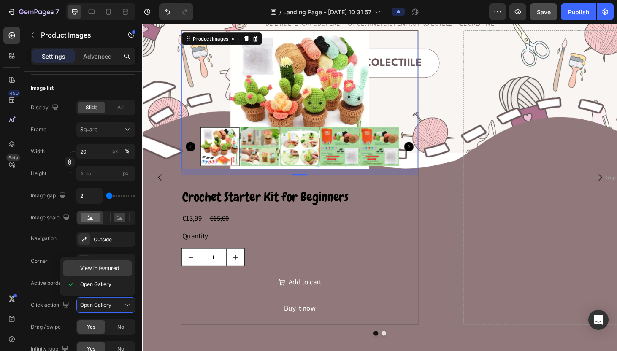
click at [99, 270] on span "View in featured" at bounding box center [99, 269] width 39 height 8
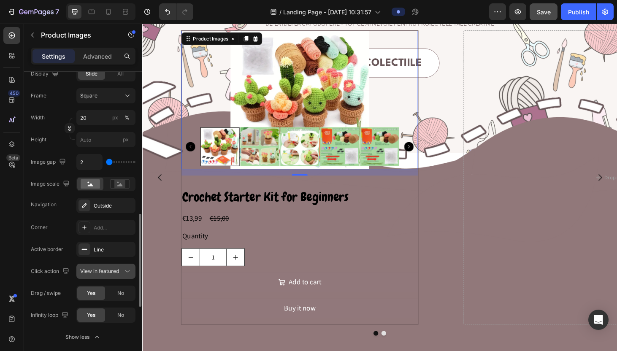
scroll to position [457, 0]
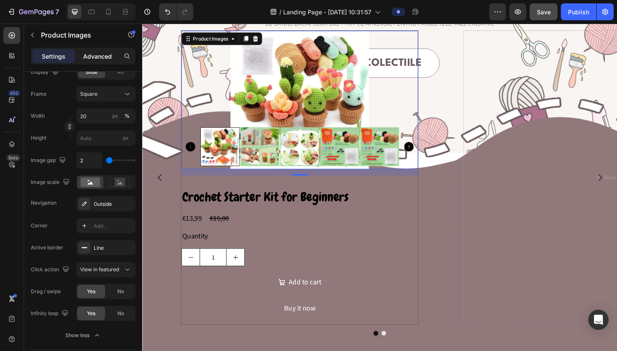
click at [102, 57] on p "Advanced" at bounding box center [97, 56] width 29 height 9
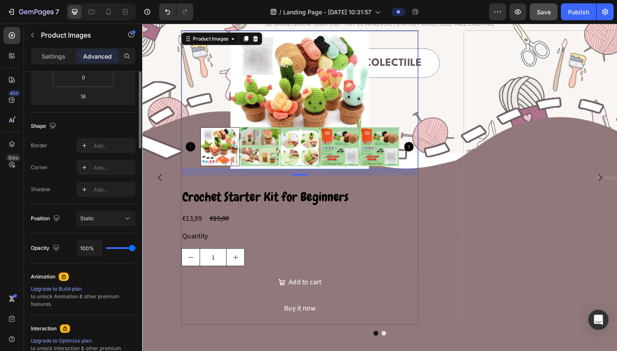
scroll to position [0, 0]
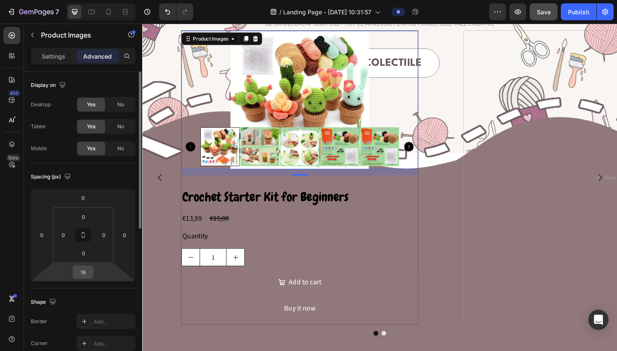
click at [83, 270] on input "16" at bounding box center [83, 272] width 17 height 13
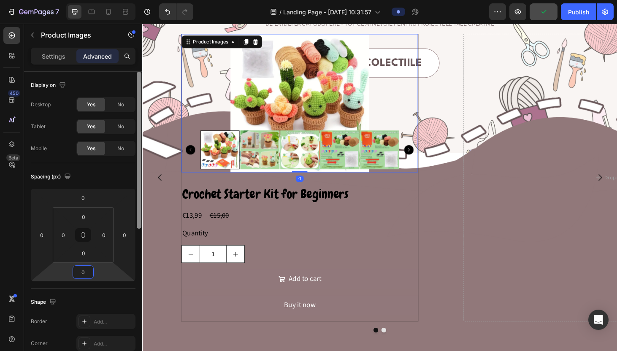
type input "0"
click at [127, 301] on div "Shape" at bounding box center [83, 302] width 105 height 14
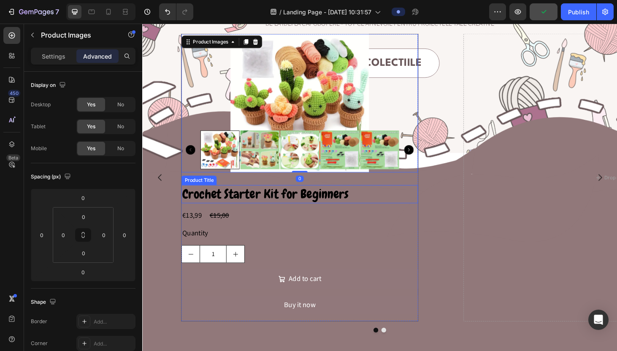
click at [270, 210] on h2 "Crochet Starter Kit for Beginners" at bounding box center [310, 205] width 252 height 19
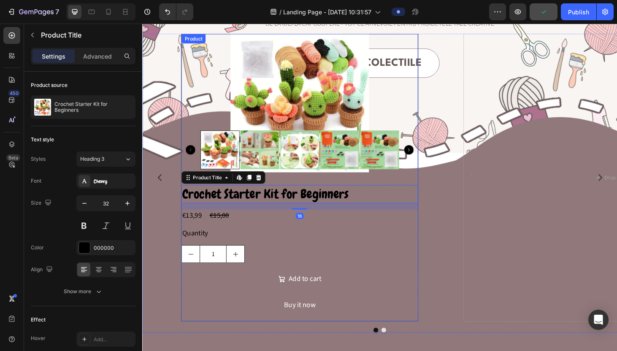
click at [295, 195] on div "Product Images Crochet Starter Kit for Beginners Product Title Edit content in …" at bounding box center [309, 187] width 253 height 307
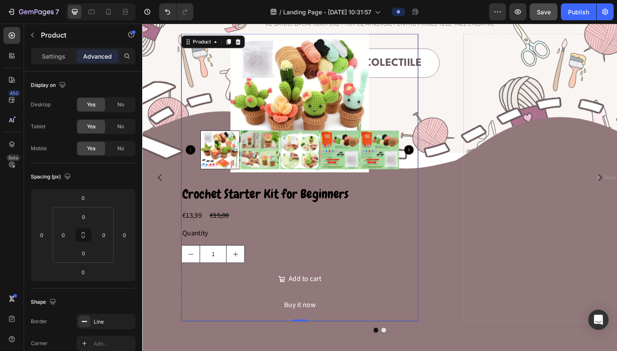
click at [291, 191] on div "Product Images Crochet Starter Kit for Beginners Product Title €13,99 Product P…" at bounding box center [309, 187] width 253 height 307
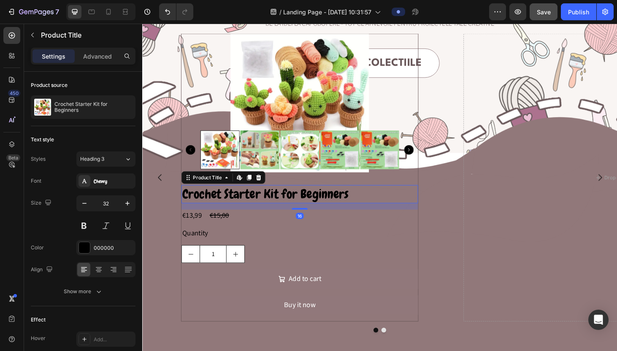
click at [219, 210] on h2 "Crochet Starter Kit for Beginners" at bounding box center [310, 205] width 252 height 19
click at [300, 180] on img at bounding box center [310, 109] width 148 height 148
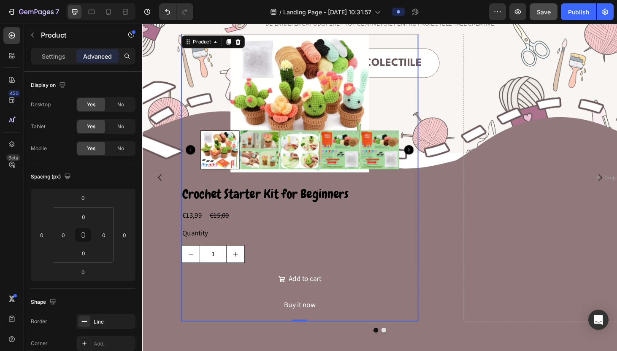
click at [286, 185] on div "Product Images Crochet Starter Kit for Beginners Product Title €13,99 Product P…" at bounding box center [309, 187] width 253 height 307
click at [213, 87] on div at bounding box center [310, 109] width 252 height 148
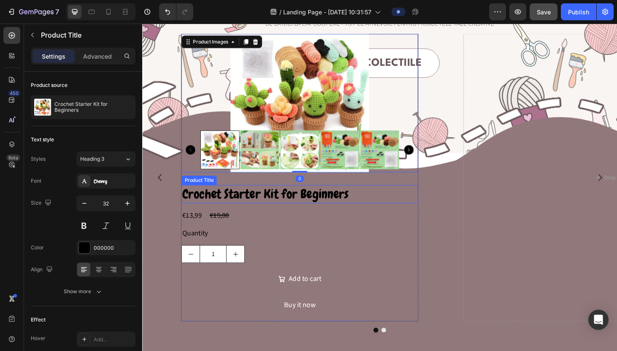
click at [190, 202] on h2 "Crochet Starter Kit for Beginners" at bounding box center [310, 205] width 252 height 19
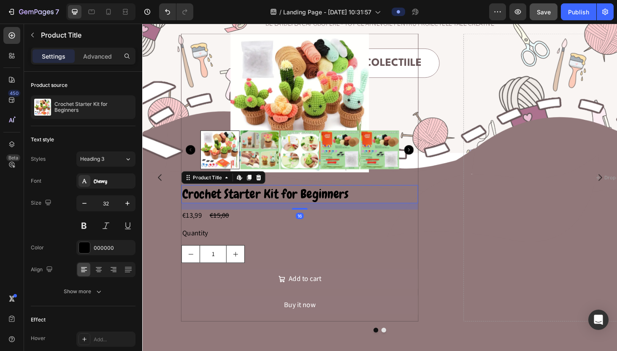
click at [190, 209] on h2 "Crochet Starter Kit for Beginners" at bounding box center [310, 205] width 252 height 19
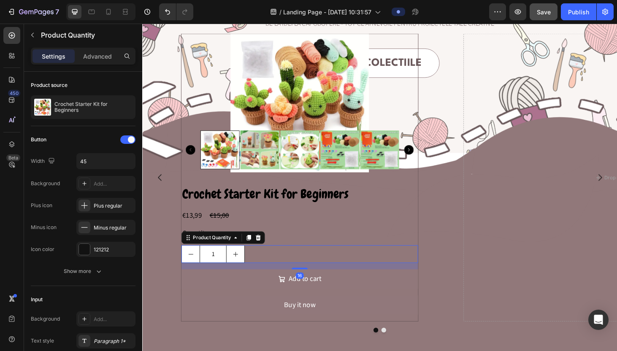
click at [198, 261] on button "decrement" at bounding box center [193, 269] width 19 height 18
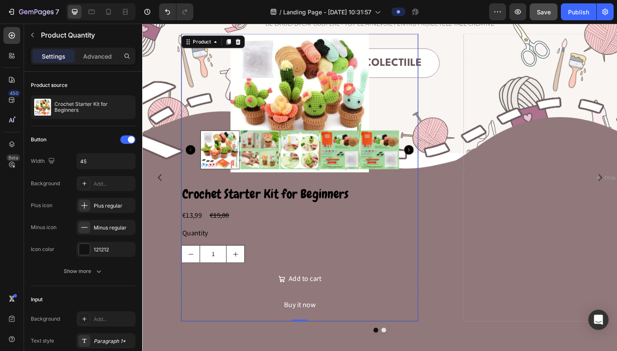
click at [197, 311] on div "Add to cart Add to Cart" at bounding box center [310, 299] width 252 height 27
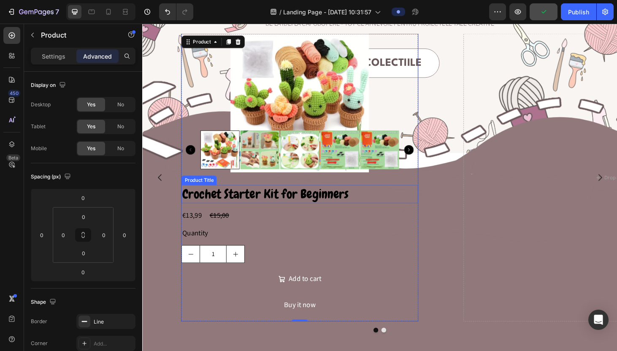
click at [189, 189] on div "Product Title" at bounding box center [202, 191] width 34 height 8
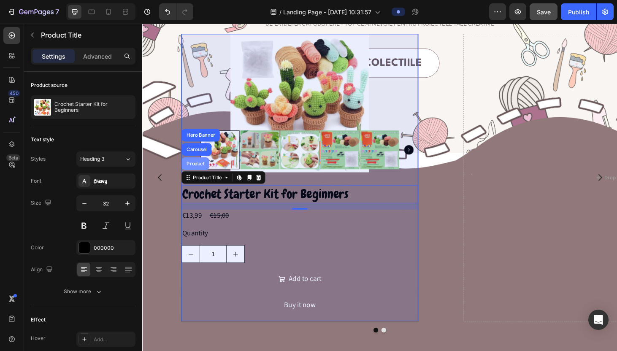
click at [200, 172] on div "Product" at bounding box center [198, 172] width 22 height 5
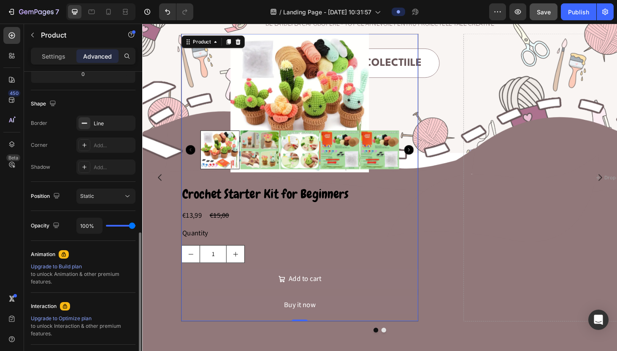
scroll to position [282, 0]
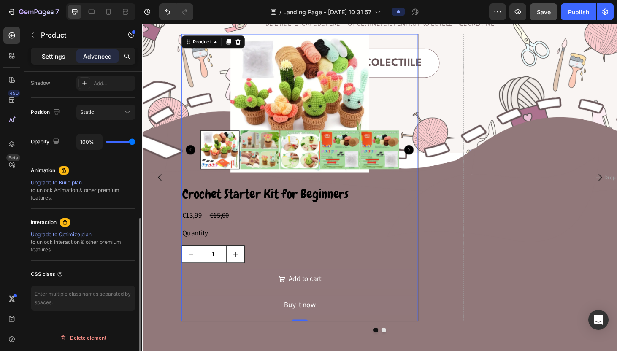
click at [50, 58] on p "Settings" at bounding box center [54, 56] width 24 height 9
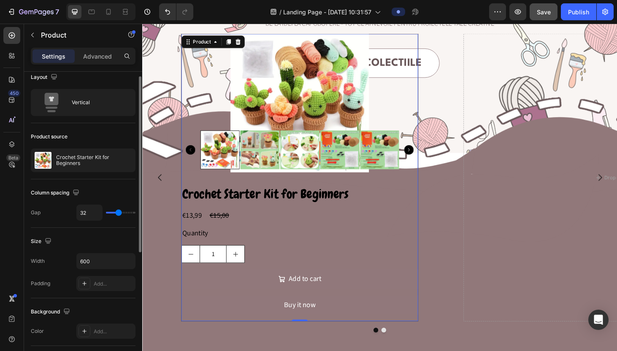
scroll to position [0, 0]
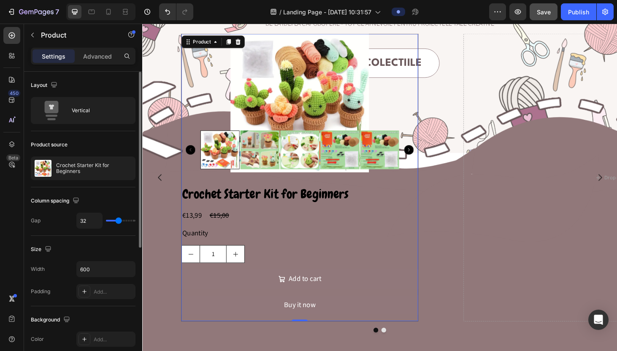
type input "14"
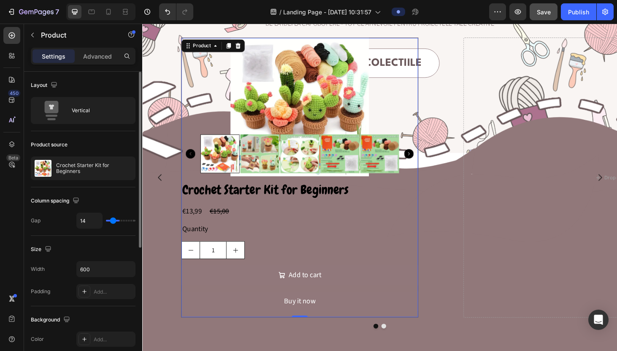
type input "12"
type input "0"
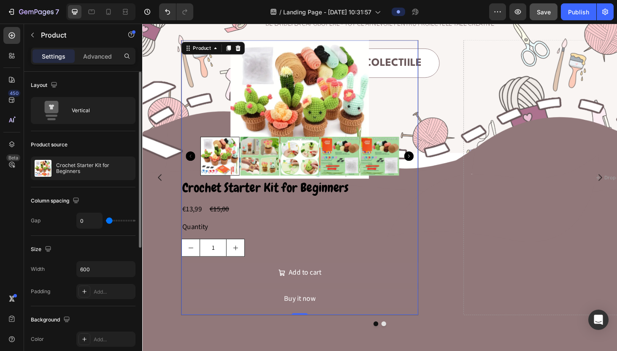
type input "9"
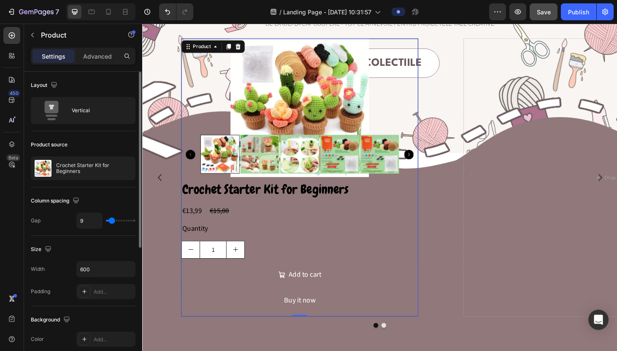
type input "2"
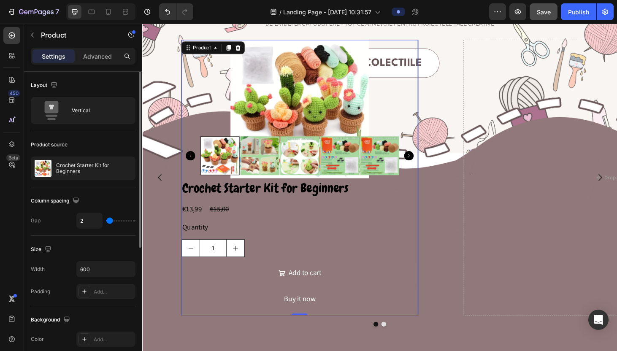
drag, startPoint x: 116, startPoint y: 222, endPoint x: 110, endPoint y: 222, distance: 6.8
type input "2"
click at [110, 222] on input "range" at bounding box center [121, 221] width 30 height 2
click at [248, 201] on h2 "Crochet Starter Kit for Beginners" at bounding box center [310, 198] width 252 height 19
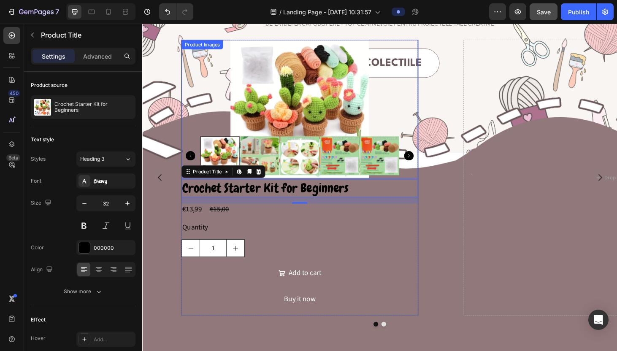
click at [327, 173] on img at bounding box center [310, 165] width 42 height 42
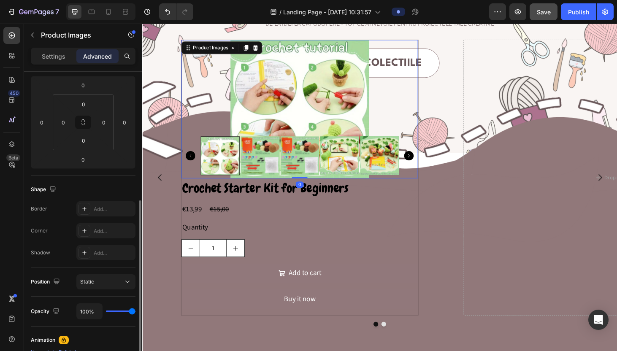
scroll to position [159, 0]
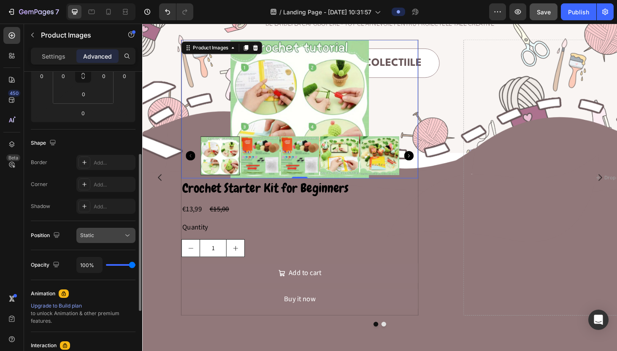
click at [105, 233] on div "Static" at bounding box center [101, 236] width 43 height 8
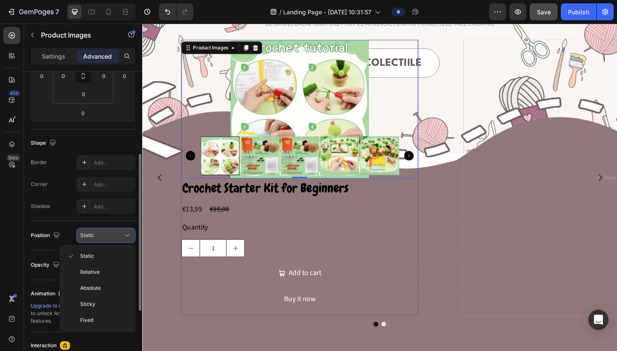
click at [105, 233] on div "Static" at bounding box center [101, 236] width 43 height 8
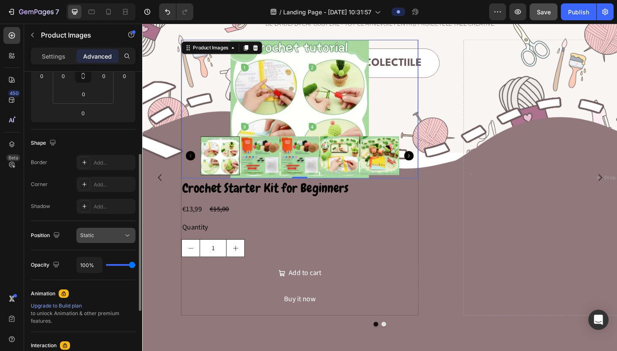
scroll to position [0, 0]
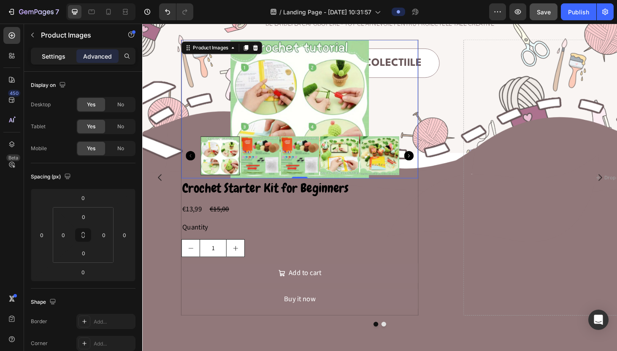
click at [55, 61] on div "Settings" at bounding box center [53, 56] width 42 height 14
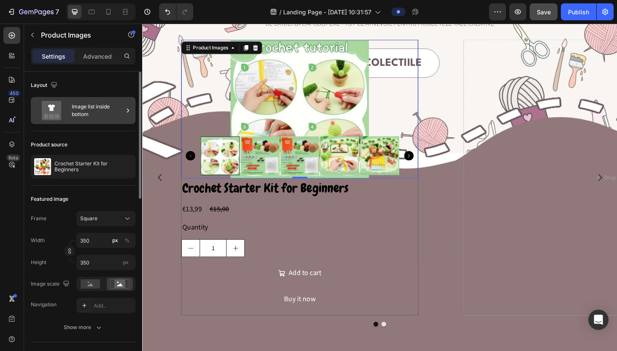
click at [115, 113] on div "Image list inside bottom" at bounding box center [97, 110] width 51 height 19
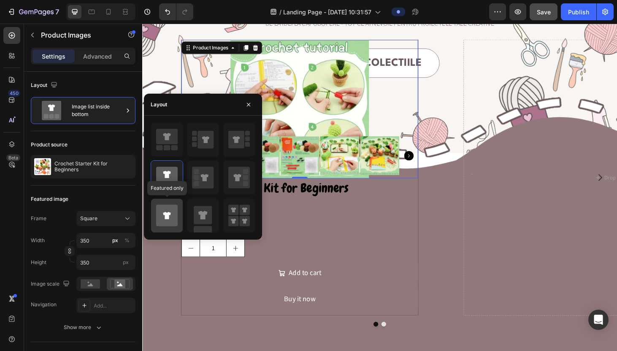
click at [176, 216] on icon at bounding box center [167, 216] width 22 height 22
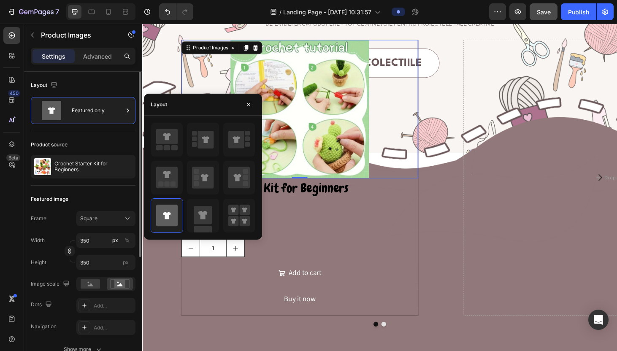
click at [126, 195] on div "Featured image" at bounding box center [83, 199] width 105 height 14
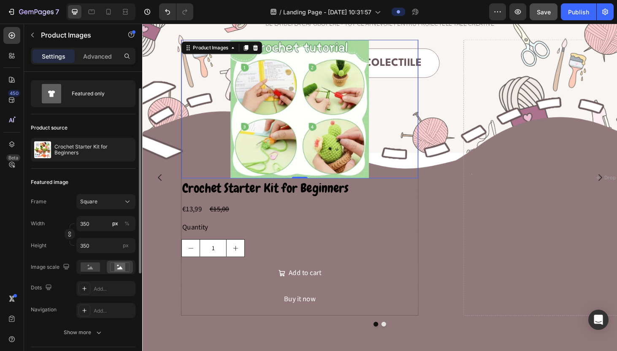
scroll to position [22, 0]
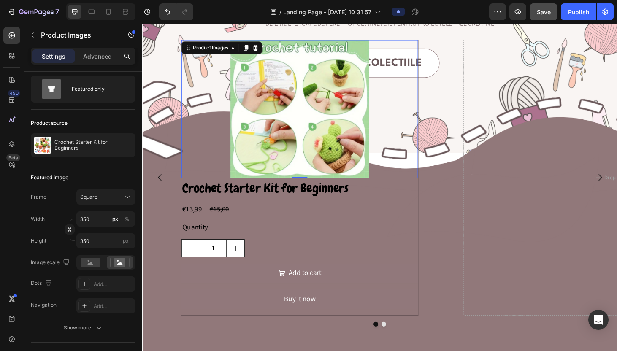
click at [190, 173] on div at bounding box center [310, 115] width 252 height 148
click at [96, 264] on rect at bounding box center [90, 262] width 19 height 9
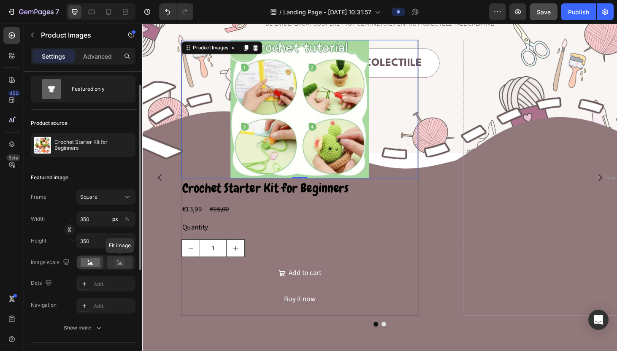
click at [120, 268] on div at bounding box center [120, 262] width 26 height 13
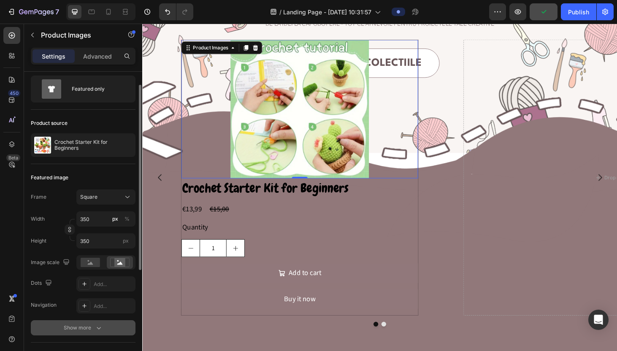
click at [89, 330] on div "Show more" at bounding box center [83, 328] width 39 height 8
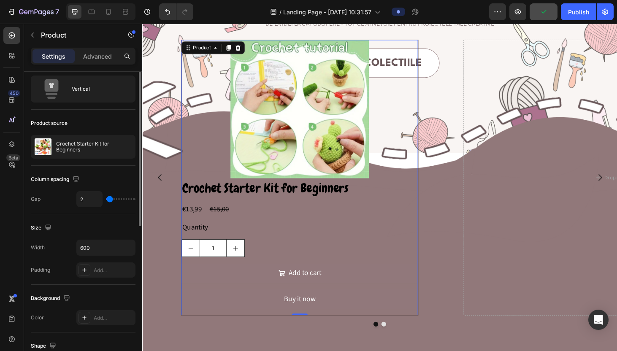
click at [425, 274] on div "Crochet Starter Kit for Beginners Product Title €13,99 Product Price Product Pr…" at bounding box center [310, 261] width 252 height 145
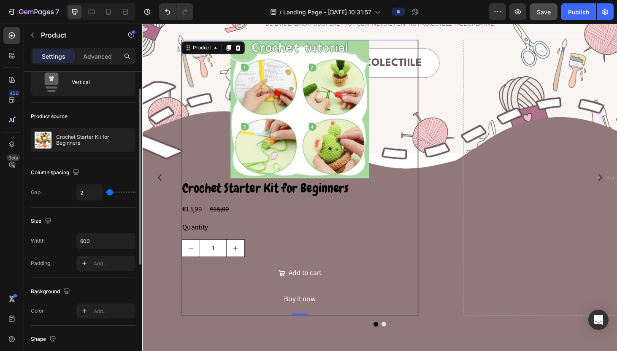
scroll to position [29, 0]
click at [123, 243] on icon "button" at bounding box center [127, 240] width 8 height 8
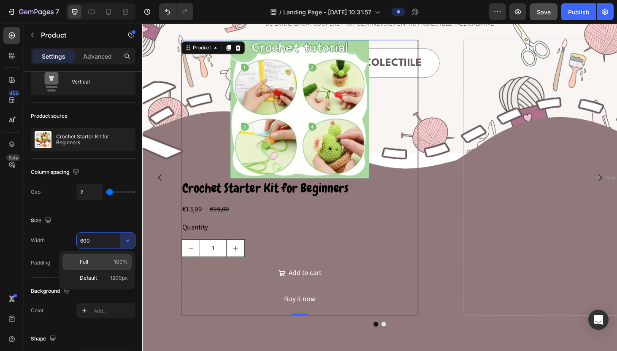
click at [102, 265] on p "Full 100%" at bounding box center [104, 262] width 48 height 8
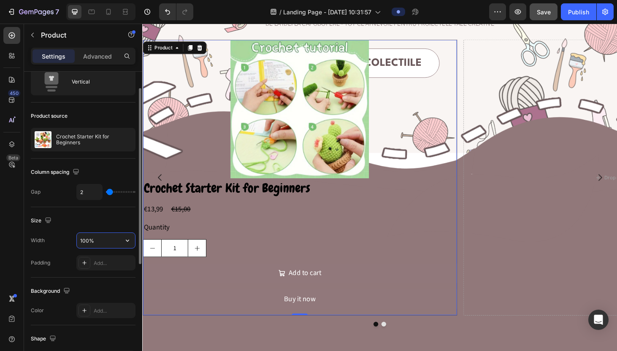
click at [112, 244] on input "100%" at bounding box center [106, 240] width 58 height 15
click at [128, 241] on icon "button" at bounding box center [127, 240] width 8 height 8
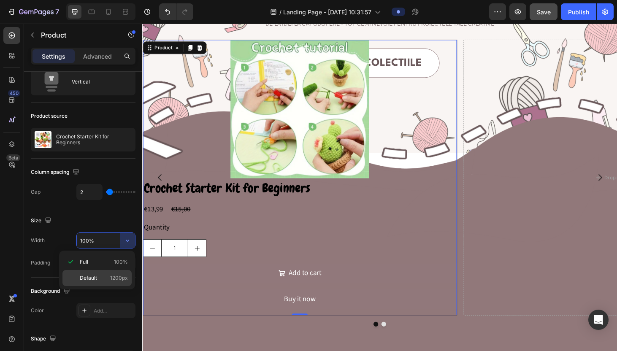
click at [116, 270] on div "Default 1200px" at bounding box center [96, 278] width 69 height 16
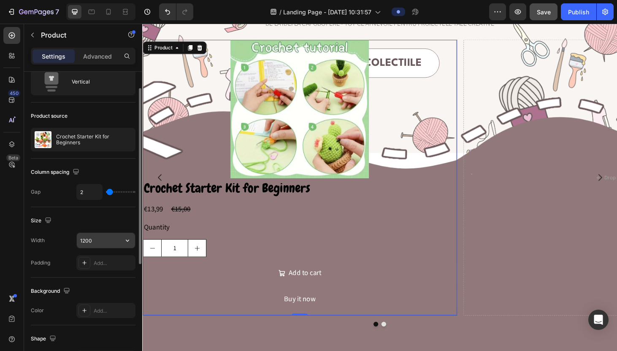
click at [87, 243] on input "1200" at bounding box center [106, 240] width 58 height 15
click at [111, 227] on div "Size" at bounding box center [83, 221] width 105 height 14
click at [108, 241] on input "Auto" at bounding box center [106, 240] width 58 height 15
click at [125, 239] on icon "button" at bounding box center [127, 240] width 8 height 8
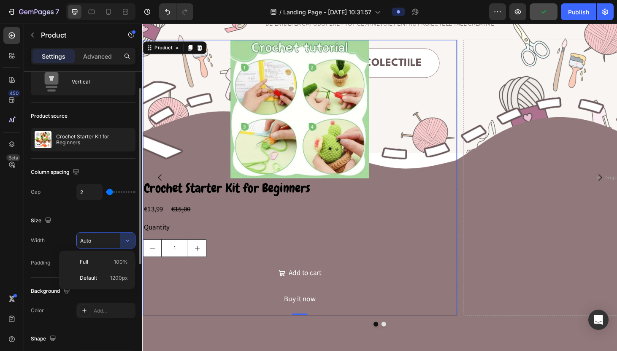
click at [101, 238] on input "Auto" at bounding box center [106, 240] width 58 height 15
drag, startPoint x: 101, startPoint y: 238, endPoint x: 71, endPoint y: 238, distance: 30.4
click at [71, 238] on div "Width Auto" at bounding box center [83, 241] width 105 height 16
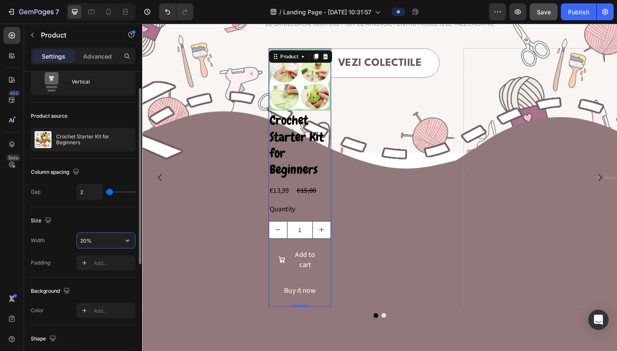
click at [82, 243] on input "20%" at bounding box center [106, 240] width 58 height 15
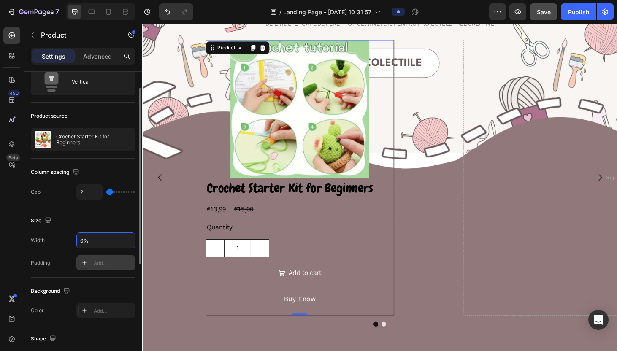
type input "70%"
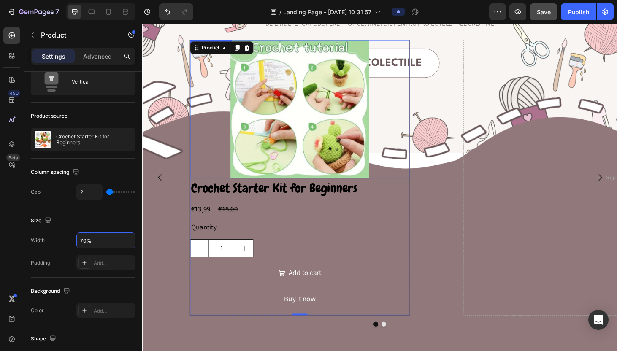
click at [303, 137] on img at bounding box center [310, 115] width 148 height 148
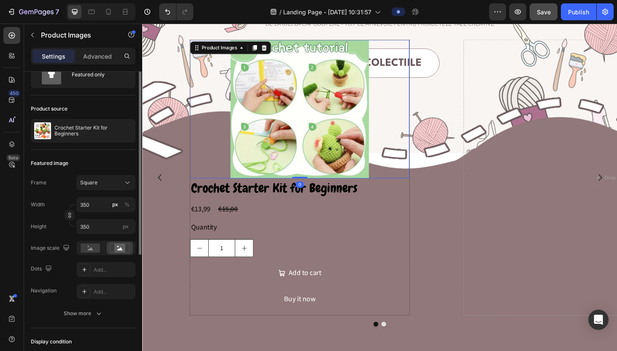
scroll to position [36, 0]
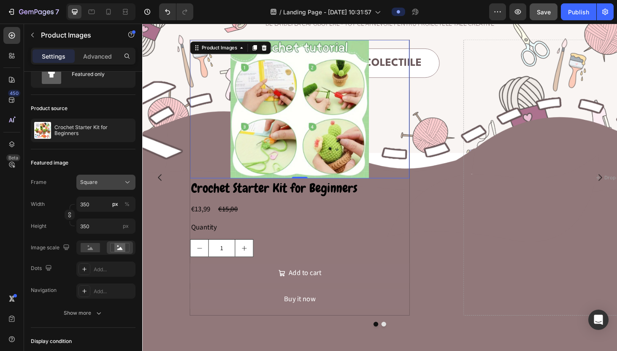
click at [122, 185] on div "Square" at bounding box center [105, 182] width 51 height 8
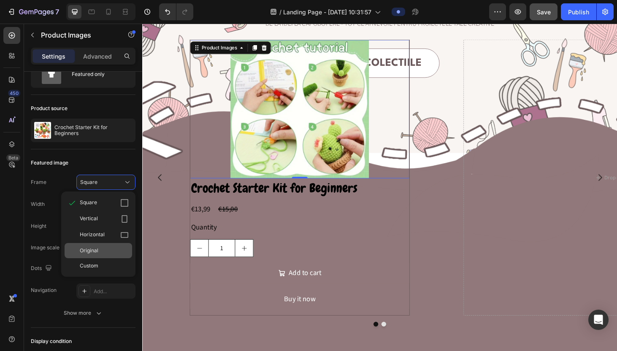
click at [86, 252] on span "Original" at bounding box center [89, 251] width 19 height 8
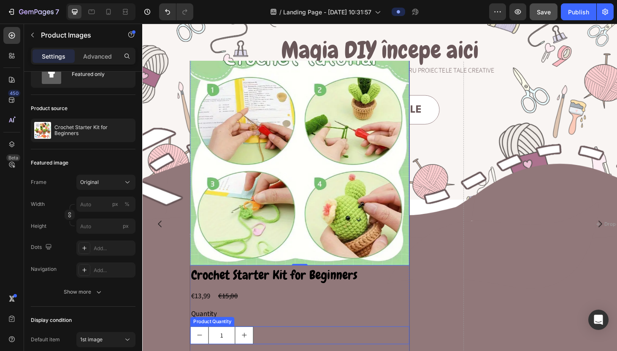
scroll to position [111, 0]
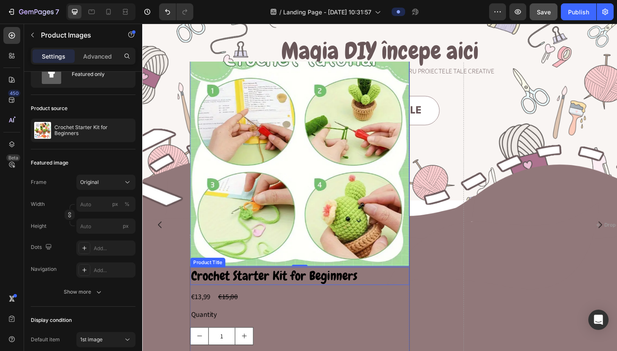
click at [347, 237] on img at bounding box center [310, 166] width 234 height 234
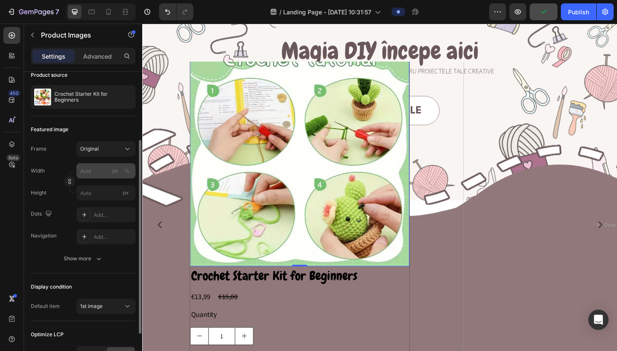
scroll to position [85, 0]
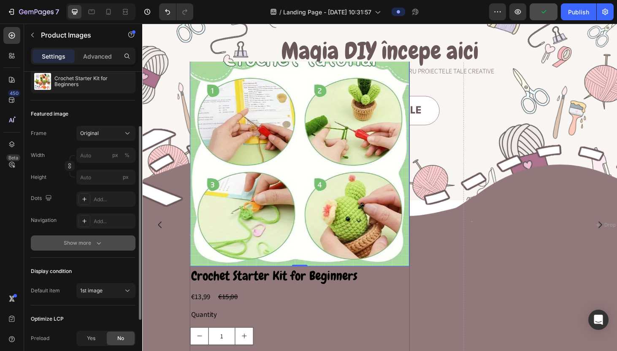
click at [78, 247] on div "Show more" at bounding box center [83, 243] width 39 height 8
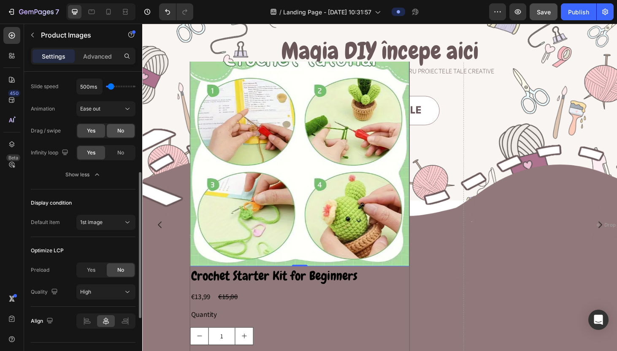
scroll to position [326, 0]
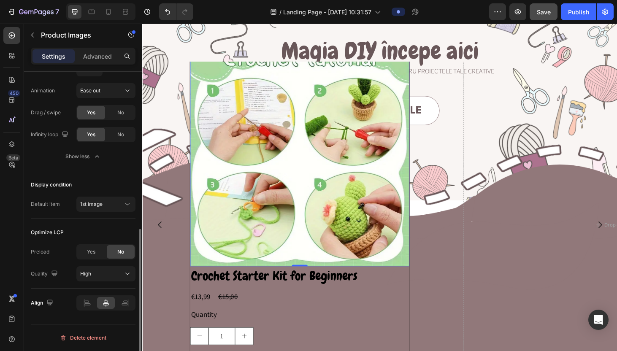
click at [112, 196] on div "Display condition Default item 1st image" at bounding box center [83, 195] width 105 height 48
click at [112, 201] on div "1st image" at bounding box center [101, 204] width 43 height 8
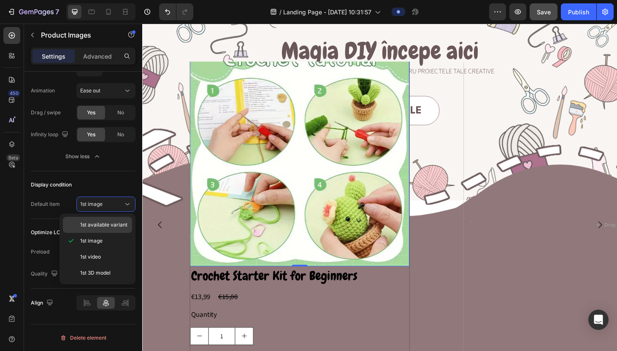
click at [105, 230] on div "1st available variant" at bounding box center [97, 225] width 69 height 16
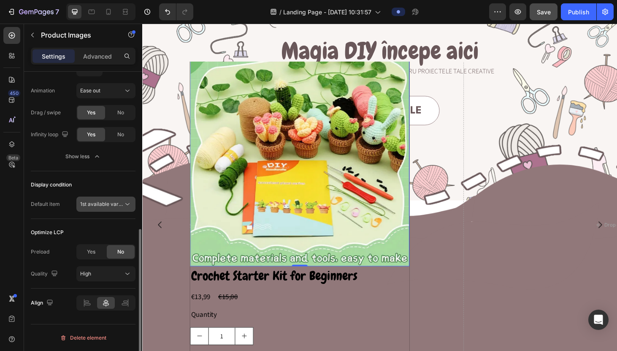
click at [106, 211] on button "1st available variant" at bounding box center [105, 204] width 59 height 15
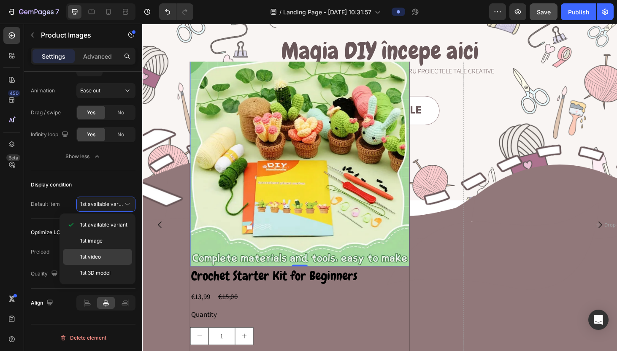
click at [102, 251] on div "1st video" at bounding box center [97, 257] width 69 height 16
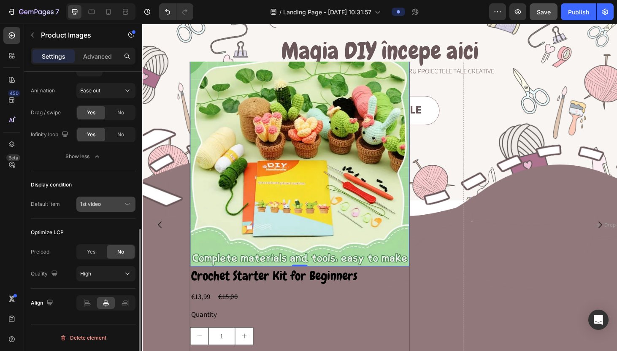
click at [109, 204] on div "1st video" at bounding box center [101, 204] width 43 height 8
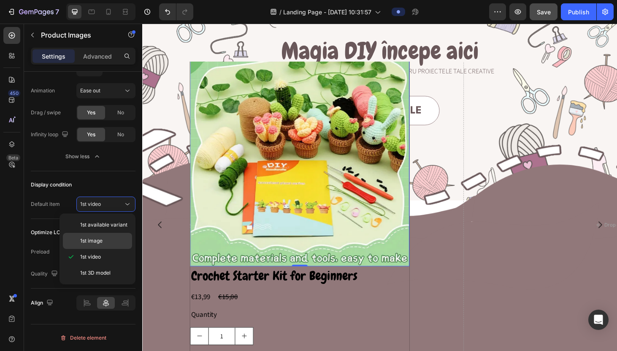
click at [108, 245] on div "1st image" at bounding box center [97, 241] width 69 height 16
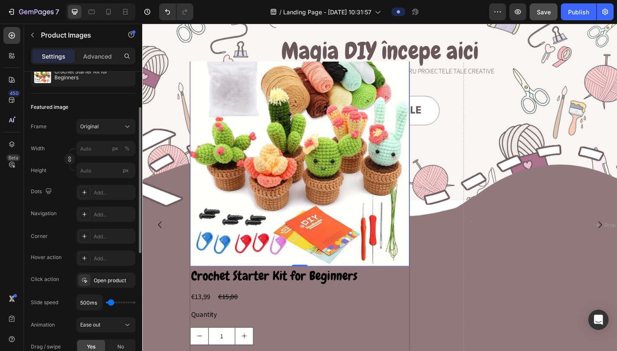
scroll to position [94, 0]
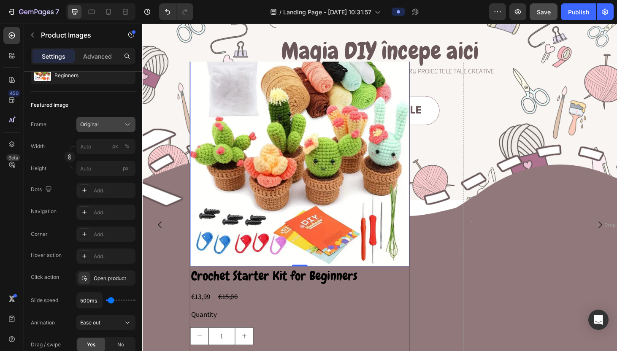
click at [100, 128] on div "Original" at bounding box center [100, 125] width 41 height 8
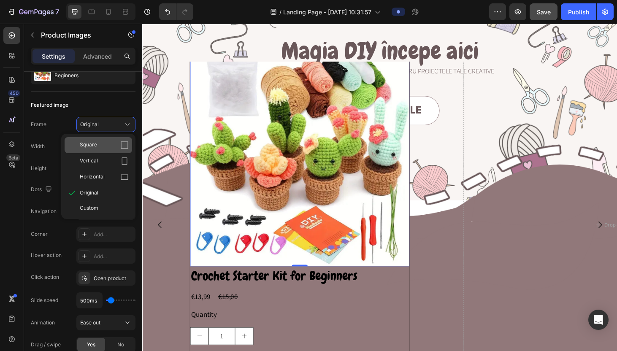
click at [97, 144] on div "Square" at bounding box center [104, 145] width 49 height 8
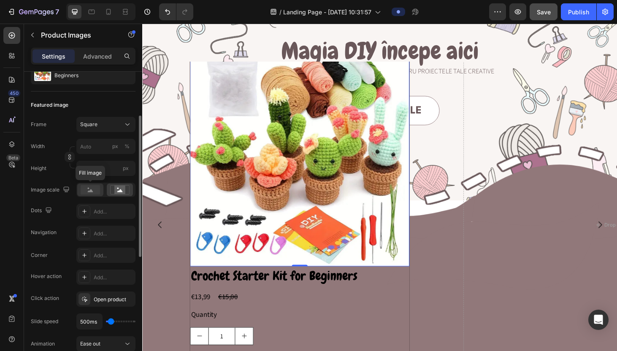
click at [90, 196] on div at bounding box center [90, 190] width 26 height 13
click at [111, 192] on icon at bounding box center [119, 189] width 19 height 9
click at [90, 150] on input "px %" at bounding box center [105, 146] width 59 height 15
type input "9"
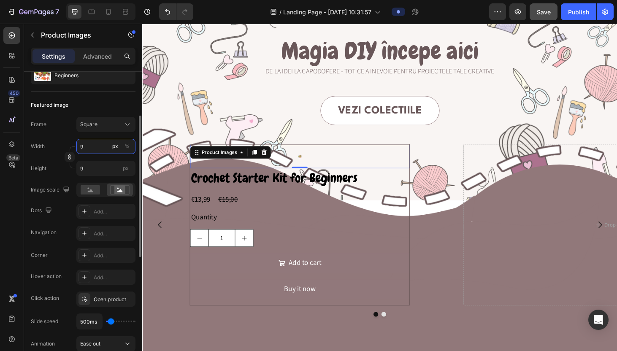
type input "95"
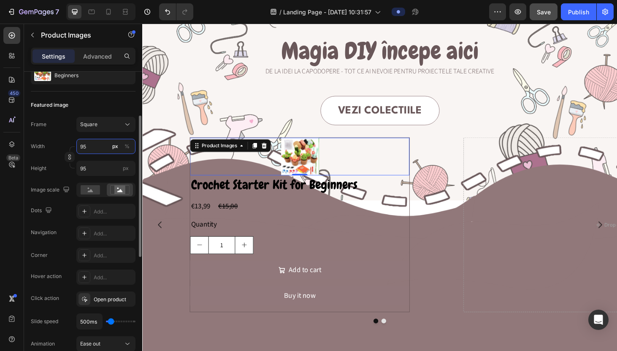
type input "95"
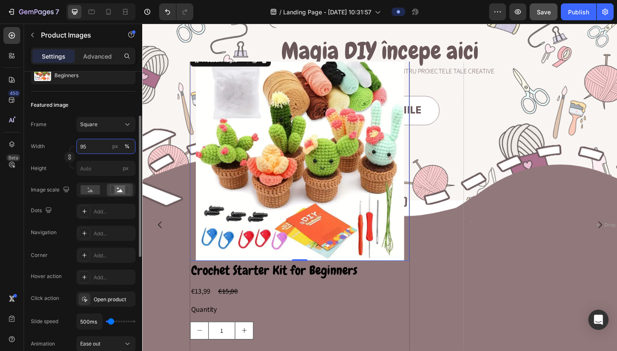
click at [84, 148] on input "95" at bounding box center [105, 146] width 59 height 15
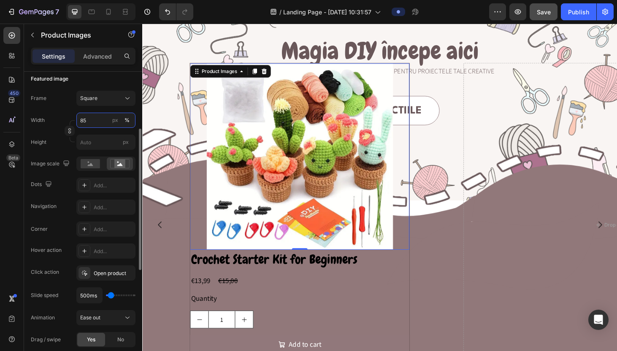
scroll to position [121, 0]
type input "85"
click at [90, 153] on div "Frame Square Width 85 px % Height px Image scale Fill image Dots Add... Navigat…" at bounding box center [83, 152] width 105 height 124
click at [90, 159] on rect at bounding box center [90, 162] width 19 height 9
click at [113, 160] on icon at bounding box center [119, 162] width 19 height 9
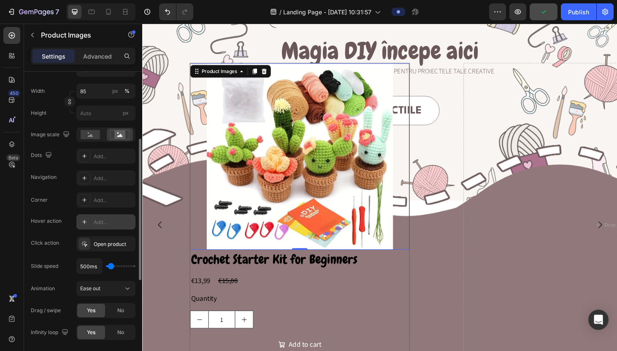
scroll to position [154, 0]
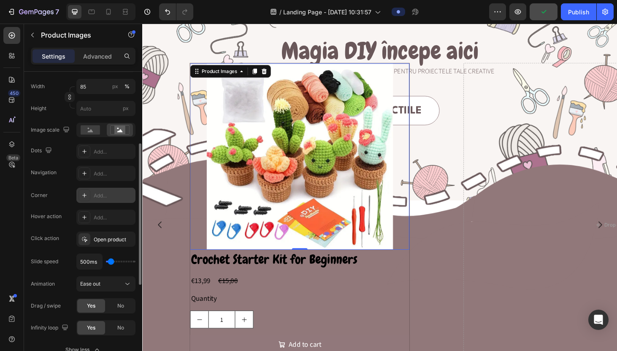
click at [98, 193] on div "Add..." at bounding box center [114, 196] width 40 height 8
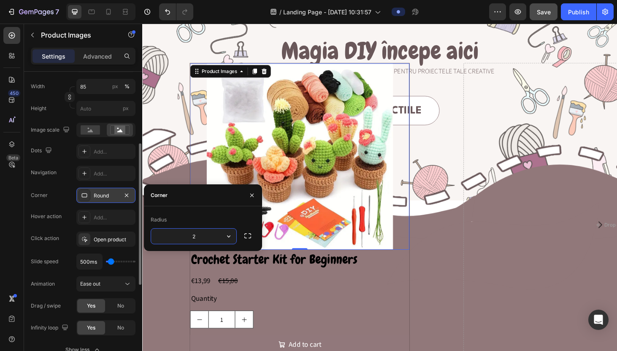
type input "22"
click at [65, 226] on div "Corner Round Hover action Add... Click action Open product Slide speed 500ms An…" at bounding box center [83, 262] width 105 height 148
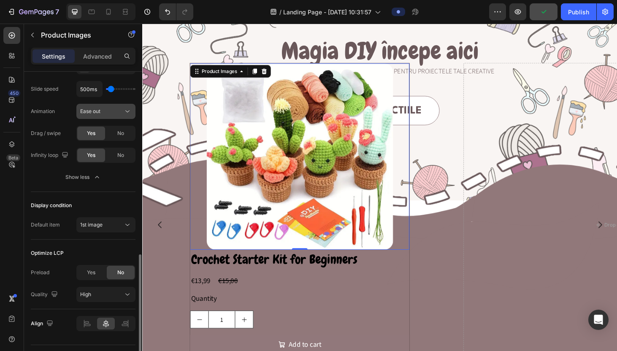
scroll to position [347, 0]
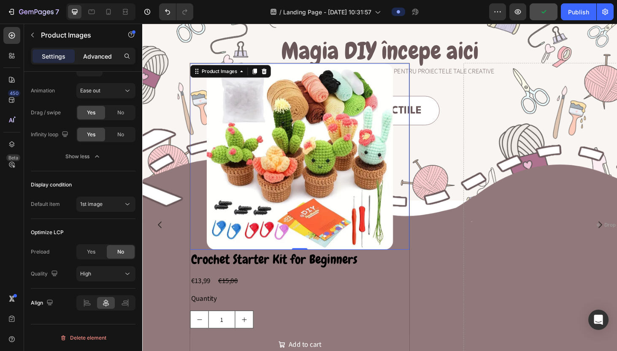
click at [93, 62] on div "Advanced" at bounding box center [97, 56] width 42 height 14
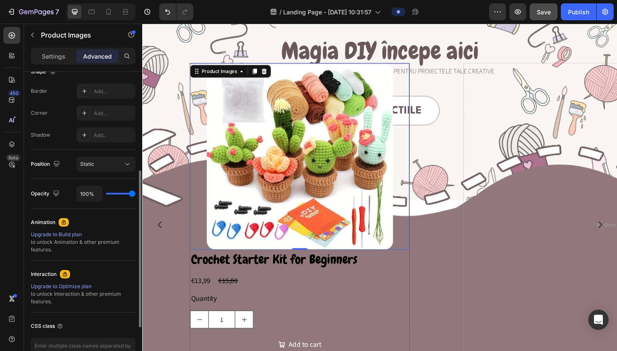
scroll to position [194, 0]
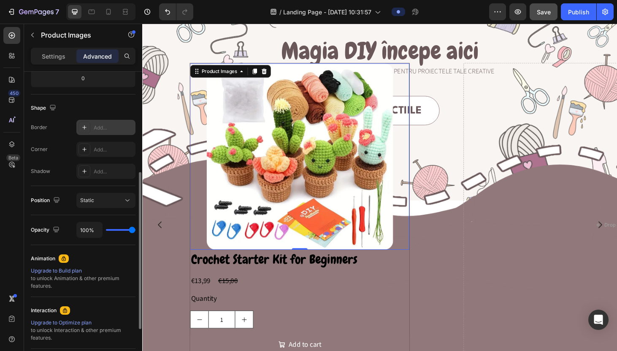
click at [98, 127] on div "Add..." at bounding box center [114, 128] width 40 height 8
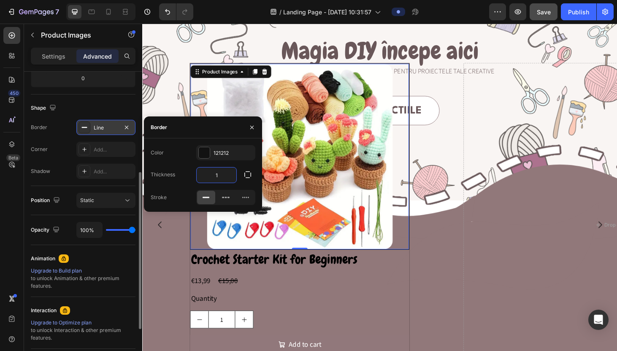
click at [219, 176] on input "1" at bounding box center [217, 175] width 40 height 15
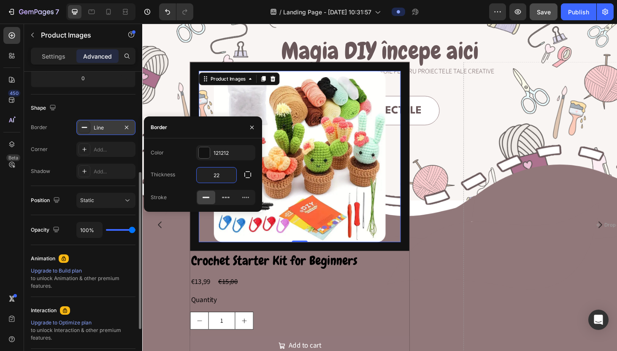
type input "2"
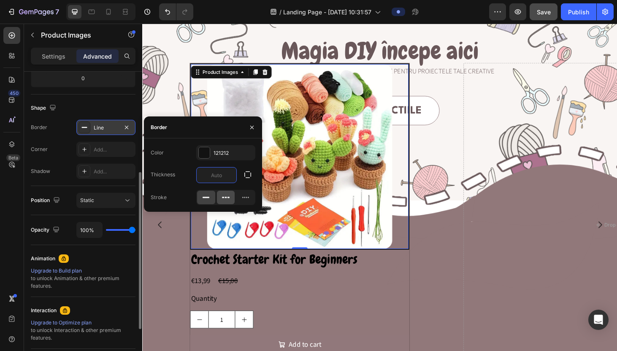
type input "4"
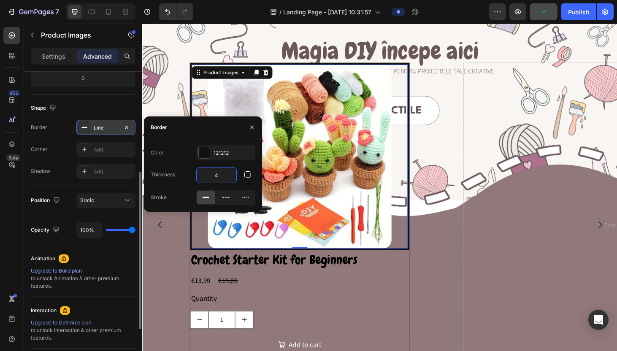
type input "4"
click at [214, 143] on div "Color 121212 Thickness 4 Stroke" at bounding box center [203, 174] width 118 height 73
click at [214, 155] on div "121212" at bounding box center [226, 153] width 24 height 8
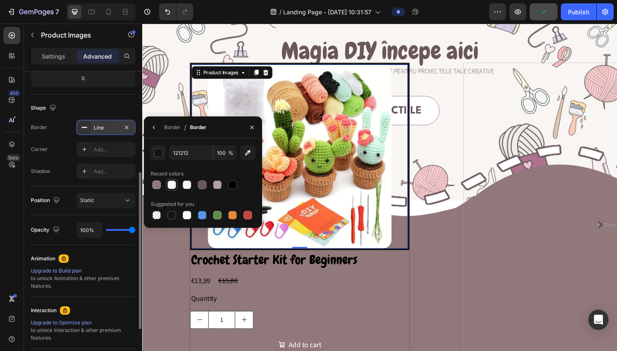
click at [170, 187] on div at bounding box center [172, 185] width 8 height 8
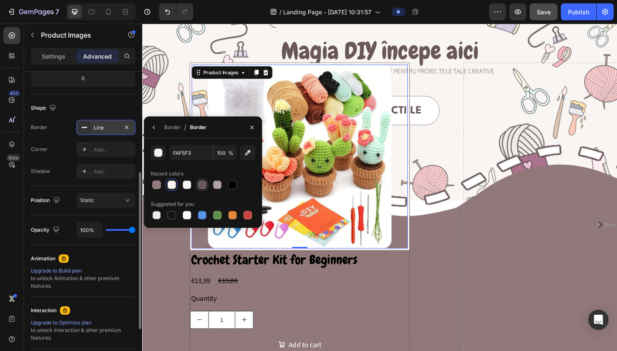
click at [200, 188] on div at bounding box center [202, 185] width 8 height 8
type input "695759"
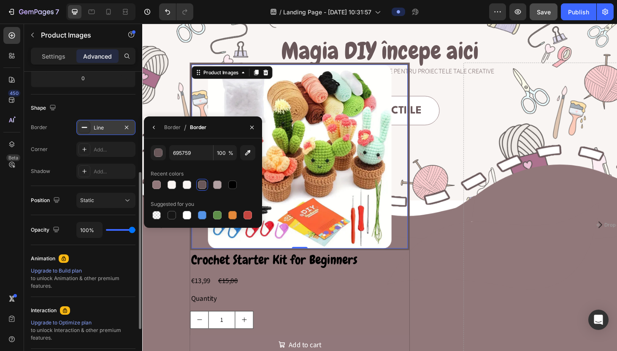
click at [65, 188] on div "Position Static" at bounding box center [83, 200] width 105 height 29
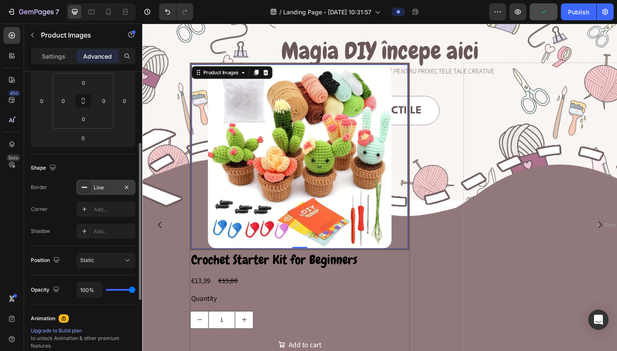
scroll to position [135, 0]
click at [105, 207] on div "Add..." at bounding box center [114, 209] width 40 height 8
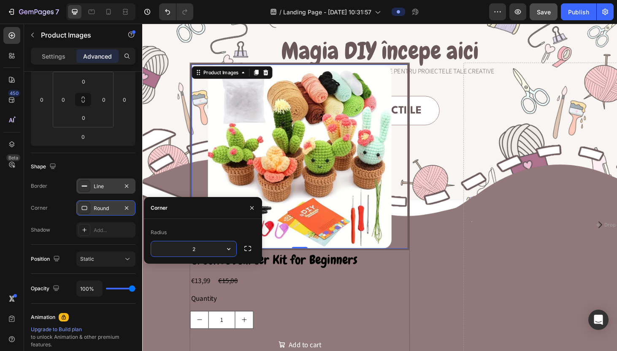
type input "22"
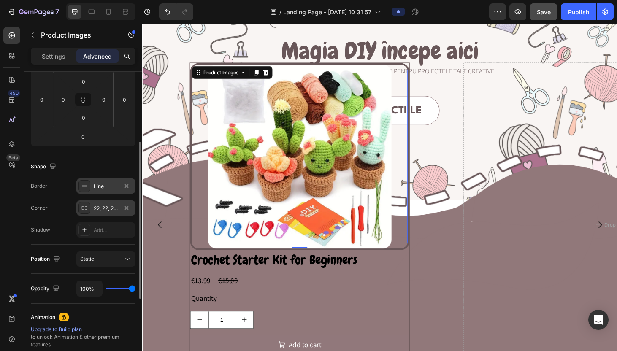
click at [68, 245] on div "Position Static" at bounding box center [83, 259] width 105 height 29
click at [54, 61] on div "Settings" at bounding box center [53, 56] width 42 height 14
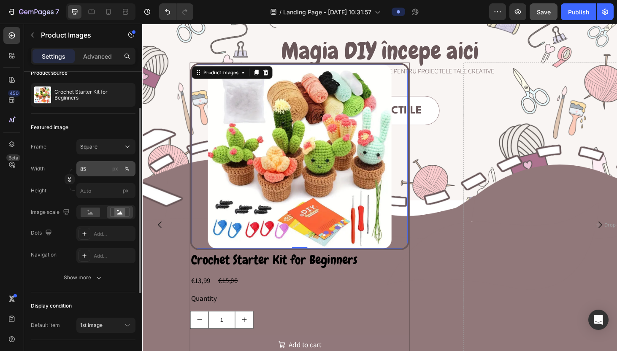
scroll to position [67, 0]
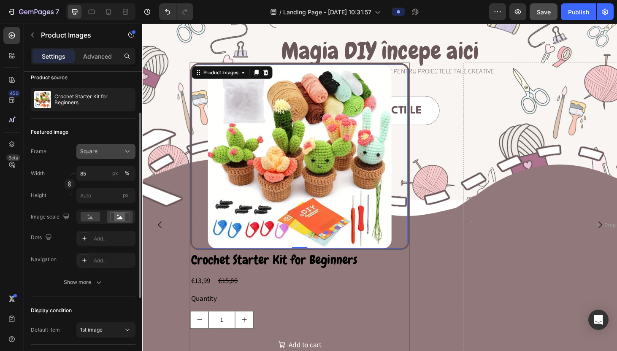
click at [106, 157] on button "Square" at bounding box center [105, 151] width 59 height 15
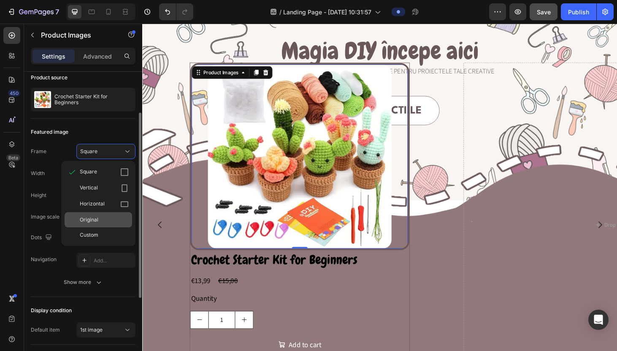
drag, startPoint x: 100, startPoint y: 230, endPoint x: 96, endPoint y: 214, distance: 16.6
click at [96, 214] on div "Square Vertical Horizontal Original Custom" at bounding box center [98, 203] width 74 height 78
click at [96, 218] on span "Original" at bounding box center [89, 220] width 19 height 8
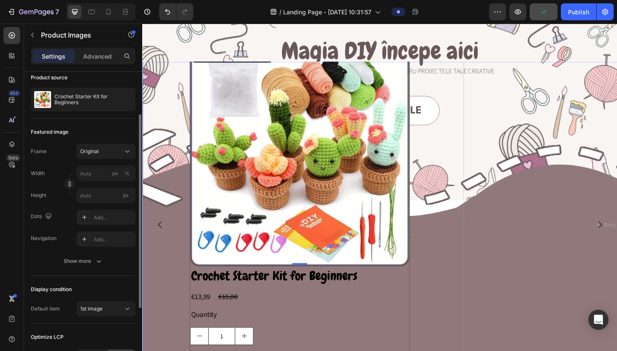
click at [176, 209] on div "Product Images 0 Crochet Starter Kit for Beginners Product Title €13,99 Product…" at bounding box center [309, 238] width 335 height 381
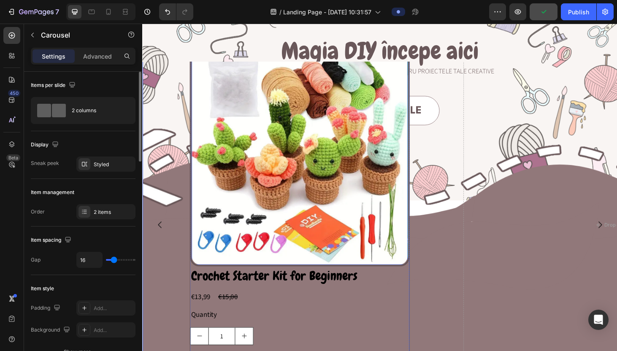
click at [241, 238] on img at bounding box center [310, 165] width 230 height 230
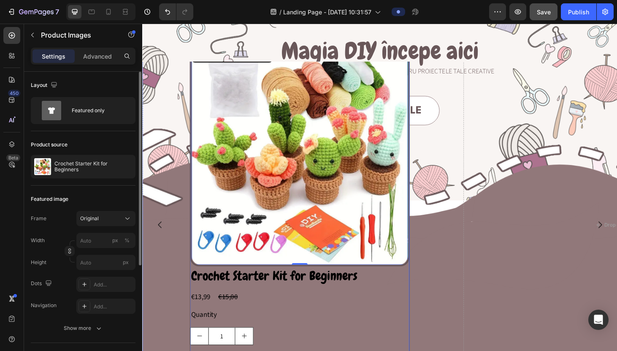
click at [376, 325] on div "Crochet Starter Kit for Beginners Product Title €13,99 Product Price Product Pr…" at bounding box center [310, 356] width 234 height 145
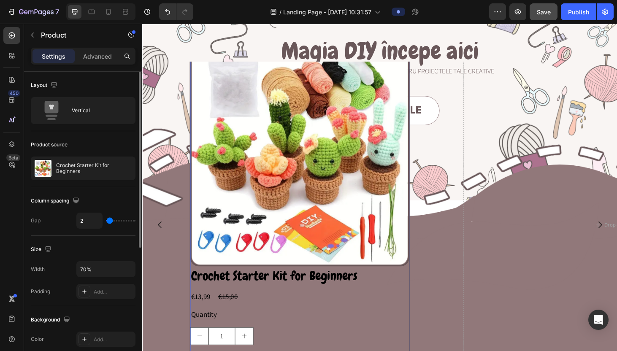
type input "22"
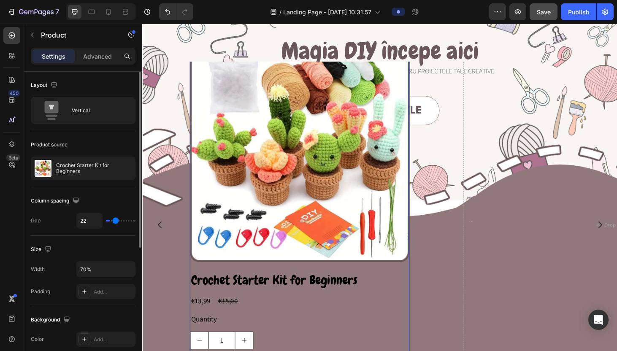
type input "24"
type input "0"
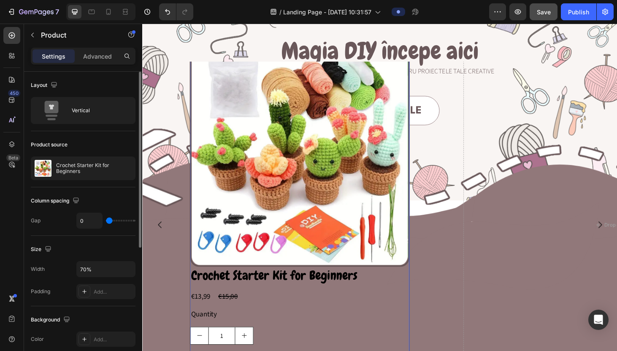
drag, startPoint x: 111, startPoint y: 223, endPoint x: 92, endPoint y: 220, distance: 19.2
type input "0"
click at [106, 220] on input "range" at bounding box center [121, 221] width 30 height 2
click at [101, 274] on input "70%" at bounding box center [106, 269] width 58 height 15
click at [62, 293] on div "Padding Add..." at bounding box center [83, 291] width 105 height 15
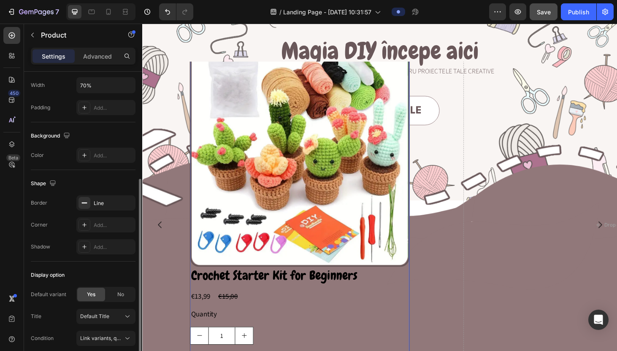
scroll to position [188, 0]
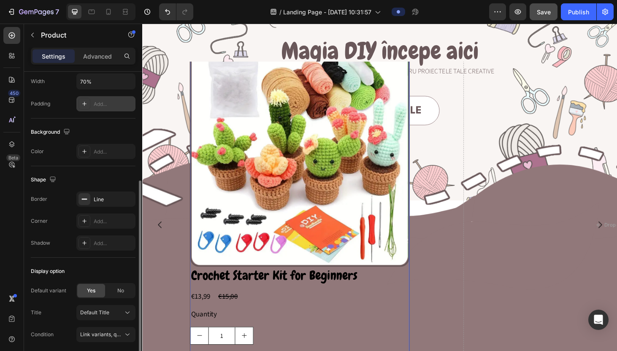
click at [105, 103] on div "Add..." at bounding box center [114, 104] width 40 height 8
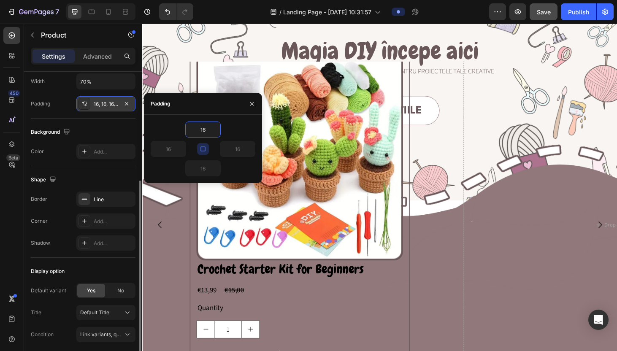
click at [205, 146] on icon "button" at bounding box center [203, 149] width 7 height 7
click at [204, 143] on button "button" at bounding box center [203, 149] width 12 height 12
click at [215, 125] on button "button" at bounding box center [216, 129] width 8 height 15
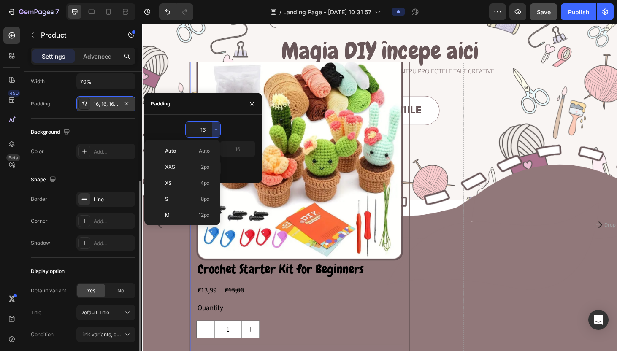
click at [236, 117] on div "16 16 16 16" at bounding box center [203, 149] width 118 height 68
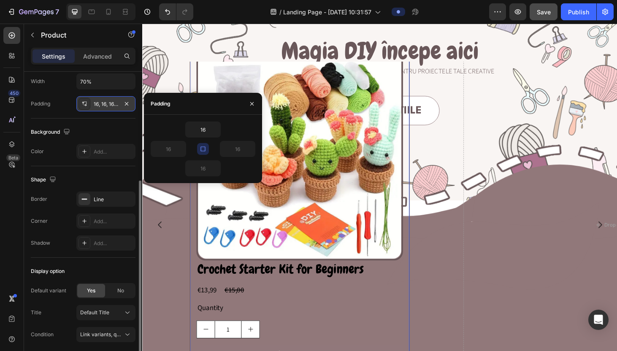
click at [164, 264] on div "Product Images Crochet Starter Kit for Beginners Product Title €13,99 Product P…" at bounding box center [309, 239] width 335 height 380
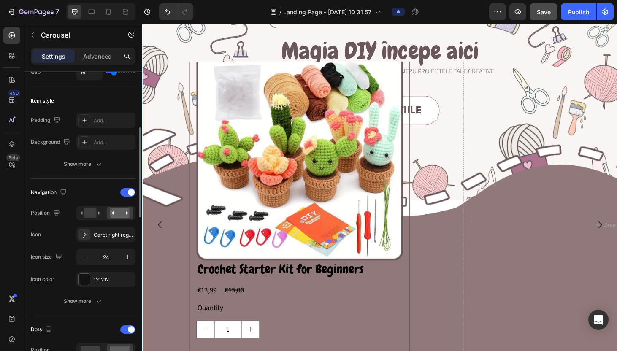
scroll to position [0, 0]
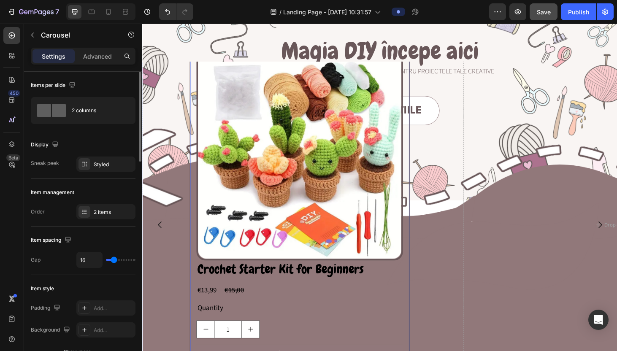
click at [316, 305] on div "€13,99 Product Price Product Price €15,00 Product Price Product Price Row" at bounding box center [310, 308] width 220 height 12
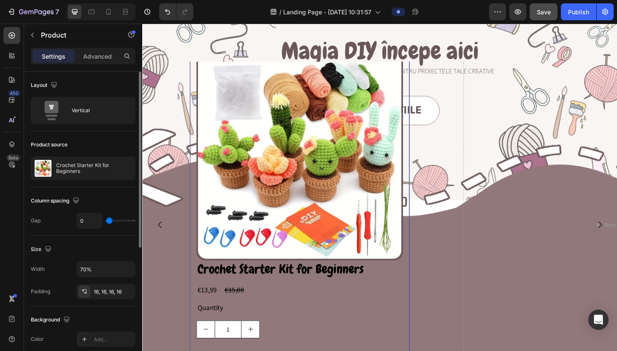
click at [196, 182] on div "Product Images Crochet Starter Kit for Beginners Product Title €13,99 Product P…" at bounding box center [309, 239] width 235 height 380
click at [181, 184] on div "Product Images Crochet Starter Kit for Beginners Product Title €13,99 Product P…" at bounding box center [309, 239] width 335 height 380
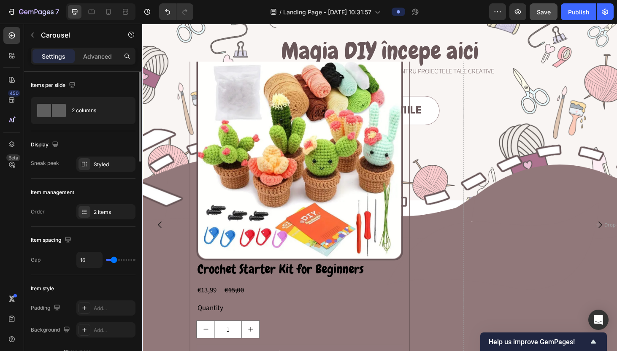
click at [172, 257] on div "Product Images Crochet Starter Kit for Beginners Product Title €13,99 Product P…" at bounding box center [309, 239] width 335 height 380
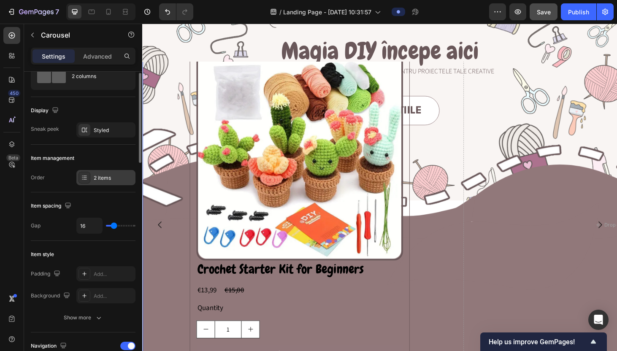
scroll to position [35, 0]
type input "34"
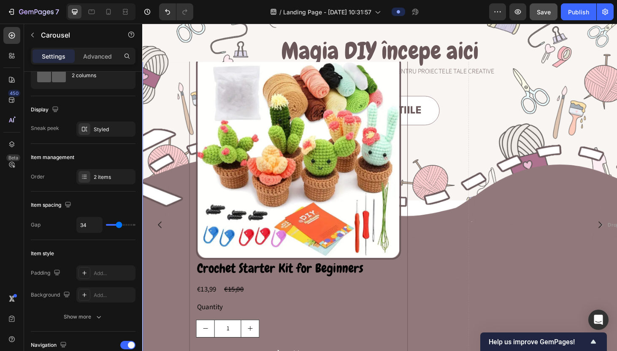
type input "19"
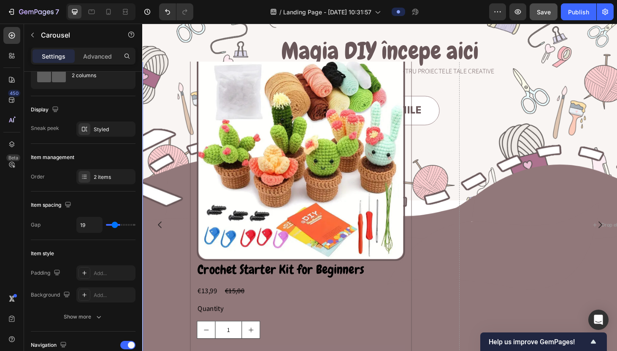
type input "0"
type input "1"
click at [109, 224] on input "range" at bounding box center [121, 225] width 30 height 2
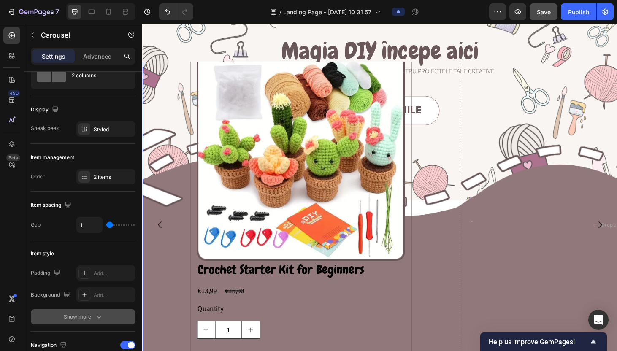
click at [84, 311] on button "Show more" at bounding box center [83, 316] width 105 height 15
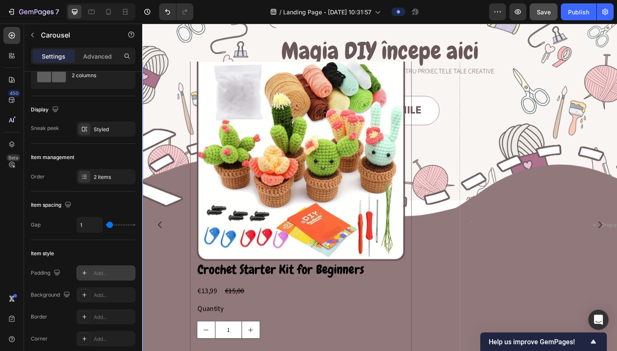
click at [91, 273] on div "Add..." at bounding box center [105, 272] width 59 height 15
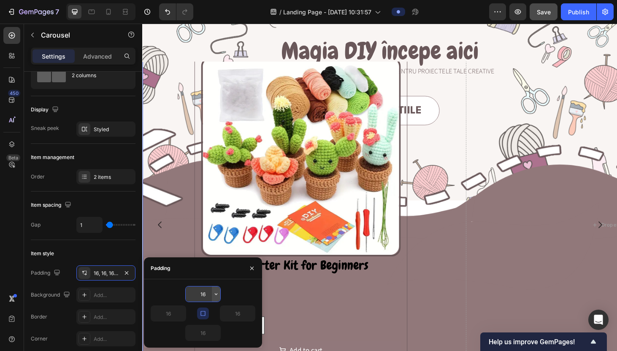
click at [216, 294] on icon "button" at bounding box center [216, 294] width 7 height 7
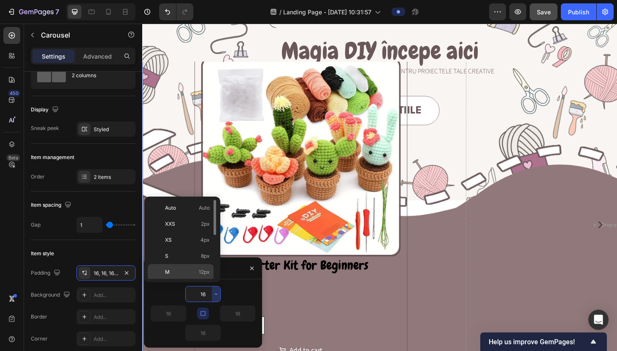
click at [188, 273] on p "M 12px" at bounding box center [187, 272] width 45 height 8
type input "12"
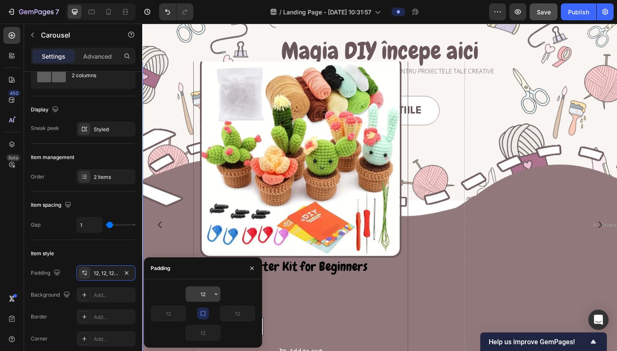
click at [207, 294] on input "12" at bounding box center [203, 294] width 35 height 15
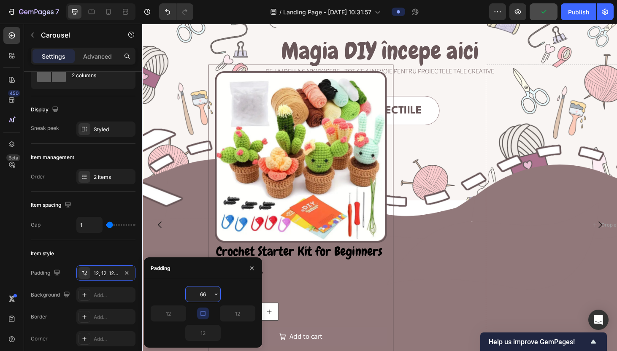
type input "6"
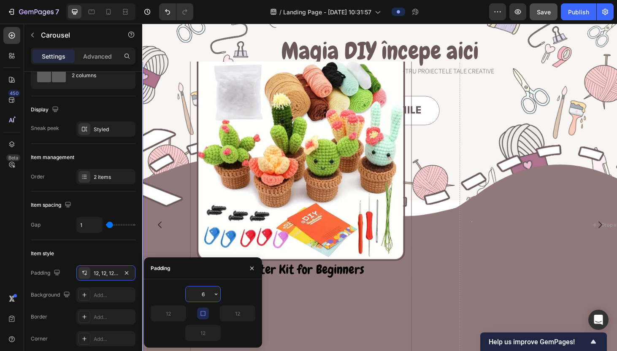
type input "60"
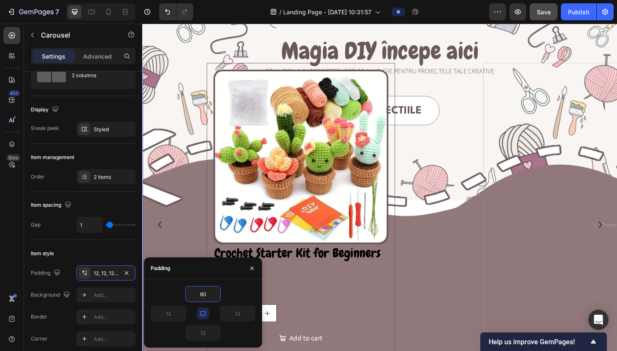
click at [457, 329] on div "Product Images Crochet Starter Kit for Beginners Product Title €13,99 Product P…" at bounding box center [311, 239] width 338 height 396
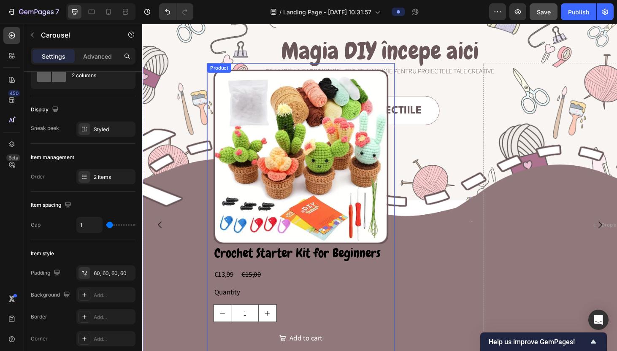
click at [409, 288] on div "Product Images Crochet Starter Kit for Beginners Product Title €13,99 Product P…" at bounding box center [311, 239] width 201 height 346
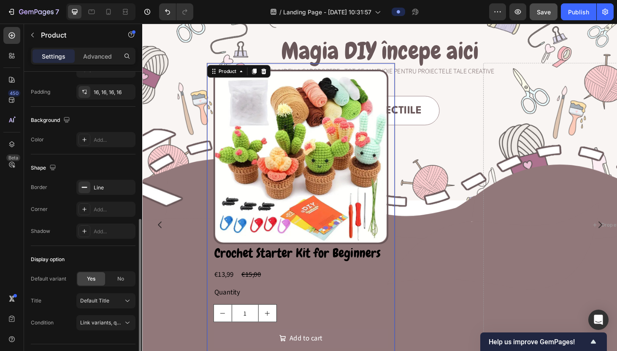
scroll to position [219, 0]
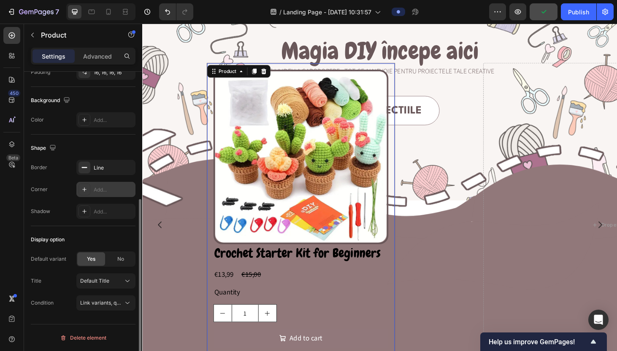
click at [98, 191] on div "Add..." at bounding box center [114, 190] width 40 height 8
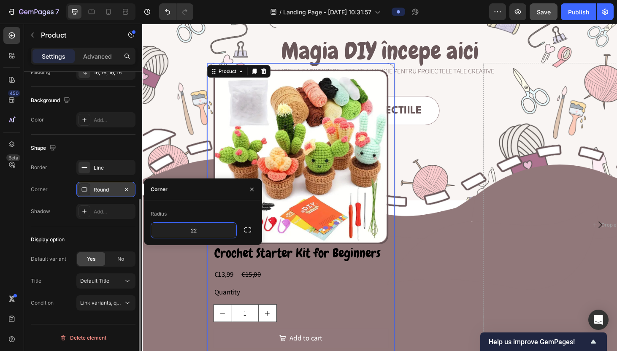
type input "22"
click at [211, 215] on div "Radius" at bounding box center [203, 214] width 105 height 14
click at [174, 296] on div "Product Images Crochet Starter Kit for Beginners Product Title €13,99 Product P…" at bounding box center [311, 239] width 287 height 346
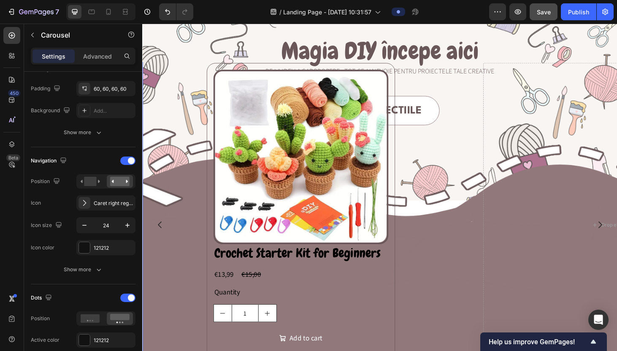
scroll to position [0, 0]
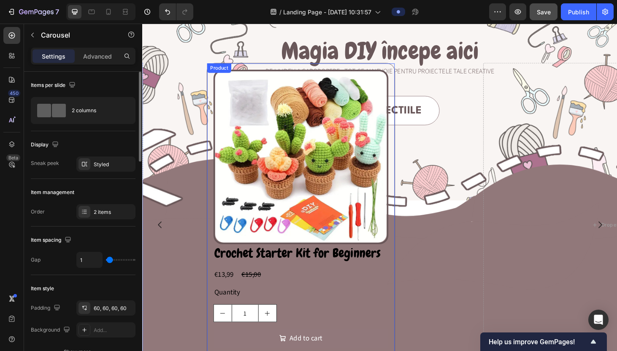
click at [363, 348] on div "Crochet Starter Kit for Beginners Product Title €13,99 Product Price Product Pr…" at bounding box center [311, 331] width 187 height 145
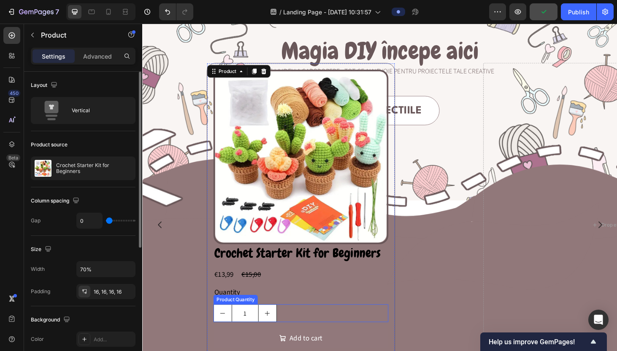
click at [391, 332] on div "1" at bounding box center [311, 332] width 187 height 19
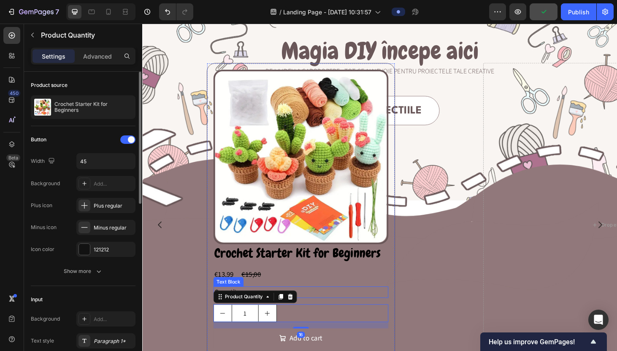
click at [403, 307] on div "Quantity" at bounding box center [311, 310] width 187 height 12
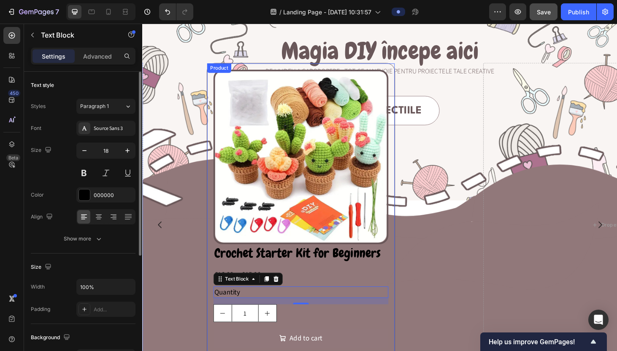
click at [408, 249] on div "Product Images Crochet Starter Kit for Beginners Product Title €13,99 Product P…" at bounding box center [311, 239] width 201 height 346
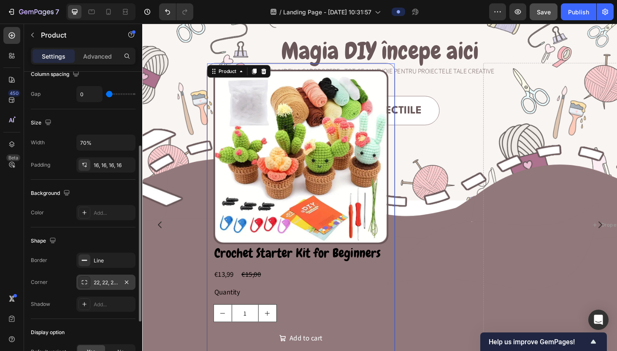
scroll to position [164, 0]
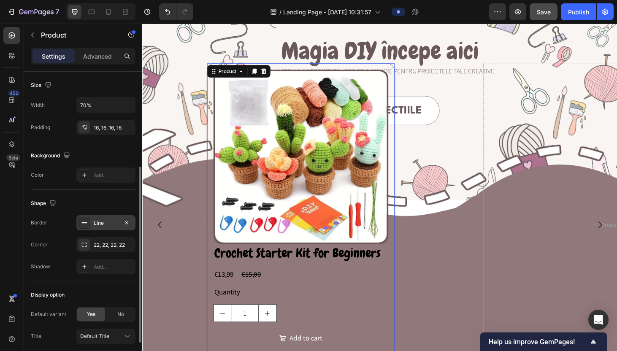
click at [99, 226] on div "Line" at bounding box center [106, 223] width 24 height 8
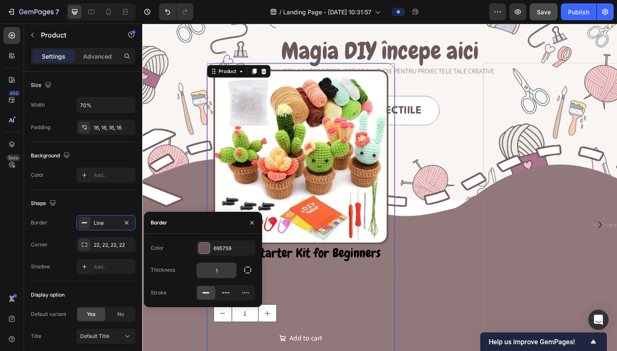
click at [224, 272] on input "1" at bounding box center [217, 270] width 40 height 15
type input "4"
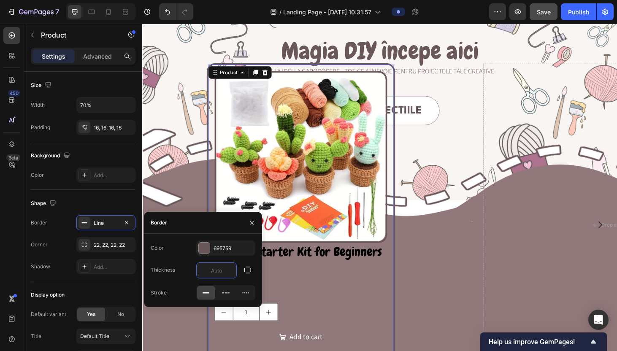
type input "5"
type input "6"
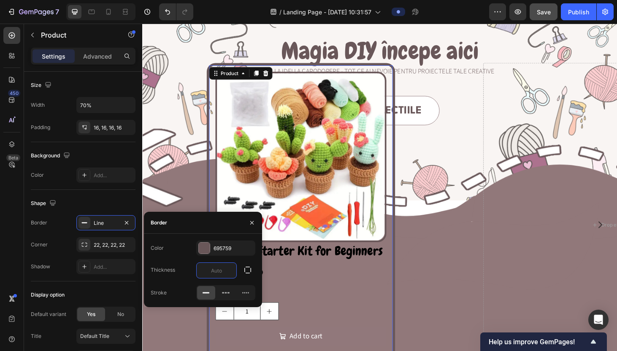
type input "5"
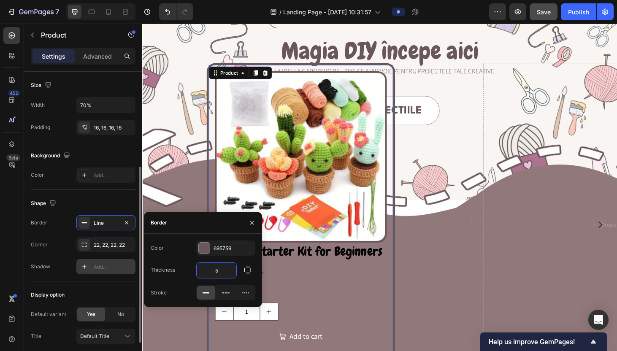
click at [92, 268] on div "Add..." at bounding box center [105, 266] width 59 height 15
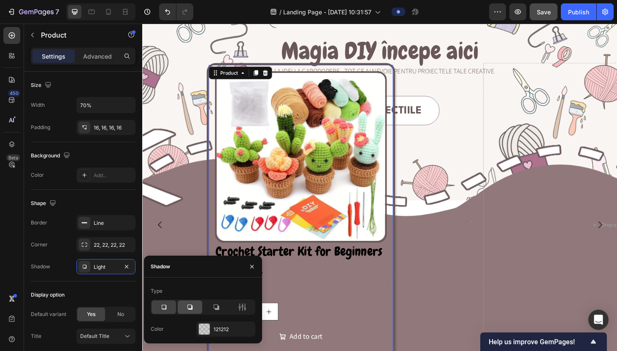
click at [196, 309] on div at bounding box center [190, 307] width 24 height 14
click at [217, 307] on icon at bounding box center [216, 307] width 8 height 8
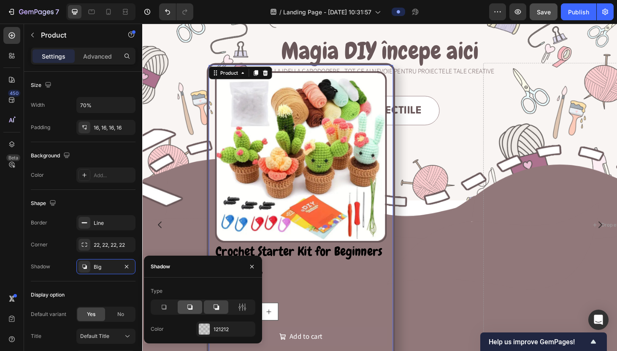
click at [192, 306] on icon at bounding box center [189, 307] width 5 height 5
click at [220, 307] on icon at bounding box center [216, 307] width 8 height 8
click at [243, 305] on icon at bounding box center [242, 307] width 2 height 8
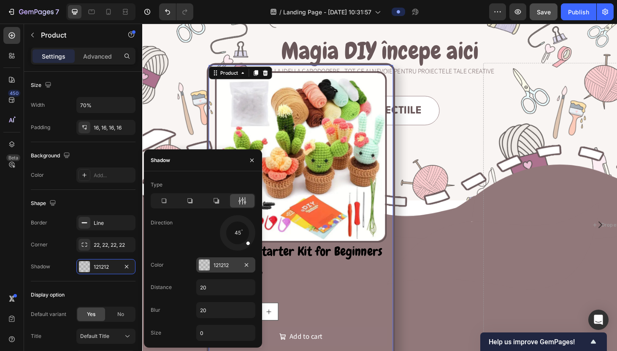
click at [229, 268] on div "121212" at bounding box center [226, 266] width 24 height 8
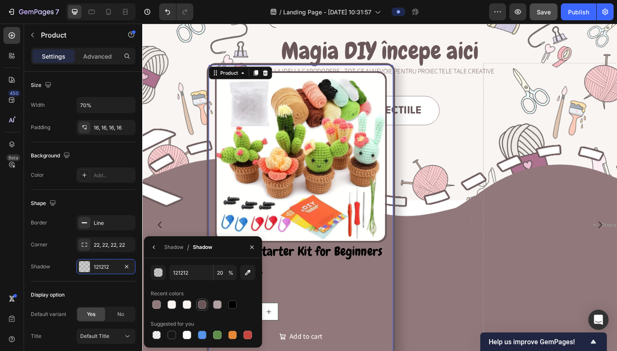
click at [198, 306] on div at bounding box center [202, 304] width 8 height 8
type input "695759"
type input "100"
click at [227, 273] on input "100" at bounding box center [225, 272] width 23 height 15
click at [154, 249] on icon "button" at bounding box center [154, 247] width 7 height 7
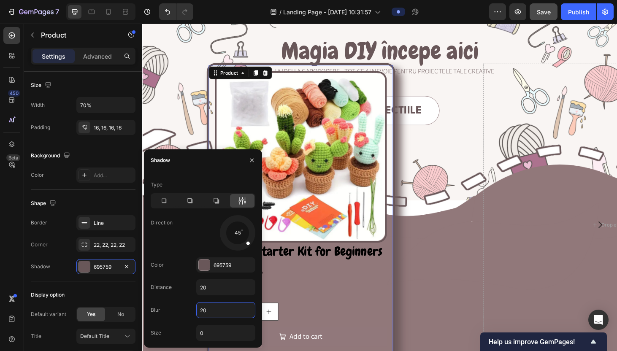
click at [211, 307] on input "20" at bounding box center [226, 310] width 58 height 15
type input "0"
type input "2"
click at [218, 292] on input "20" at bounding box center [226, 287] width 58 height 15
type input "-"
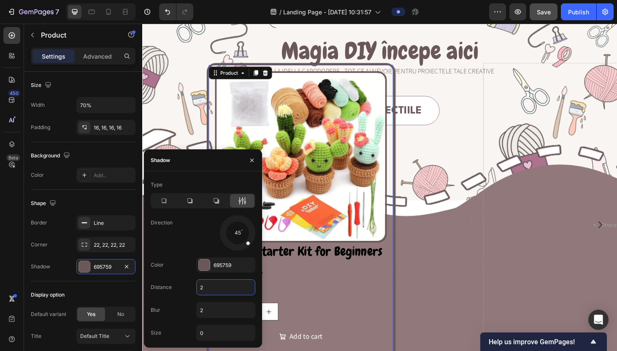
type input "20"
drag, startPoint x: 248, startPoint y: 243, endPoint x: 224, endPoint y: 244, distance: 23.7
click at [224, 244] on div at bounding box center [230, 239] width 17 height 17
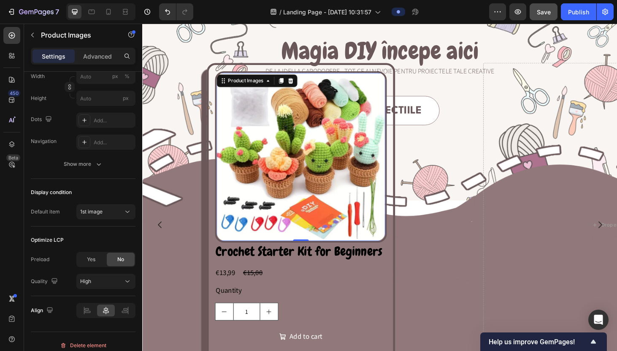
click at [398, 240] on img at bounding box center [311, 166] width 180 height 180
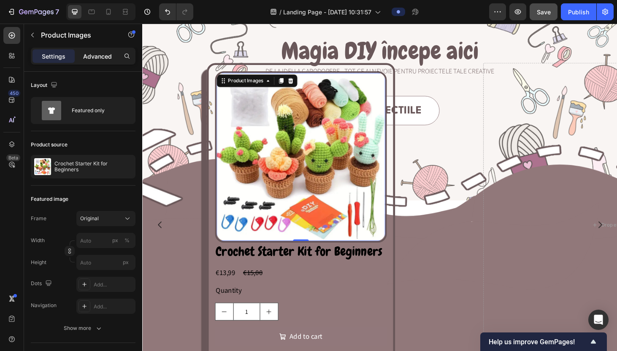
click at [89, 58] on p "Advanced" at bounding box center [97, 56] width 29 height 9
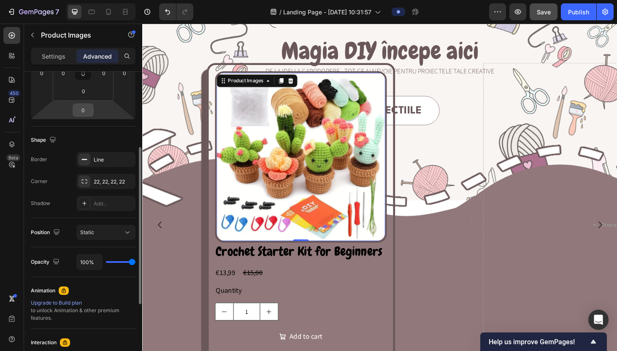
scroll to position [163, 0]
click at [95, 159] on div "Line" at bounding box center [106, 159] width 24 height 8
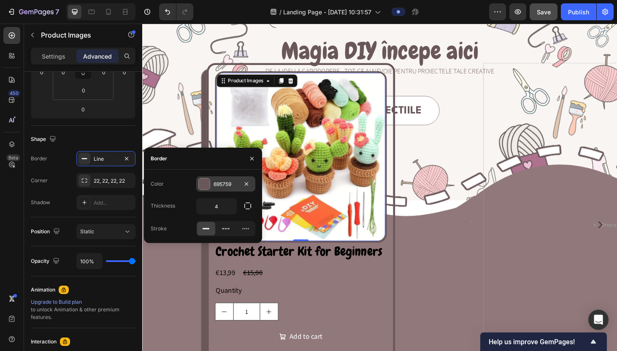
click at [206, 186] on div at bounding box center [204, 183] width 11 height 11
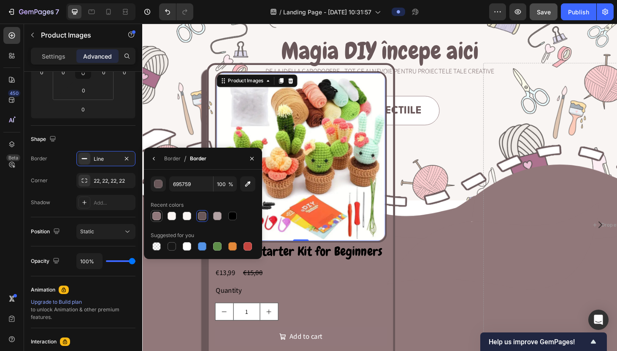
click at [156, 217] on div at bounding box center [156, 216] width 8 height 8
type input "91787B"
click at [65, 194] on div "Border Line Corner 22, 22, 22, 22 Shadow Add..." at bounding box center [83, 180] width 105 height 59
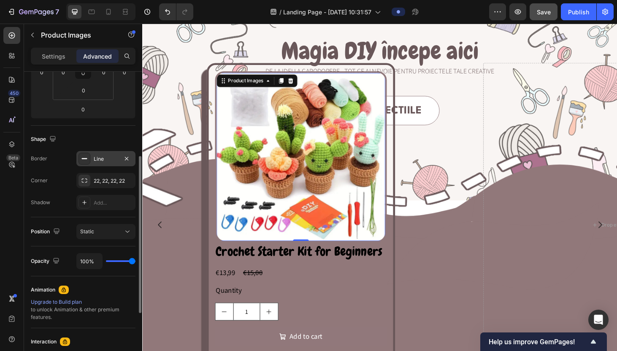
click at [105, 162] on div "Line" at bounding box center [106, 159] width 24 height 8
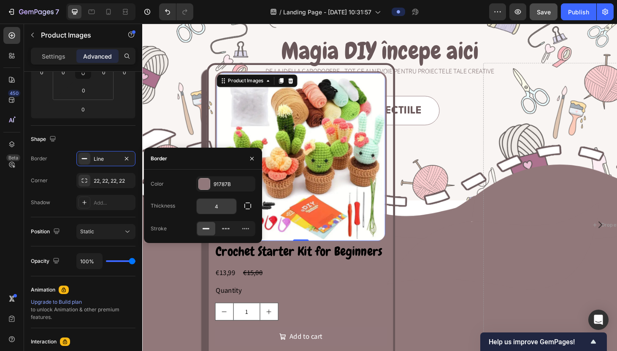
click at [218, 209] on input "4" at bounding box center [217, 206] width 40 height 15
type input "1"
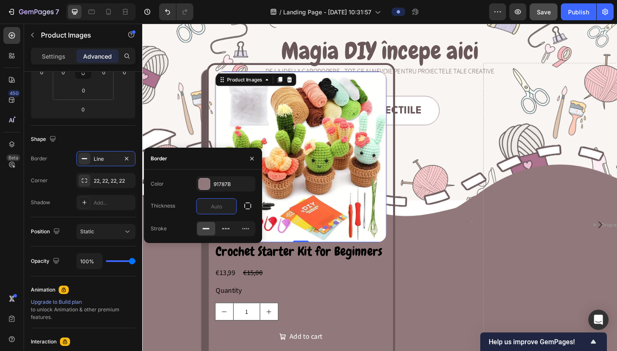
type input "2"
click at [128, 293] on div "Animation" at bounding box center [83, 290] width 105 height 14
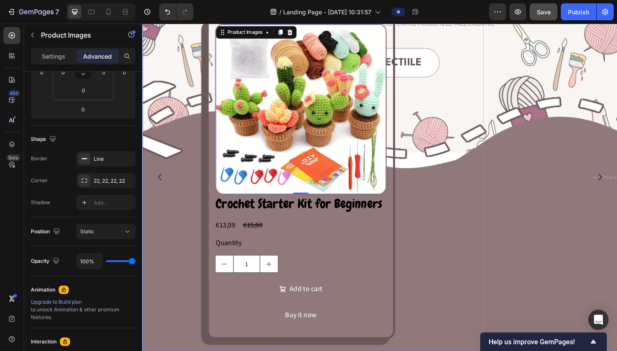
scroll to position [162, 0]
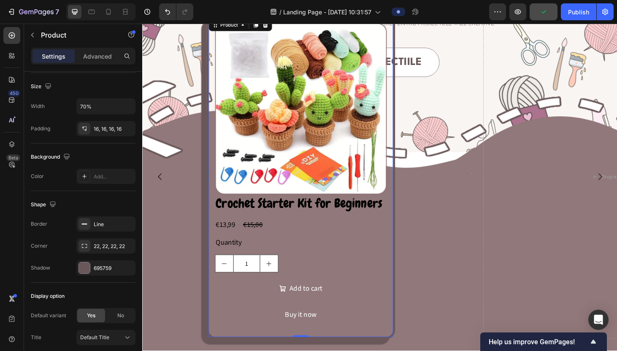
click at [407, 244] on div "Product Images Crochet Starter Kit for Beginners Product Title €13,99 Product P…" at bounding box center [311, 187] width 201 height 346
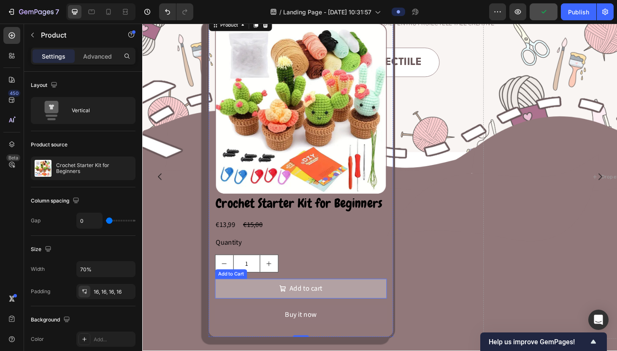
click at [348, 307] on button "Add to cart" at bounding box center [310, 306] width 183 height 21
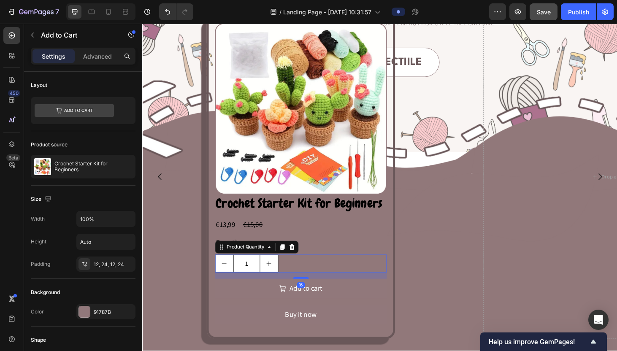
click at [306, 279] on div "1" at bounding box center [310, 279] width 183 height 19
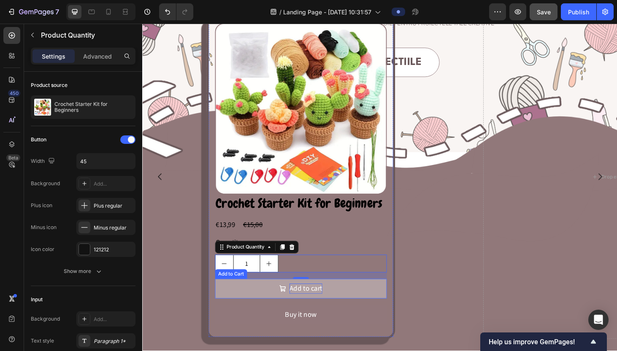
click at [306, 310] on div "Add to cart" at bounding box center [316, 306] width 35 height 11
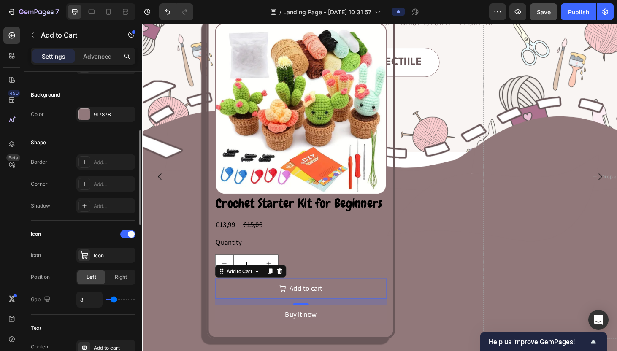
scroll to position [201, 0]
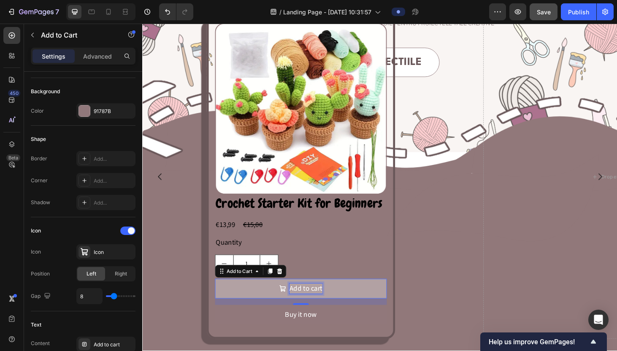
click at [314, 305] on div "Add to cart" at bounding box center [316, 306] width 35 height 11
click at [314, 305] on p "Add to cart" at bounding box center [316, 306] width 35 height 11
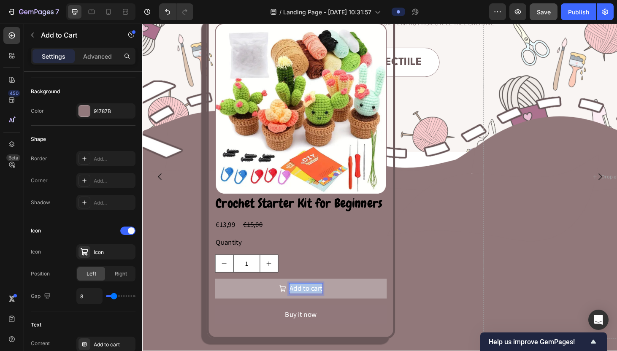
drag, startPoint x: 300, startPoint y: 306, endPoint x: 340, endPoint y: 306, distance: 40.5
click at [340, 306] on button "Add to cart" at bounding box center [310, 306] width 183 height 21
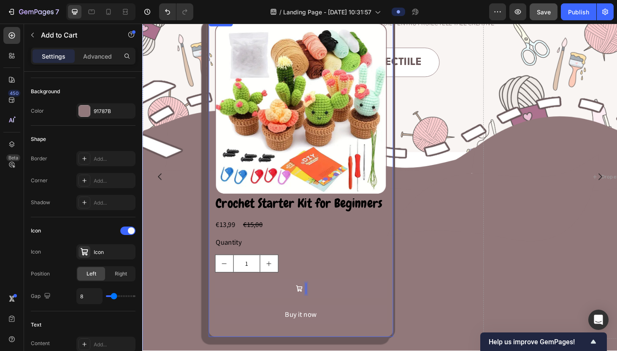
click at [350, 318] on div "Add to Cart 16" at bounding box center [310, 309] width 183 height 27
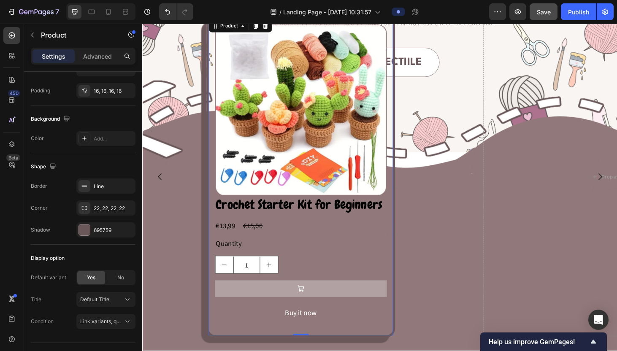
scroll to position [0, 0]
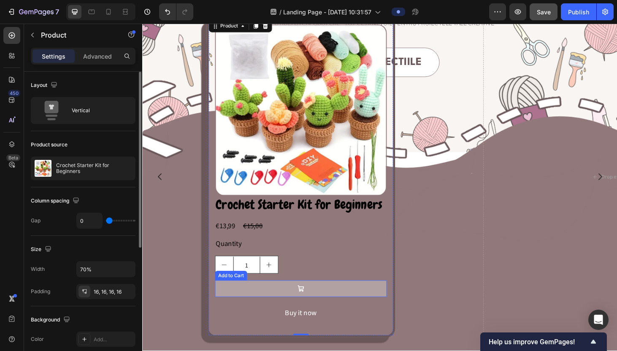
click at [314, 308] on icon at bounding box center [311, 307] width 8 height 8
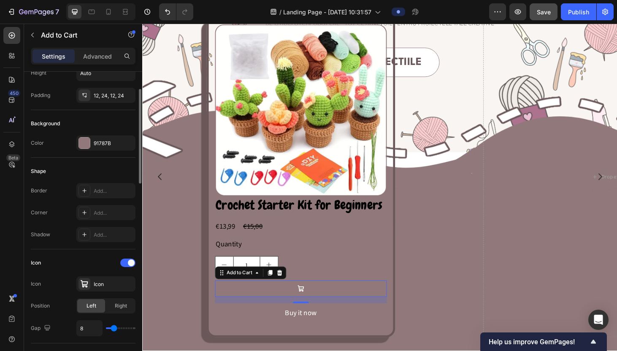
scroll to position [170, 0]
type input "10"
click at [115, 328] on input "range" at bounding box center [121, 328] width 30 height 2
type input "11"
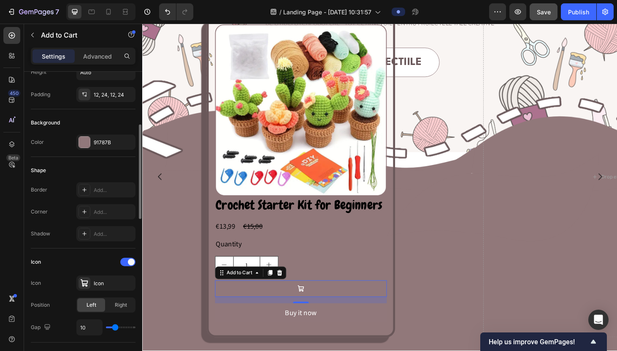
type input "11"
type input "14"
type input "16"
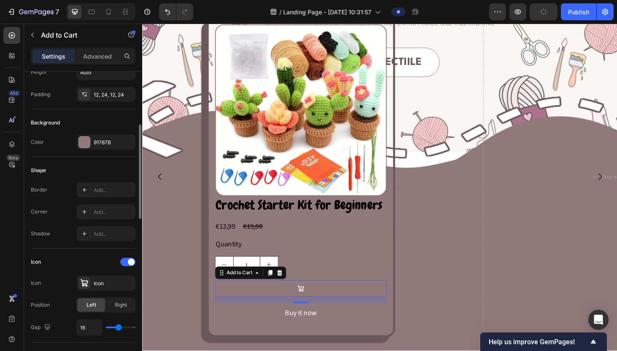
type input "17"
type input "18"
type input "19"
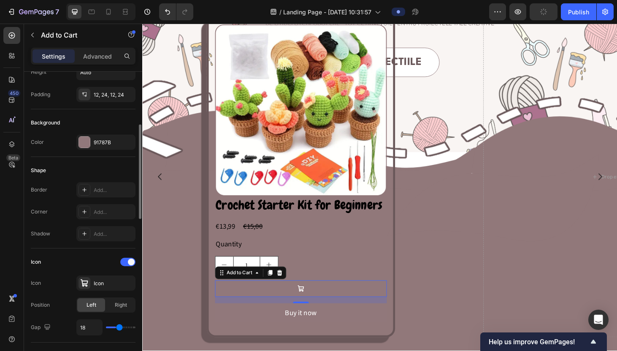
type input "19"
type input "18"
type input "17"
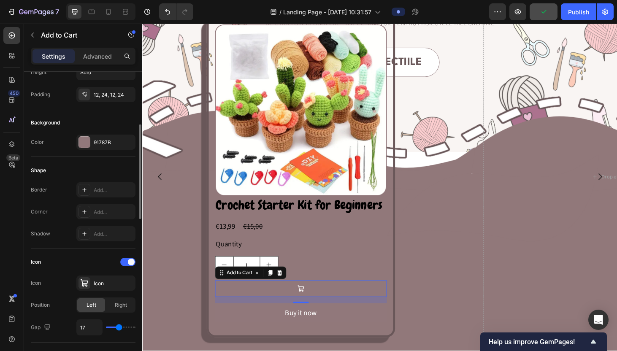
type input "16"
type input "14"
type input "12"
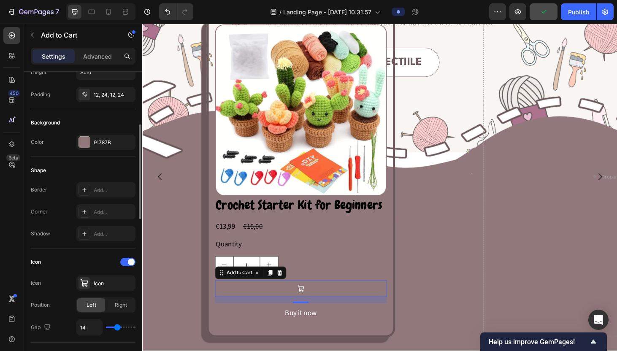
type input "12"
type input "9"
type input "7"
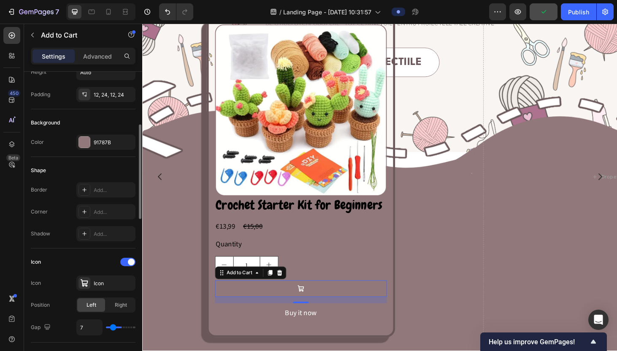
type input "6"
type input "5"
type input "4"
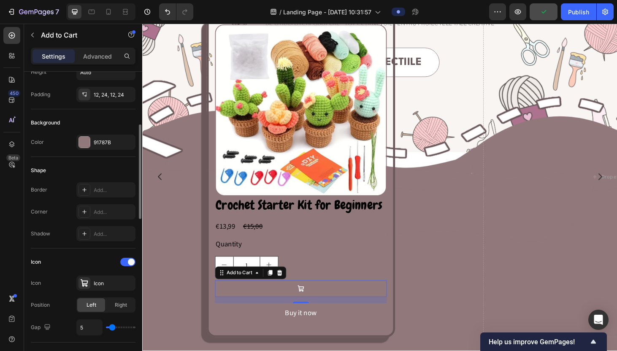
type input "4"
type input "5"
type input "6"
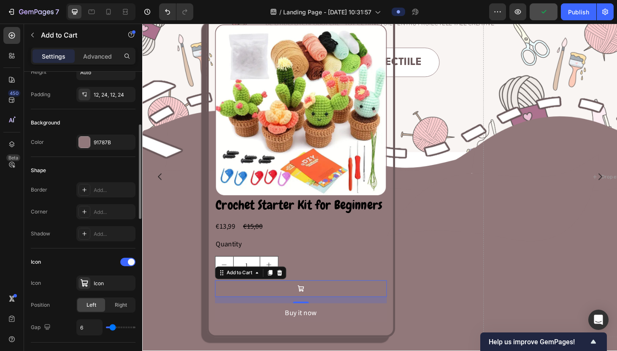
type input "7"
type input "8"
click at [114, 327] on input "range" at bounding box center [121, 328] width 30 height 2
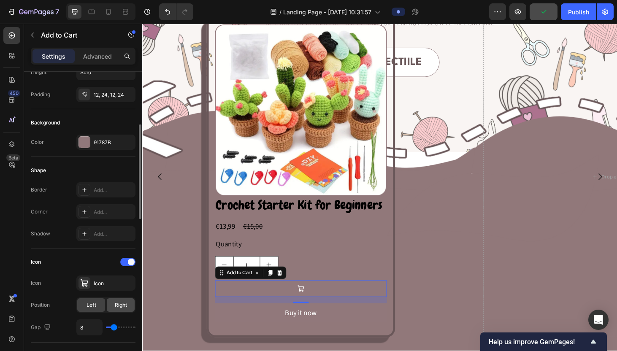
click at [122, 308] on span "Right" at bounding box center [121, 305] width 12 height 8
click at [97, 305] on div "Left" at bounding box center [91, 305] width 28 height 14
click at [120, 306] on span "Right" at bounding box center [121, 305] width 12 height 8
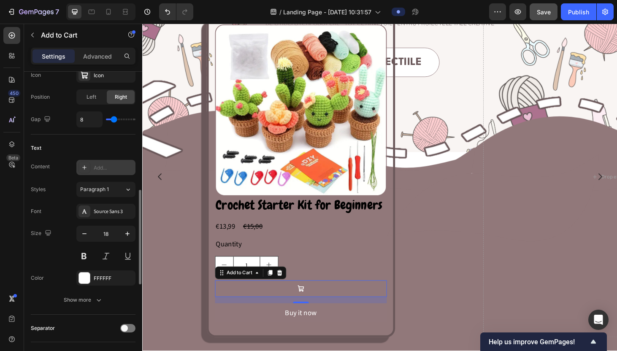
scroll to position [419, 0]
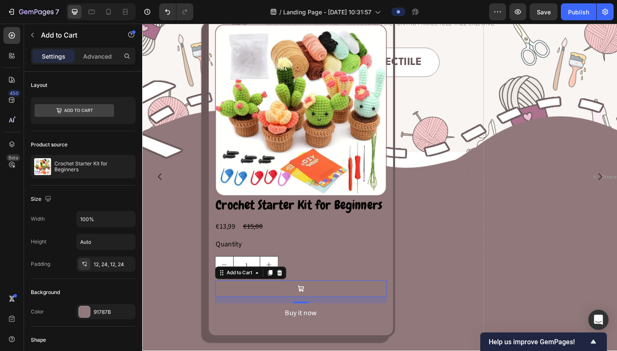
scroll to position [458, 0]
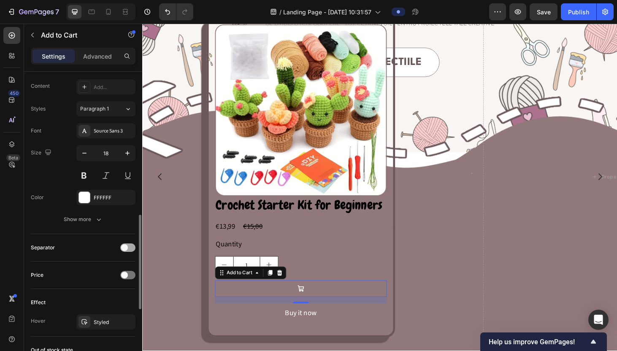
click at [130, 249] on div at bounding box center [127, 247] width 15 height 8
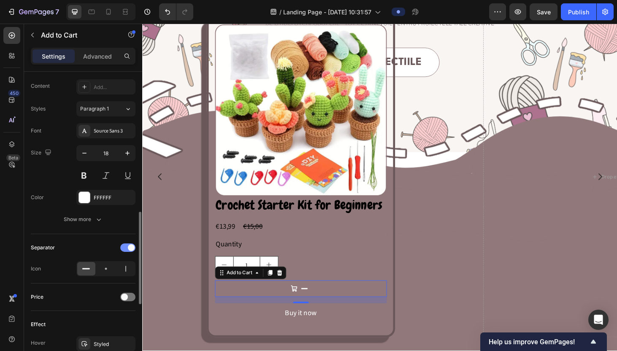
click at [130, 249] on span at bounding box center [131, 247] width 7 height 7
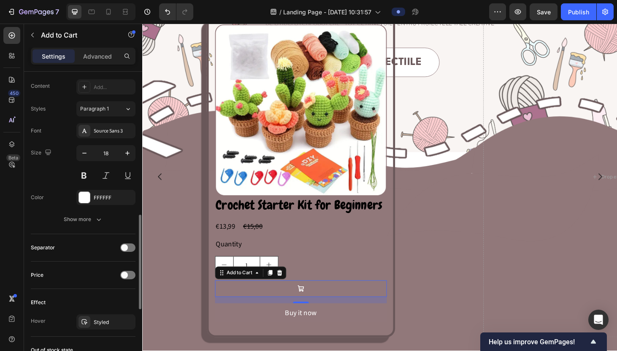
click at [127, 252] on div "Separator" at bounding box center [83, 248] width 105 height 14
click at [128, 249] on div at bounding box center [127, 247] width 15 height 8
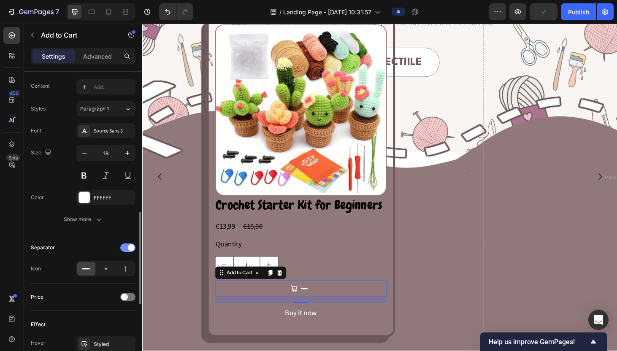
click at [127, 248] on div at bounding box center [127, 247] width 15 height 8
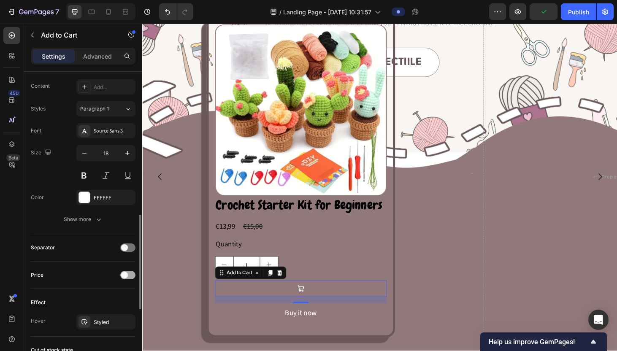
click at [125, 275] on span at bounding box center [124, 275] width 7 height 7
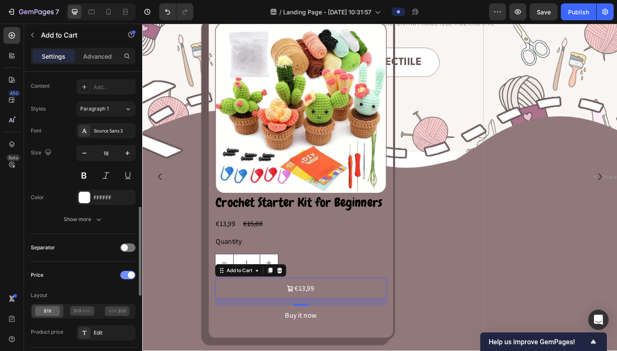
click at [125, 275] on div at bounding box center [127, 275] width 15 height 8
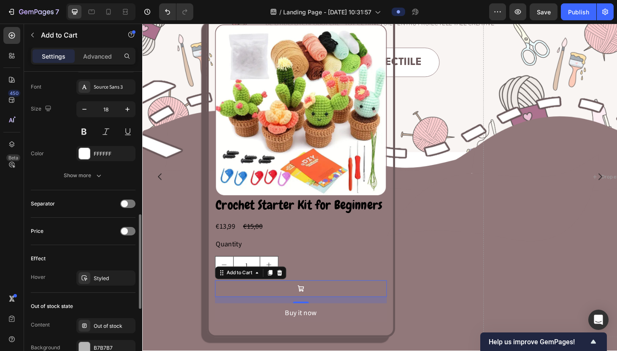
scroll to position [503, 0]
click at [99, 278] on div "Styled" at bounding box center [106, 278] width 24 height 8
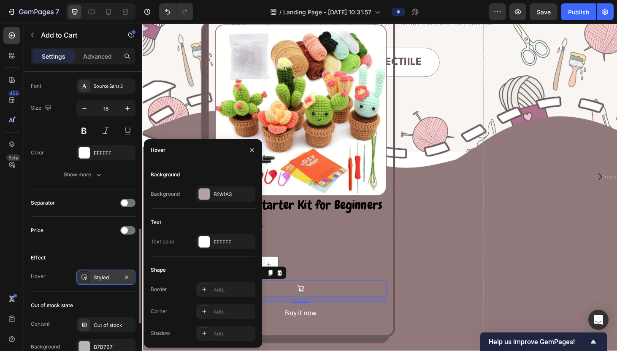
click at [99, 278] on div "Styled" at bounding box center [106, 278] width 24 height 8
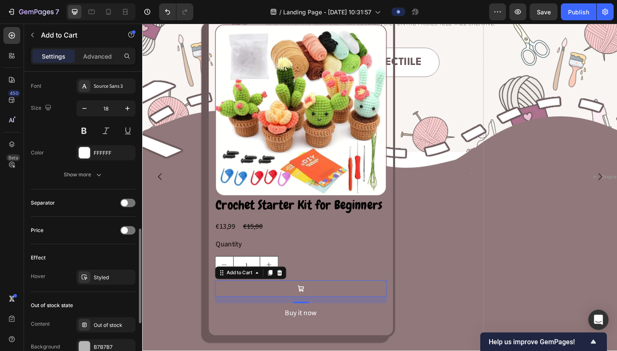
click at [106, 285] on div "Effect Hover Styled" at bounding box center [83, 268] width 105 height 48
click at [100, 278] on div "Styled" at bounding box center [106, 278] width 24 height 8
click at [97, 309] on div "Out of stock state" at bounding box center [83, 306] width 105 height 14
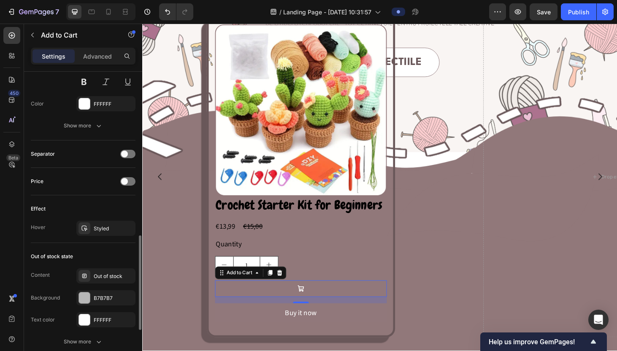
scroll to position [556, 0]
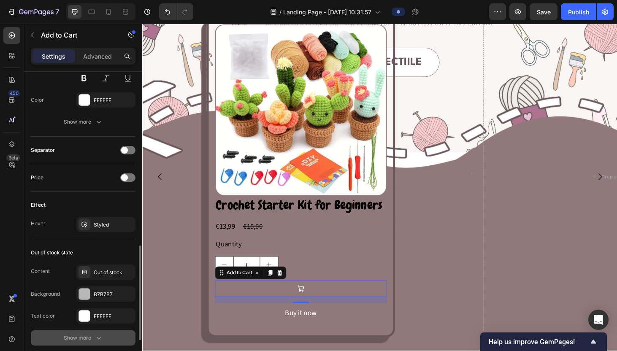
click at [95, 337] on icon "button" at bounding box center [99, 338] width 8 height 8
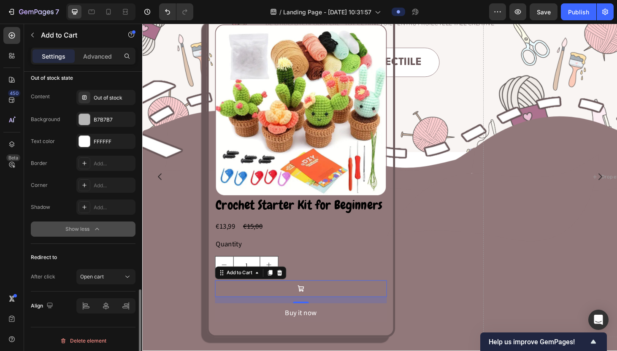
scroll to position [733, 0]
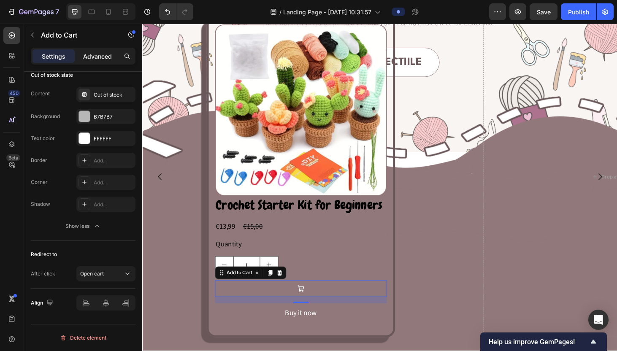
click at [99, 59] on p "Advanced" at bounding box center [97, 56] width 29 height 9
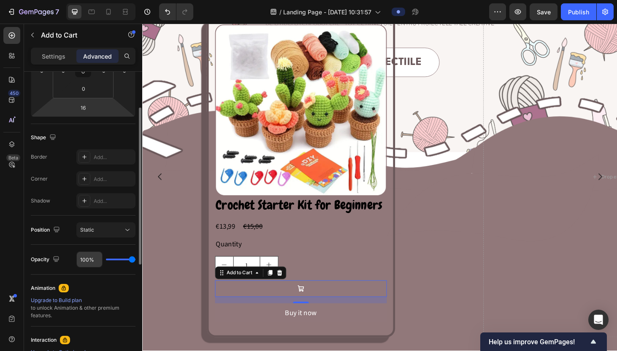
scroll to position [0, 0]
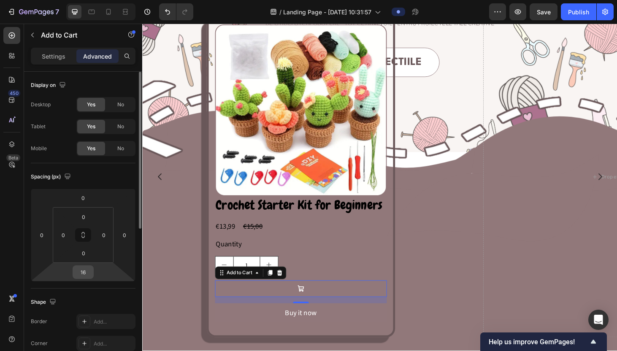
click at [90, 271] on input "16" at bounding box center [83, 272] width 17 height 13
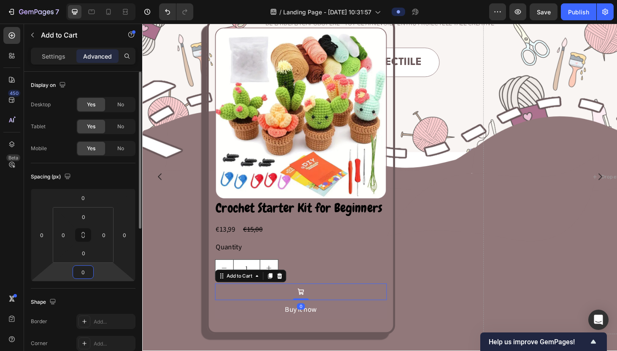
type input "0"
click at [114, 297] on div "Shape" at bounding box center [83, 302] width 105 height 14
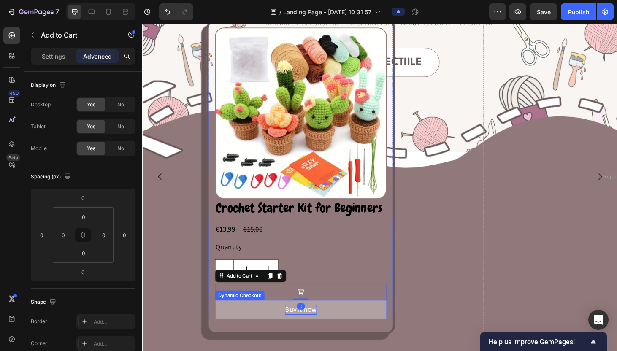
click at [294, 330] on div "Buy it now" at bounding box center [311, 329] width 34 height 11
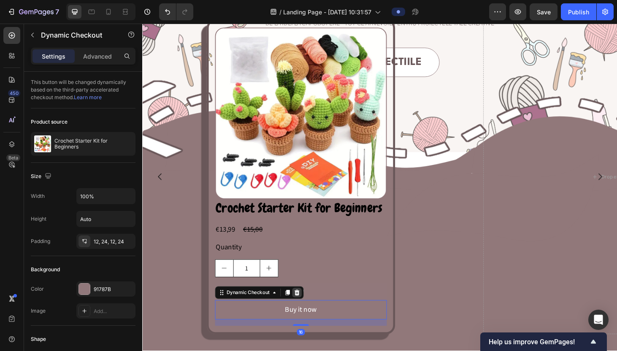
click at [305, 309] on icon at bounding box center [306, 311] width 5 height 6
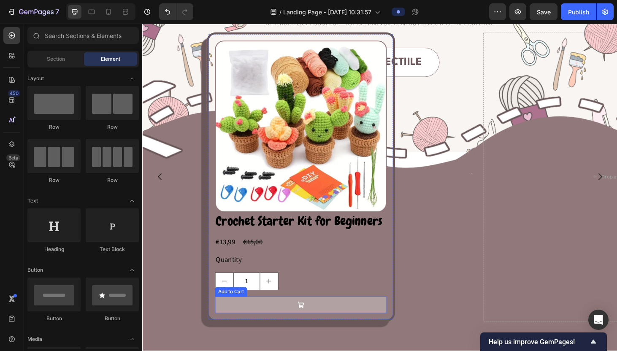
click at [310, 326] on icon at bounding box center [311, 323] width 7 height 7
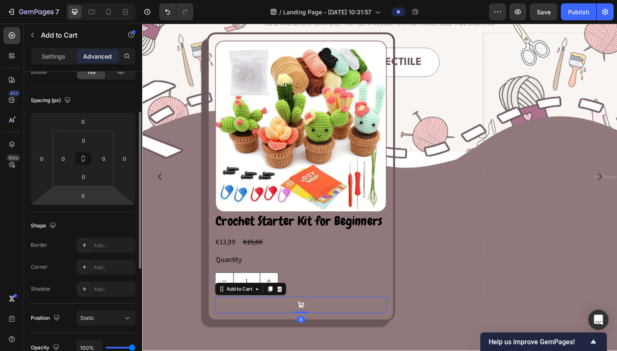
scroll to position [96, 0]
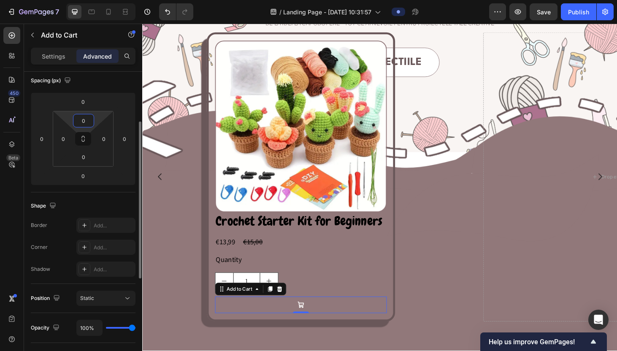
click at [89, 120] on input "0" at bounding box center [83, 120] width 17 height 13
type input "-"
click at [88, 96] on input "0" at bounding box center [83, 101] width 17 height 13
type input "0"
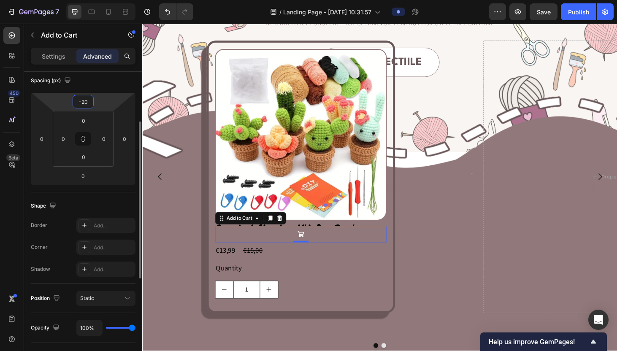
type input "-2"
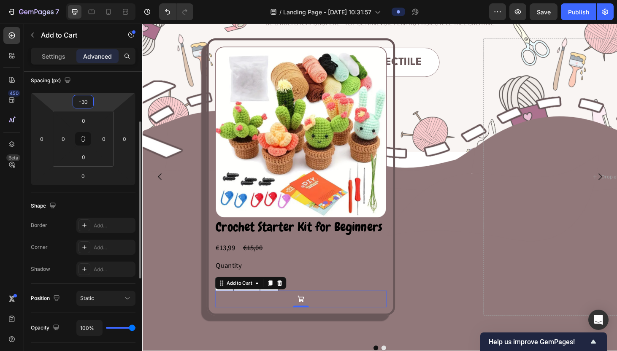
type input "-3"
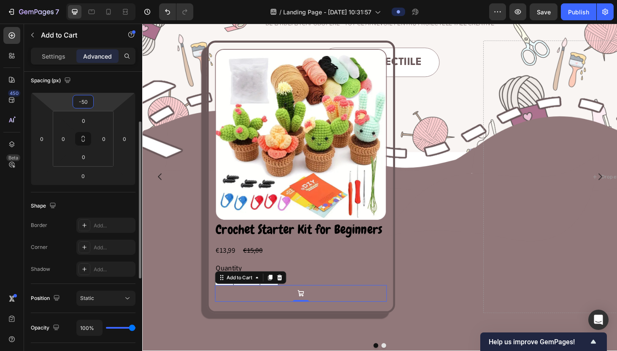
type input "-5"
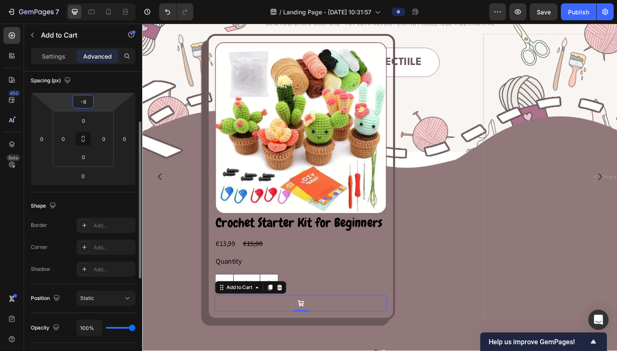
type input "-80"
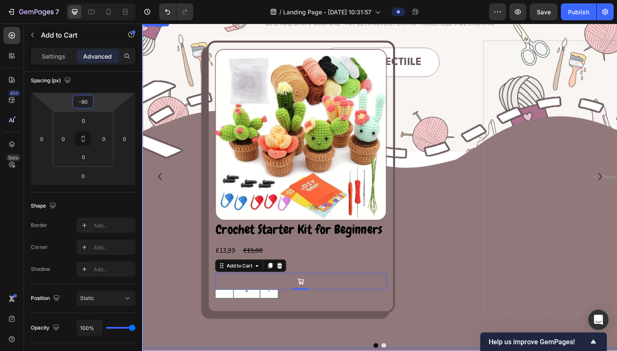
click at [456, 279] on div "Product Images Crochet Starter Kit for Beginners Product Title €13,99 Product P…" at bounding box center [311, 186] width 338 height 341
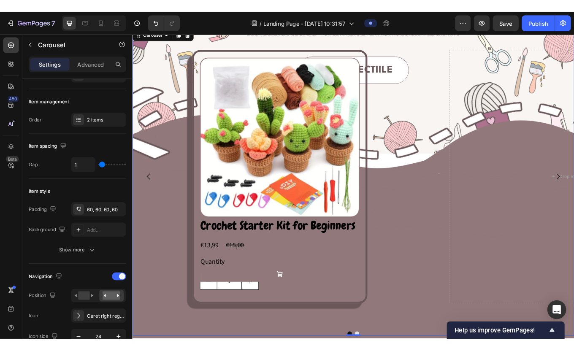
scroll to position [0, 0]
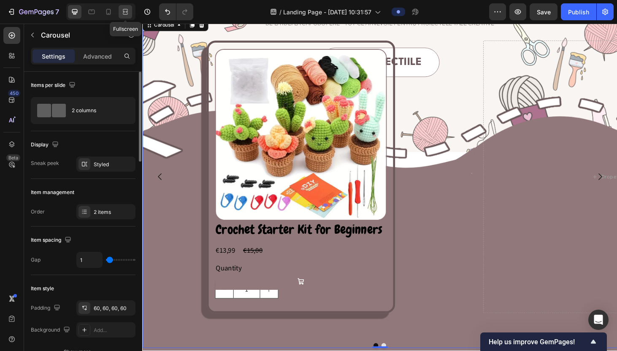
click at [124, 6] on div at bounding box center [126, 12] width 14 height 14
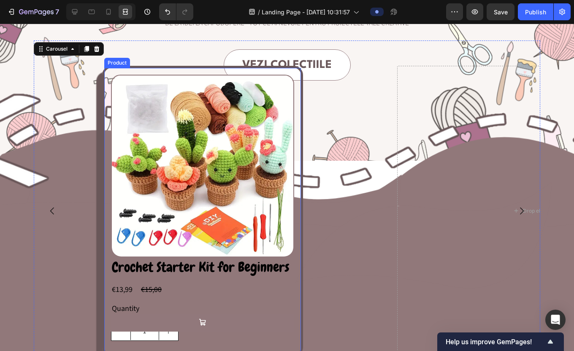
click at [279, 299] on div "Crochet Starter Kit for Beginners Product Title €13,99 Product Price Product Pr…" at bounding box center [202, 302] width 183 height 90
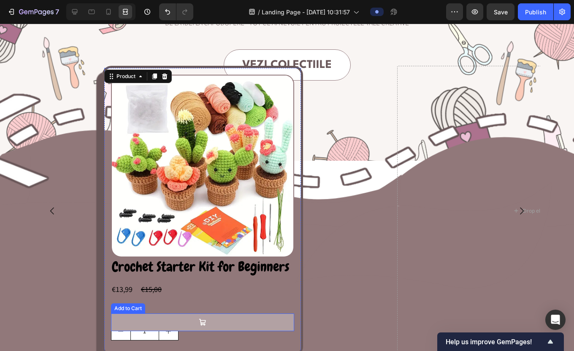
click at [220, 319] on button at bounding box center [202, 323] width 183 height 18
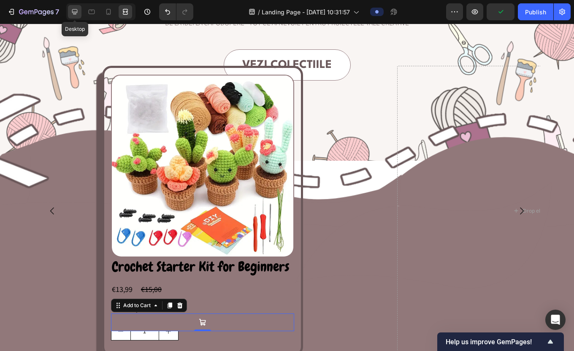
click at [76, 10] on icon at bounding box center [74, 12] width 8 height 8
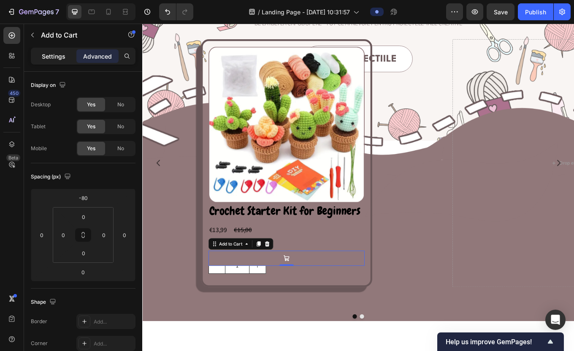
click at [49, 62] on div "Settings" at bounding box center [53, 56] width 42 height 14
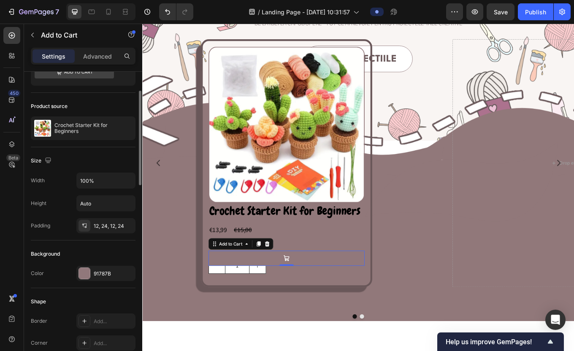
scroll to position [45, 0]
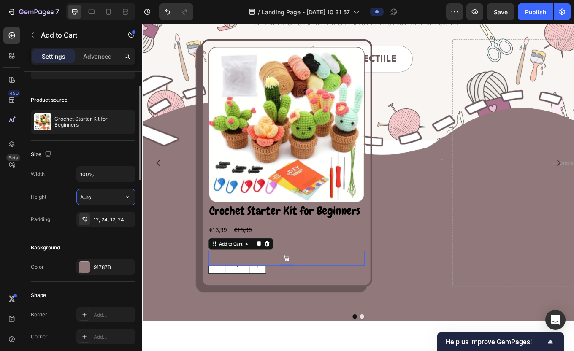
click at [105, 194] on input "Auto" at bounding box center [106, 196] width 58 height 15
click at [126, 218] on icon "button" at bounding box center [126, 219] width 7 height 7
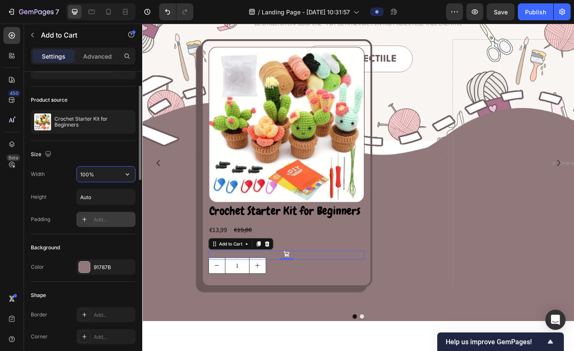
click at [93, 176] on input "100%" at bounding box center [106, 174] width 58 height 15
type input "100%"
click at [97, 197] on input "Auto" at bounding box center [106, 196] width 58 height 15
click at [127, 198] on icon "button" at bounding box center [127, 197] width 3 height 2
click at [111, 197] on input "Auto" at bounding box center [106, 196] width 58 height 15
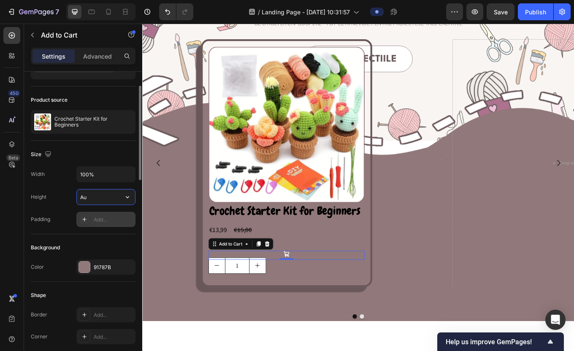
type input "A"
type input "1"
click at [61, 212] on div "Padding Add..." at bounding box center [83, 219] width 105 height 15
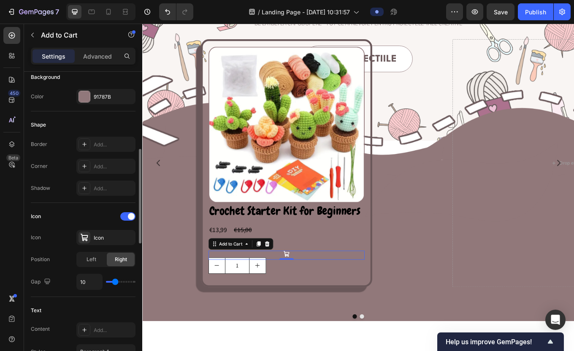
scroll to position [224, 0]
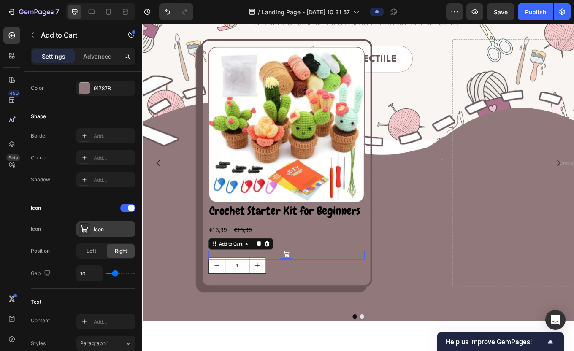
click at [103, 228] on div "Icon" at bounding box center [114, 230] width 40 height 8
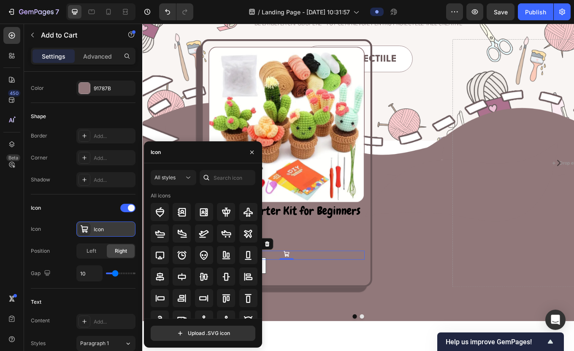
click at [103, 228] on div "Icon" at bounding box center [114, 230] width 40 height 8
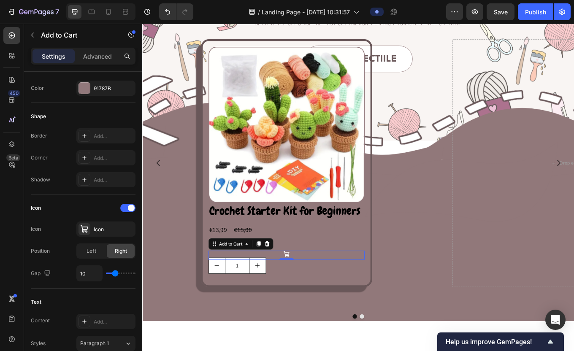
type input "11"
type input "12"
type input "13"
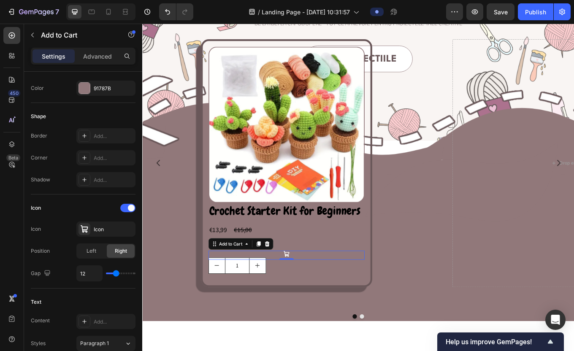
type input "13"
type input "15"
type input "16"
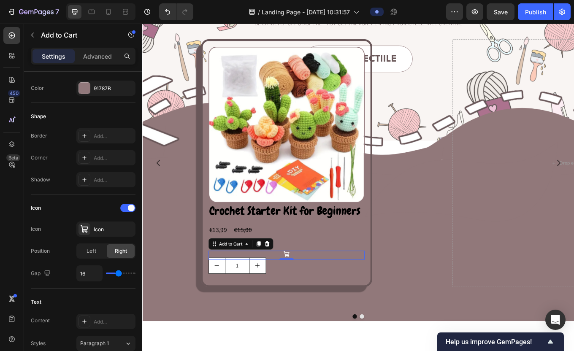
type input "17"
type input "19"
type input "20"
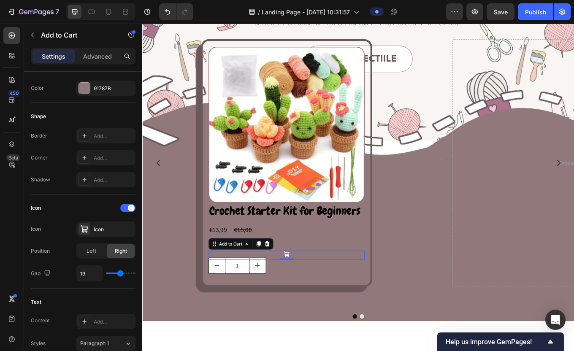
type input "20"
type input "21"
type input "22"
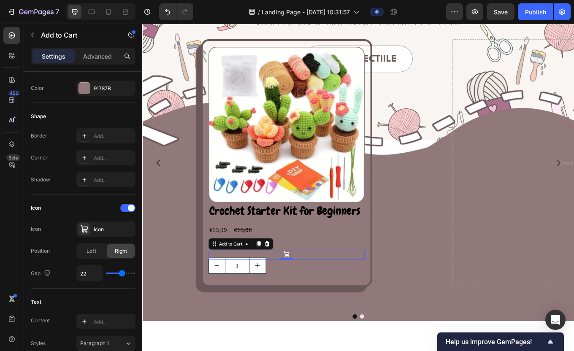
type input "23"
type input "24"
type input "25"
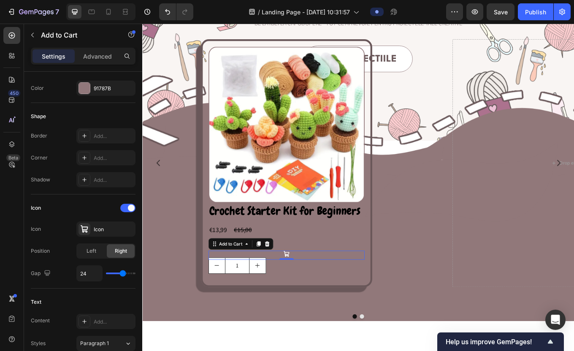
type input "25"
type input "26"
type input "24"
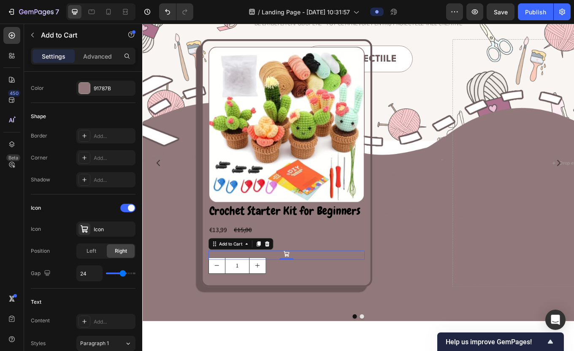
type input "23"
type input "21"
type input "19"
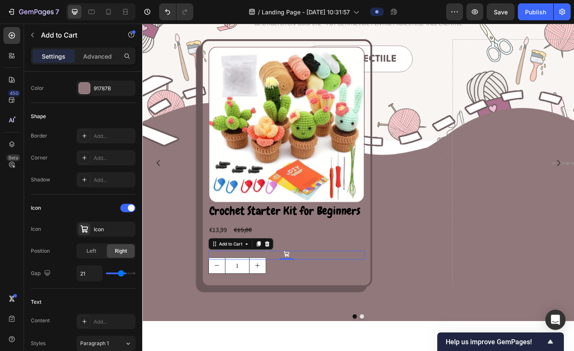
type input "19"
type input "17"
type input "15"
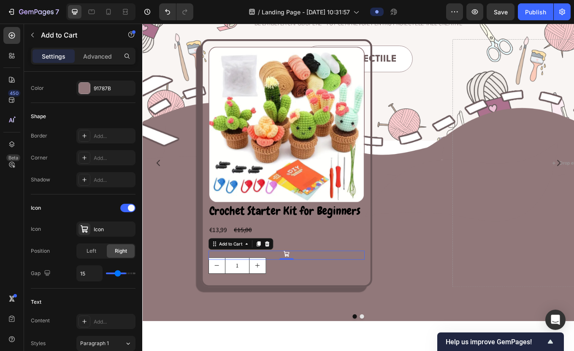
type input "13"
type input "12"
type input "11"
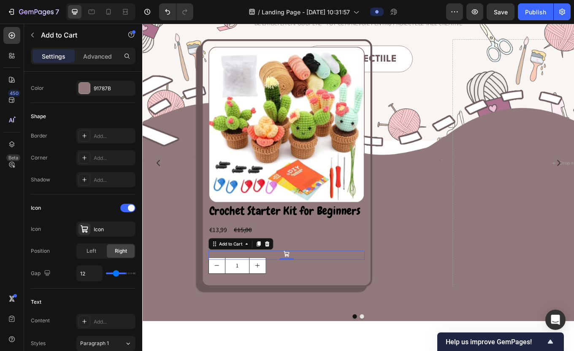
type input "11"
type input "10"
type input "9"
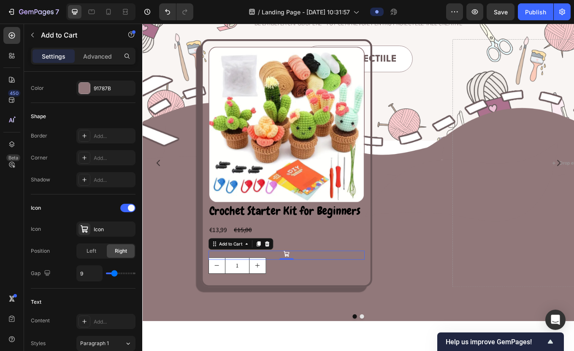
type input "8"
type input "6"
type input "5"
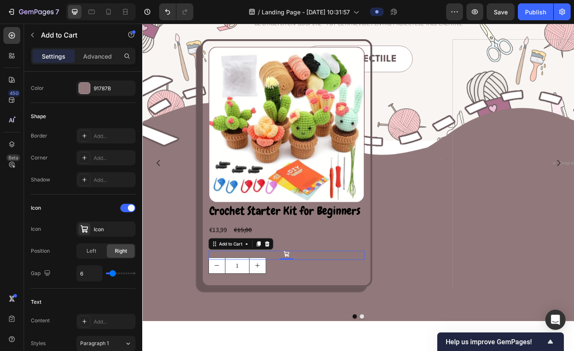
type input "5"
type input "4"
type input "2"
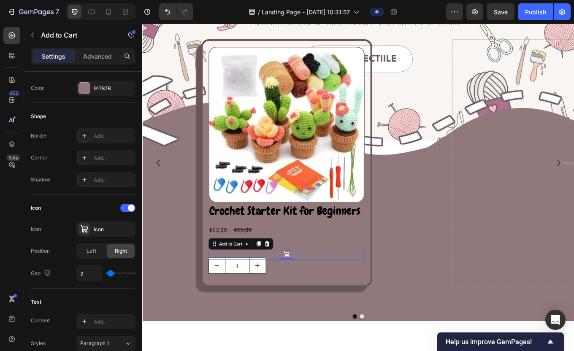
type input "1"
type input "0"
type input "1"
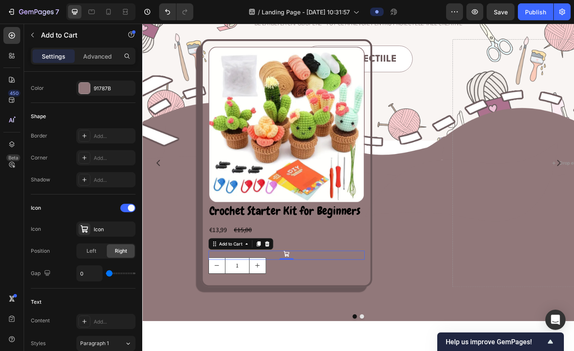
type input "1"
type input "2"
type input "3"
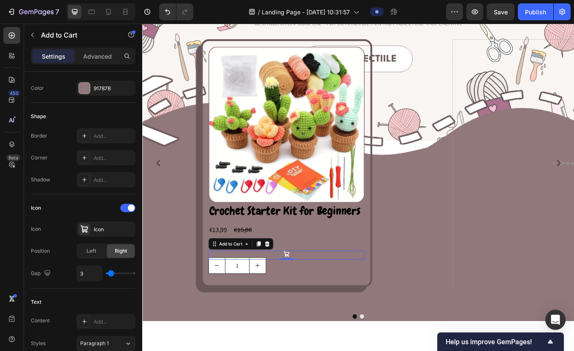
type input "2"
type input "1"
type input "0"
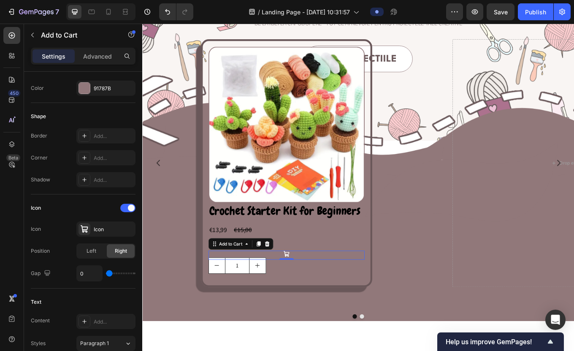
type input "0"
drag, startPoint x: 115, startPoint y: 271, endPoint x: 91, endPoint y: 275, distance: 23.9
click at [91, 275] on div "0" at bounding box center [105, 273] width 59 height 16
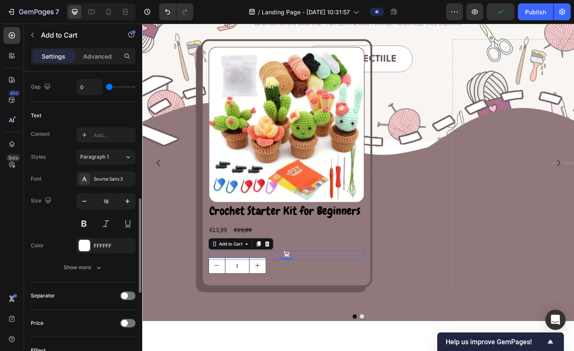
scroll to position [412, 0]
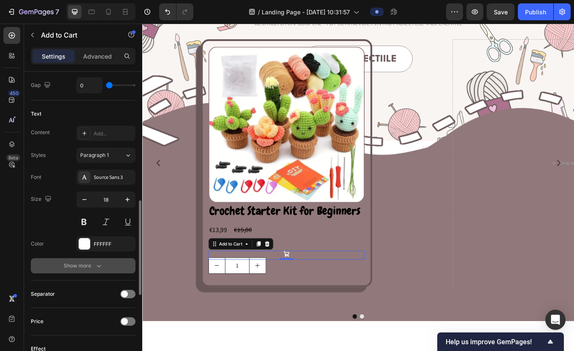
click at [82, 268] on div "Show more" at bounding box center [83, 266] width 39 height 8
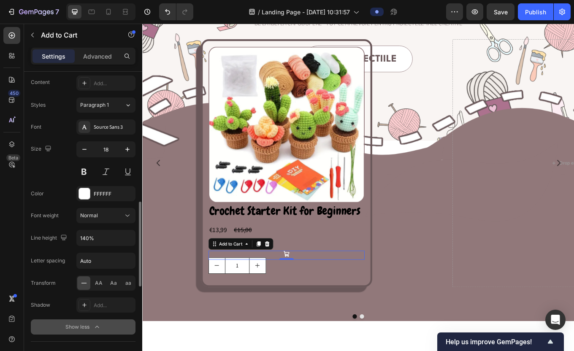
scroll to position [462, 0]
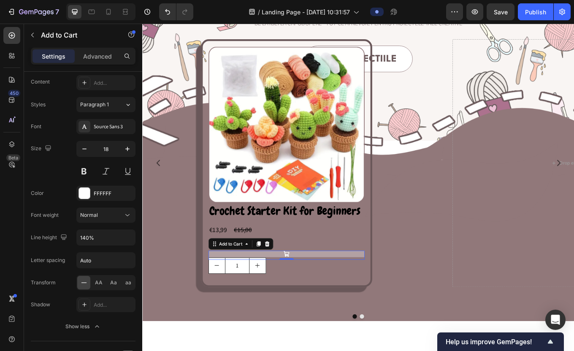
click at [313, 293] on icon at bounding box center [311, 294] width 8 height 8
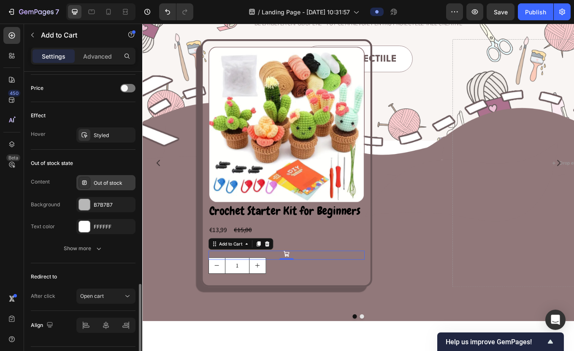
scroll to position [779, 0]
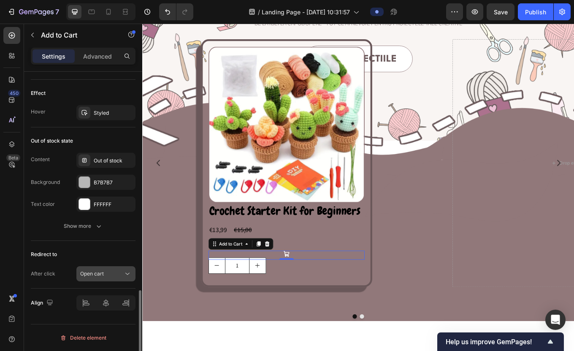
click at [112, 270] on div "Open cart" at bounding box center [101, 274] width 43 height 8
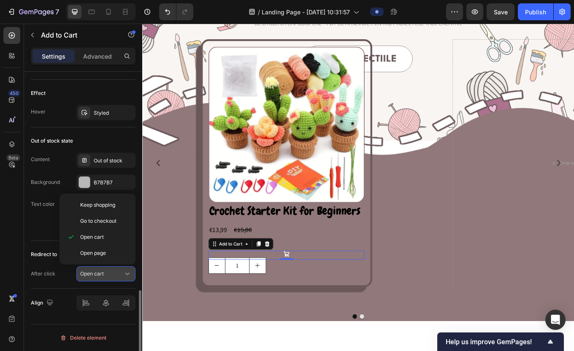
click at [112, 272] on div "Open cart" at bounding box center [101, 274] width 43 height 8
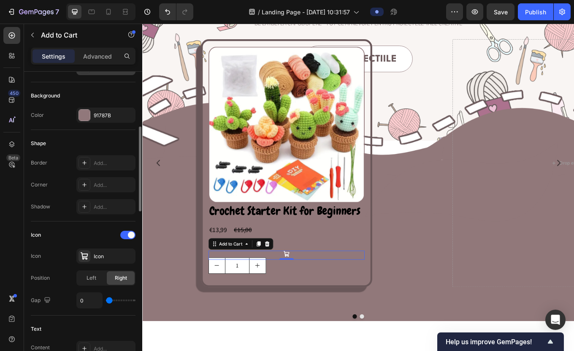
scroll to position [195, 0]
click at [131, 237] on span at bounding box center [131, 236] width 7 height 7
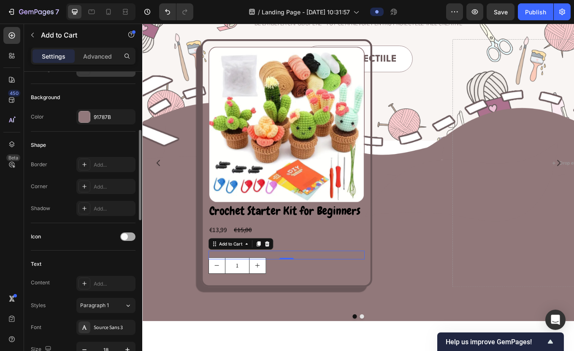
click at [131, 236] on div at bounding box center [127, 237] width 15 height 8
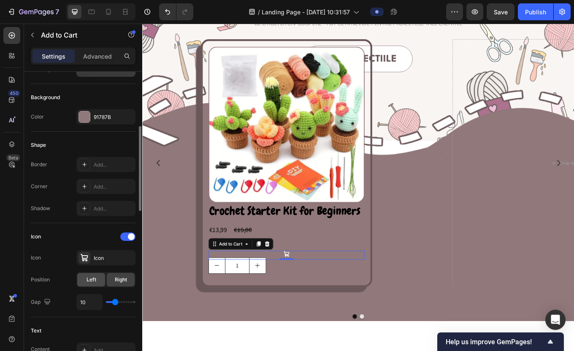
click at [94, 283] on span "Left" at bounding box center [92, 280] width 10 height 8
click at [113, 283] on div "Right" at bounding box center [121, 280] width 28 height 14
click at [89, 303] on input "10" at bounding box center [89, 302] width 25 height 15
click at [47, 300] on icon "button" at bounding box center [47, 301] width 8 height 8
click at [47, 275] on button "button" at bounding box center [49, 271] width 14 height 14
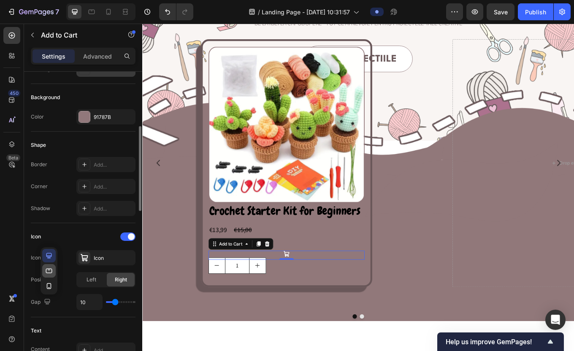
type input "14"
type input "180%"
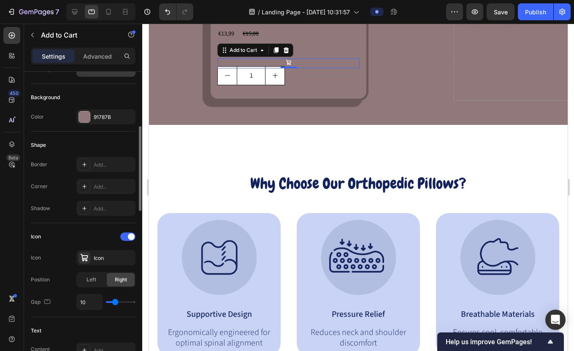
scroll to position [357, 0]
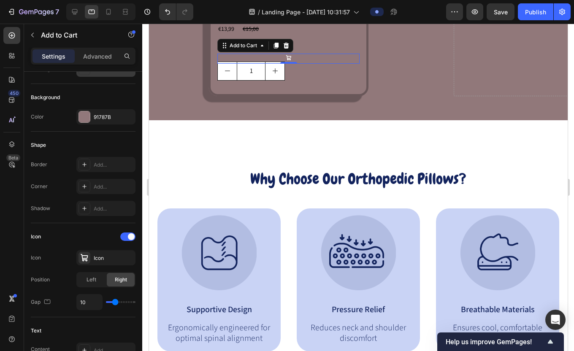
click at [55, 303] on div "Gap 10" at bounding box center [83, 302] width 105 height 16
click at [51, 303] on icon "button" at bounding box center [47, 301] width 8 height 8
click at [47, 255] on icon "button" at bounding box center [49, 255] width 8 height 8
type input "18"
type input "140%"
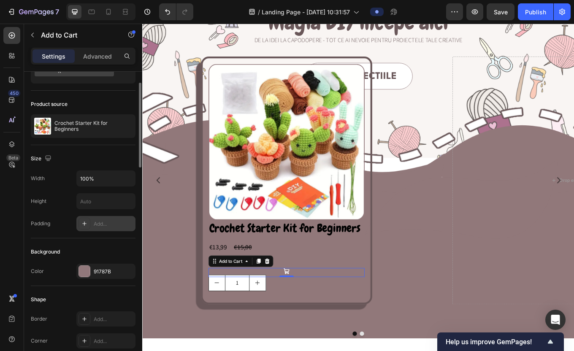
scroll to position [0, 0]
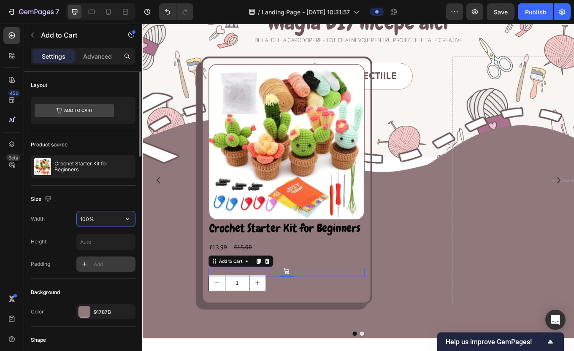
click at [85, 219] on input "100%" at bounding box center [106, 218] width 58 height 15
type input "200%"
click at [98, 234] on input "text" at bounding box center [106, 241] width 58 height 15
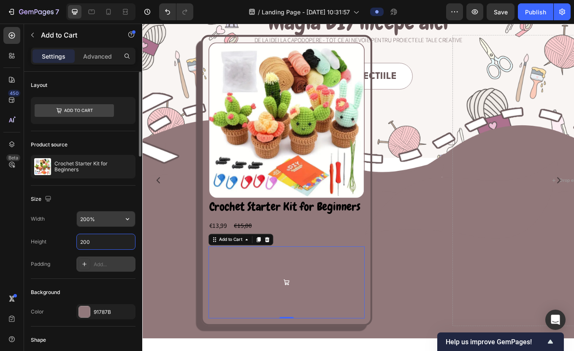
type input "200"
drag, startPoint x: 98, startPoint y: 218, endPoint x: 70, endPoint y: 218, distance: 28.3
click at [70, 218] on div "Width 200%" at bounding box center [83, 219] width 105 height 16
drag, startPoint x: 114, startPoint y: 223, endPoint x: 78, endPoint y: 217, distance: 37.1
click at [78, 217] on input "200%" at bounding box center [106, 218] width 58 height 15
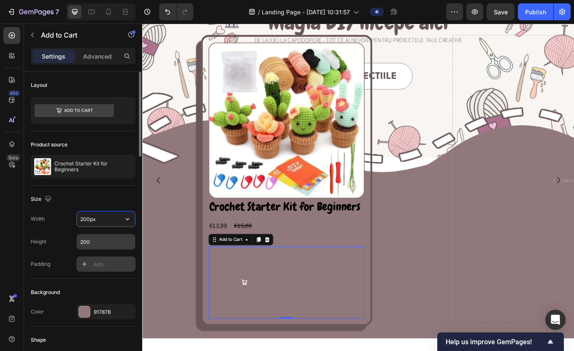
type input "200"
click at [99, 235] on input "200" at bounding box center [106, 241] width 58 height 15
click at [128, 219] on icon "button" at bounding box center [127, 219] width 8 height 8
click at [109, 204] on div "Size" at bounding box center [83, 199] width 105 height 14
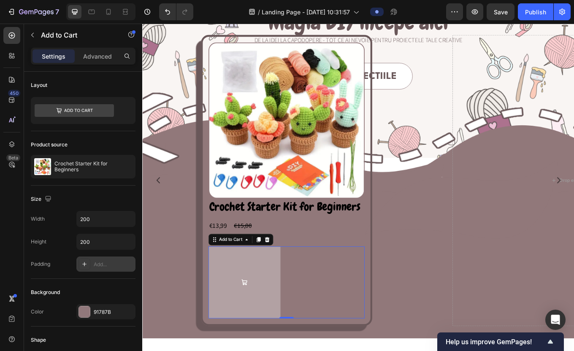
click at [265, 328] on icon at bounding box center [262, 327] width 8 height 8
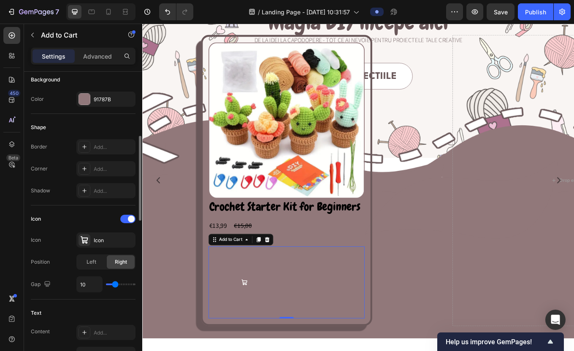
scroll to position [250, 0]
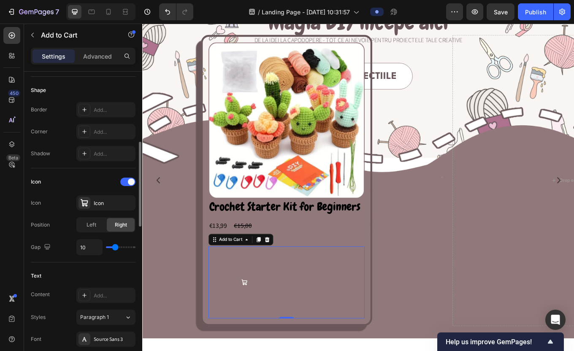
type input "11"
type input "13"
type input "25"
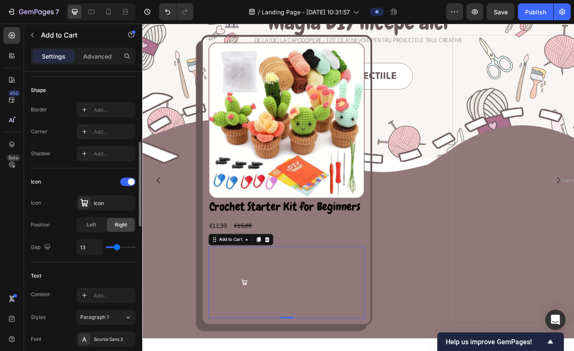
type input "25"
type input "29"
type input "40"
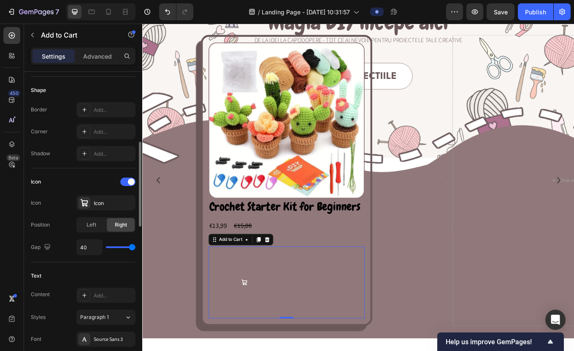
type input "38"
type input "33"
type input "26"
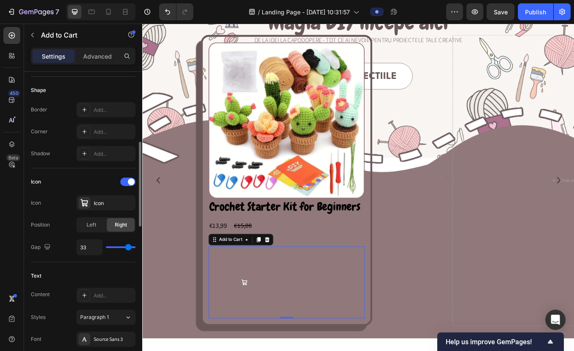
type input "26"
type input "13"
type input "0"
drag, startPoint x: 115, startPoint y: 248, endPoint x: 79, endPoint y: 247, distance: 35.4
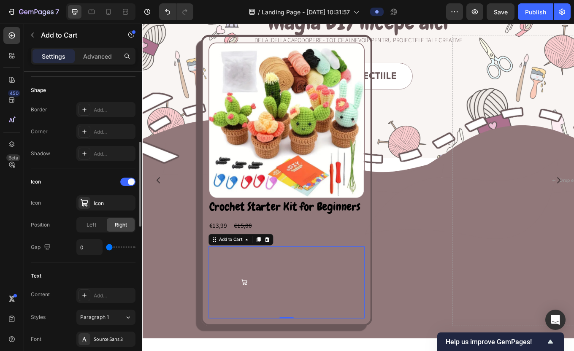
type input "0"
click at [106, 247] on input "range" at bounding box center [121, 247] width 30 height 2
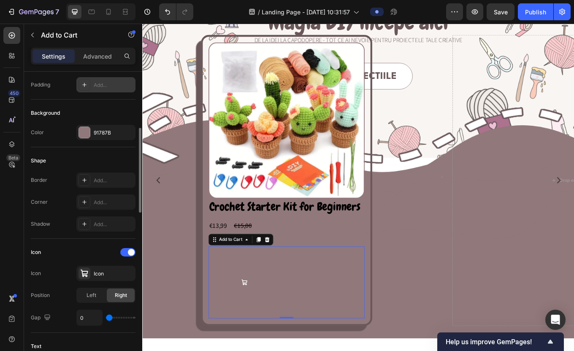
scroll to position [175, 0]
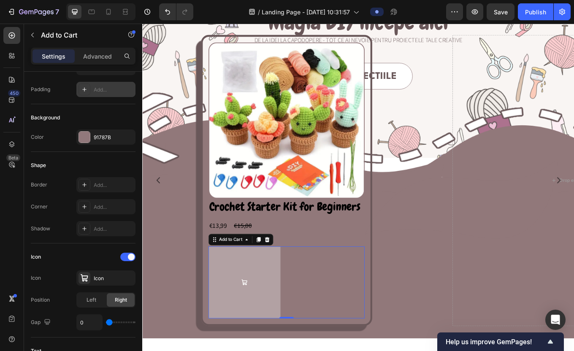
click at [261, 316] on button at bounding box center [261, 327] width 84 height 84
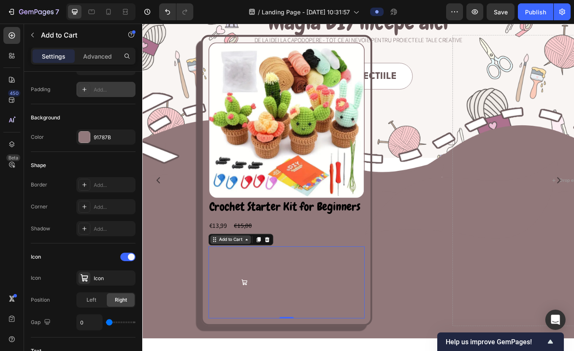
click at [261, 277] on icon at bounding box center [264, 276] width 7 height 7
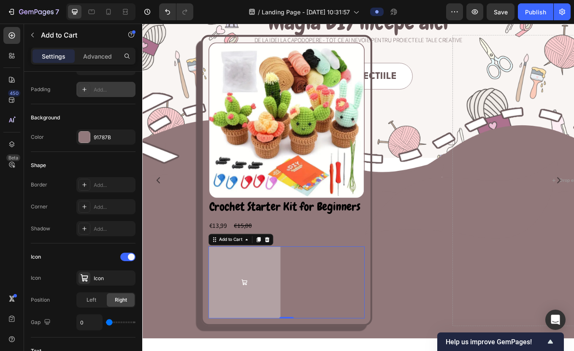
click at [262, 324] on icon at bounding box center [262, 327] width 8 height 8
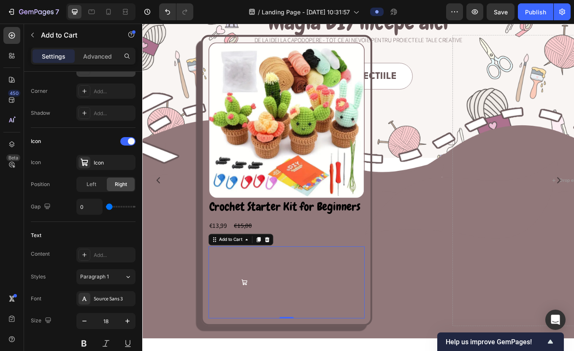
scroll to position [204, 0]
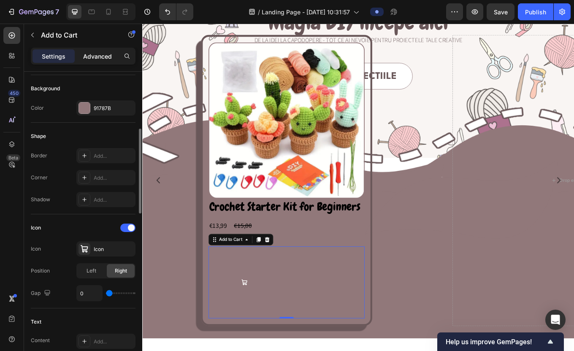
click at [94, 54] on p "Advanced" at bounding box center [97, 56] width 29 height 9
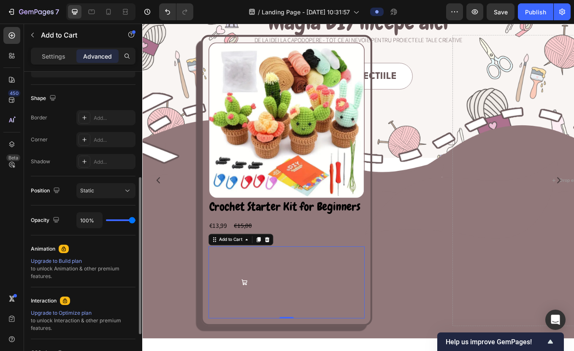
scroll to position [282, 0]
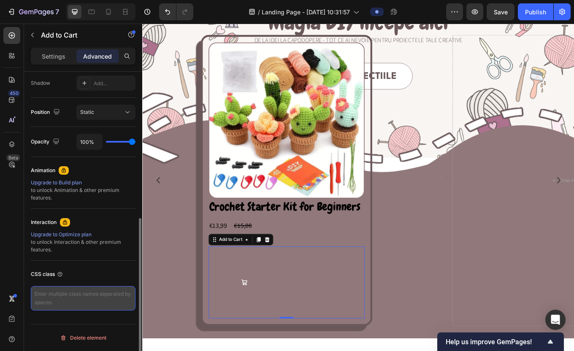
click at [71, 300] on textarea at bounding box center [83, 298] width 105 height 24
click at [65, 292] on textarea at bounding box center [83, 298] width 105 height 24
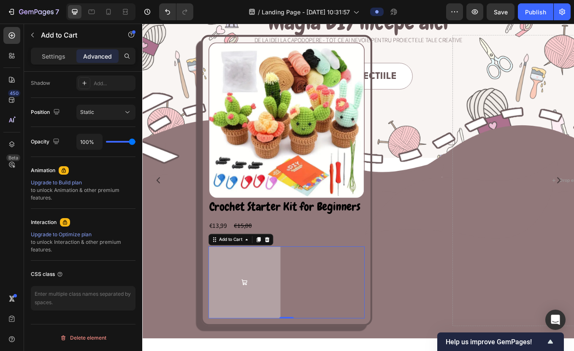
click at [262, 322] on button at bounding box center [261, 327] width 84 height 84
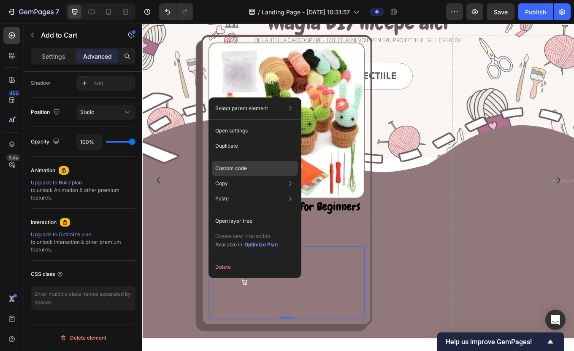
click at [238, 169] on p "Custom code" at bounding box center [231, 169] width 32 height 8
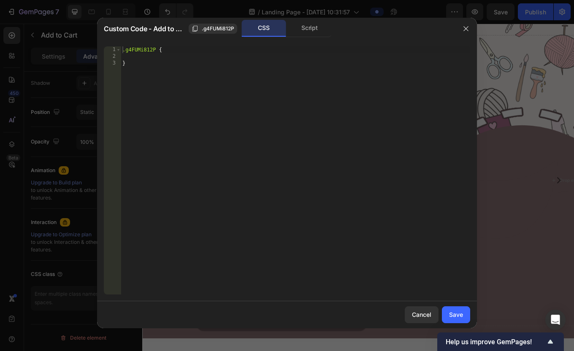
drag, startPoint x: 380, startPoint y: 26, endPoint x: 373, endPoint y: 75, distance: 49.1
click at [373, 75] on div "Custom Code - Add to Cart .g4FUMi812P CSS Script 1 2 3 .g4FUMi812P { } הההההההה…" at bounding box center [287, 173] width 380 height 311
click at [161, 57] on div ".g4FUMi812P { }" at bounding box center [295, 177] width 349 height 262
click at [467, 32] on button "button" at bounding box center [466, 29] width 14 height 14
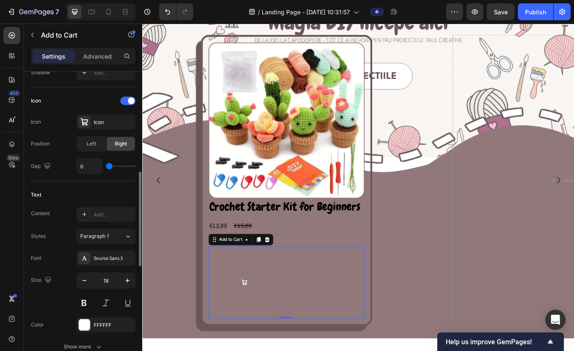
scroll to position [332, 0]
click at [130, 279] on icon "button" at bounding box center [127, 280] width 8 height 8
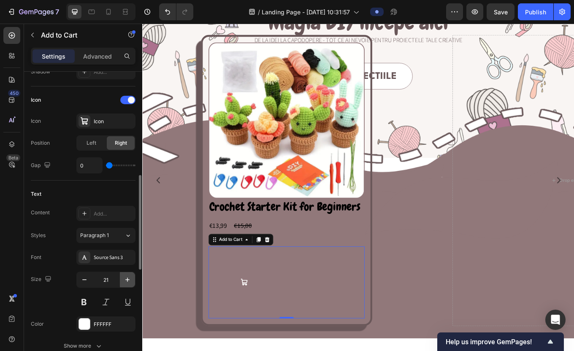
click at [130, 279] on icon "button" at bounding box center [127, 280] width 8 height 8
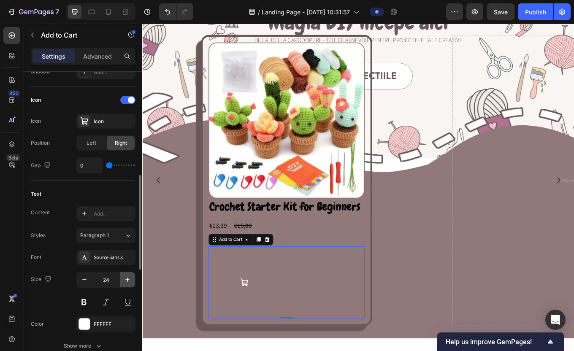
type input "25"
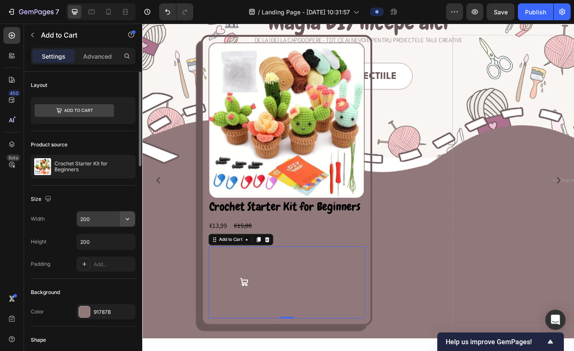
click at [130, 218] on icon "button" at bounding box center [127, 219] width 8 height 8
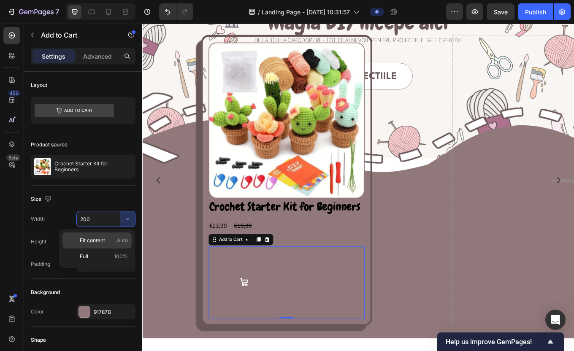
click at [98, 241] on span "Fit content" at bounding box center [92, 241] width 25 height 8
type input "Auto"
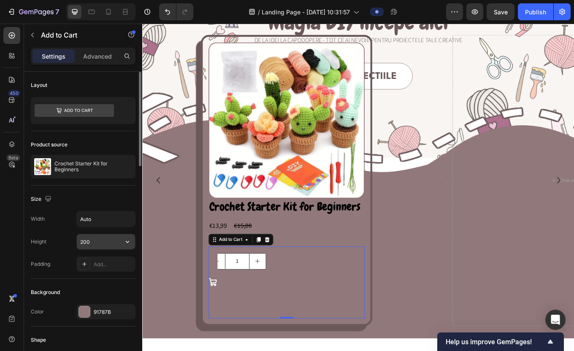
click at [107, 238] on input "200" at bounding box center [106, 241] width 58 height 15
click at [132, 241] on button "button" at bounding box center [127, 241] width 15 height 15
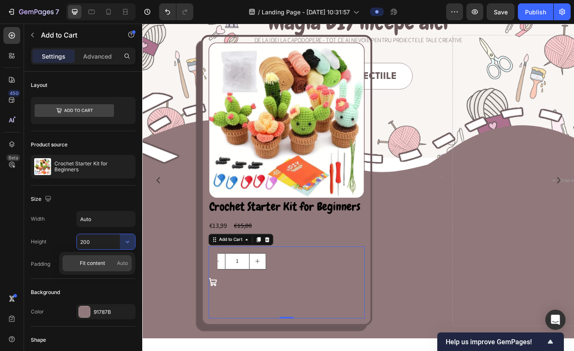
click at [93, 259] on div "Fit content Auto" at bounding box center [96, 263] width 69 height 16
type input "Auto"
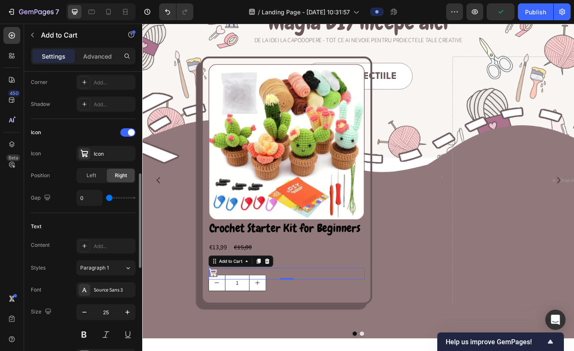
scroll to position [306, 0]
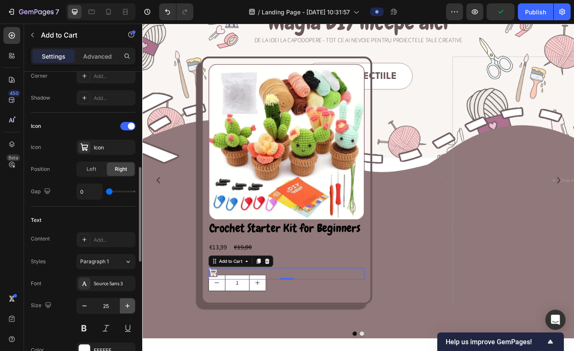
click at [130, 306] on icon "button" at bounding box center [127, 306] width 8 height 8
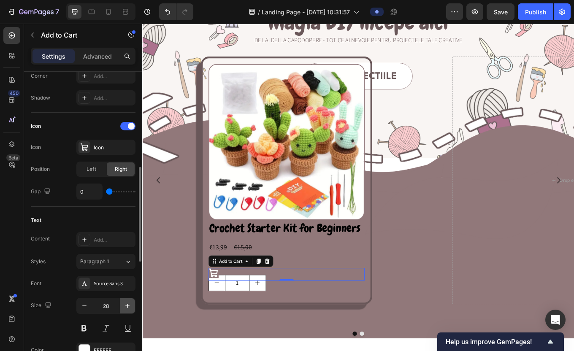
click at [130, 306] on icon "button" at bounding box center [127, 306] width 8 height 8
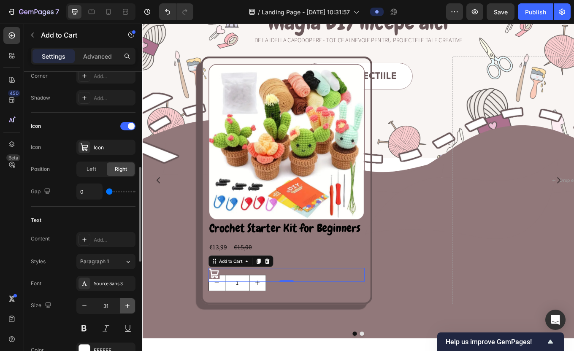
click at [130, 306] on icon "button" at bounding box center [127, 306] width 8 height 8
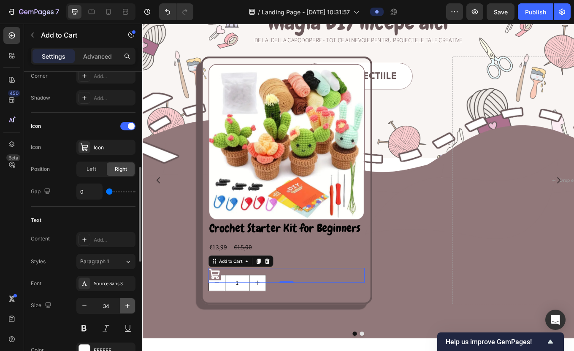
click at [130, 306] on icon "button" at bounding box center [127, 306] width 8 height 8
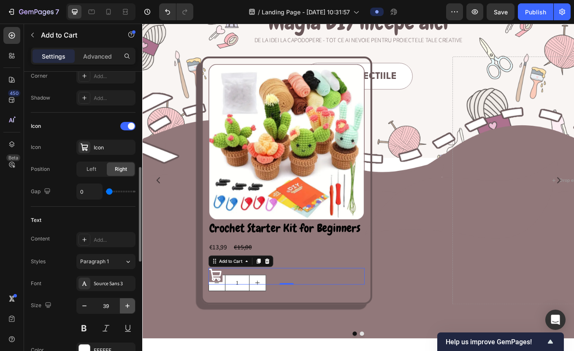
click at [130, 306] on icon "button" at bounding box center [127, 306] width 8 height 8
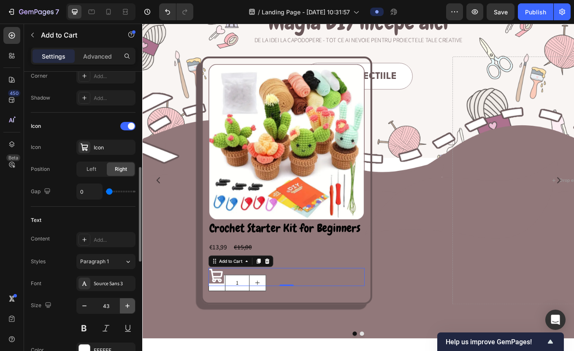
click at [130, 306] on icon "button" at bounding box center [127, 306] width 8 height 8
click at [81, 308] on icon "button" at bounding box center [84, 306] width 8 height 8
type input "45"
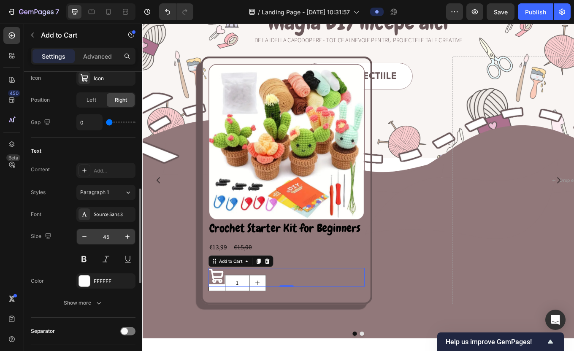
scroll to position [375, 0]
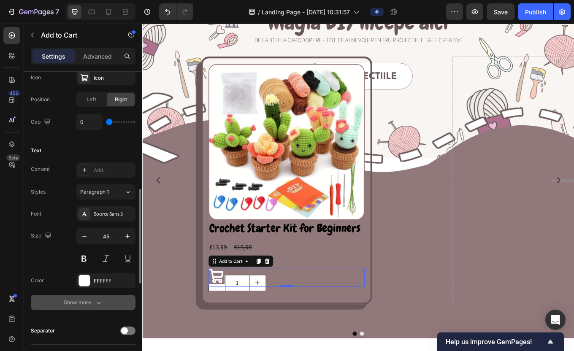
click at [98, 303] on icon "button" at bounding box center [99, 303] width 4 height 3
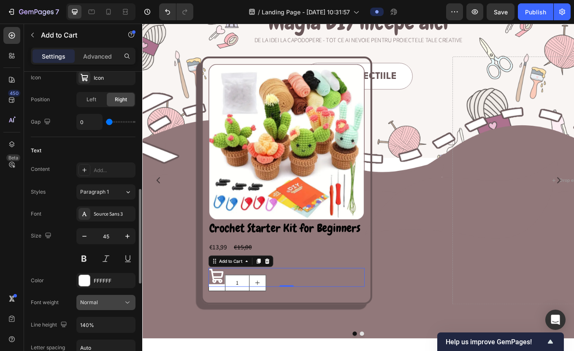
click at [101, 296] on button "Normal" at bounding box center [105, 302] width 59 height 15
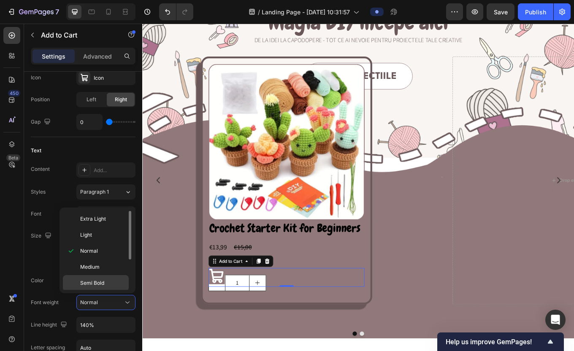
click at [92, 279] on span "Semi Bold" at bounding box center [92, 283] width 24 height 8
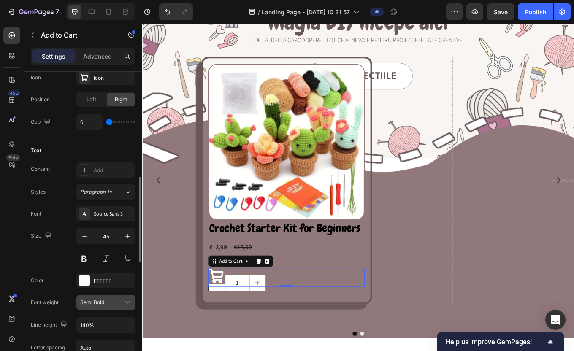
click at [104, 301] on span "Semi Bold" at bounding box center [92, 302] width 24 height 6
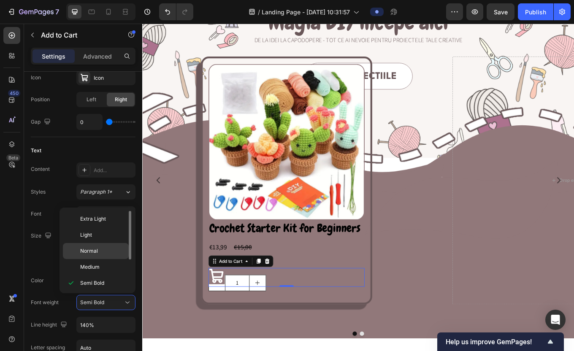
click at [101, 250] on p "Normal" at bounding box center [102, 251] width 45 height 8
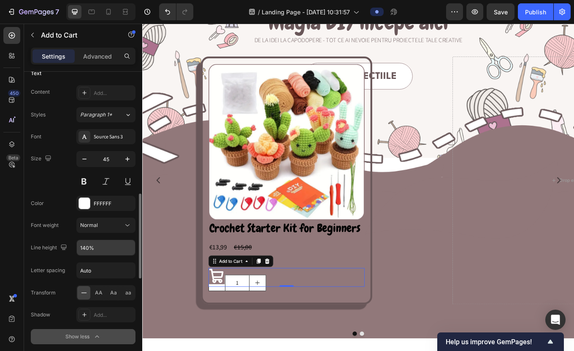
scroll to position [454, 0]
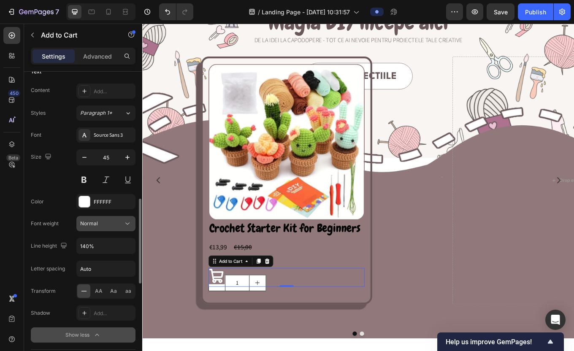
click at [115, 229] on button "Normal" at bounding box center [105, 223] width 59 height 15
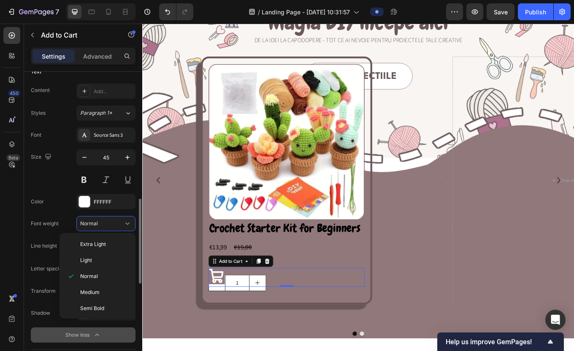
click at [43, 256] on div "Font Source Sans 3 Size 45 Color FFFFFF Font weight Normal Line height 140% Let…" at bounding box center [83, 234] width 105 height 215
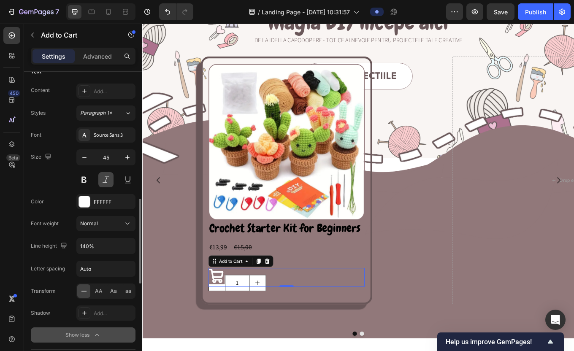
click at [107, 178] on button at bounding box center [105, 179] width 15 height 15
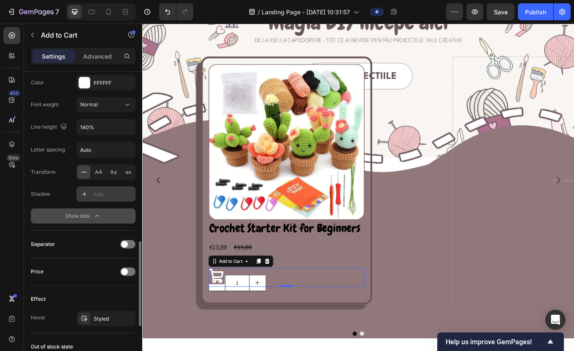
scroll to position [580, 0]
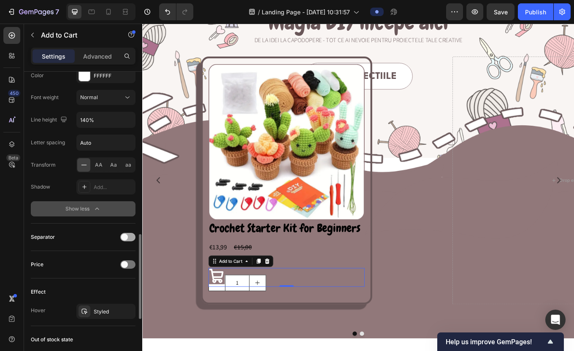
click at [125, 240] on div at bounding box center [127, 237] width 15 height 8
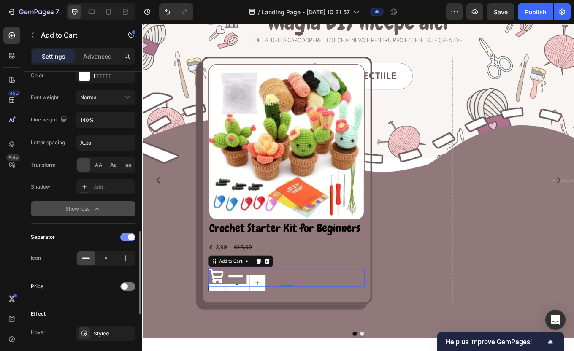
click at [128, 237] on span at bounding box center [131, 237] width 7 height 7
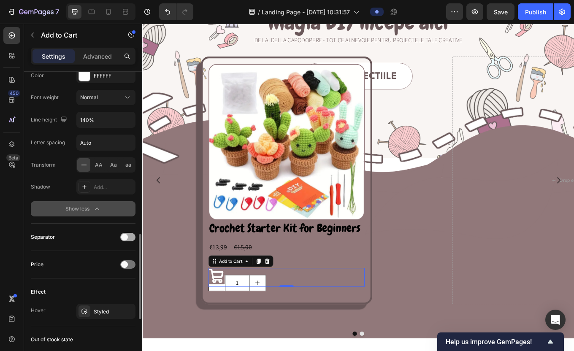
click at [128, 237] on div at bounding box center [127, 237] width 15 height 8
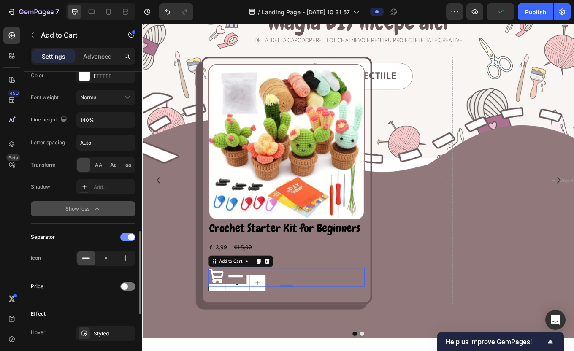
click at [128, 237] on span at bounding box center [131, 237] width 7 height 7
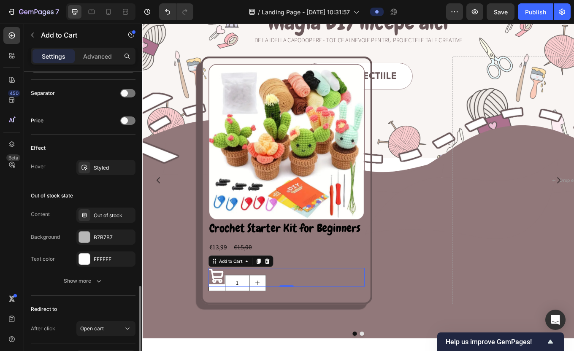
scroll to position [779, 0]
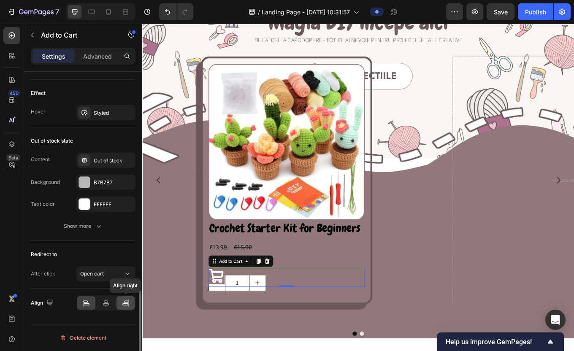
click at [127, 301] on icon at bounding box center [126, 301] width 4 height 2
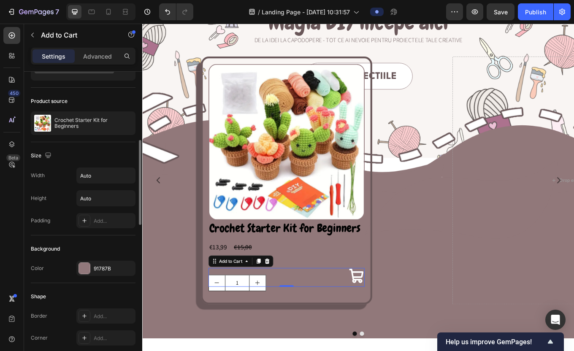
scroll to position [0, 0]
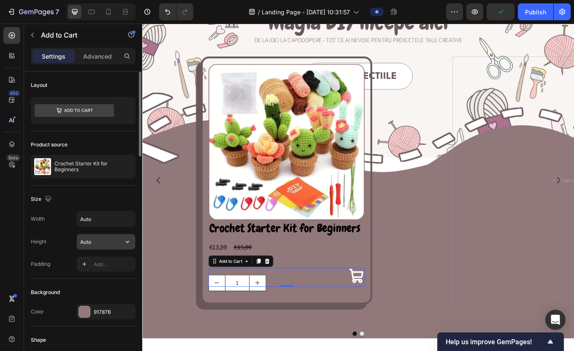
click at [97, 243] on input "Auto" at bounding box center [106, 241] width 58 height 15
click at [96, 216] on input "Auto" at bounding box center [106, 218] width 58 height 15
click at [83, 219] on input "50%" at bounding box center [106, 218] width 58 height 15
type input "20%"
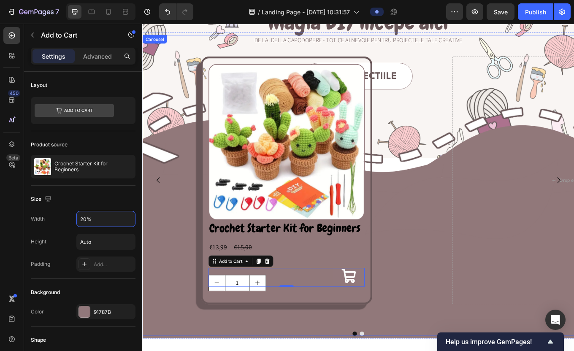
click at [192, 321] on div "Product Images Crochet Starter Kit for Beginners Product Title €13,99 Product P…" at bounding box center [311, 207] width 287 height 291
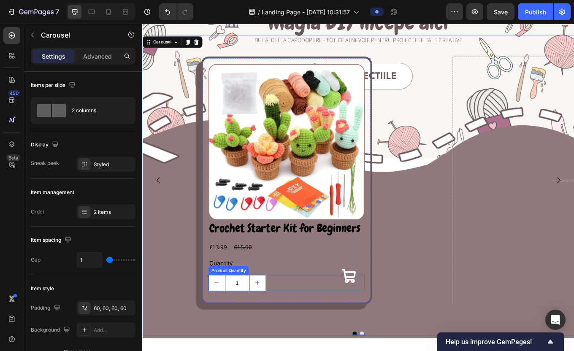
click at [251, 330] on div "Add to Cart" at bounding box center [310, 321] width 183 height 22
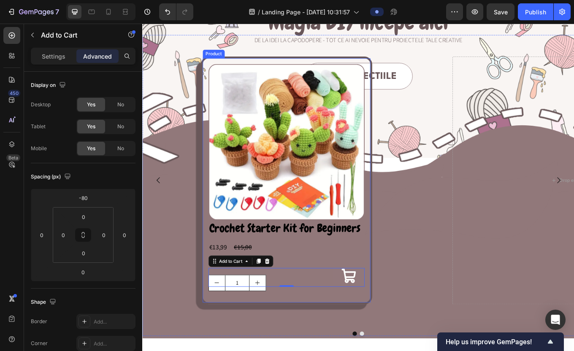
click at [257, 339] on div "Crochet Starter Kit for Beginners Product Title €13,99 Product Price Product Pr…" at bounding box center [310, 299] width 183 height 90
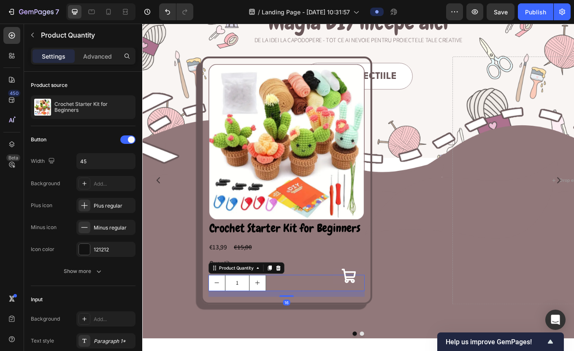
click at [253, 335] on input "1" at bounding box center [253, 328] width 29 height 18
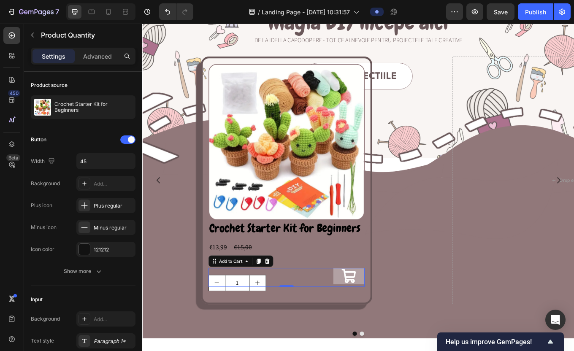
click at [387, 312] on icon at bounding box center [384, 319] width 19 height 19
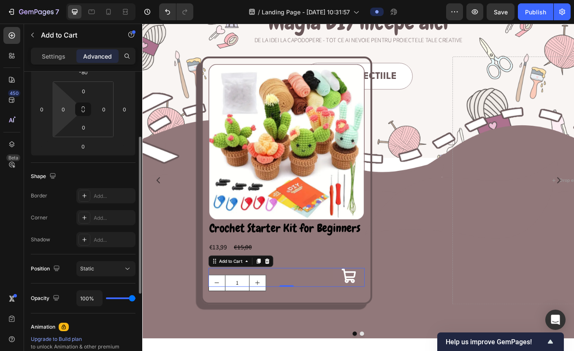
scroll to position [282, 0]
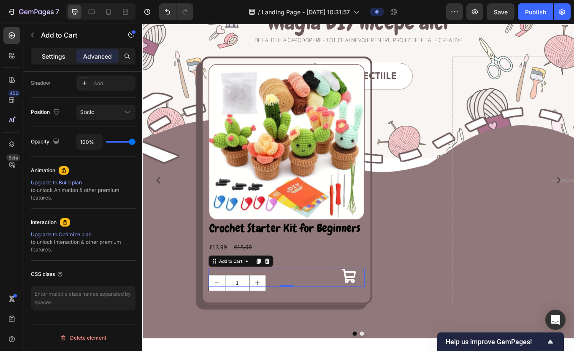
click at [54, 52] on p "Settings" at bounding box center [54, 56] width 24 height 9
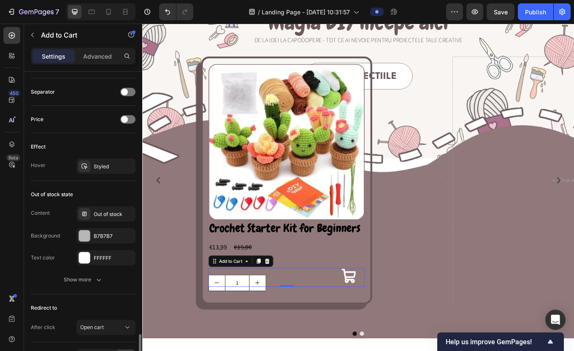
scroll to position [668, 0]
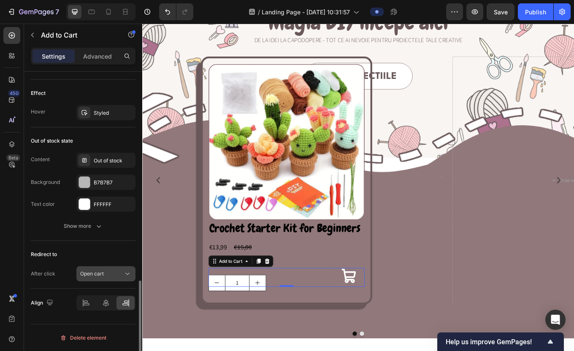
click at [89, 269] on button "Open cart" at bounding box center [105, 273] width 59 height 15
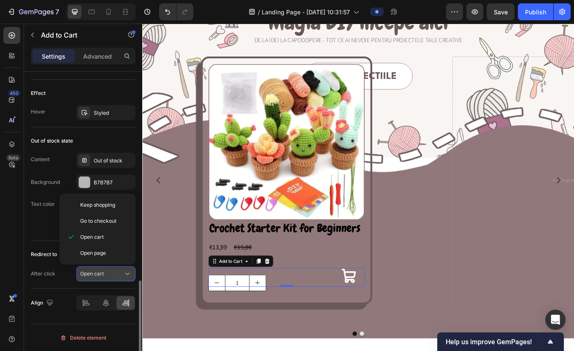
click at [89, 270] on span "Open cart" at bounding box center [92, 274] width 24 height 8
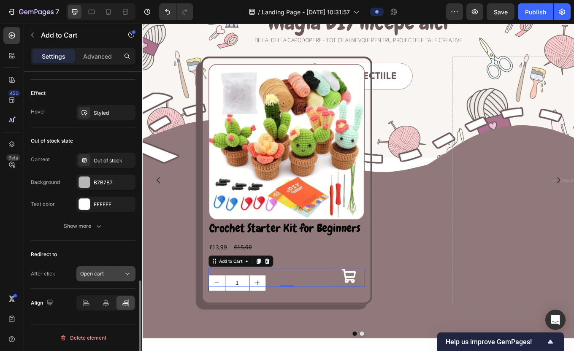
click at [112, 274] on div "Open cart" at bounding box center [101, 274] width 43 height 8
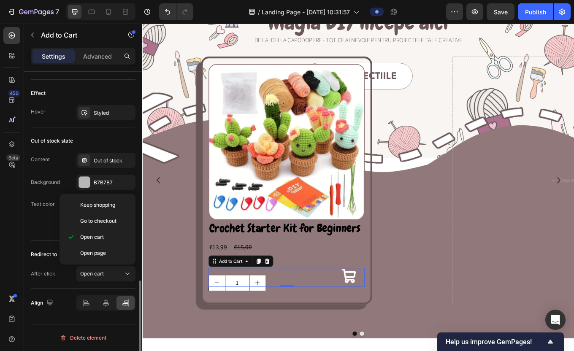
click at [52, 288] on div "Redirect to After click Open cart" at bounding box center [83, 265] width 105 height 48
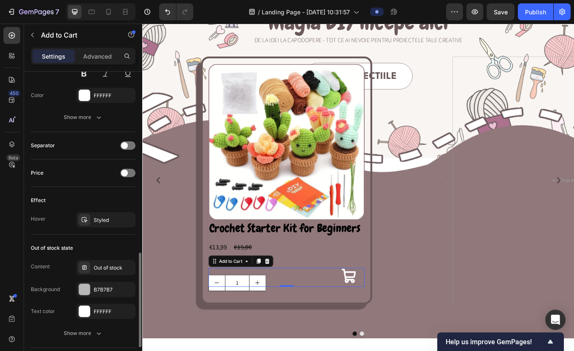
scroll to position [559, 0]
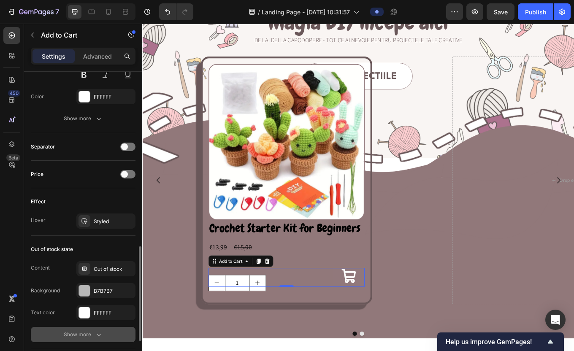
click at [78, 330] on button "Show more" at bounding box center [83, 334] width 105 height 15
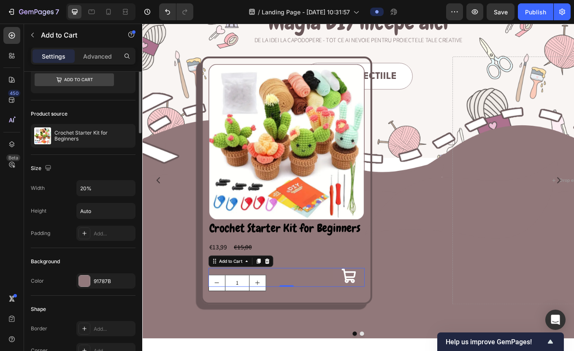
scroll to position [0, 0]
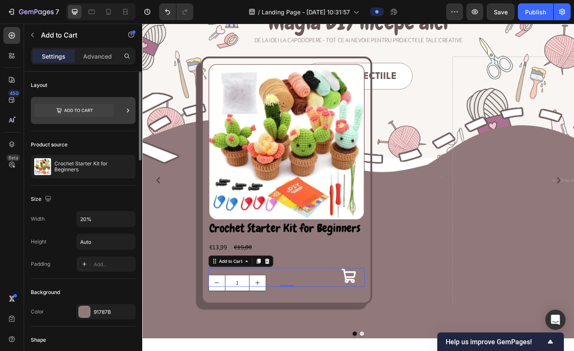
click at [123, 111] on div at bounding box center [83, 110] width 105 height 27
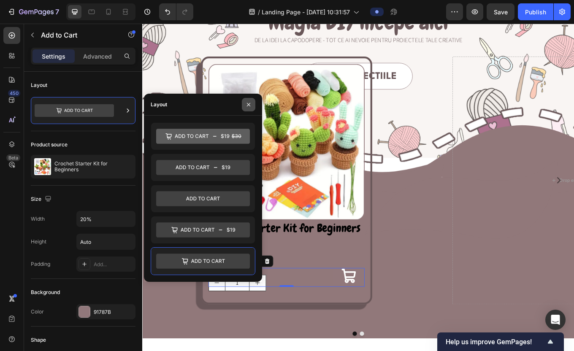
click at [251, 103] on icon "button" at bounding box center [248, 104] width 7 height 7
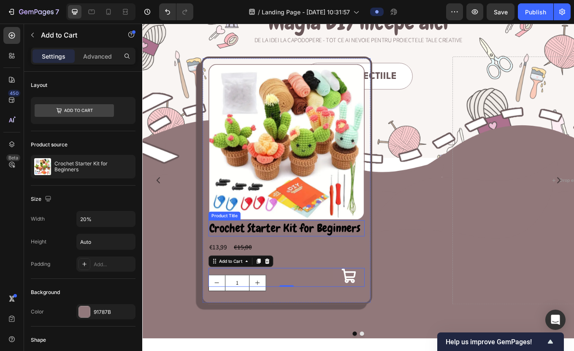
click at [319, 268] on h2 "Crochet Starter Kit for Beginners" at bounding box center [310, 263] width 183 height 19
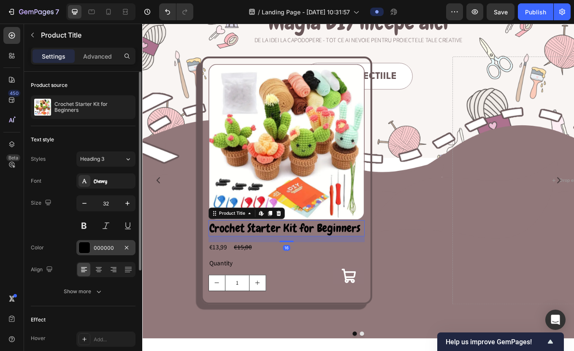
click at [93, 249] on div "000000" at bounding box center [105, 247] width 59 height 15
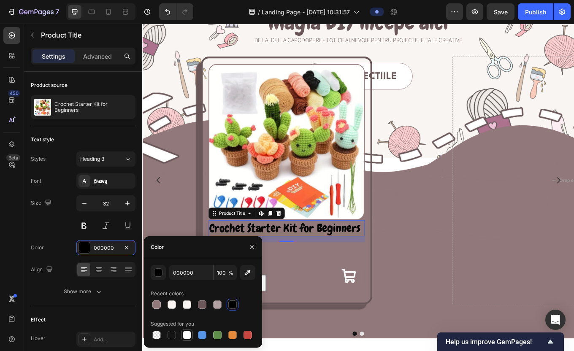
click at [190, 334] on div at bounding box center [187, 335] width 8 height 8
type input "FFFFFF"
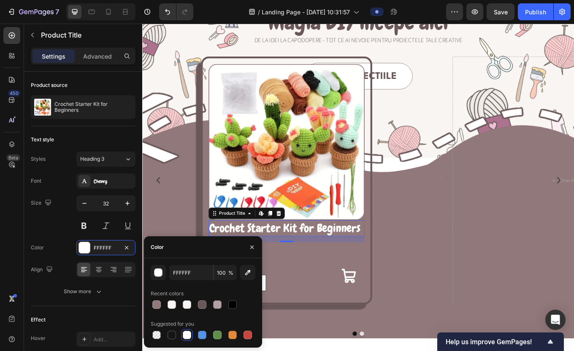
click at [314, 326] on div "Add to Cart" at bounding box center [310, 321] width 183 height 22
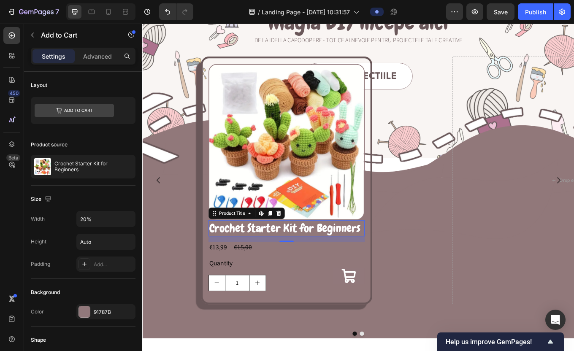
click at [319, 268] on h2 "Crochet Starter Kit for Beginners" at bounding box center [310, 263] width 183 height 19
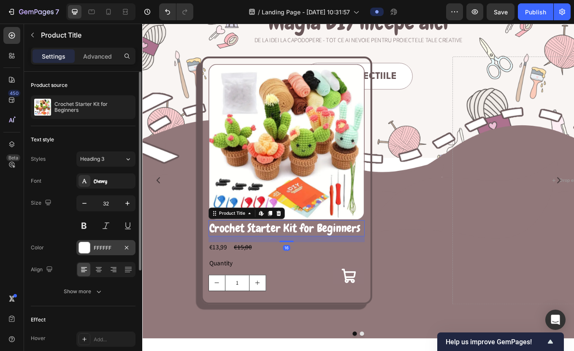
click at [88, 250] on div at bounding box center [84, 247] width 11 height 11
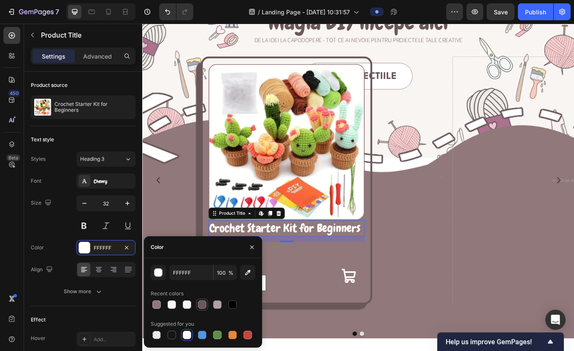
click at [198, 306] on div at bounding box center [202, 304] width 8 height 8
type input "695759"
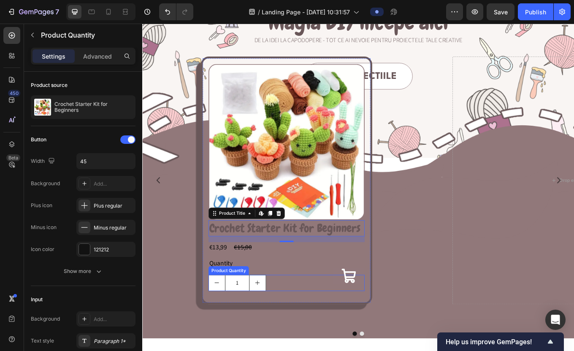
click at [361, 333] on div "1" at bounding box center [310, 327] width 183 height 19
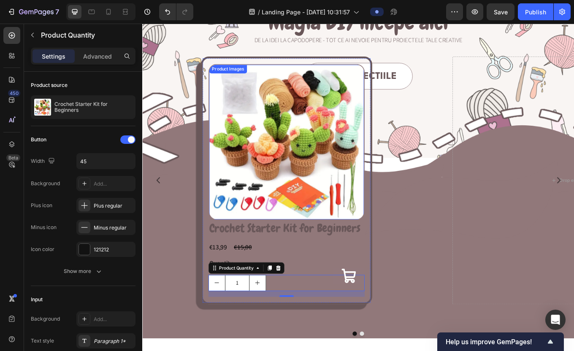
click at [290, 254] on h2 "Crochet Starter Kit for Beginners" at bounding box center [310, 263] width 183 height 19
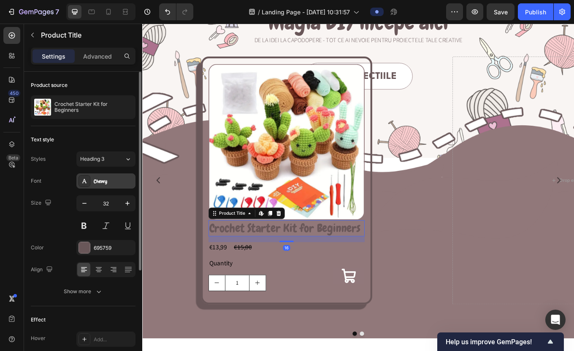
click at [100, 179] on div "Chewy" at bounding box center [114, 182] width 40 height 8
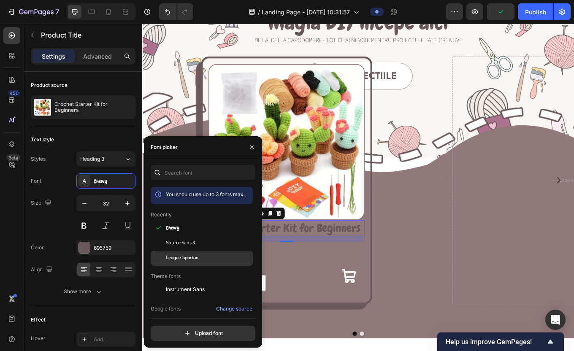
click at [187, 258] on span "League Spartan" at bounding box center [182, 258] width 32 height 8
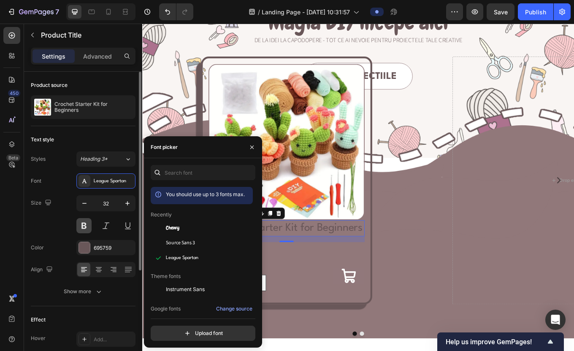
click at [88, 219] on button at bounding box center [83, 225] width 15 height 15
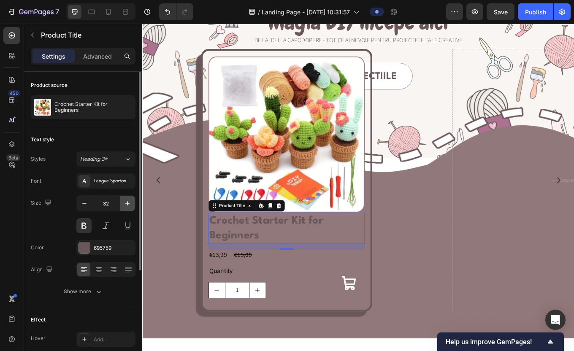
click at [125, 206] on icon "button" at bounding box center [127, 203] width 8 height 8
type input "33"
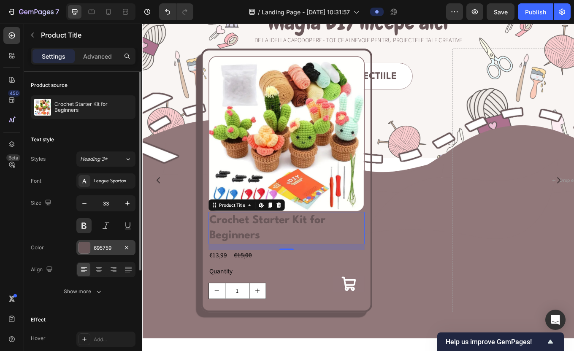
click at [100, 251] on div "695759" at bounding box center [106, 248] width 24 height 8
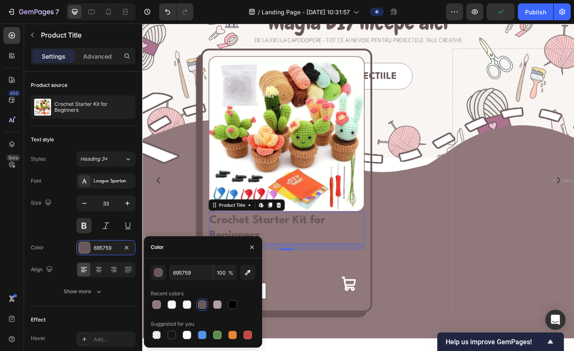
click at [236, 287] on div "Recent colors" at bounding box center [203, 294] width 105 height 14
click at [244, 299] on div at bounding box center [203, 305] width 105 height 12
click at [157, 274] on div "button" at bounding box center [158, 273] width 8 height 8
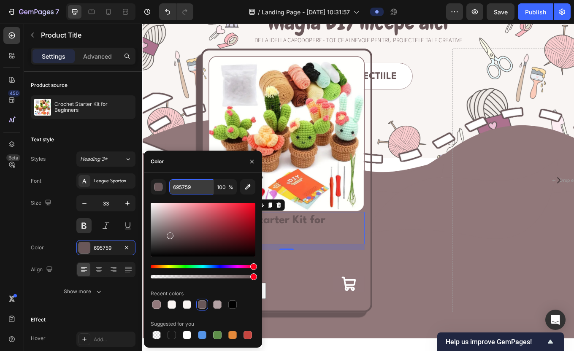
drag, startPoint x: 197, startPoint y: 184, endPoint x: 171, endPoint y: 187, distance: 26.7
click at [171, 187] on input "695759" at bounding box center [191, 186] width 44 height 15
paste input "#4e4743"
click at [259, 203] on div "#4e4743 100 % Recent colors Suggested for you" at bounding box center [203, 260] width 118 height 162
type input "4E4743"
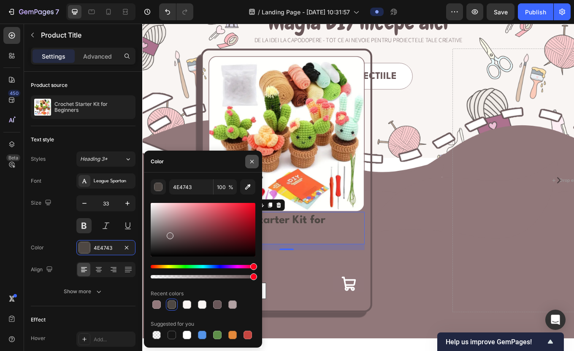
click at [251, 160] on icon "button" at bounding box center [251, 161] width 3 height 3
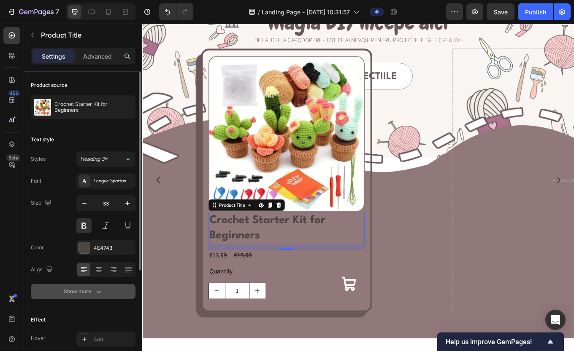
click at [108, 289] on button "Show more" at bounding box center [83, 291] width 105 height 15
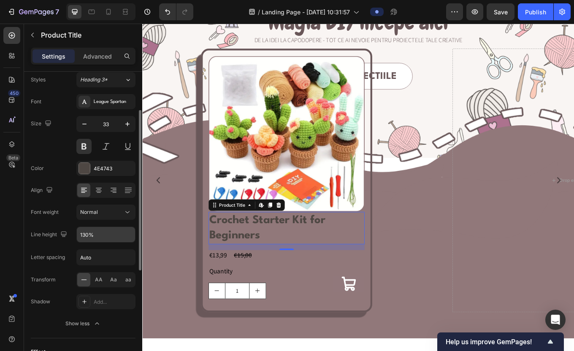
scroll to position [80, 0]
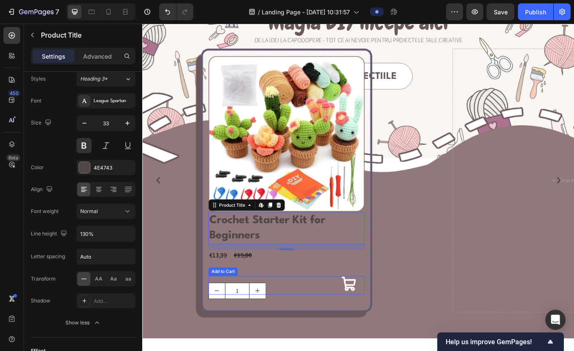
click at [345, 336] on div "Add to Cart" at bounding box center [310, 330] width 183 height 22
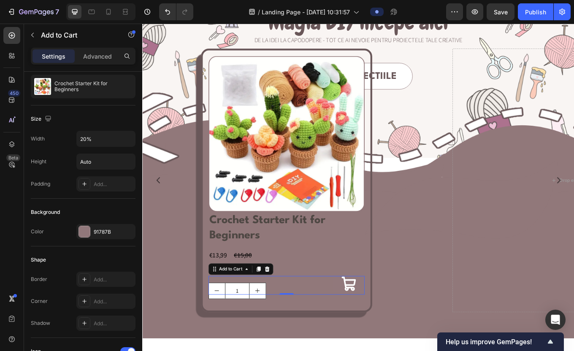
scroll to position [0, 0]
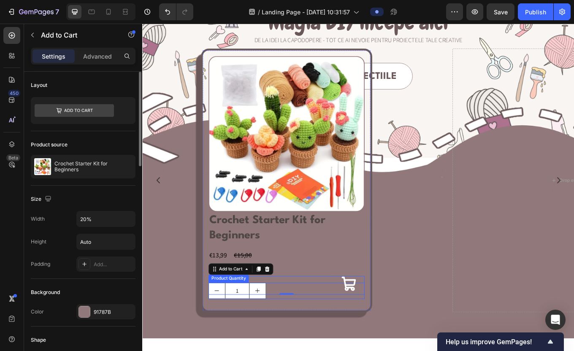
click at [344, 351] on div "Crochet Starter Kit for Beginners Product Title €13,99 Product Price Product Pr…" at bounding box center [310, 298] width 183 height 108
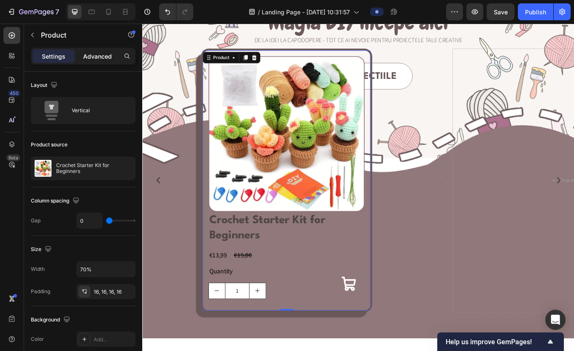
click at [102, 57] on p "Advanced" at bounding box center [97, 56] width 29 height 9
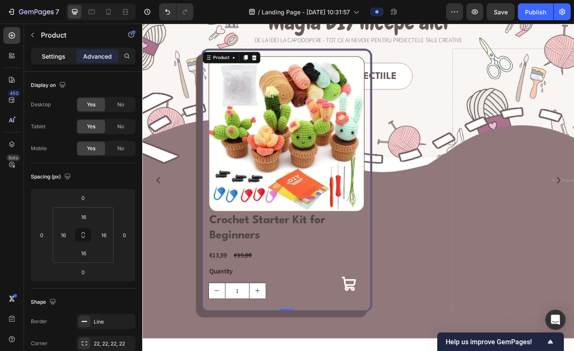
click at [61, 58] on p "Settings" at bounding box center [54, 56] width 24 height 9
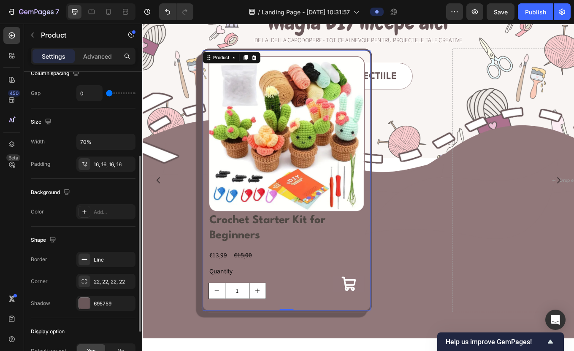
scroll to position [134, 0]
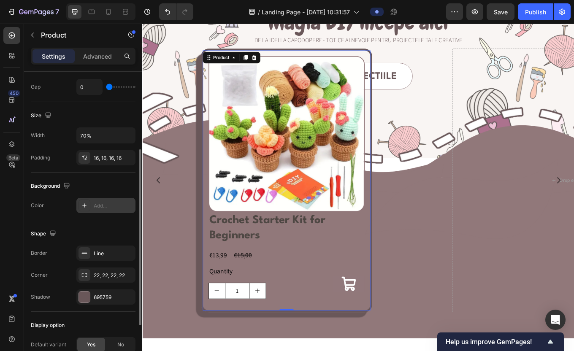
click at [101, 201] on div "Add..." at bounding box center [105, 205] width 59 height 15
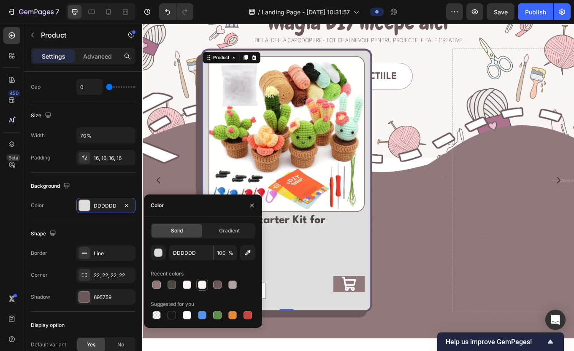
click at [201, 286] on div at bounding box center [202, 285] width 8 height 8
type input "F9F5F3"
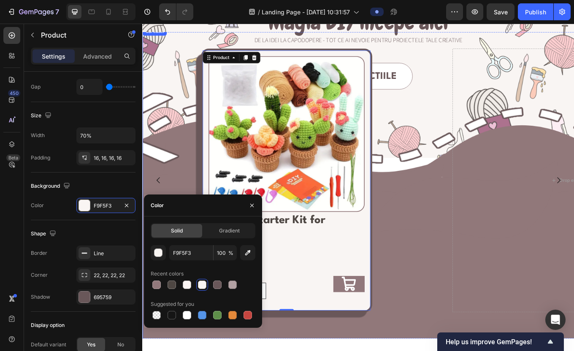
click at [436, 289] on div "Product Images Crochet Starter Kit for Beginners Product Title €13,99 Product P…" at bounding box center [311, 207] width 287 height 309
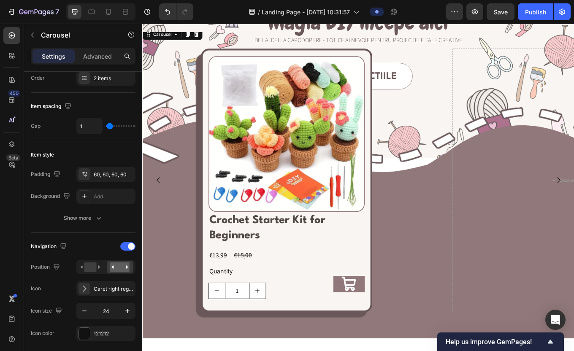
scroll to position [0, 0]
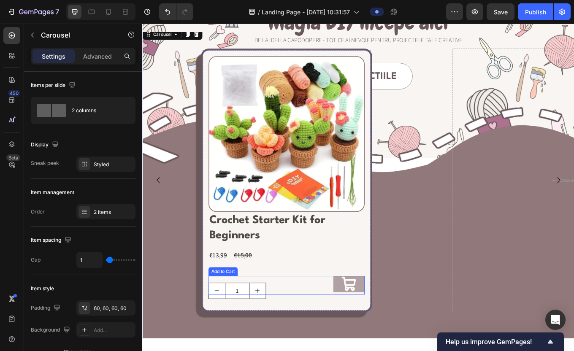
click at [381, 326] on icon at bounding box center [384, 328] width 19 height 19
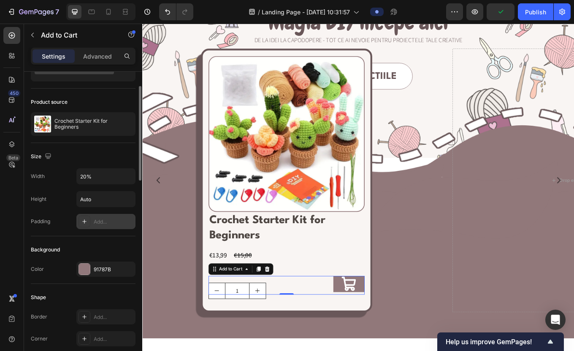
scroll to position [44, 0]
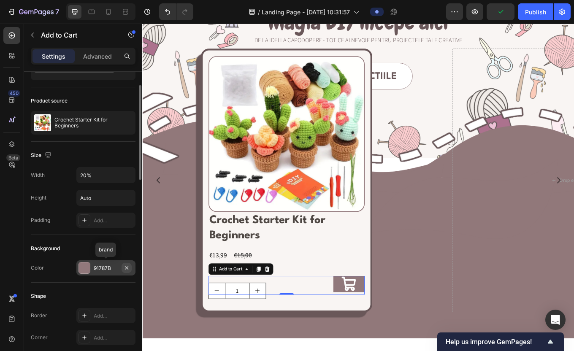
click at [131, 265] on button "button" at bounding box center [127, 268] width 10 height 10
click at [101, 263] on div "Add..." at bounding box center [105, 267] width 59 height 15
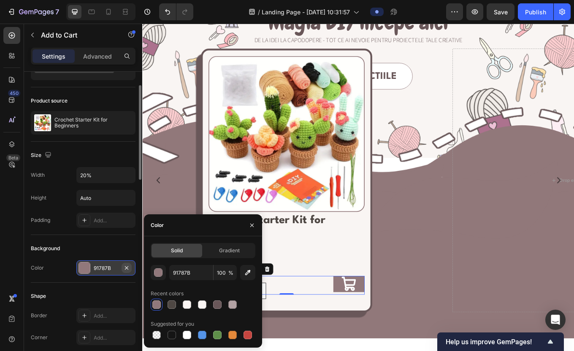
click at [126, 268] on icon "button" at bounding box center [126, 267] width 3 height 3
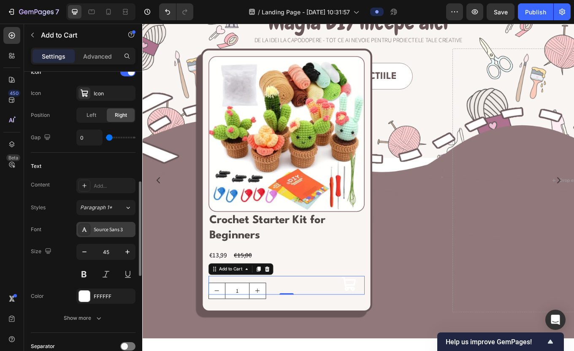
scroll to position [360, 0]
click at [88, 294] on div at bounding box center [84, 295] width 11 height 11
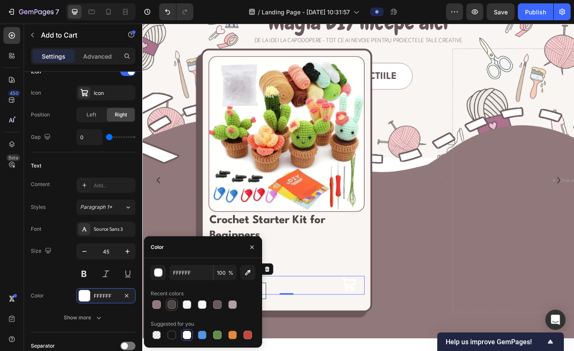
click at [169, 304] on div at bounding box center [172, 304] width 8 height 8
click at [154, 306] on div at bounding box center [156, 304] width 8 height 8
click at [218, 304] on div at bounding box center [217, 304] width 8 height 8
click at [155, 306] on div at bounding box center [156, 304] width 8 height 8
click at [171, 305] on div at bounding box center [172, 304] width 8 height 8
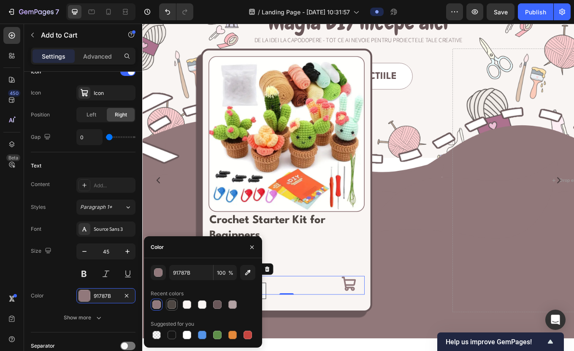
type input "4E4743"
click at [57, 309] on div "Font Source Sans 3 Size 45 Color 4E4743 Show more" at bounding box center [83, 274] width 105 height 104
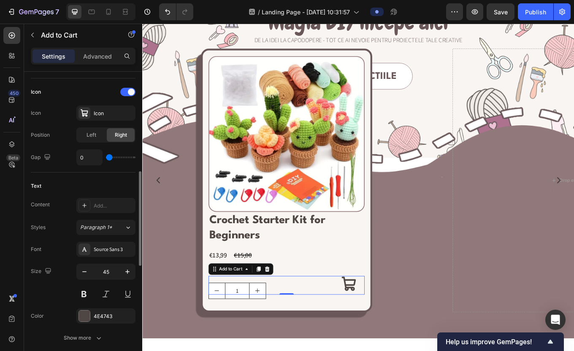
scroll to position [335, 0]
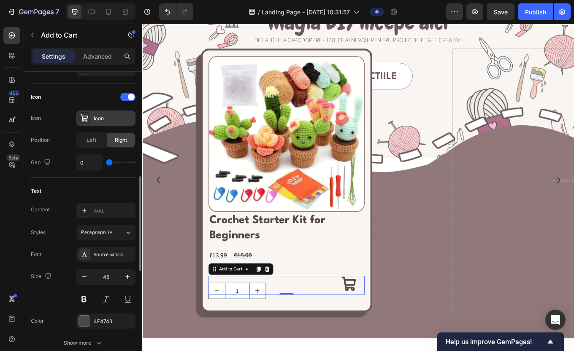
click at [95, 116] on div "Icon" at bounding box center [114, 119] width 40 height 8
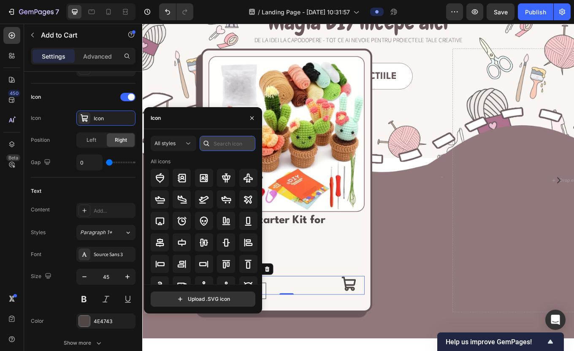
click at [214, 140] on input "text" at bounding box center [228, 143] width 56 height 15
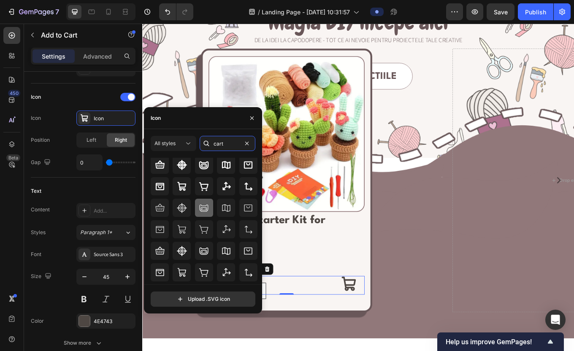
scroll to position [14, 0]
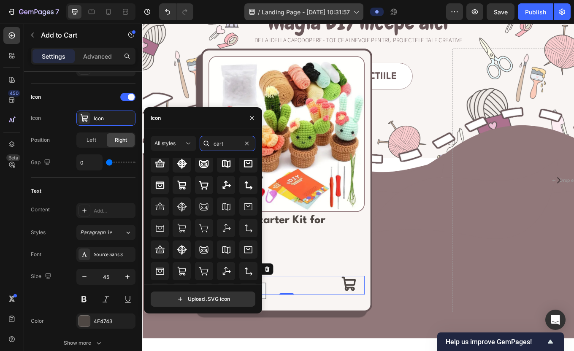
type input "cart"
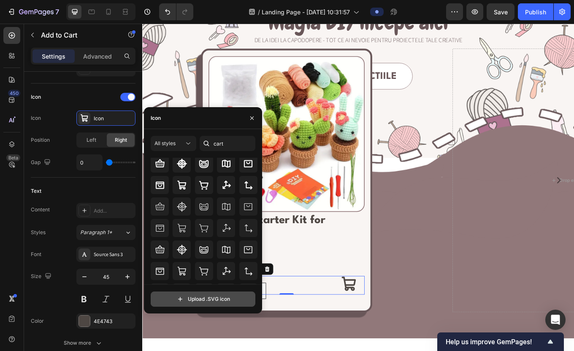
click at [205, 294] on input "file" at bounding box center [203, 299] width 104 height 14
type input "C:\fakepath\add_shopping_cart_24dp_E3E3E3_FILL0_wght400_GRAD0_opsz24.svg"
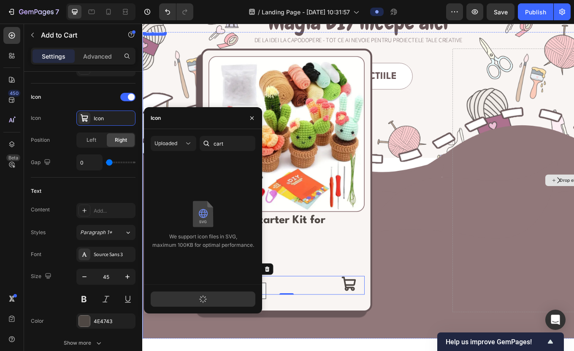
scroll to position [0, 0]
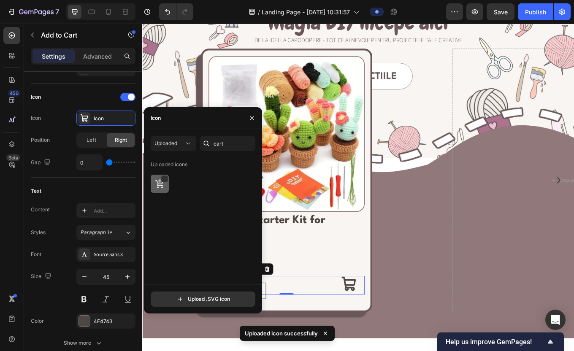
click at [161, 189] on div at bounding box center [160, 184] width 18 height 18
click at [80, 97] on div "Icon" at bounding box center [83, 97] width 105 height 14
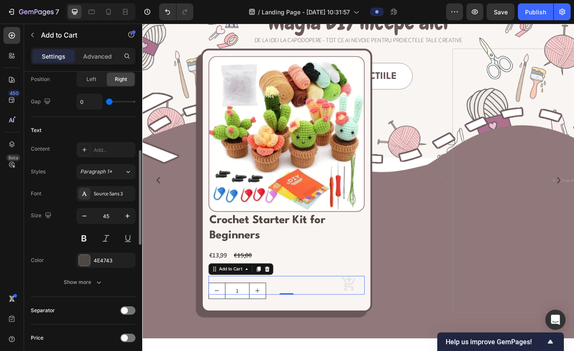
scroll to position [334, 0]
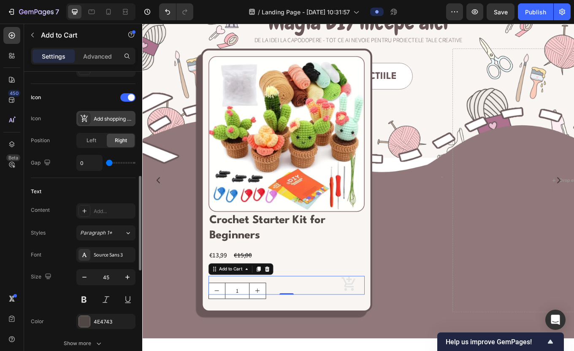
click at [101, 118] on div "Add shopping cart 24dp e3e3e3 fill0 wght400 grad0 opsz24" at bounding box center [114, 119] width 40 height 8
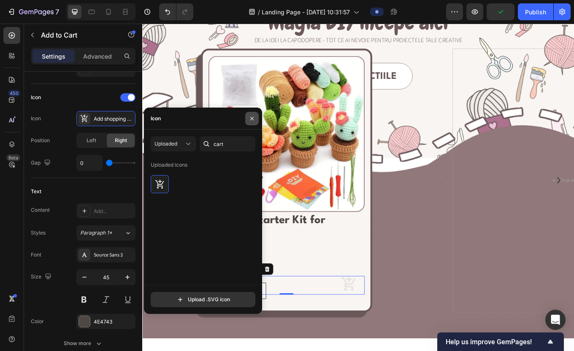
click at [256, 114] on button "button" at bounding box center [252, 119] width 14 height 14
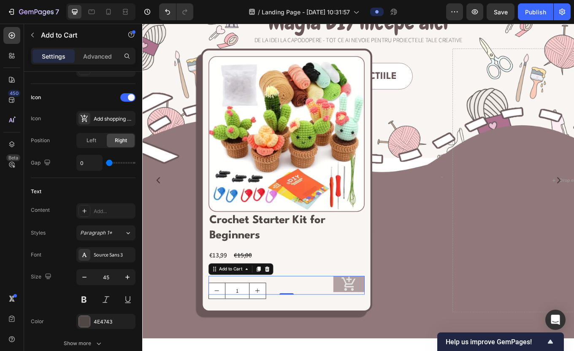
click at [383, 332] on icon at bounding box center [384, 328] width 16 height 16
click at [96, 323] on div "4E4743" at bounding box center [106, 322] width 24 height 8
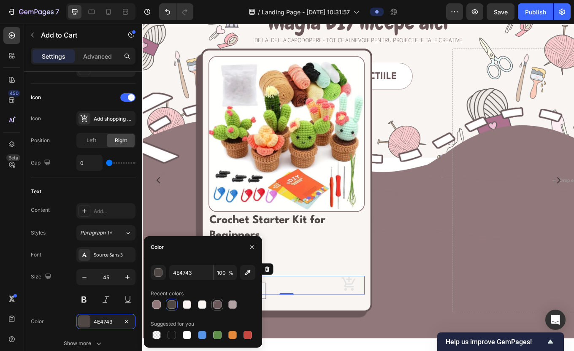
click at [215, 303] on div at bounding box center [217, 304] width 8 height 8
click at [168, 302] on div at bounding box center [172, 304] width 8 height 8
type input "4E4743"
click at [116, 320] on div "4E4743" at bounding box center [106, 322] width 24 height 8
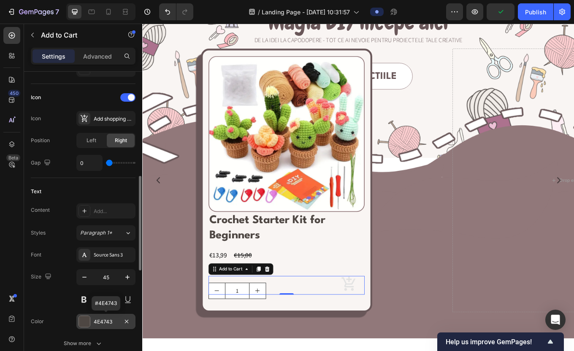
click at [114, 320] on div "4E4743" at bounding box center [106, 322] width 24 height 8
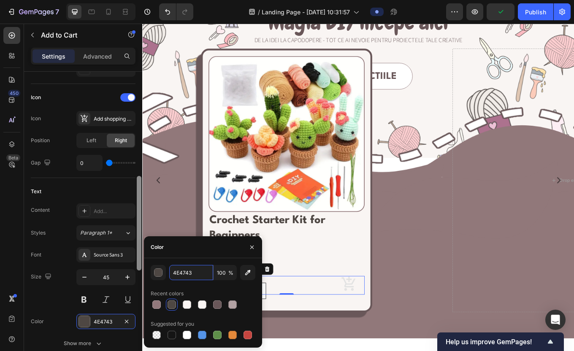
drag, startPoint x: 201, startPoint y: 270, endPoint x: 138, endPoint y: 271, distance: 62.9
click at [138, 271] on div "450 Beta Sections(18) Elements(83) Section Element Hero Section Product Detail …" at bounding box center [71, 187] width 142 height 327
drag, startPoint x: 195, startPoint y: 274, endPoint x: 164, endPoint y: 274, distance: 31.2
click at [164, 274] on div "4E4743 100 %" at bounding box center [203, 272] width 105 height 15
click at [98, 192] on div "Text" at bounding box center [83, 192] width 105 height 14
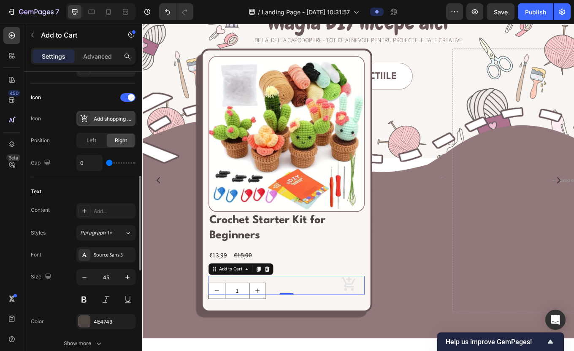
click at [117, 119] on div "Add shopping cart 24dp e3e3e3 fill0 wght400 grad0 opsz24" at bounding box center [114, 119] width 40 height 8
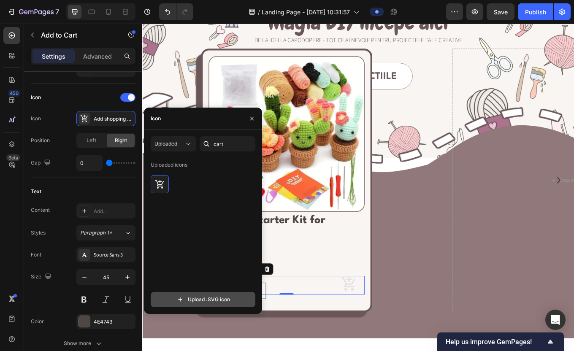
click at [224, 300] on input "file" at bounding box center [203, 299] width 104 height 14
type input "C:\fakepath\add_shopping_cart_24dp_4E4743_FILL0_wght400_GRAD0_opsz24.svg"
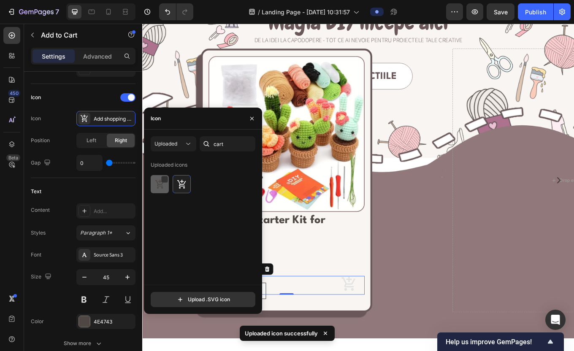
click at [160, 179] on img at bounding box center [160, 184] width 10 height 10
click at [252, 121] on icon "button" at bounding box center [252, 118] width 7 height 7
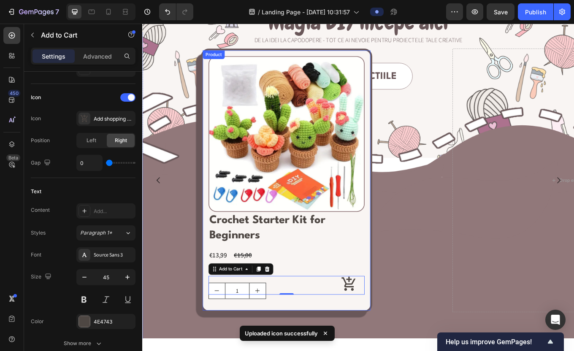
click at [289, 349] on div "Crochet Starter Kit for Beginners Product Title €13,99 Product Price Product Pr…" at bounding box center [310, 298] width 183 height 108
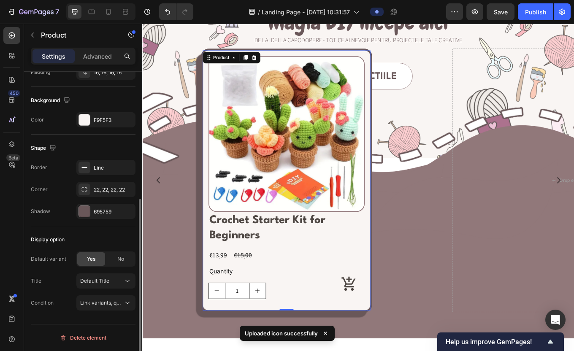
scroll to position [0, 0]
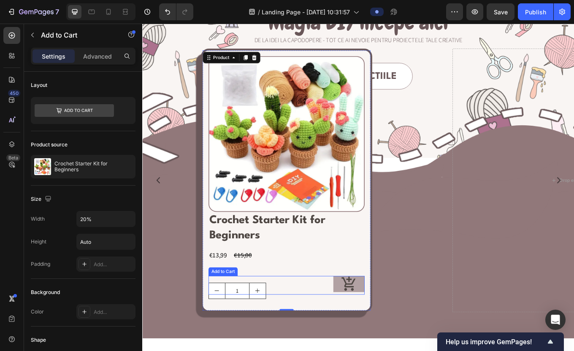
click at [369, 328] on button at bounding box center [384, 328] width 37 height 19
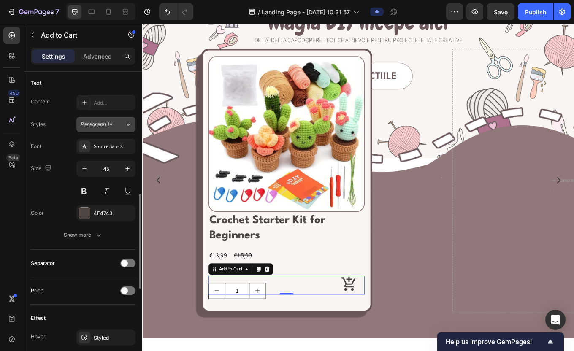
scroll to position [448, 0]
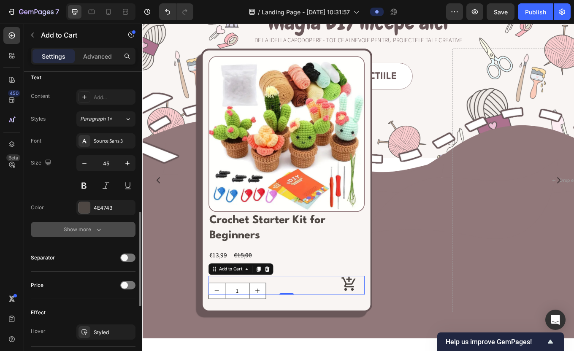
click at [83, 230] on div "Show more" at bounding box center [83, 229] width 39 height 8
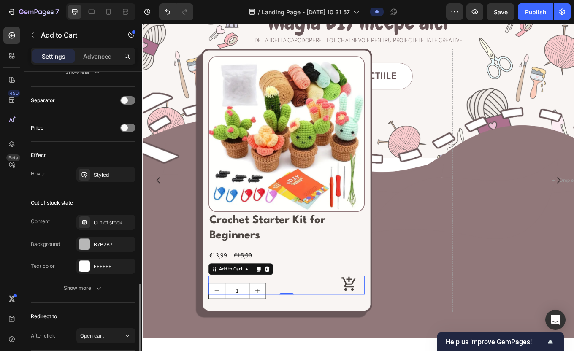
scroll to position [730, 0]
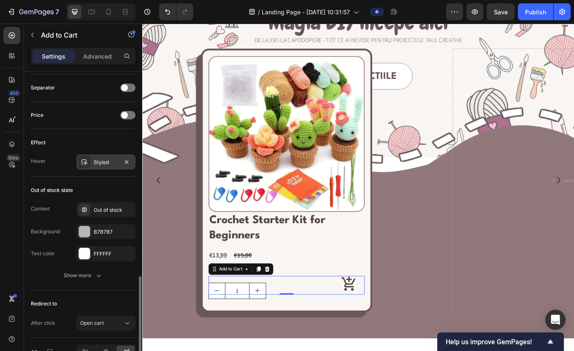
click at [109, 165] on div "Styled" at bounding box center [106, 163] width 24 height 8
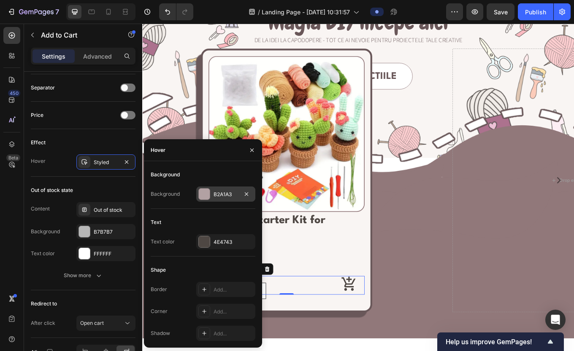
click at [238, 195] on div "B2A1A3" at bounding box center [225, 194] width 59 height 15
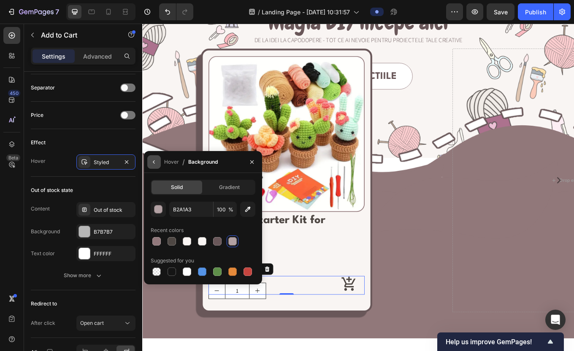
click at [153, 160] on icon "button" at bounding box center [154, 162] width 7 height 7
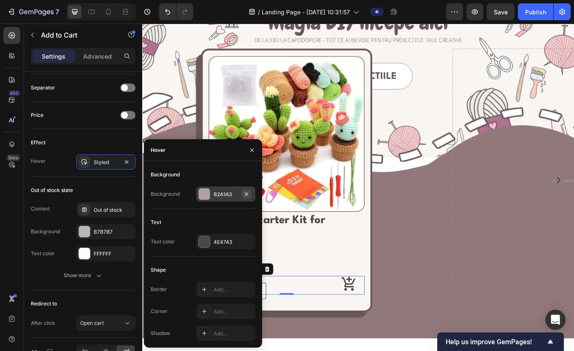
click at [248, 193] on icon "button" at bounding box center [246, 194] width 7 height 7
click at [227, 241] on div "4E4743" at bounding box center [226, 242] width 24 height 8
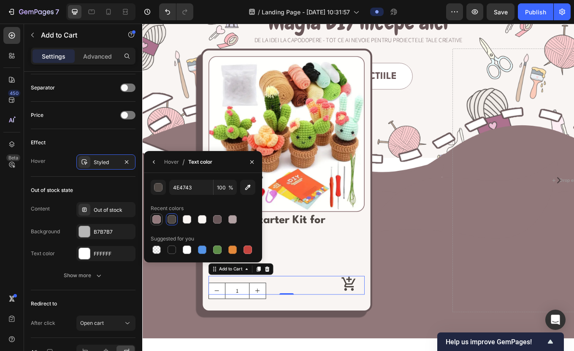
click at [158, 219] on div at bounding box center [156, 219] width 8 height 8
type input "91787B"
click at [378, 295] on div "€13,99 Product Price Product Price €15,00 Product Price Product Price Row" at bounding box center [310, 295] width 183 height 12
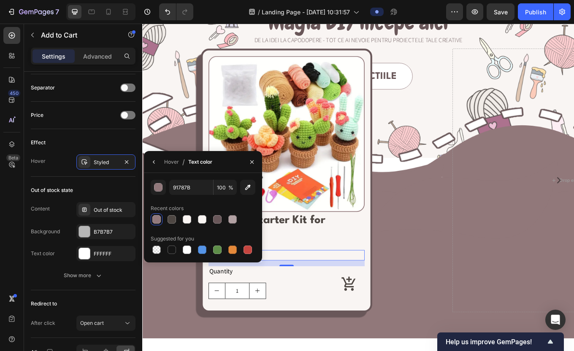
scroll to position [0, 0]
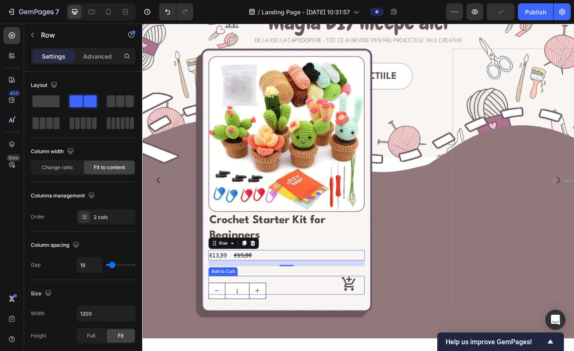
click at [391, 328] on icon at bounding box center [384, 328] width 19 height 19
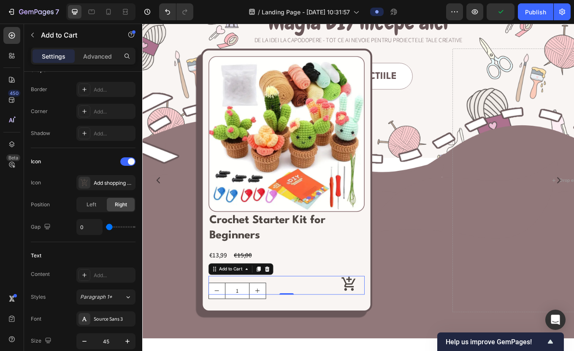
scroll to position [668, 0]
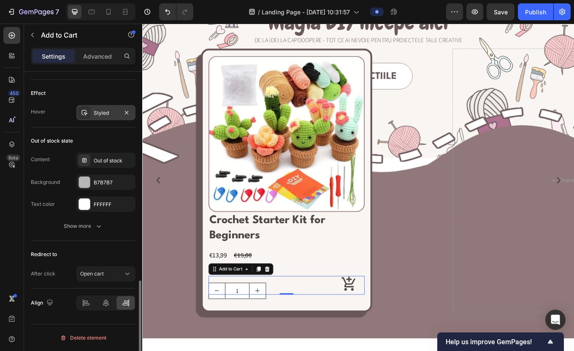
click at [99, 109] on div "Styled" at bounding box center [106, 113] width 24 height 8
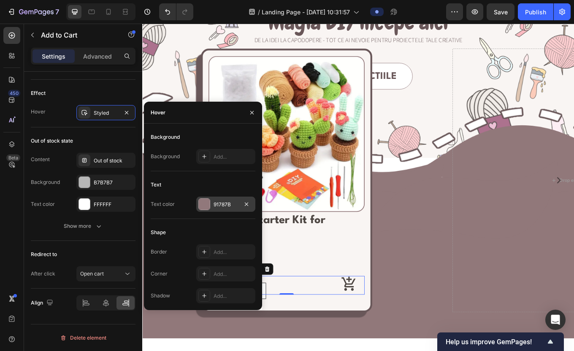
click at [222, 208] on div "91787B" at bounding box center [226, 205] width 24 height 8
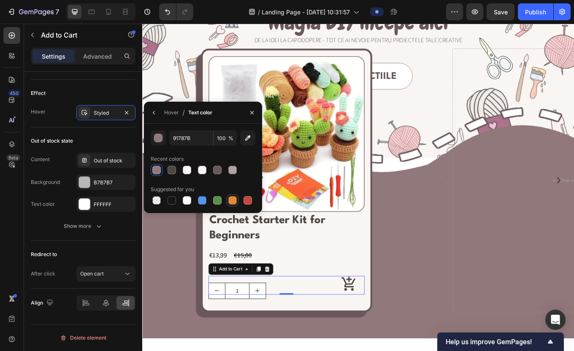
click at [233, 200] on div at bounding box center [232, 200] width 8 height 8
click at [231, 171] on div at bounding box center [232, 170] width 8 height 8
click at [211, 172] on div at bounding box center [203, 170] width 105 height 12
click at [214, 172] on div at bounding box center [217, 170] width 8 height 8
click at [191, 171] on div at bounding box center [187, 170] width 10 height 10
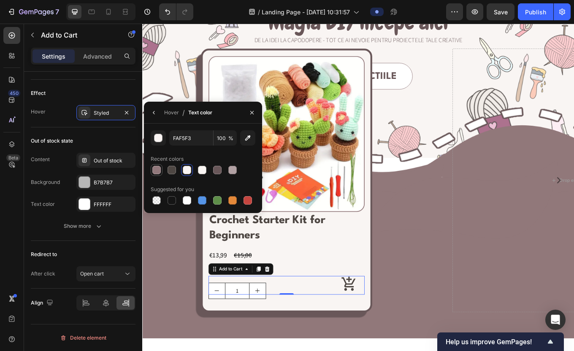
click at [157, 170] on div at bounding box center [156, 170] width 8 height 8
click at [170, 170] on div at bounding box center [172, 170] width 8 height 8
click at [155, 173] on div at bounding box center [156, 170] width 8 height 8
type input "91787B"
click at [251, 114] on icon "button" at bounding box center [252, 112] width 7 height 7
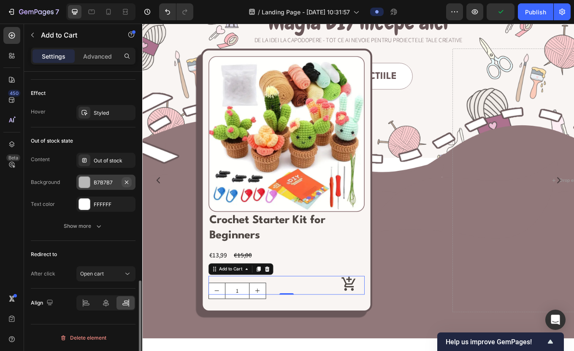
click at [127, 181] on icon "button" at bounding box center [126, 181] width 3 height 3
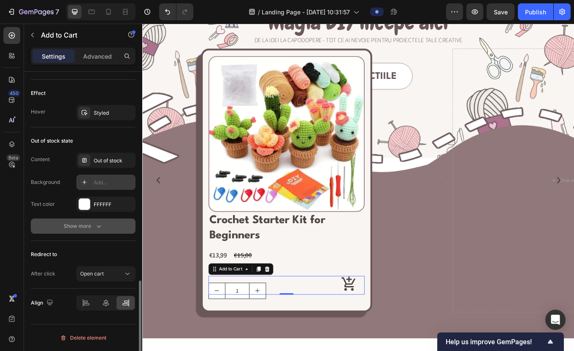
click at [79, 226] on div "Show more" at bounding box center [83, 226] width 39 height 8
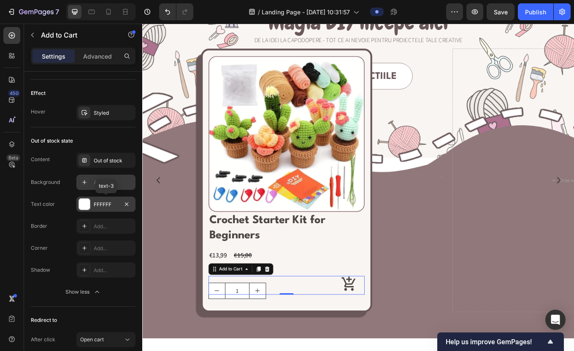
click at [99, 204] on div "FFFFFF" at bounding box center [106, 205] width 24 height 8
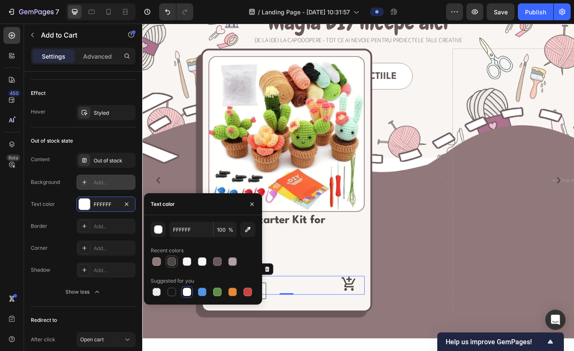
click at [174, 260] on div at bounding box center [172, 261] width 8 height 8
type input "4E4743"
click at [249, 204] on icon "button" at bounding box center [252, 204] width 7 height 7
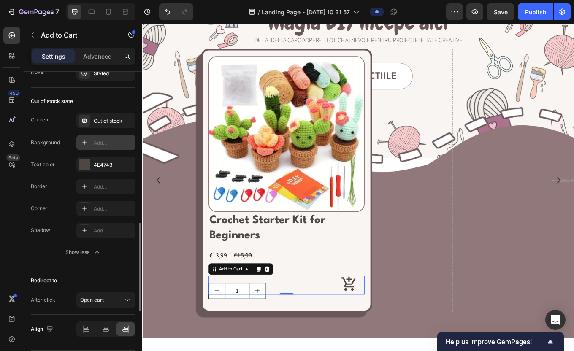
scroll to position [733, 0]
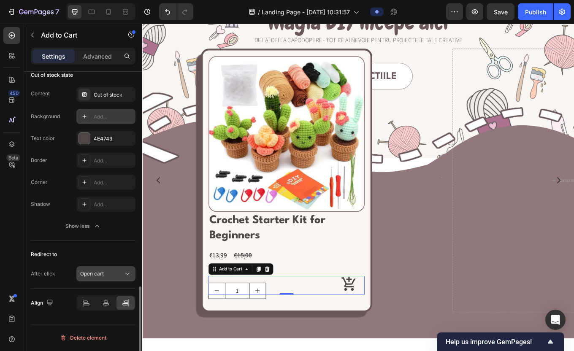
click at [105, 275] on div "Open cart" at bounding box center [101, 274] width 43 height 8
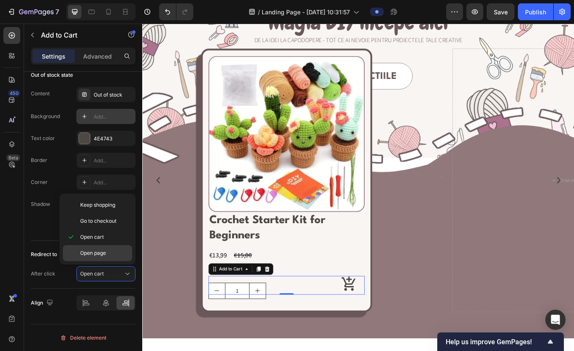
click at [110, 257] on p "Open page" at bounding box center [104, 253] width 48 height 8
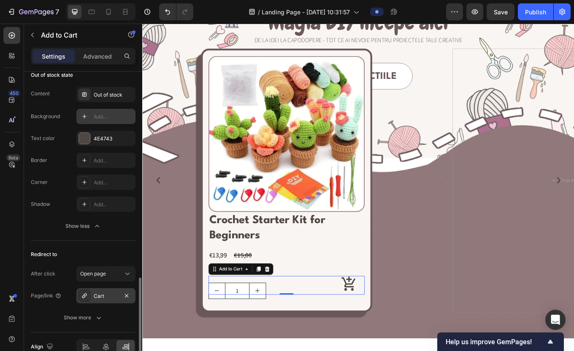
click at [101, 298] on div "Cart" at bounding box center [106, 296] width 24 height 8
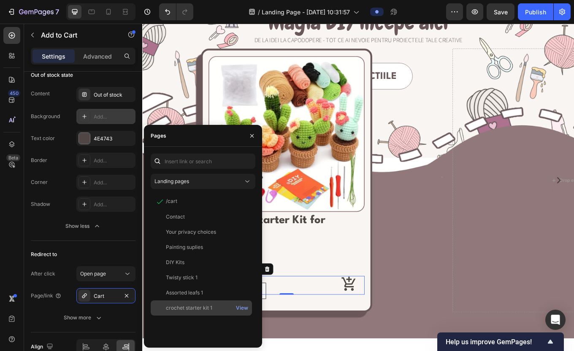
click at [198, 308] on div "crochet starter kit 1" at bounding box center [189, 308] width 46 height 8
click at [250, 137] on icon "button" at bounding box center [251, 135] width 3 height 3
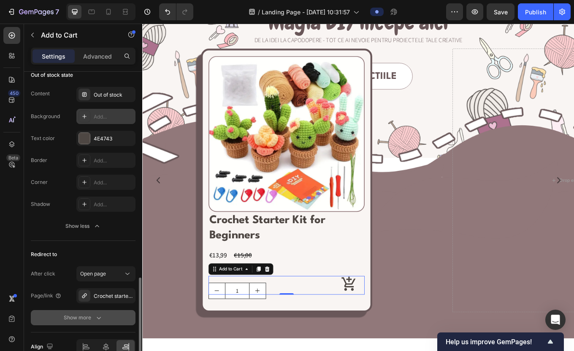
click at [88, 319] on div "Show more" at bounding box center [83, 318] width 39 height 8
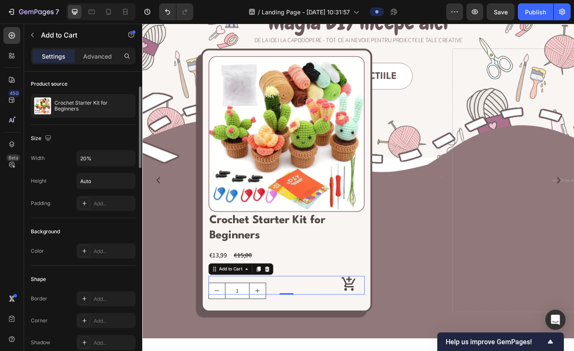
scroll to position [56, 0]
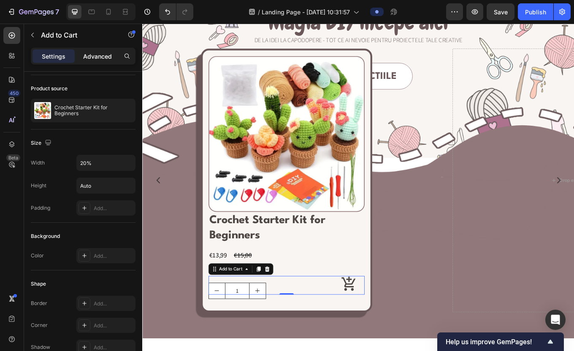
click at [94, 56] on p "Advanced" at bounding box center [97, 56] width 29 height 9
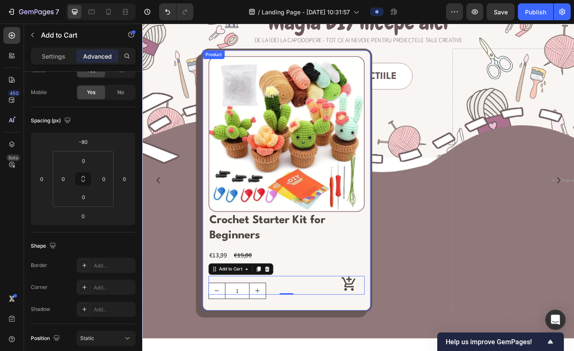
click at [323, 349] on div "Crochet Starter Kit for Beginners Product Title €13,99 Product Price Product Pr…" at bounding box center [310, 298] width 183 height 108
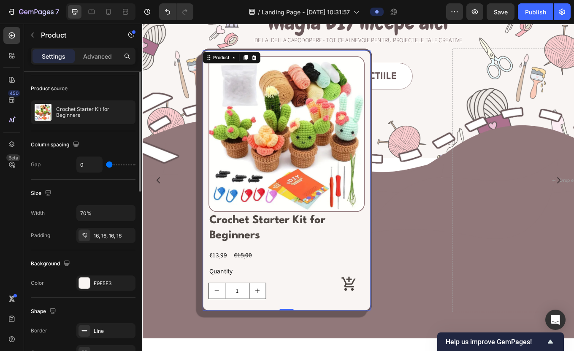
scroll to position [0, 0]
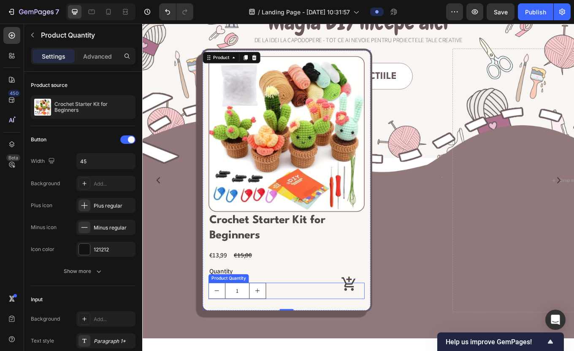
click at [249, 344] on input "1" at bounding box center [253, 337] width 29 height 18
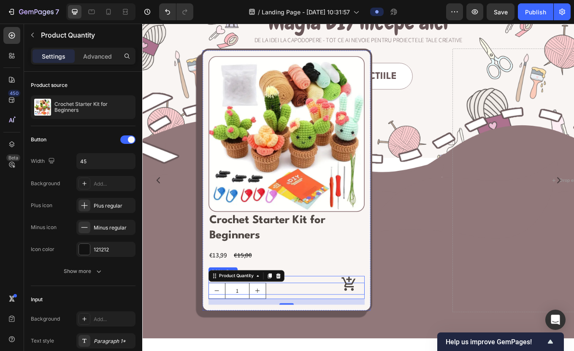
click at [385, 323] on icon at bounding box center [384, 328] width 16 height 16
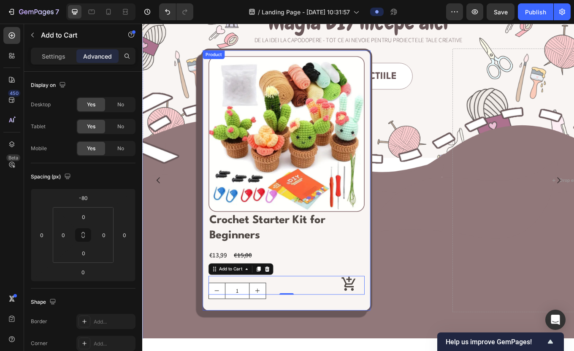
click at [262, 347] on div "Crochet Starter Kit for Beginners Product Title €13,99 Product Price Product Pr…" at bounding box center [310, 298] width 183 height 108
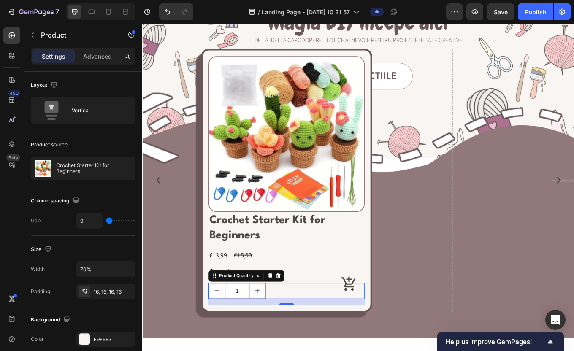
click at [252, 343] on input "1" at bounding box center [253, 337] width 29 height 18
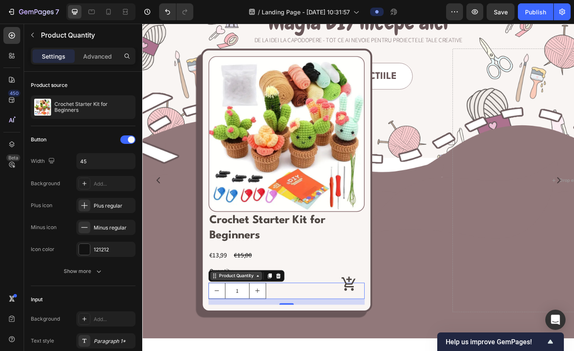
click at [273, 319] on div "Product Quantity" at bounding box center [252, 320] width 44 height 8
click at [273, 318] on div "Product Quantity" at bounding box center [252, 320] width 44 height 8
click at [98, 49] on div "Advanced" at bounding box center [97, 56] width 42 height 14
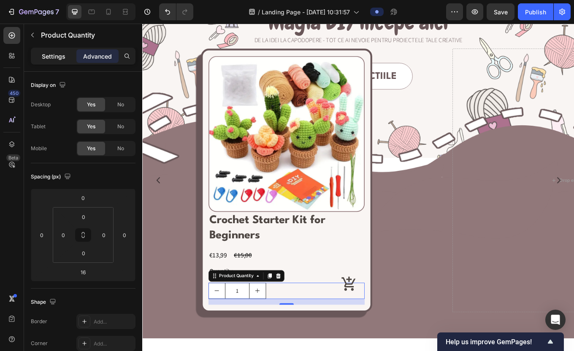
click at [61, 58] on p "Settings" at bounding box center [54, 56] width 24 height 9
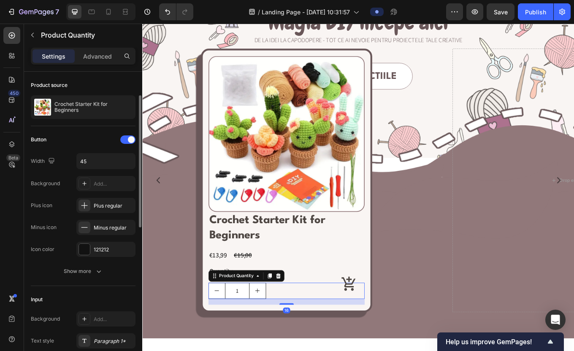
scroll to position [24, 0]
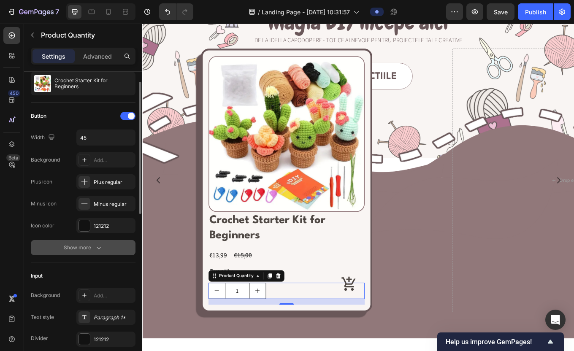
click at [92, 250] on div "Show more" at bounding box center [83, 247] width 39 height 8
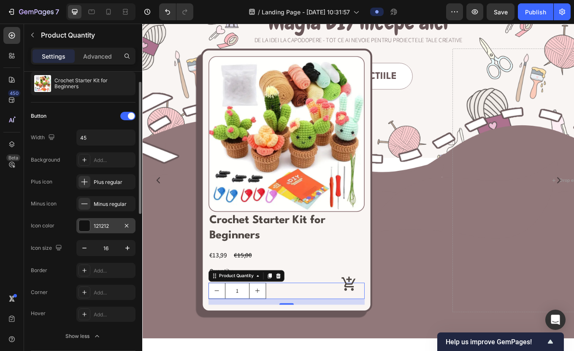
click at [97, 230] on div "121212" at bounding box center [105, 225] width 59 height 15
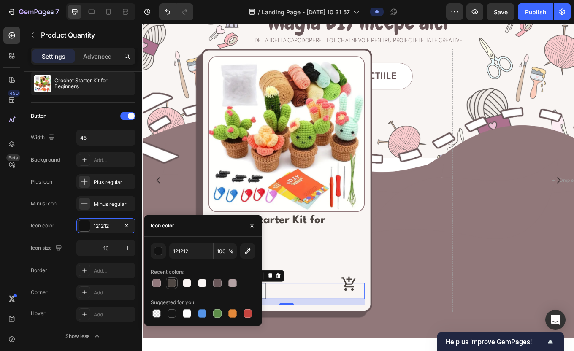
click at [172, 284] on div at bounding box center [172, 283] width 8 height 8
type input "4E4743"
click at [66, 237] on div "Button Width 45 Background Add... Plus icon Plus regular Minus icon Minus regul…" at bounding box center [83, 226] width 105 height 235
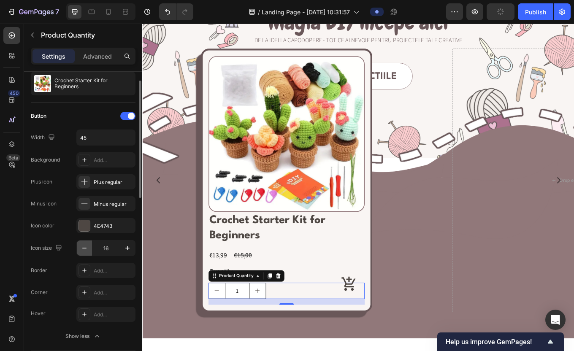
click at [86, 251] on icon "button" at bounding box center [84, 248] width 8 height 8
type input "14"
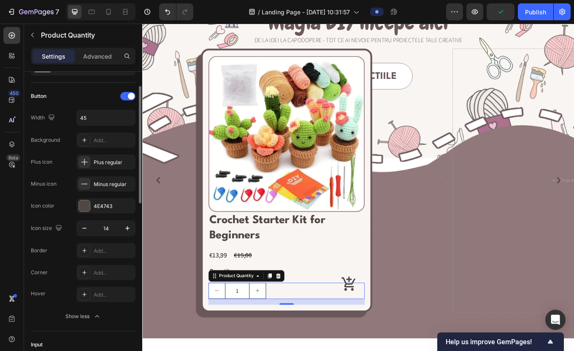
scroll to position [44, 0]
click at [93, 123] on input "45" at bounding box center [106, 117] width 58 height 15
click at [127, 119] on icon "button" at bounding box center [127, 117] width 8 height 8
click at [107, 116] on input "45" at bounding box center [106, 117] width 58 height 15
type input "40"
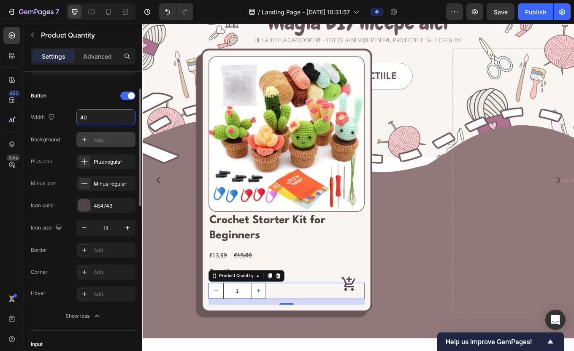
click at [97, 142] on div "Add..." at bounding box center [114, 140] width 40 height 8
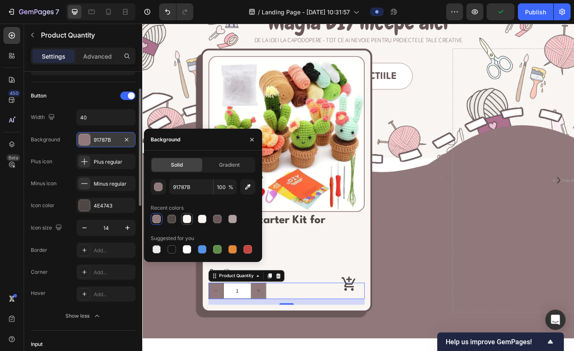
click at [190, 216] on div at bounding box center [187, 219] width 8 height 8
click at [235, 218] on div at bounding box center [232, 219] width 8 height 8
click at [216, 220] on div at bounding box center [217, 219] width 8 height 8
click at [157, 221] on div at bounding box center [156, 219] width 8 height 8
click at [188, 219] on div at bounding box center [187, 219] width 8 height 8
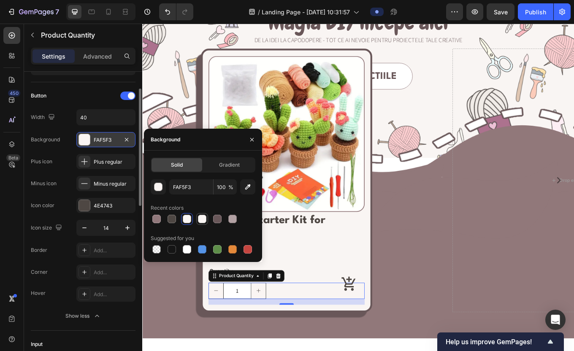
click at [199, 219] on div at bounding box center [202, 219] width 8 height 8
click at [186, 221] on div at bounding box center [187, 219] width 8 height 8
click at [214, 249] on div at bounding box center [217, 249] width 8 height 8
click at [187, 222] on div at bounding box center [187, 219] width 8 height 8
click at [193, 222] on div at bounding box center [203, 219] width 105 height 12
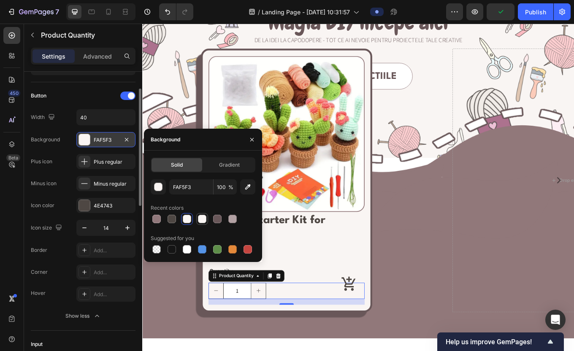
click at [202, 222] on div at bounding box center [202, 219] width 8 height 8
click at [188, 221] on div at bounding box center [187, 219] width 8 height 8
click at [187, 249] on div at bounding box center [187, 249] width 8 height 8
click at [200, 217] on div at bounding box center [202, 219] width 8 height 8
type input "F9F5F3"
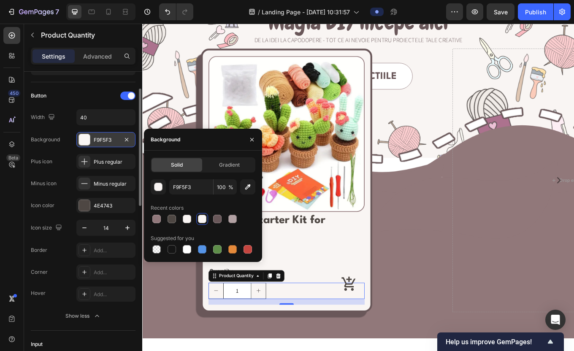
click at [61, 169] on div "Plus icon Plus regular" at bounding box center [83, 161] width 105 height 15
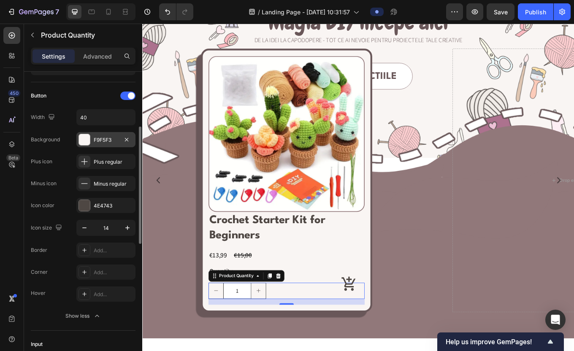
scroll to position [73, 0]
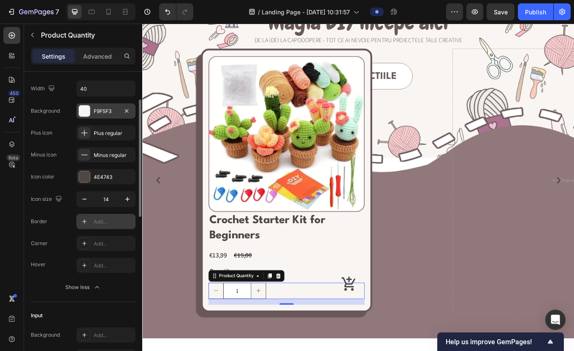
click at [107, 223] on div "Add..." at bounding box center [114, 222] width 40 height 8
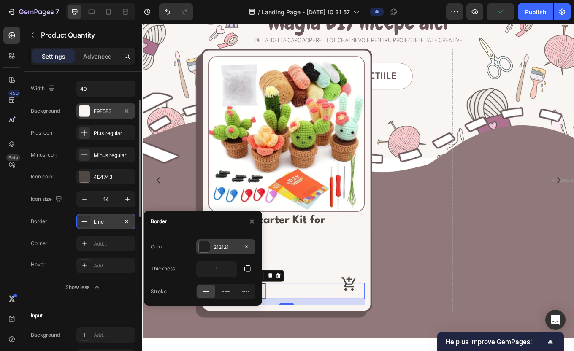
click at [218, 244] on div "212121" at bounding box center [226, 247] width 24 height 8
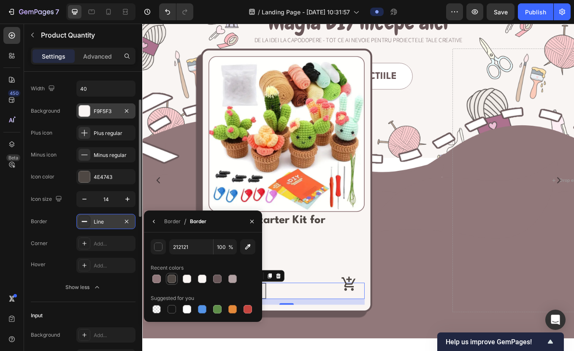
click at [168, 278] on div at bounding box center [172, 279] width 8 height 8
type input "4E4743"
click at [129, 284] on button "Show less" at bounding box center [83, 287] width 105 height 15
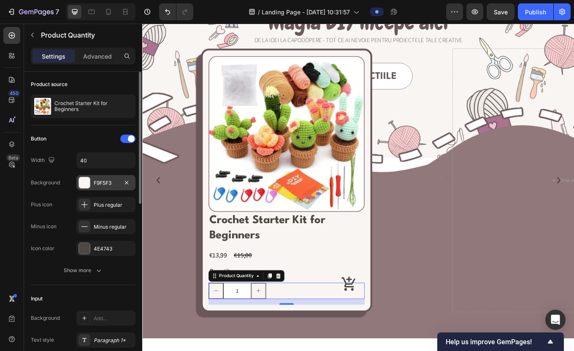
scroll to position [0, 0]
click at [87, 271] on div "Show more" at bounding box center [83, 271] width 39 height 8
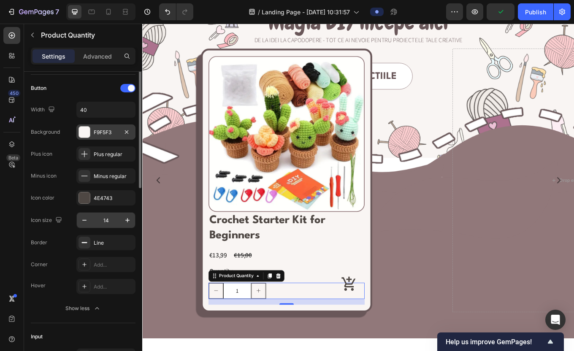
scroll to position [53, 0]
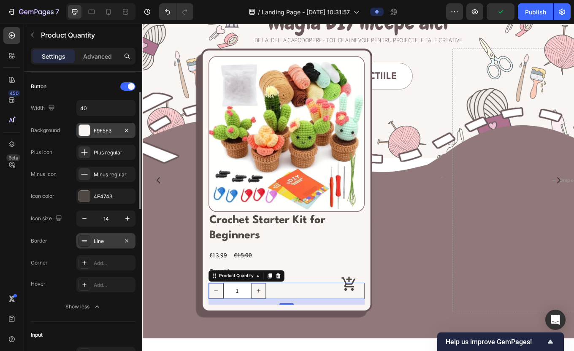
click at [97, 241] on div "Line" at bounding box center [106, 242] width 24 height 8
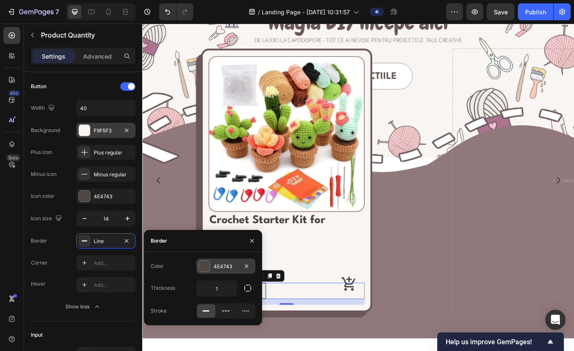
click at [204, 263] on div at bounding box center [204, 266] width 11 height 11
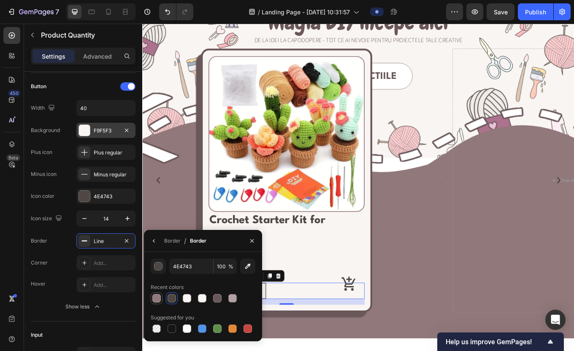
click at [157, 301] on div at bounding box center [156, 298] width 8 height 8
type input "91787B"
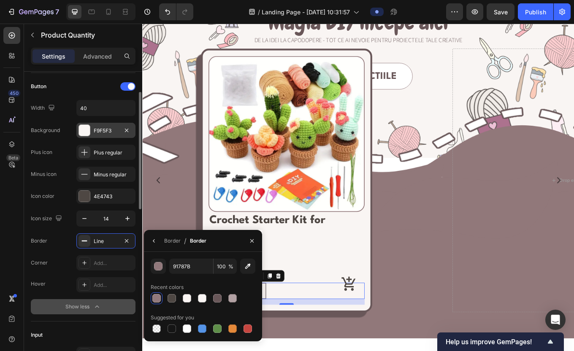
click at [63, 300] on button "Show less" at bounding box center [83, 306] width 105 height 15
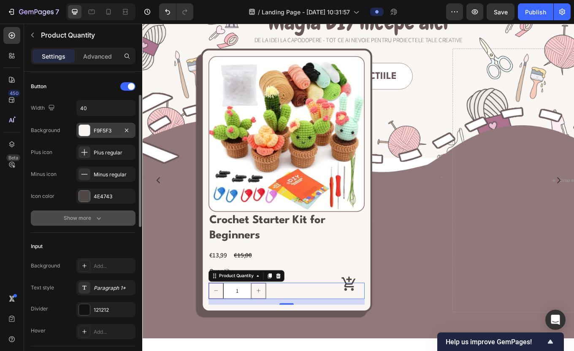
click at [96, 214] on button "Show more" at bounding box center [83, 218] width 105 height 15
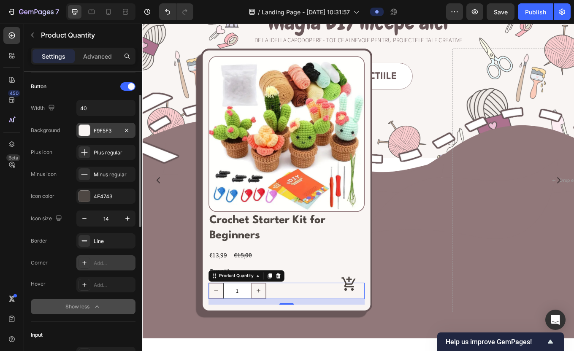
click at [102, 258] on div "Add..." at bounding box center [105, 262] width 59 height 15
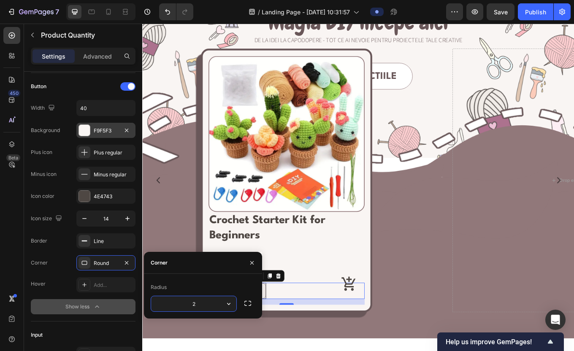
type input "22"
click at [125, 308] on button "Show less" at bounding box center [83, 306] width 105 height 15
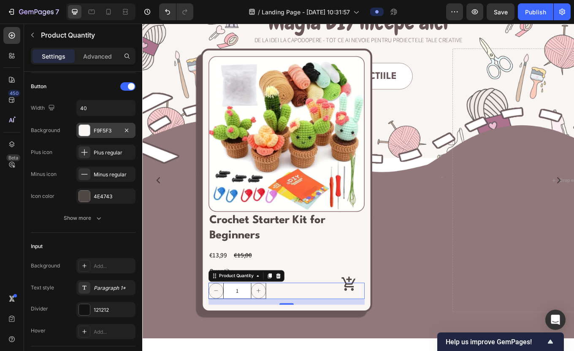
click at [98, 228] on div "Button Width 40 Background F9F5F3 Plus icon Plus regular Minus icon Minus regul…" at bounding box center [83, 153] width 105 height 160
click at [95, 222] on icon "button" at bounding box center [99, 218] width 8 height 8
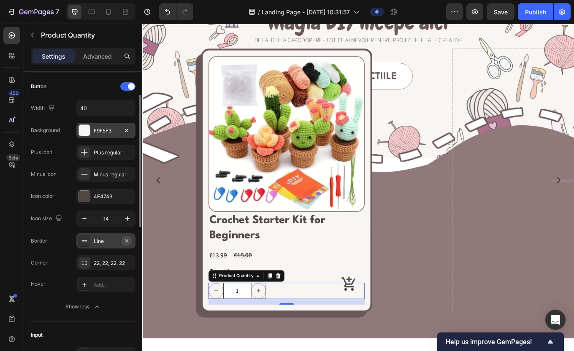
click at [128, 242] on icon "button" at bounding box center [126, 240] width 3 height 3
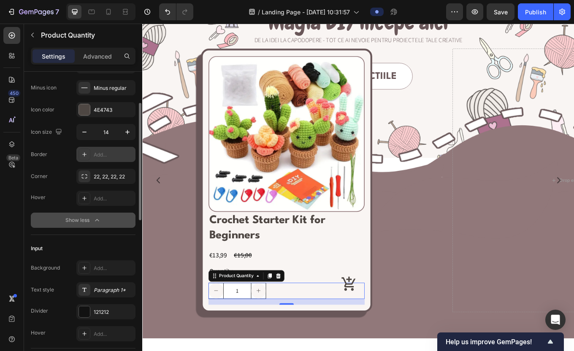
scroll to position [140, 0]
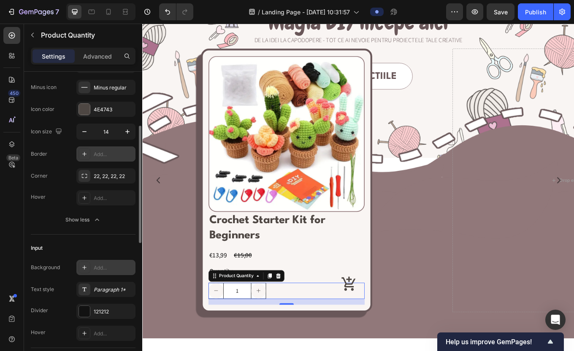
click at [97, 270] on div "Add..." at bounding box center [114, 268] width 40 height 8
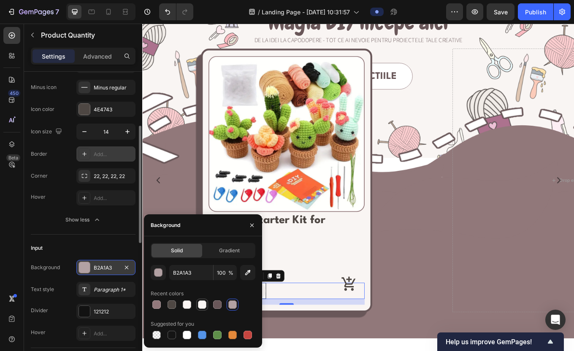
click at [197, 303] on div at bounding box center [202, 305] width 12 height 12
click at [66, 296] on div "Text style Paragraph 1*" at bounding box center [83, 289] width 105 height 15
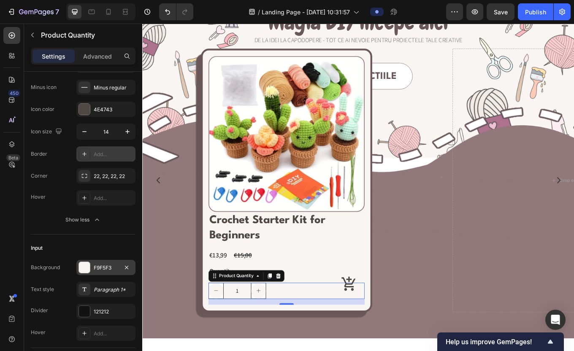
click at [110, 266] on div "F9F5F3" at bounding box center [106, 268] width 24 height 8
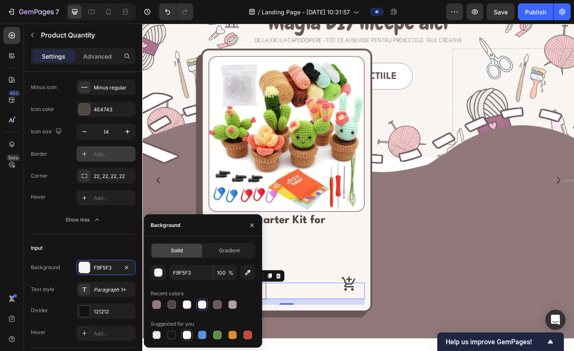
click at [189, 338] on div at bounding box center [187, 335] width 8 height 8
type input "FFFFFF"
click at [252, 224] on icon "button" at bounding box center [252, 225] width 7 height 7
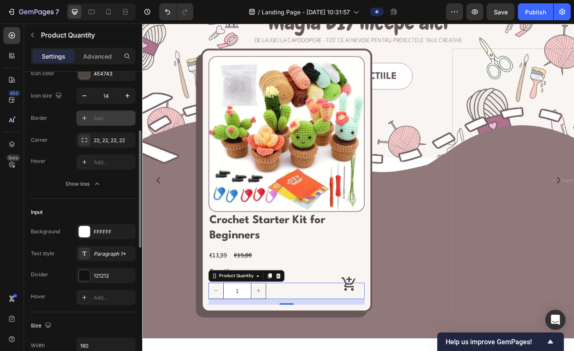
scroll to position [179, 0]
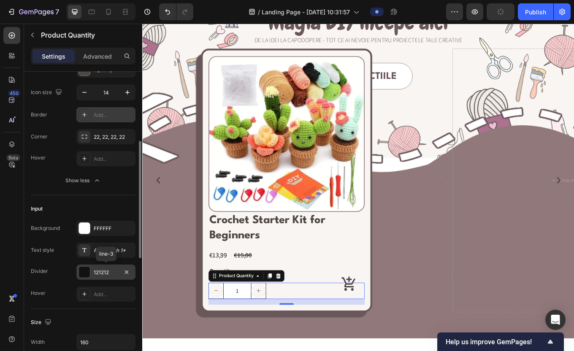
click at [97, 276] on div "121212" at bounding box center [106, 273] width 24 height 8
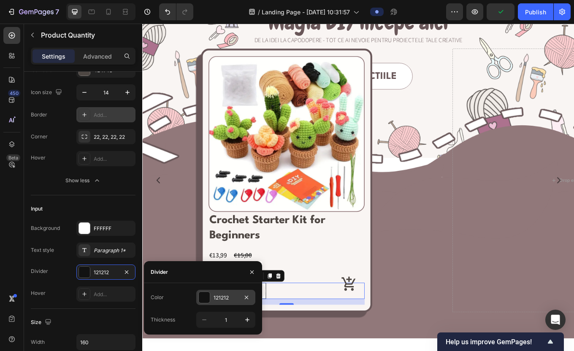
click at [204, 295] on div at bounding box center [204, 297] width 11 height 11
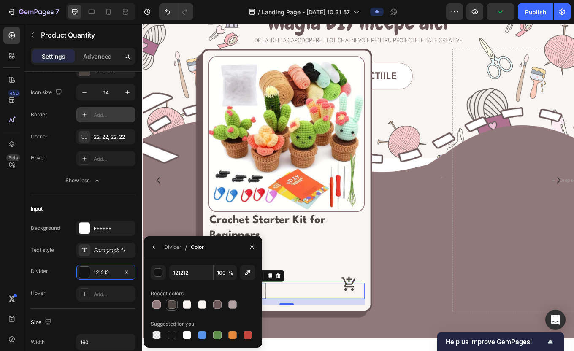
click at [171, 306] on div at bounding box center [172, 304] width 8 height 8
type input "4E4743"
click at [66, 291] on div "Hover Add..." at bounding box center [83, 294] width 105 height 15
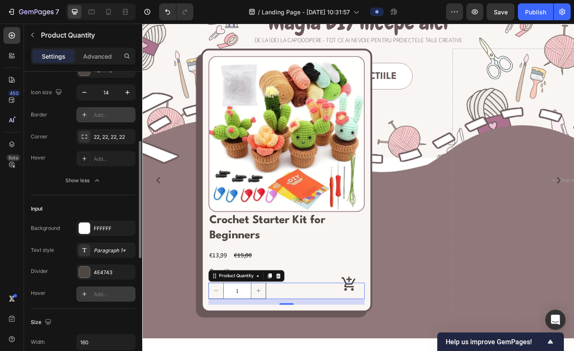
click at [100, 295] on div "Add..." at bounding box center [114, 295] width 40 height 8
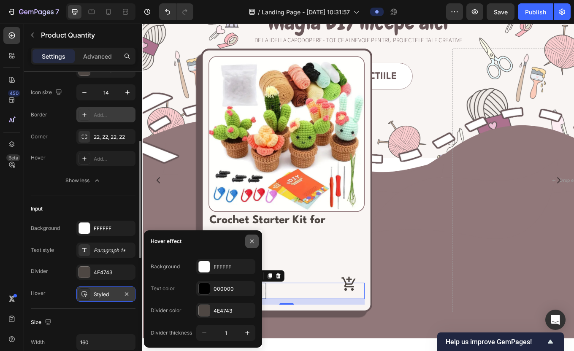
click at [249, 242] on icon "button" at bounding box center [252, 241] width 7 height 7
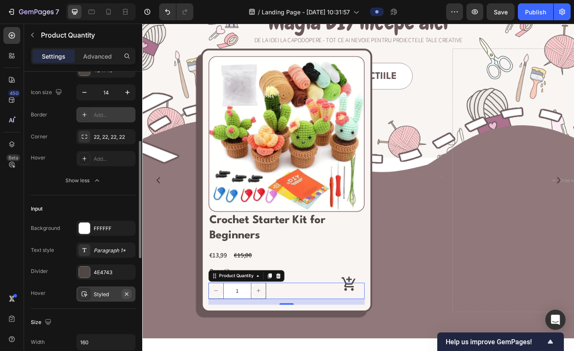
click at [126, 295] on icon "button" at bounding box center [126, 294] width 7 height 7
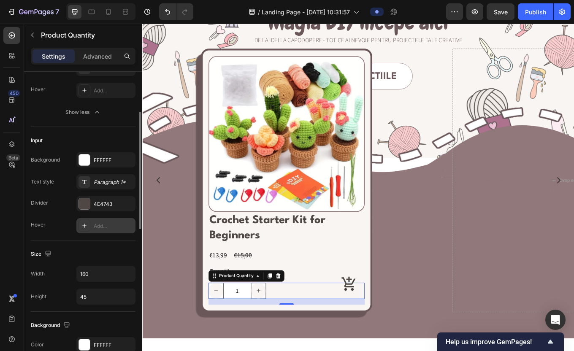
scroll to position [251, 0]
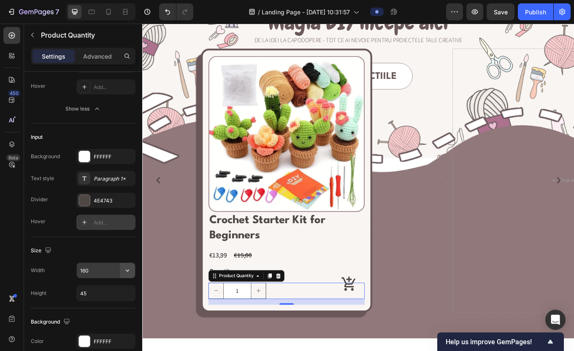
click at [124, 269] on icon "button" at bounding box center [127, 270] width 8 height 8
click at [99, 270] on input "160" at bounding box center [106, 270] width 58 height 15
click at [101, 295] on input "45" at bounding box center [106, 293] width 58 height 15
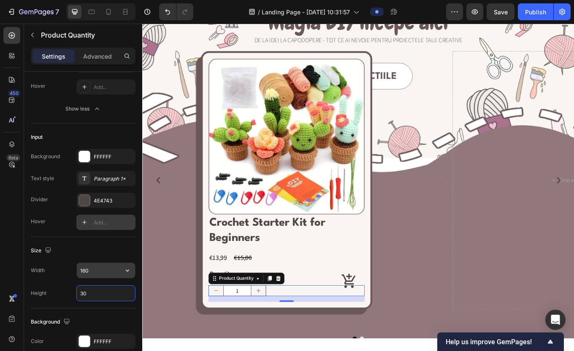
type input "30"
click at [103, 270] on input "160" at bounding box center [106, 270] width 58 height 15
type input "1"
type input "2"
type input "0"
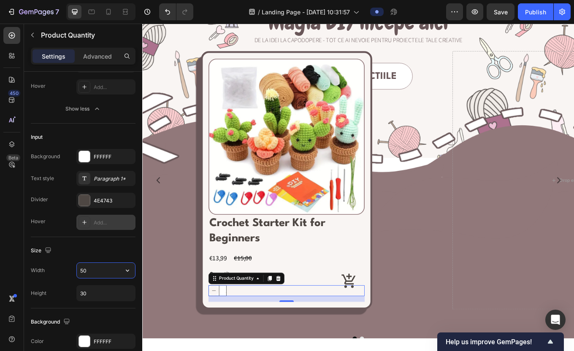
type input "5"
type input "7"
type input "100"
click at [197, 351] on div "Product Images Crochet Starter Kit for Beginners Product Title €13,99 Product P…" at bounding box center [311, 207] width 338 height 354
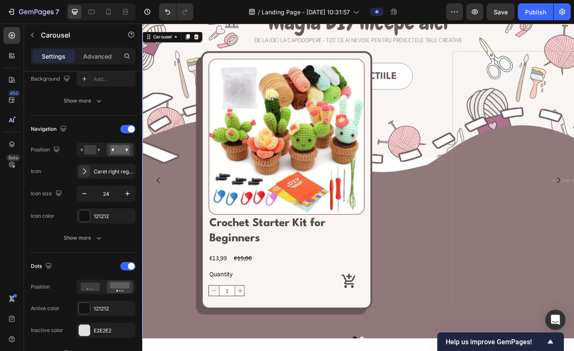
scroll to position [0, 0]
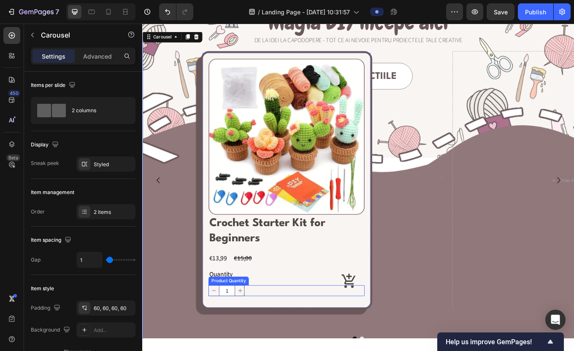
click at [264, 340] on div "1" at bounding box center [310, 336] width 183 height 13
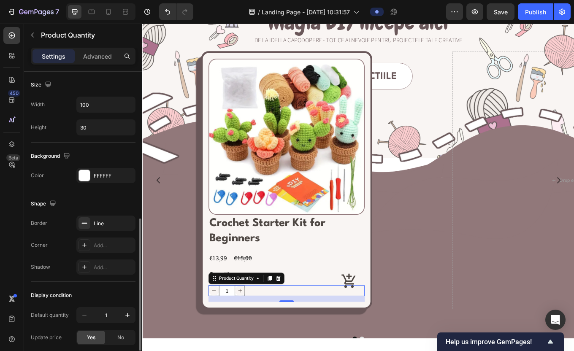
scroll to position [331, 0]
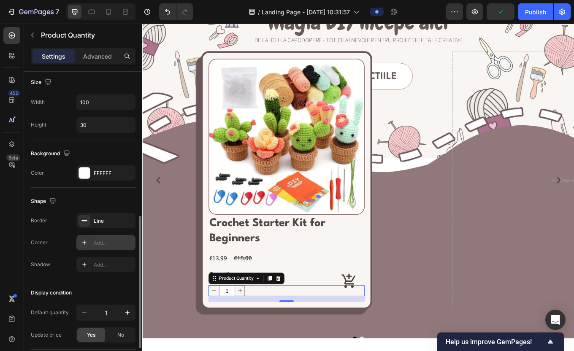
click at [96, 241] on div "Add..." at bounding box center [114, 243] width 40 height 8
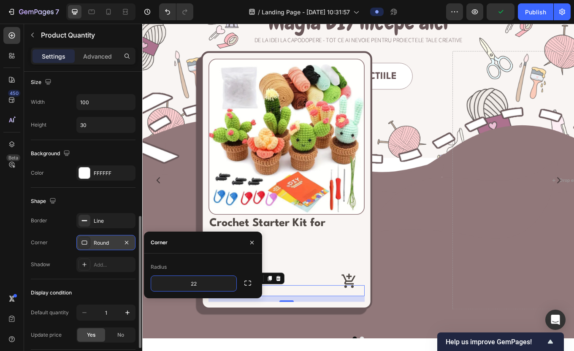
click at [118, 295] on div "Display condition" at bounding box center [83, 293] width 105 height 14
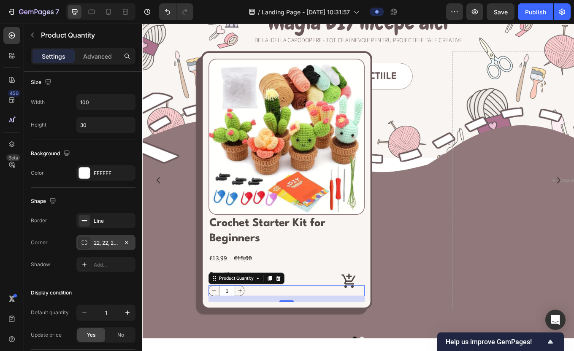
click at [105, 242] on div "22, 22, 22, 22" at bounding box center [106, 243] width 24 height 8
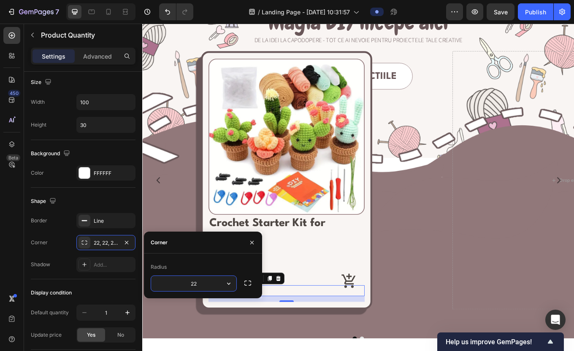
type input "5"
click at [117, 289] on div "Display condition" at bounding box center [83, 293] width 105 height 14
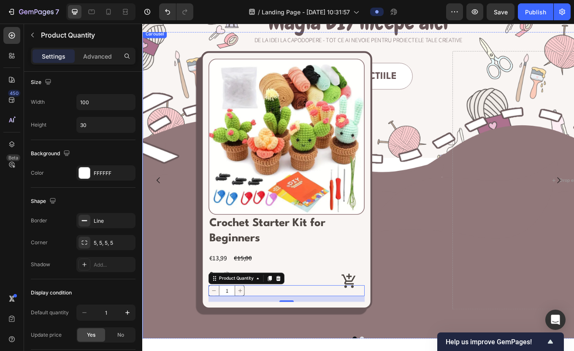
click at [187, 351] on div "Product Images Crochet Starter Kit for Beginners Product Title €13,99 Product P…" at bounding box center [311, 207] width 338 height 354
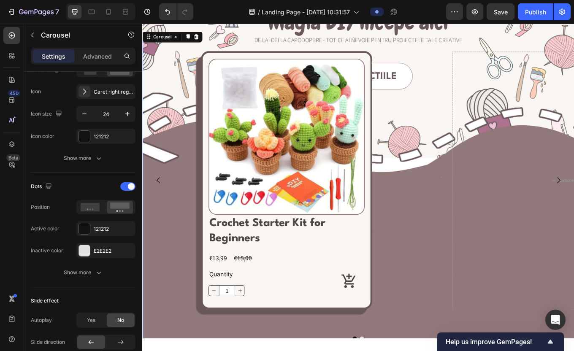
scroll to position [0, 0]
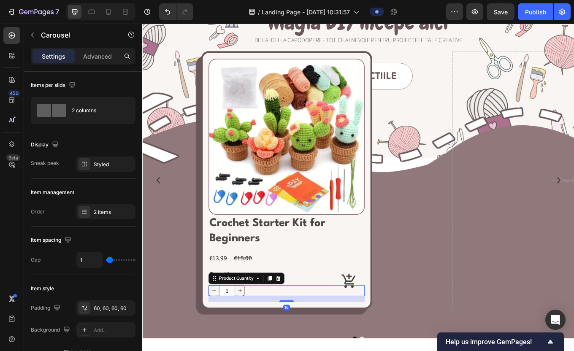
click at [247, 340] on input "1" at bounding box center [241, 337] width 19 height 12
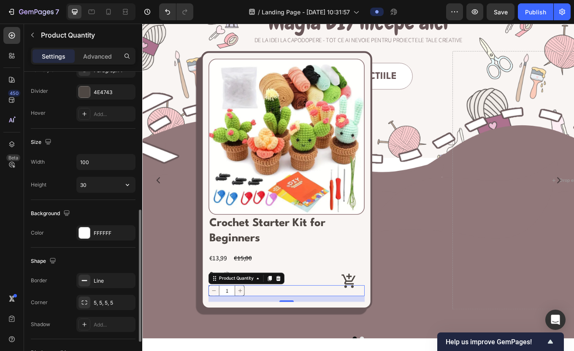
scroll to position [285, 0]
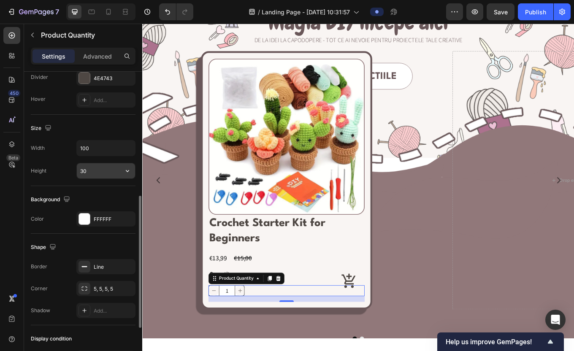
click at [106, 170] on input "30" at bounding box center [106, 170] width 58 height 15
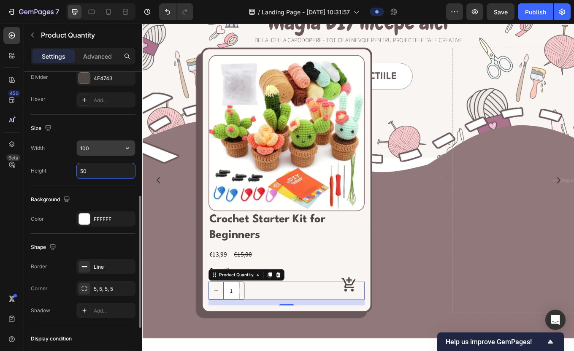
type input "50"
click at [100, 152] on input "100" at bounding box center [106, 148] width 58 height 15
type input "130"
click at [104, 195] on div "Background" at bounding box center [83, 200] width 105 height 14
click at [103, 172] on input "50" at bounding box center [106, 170] width 58 height 15
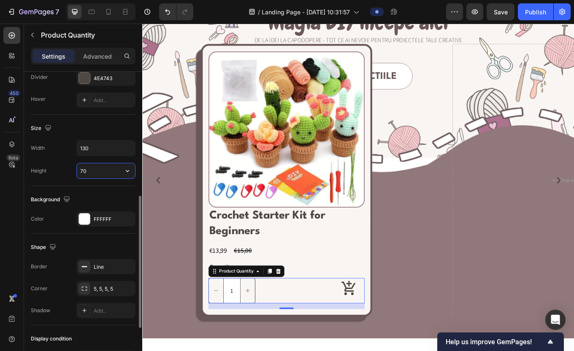
type input "7"
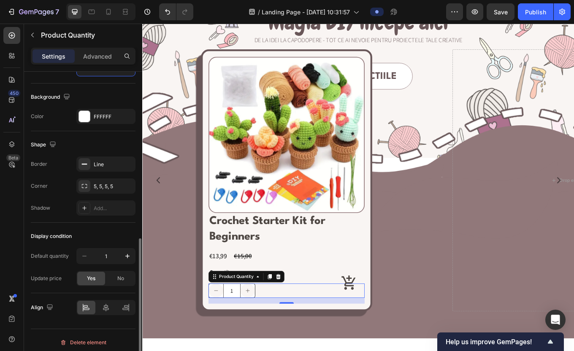
scroll to position [388, 0]
type input "40"
click at [100, 207] on div "Add..." at bounding box center [114, 208] width 40 height 8
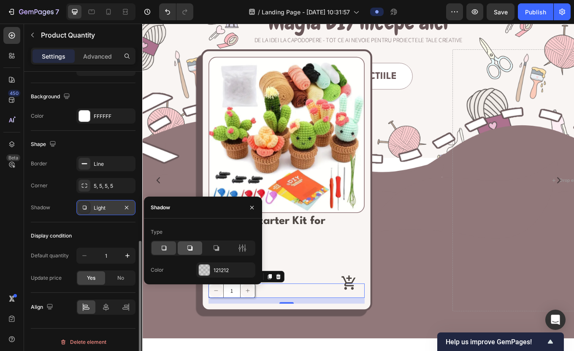
click at [187, 246] on icon at bounding box center [190, 248] width 8 height 8
click at [213, 250] on icon at bounding box center [216, 248] width 8 height 8
click at [247, 250] on div at bounding box center [242, 248] width 24 height 14
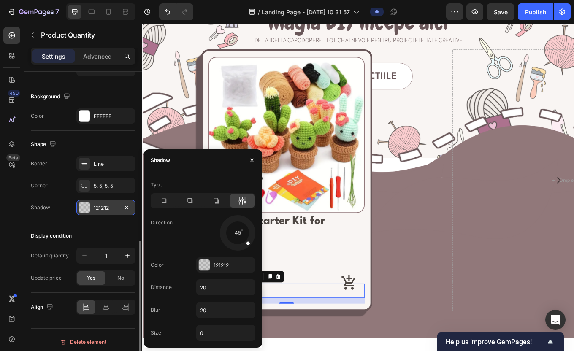
click at [252, 167] on div at bounding box center [252, 160] width 20 height 22
click at [250, 160] on icon "button" at bounding box center [252, 160] width 7 height 7
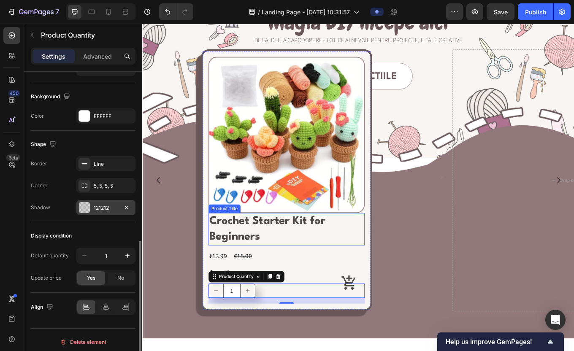
click at [323, 299] on div "€13,99 Product Price Product Price €15,00 Product Price Product Price Row" at bounding box center [310, 296] width 183 height 12
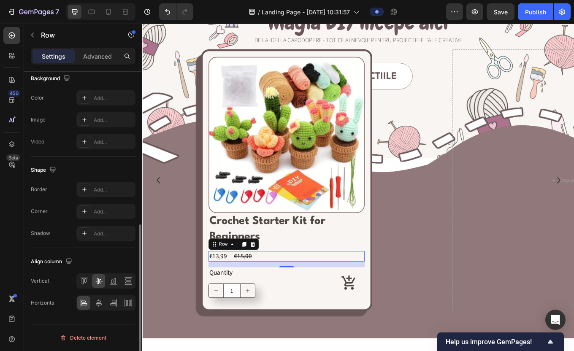
scroll to position [0, 0]
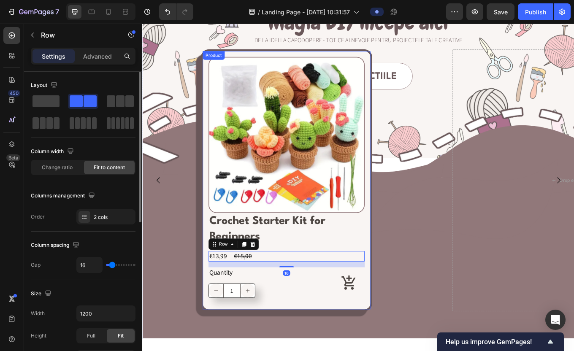
click at [266, 346] on div "Crochet Starter Kit for Beginners Product Title €13,99 Product Price Product Pr…" at bounding box center [310, 299] width 183 height 106
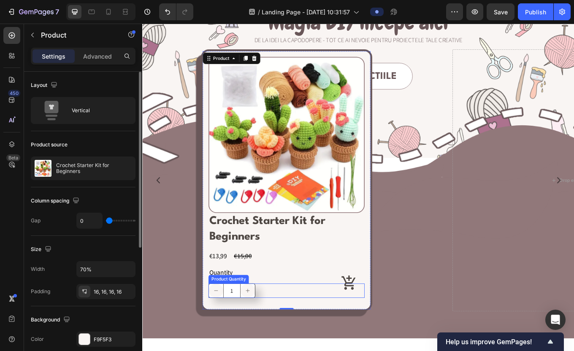
click at [260, 343] on div "1" at bounding box center [246, 336] width 55 height 17
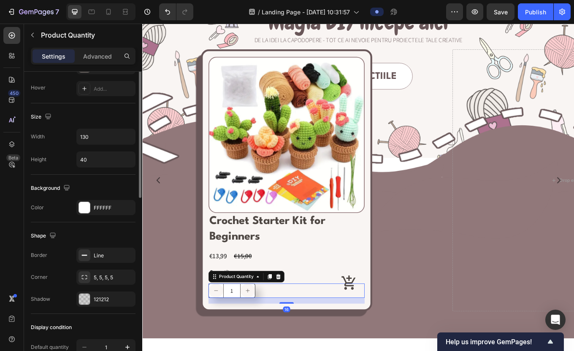
scroll to position [392, 0]
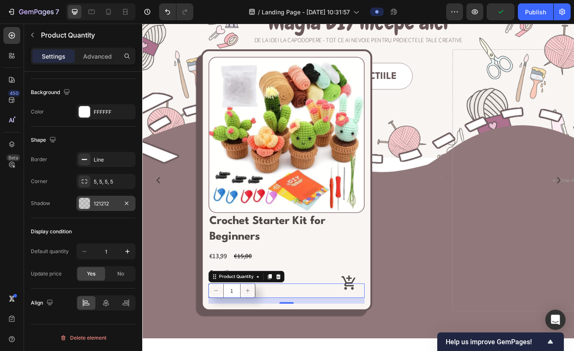
click at [97, 206] on div "121212" at bounding box center [106, 204] width 24 height 8
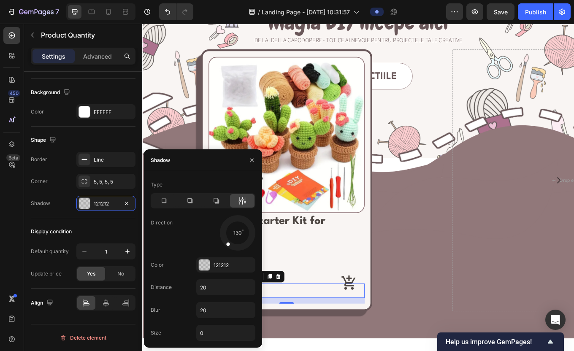
drag, startPoint x: 248, startPoint y: 243, endPoint x: 224, endPoint y: 246, distance: 23.9
click at [224, 246] on div at bounding box center [231, 240] width 16 height 18
click at [311, 293] on div "€13,99 Product Price Product Price €15,00 Product Price Product Price Row" at bounding box center [310, 296] width 183 height 12
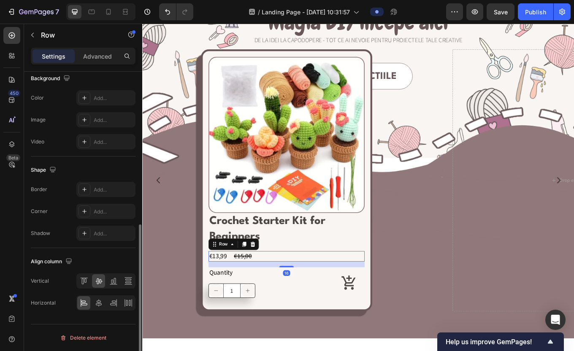
scroll to position [0, 0]
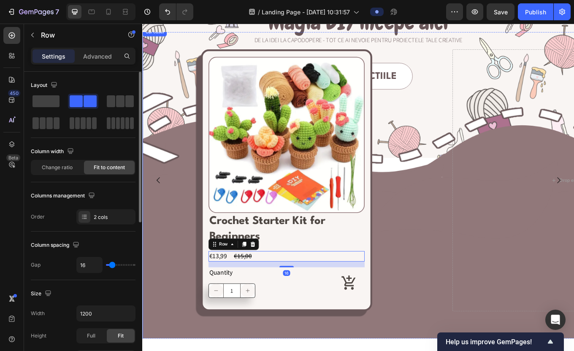
click at [268, 351] on div "Product Images Crochet Starter Kit for Beginners Product Title €13,99 Product P…" at bounding box center [311, 207] width 338 height 358
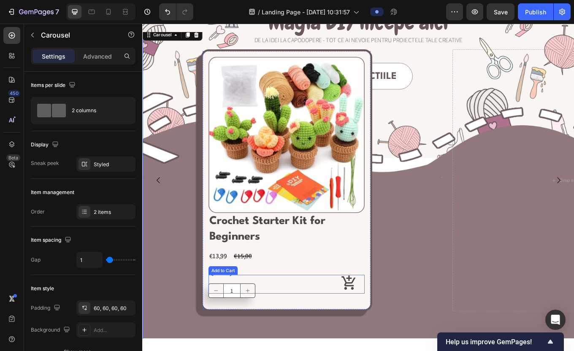
click at [239, 319] on div "Add to Cart" at bounding box center [310, 329] width 183 height 22
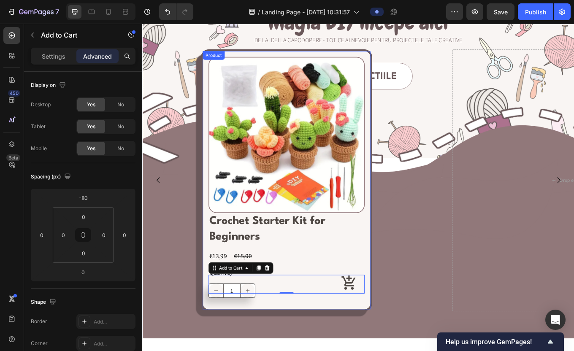
click at [216, 315] on div "Product Images Crochet Starter Kit for Beginners Product Title €13,99 Product P…" at bounding box center [311, 207] width 201 height 307
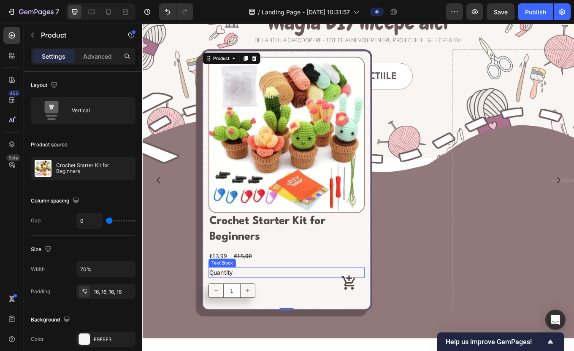
click at [235, 312] on div "Quantity" at bounding box center [310, 315] width 183 height 12
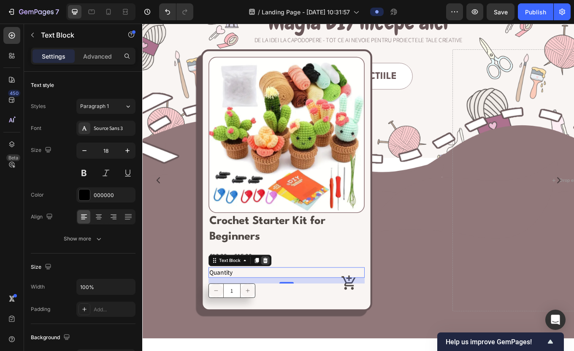
click at [287, 298] on icon at bounding box center [286, 301] width 7 height 7
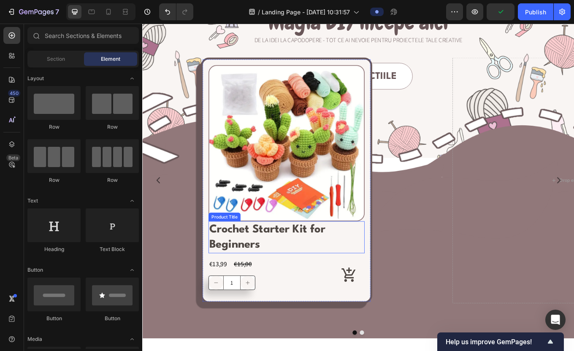
click at [285, 279] on h2 "Crochet Starter Kit for Beginners" at bounding box center [310, 274] width 183 height 38
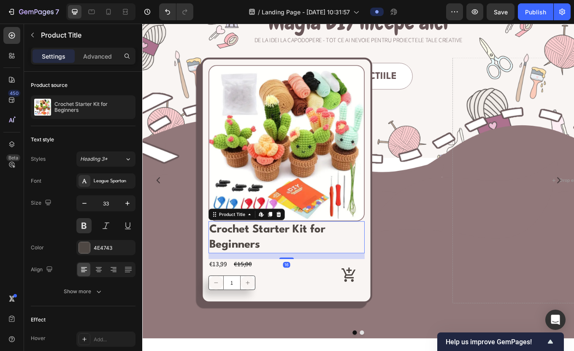
click at [86, 63] on div "Settings Advanced" at bounding box center [83, 56] width 105 height 17
click at [87, 60] on div "Advanced" at bounding box center [97, 56] width 42 height 14
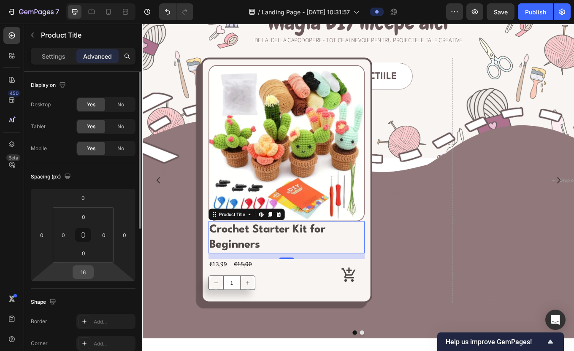
click at [84, 274] on input "16" at bounding box center [83, 272] width 17 height 13
type input "0"
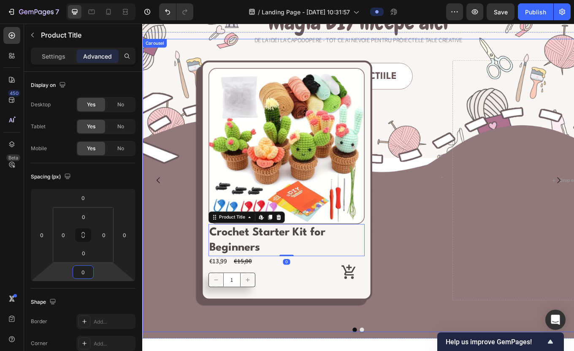
click at [159, 309] on div "Product Images Crochet Starter Kit for Beginners Product Title Edit content in …" at bounding box center [311, 207] width 338 height 332
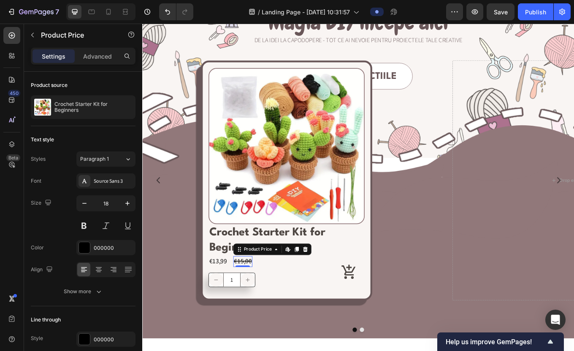
click at [268, 301] on div "€15,00" at bounding box center [260, 302] width 22 height 12
click at [236, 302] on div "€13,99" at bounding box center [230, 302] width 22 height 12
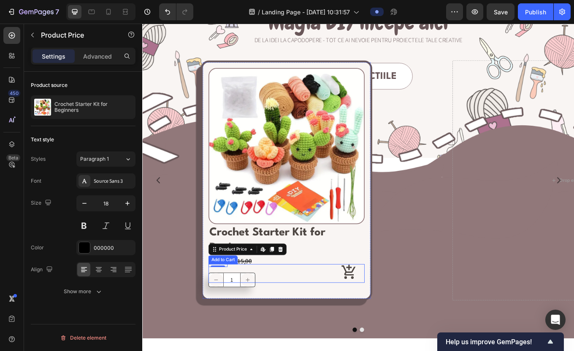
click at [303, 328] on div "1" at bounding box center [310, 324] width 183 height 17
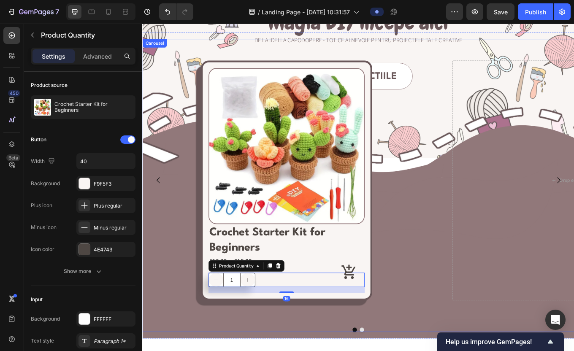
click at [300, 351] on div "Product Images Crochet Starter Kit for Beginners Product Title €13,99 Product P…" at bounding box center [311, 207] width 338 height 332
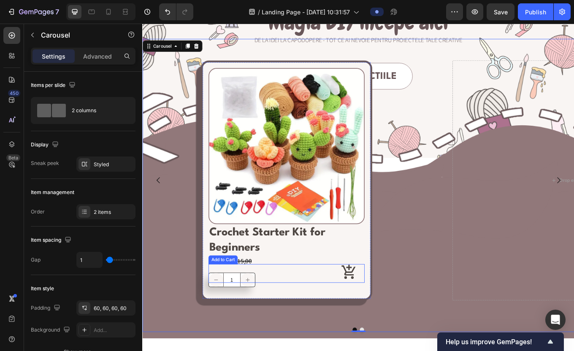
click at [385, 316] on icon at bounding box center [384, 315] width 19 height 19
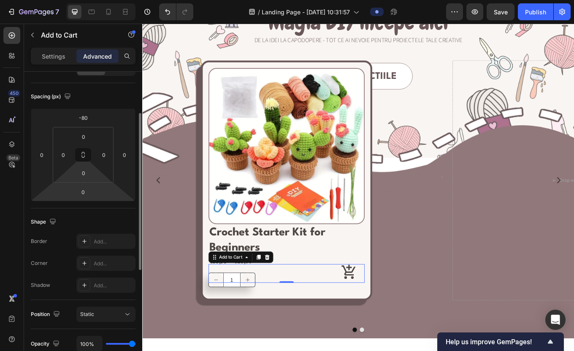
scroll to position [83, 0]
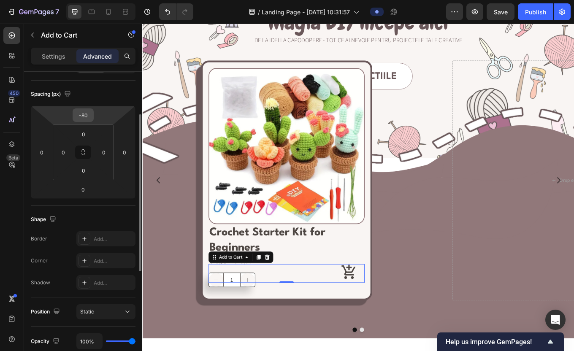
click at [87, 121] on input "-80" at bounding box center [83, 115] width 17 height 13
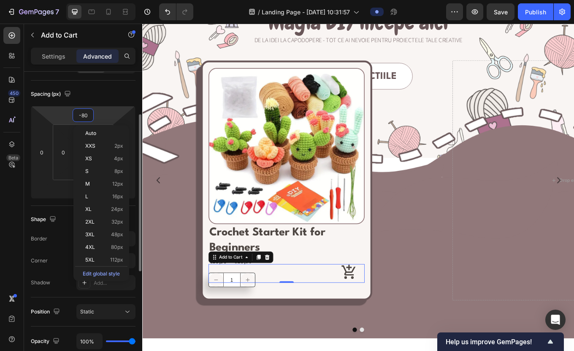
type input "0"
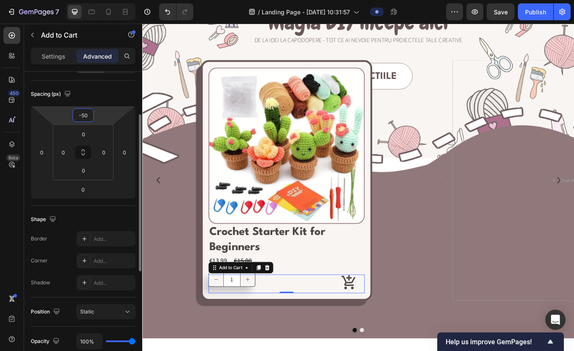
type input "-5"
type input "-6"
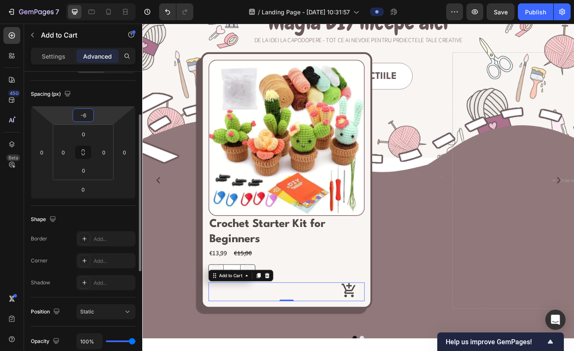
type input "-60"
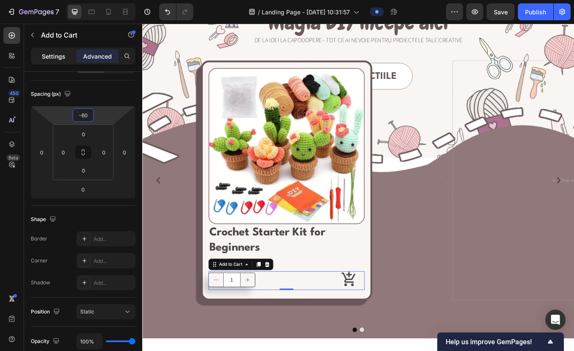
click at [52, 53] on p "Settings" at bounding box center [54, 56] width 24 height 9
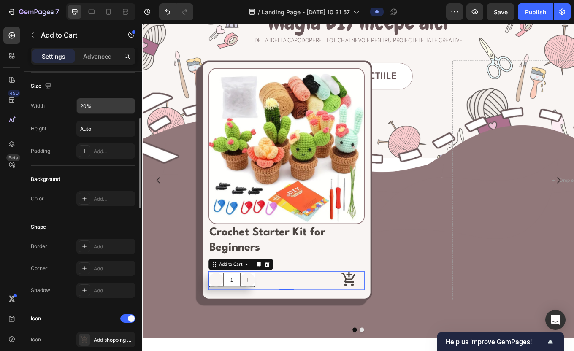
scroll to position [125, 0]
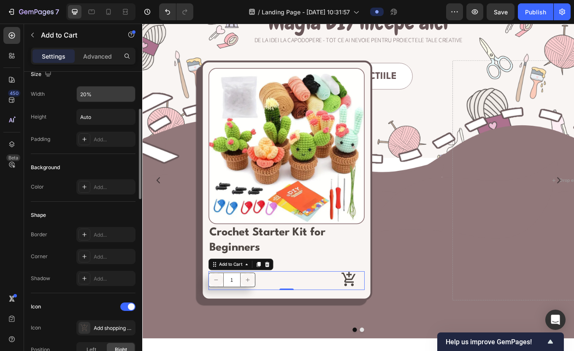
click at [99, 143] on div "Add..." at bounding box center [114, 140] width 40 height 8
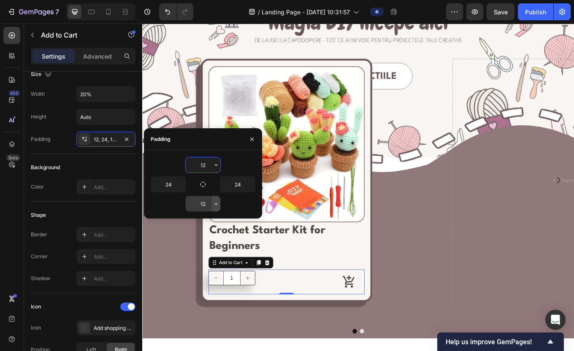
click at [213, 206] on icon "button" at bounding box center [216, 203] width 7 height 7
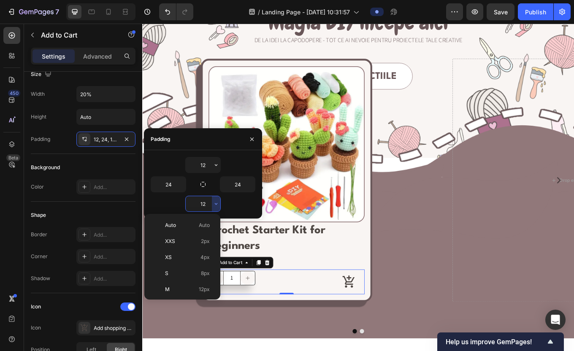
click at [205, 205] on input "12" at bounding box center [203, 203] width 35 height 15
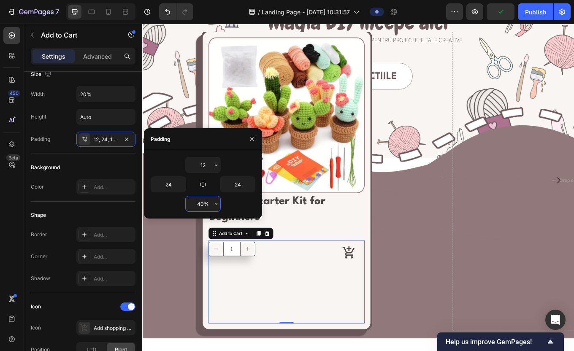
click at [197, 203] on input "40%" at bounding box center [203, 203] width 35 height 15
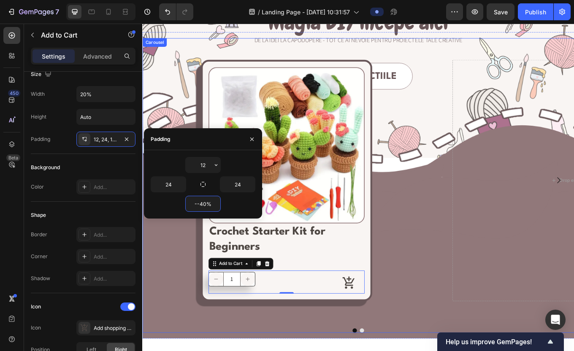
type input "-40%"
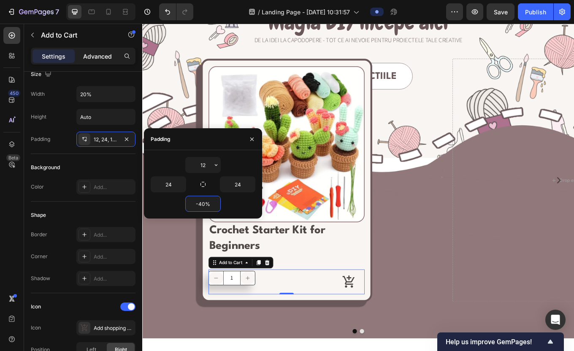
click at [92, 59] on p "Advanced" at bounding box center [97, 56] width 29 height 9
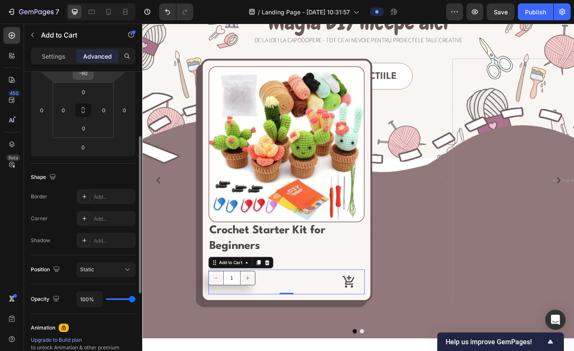
click at [83, 75] on input "-60" at bounding box center [83, 73] width 17 height 13
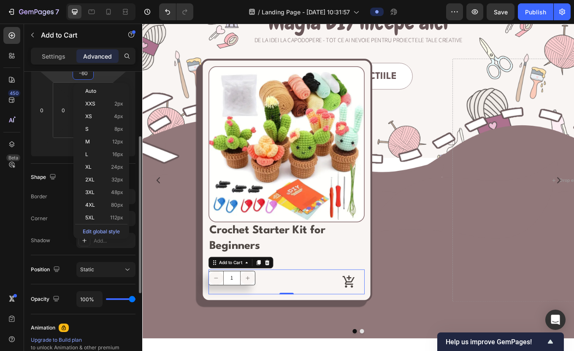
type input "0"
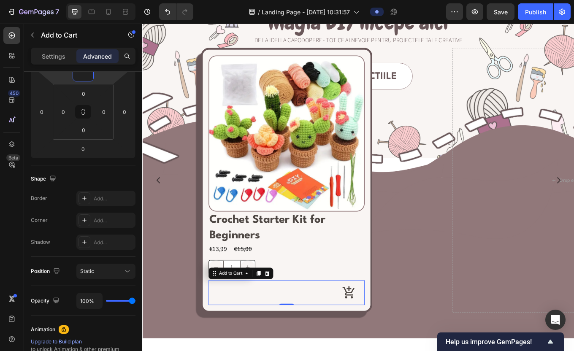
type input "0"
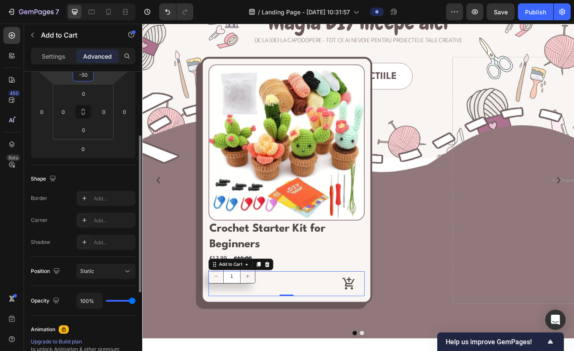
type input "-50"
